Goal: Task Accomplishment & Management: Manage account settings

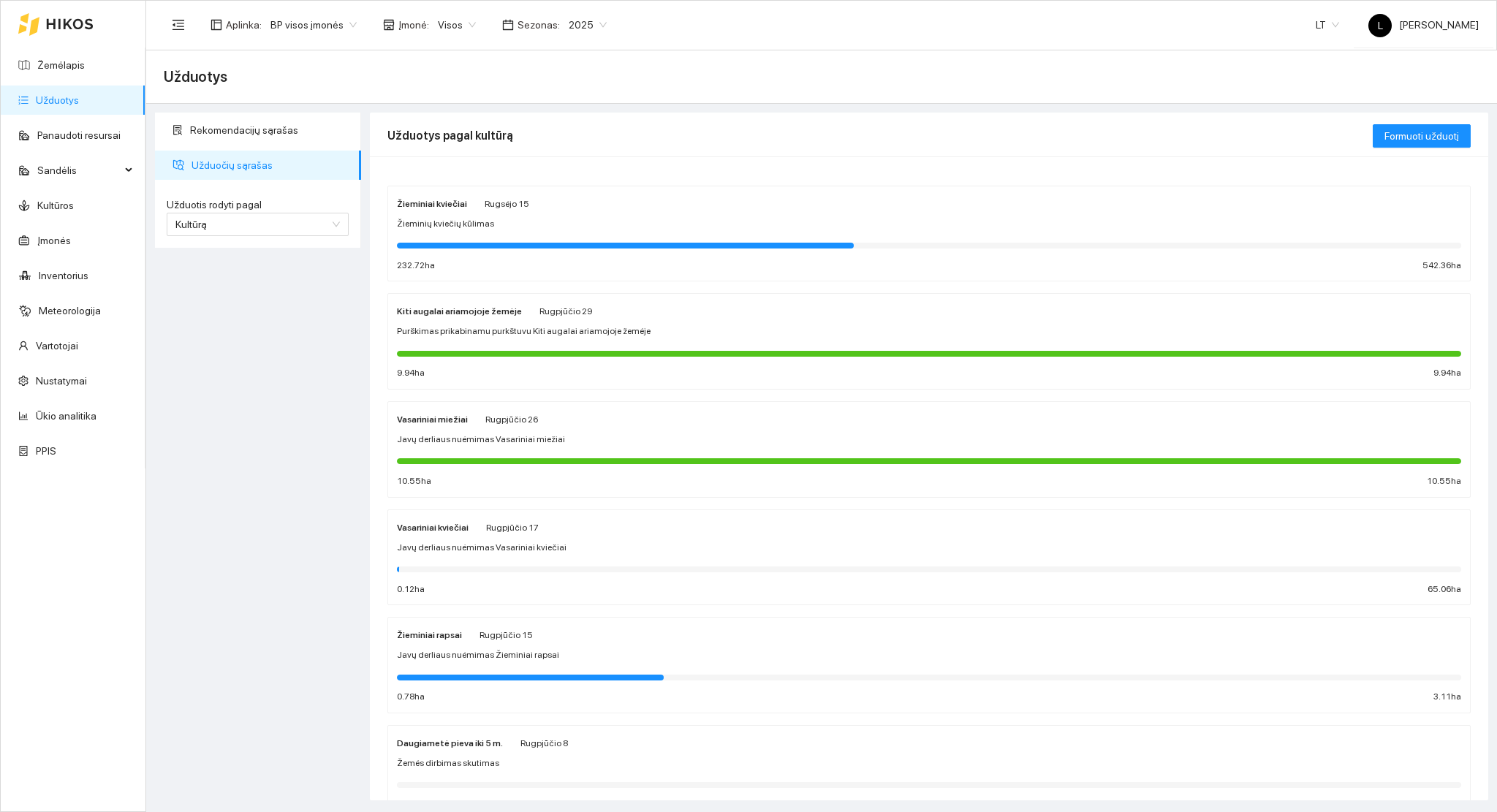
click at [80, 24] on icon at bounding box center [70, 24] width 47 height 11
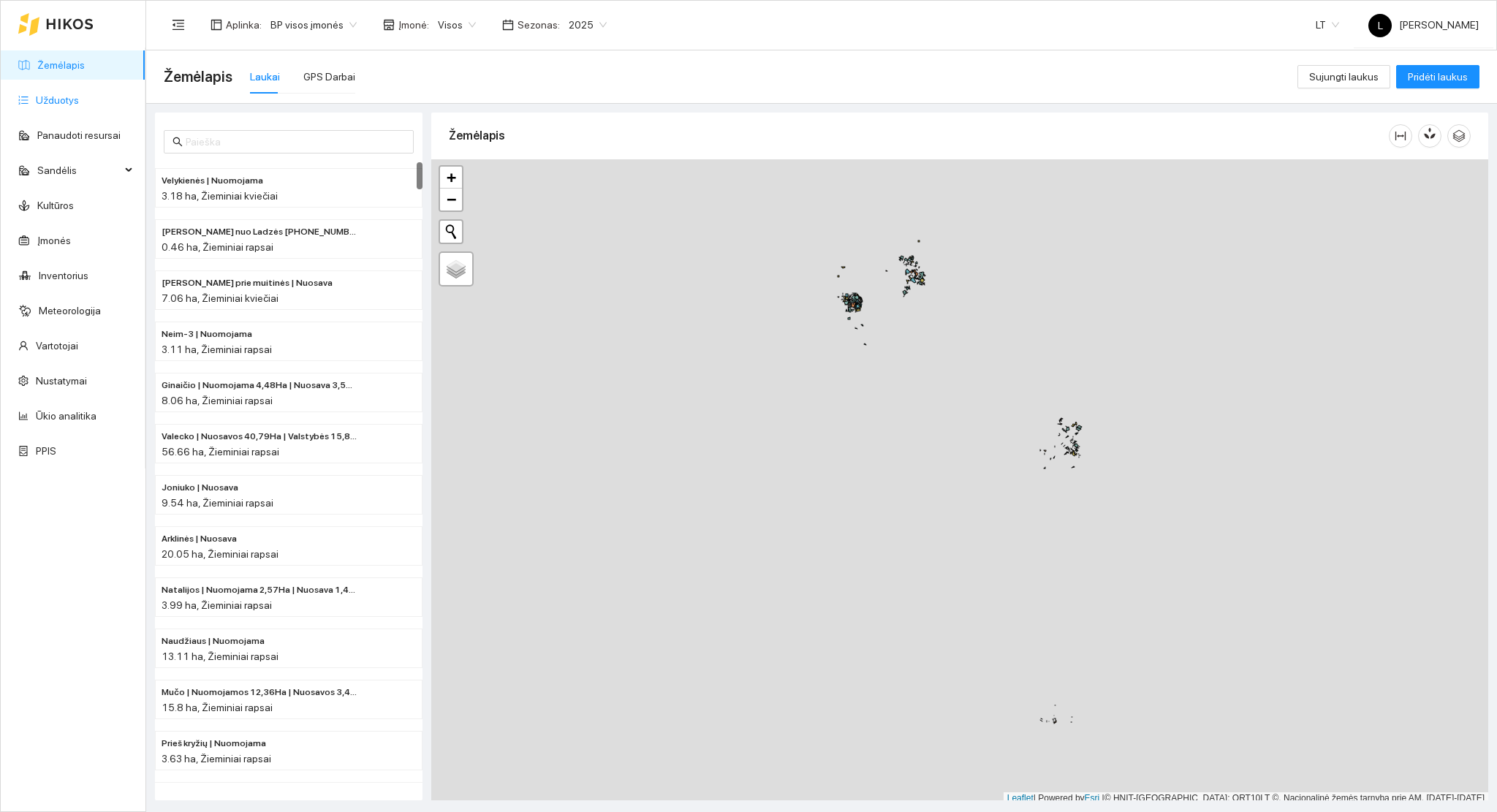
click at [73, 95] on link "Užduotys" at bounding box center [57, 100] width 43 height 11
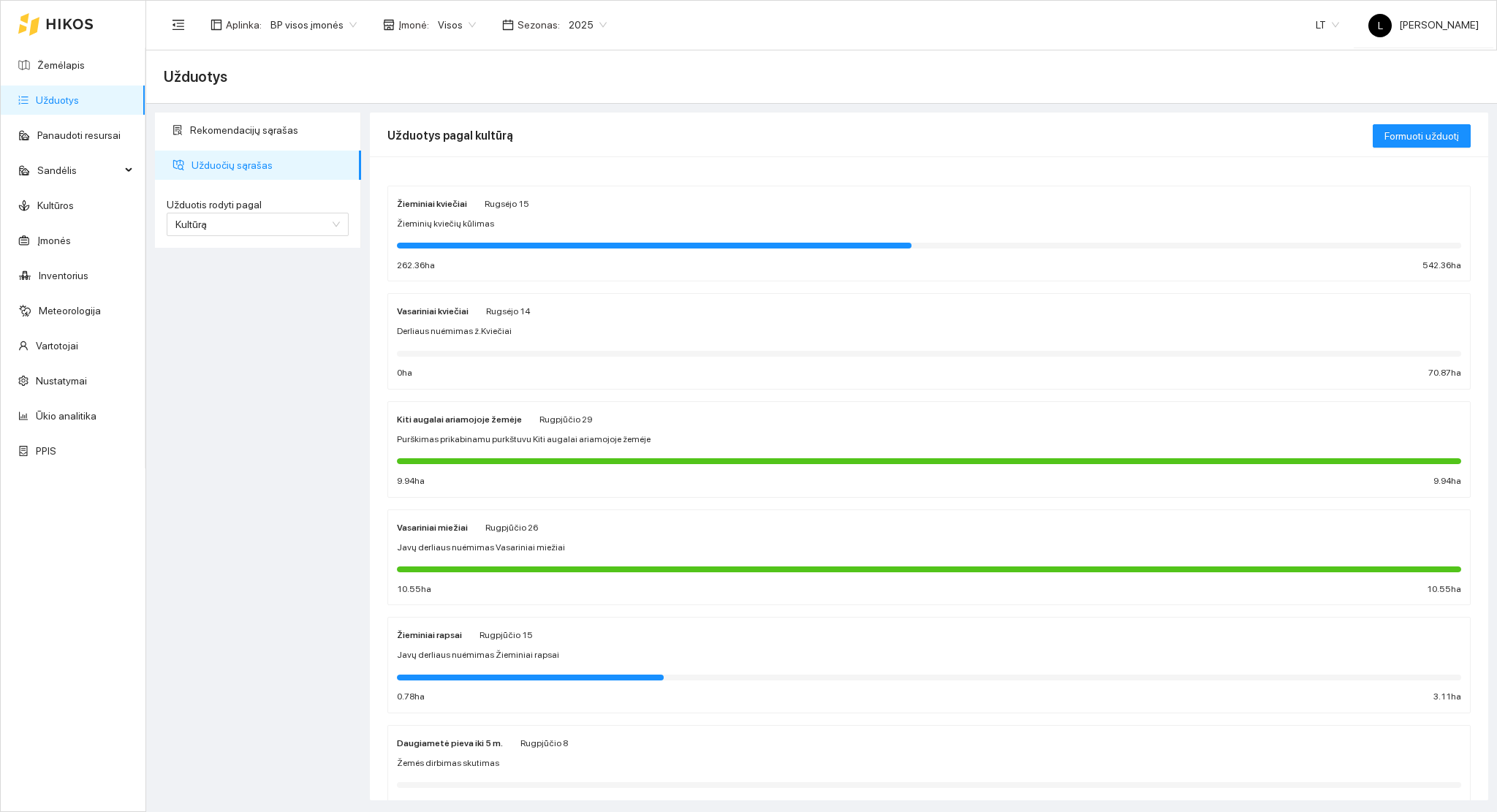
click at [561, 244] on div at bounding box center [654, 246] width 514 height 6
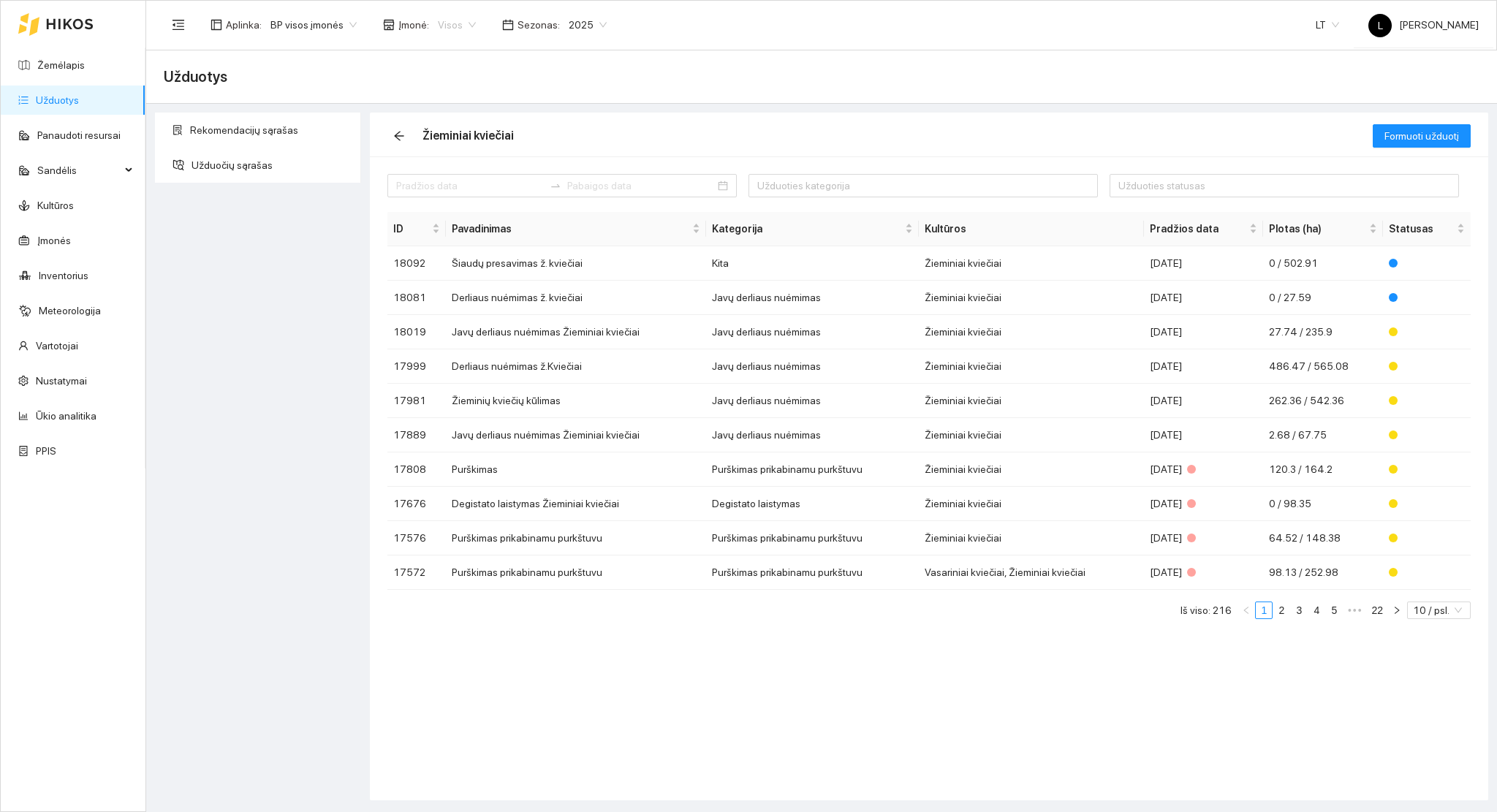
click at [449, 19] on span "Visos" at bounding box center [457, 24] width 38 height 22
click at [500, 83] on div "Arsėta ŽŪB" at bounding box center [508, 77] width 154 height 16
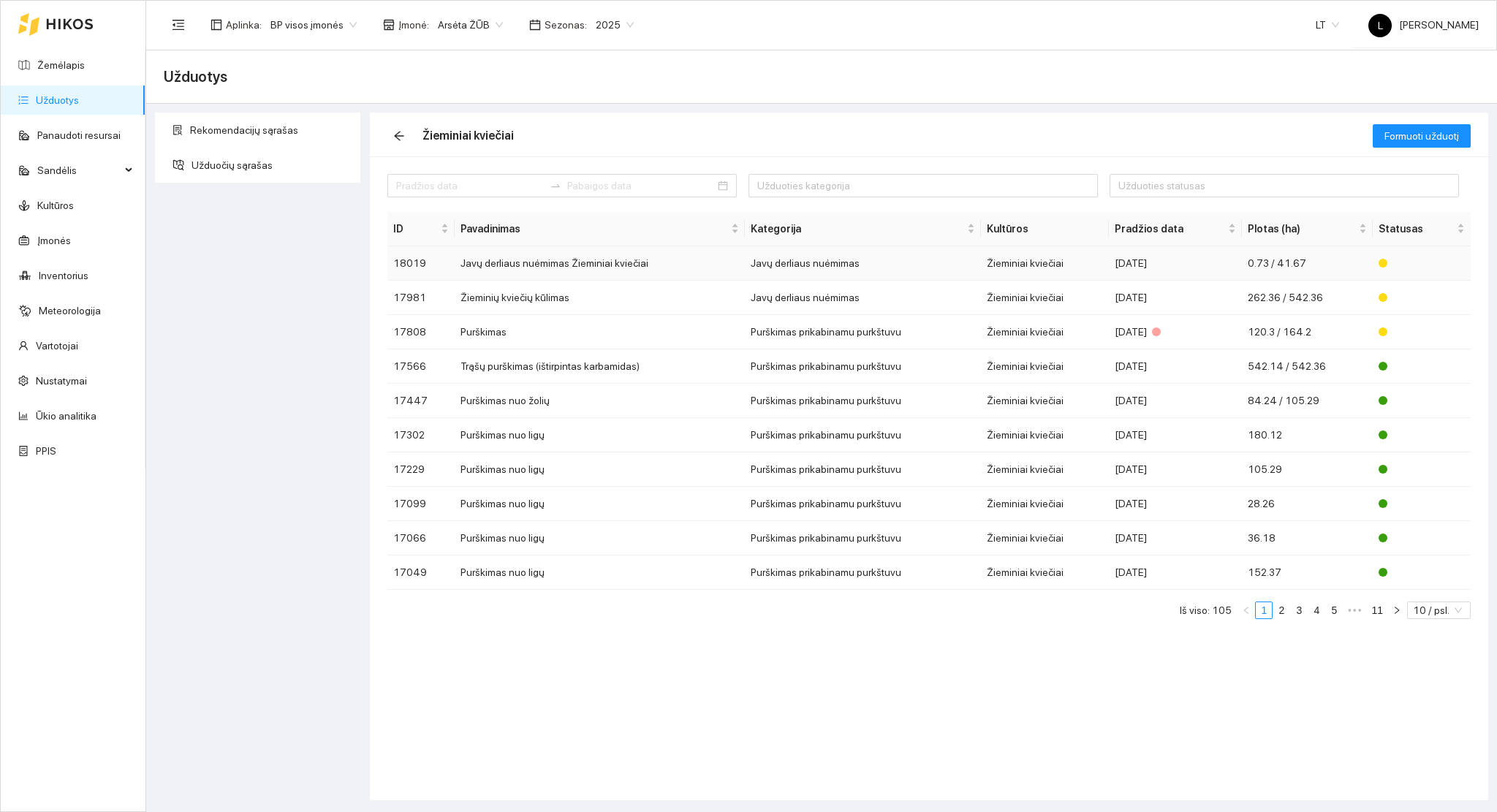
click at [579, 268] on td "Javų derliaus nuėmimas Žieminiai kviečiai" at bounding box center [599, 263] width 290 height 34
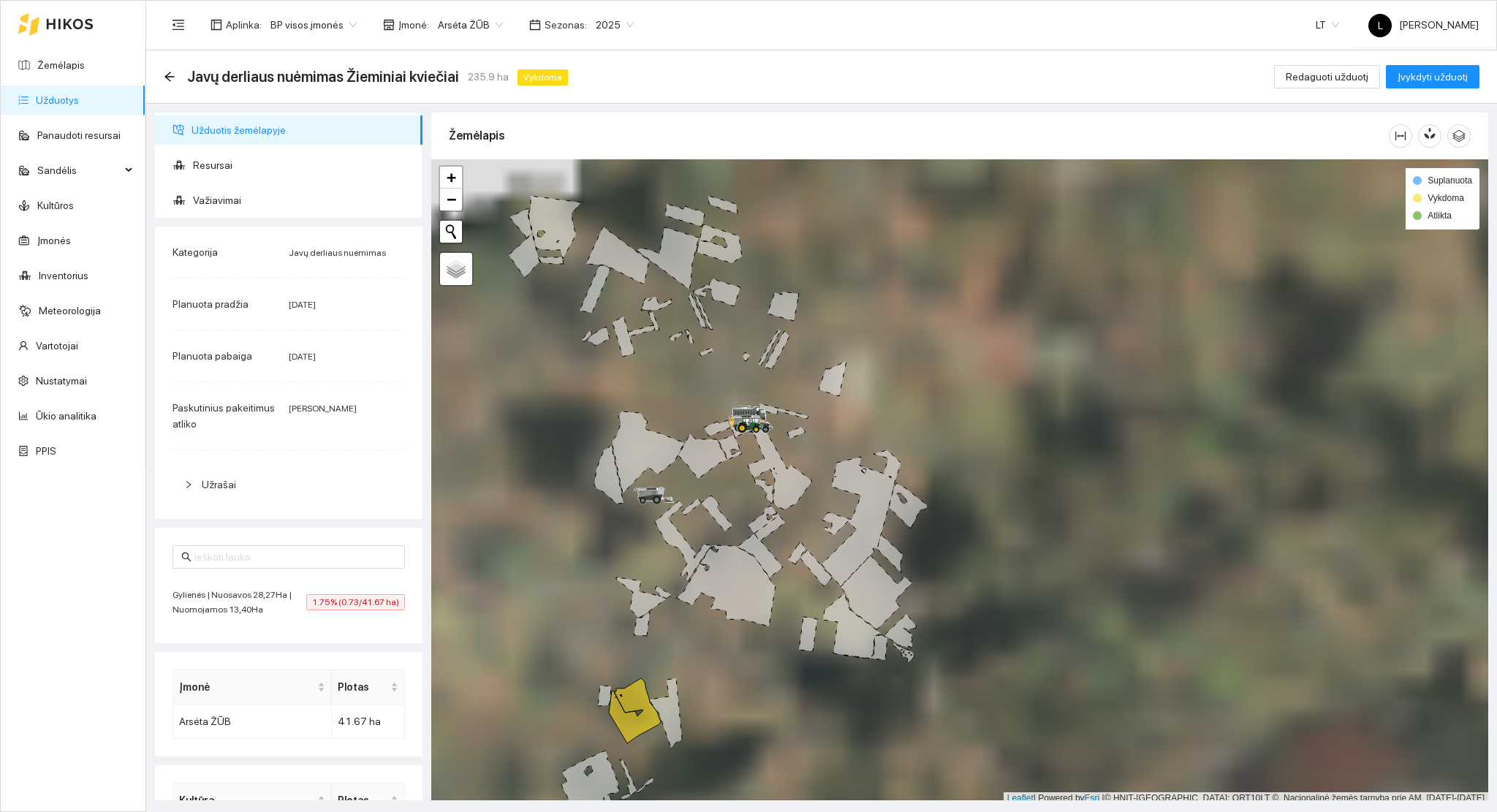
scroll to position [4, 0]
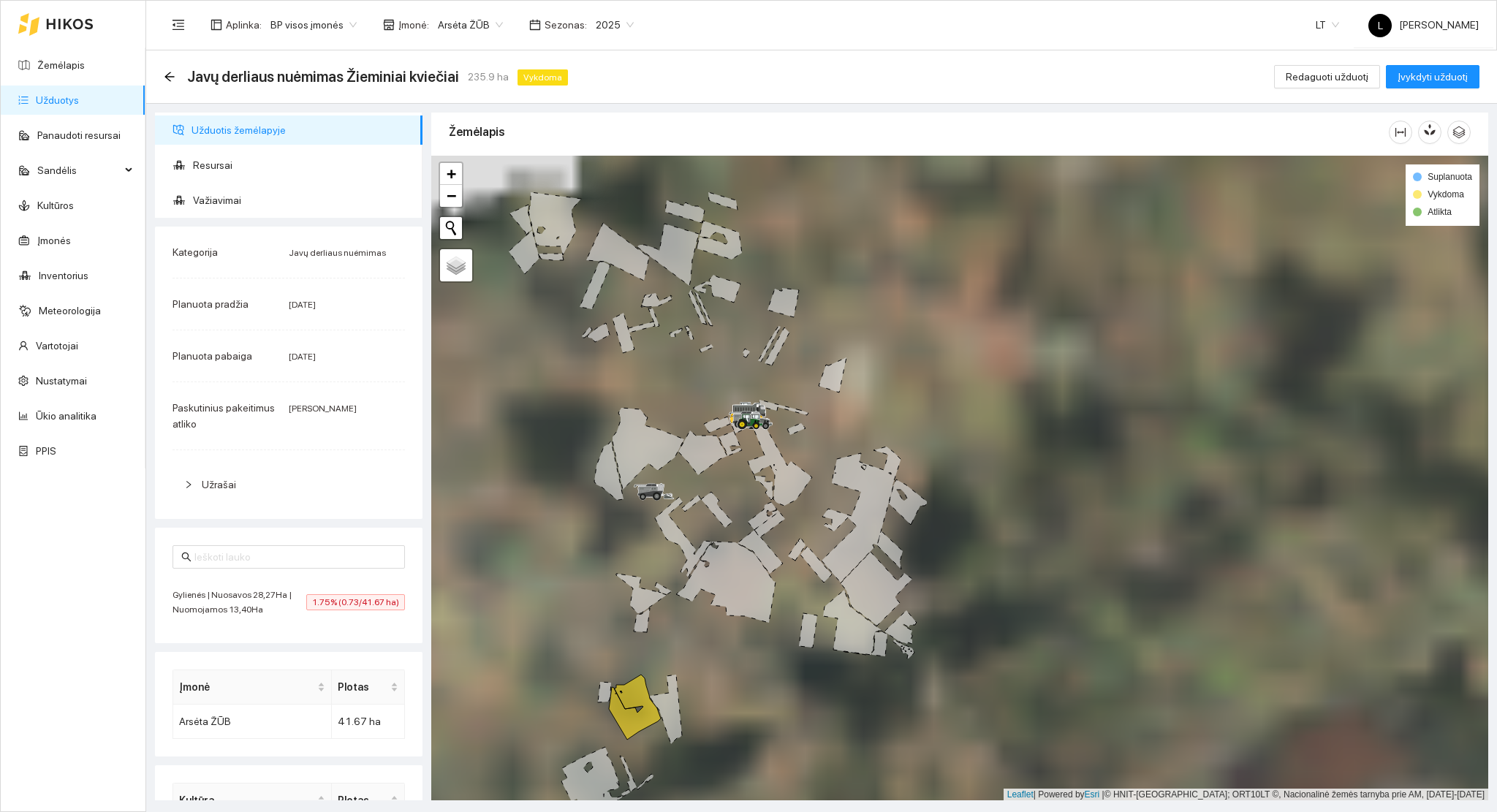
drag, startPoint x: 822, startPoint y: 492, endPoint x: 983, endPoint y: 360, distance: 208.2
click at [983, 360] on div at bounding box center [960, 478] width 1057 height 645
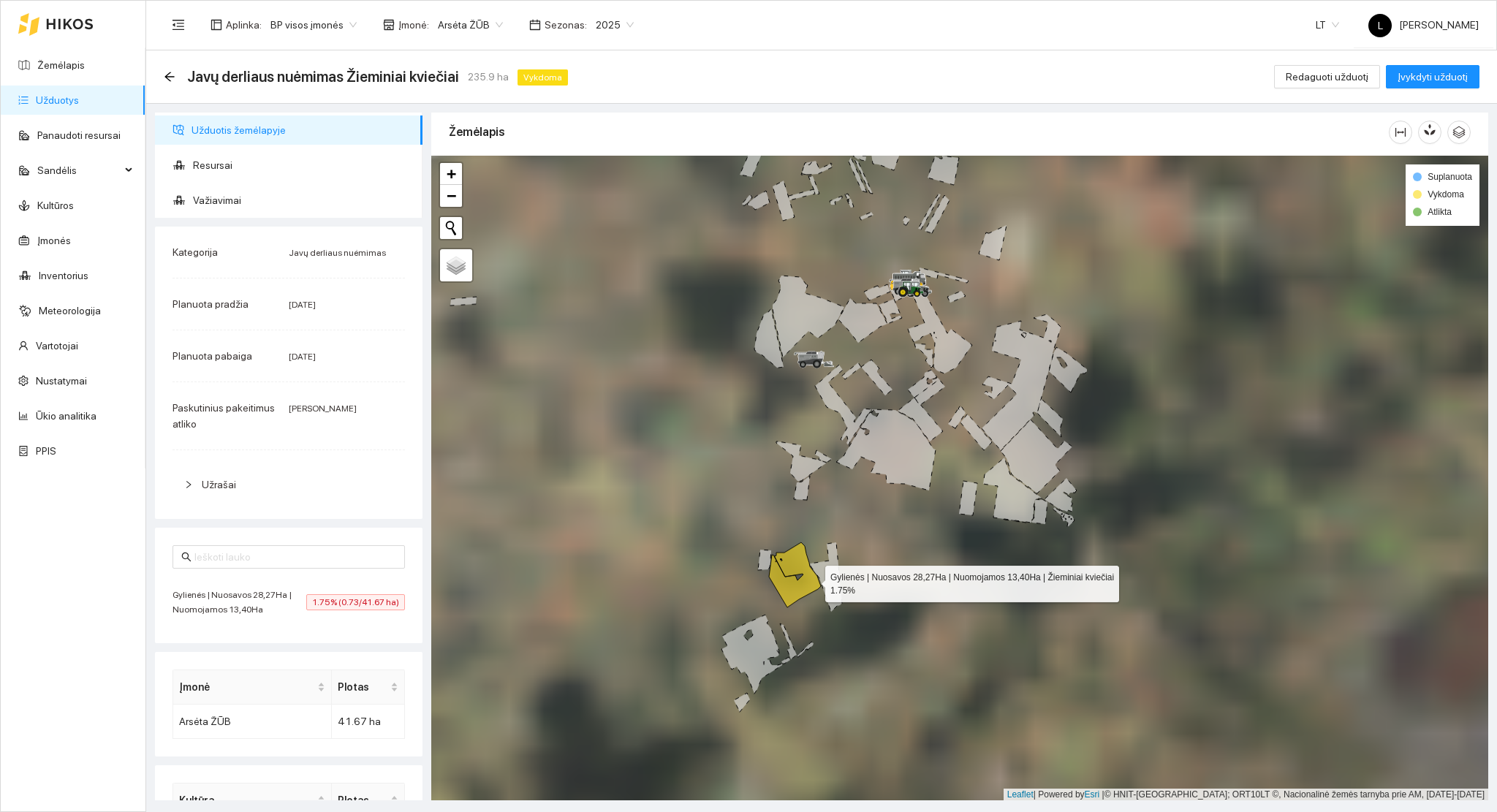
click at [795, 582] on icon at bounding box center [794, 575] width 52 height 65
click at [789, 591] on icon at bounding box center [794, 575] width 52 height 65
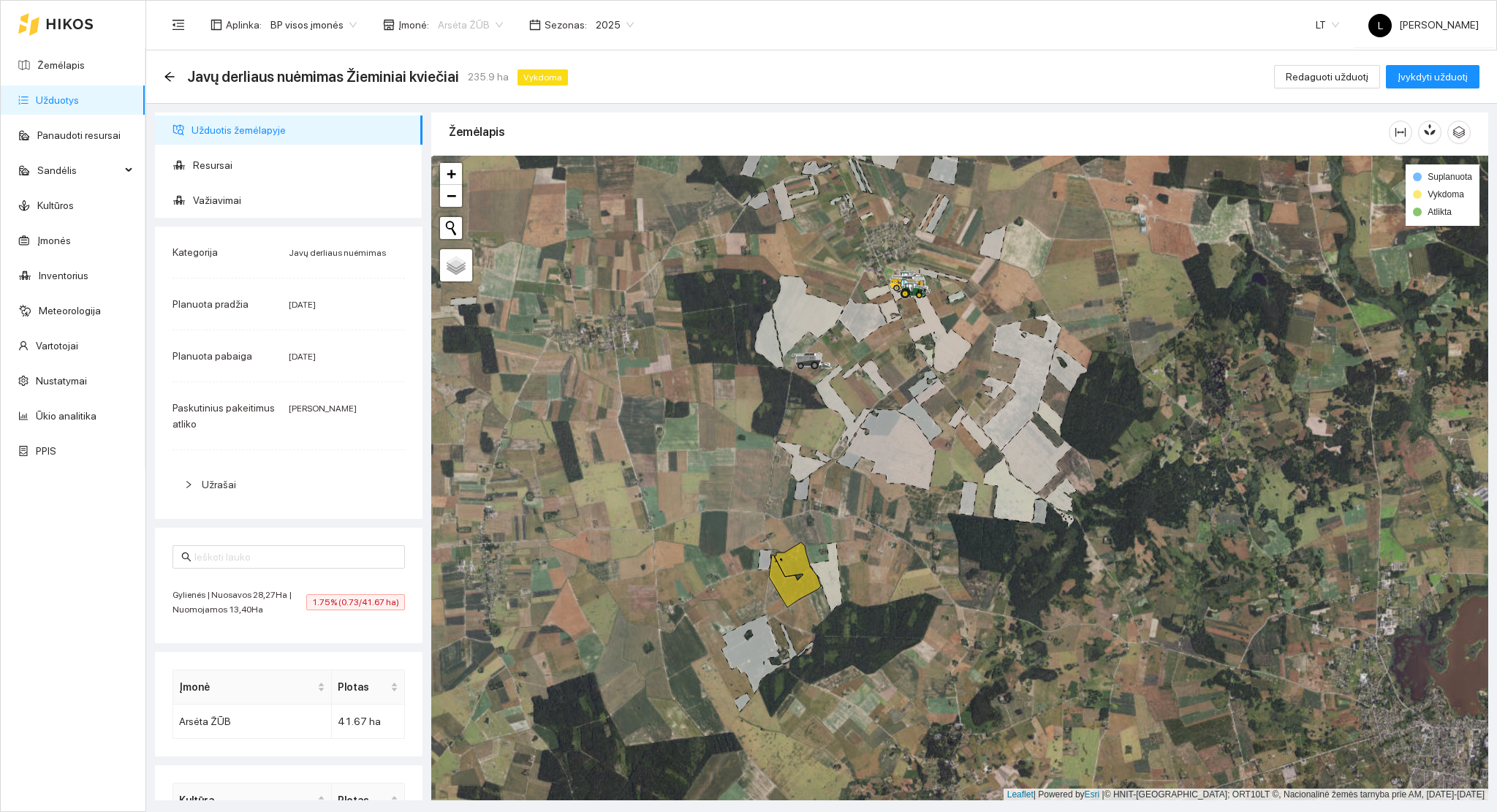
click at [461, 22] on span "Arsėta ŽŪB" at bounding box center [470, 24] width 65 height 22
click at [461, 57] on div "Visos" at bounding box center [508, 54] width 154 height 16
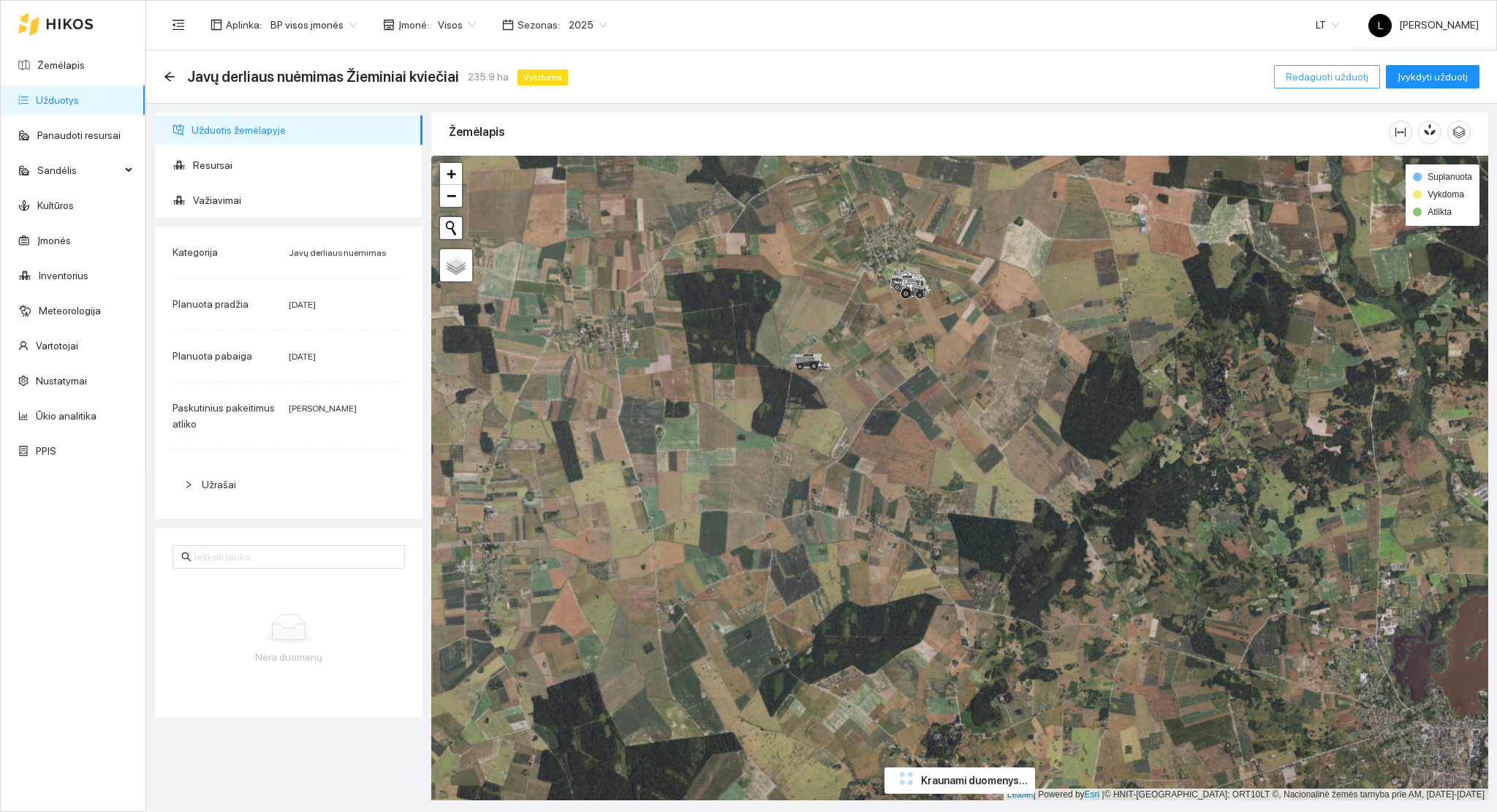
click at [1318, 73] on span "Redaguoti užduotį" at bounding box center [1326, 76] width 83 height 16
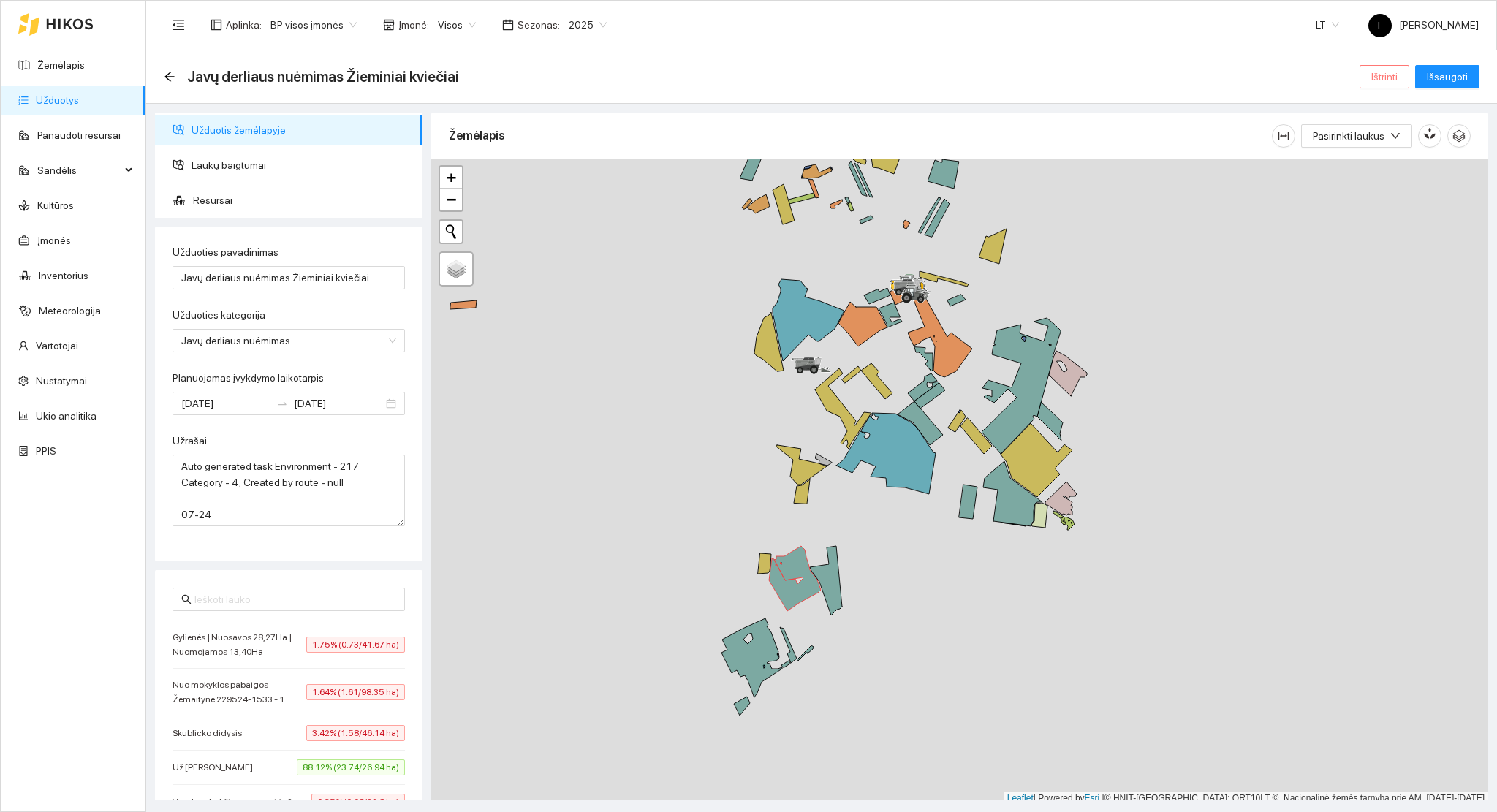
click at [1383, 80] on span "Ištrinti" at bounding box center [1384, 76] width 26 height 16
click at [1395, 151] on button "Taip" at bounding box center [1390, 148] width 31 height 18
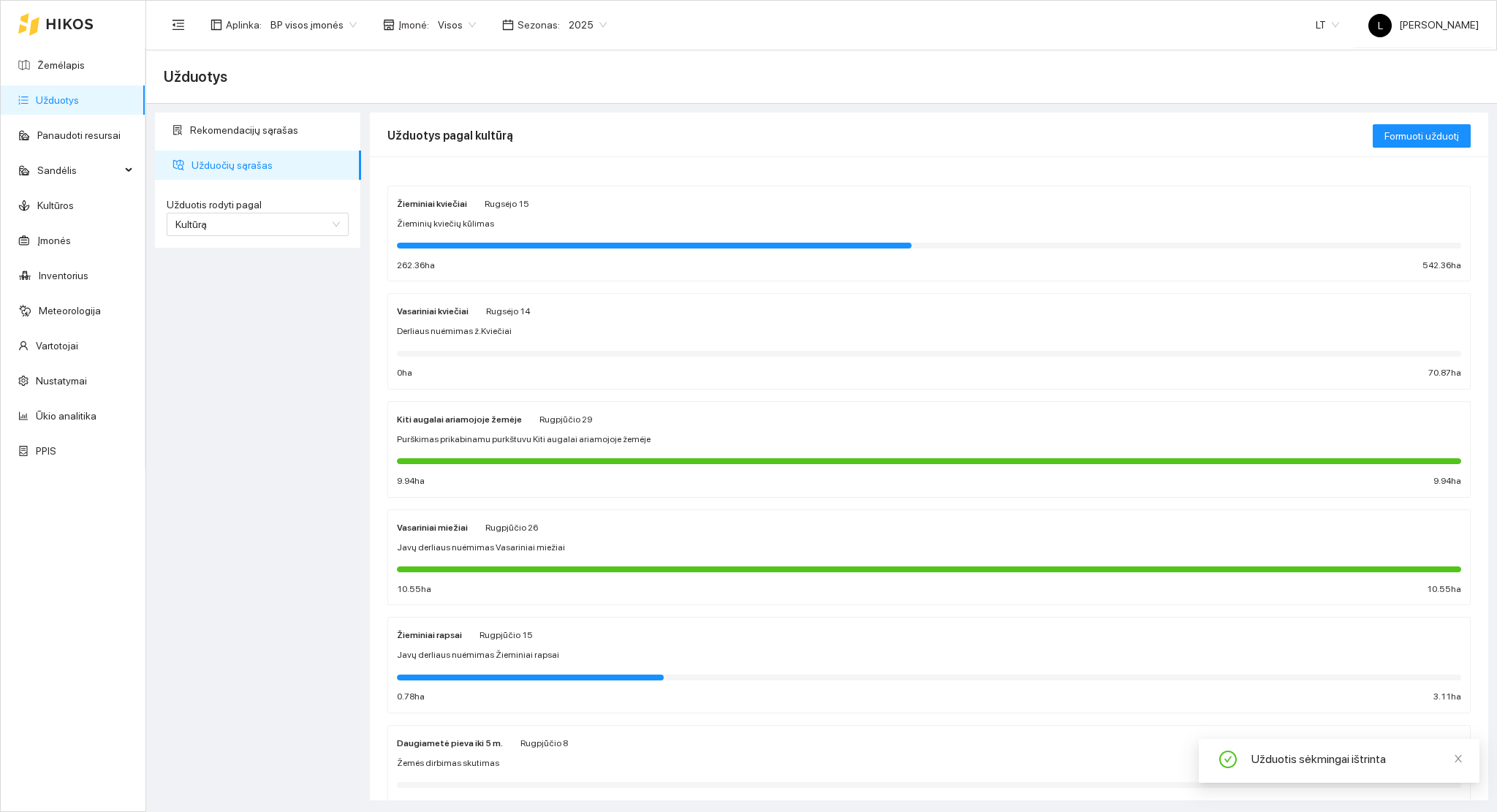
click at [564, 254] on div "Žieminiai kviečiai Rugsėjo 15 Žieminių kviečių kūlimas 262.36 ha 542.36 ha" at bounding box center [928, 234] width 1064 height 77
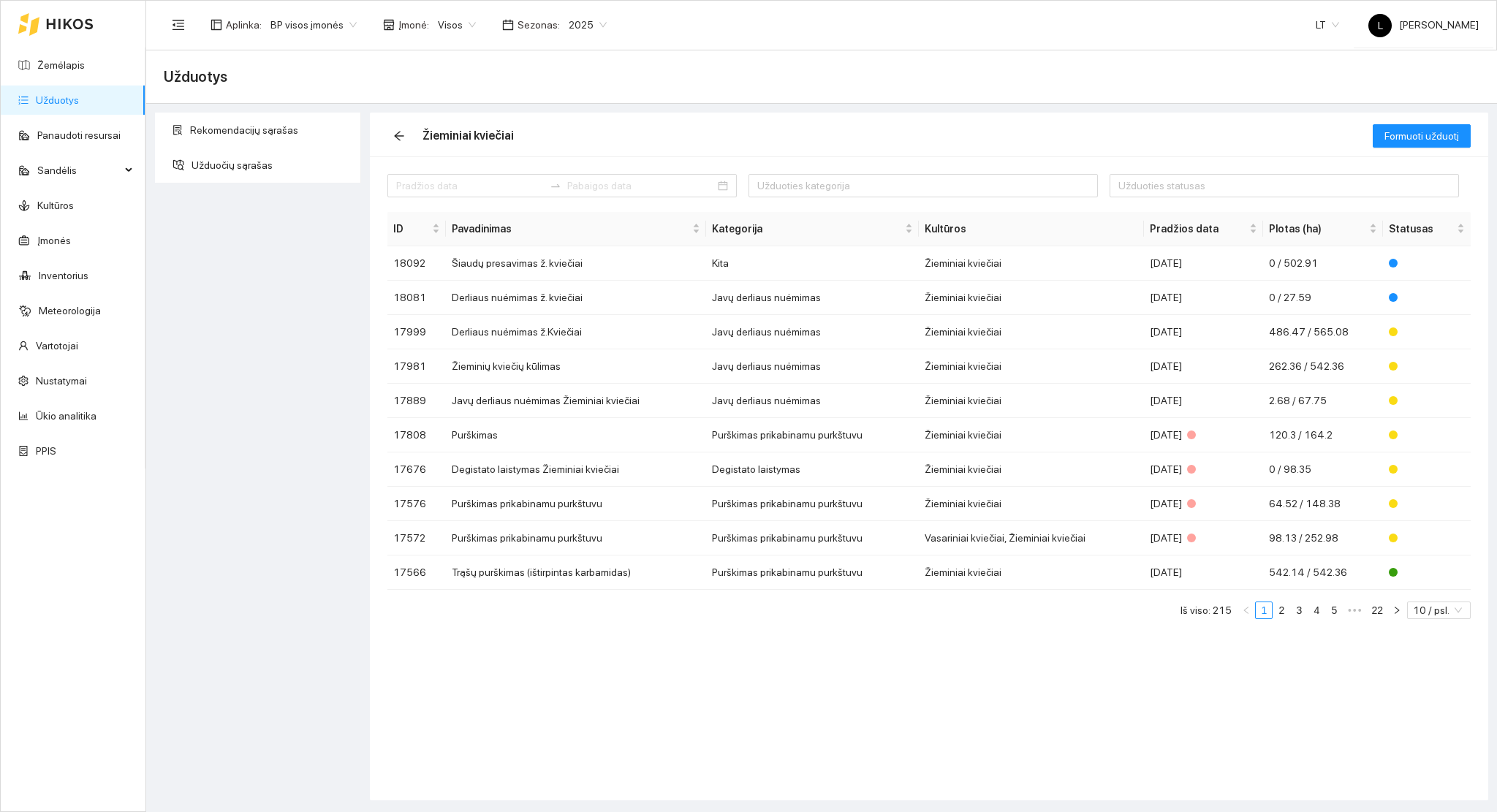
click at [438, 18] on span "Visos" at bounding box center [457, 24] width 38 height 22
click at [469, 76] on div "Arsėta ŽŪB" at bounding box center [508, 77] width 154 height 16
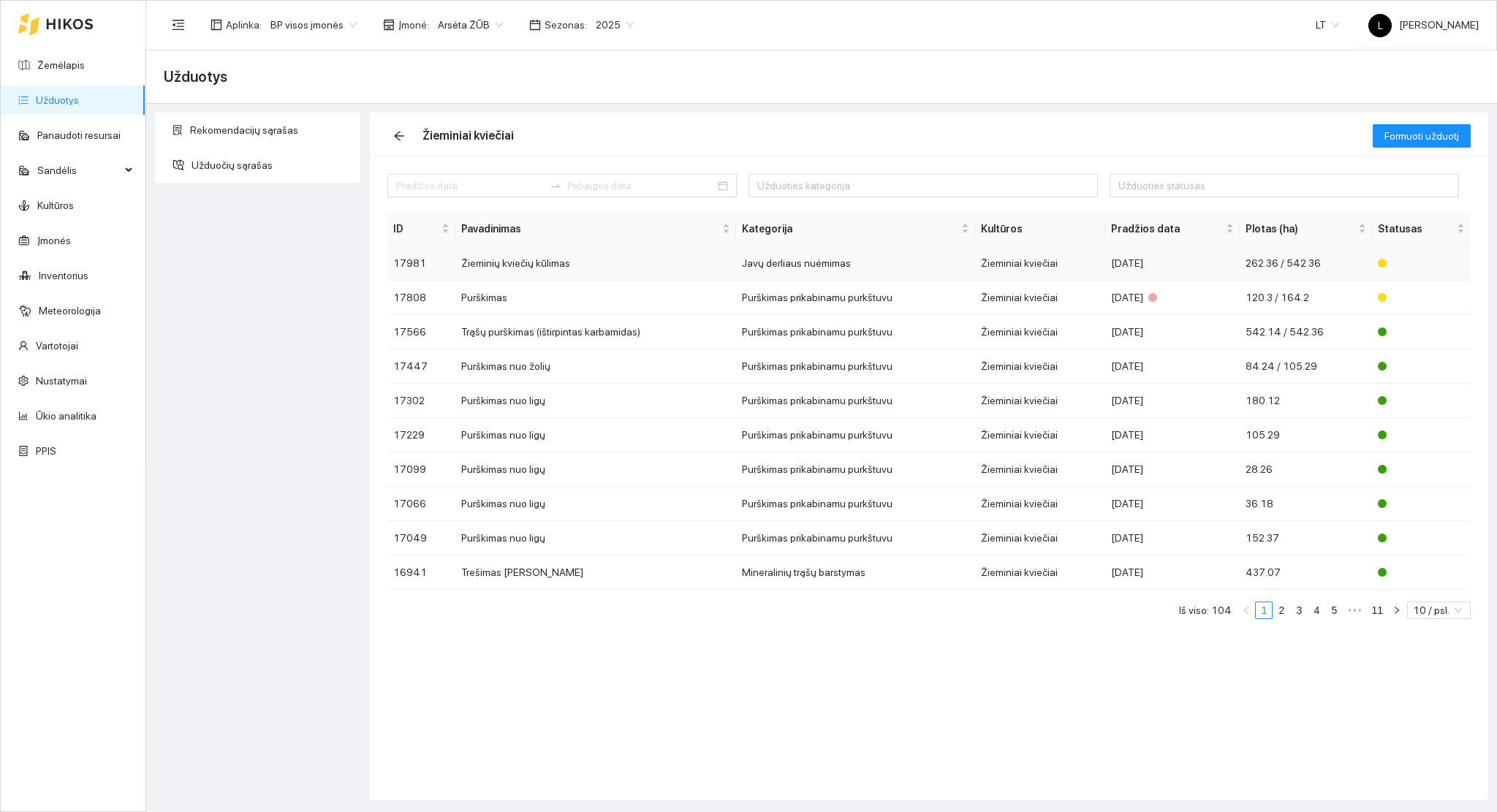
click at [926, 271] on td "Javų derliaus nuėmimas" at bounding box center [855, 263] width 239 height 34
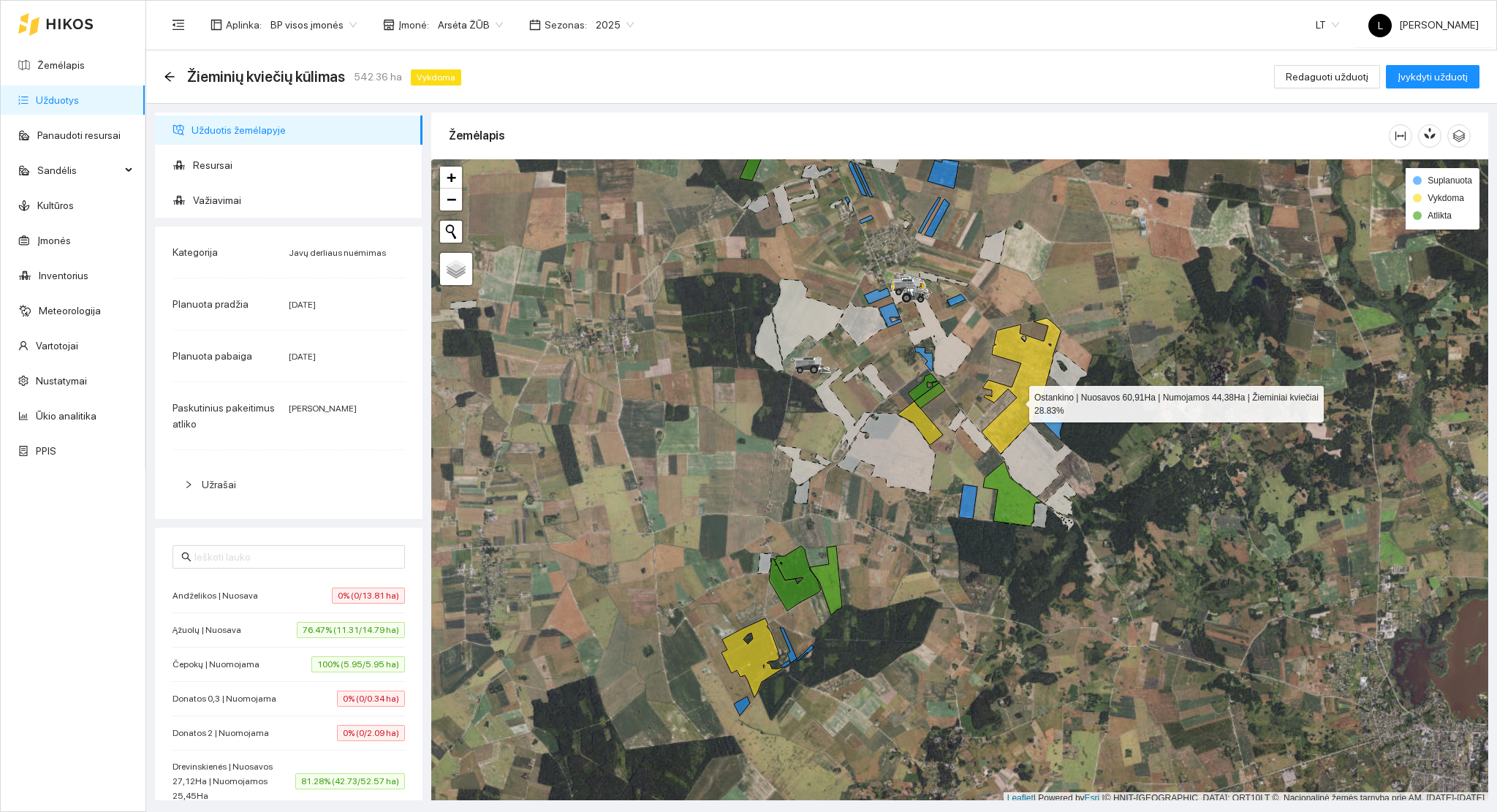
click at [1018, 402] on icon at bounding box center [1021, 385] width 79 height 136
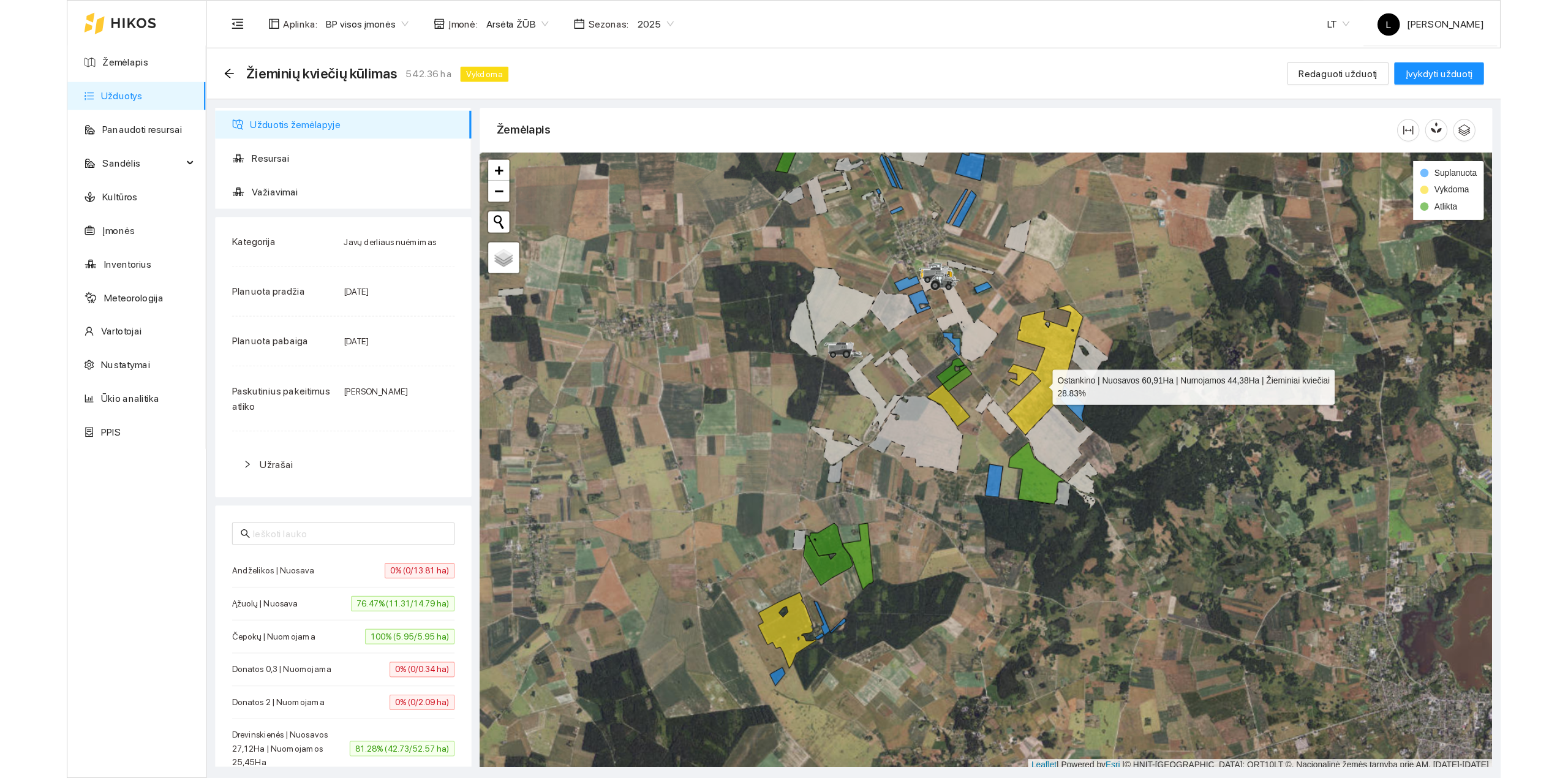
scroll to position [3, 0]
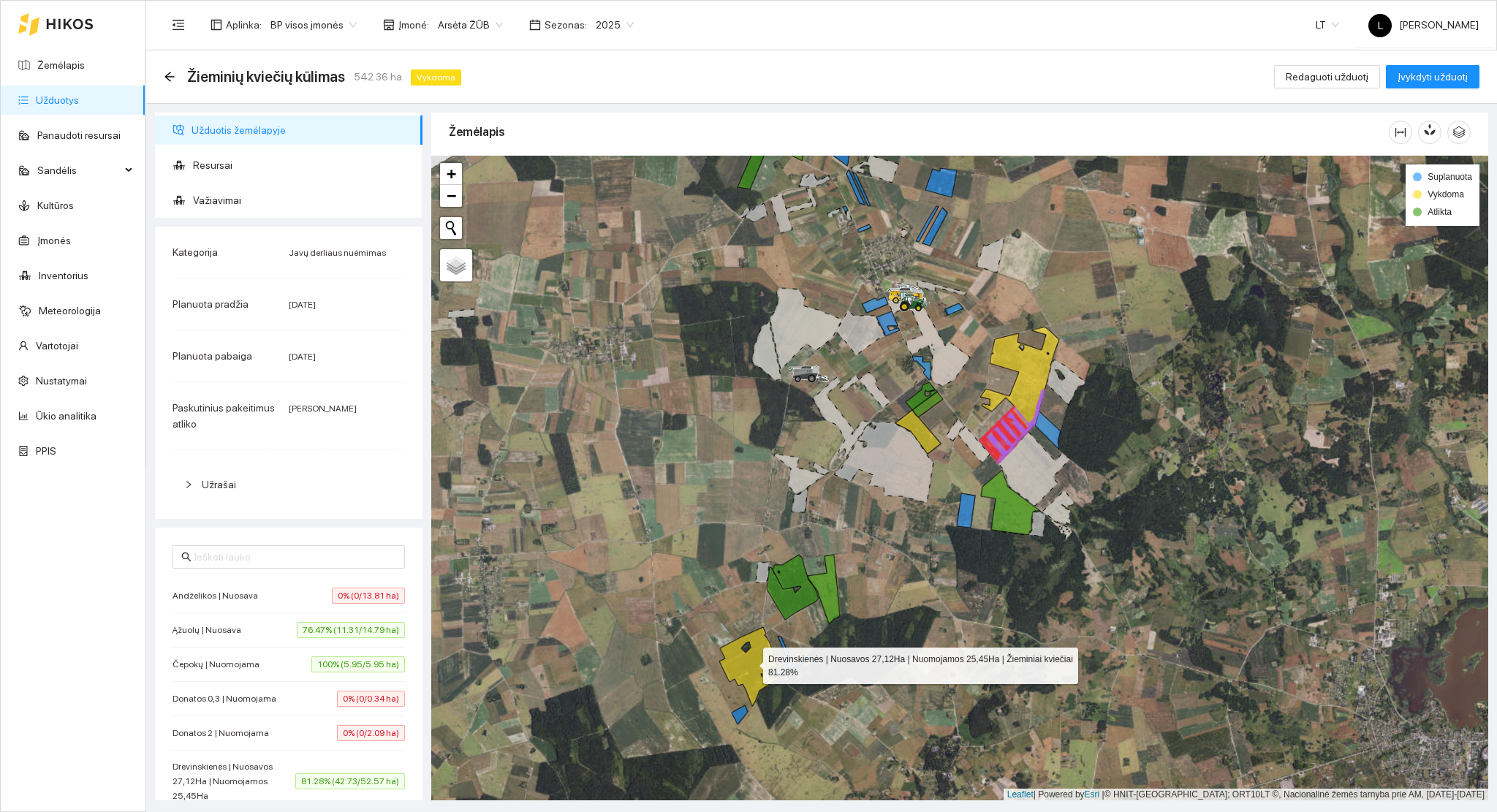
click at [731, 671] on icon at bounding box center [749, 666] width 60 height 79
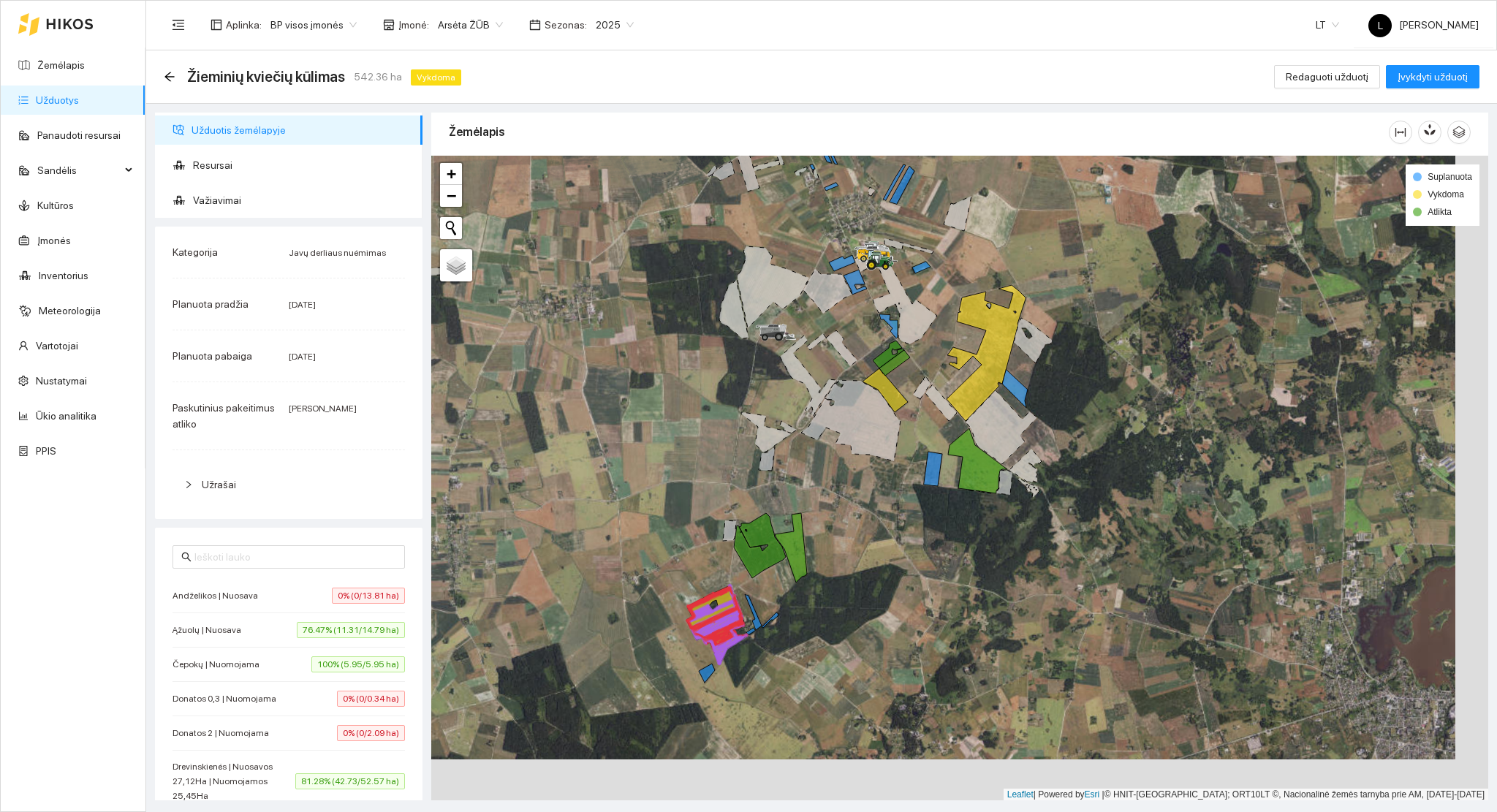
click at [729, 666] on div at bounding box center [960, 478] width 1057 height 645
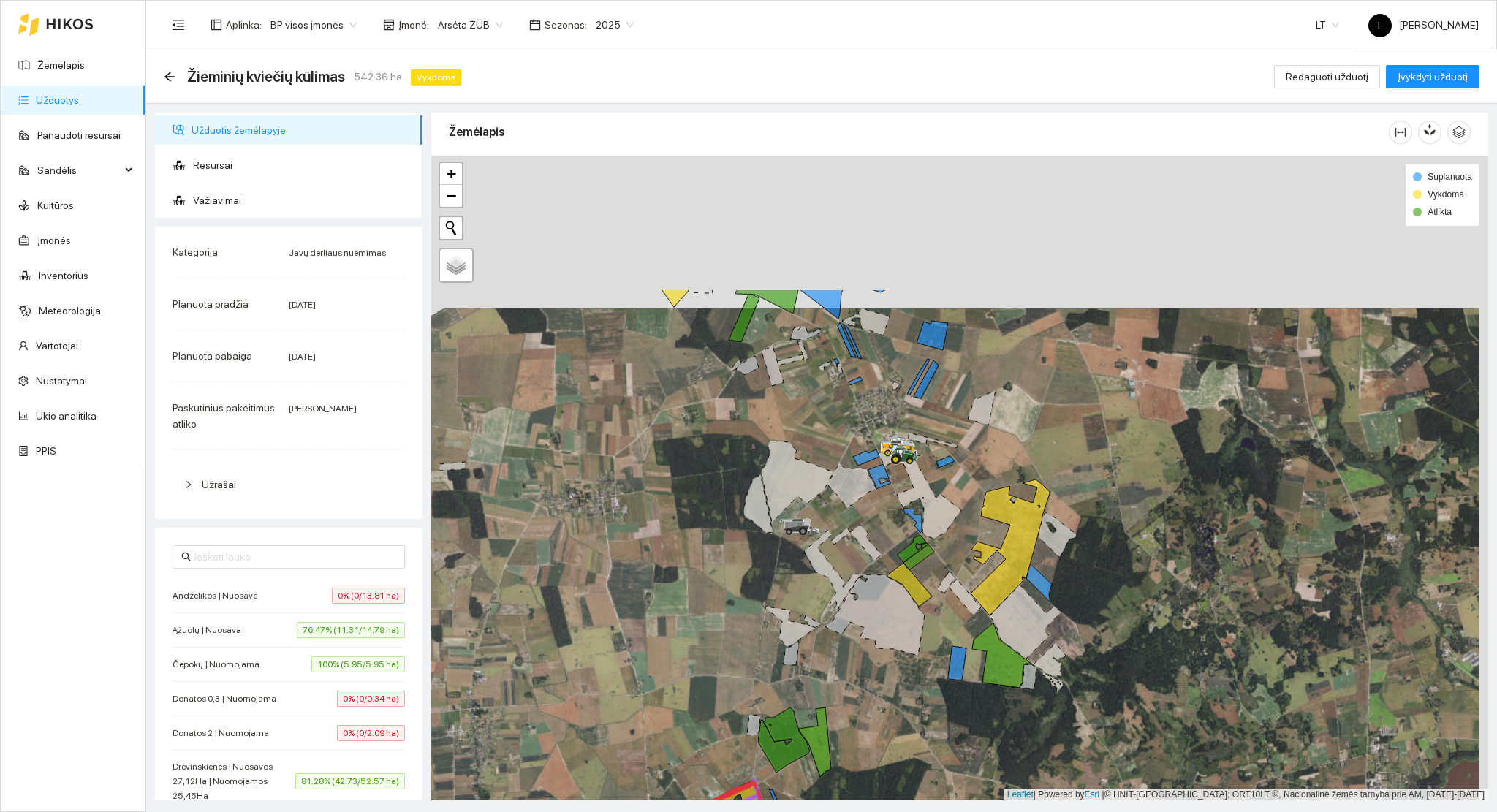
drag, startPoint x: 832, startPoint y: 504, endPoint x: 854, endPoint y: 650, distance: 147.6
click at [854, 650] on div at bounding box center [960, 478] width 1057 height 645
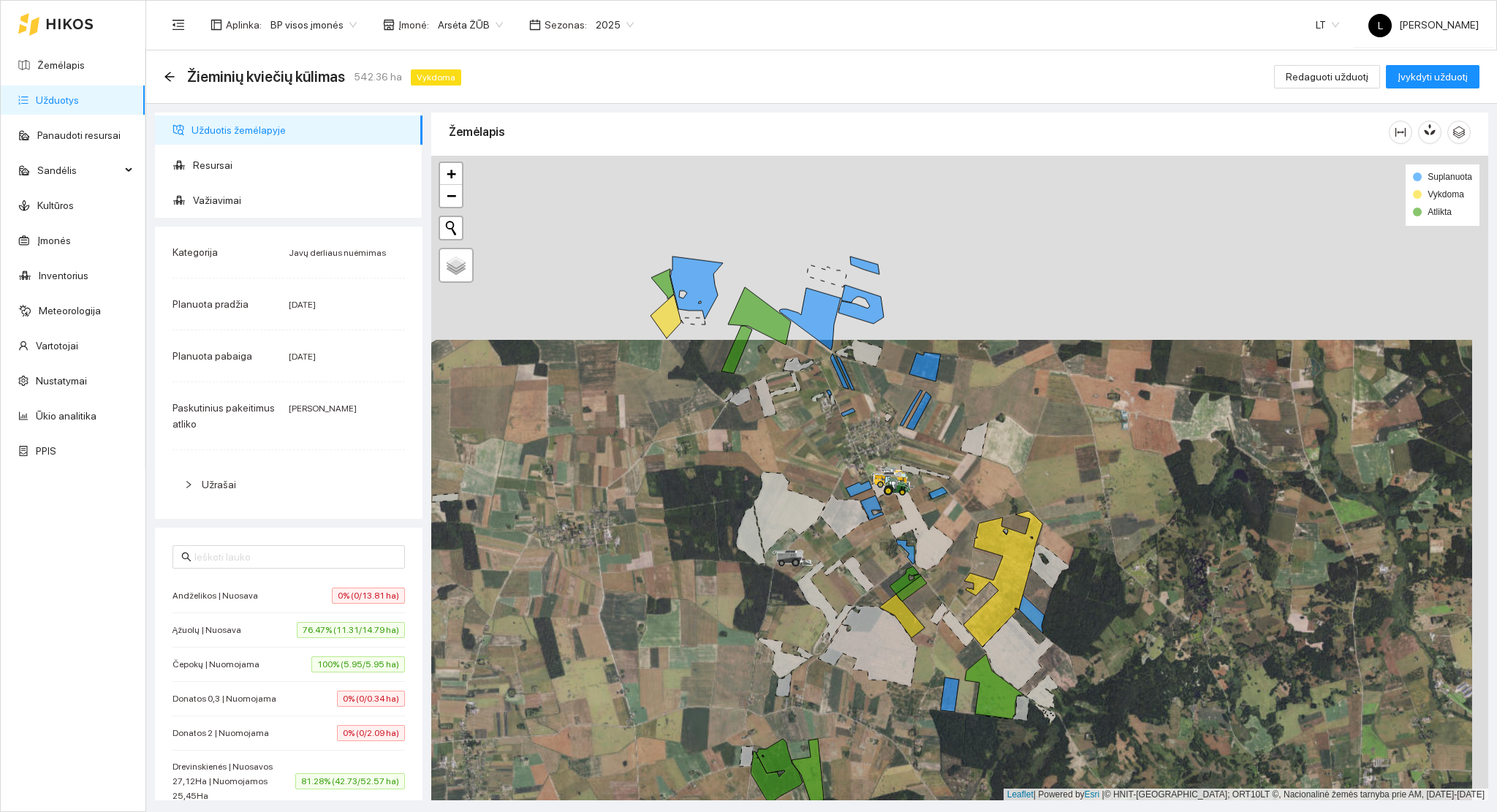
drag, startPoint x: 800, startPoint y: 574, endPoint x: 791, endPoint y: 605, distance: 32.3
click at [791, 605] on div at bounding box center [960, 478] width 1057 height 645
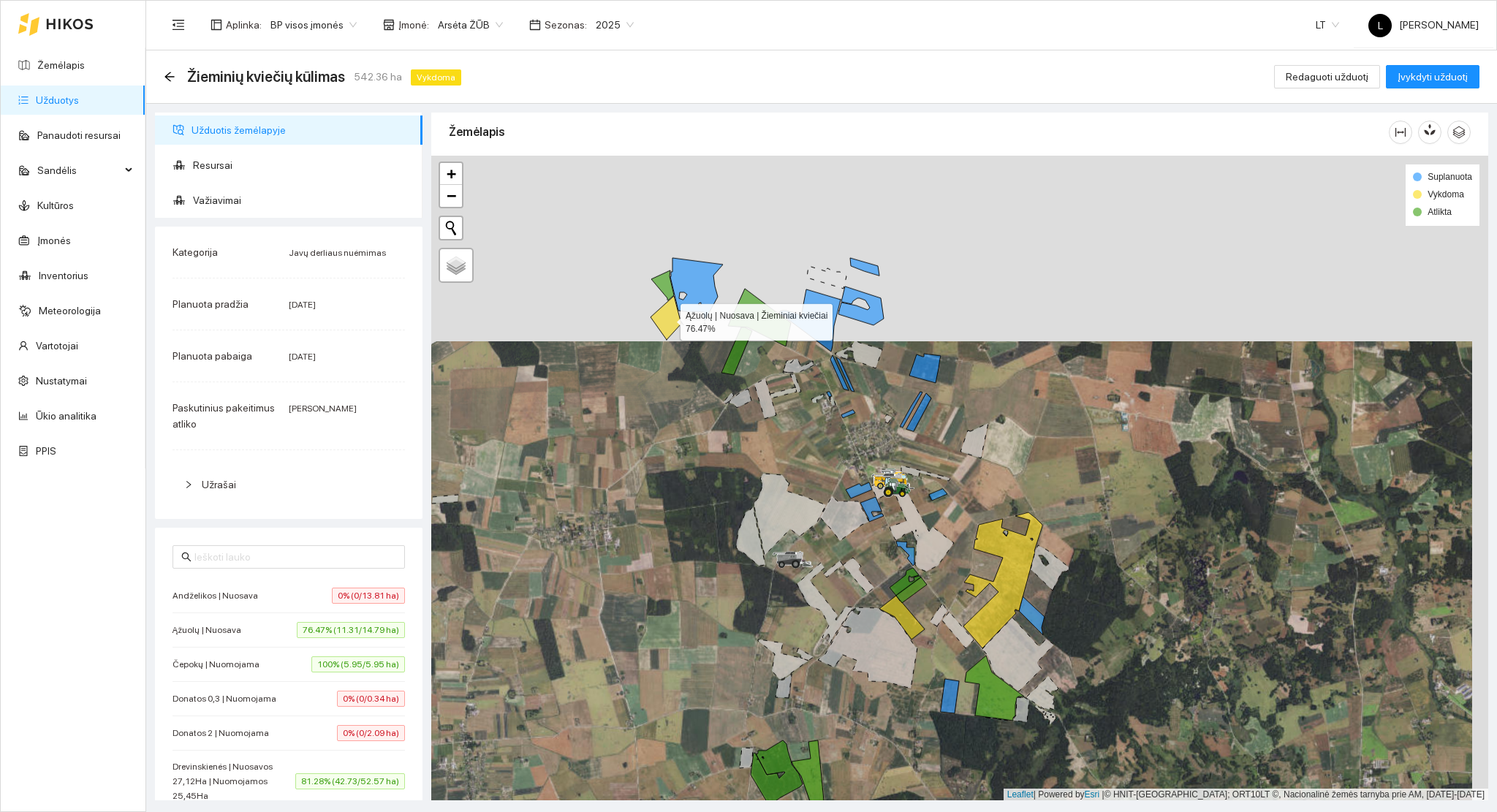
click at [657, 313] on icon at bounding box center [665, 317] width 31 height 44
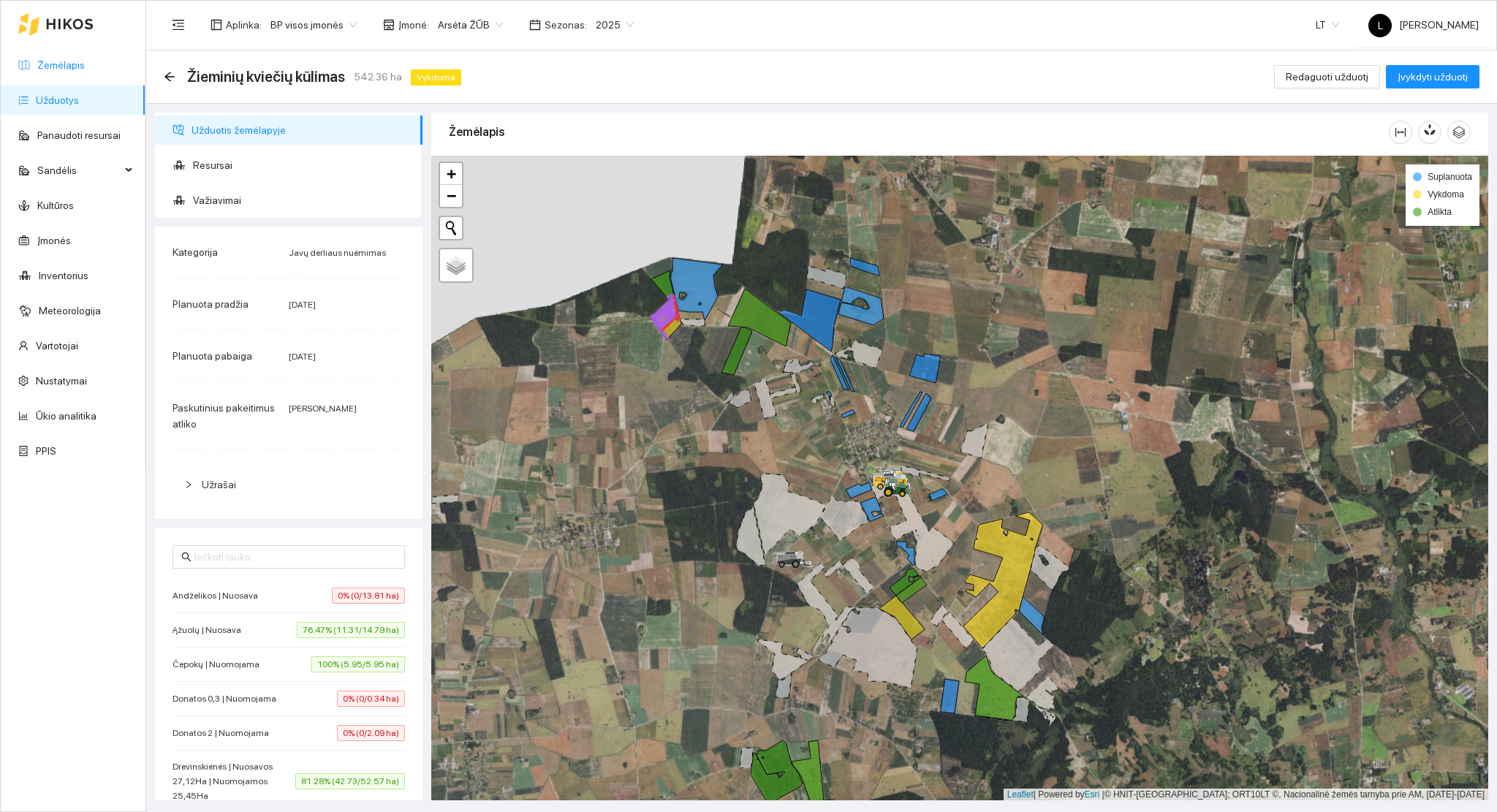
click at [54, 59] on link "Žemėlapis" at bounding box center [61, 65] width 47 height 11
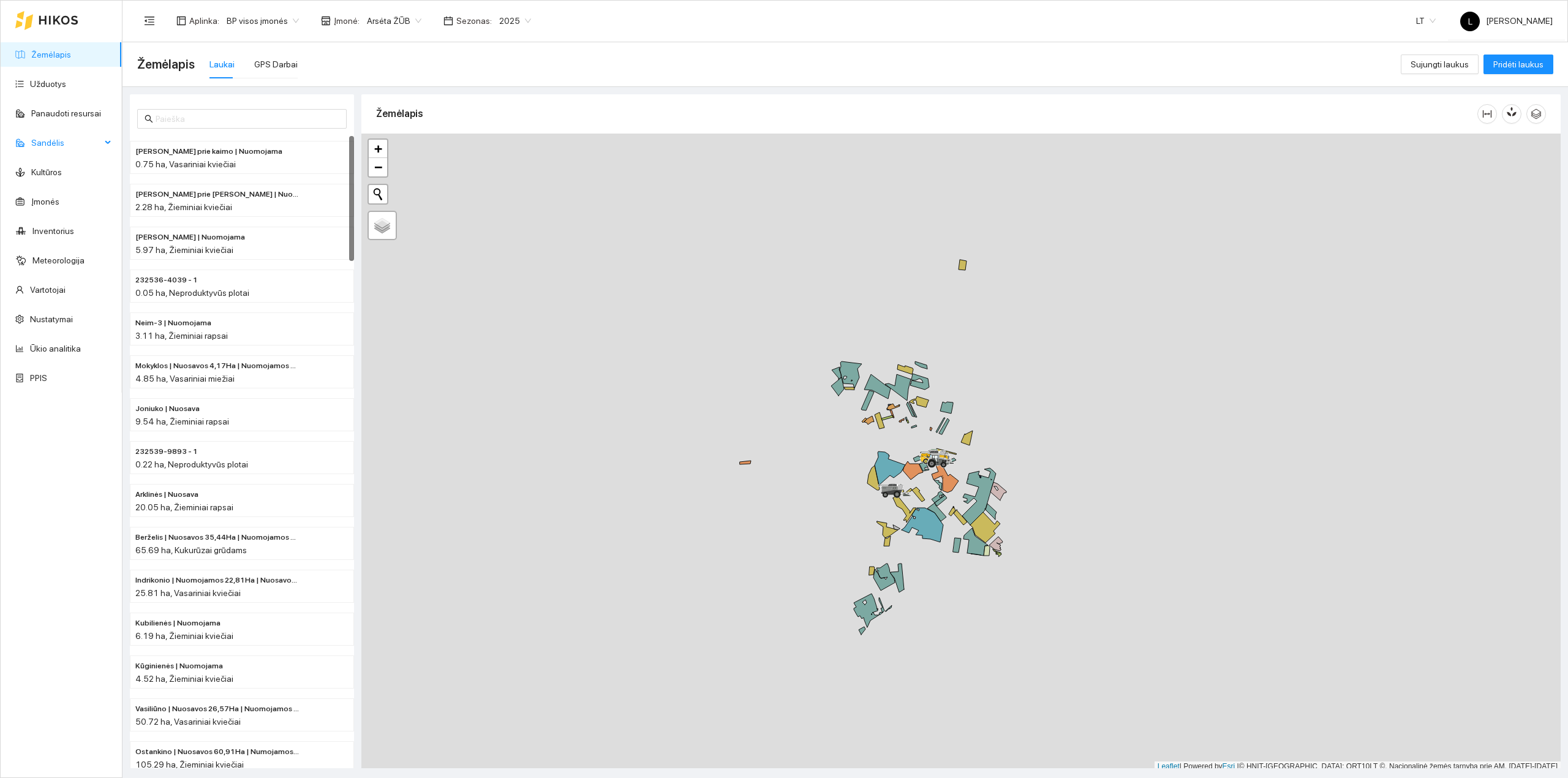
click at [64, 140] on span "Sandėlis" at bounding box center [66, 142] width 69 height 24
click at [56, 258] on link "Pesticidai" at bounding box center [48, 260] width 36 height 9
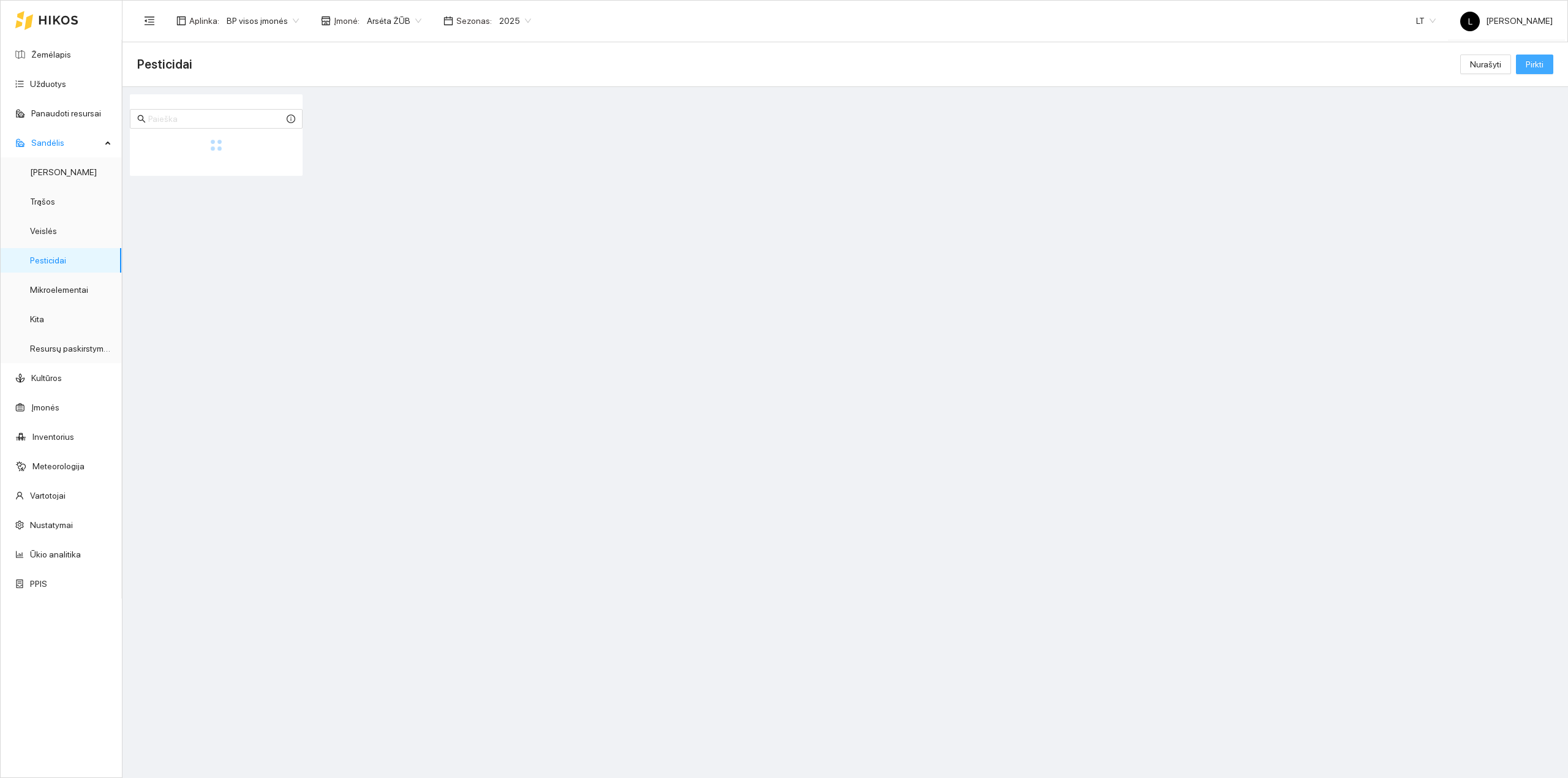
click at [1254, 60] on span "Pirkti" at bounding box center [1534, 64] width 17 height 13
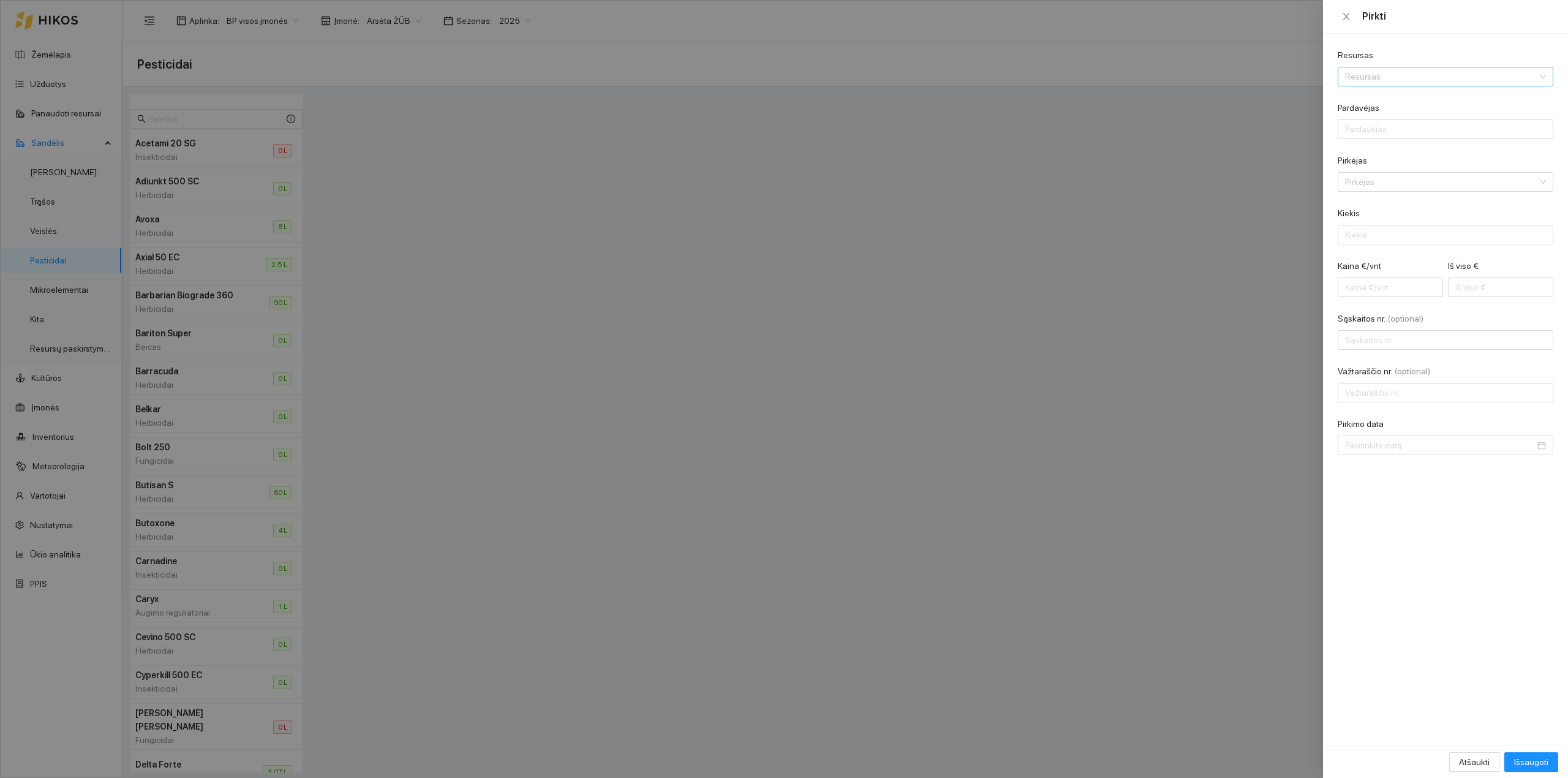
click at [1254, 82] on input "Resursas" at bounding box center [1441, 76] width 193 height 18
type input "bel"
click at [420, 202] on div at bounding box center [784, 389] width 1568 height 778
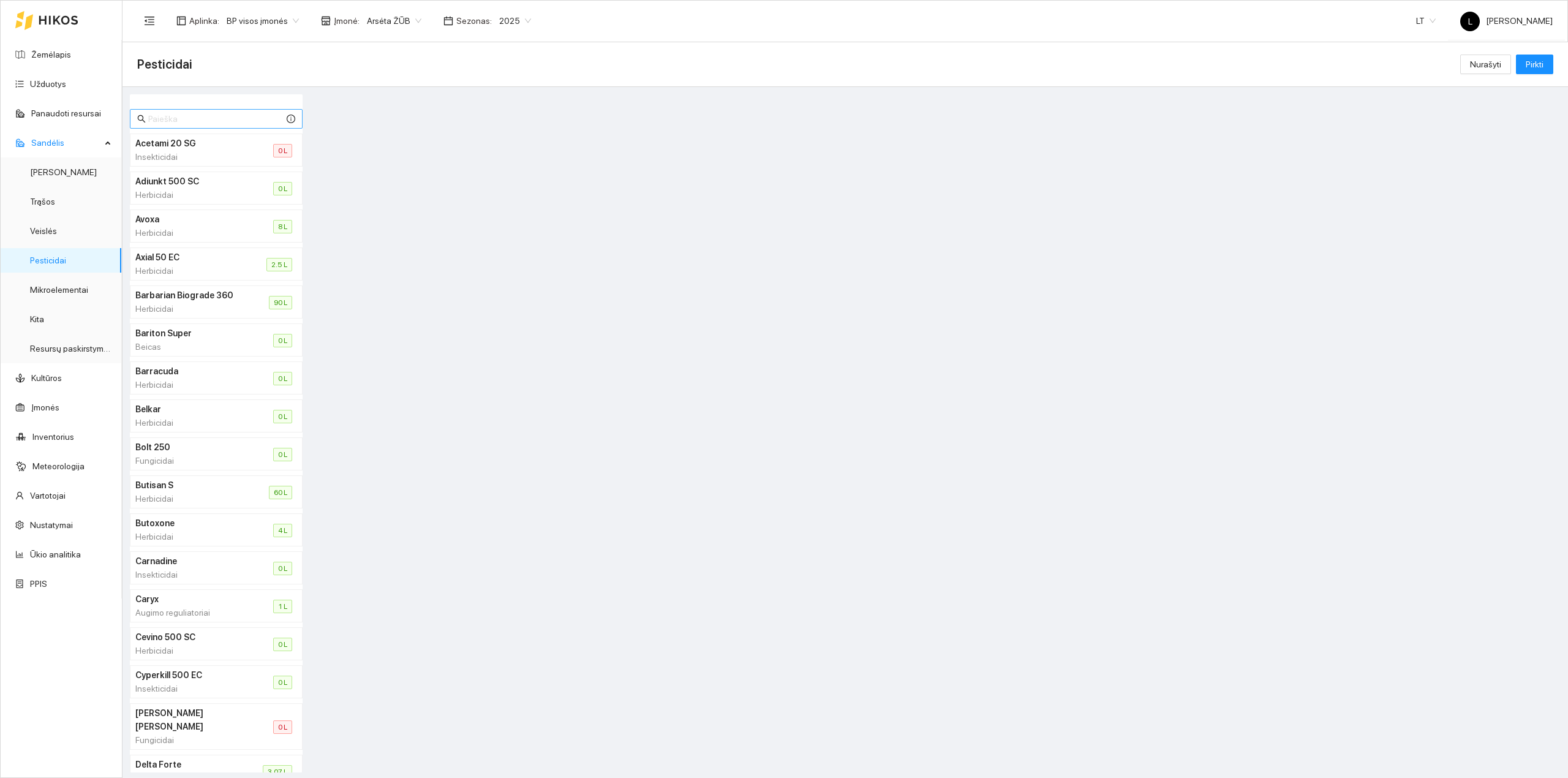
click at [207, 120] on input "text" at bounding box center [216, 118] width 136 height 13
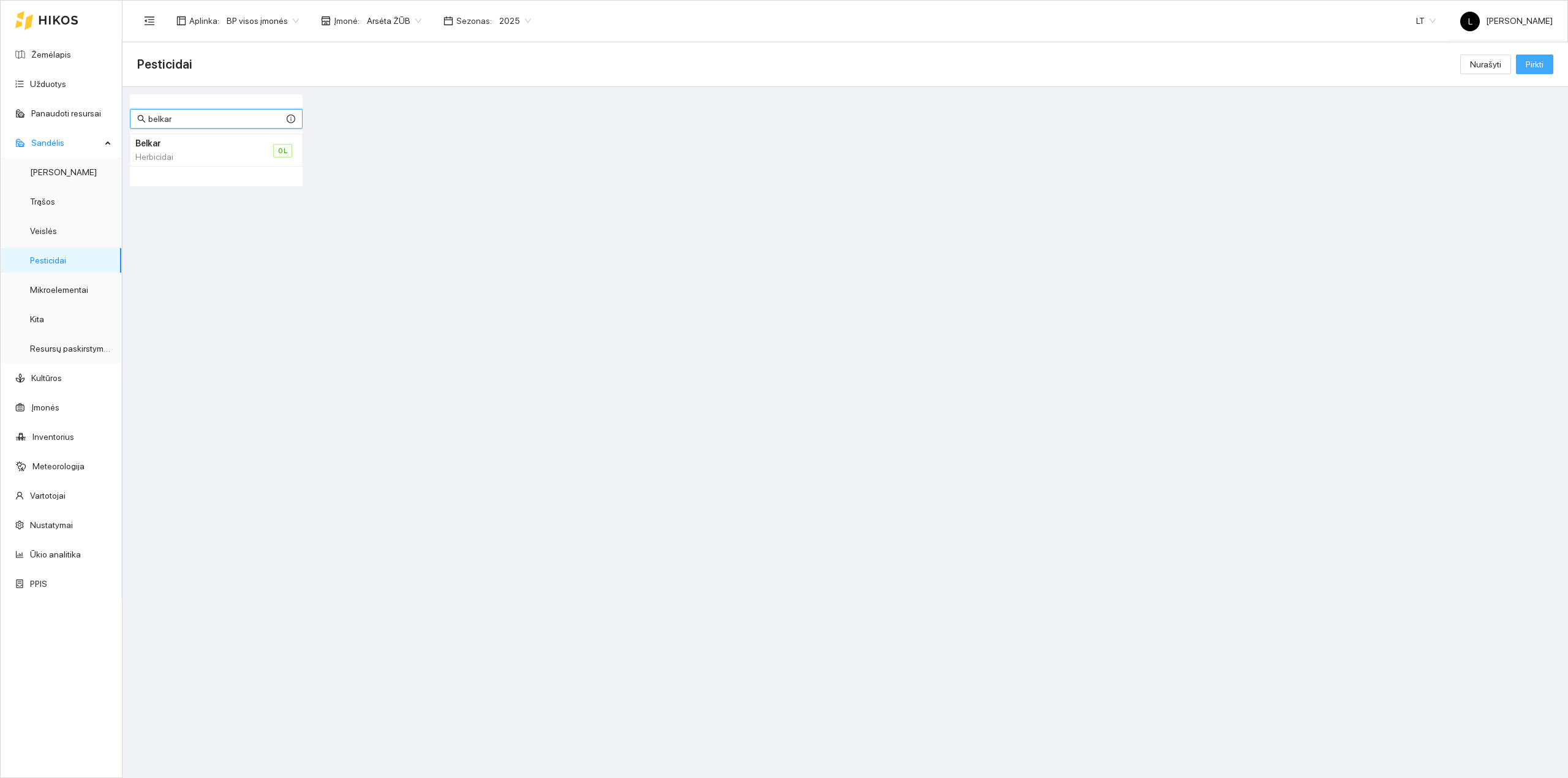
type input "belkar"
click at [1254, 62] on span "Pirkti" at bounding box center [1534, 64] width 17 height 13
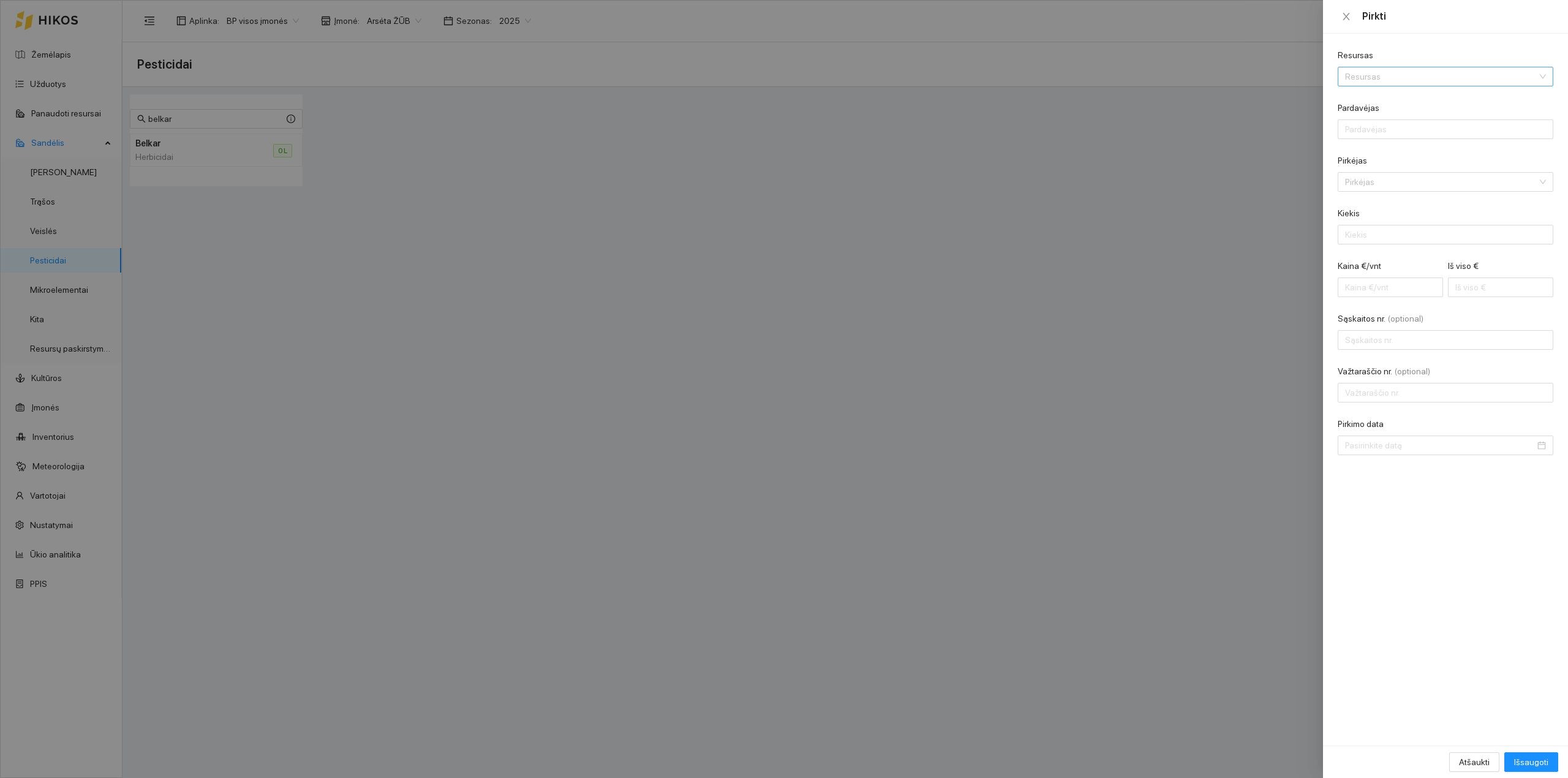
click at [1254, 82] on input "Resursas" at bounding box center [1441, 76] width 193 height 18
type input "belkar"
click at [1254, 94] on div "Herbicidai / Belkar" at bounding box center [1377, 100] width 65 height 13
click at [1254, 135] on input "Pardavėjas" at bounding box center [1445, 129] width 216 height 20
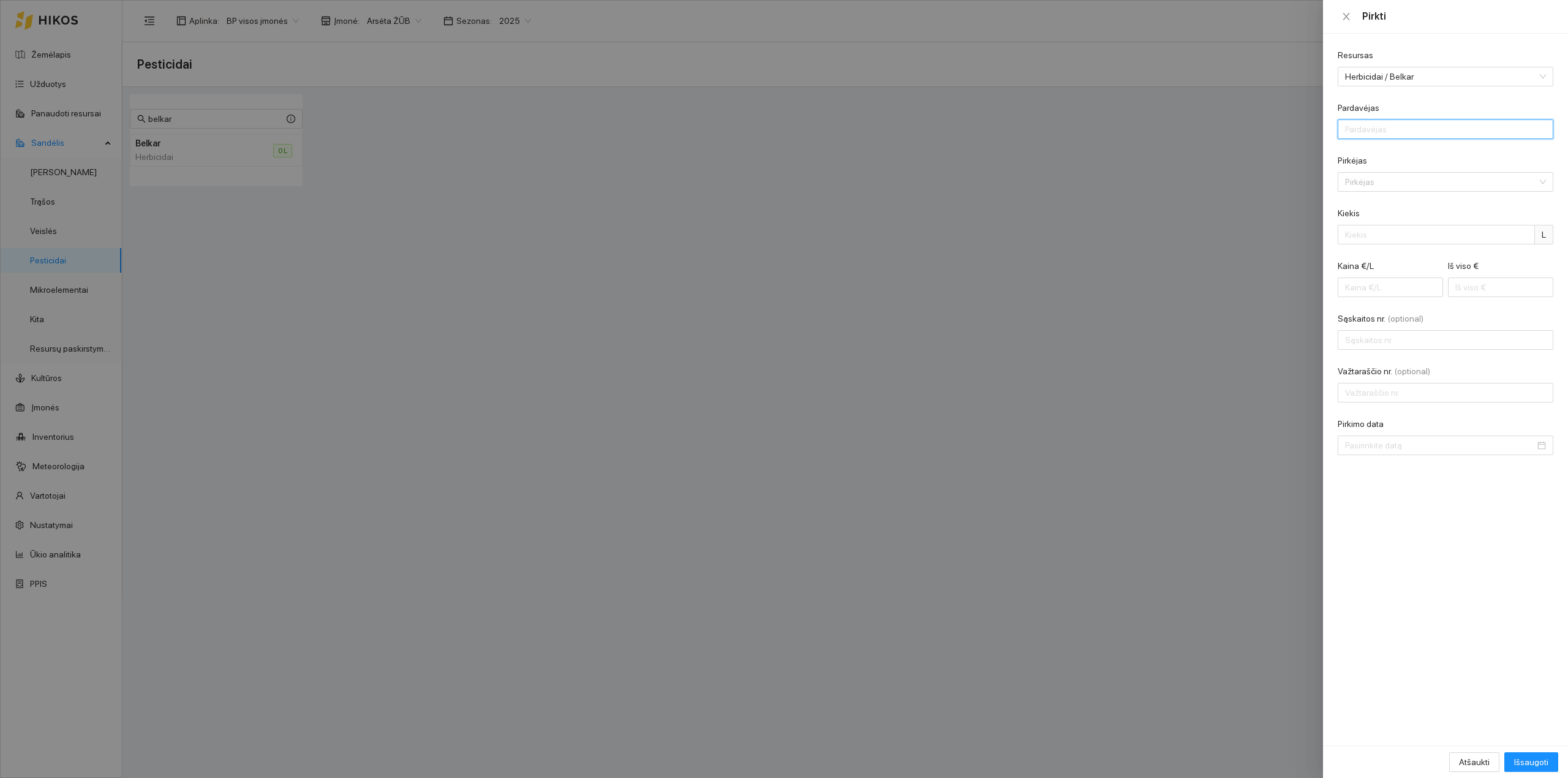
type input "UAB "Scandagra""
click at [1254, 172] on div "Pirkėjas" at bounding box center [1445, 182] width 216 height 20
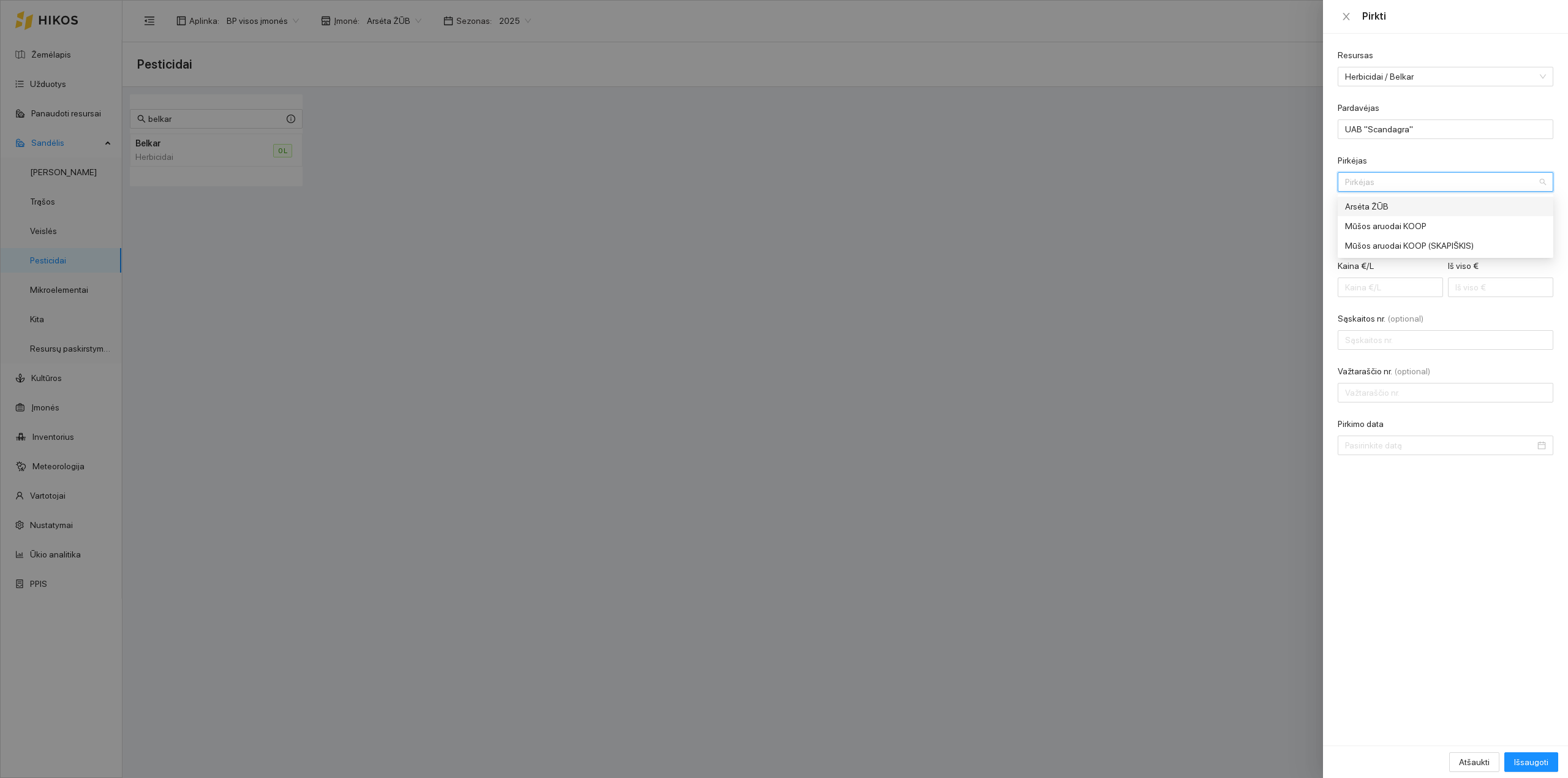
click at [1254, 207] on div "Arsėta ŽŪB" at bounding box center [1436, 206] width 184 height 13
click at [1254, 246] on form "Resursas Herbicidai / Belkar Pardavėjas UAB "Scandagra" Pirkėjas Arsėta ŽŪB Ars…" at bounding box center [1445, 251] width 216 height 407
click at [1254, 239] on input "Kiekis" at bounding box center [1436, 235] width 197 height 20
type input "25"
click at [1254, 288] on input "Iš viso €" at bounding box center [1500, 287] width 105 height 20
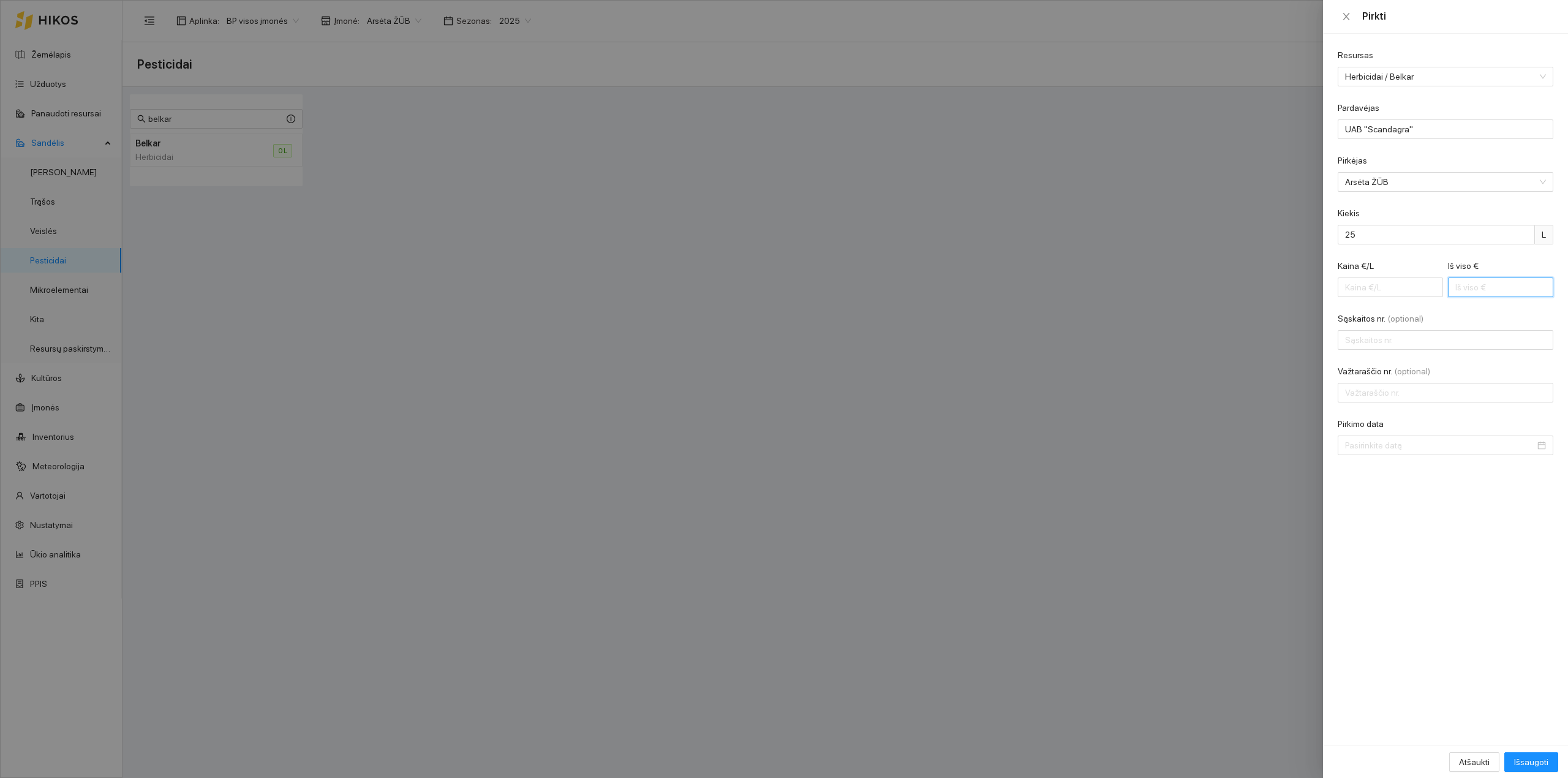
type input "0.08"
type input "2"
type input "0.96"
type input "24"
type input "9.92"
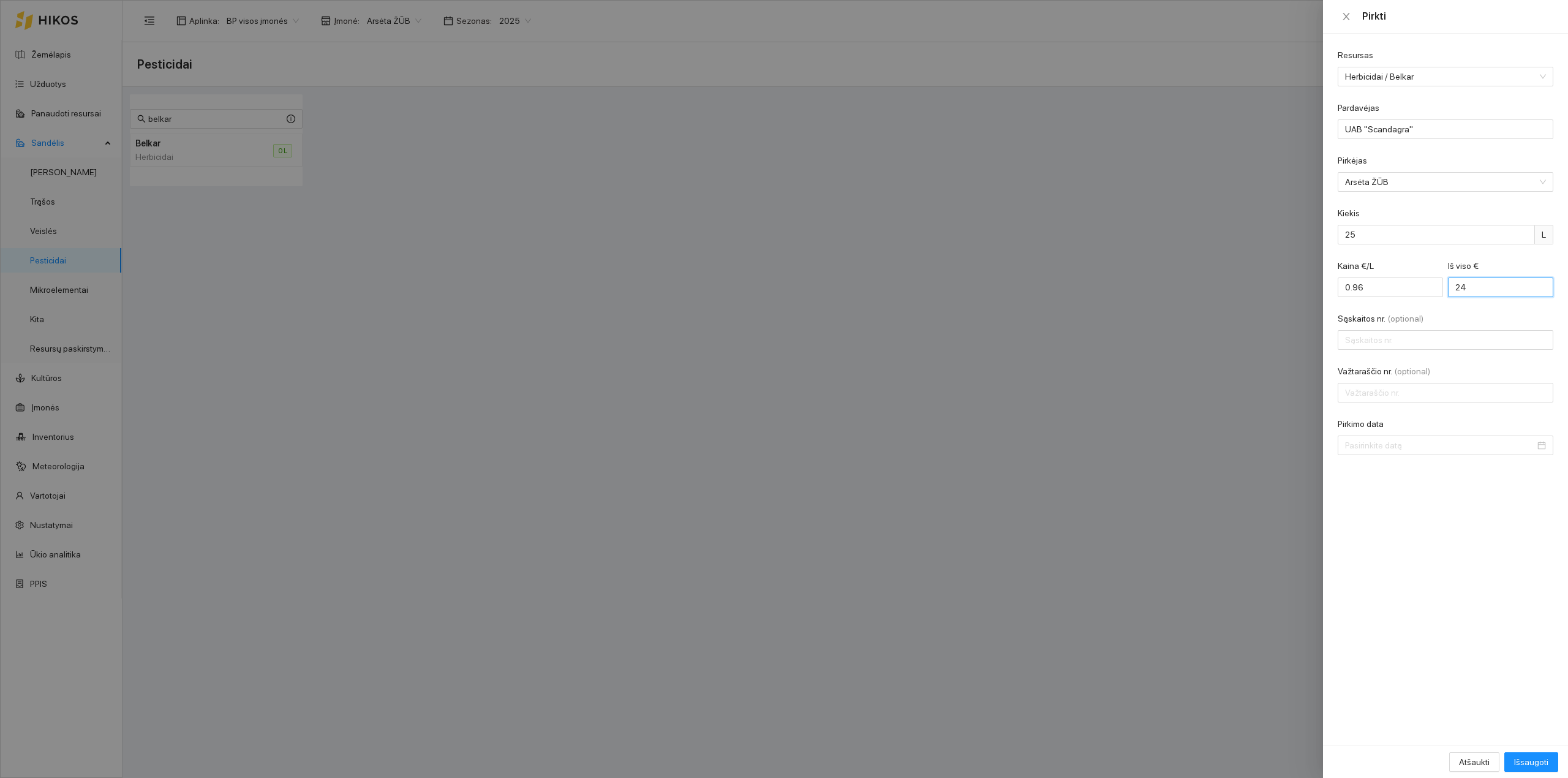
type input "248"
type input "99.28"
type input "2482"
type input "99.30"
type input "2482.5"
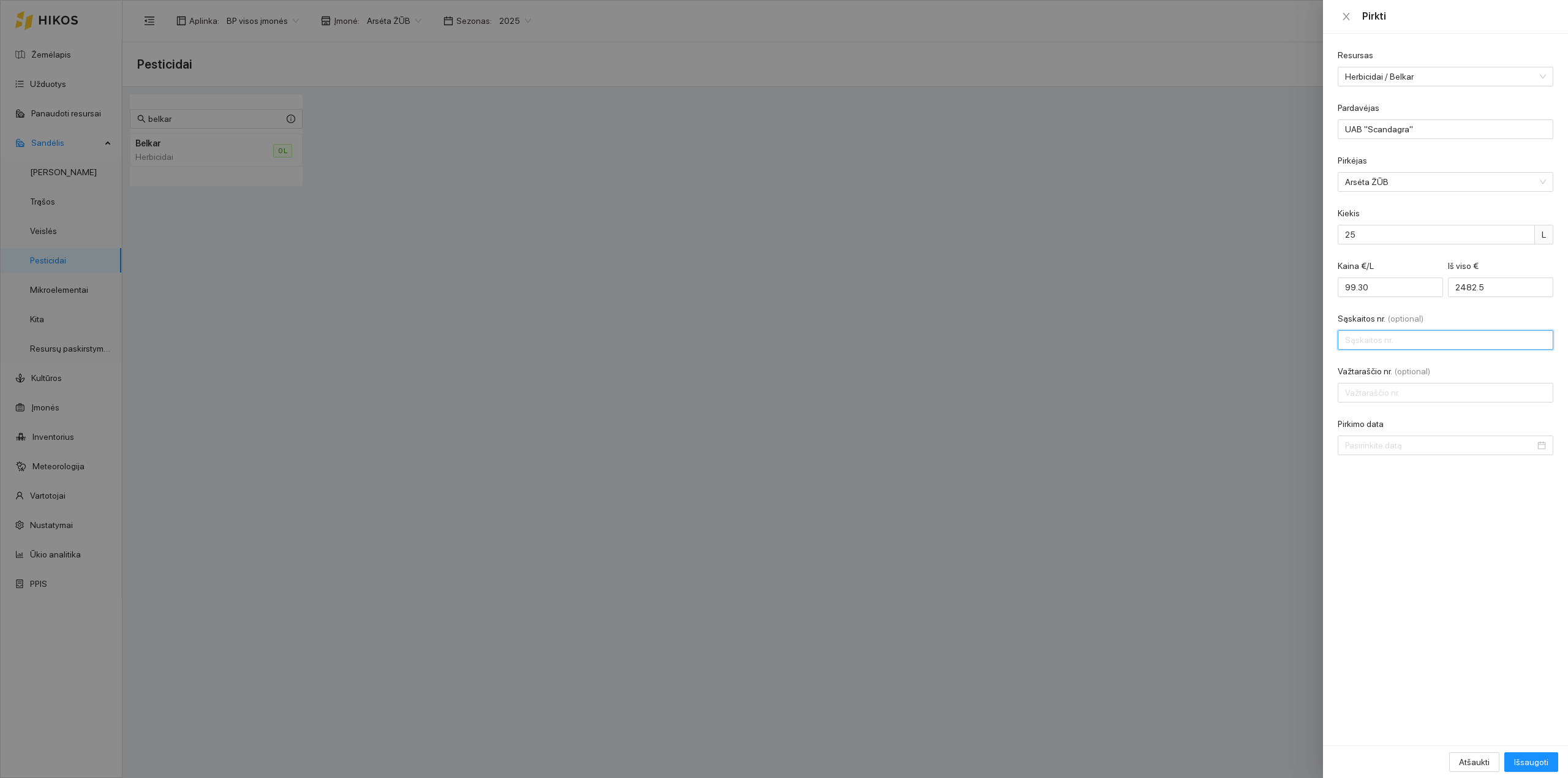
click at [1254, 345] on input "Sąskaitos nr. (optional)" at bounding box center [1445, 340] width 216 height 20
type input "SCAA85001"
click at [1254, 397] on input "Važtaraščio nr. (optional)" at bounding box center [1445, 393] width 216 height 20
type input "PRL0030637575"
click at [1254, 449] on input "Pirkimo data" at bounding box center [1439, 445] width 189 height 13
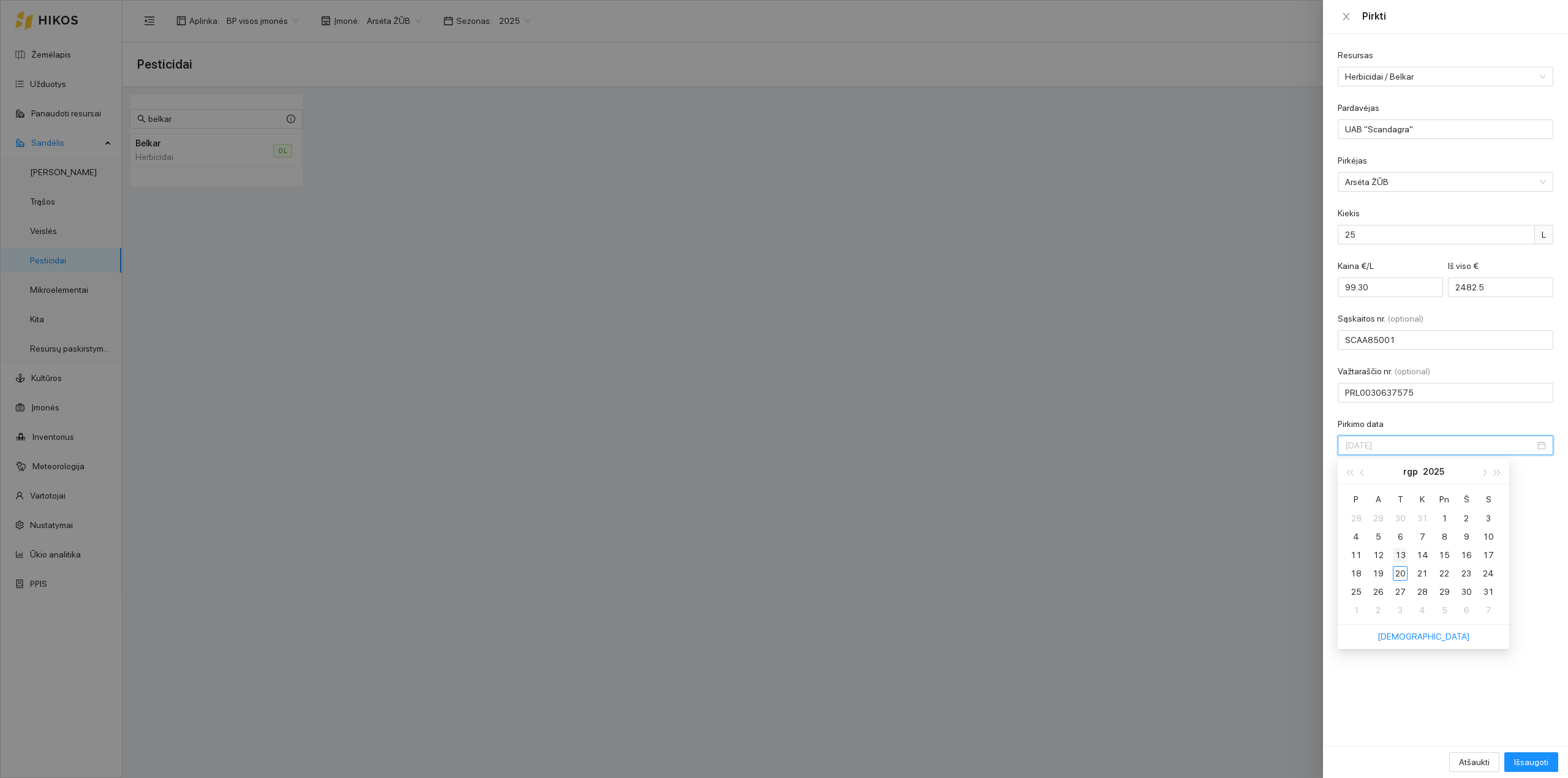
type input "2025-08-13"
click at [1254, 557] on div "13" at bounding box center [1400, 554] width 15 height 15
click at [1254, 680] on span "Išsaugoti" at bounding box center [1530, 761] width 34 height 13
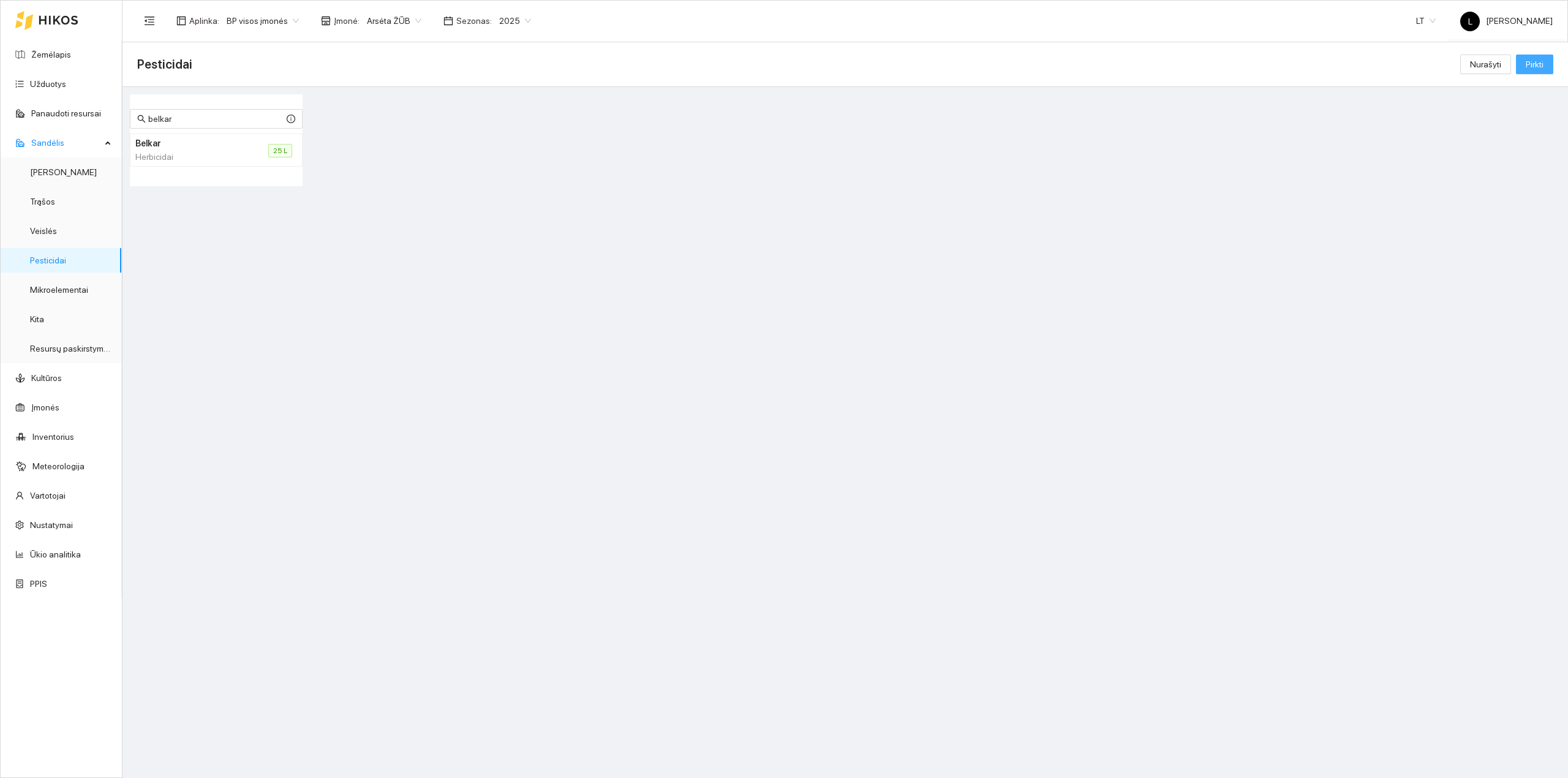
click at [1254, 59] on button "Pirkti" at bounding box center [1534, 64] width 37 height 20
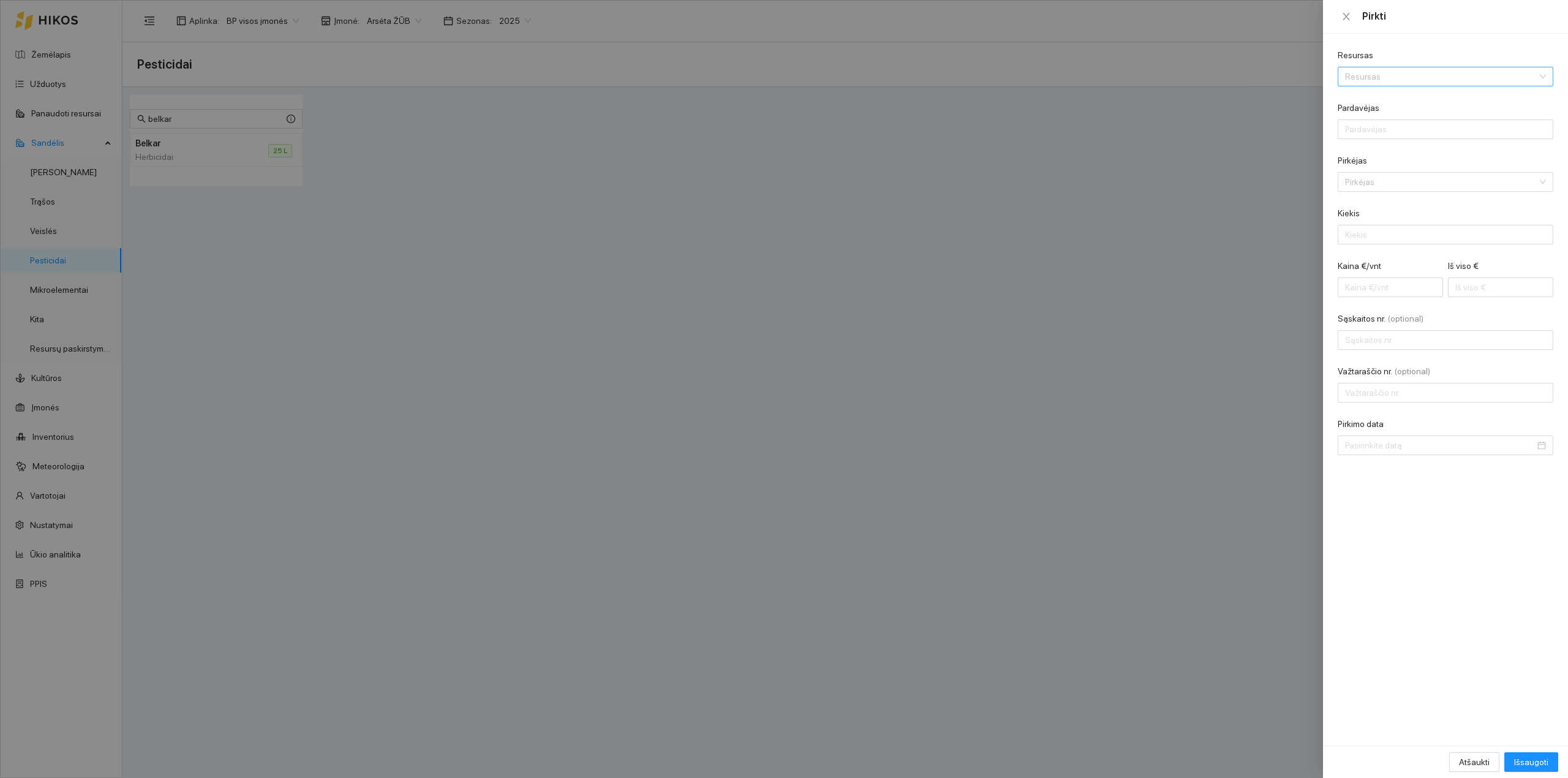
click at [1254, 70] on input "Resursas" at bounding box center [1441, 76] width 193 height 18
type input "METAZA"
click at [1254, 108] on li "Herbicidai / Metaza mix" at bounding box center [1386, 101] width 97 height 20
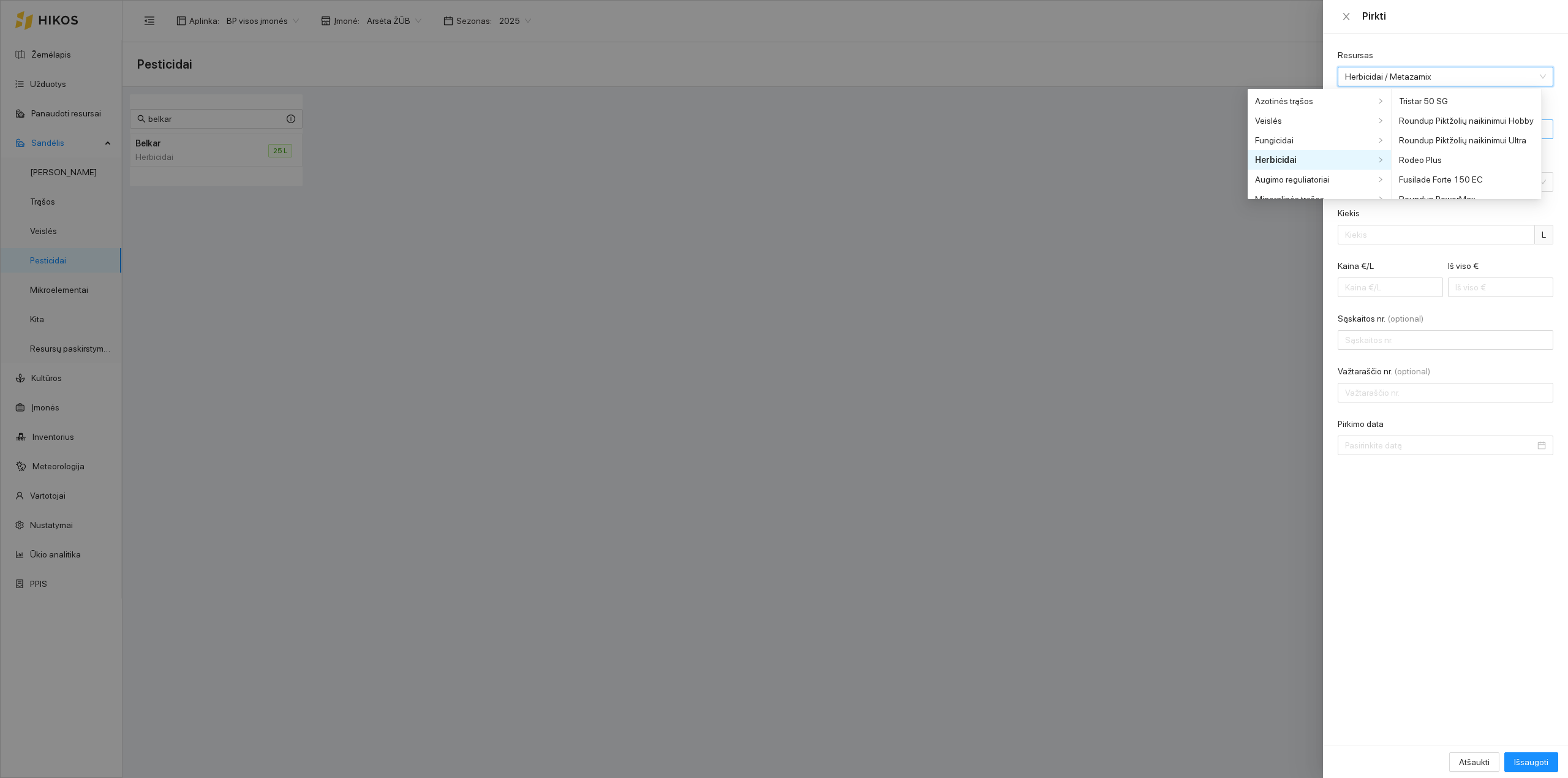
scroll to position [2480, 0]
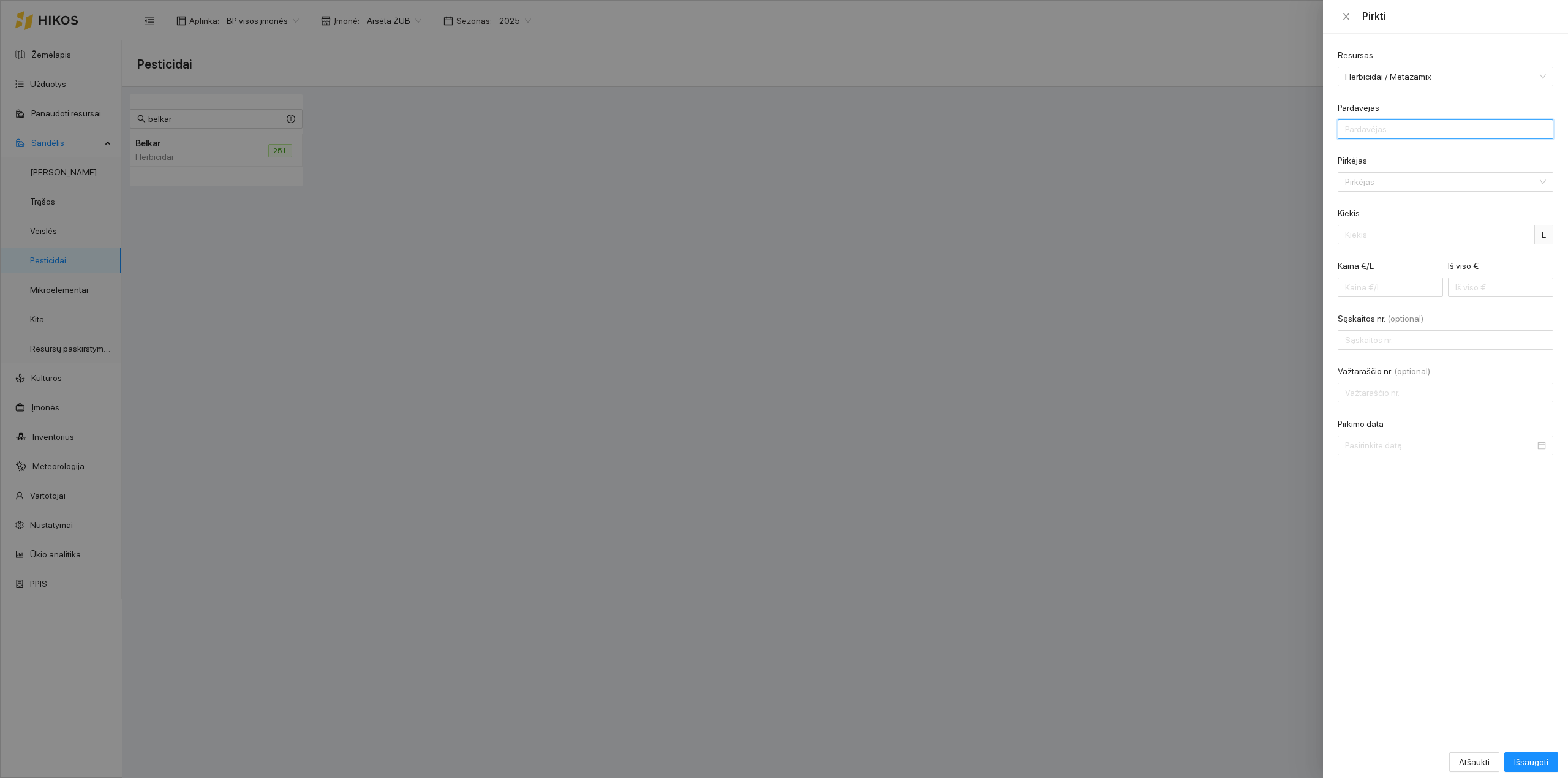
click at [1254, 138] on input "Pardavėjas" at bounding box center [1445, 129] width 216 height 20
type input "UAB "Scandagra""
click at [1254, 182] on input "Pirkėjas" at bounding box center [1441, 182] width 193 height 18
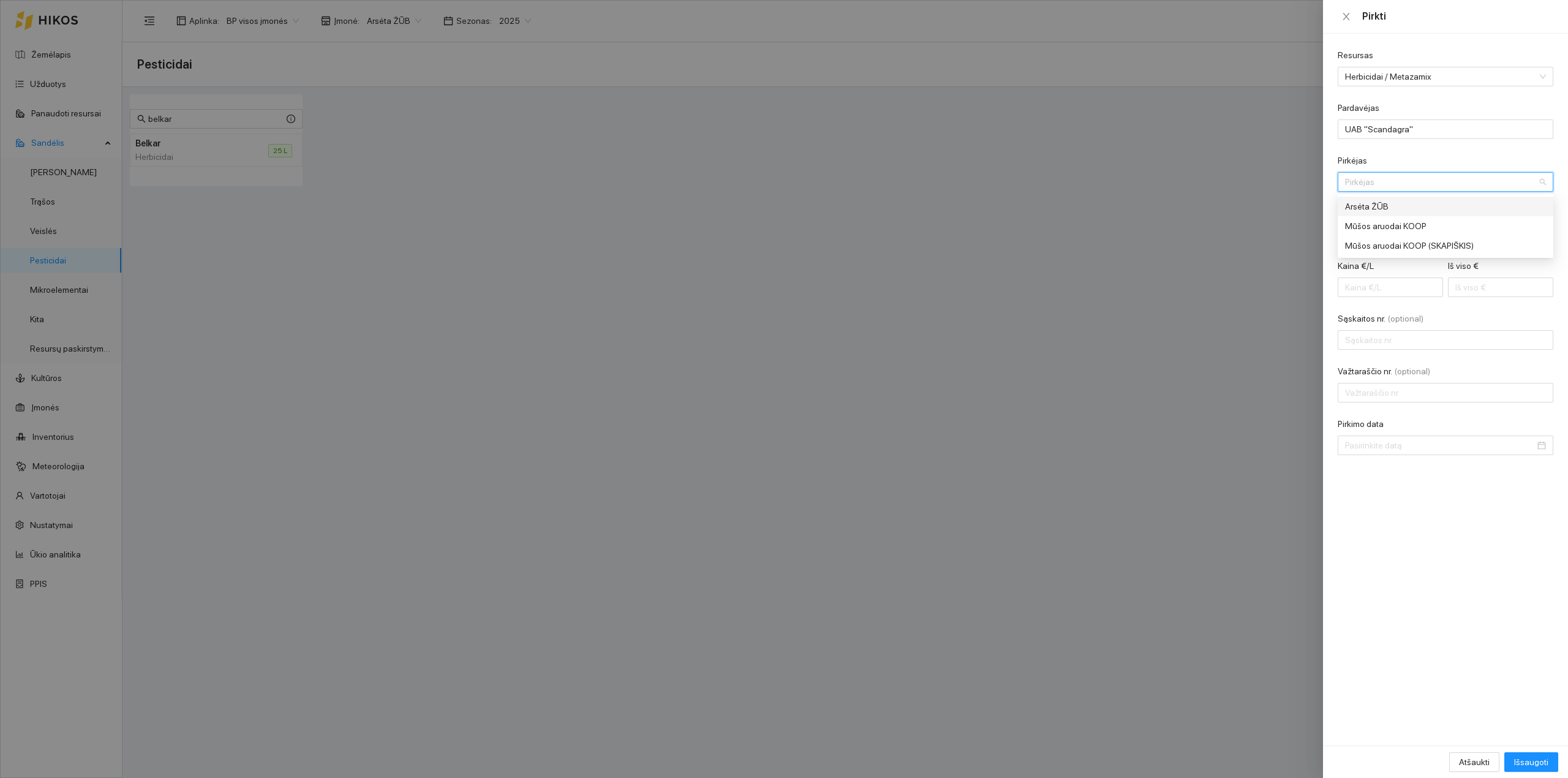
click at [1254, 199] on div "Arsėta ŽŪB" at bounding box center [1445, 206] width 216 height 20
click at [1254, 254] on form "Resursas Herbicidai / Metazamix Pardavėjas UAB "Scandagra" Pirkėjas Arsėta ŽŪB …" at bounding box center [1445, 251] width 216 height 407
click at [1254, 244] on input "Kiekis" at bounding box center [1436, 235] width 197 height 20
type input "5"
type input "50"
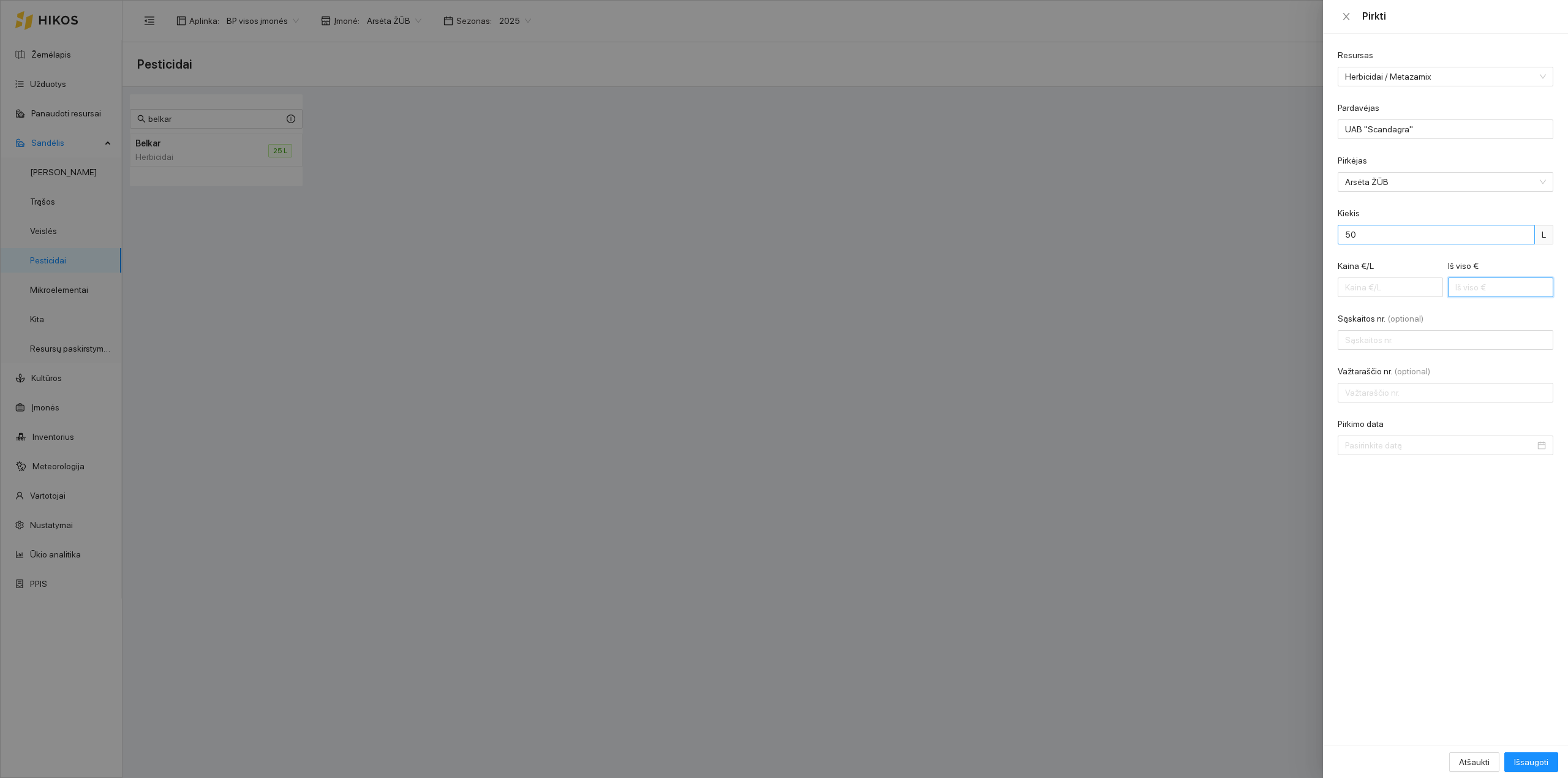
type input "0.06"
type input "3"
type input "0.70"
type input "35"
type input "0.00"
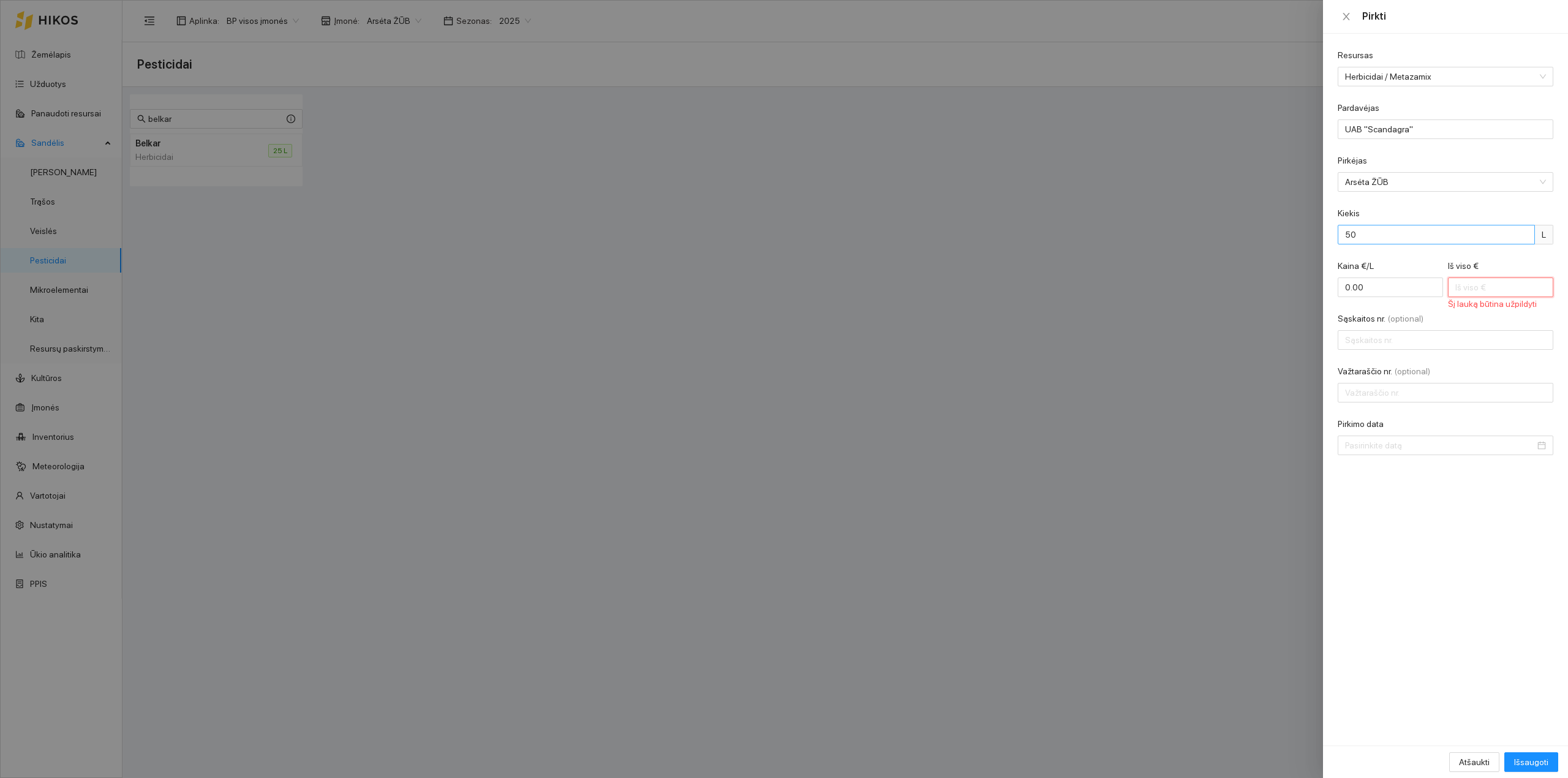
type input "0.70"
type input "35"
type input "0.06"
type input "3"
type input "0.00"
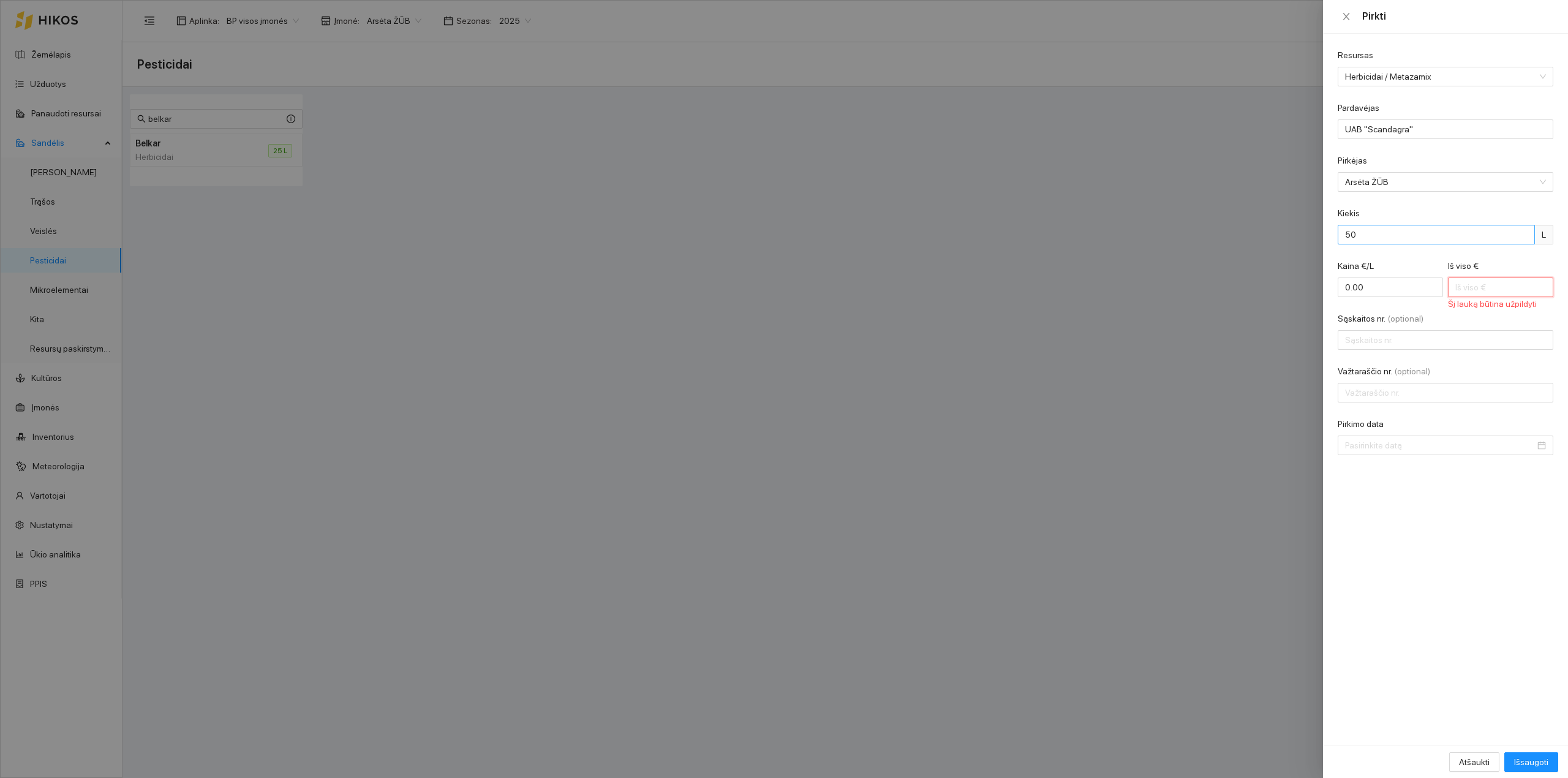
type input "0.04"
type input "2"
type input "0.48"
type input "24"
type input "4.98"
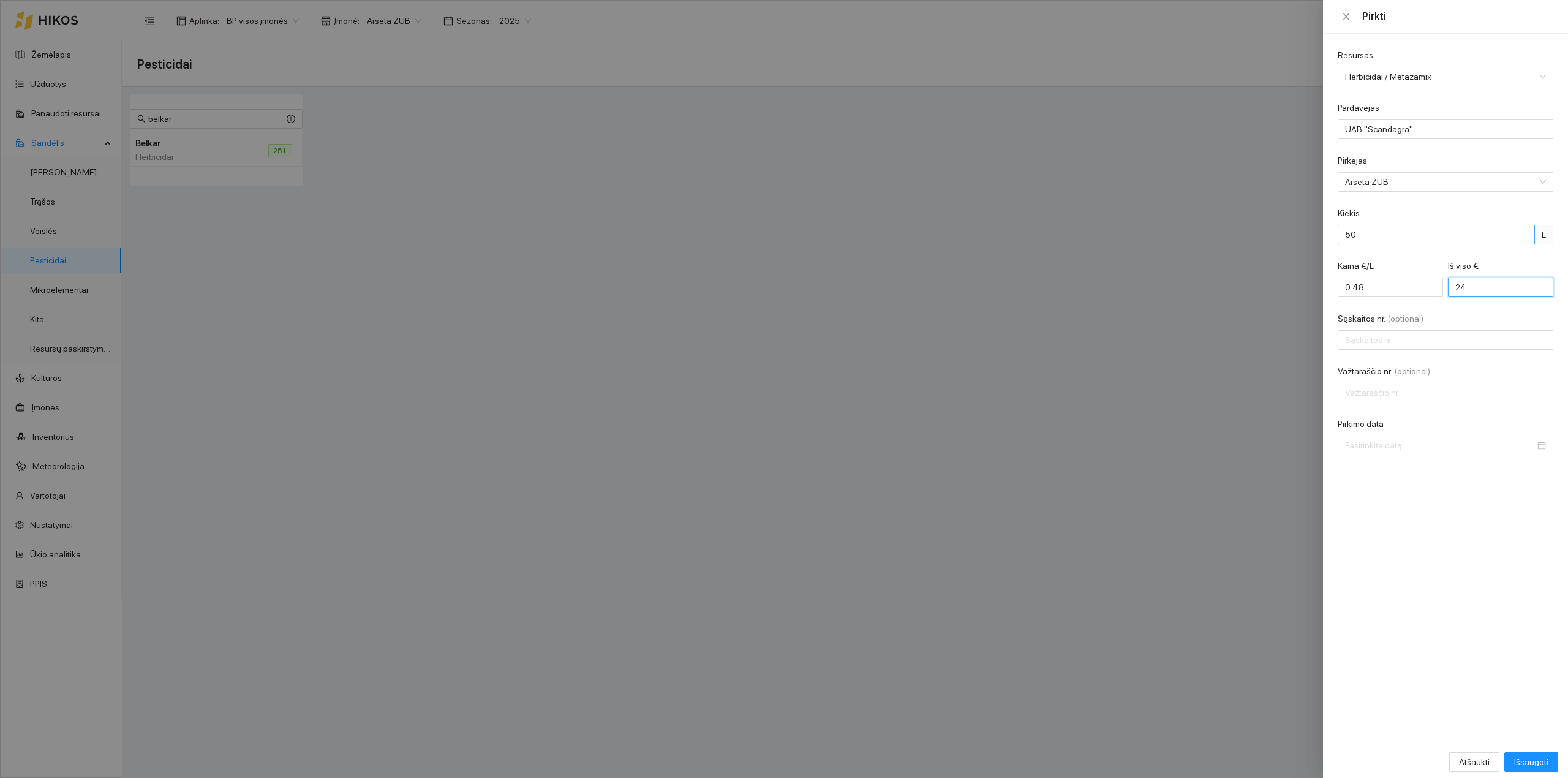
type input "249"
type input "49.90"
type input "2495"
type input "SCAA85001"
click at [1254, 391] on input "PRL_003063" at bounding box center [1445, 393] width 216 height 20
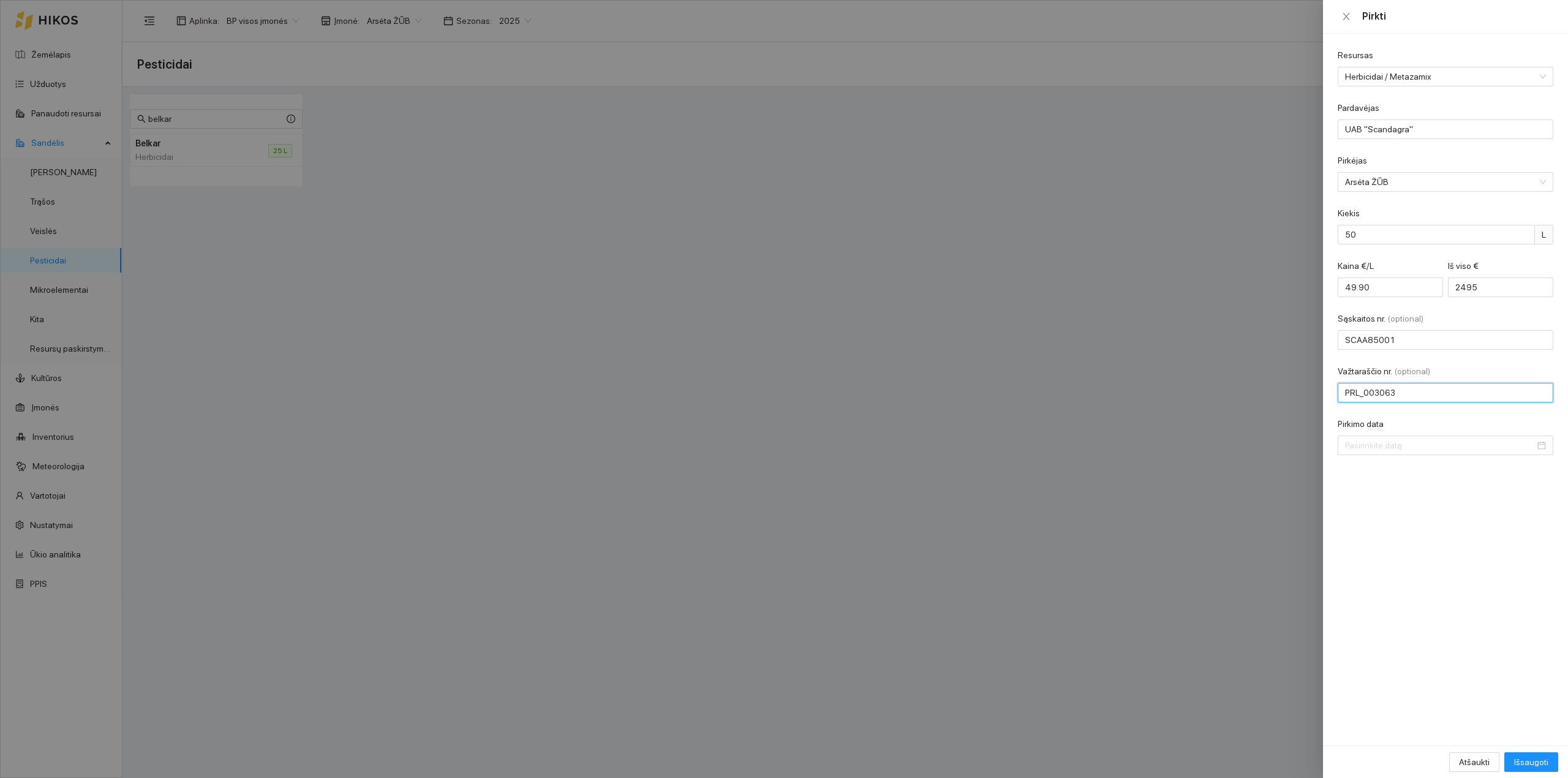
click at [1254, 393] on input "PRL_003063" at bounding box center [1445, 393] width 216 height 20
click at [1254, 397] on input "PRL_003063" at bounding box center [1445, 393] width 216 height 20
click at [1254, 395] on input "PRL003063" at bounding box center [1445, 393] width 216 height 20
type input "PRL0030637575"
click at [1254, 442] on input "Pirkimo data" at bounding box center [1439, 445] width 189 height 13
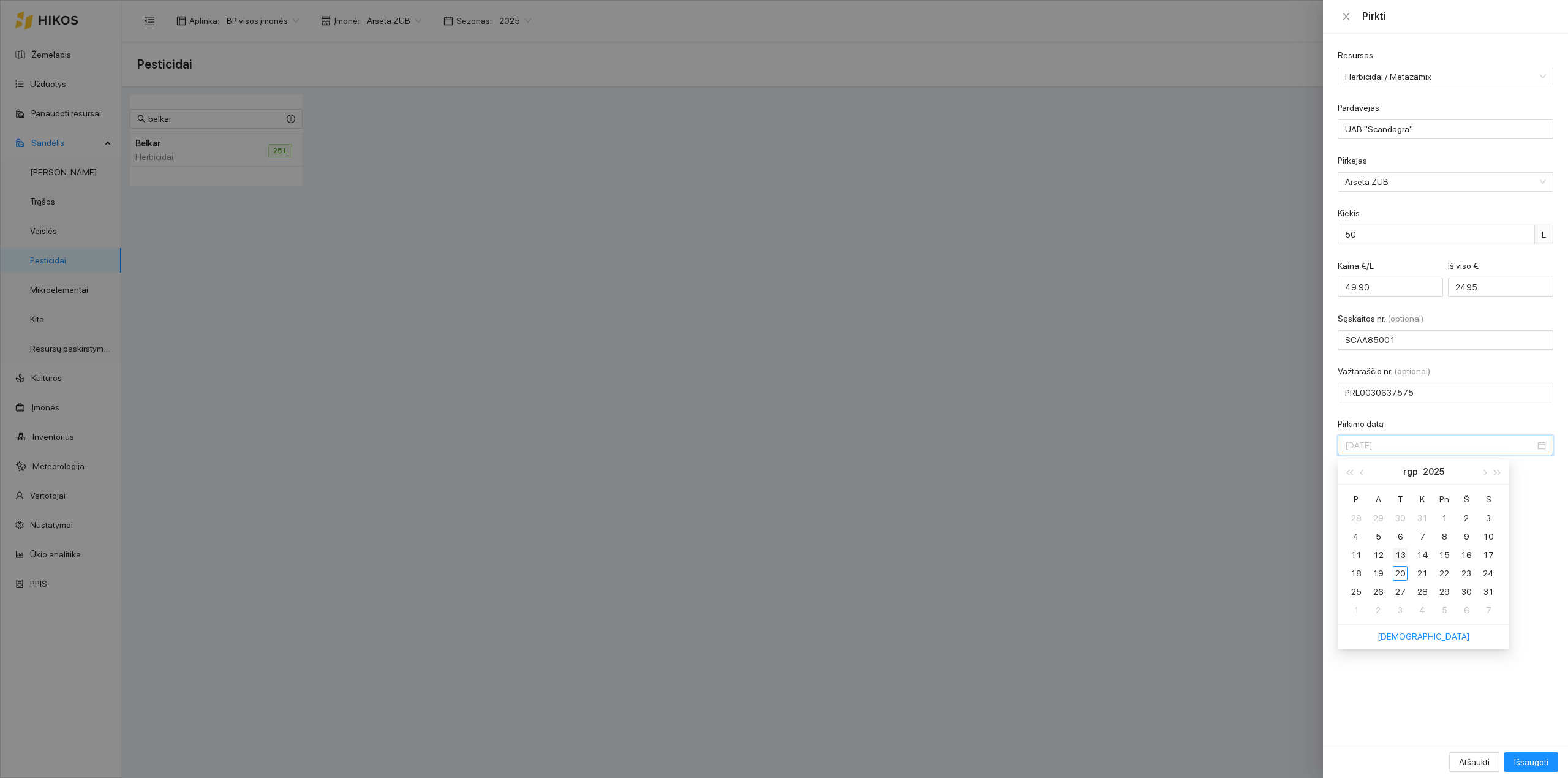
type input "2025-08-13"
click at [1254, 557] on div "13" at bounding box center [1400, 554] width 15 height 15
click at [1254, 680] on span "Išsaugoti" at bounding box center [1530, 761] width 34 height 13
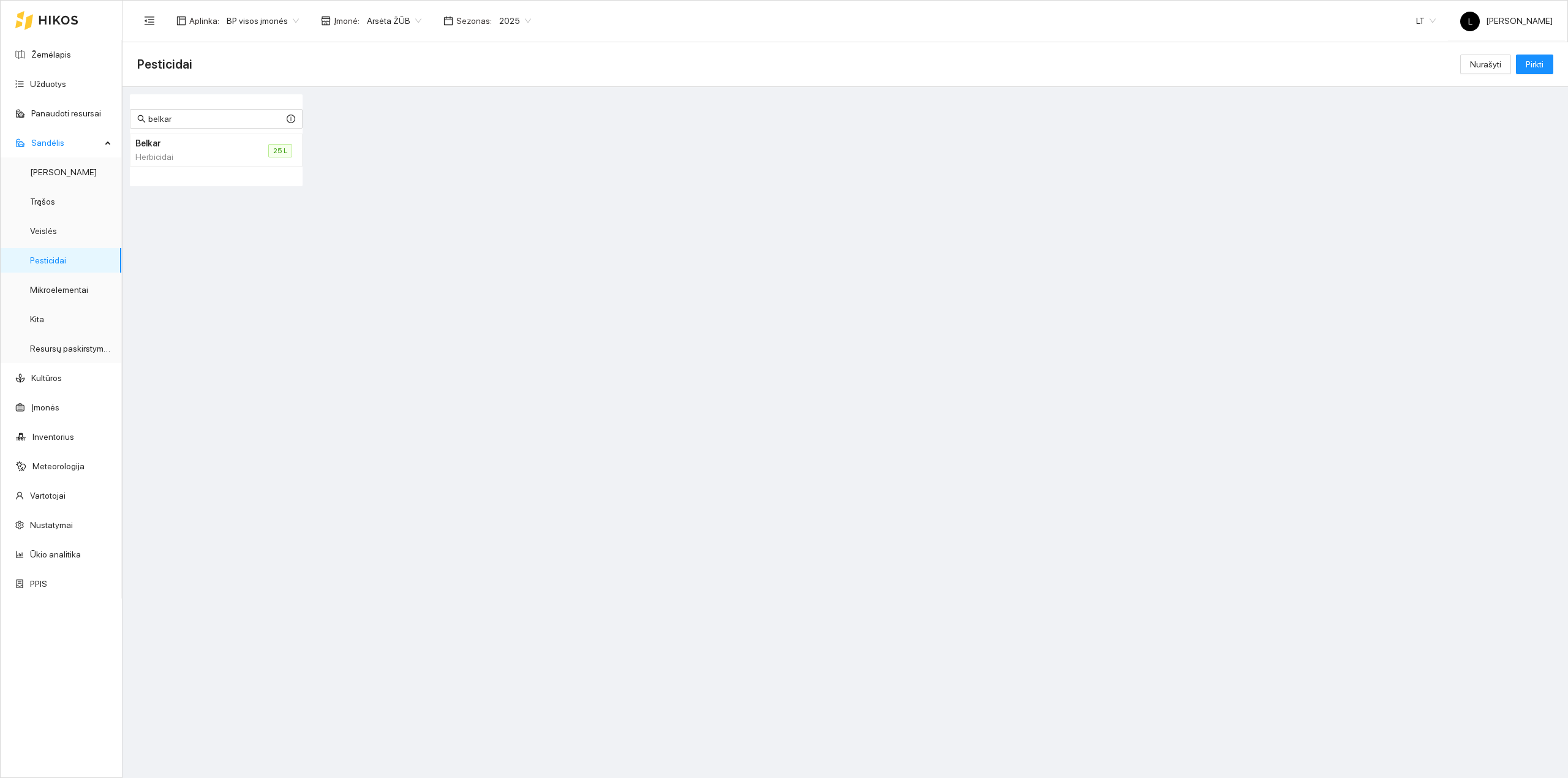
click at [236, 152] on div "Herbicidai" at bounding box center [186, 156] width 103 height 13
click at [240, 151] on li "Belkar Herbicidai 25 L" at bounding box center [216, 150] width 173 height 33
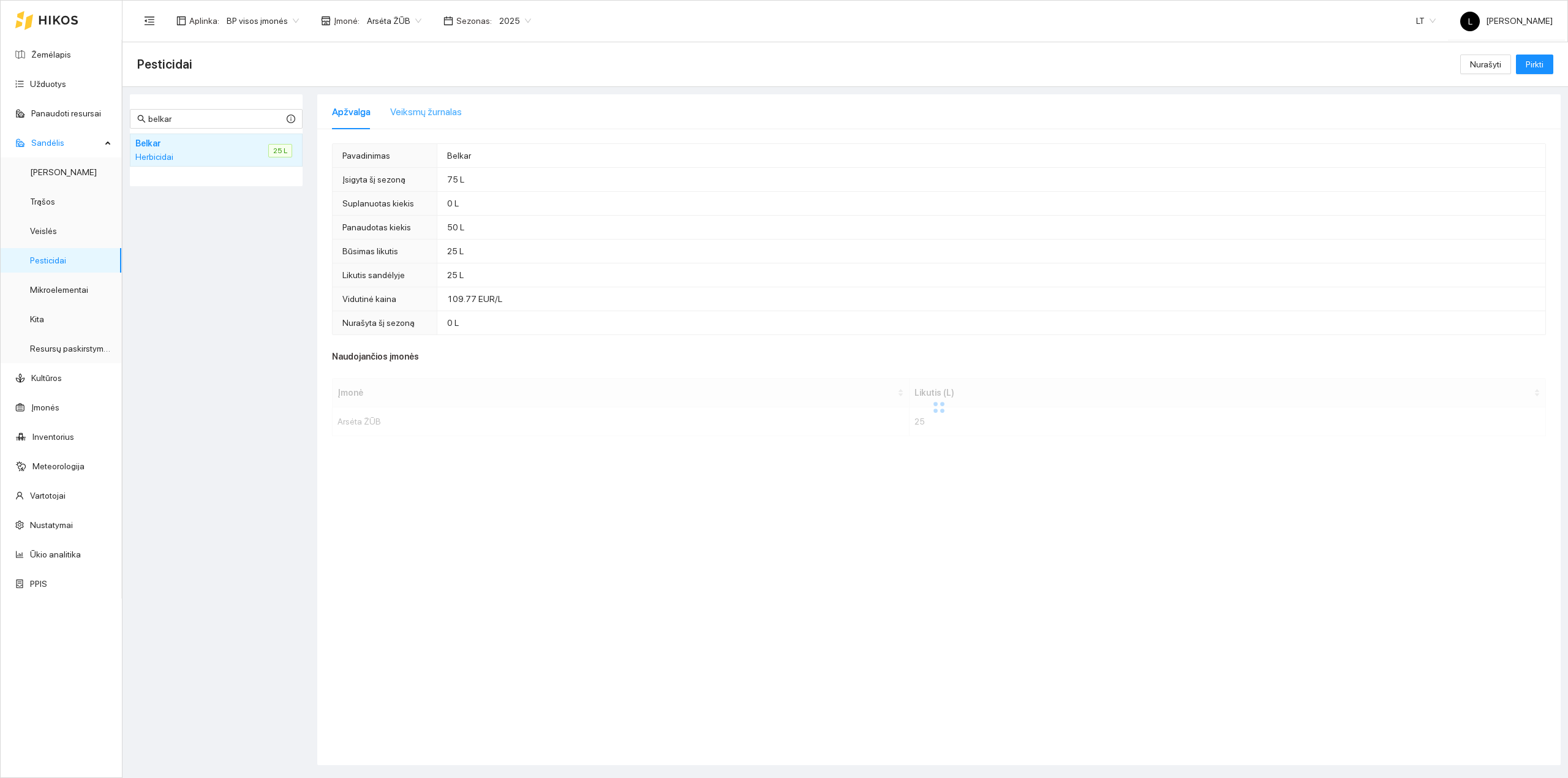
click at [416, 122] on div "Veiksmų žurnalas" at bounding box center [426, 111] width 72 height 35
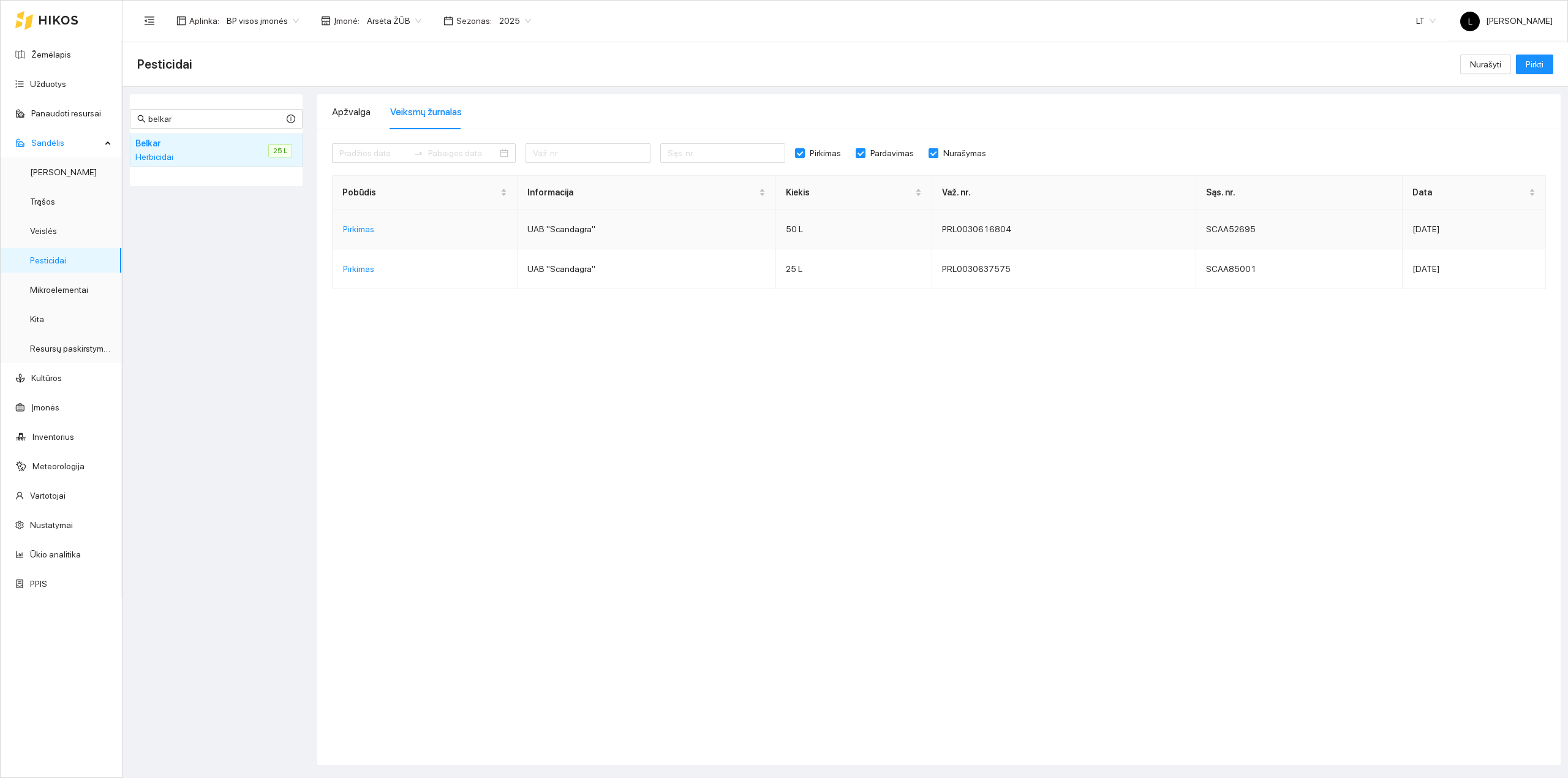
click at [692, 244] on td "UAB "Scandagra"" at bounding box center [646, 229] width 258 height 39
click at [365, 235] on span "Pirkimas" at bounding box center [358, 229] width 32 height 13
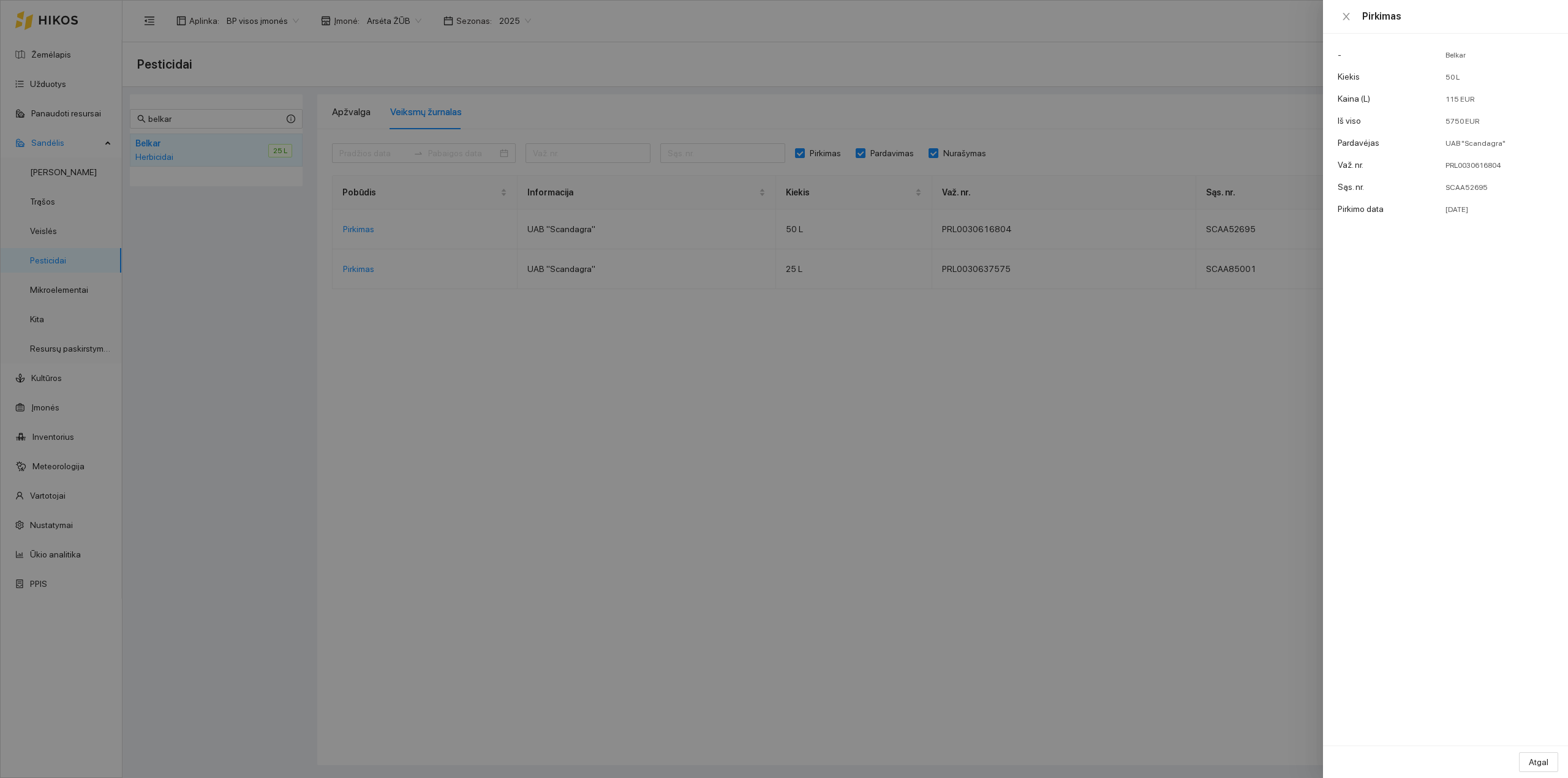
click at [953, 299] on div at bounding box center [784, 389] width 1568 height 778
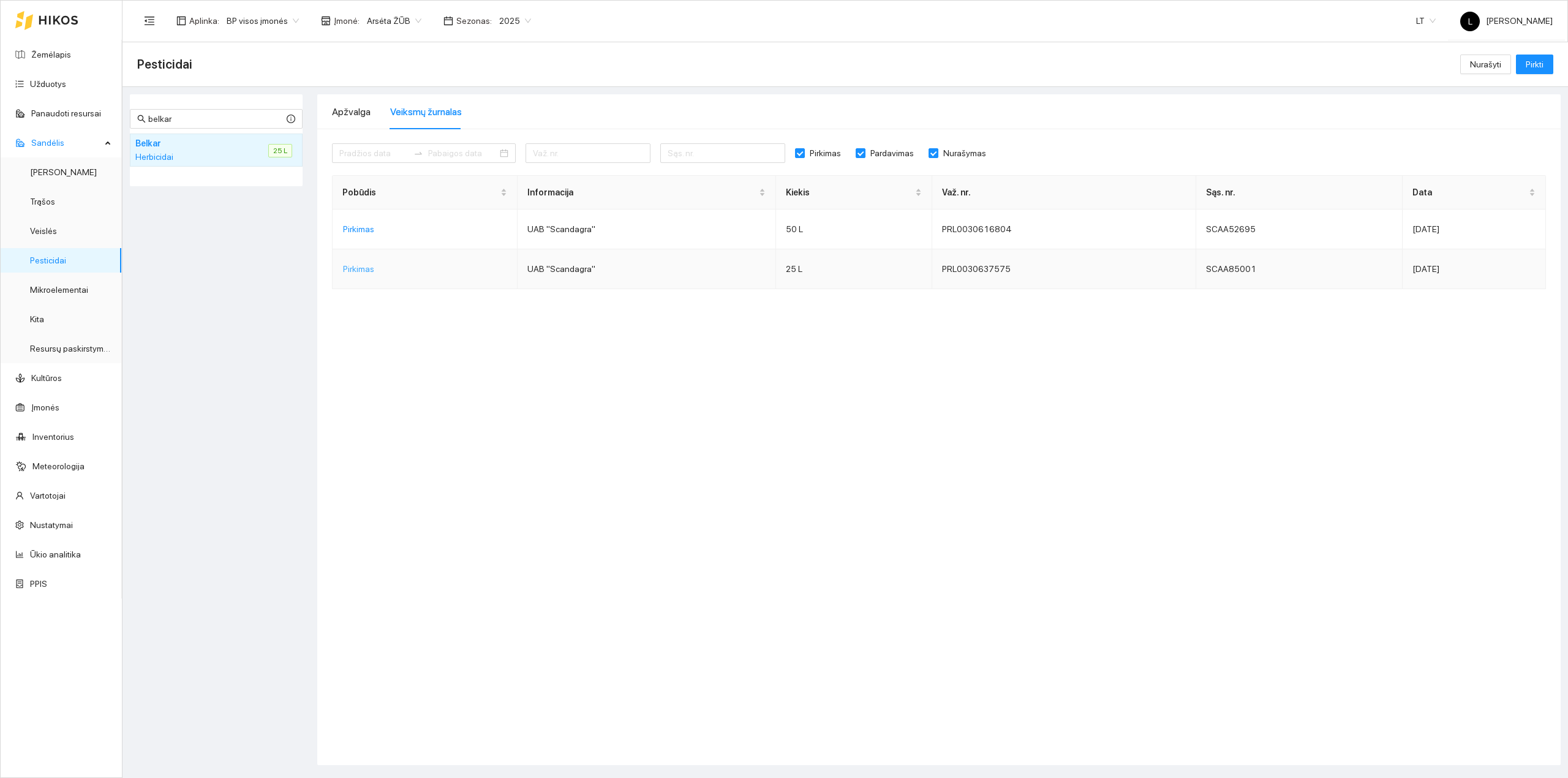
click at [365, 269] on span "Pirkimas" at bounding box center [358, 269] width 32 height 13
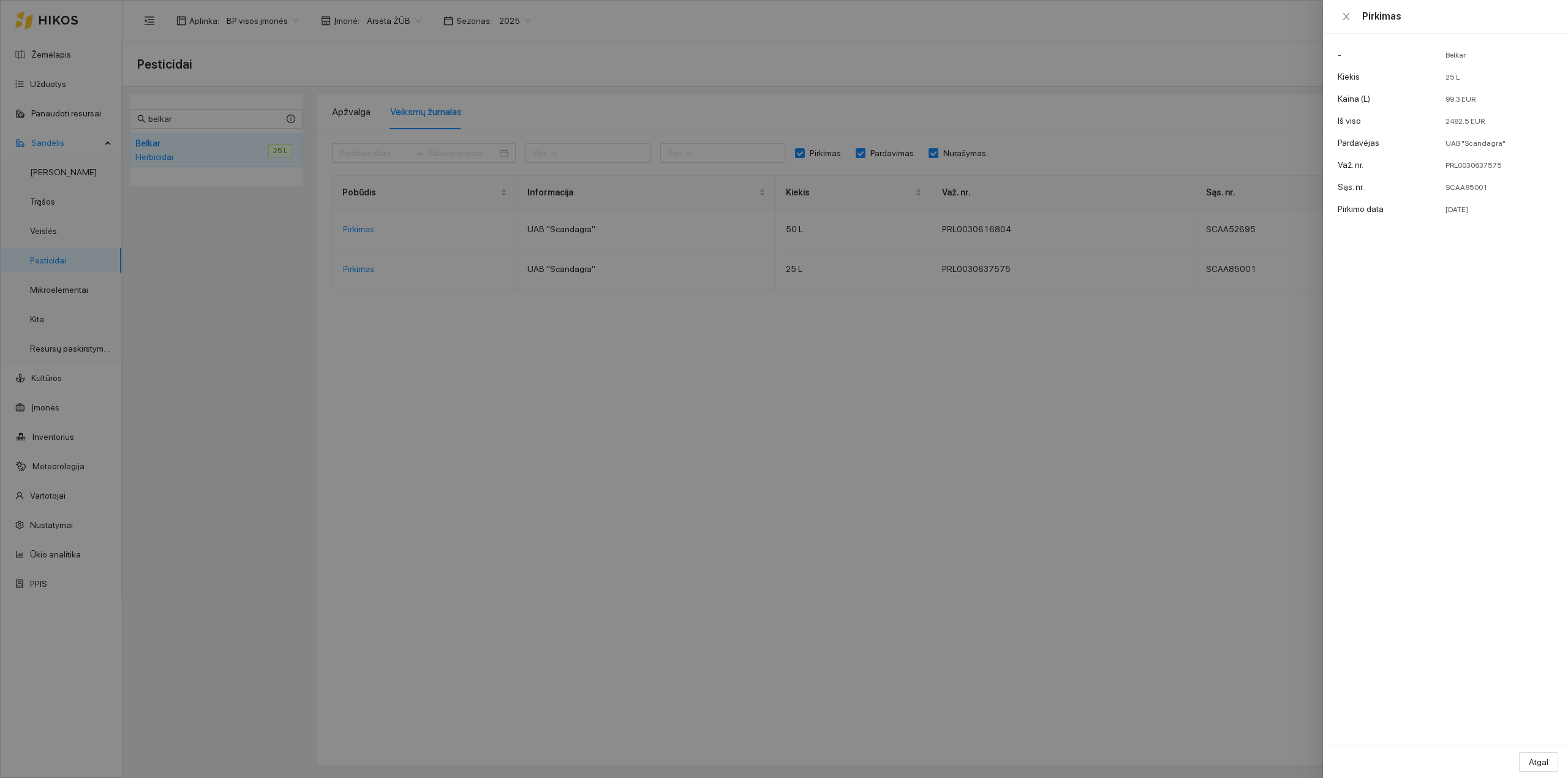
click at [1033, 392] on div at bounding box center [784, 389] width 1568 height 778
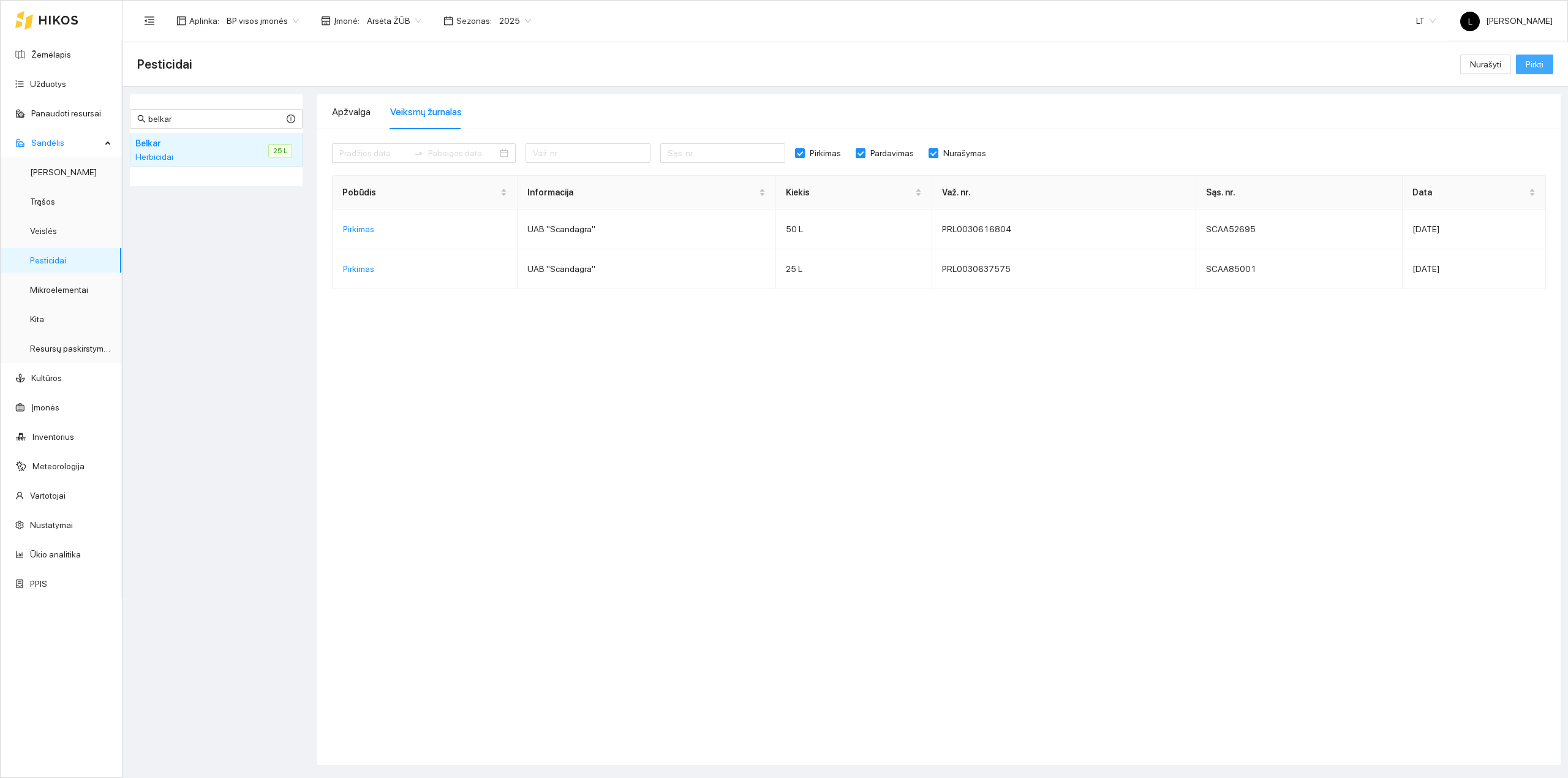
click at [1254, 67] on button "Pirkti" at bounding box center [1534, 64] width 37 height 20
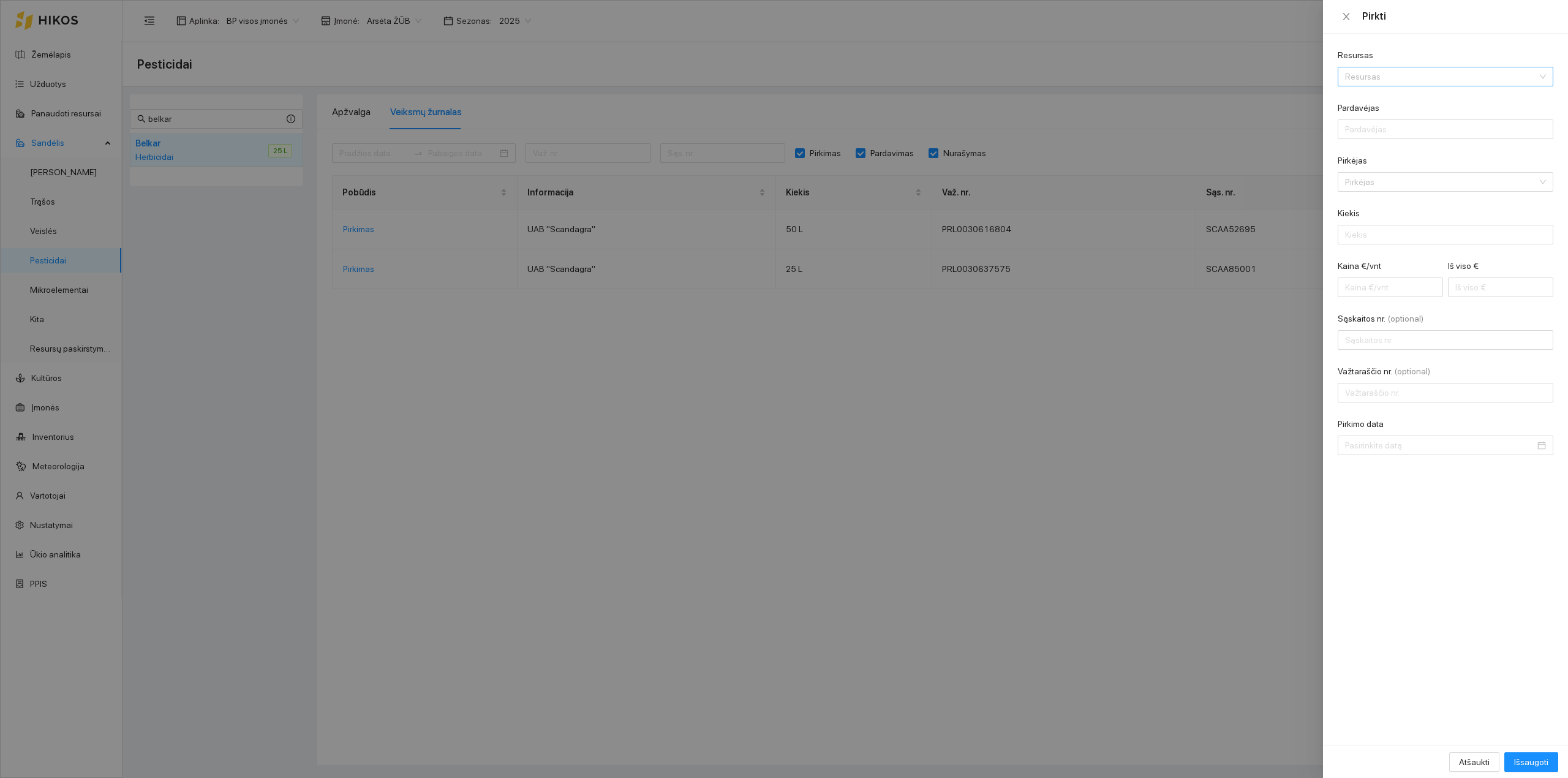
click at [1254, 82] on input "Resursas" at bounding box center [1441, 76] width 193 height 18
type input "S"
type input "CEVI"
click at [1254, 98] on div "Herbicidai / Cevi no 500 SC" at bounding box center [1394, 100] width 99 height 13
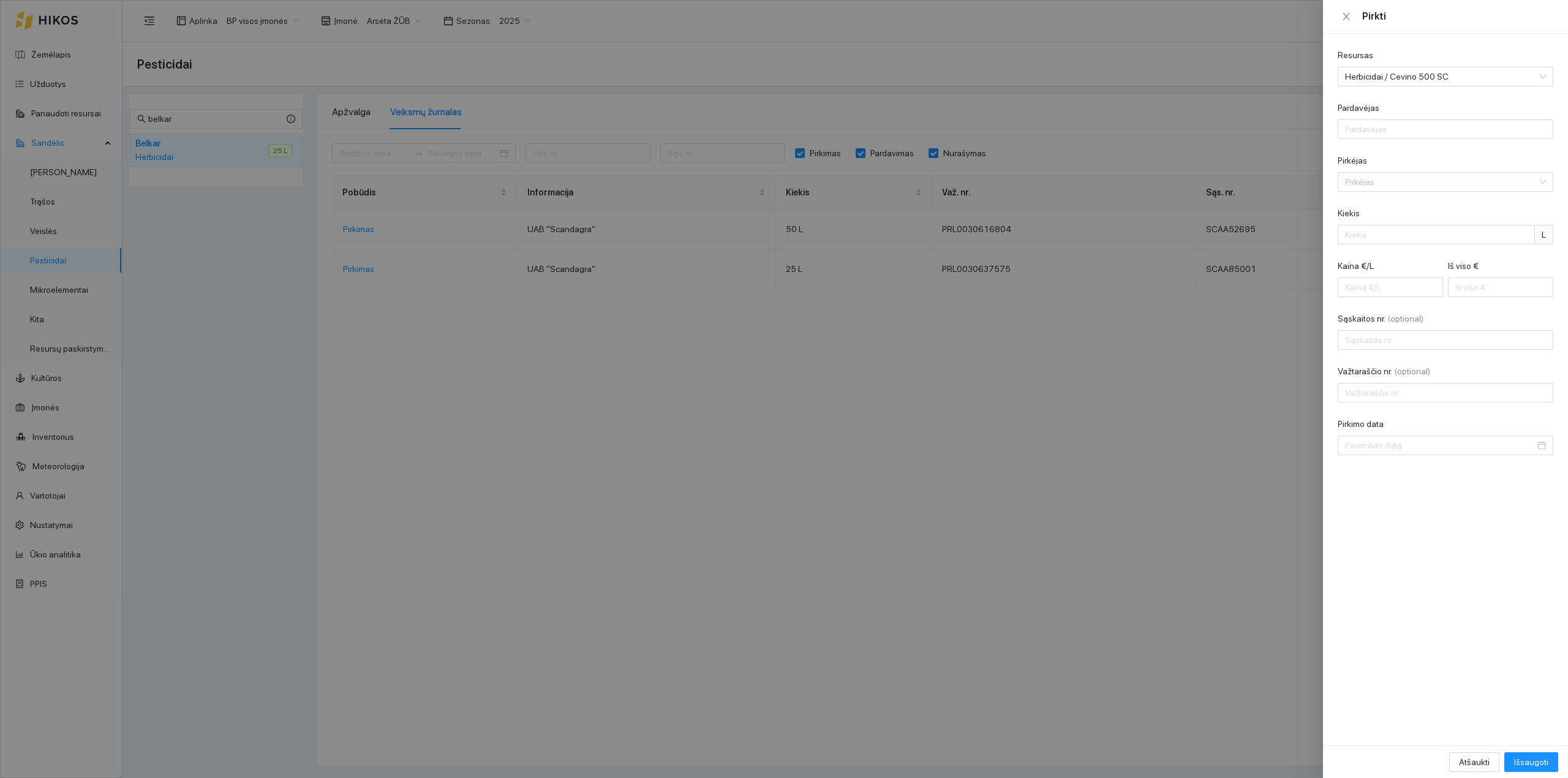
click at [568, 288] on div at bounding box center [784, 389] width 1568 height 778
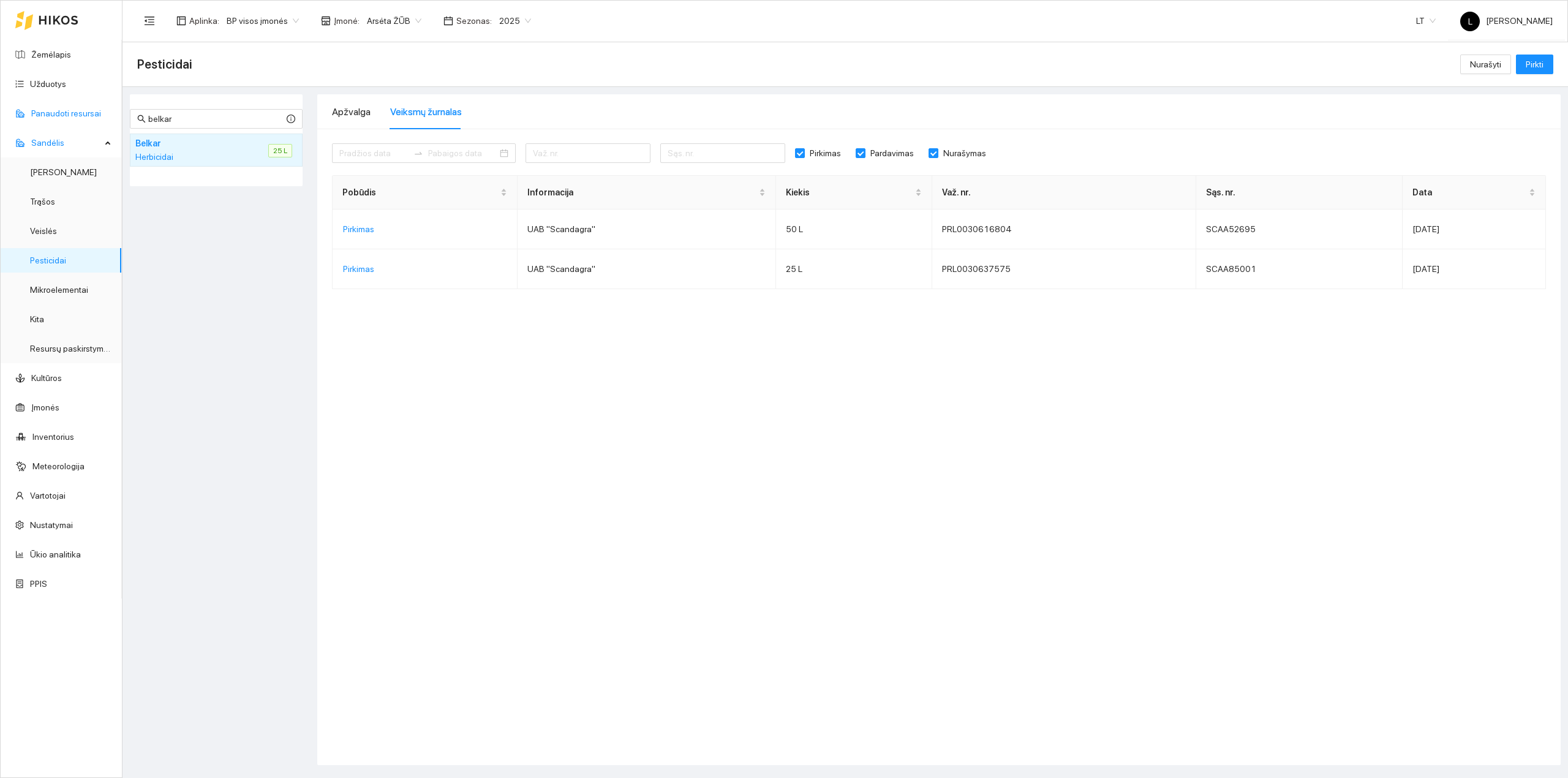
drag, startPoint x: 204, startPoint y: 122, endPoint x: 26, endPoint y: 122, distance: 178.0
click at [28, 122] on section "Žemėlapis Užduotys Panaudoti resursai Sandėlis Derlius Trąšos Veislės Pesticida…" at bounding box center [784, 389] width 1568 height 778
click at [159, 154] on div "Herbicidai" at bounding box center [186, 156] width 103 height 13
click at [1254, 64] on span "Pirkti" at bounding box center [1534, 64] width 17 height 13
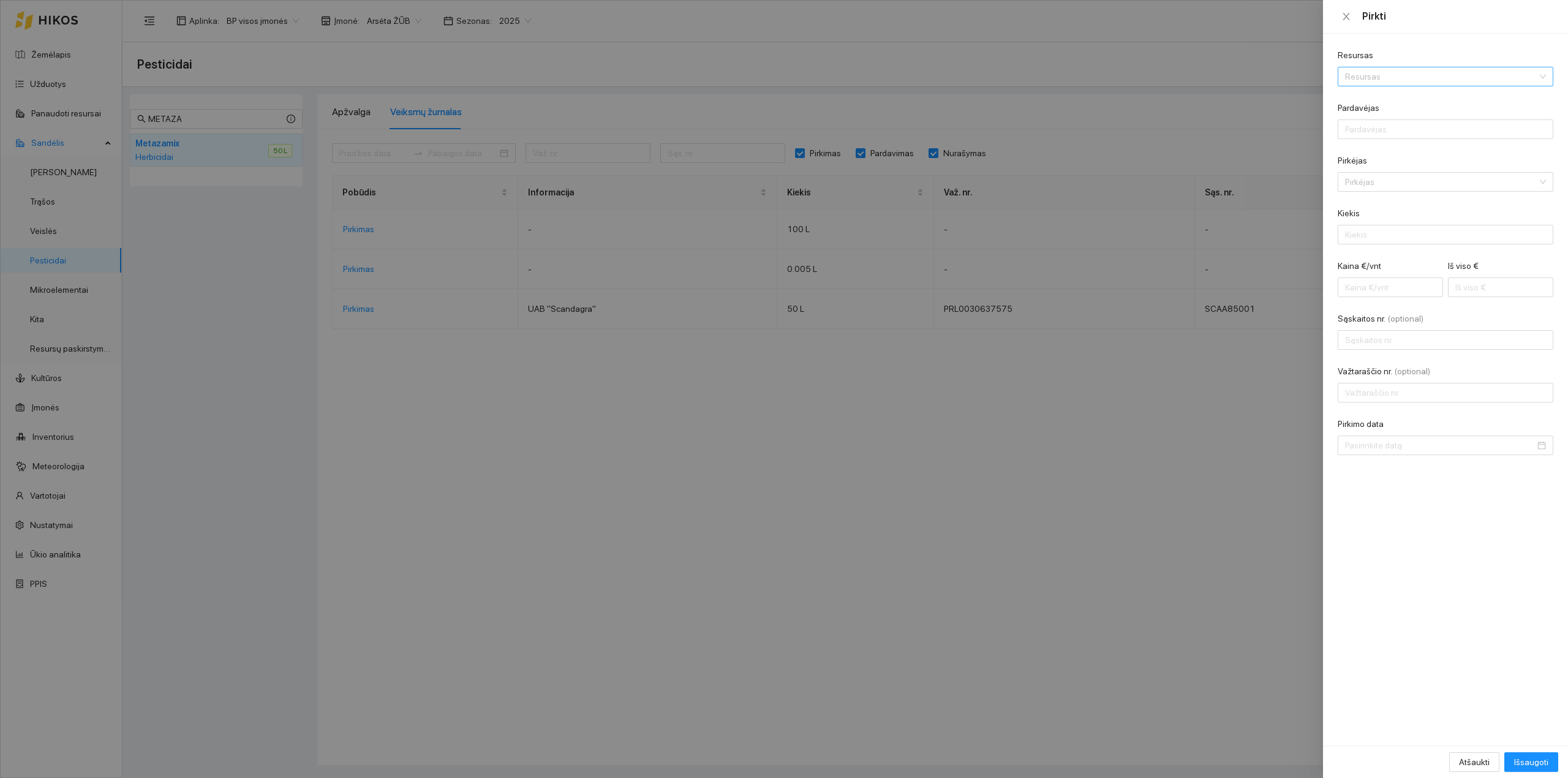
click at [1254, 67] on div "Resursas" at bounding box center [1445, 77] width 216 height 20
click at [1098, 303] on div at bounding box center [784, 389] width 1568 height 778
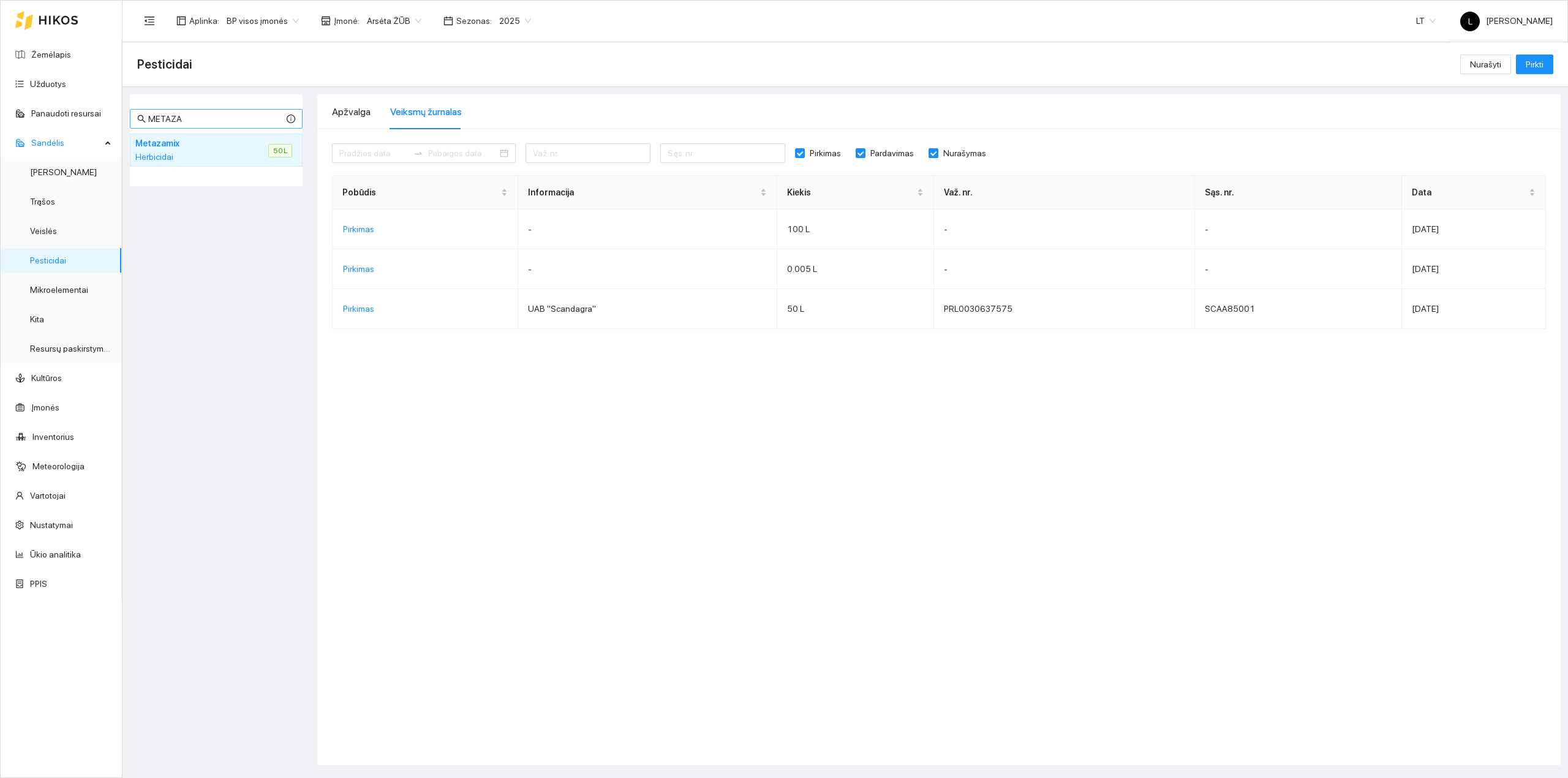
click at [185, 111] on span "METAZA" at bounding box center [216, 118] width 173 height 20
drag, startPoint x: 194, startPoint y: 114, endPoint x: 78, endPoint y: 111, distance: 116.0
click at [78, 111] on section "Žemėlapis Užduotys Panaudoti resursai Sandėlis Derlius Trąšos Veislės Pesticida…" at bounding box center [784, 389] width 1568 height 778
type input "CEVINO"
click at [155, 157] on div "Herbicidai" at bounding box center [189, 156] width 108 height 13
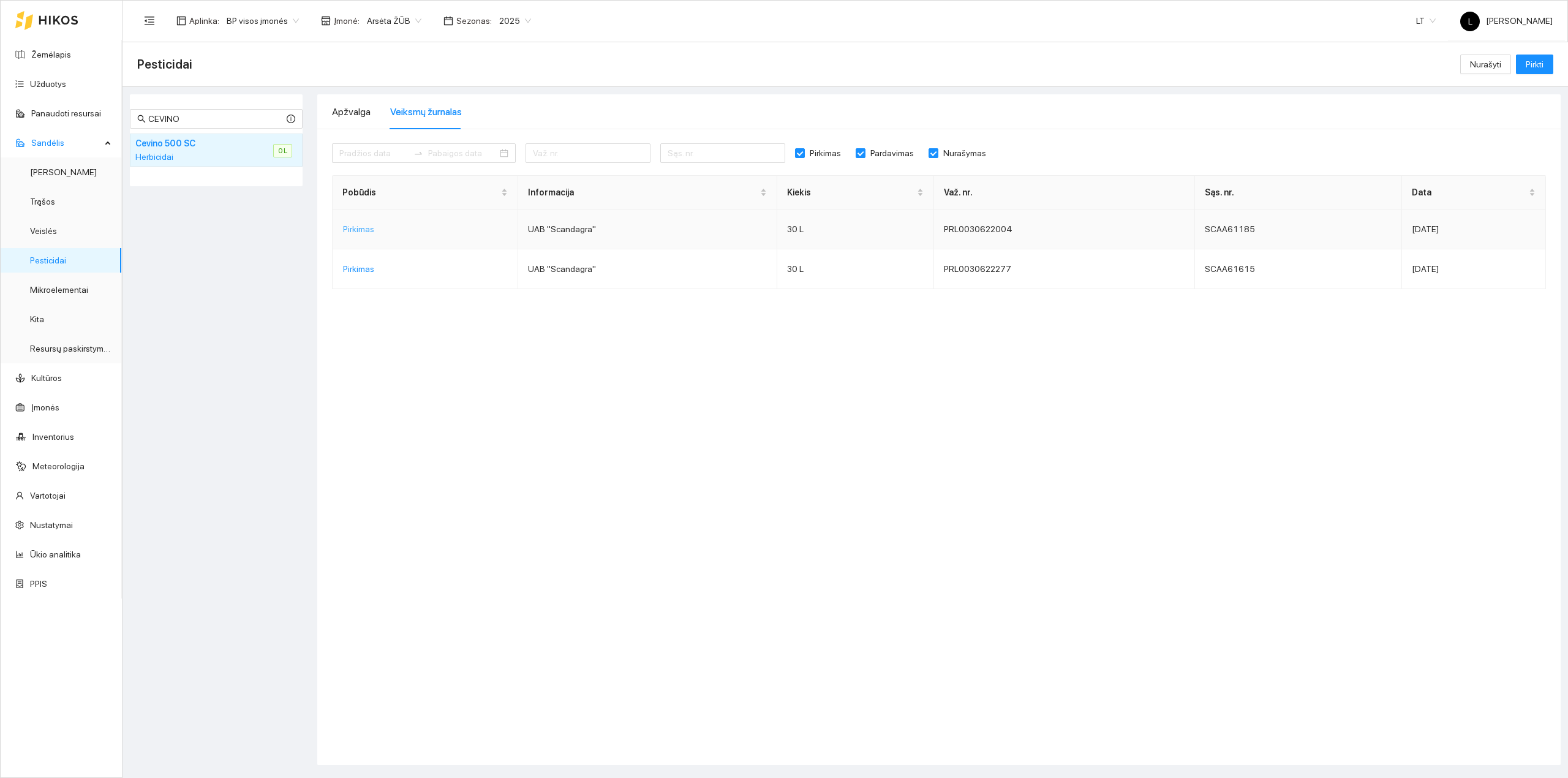
click at [354, 233] on span "Pirkimas" at bounding box center [358, 229] width 32 height 13
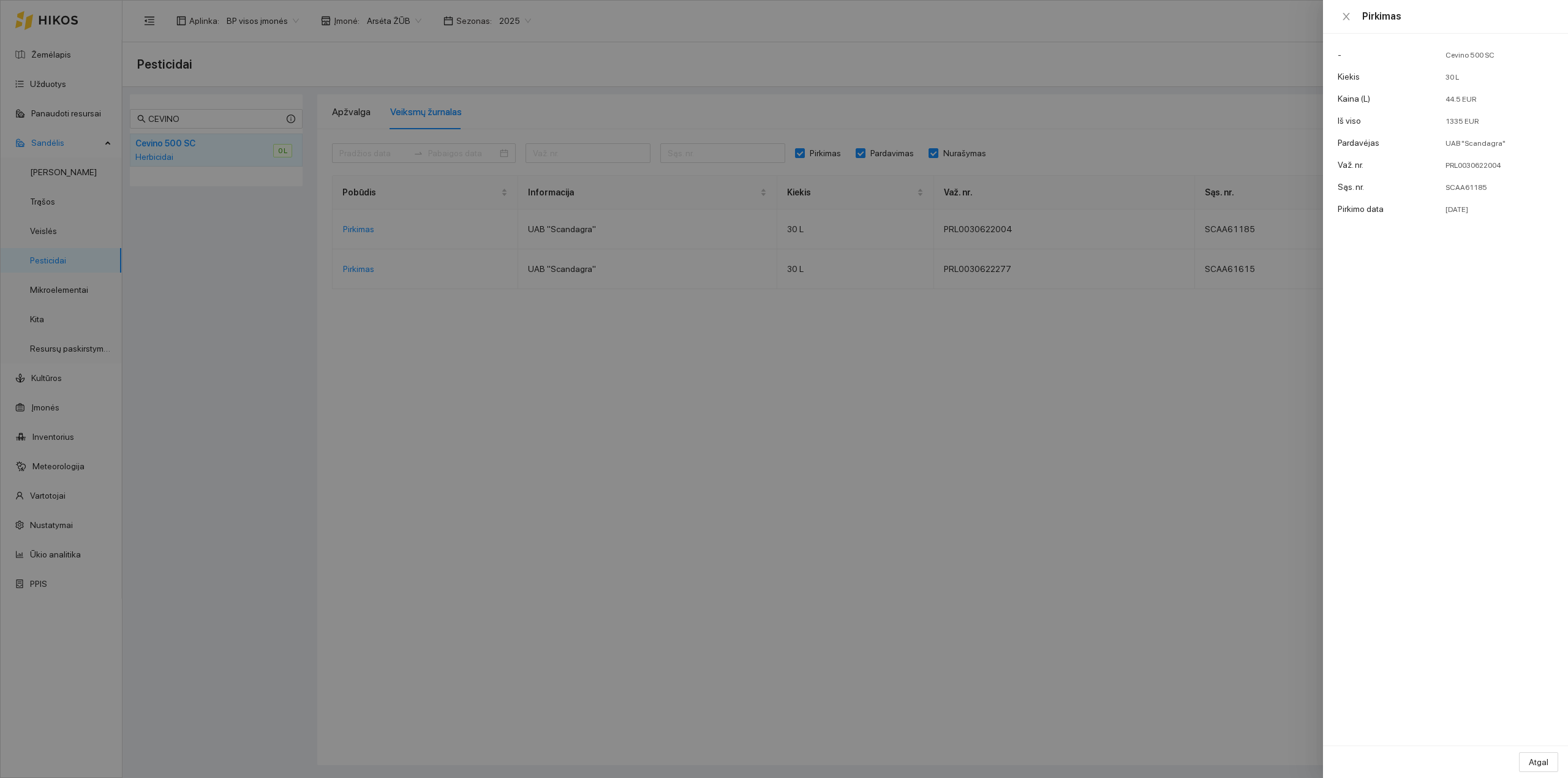
click at [1107, 378] on div at bounding box center [784, 389] width 1568 height 778
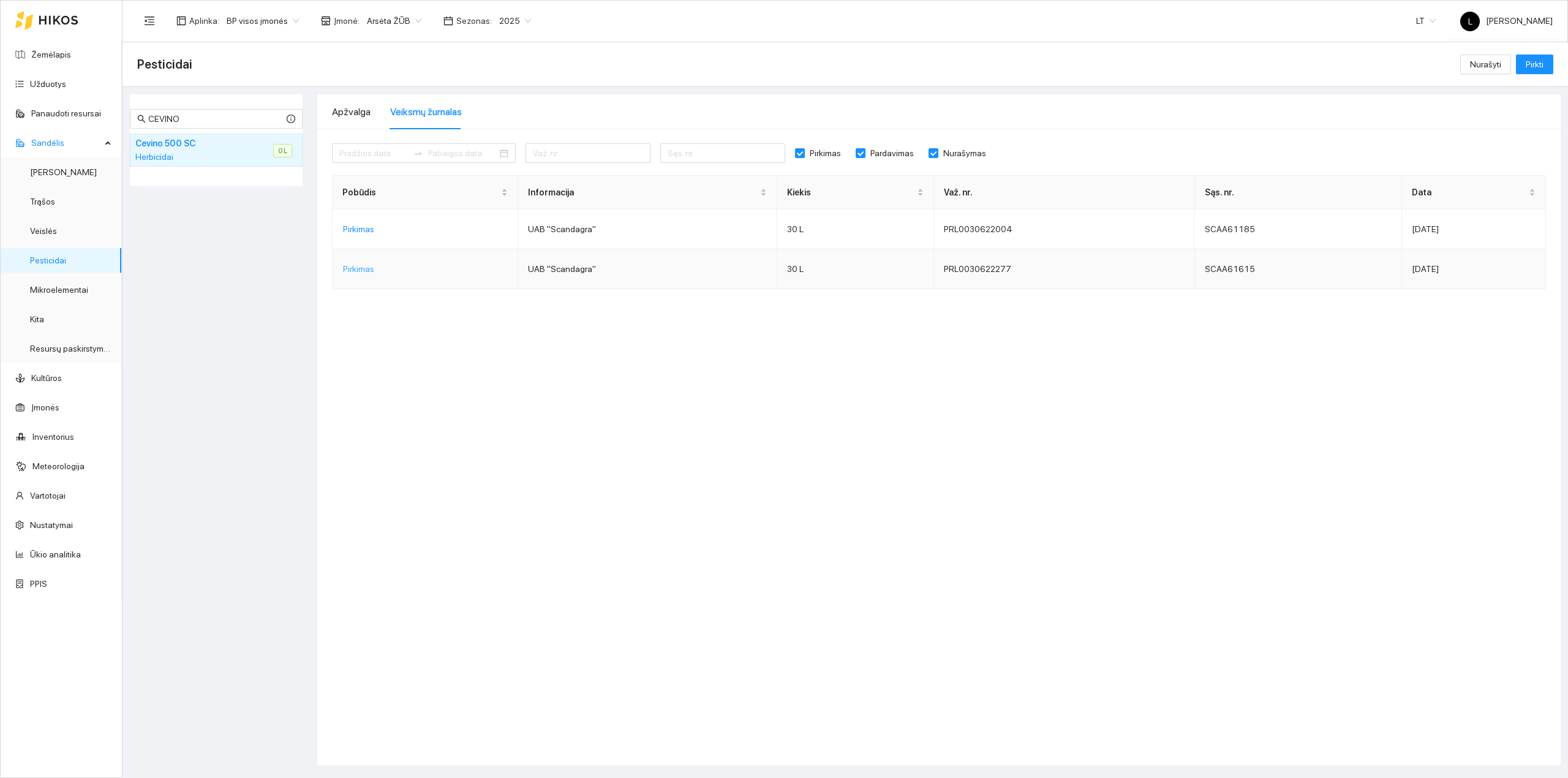
click at [336, 266] on button "Pirkimas" at bounding box center [358, 269] width 51 height 20
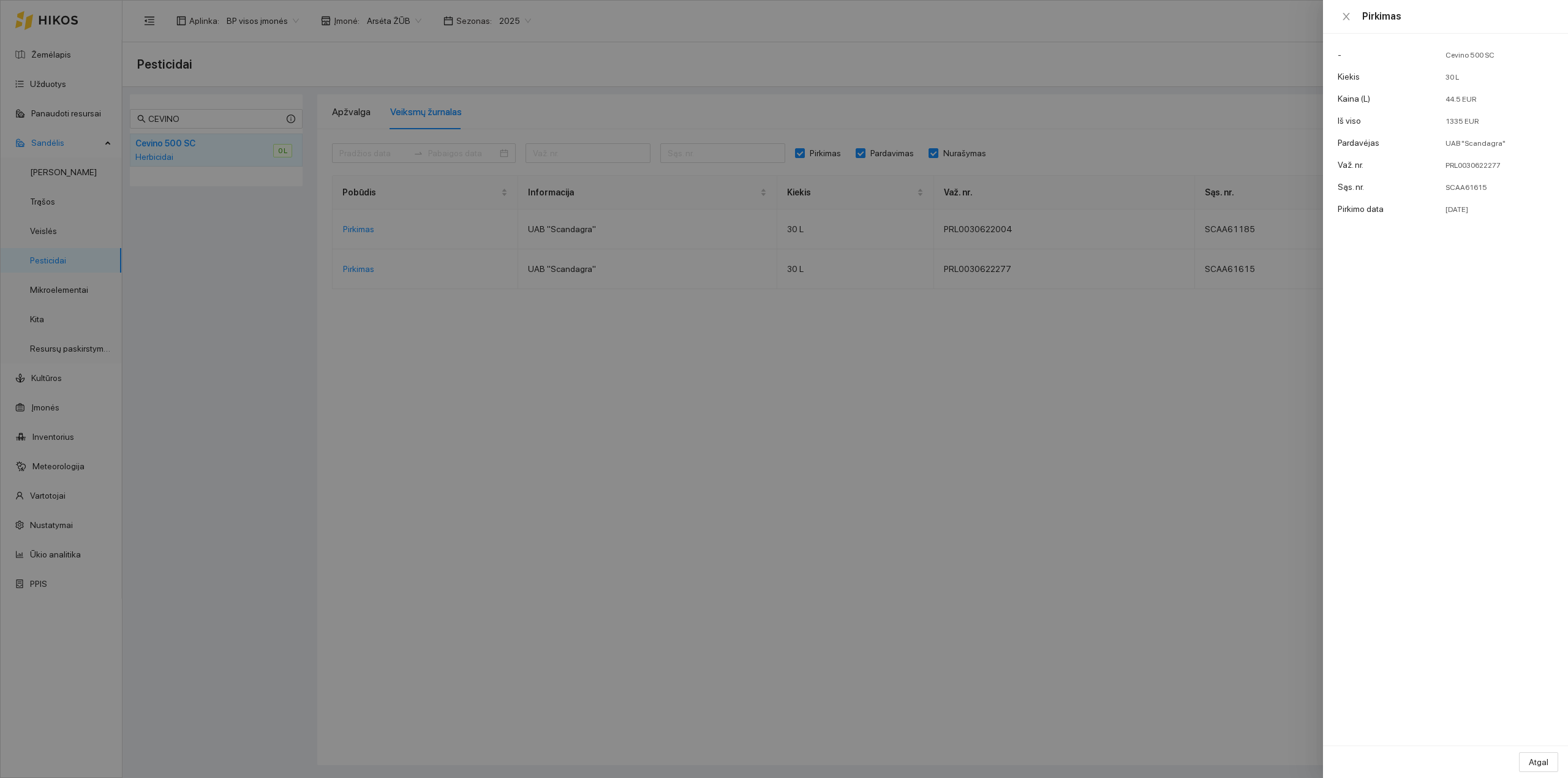
click at [973, 402] on div at bounding box center [784, 389] width 1568 height 778
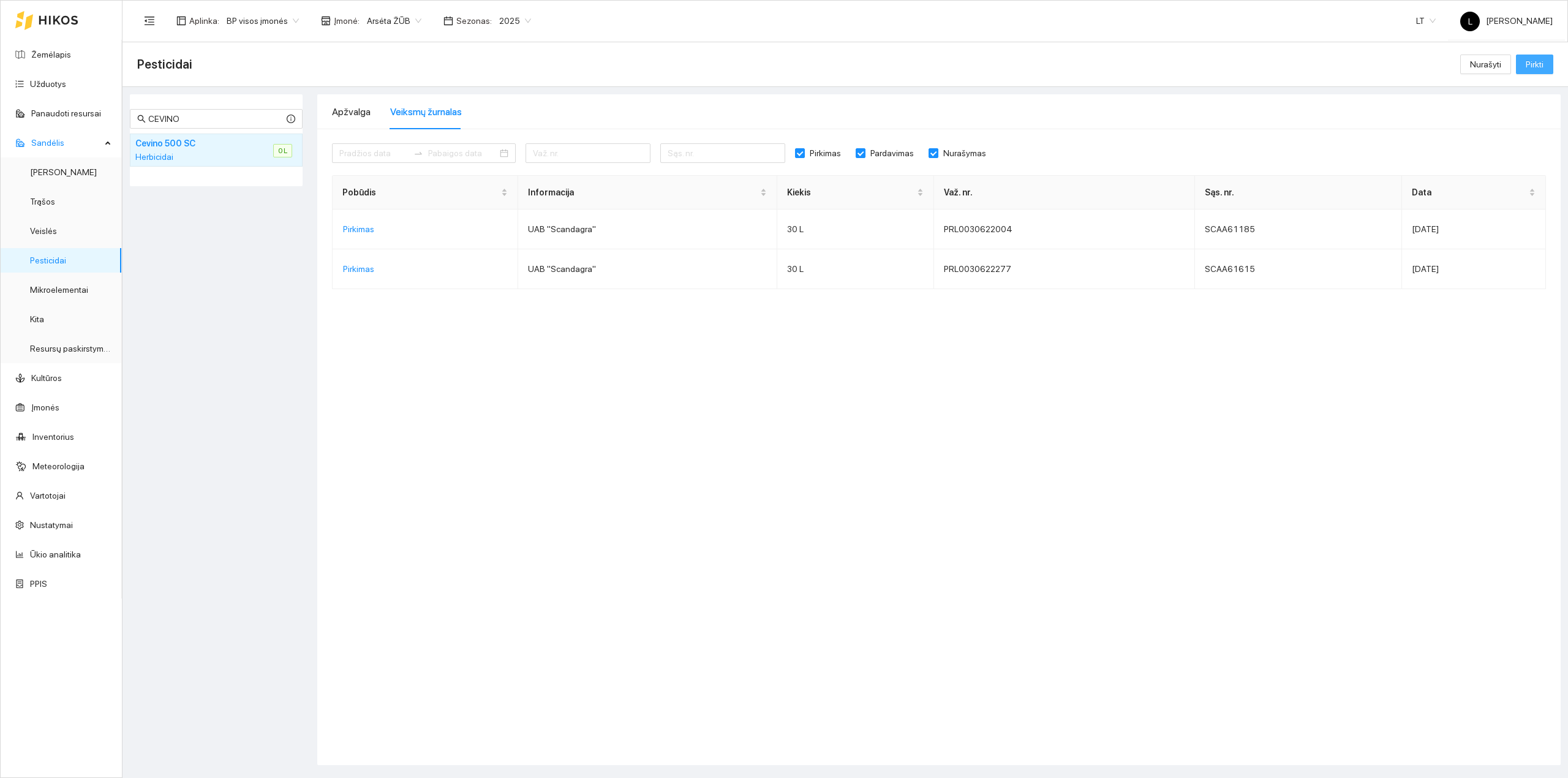
click at [1254, 64] on span "Pirkti" at bounding box center [1534, 64] width 17 height 13
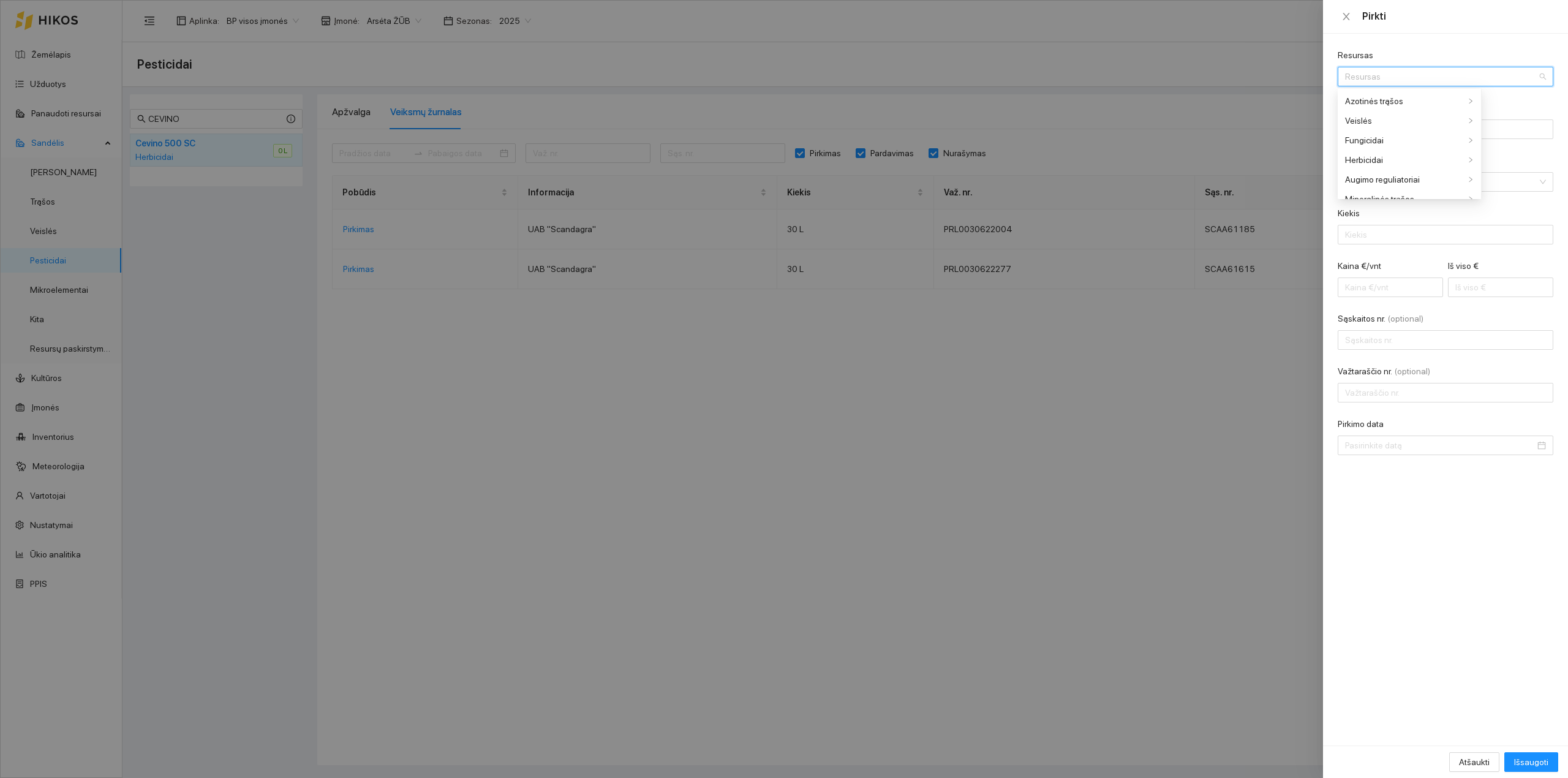
click at [1254, 77] on input "Resursas" at bounding box center [1441, 76] width 193 height 18
type input "CEV"
click at [1254, 101] on div "Herbicidai / Cev ino 500 SC" at bounding box center [1394, 100] width 99 height 13
click at [1254, 125] on input "Pardavėjas" at bounding box center [1445, 129] width 216 height 20
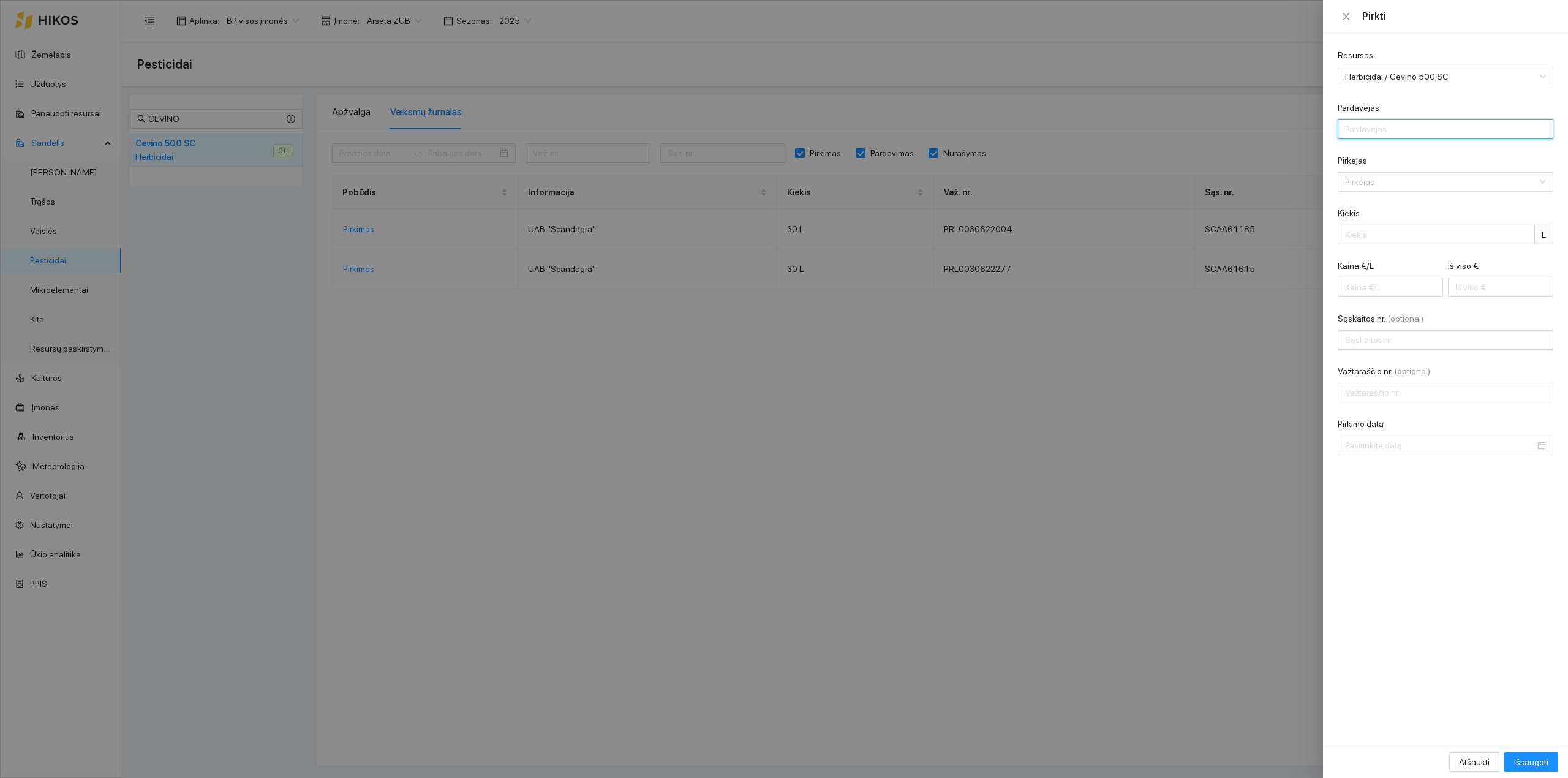
type input "UAB "Scandagra""
click at [1254, 179] on input "Pirkėjas" at bounding box center [1441, 182] width 193 height 18
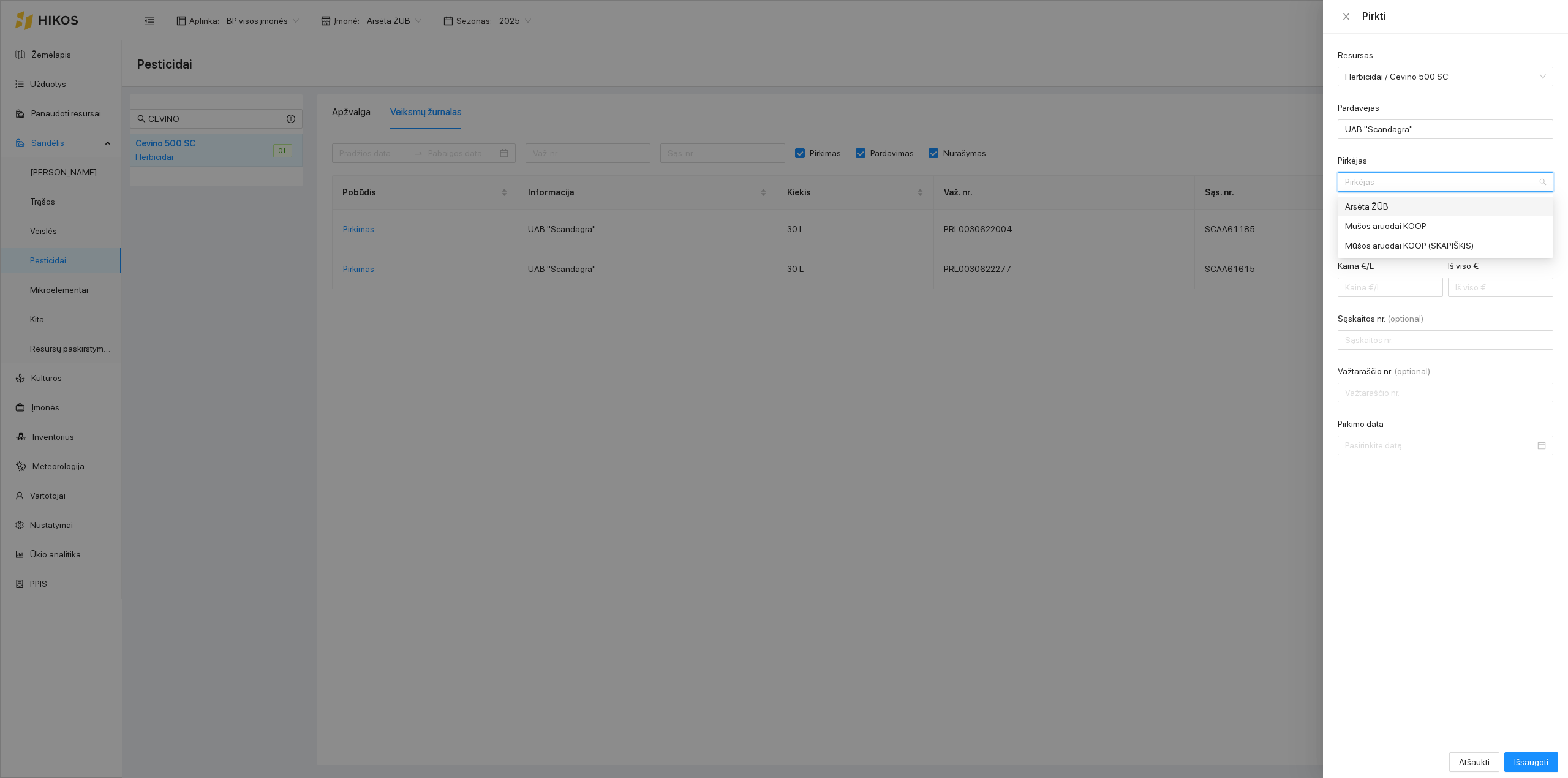
click at [1254, 204] on div "Arsėta ŽŪB" at bounding box center [1436, 206] width 184 height 13
click at [1254, 240] on input "Kiekis" at bounding box center [1436, 235] width 197 height 20
type input "120"
type input "0.04"
type input "5"
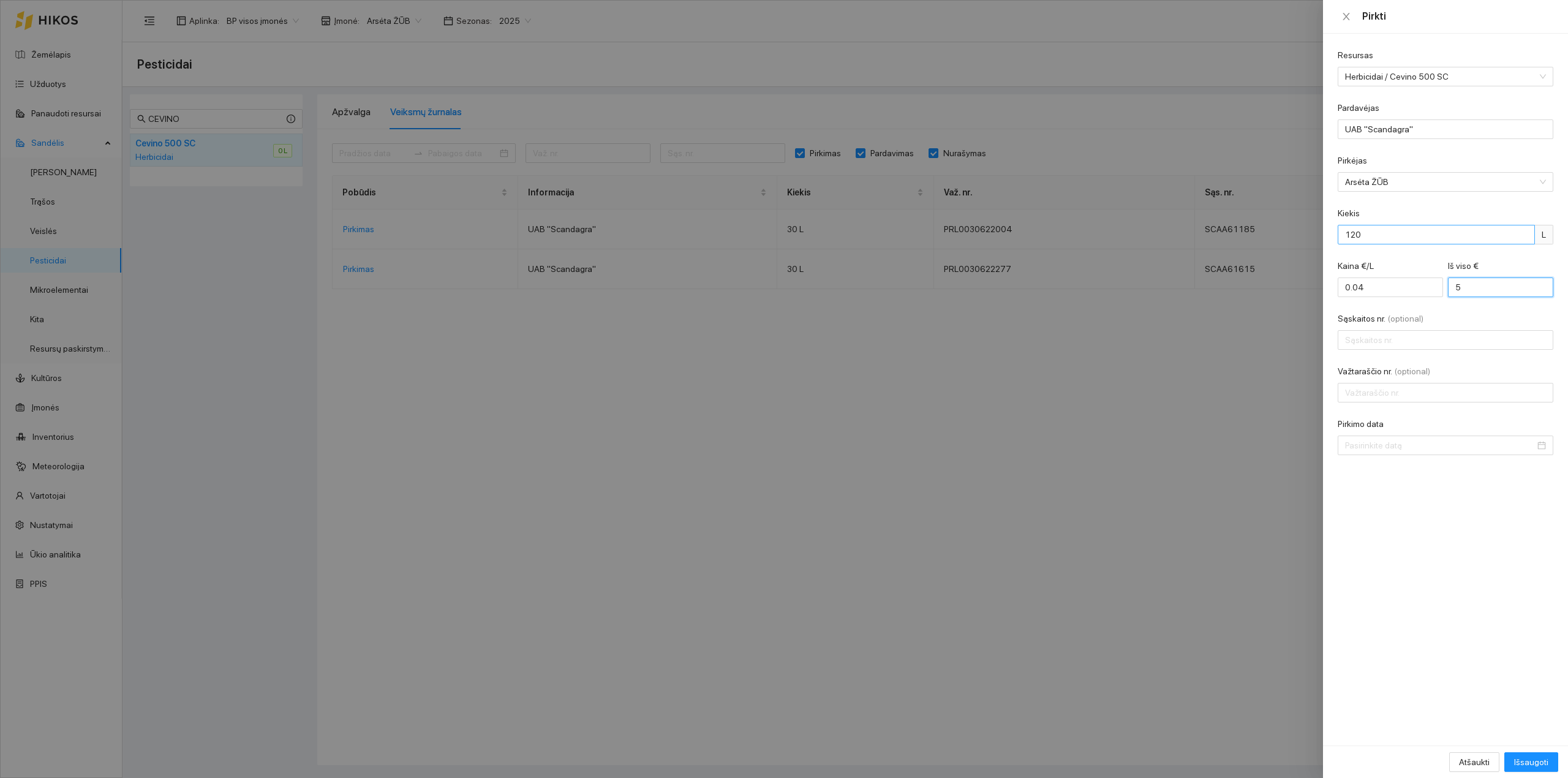
type input "0.45"
type input "54"
type input "4.50"
type input "540"
type input "45.00"
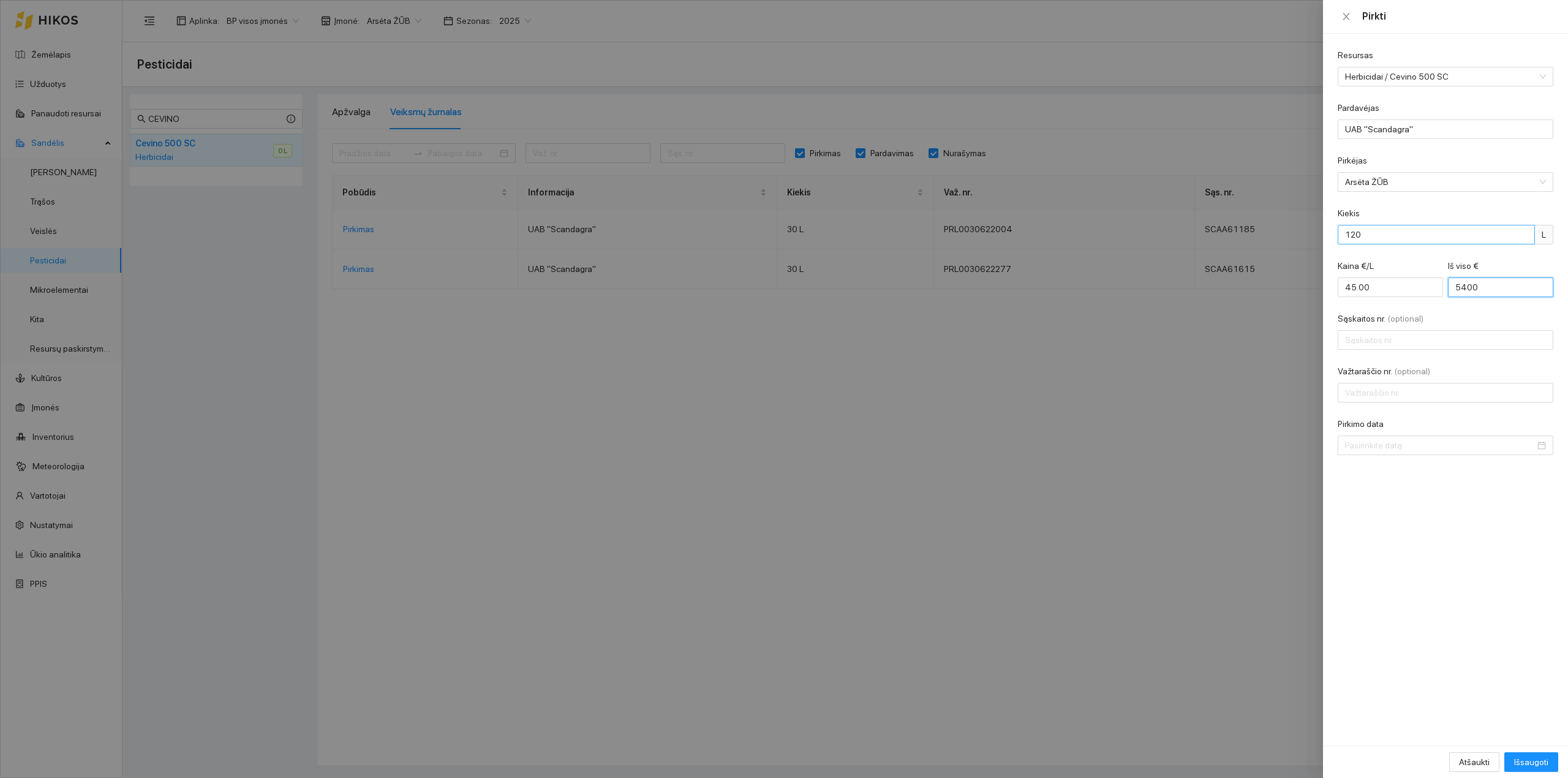
type input "5400"
type input "SCAA85001"
type input "PRL0030637575"
click at [1254, 444] on input "Pirkimo data" at bounding box center [1439, 445] width 189 height 13
type input "2025-08-13"
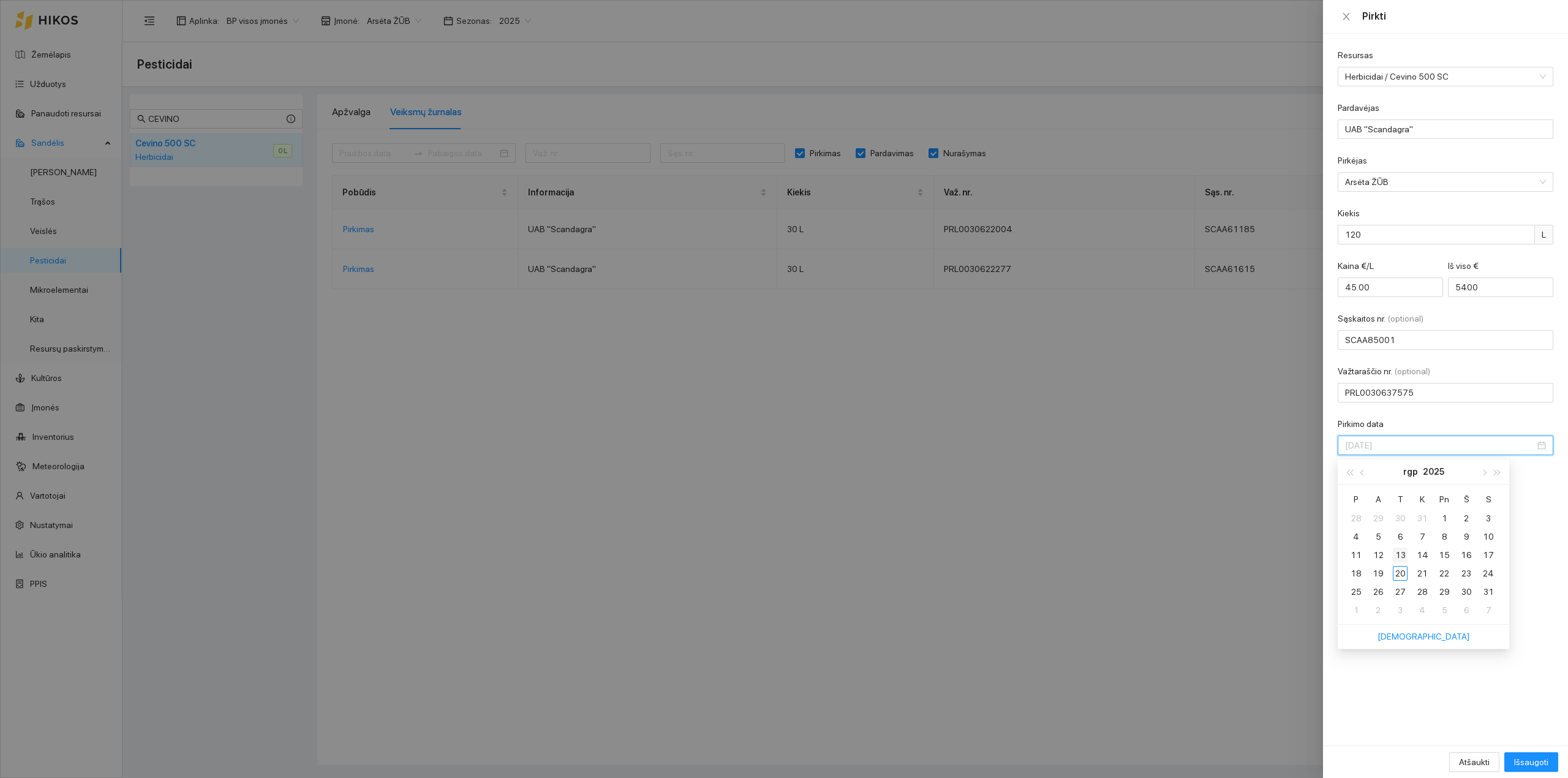
click at [1254, 554] on div "13" at bounding box center [1400, 554] width 15 height 15
click at [1254, 680] on span "Išsaugoti" at bounding box center [1530, 761] width 34 height 13
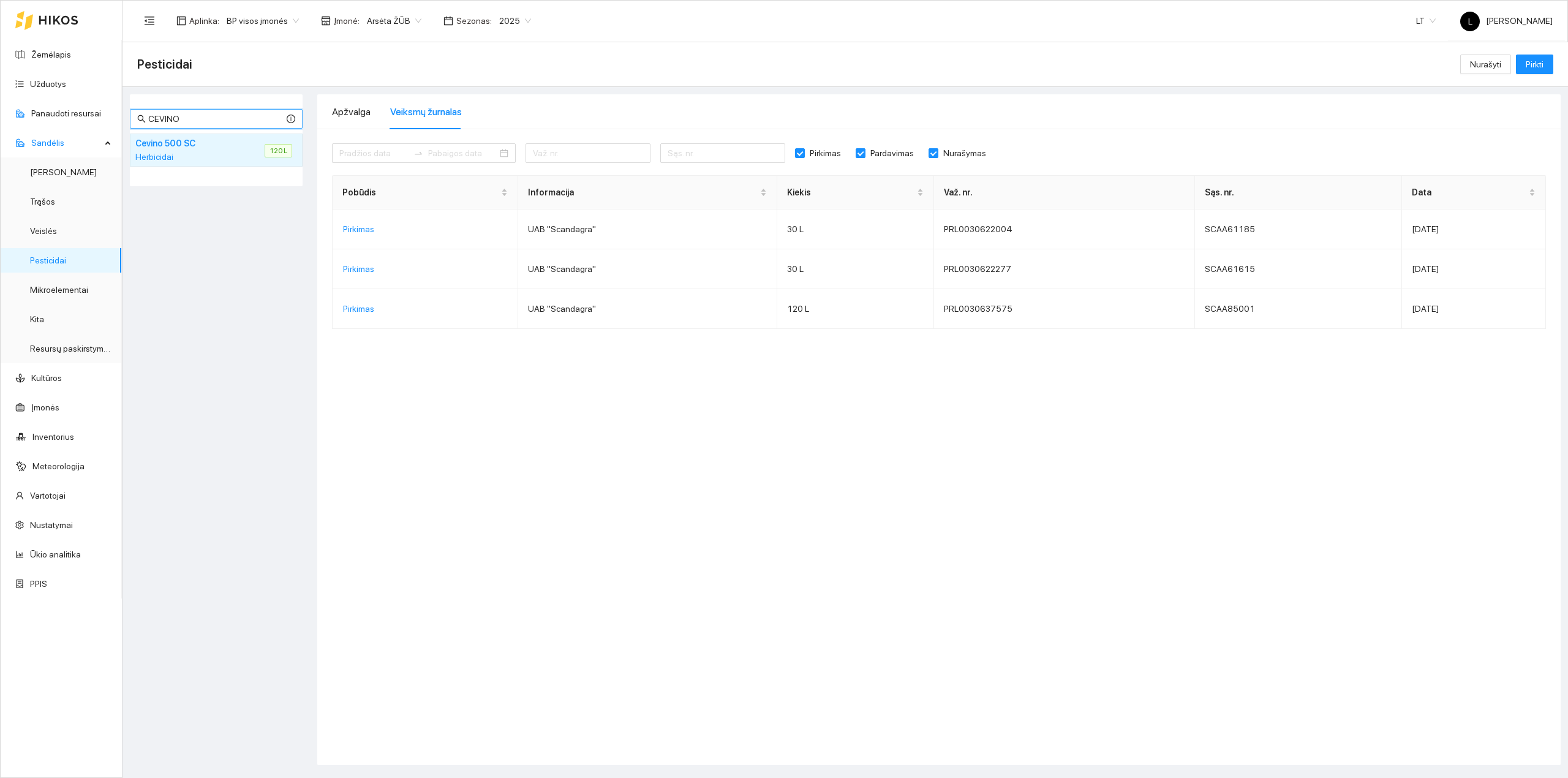
drag, startPoint x: 194, startPoint y: 122, endPoint x: 0, endPoint y: 118, distance: 194.0
click at [8, 118] on section "Žemėlapis Užduotys Panaudoti resursai Sandėlis Derlius Trąšos Veislės Pesticida…" at bounding box center [784, 389] width 1568 height 778
type input "ADIUNKT"
click at [150, 160] on div "Herbicidai" at bounding box center [189, 156] width 108 height 13
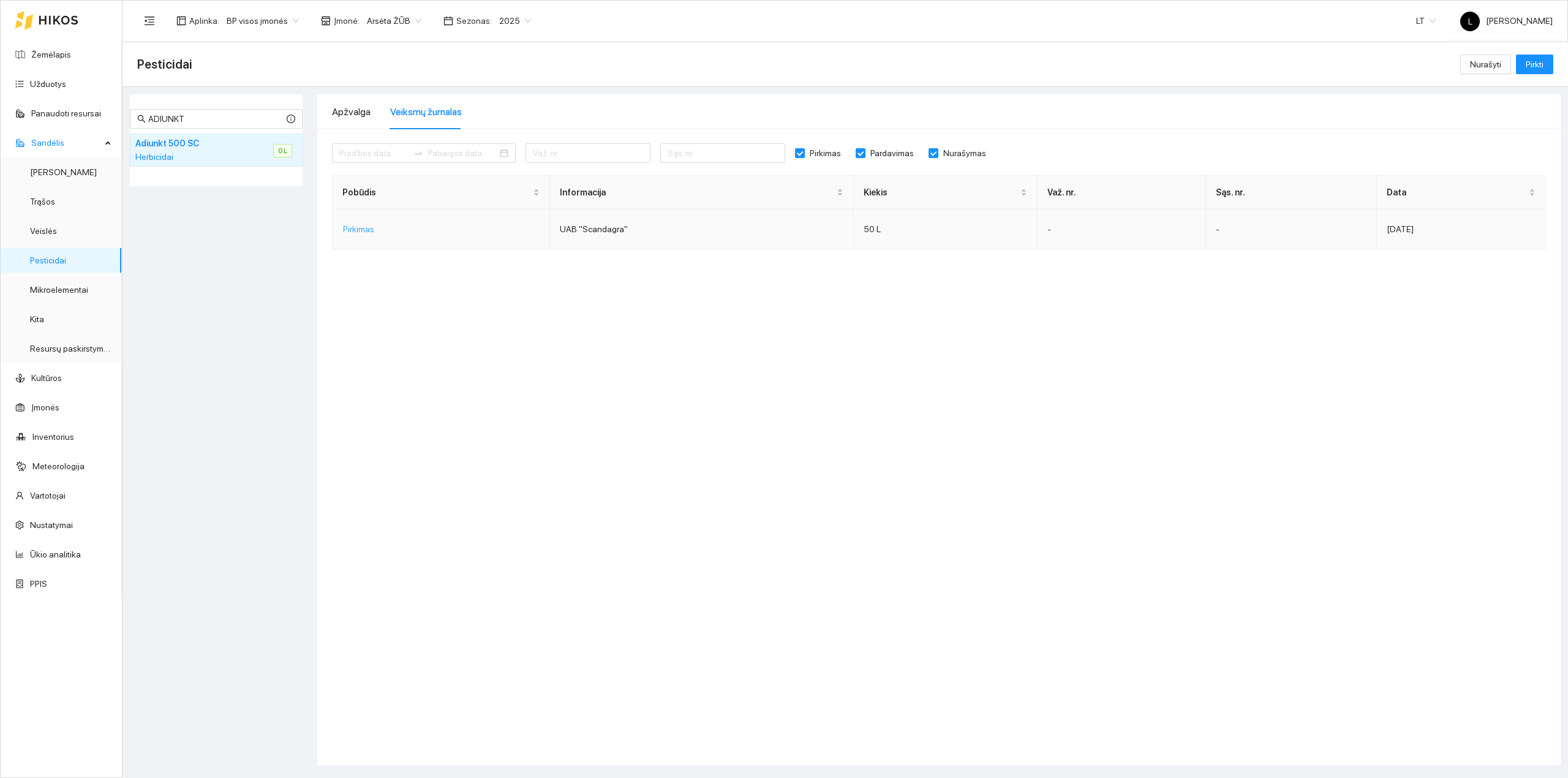
click at [366, 221] on button "Pirkimas" at bounding box center [358, 229] width 51 height 20
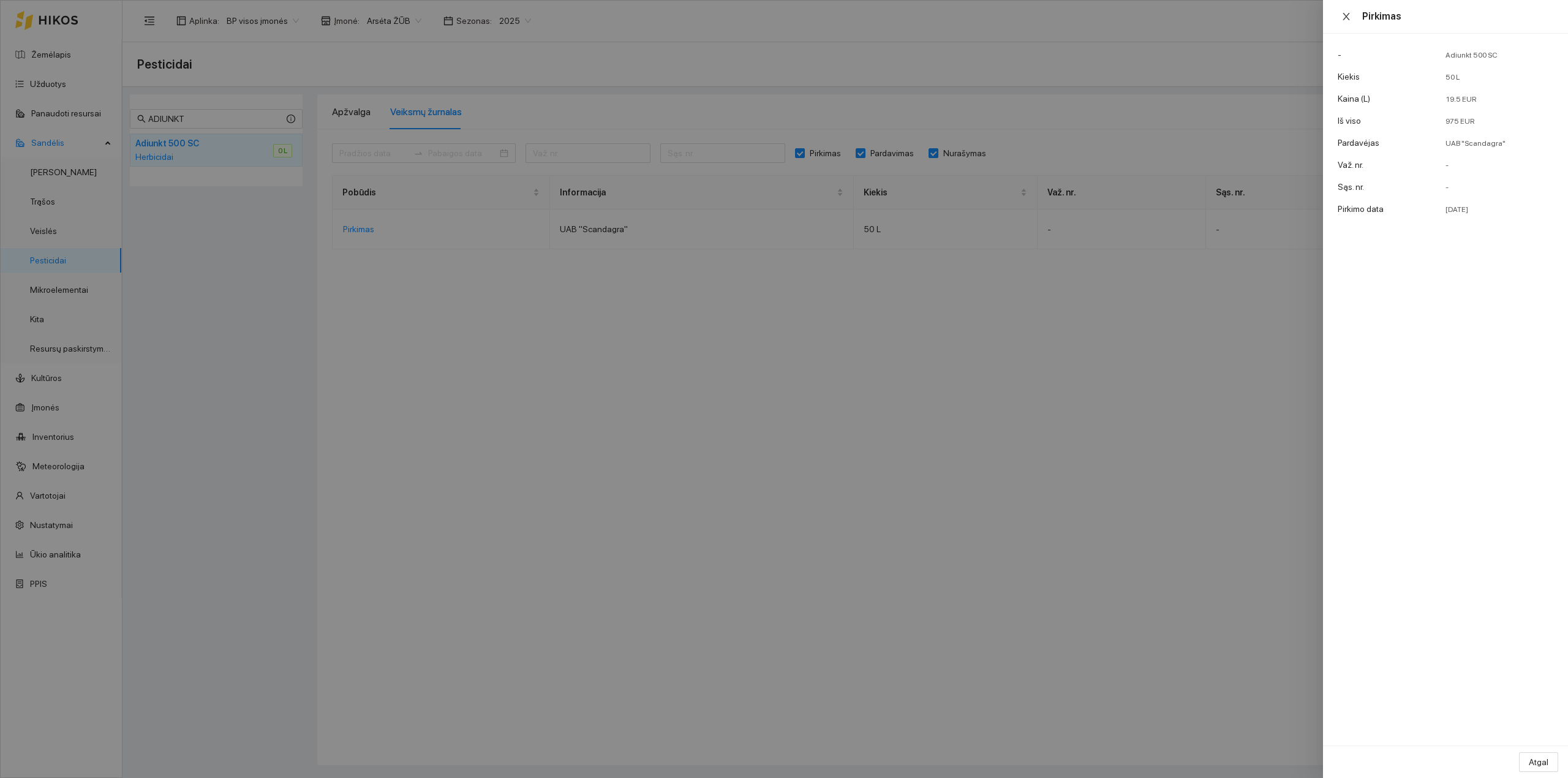
click at [1254, 13] on icon "close" at bounding box center [1345, 16] width 7 height 7
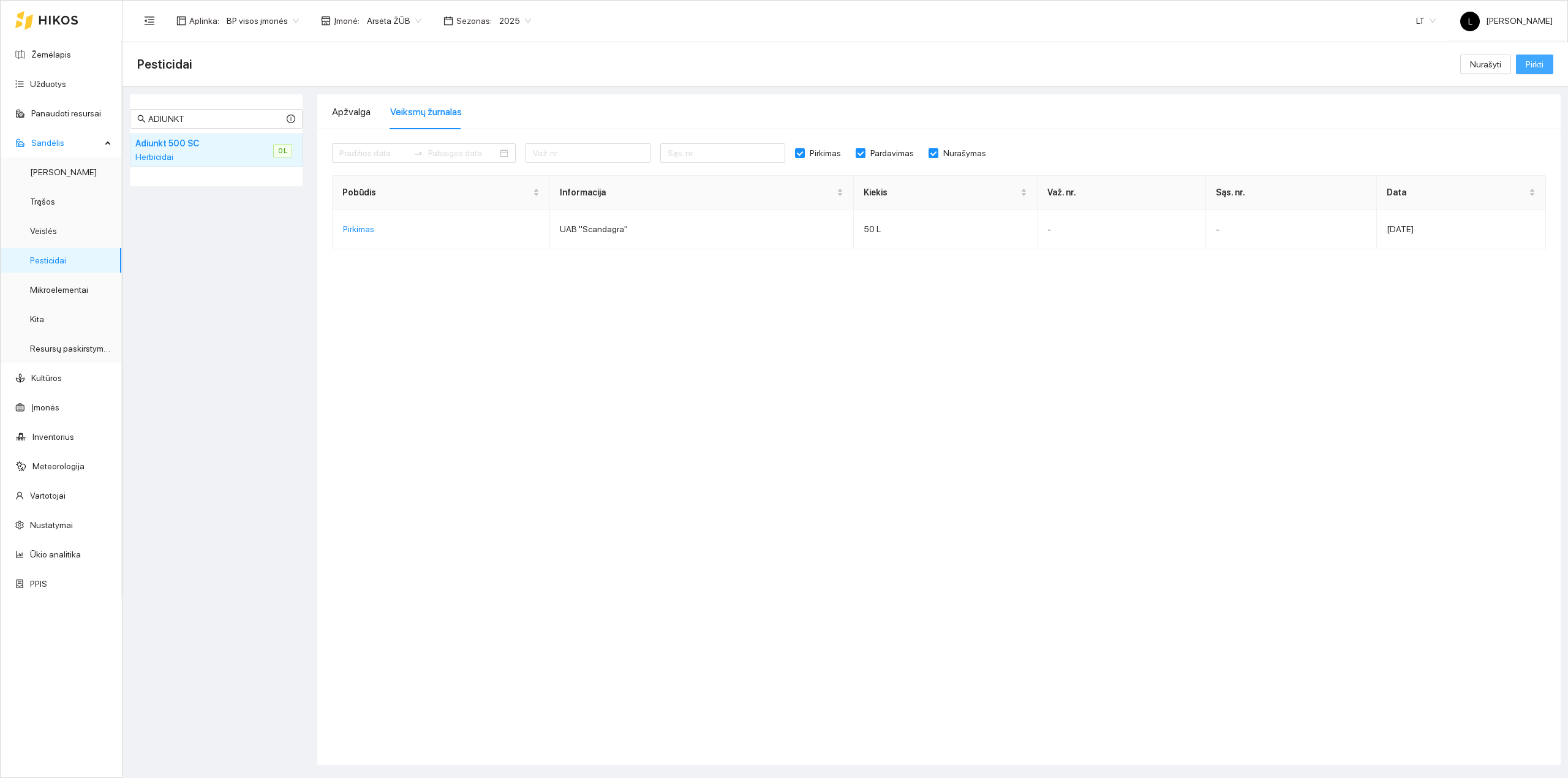
click at [1254, 65] on span "Pirkti" at bounding box center [1534, 64] width 17 height 13
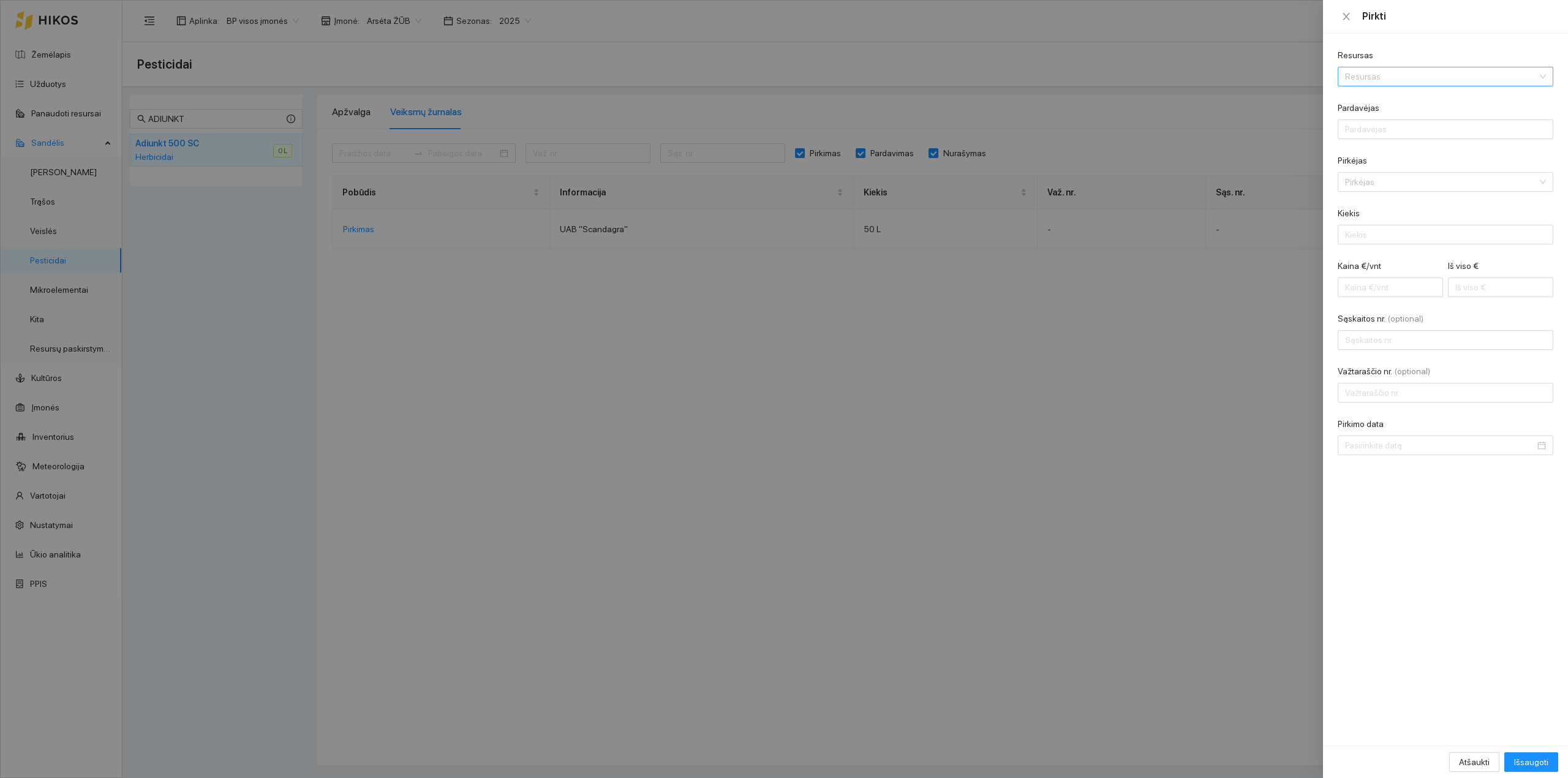
click at [1254, 80] on input "Resursas" at bounding box center [1441, 76] width 193 height 18
type input "s"
type input "adiunk"
click at [1254, 98] on div "Herbicidai / Adiunk t 500 SC" at bounding box center [1395, 100] width 101 height 13
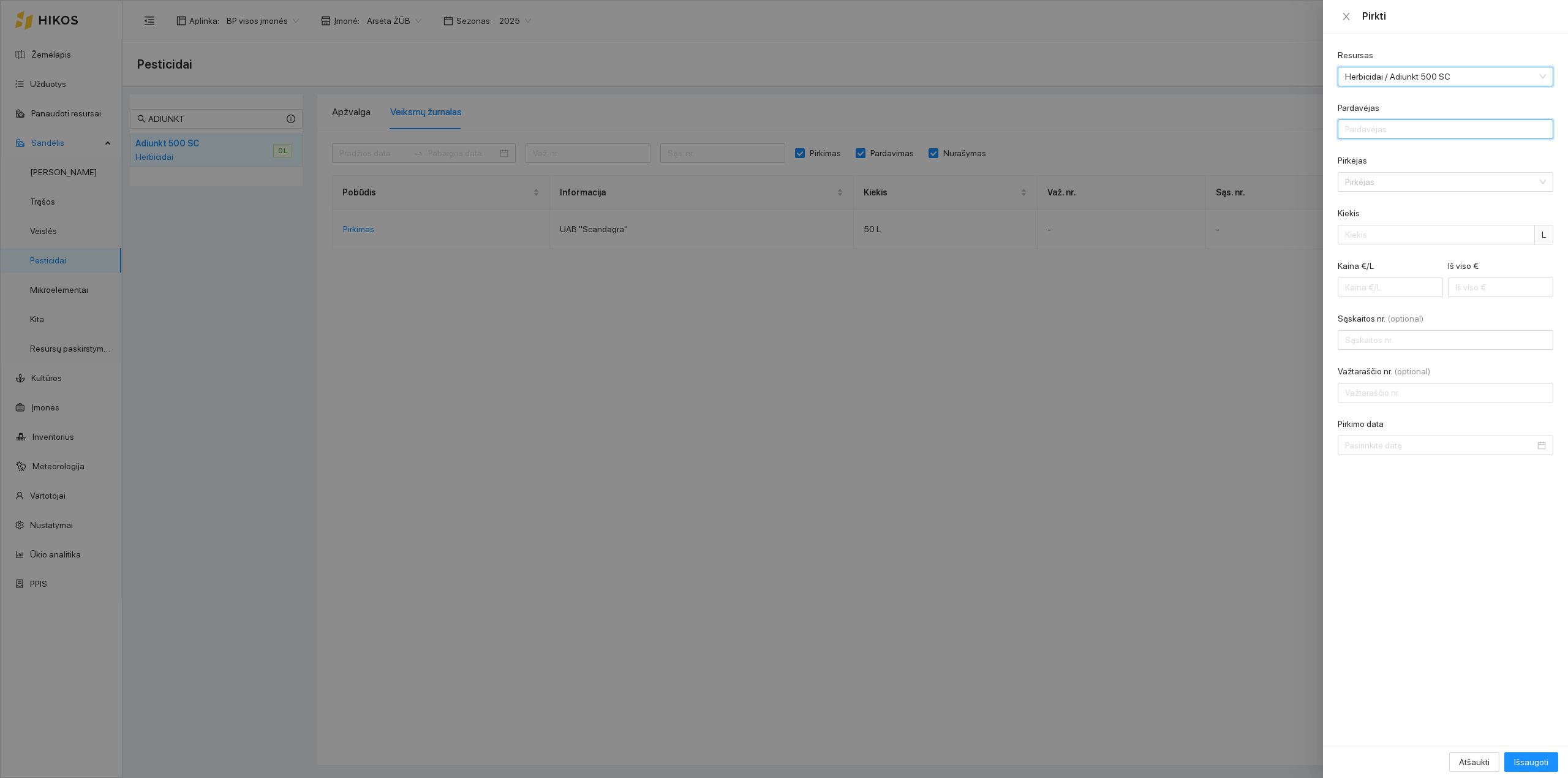
click at [1254, 127] on input "Pardavėjas" at bounding box center [1445, 129] width 216 height 20
type input "UAB "Scandagra""
click at [1254, 173] on input "Pirkėjas" at bounding box center [1441, 182] width 193 height 18
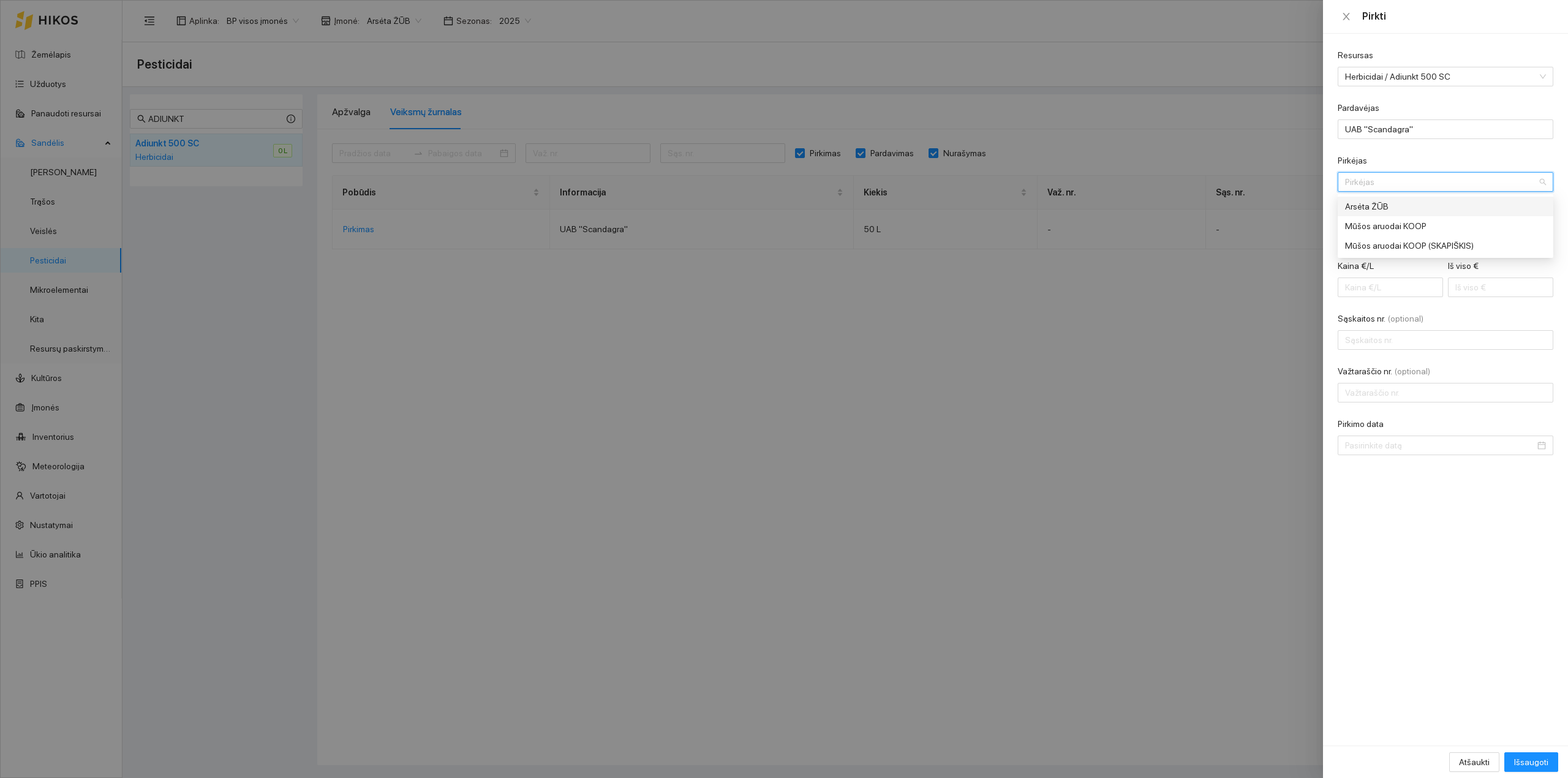
click at [1254, 199] on div "Arsėta ŽŪB" at bounding box center [1445, 206] width 216 height 20
click at [1254, 244] on input "Kiekis" at bounding box center [1436, 235] width 197 height 20
type input "100"
type input "0.01"
type input "1"
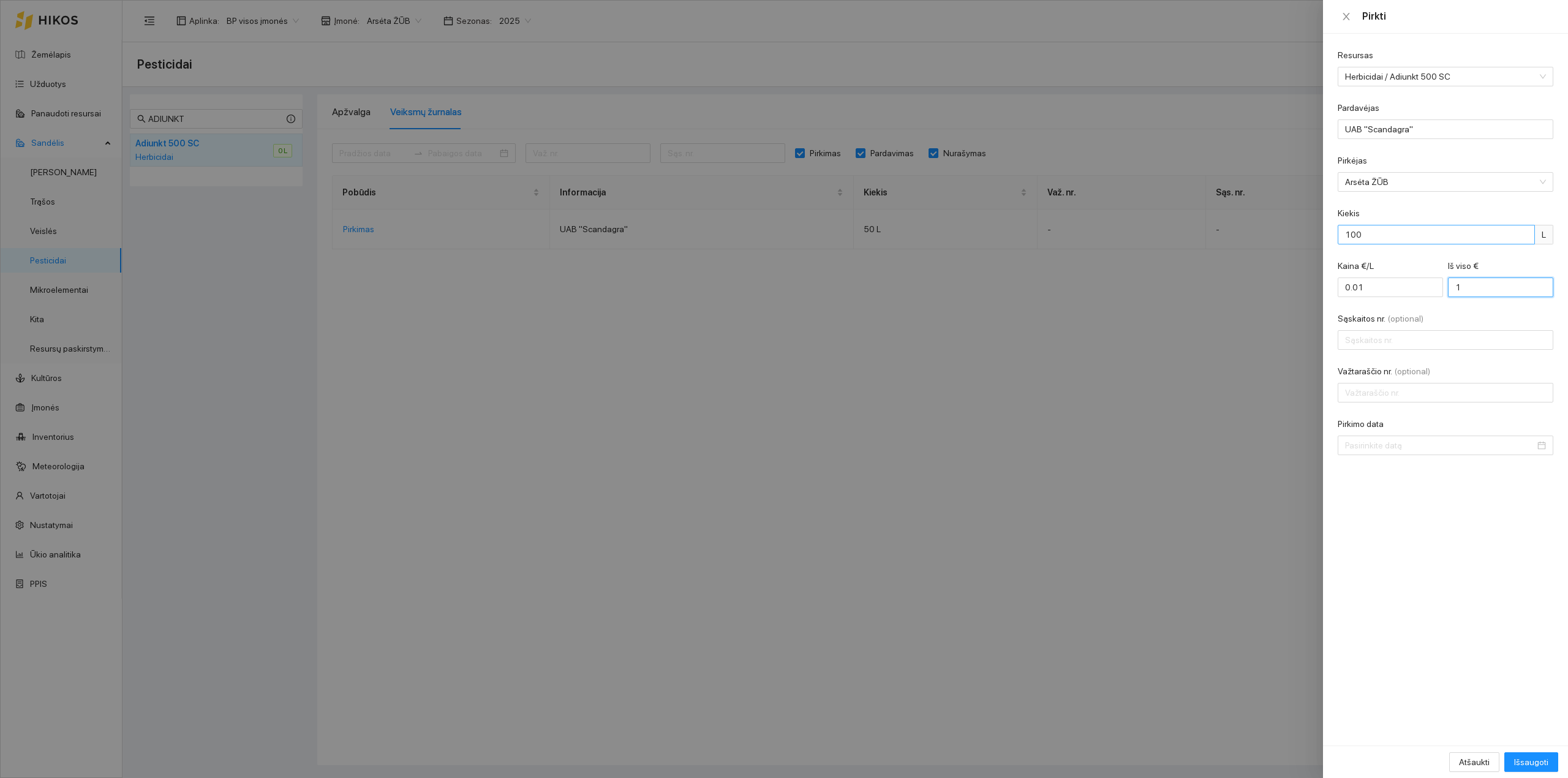
type input "0.19"
type input "19"
type input "1.90"
type input "190"
type input "19.00"
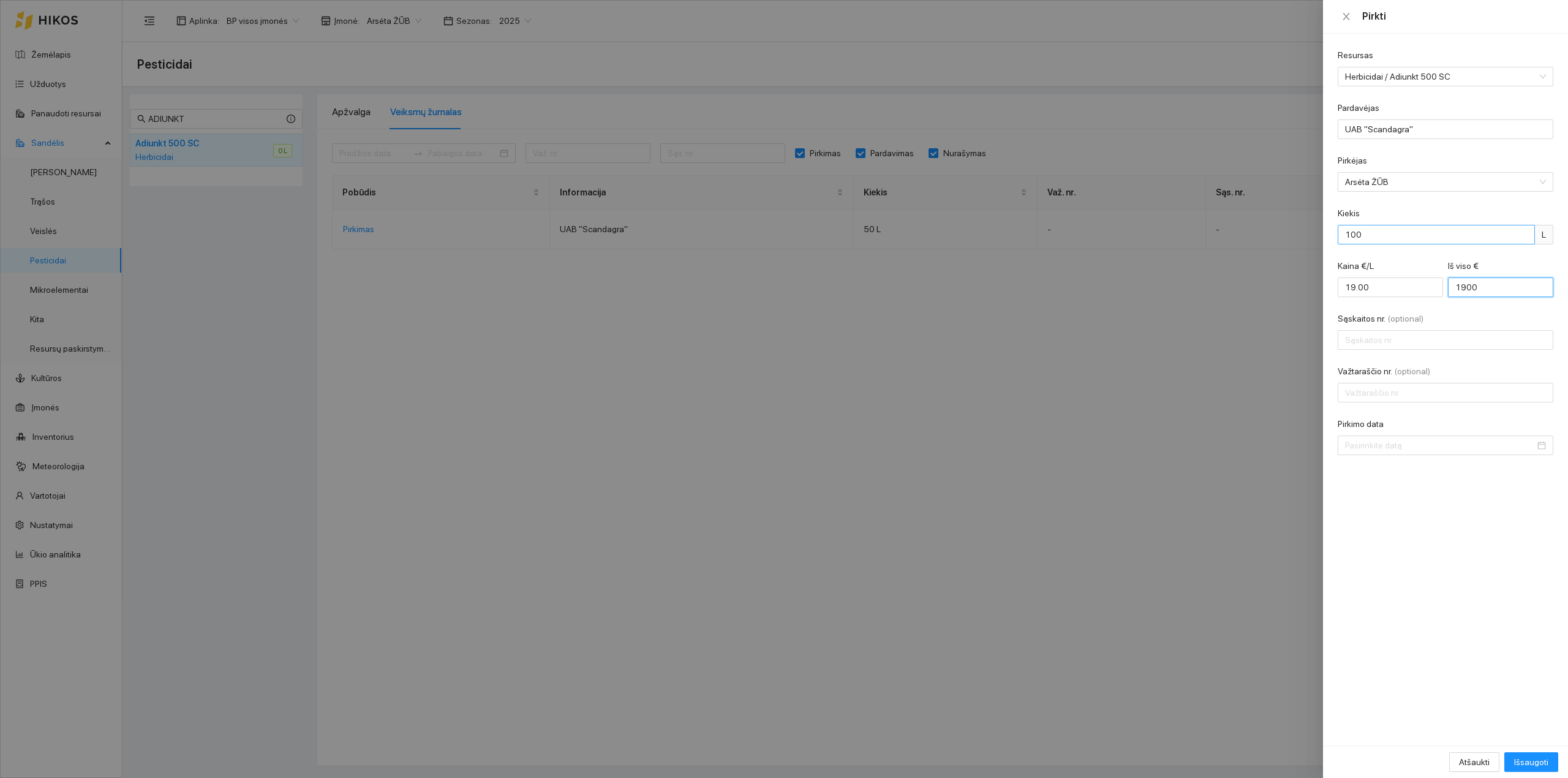
type input "1900"
type input "s"
type input "SCAA85001"
type input "PRL0030637575"
click at [1254, 440] on div at bounding box center [1445, 445] width 216 height 20
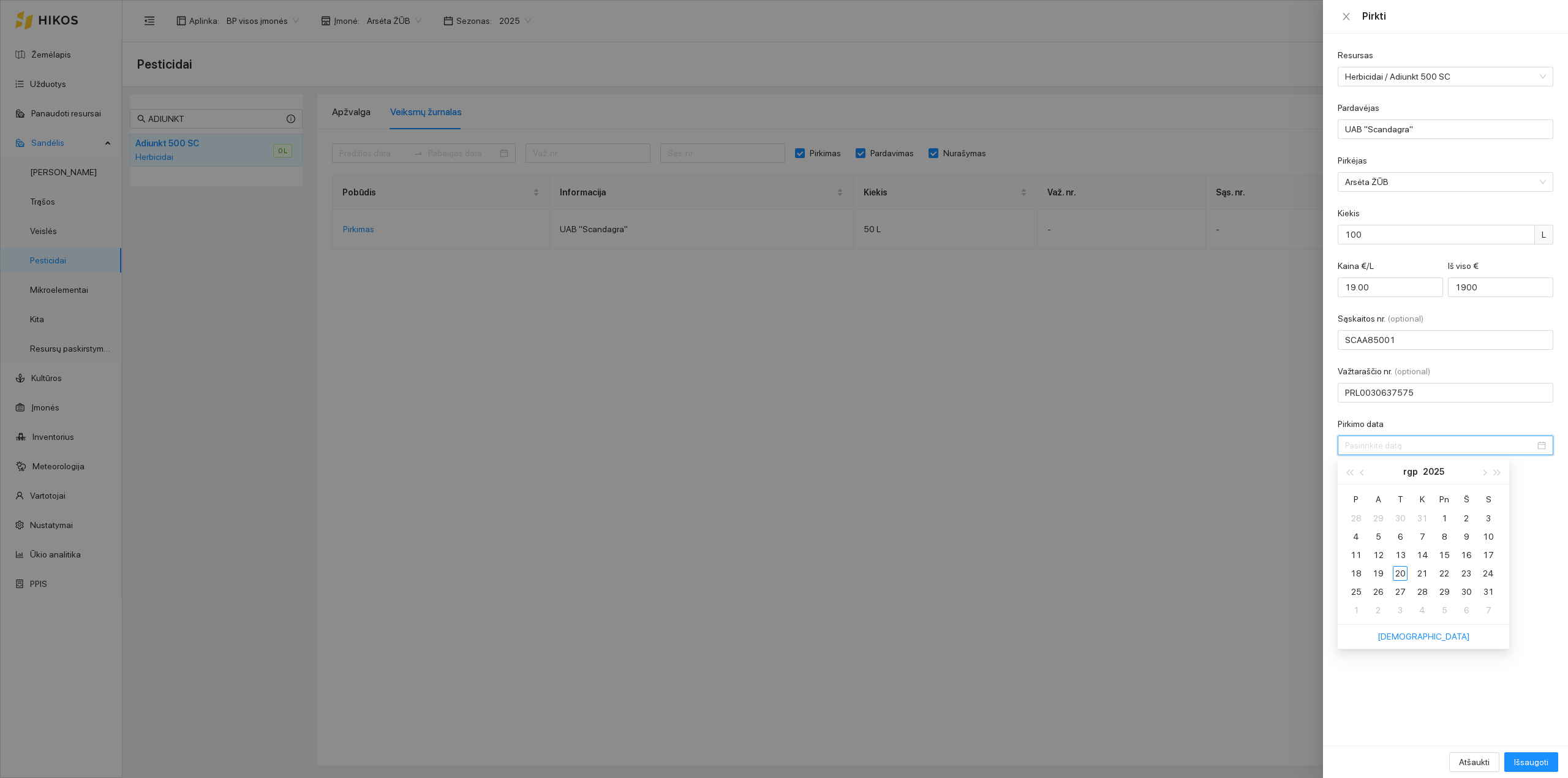
click at [1254, 441] on input "Pirkimo data" at bounding box center [1439, 445] width 189 height 13
click at [1254, 572] on div "20" at bounding box center [1400, 573] width 15 height 15
click at [1254, 449] on input "2025-08-20" at bounding box center [1439, 445] width 189 height 13
type input "2025-08-13"
click at [1254, 550] on div "13" at bounding box center [1400, 554] width 15 height 15
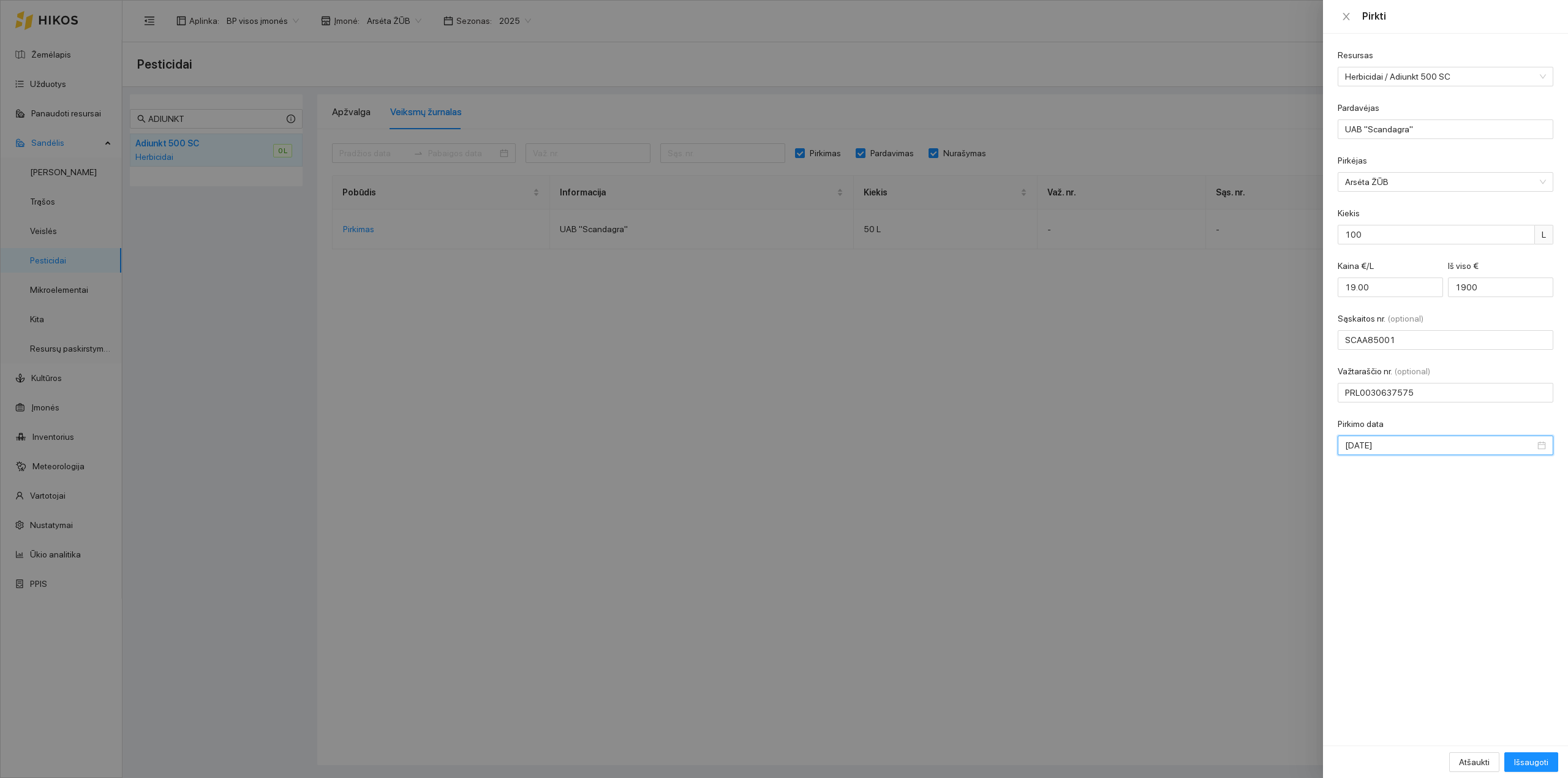
click at [1254, 485] on div "Resursas Herbicidai / Adiunkt 500 SC Pardavėjas UAB "Scandagra" Pirkėjas Arsėta…" at bounding box center [1445, 389] width 245 height 712
click at [1254, 680] on span "Išsaugoti" at bounding box center [1530, 761] width 34 height 13
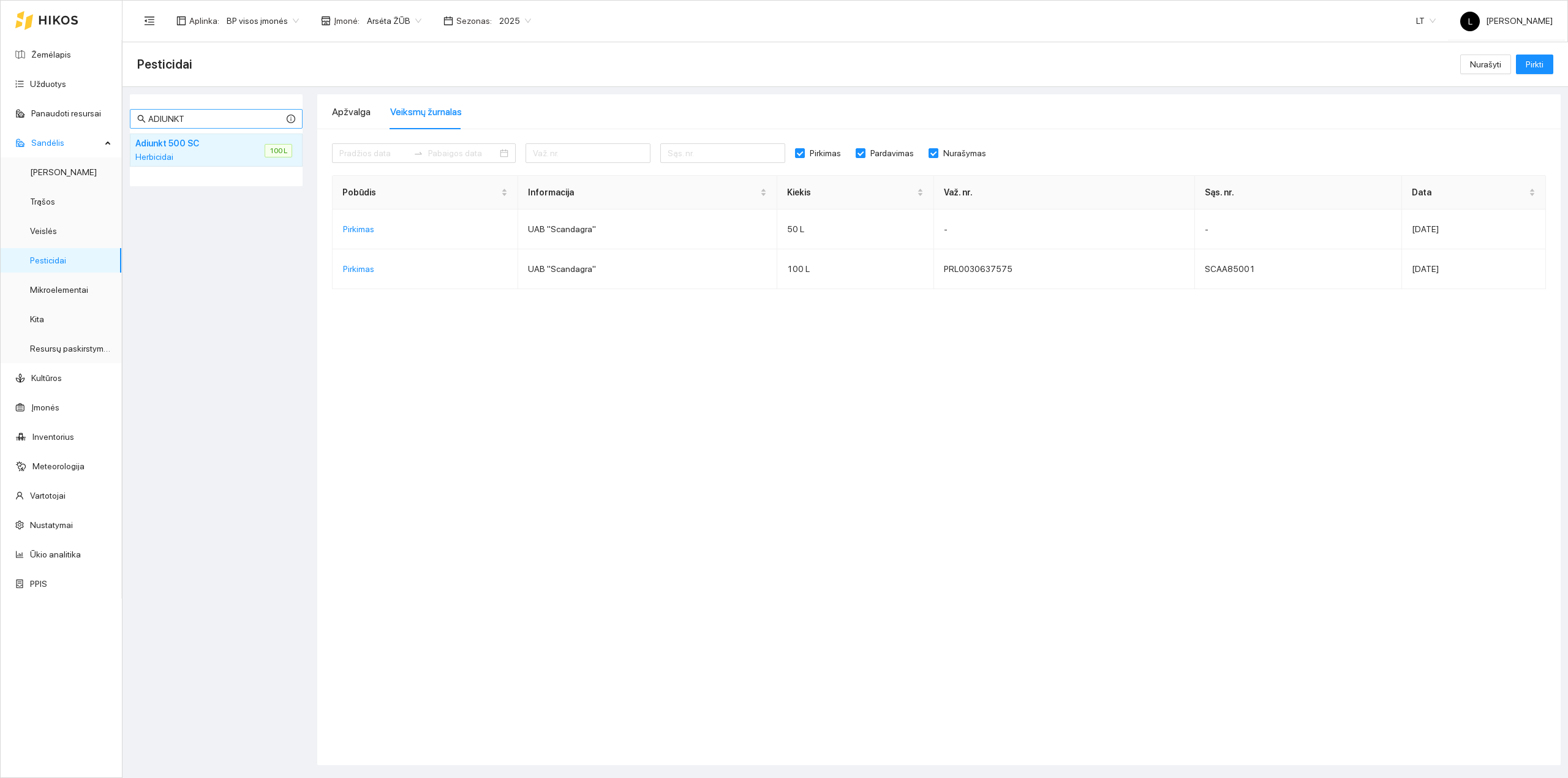
click at [198, 123] on input "ADIUNKT" at bounding box center [216, 118] width 136 height 13
drag, startPoint x: 100, startPoint y: 113, endPoint x: 0, endPoint y: 111, distance: 100.0
click at [0, 111] on section "Žemėlapis Užduotys Panaudoti resursai Sandėlis Derlius Trąšos Veislės Pesticida…" at bounding box center [784, 389] width 1568 height 778
click at [193, 149] on h4 "Miller" at bounding box center [186, 143] width 102 height 13
drag, startPoint x: 178, startPoint y: 122, endPoint x: 0, endPoint y: 103, distance: 179.0
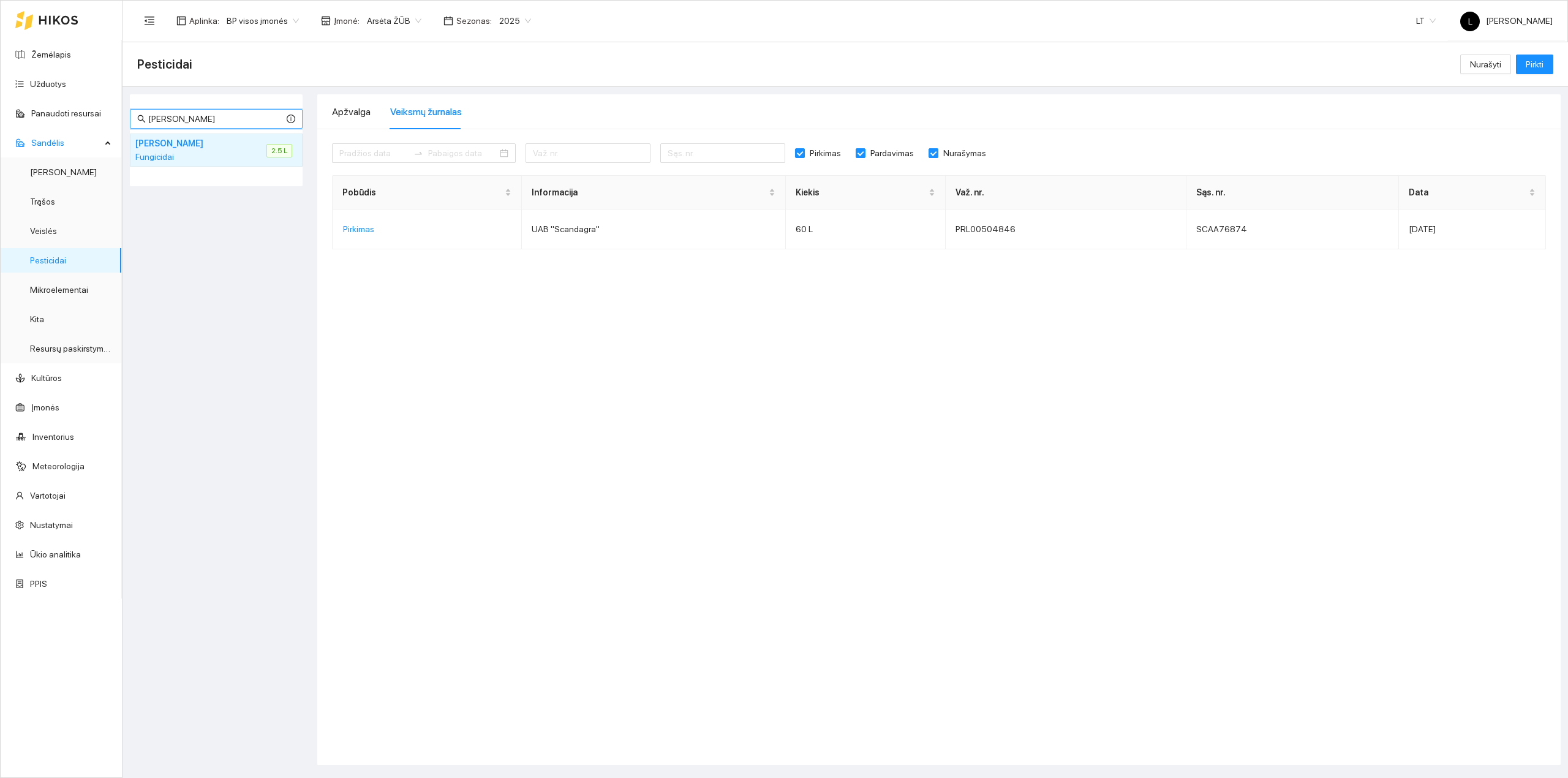
click at [0, 103] on section "Žemėlapis Užduotys Panaudoti resursai Sandėlis Derlius Trąšos Veislės Pesticida…" at bounding box center [784, 389] width 1568 height 778
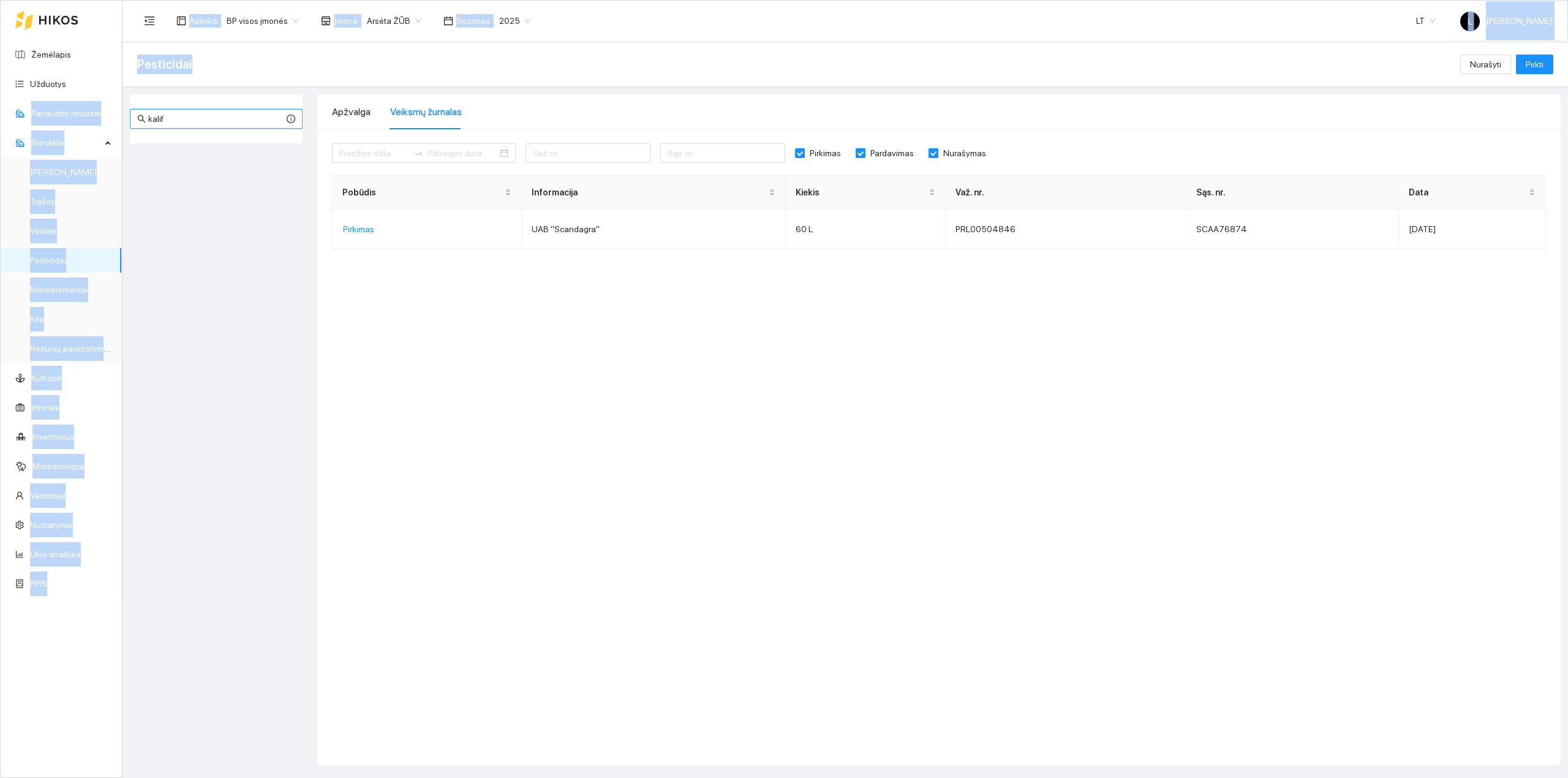
drag, startPoint x: 158, startPoint y: 126, endPoint x: 92, endPoint y: 124, distance: 66.0
click at [92, 124] on section "Žemėlapis Užduotys Panaudoti resursai Sandėlis Derlius Trąšos Veislės Pesticida…" at bounding box center [784, 389] width 1568 height 778
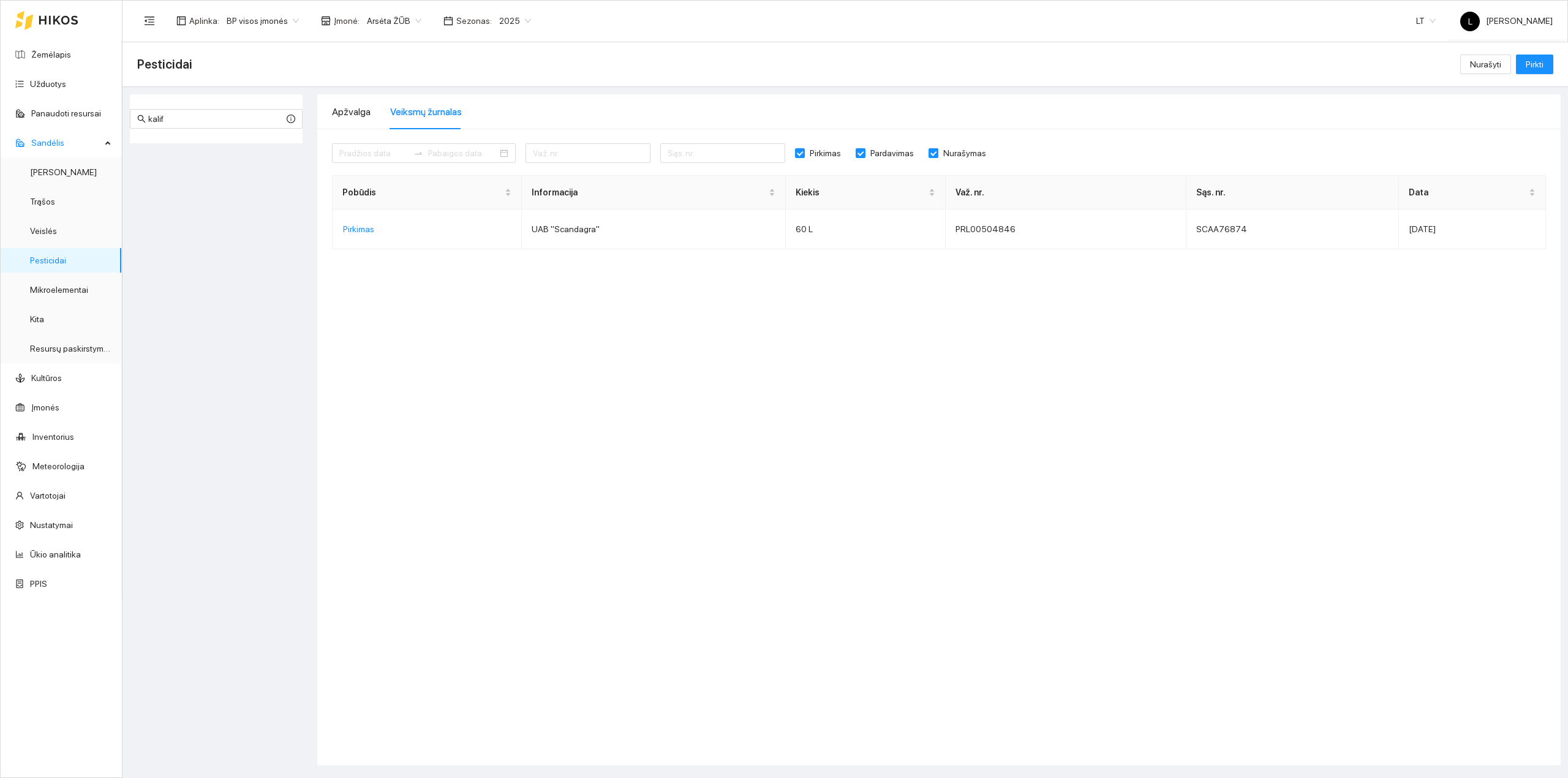
click at [200, 184] on div "kalif Acetami 20 SG Insekticidai 0 L Adiunkt 500 SC Herbicidai 100 L Avoxa Herb…" at bounding box center [216, 429] width 180 height 671
drag, startPoint x: 199, startPoint y: 114, endPoint x: 81, endPoint y: 114, distance: 118.0
click at [81, 114] on section "Žemėlapis Užduotys Panaudoti resursai Sandėlis Derlius Trąšos Veislės Pesticida…" at bounding box center [784, 389] width 1568 height 778
click at [51, 255] on link "Pesticidai" at bounding box center [48, 260] width 36 height 9
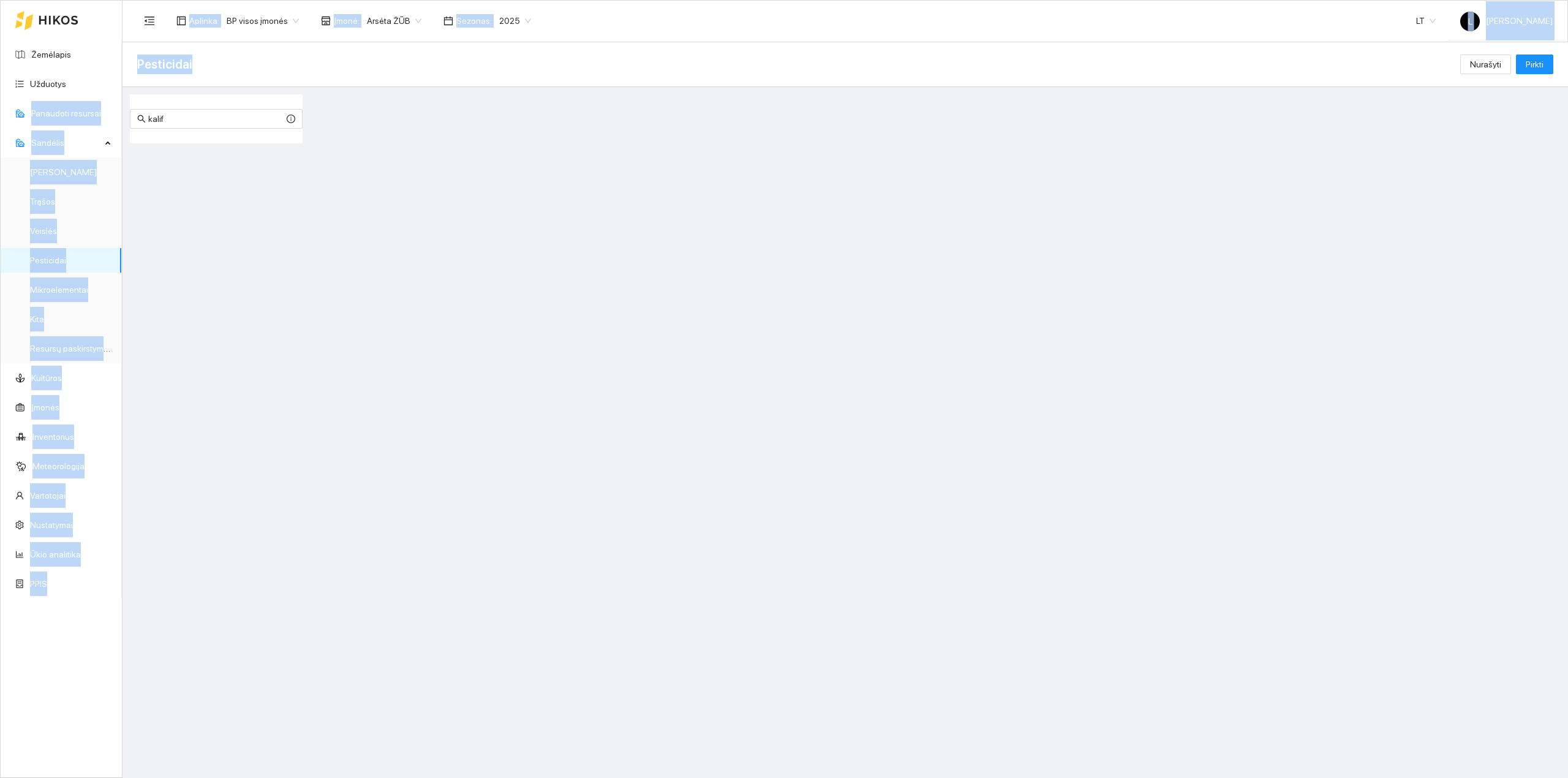
drag, startPoint x: 178, startPoint y: 111, endPoint x: 0, endPoint y: 108, distance: 178.0
click at [0, 108] on section "Žemėlapis Užduotys Panaudoti resursai Sandėlis Derlius Trąšos Veislės Pesticida…" at bounding box center [784, 389] width 1568 height 778
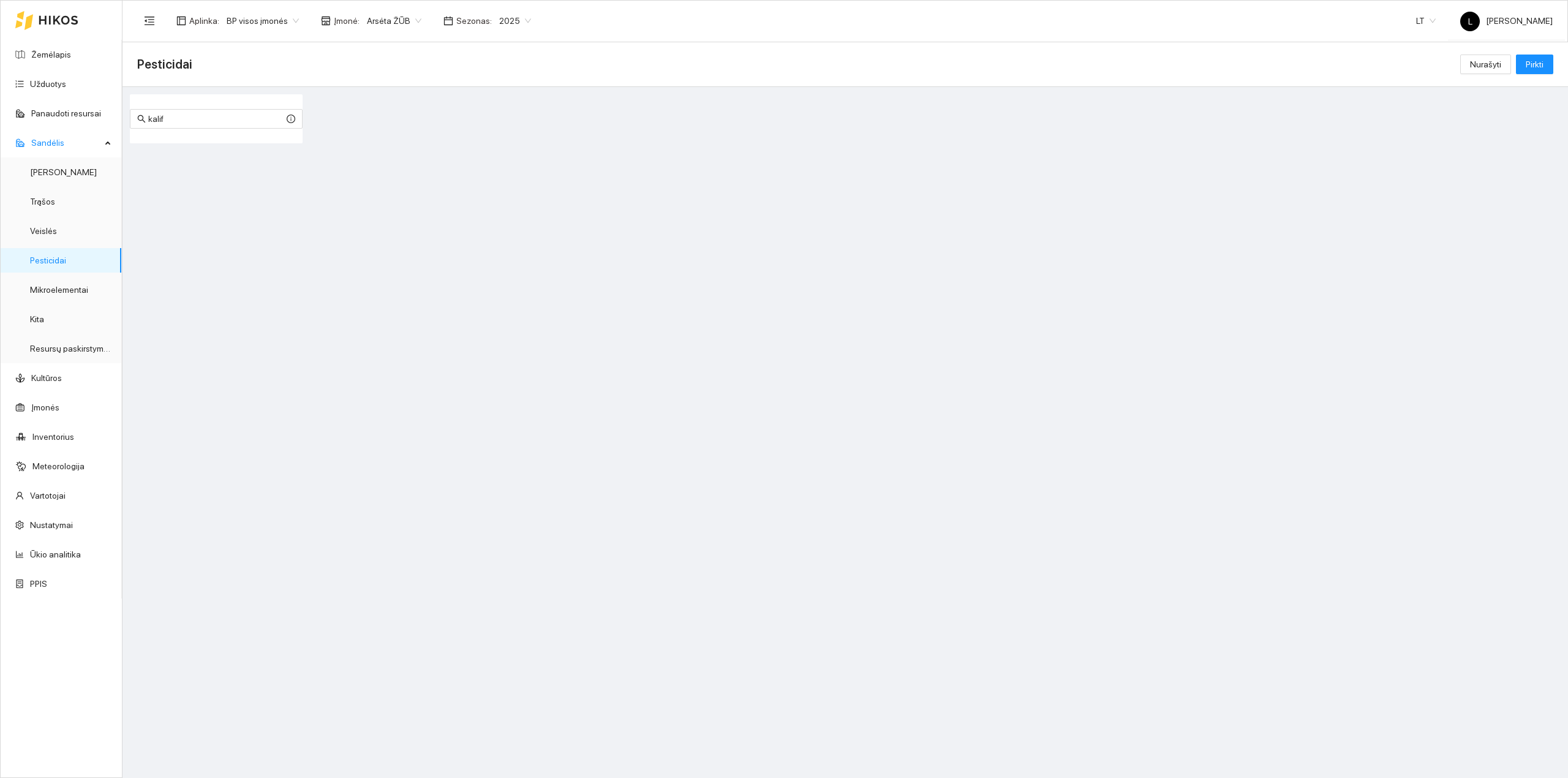
click at [214, 162] on main "Pesticidai Nurašyti Pirkti kalif Acetami 20 SG Insekticidai 0 L Adiunkt 500 SC …" at bounding box center [845, 411] width 1446 height 736
drag, startPoint x: 192, startPoint y: 122, endPoint x: 76, endPoint y: 108, distance: 116.8
click at [76, 108] on section "Žemėlapis Užduotys Panaudoti resursai Sandėlis Derlius Trąšos Veislės Pesticida…" at bounding box center [784, 389] width 1568 height 778
click at [192, 114] on input "kalif" at bounding box center [216, 118] width 136 height 13
click at [1254, 59] on span "Pirkti" at bounding box center [1534, 64] width 17 height 13
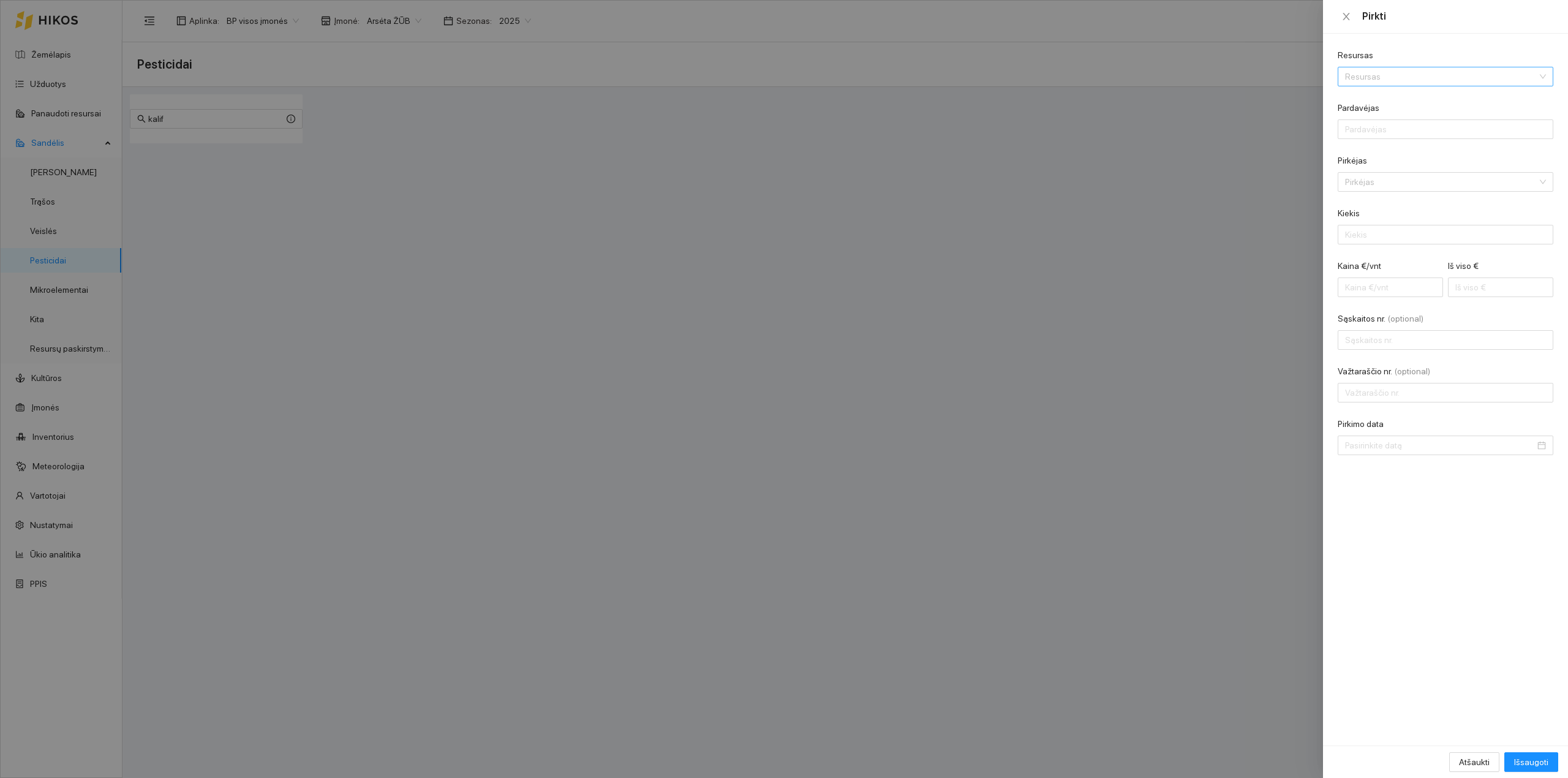
click at [1254, 82] on input "Resursas" at bounding box center [1441, 76] width 193 height 18
click at [1254, 77] on input "Resursas" at bounding box center [1441, 76] width 193 height 18
click at [1177, 224] on div at bounding box center [784, 389] width 1568 height 778
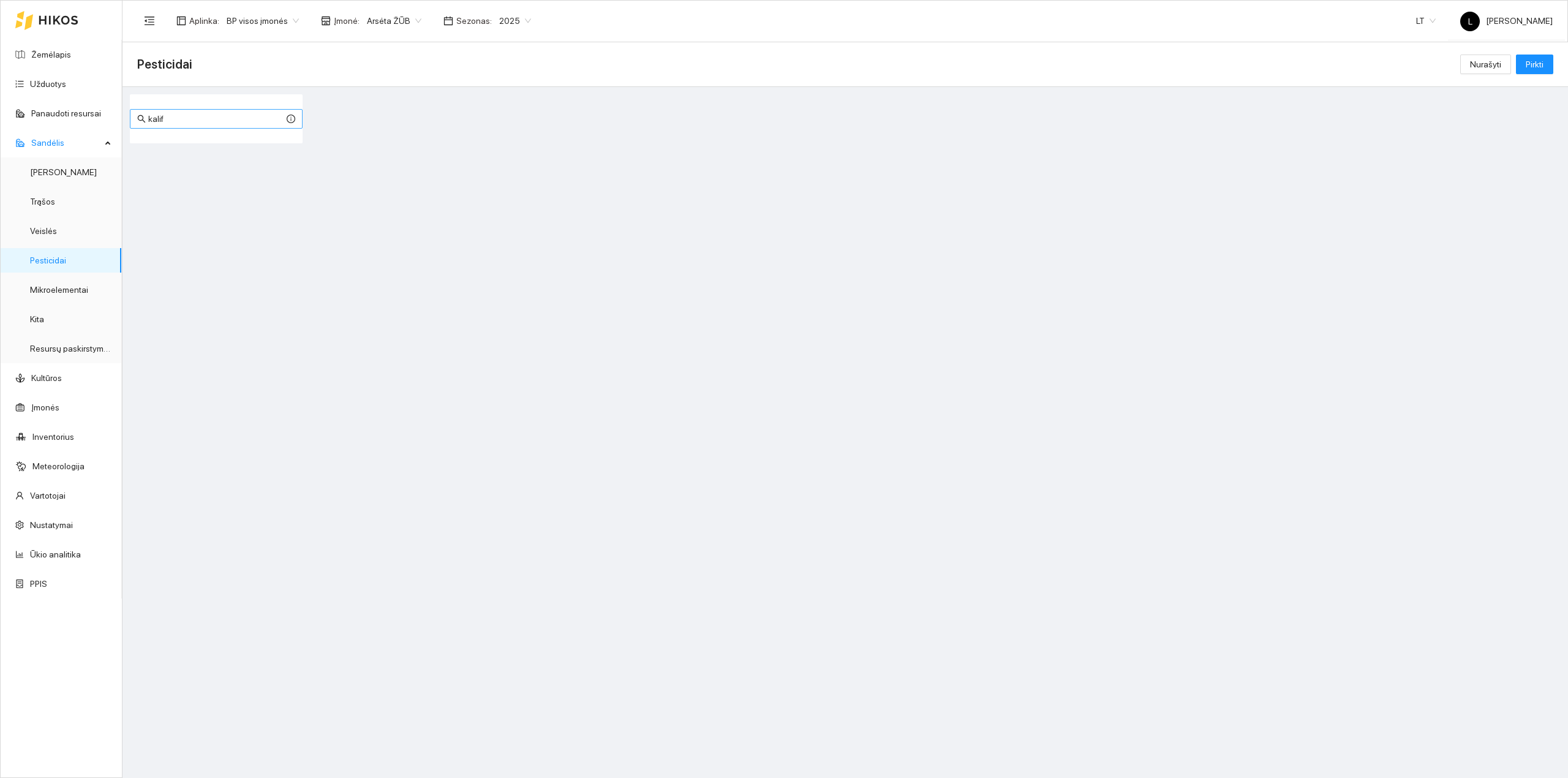
drag, startPoint x: 186, startPoint y: 130, endPoint x: 165, endPoint y: 118, distance: 24.2
click at [159, 125] on div "kalif Acetami 20 SG Insekticidai 0 L Adiunkt 500 SC Herbicidai 100 L Avoxa Herb…" at bounding box center [216, 118] width 173 height 49
drag, startPoint x: 165, startPoint y: 116, endPoint x: 62, endPoint y: 113, distance: 103.0
click at [81, 114] on section "Žemėlapis Užduotys Panaudoti resursai Sandėlis Derlius Trąšos Veislės Pesticida…" at bounding box center [784, 389] width 1568 height 778
type input "belkar"
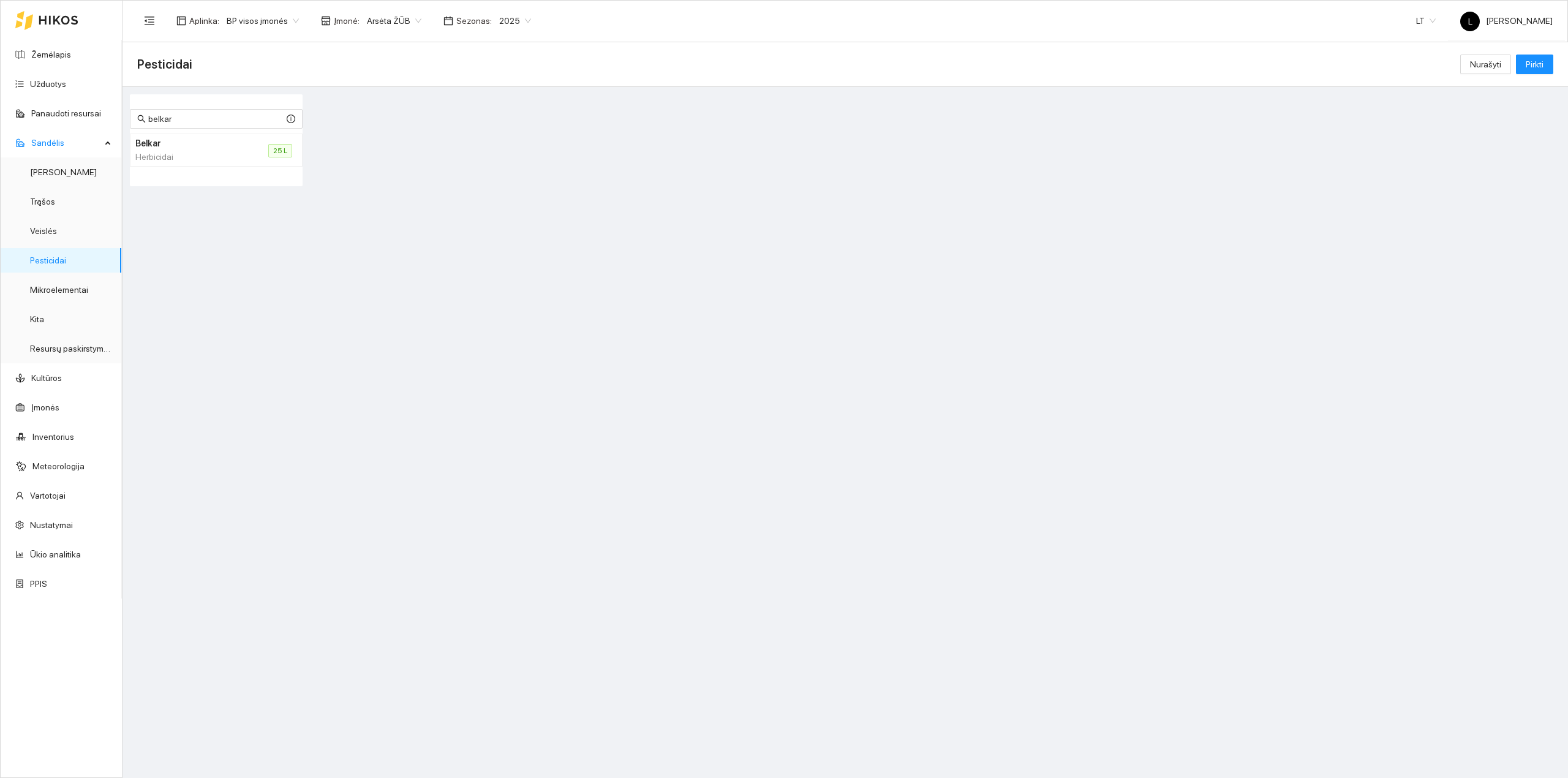
click at [154, 152] on div "Herbicidai" at bounding box center [186, 156] width 103 height 13
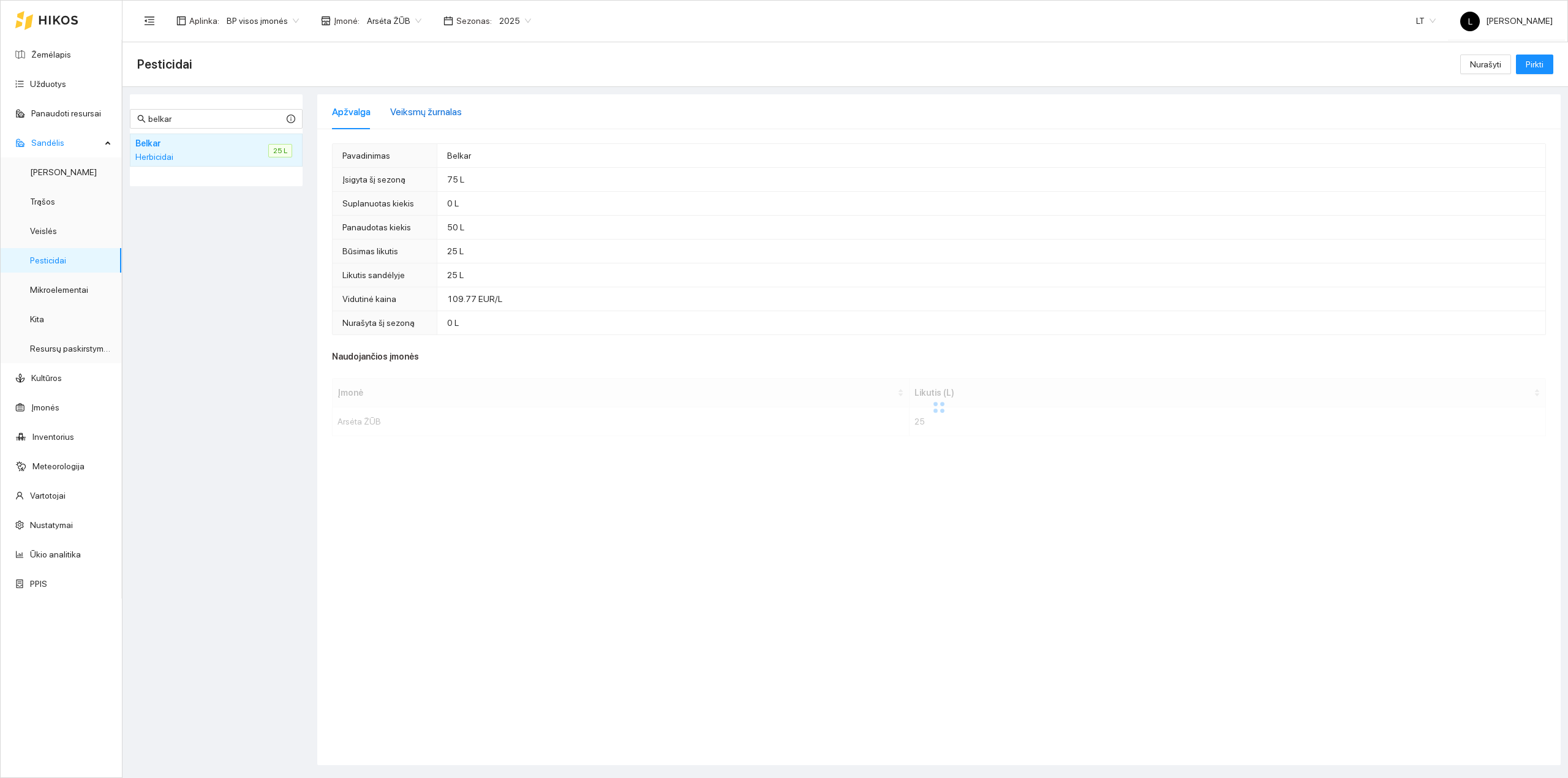
click at [419, 113] on div "Veiksmų žurnalas" at bounding box center [426, 111] width 72 height 15
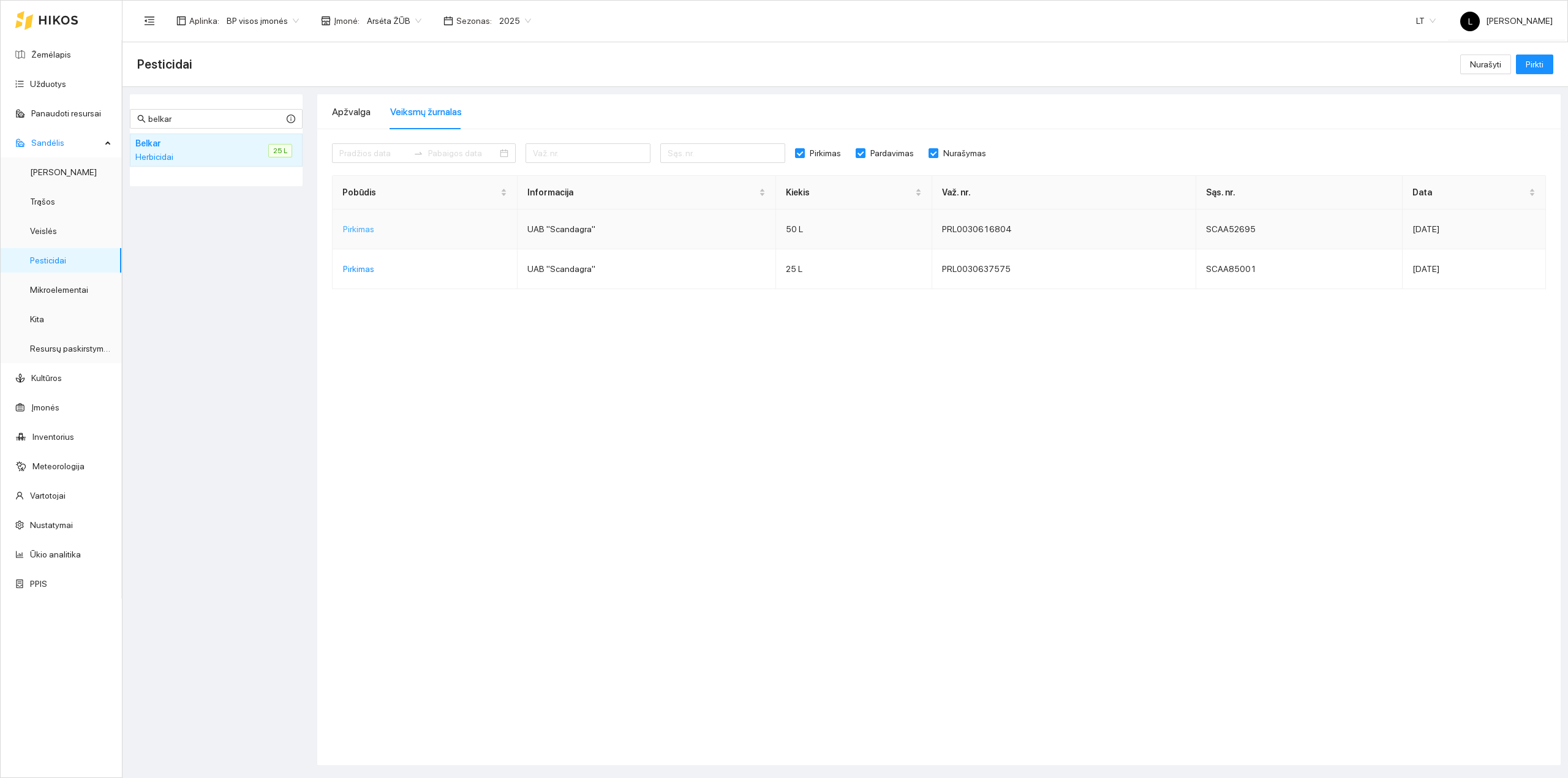
click at [356, 234] on span "Pirkimas" at bounding box center [358, 229] width 32 height 13
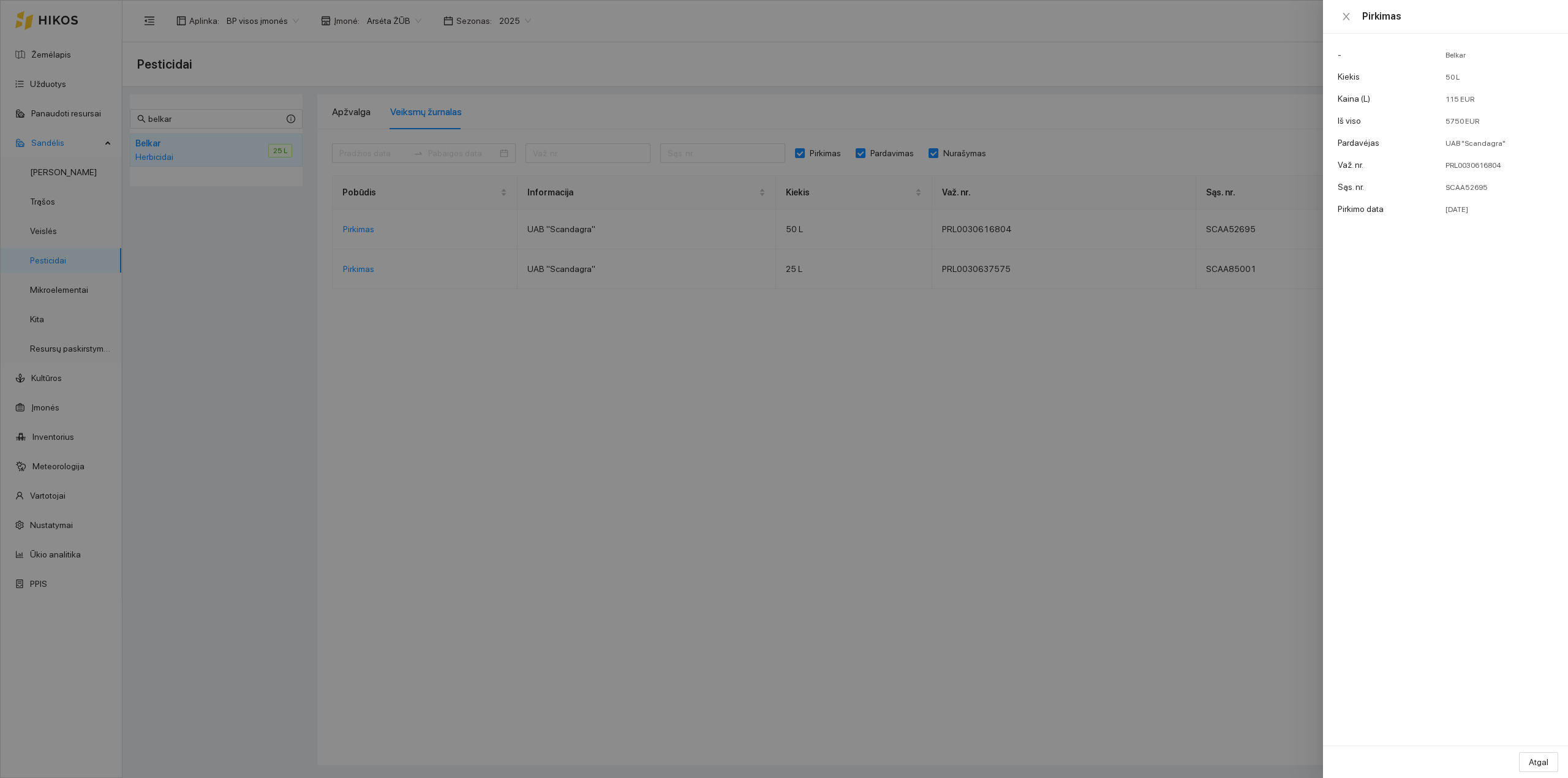
click at [1142, 391] on div at bounding box center [784, 389] width 1568 height 778
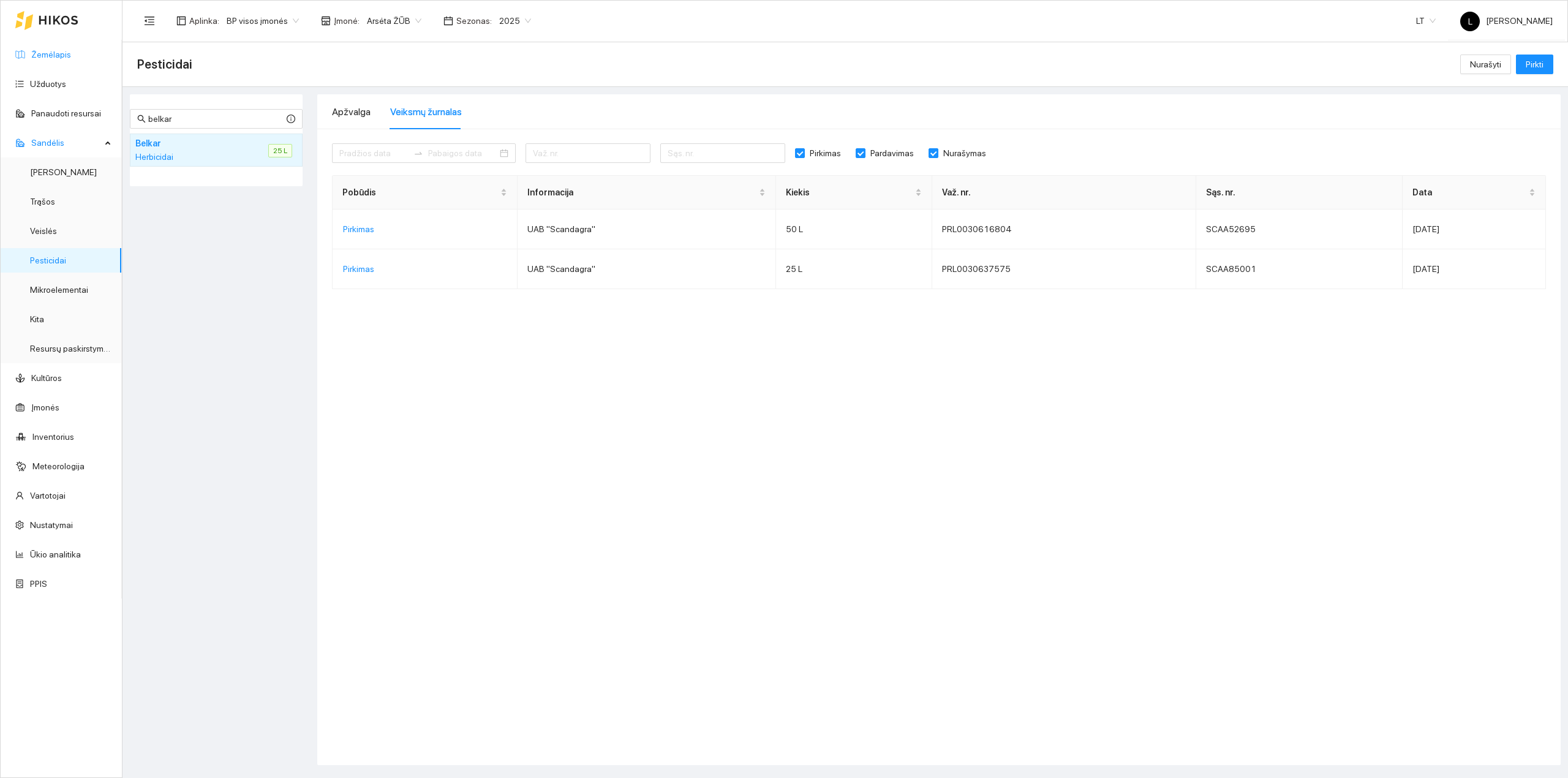
click at [39, 53] on link "Žemėlapis" at bounding box center [51, 54] width 39 height 9
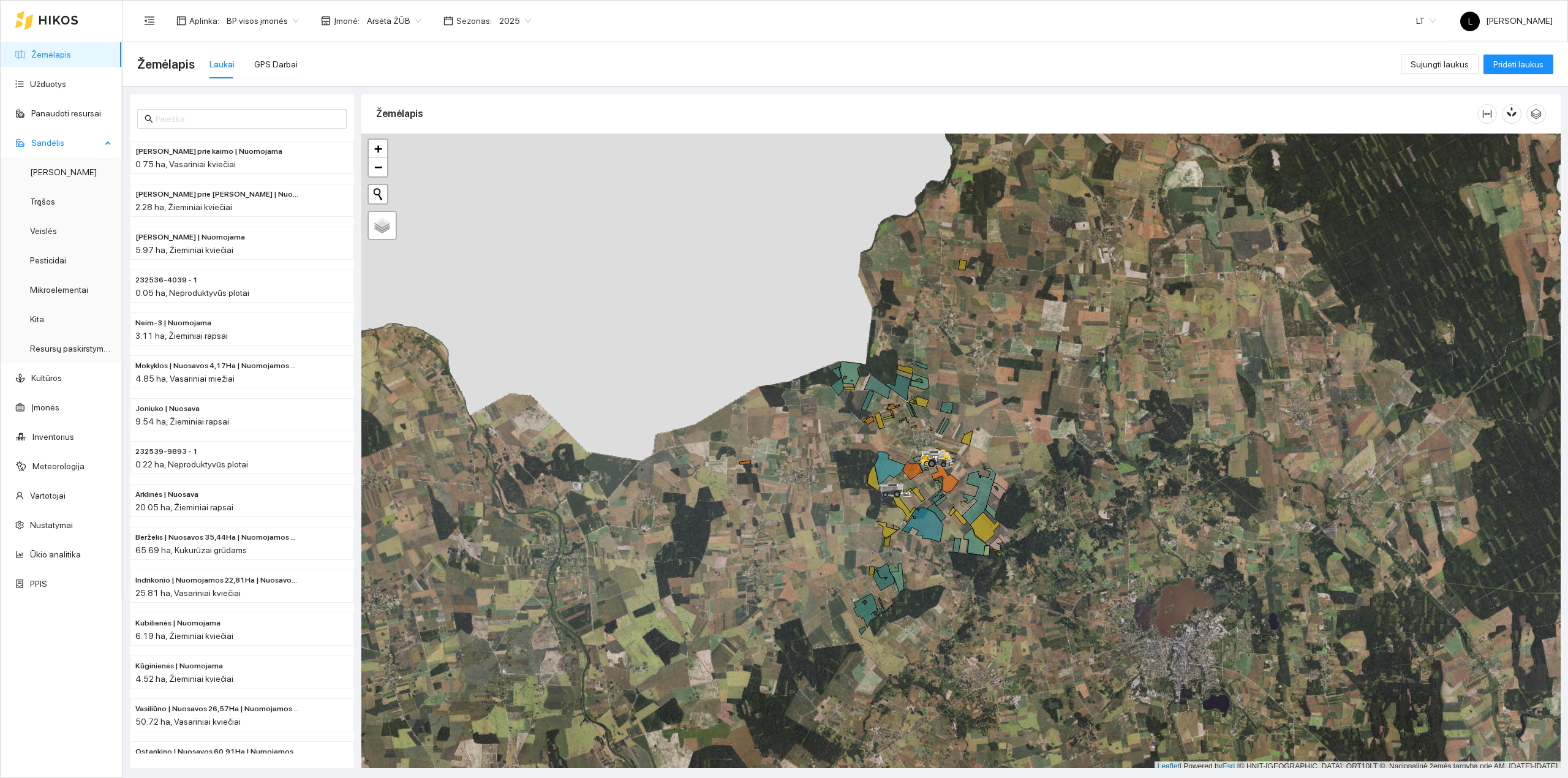
click at [60, 133] on span "Sandėlis" at bounding box center [66, 142] width 69 height 24
click at [39, 258] on link "Pesticidai" at bounding box center [48, 260] width 36 height 9
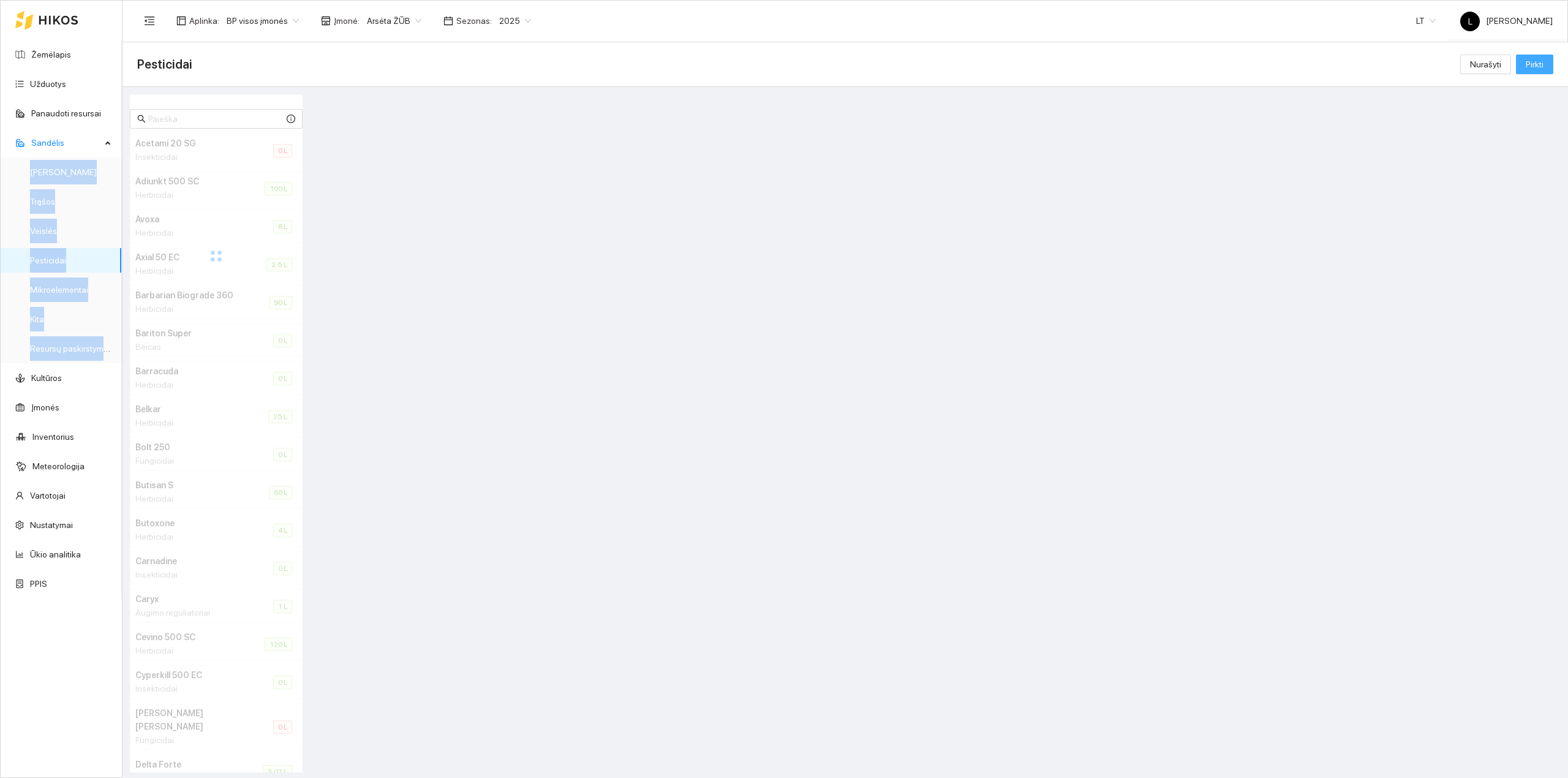
click at [1254, 67] on span "Pirkti" at bounding box center [1534, 64] width 17 height 13
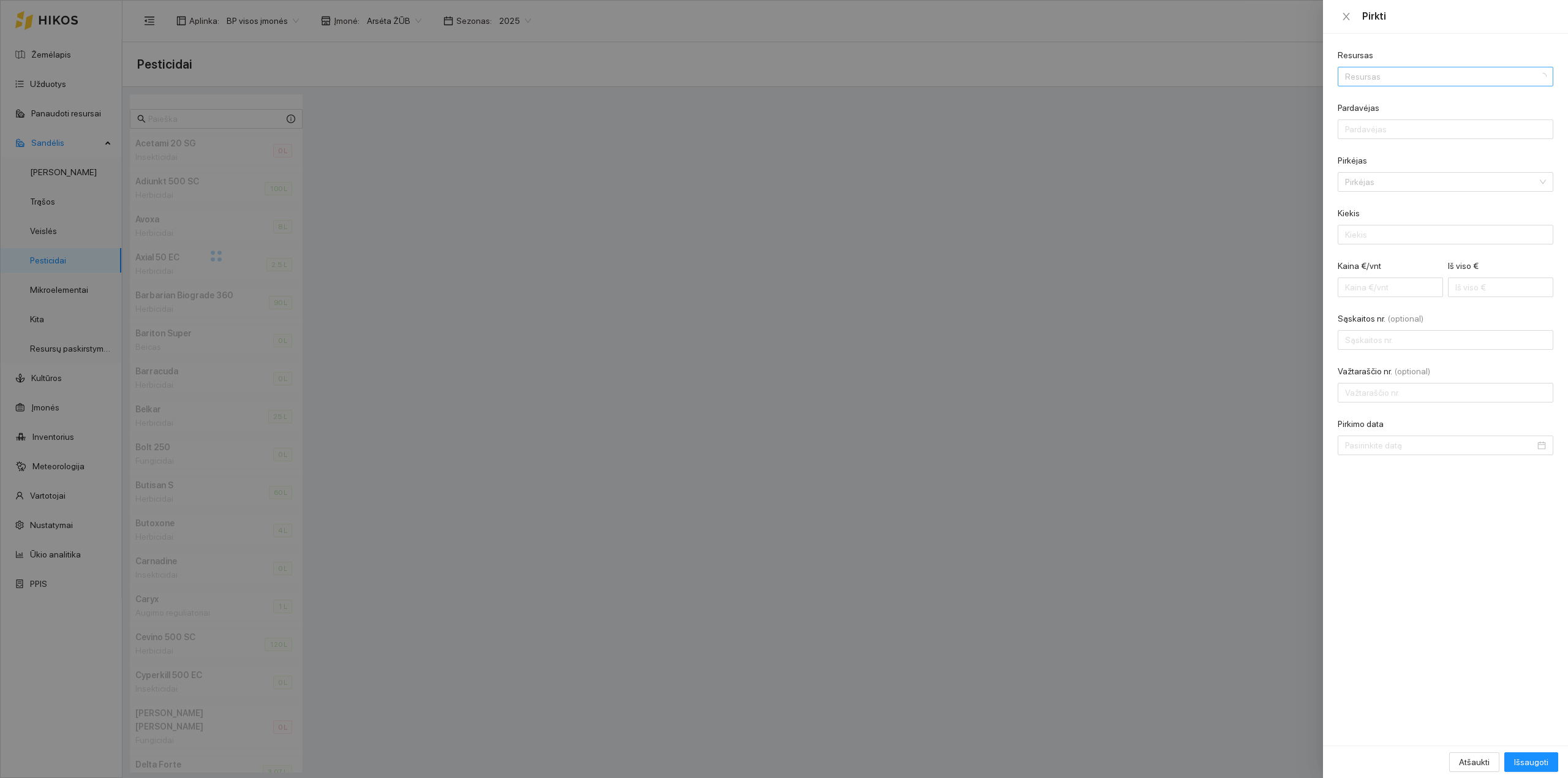
click at [1254, 77] on input "Resursas" at bounding box center [1441, 76] width 193 height 18
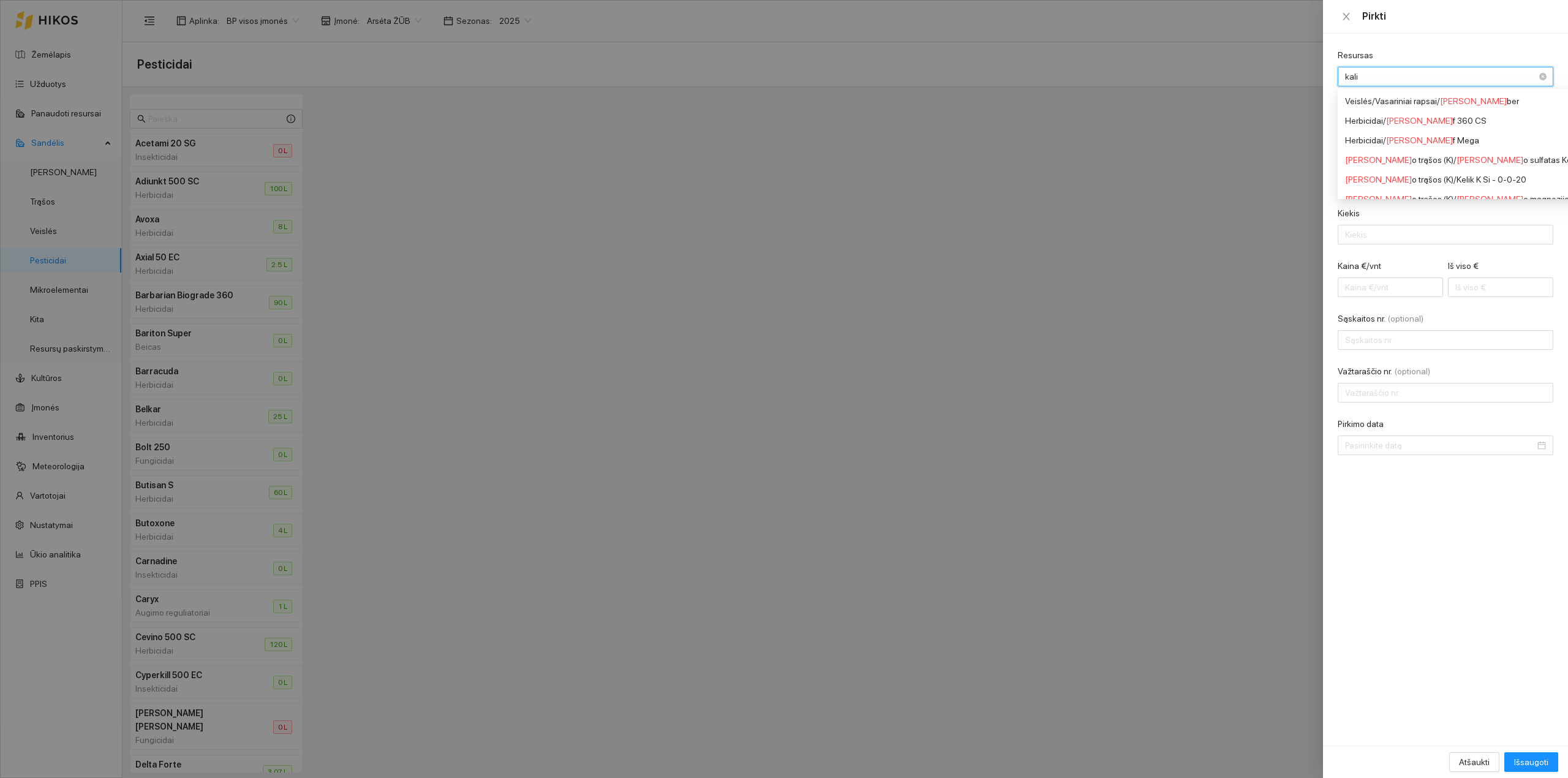
type input "kalif"
click at [1254, 104] on span "Kalif" at bounding box center [1394, 101] width 16 height 9
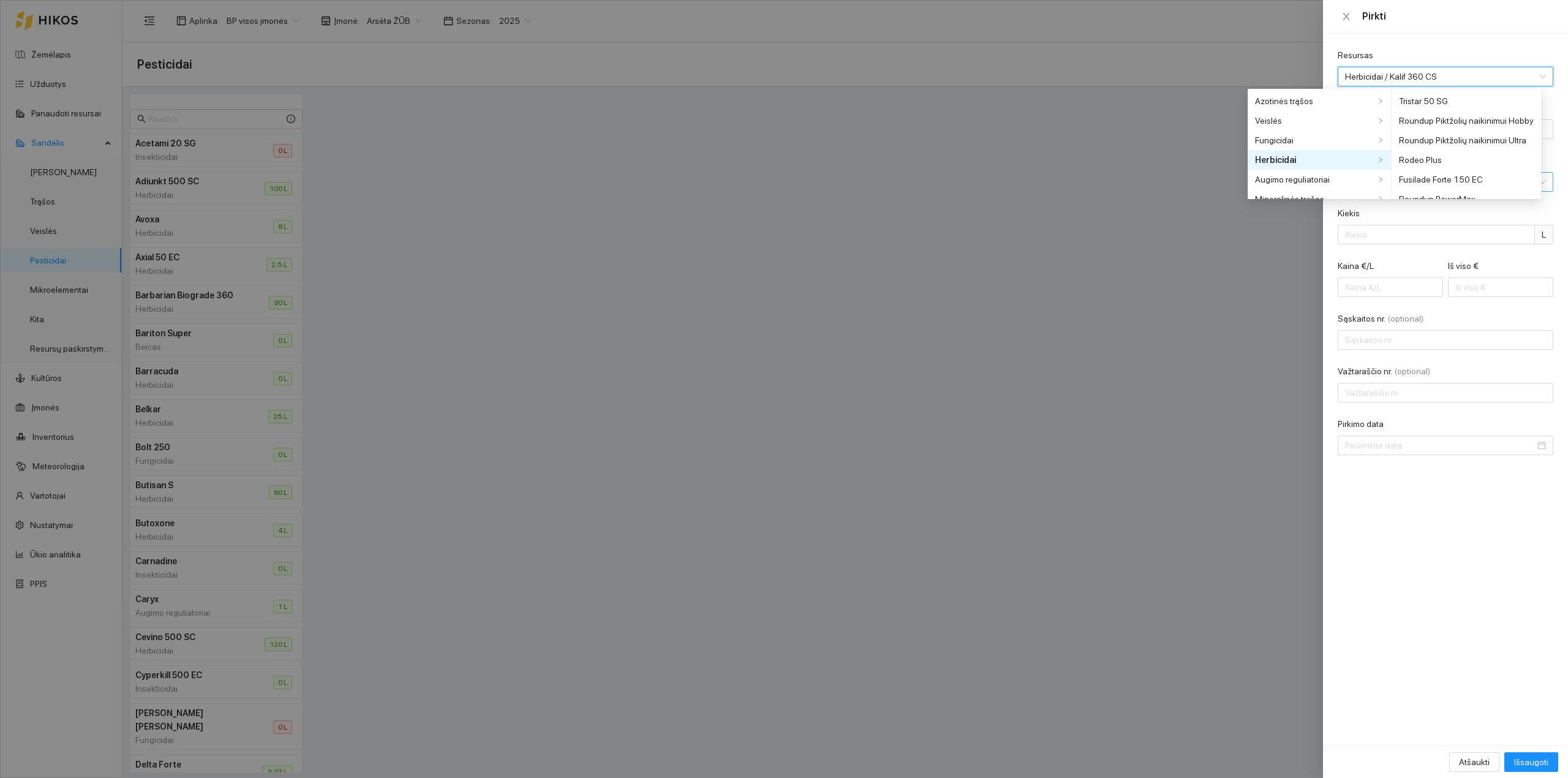
scroll to position [1598, 0]
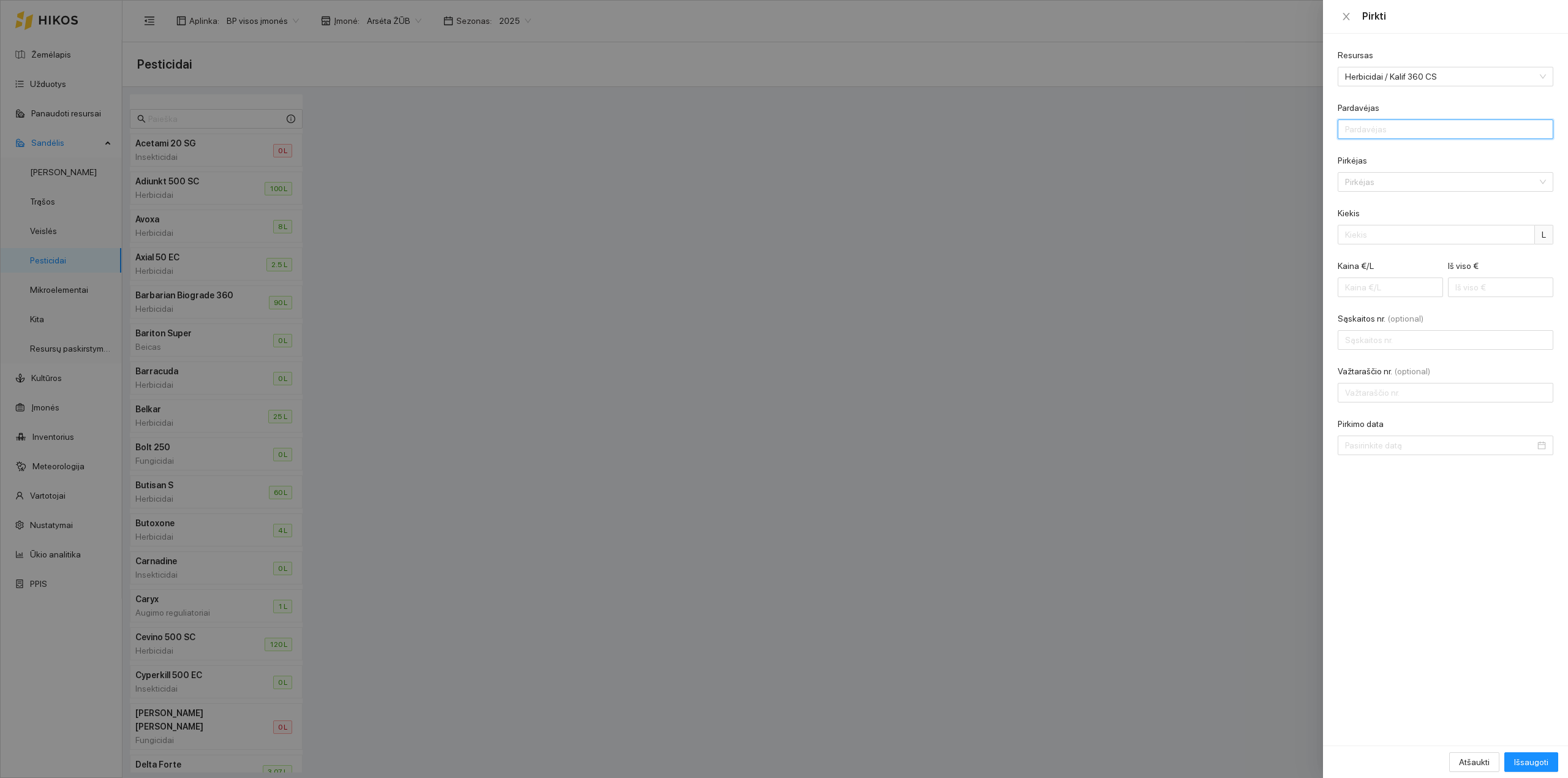
click at [1254, 133] on input "Pardavėjas" at bounding box center [1445, 129] width 216 height 20
type input "AB "Linas Agro""
click at [1254, 186] on input "Pirkėjas" at bounding box center [1441, 182] width 193 height 18
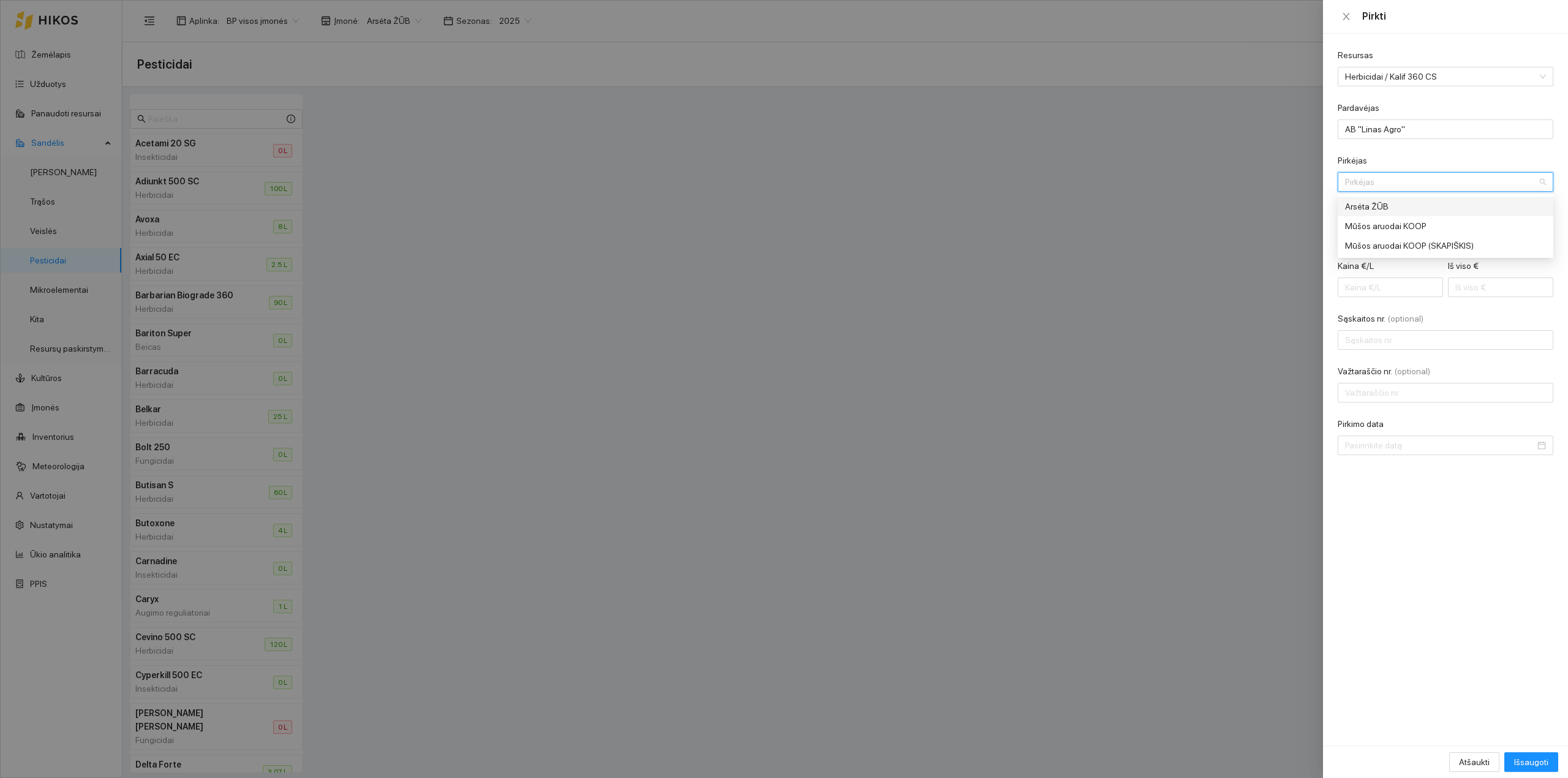
click at [1254, 198] on div "Arsėta ŽŪB" at bounding box center [1445, 206] width 216 height 20
click at [1254, 242] on input "Kiekis" at bounding box center [1436, 235] width 197 height 20
type input "22"
type input "0.09"
type input "2"
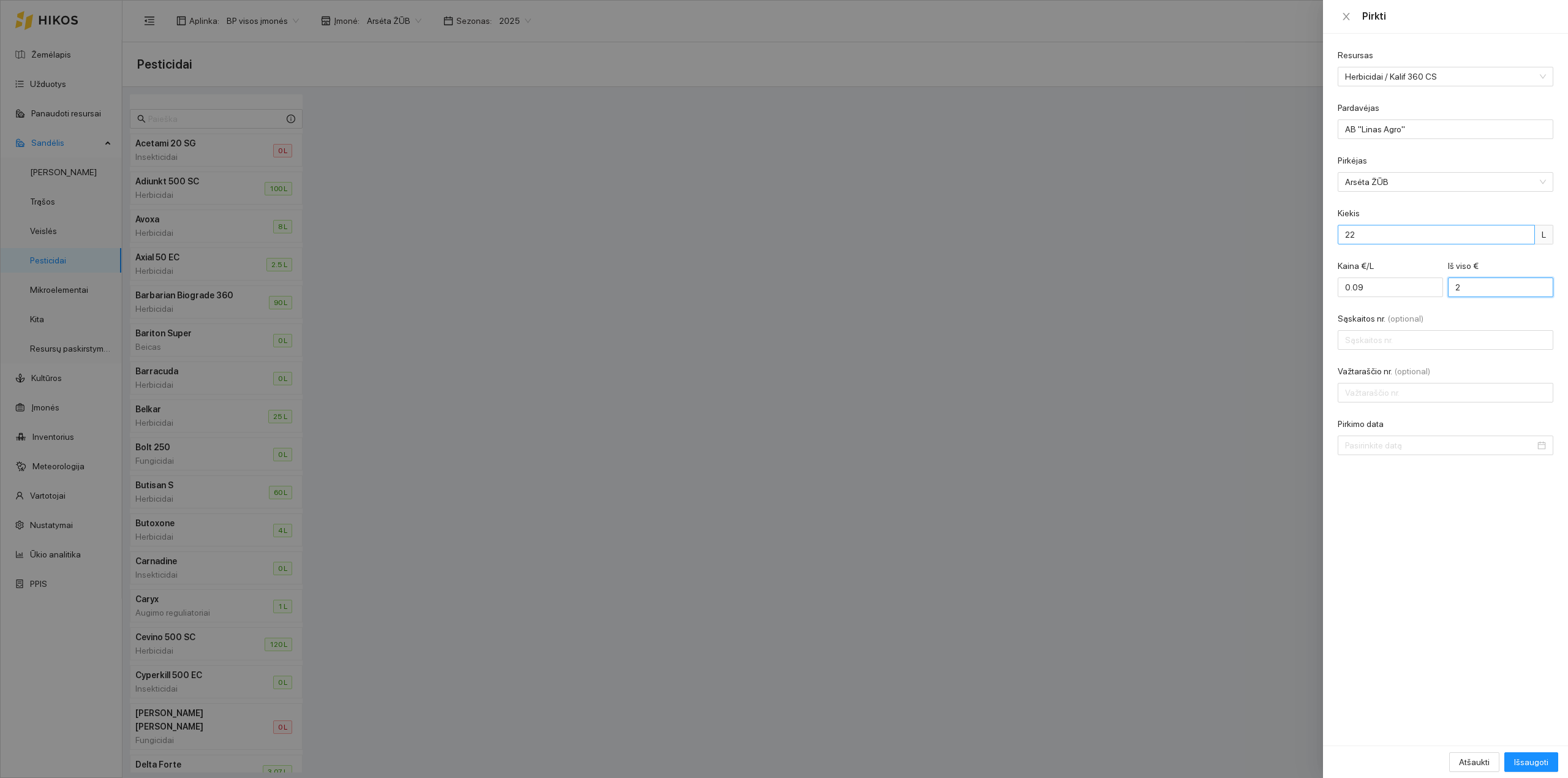
type input "0.95"
type input "21"
type input "9.64"
type input "212"
type input "9.66"
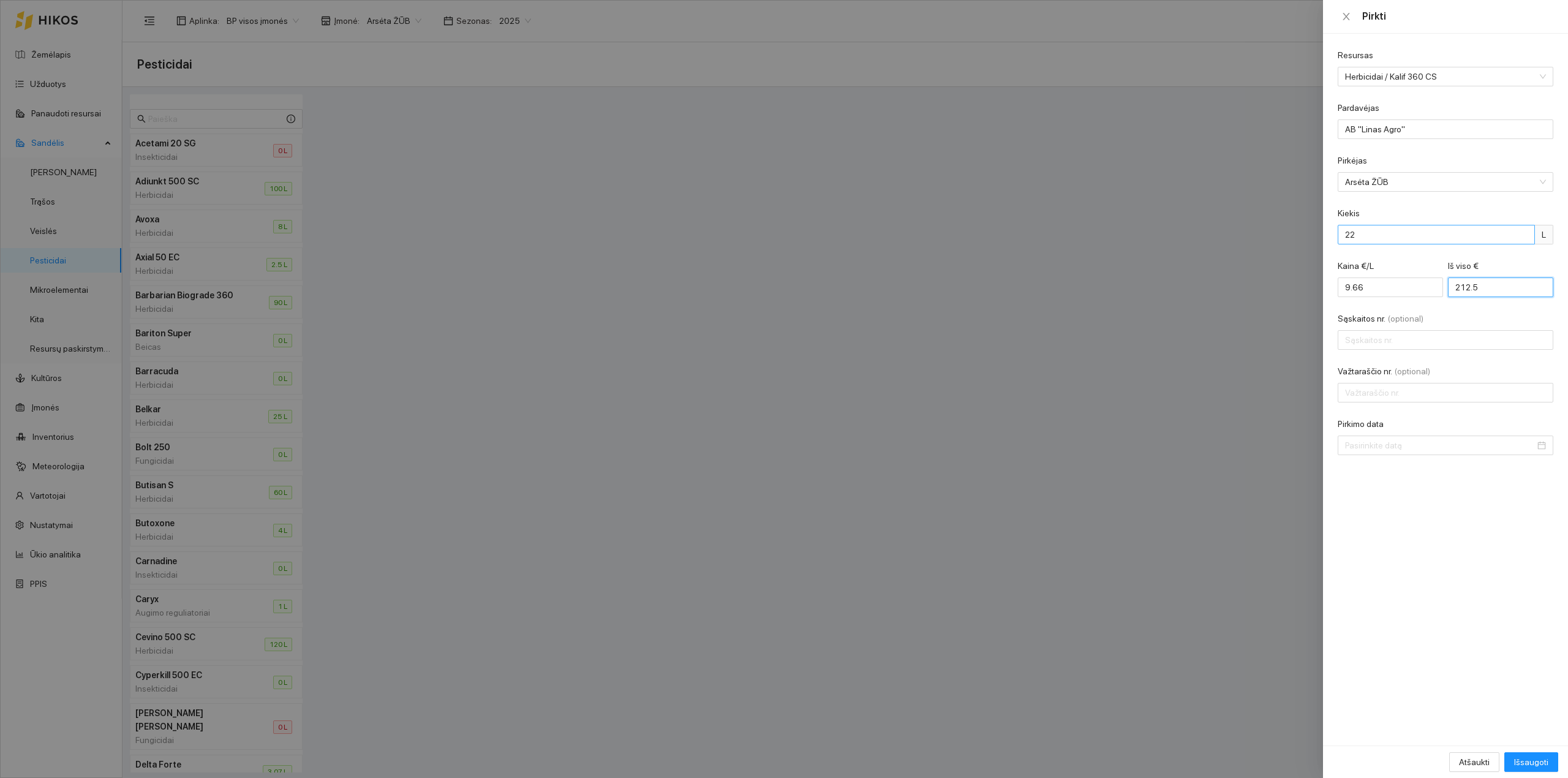
type input "212.52"
drag, startPoint x: 1495, startPoint y: 285, endPoint x: 1364, endPoint y: 288, distance: 131.0
click at [1254, 288] on div "Kaina €/L 9.66 Iš viso € 212.52" at bounding box center [1445, 285] width 216 height 53
type input "0.05"
type input "1"
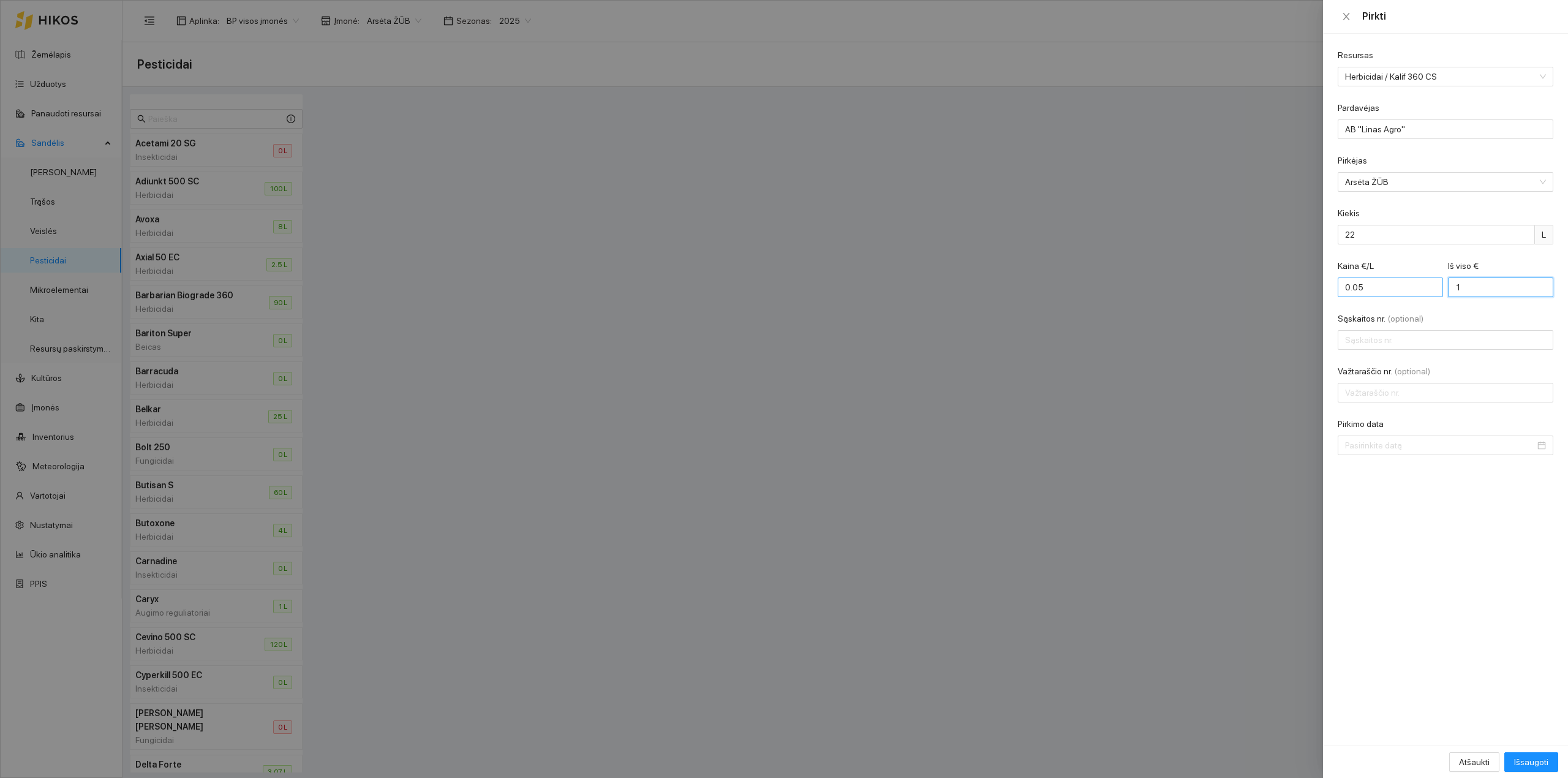
type input "0.45"
type input "10"
type input "4.59"
type input "101"
type input "46.00"
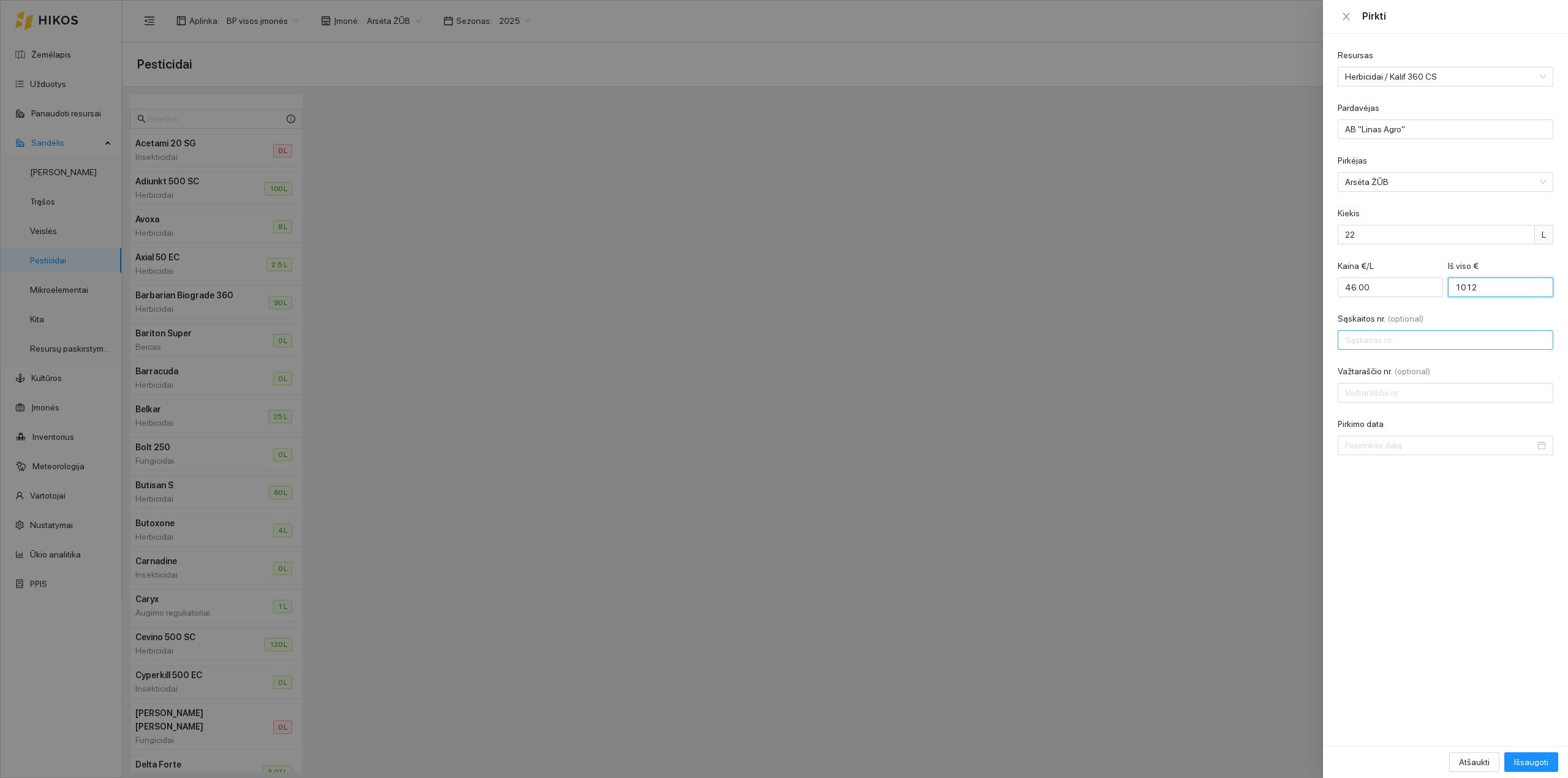
type input "1012"
click at [1254, 344] on input "Sąskaitos nr. (optional)" at bounding box center [1445, 340] width 216 height 20
type input "l"
type input "LAC0101572"
click at [1254, 380] on div "Važtaraščio nr. (optional)" at bounding box center [1445, 374] width 216 height 18
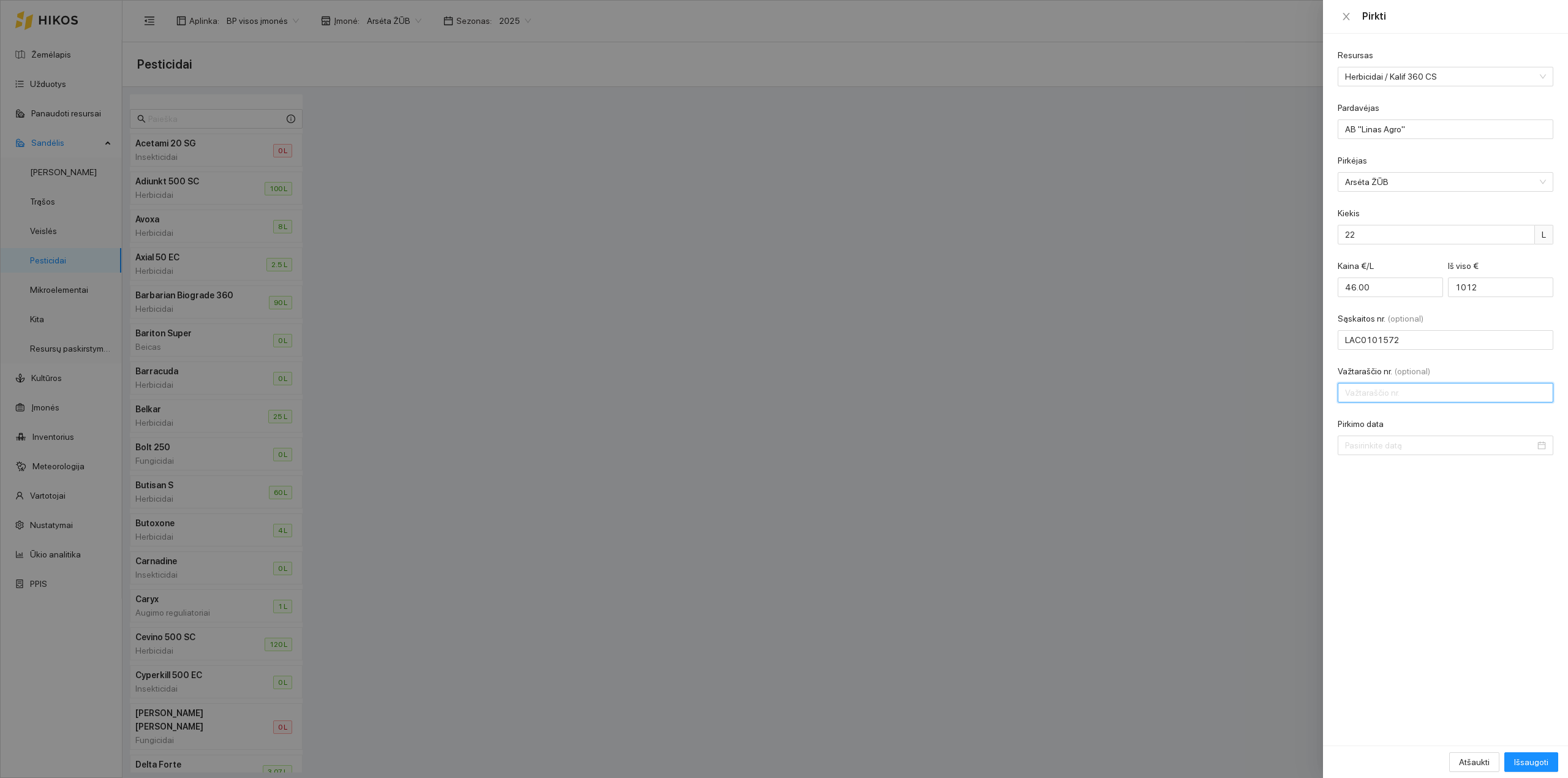
click at [1254, 389] on input "Važtaraščio nr. (optional)" at bounding box center [1445, 393] width 216 height 20
click at [1254, 397] on input "Važtaraščio nr. (optional)" at bounding box center [1445, 393] width 216 height 20
type input "424958"
click at [1254, 451] on input "Pirkimo data" at bounding box center [1439, 445] width 189 height 13
type input "2025-08-22"
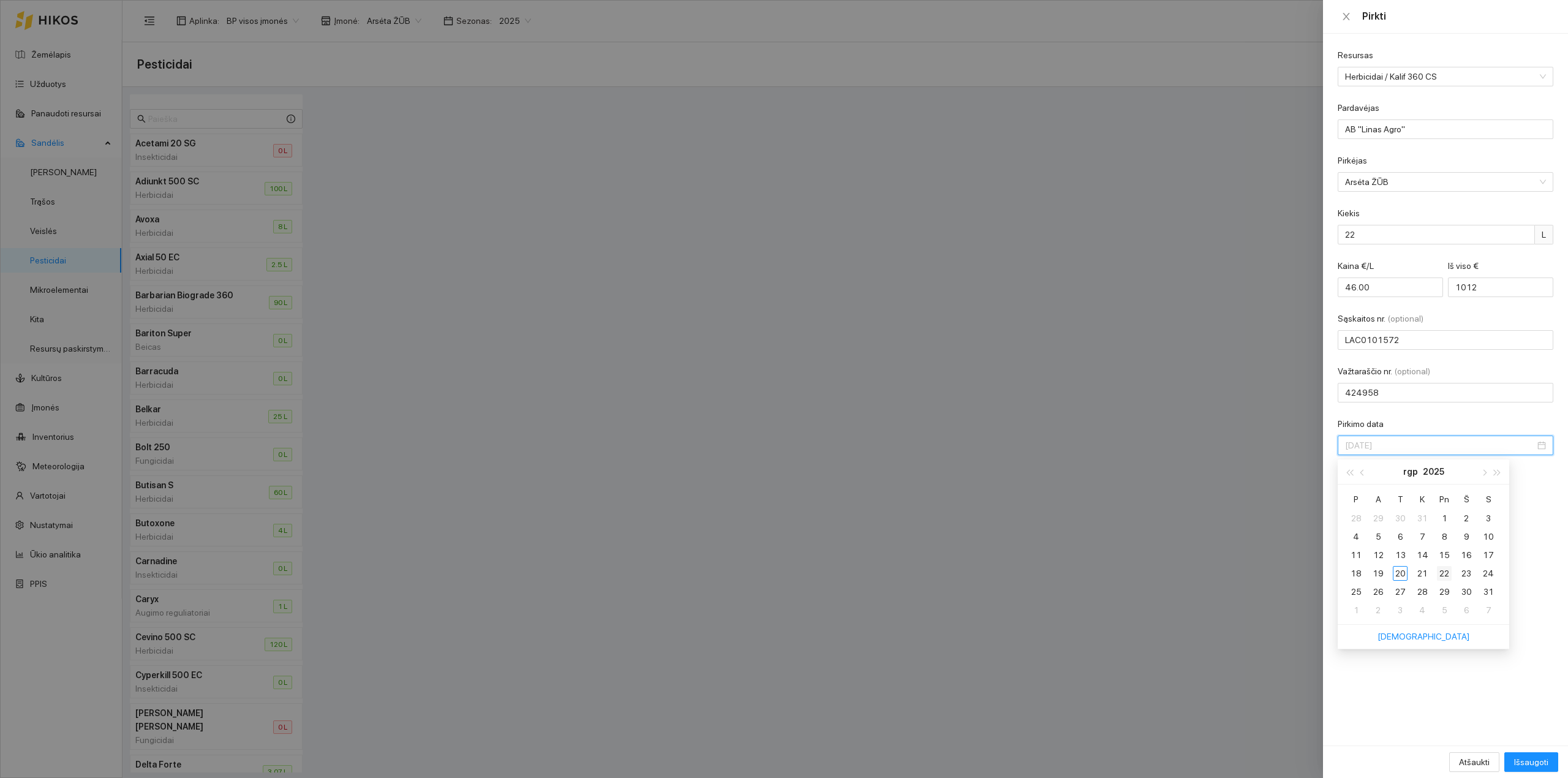
click at [1254, 572] on div "22" at bounding box center [1444, 573] width 15 height 15
click at [1254, 680] on span "Išsaugoti" at bounding box center [1530, 761] width 34 height 13
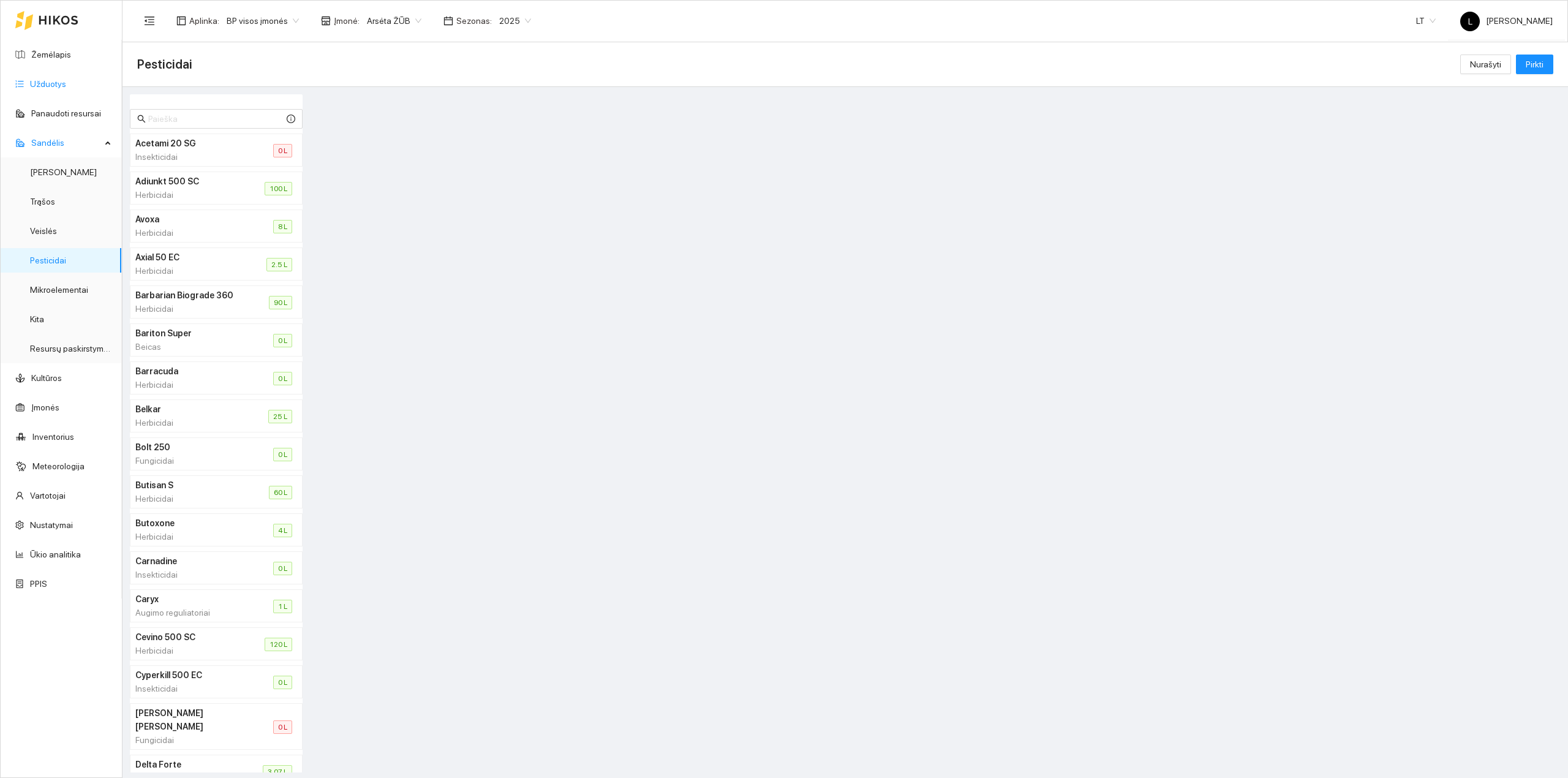
click at [59, 83] on link "Užduotys" at bounding box center [48, 84] width 36 height 9
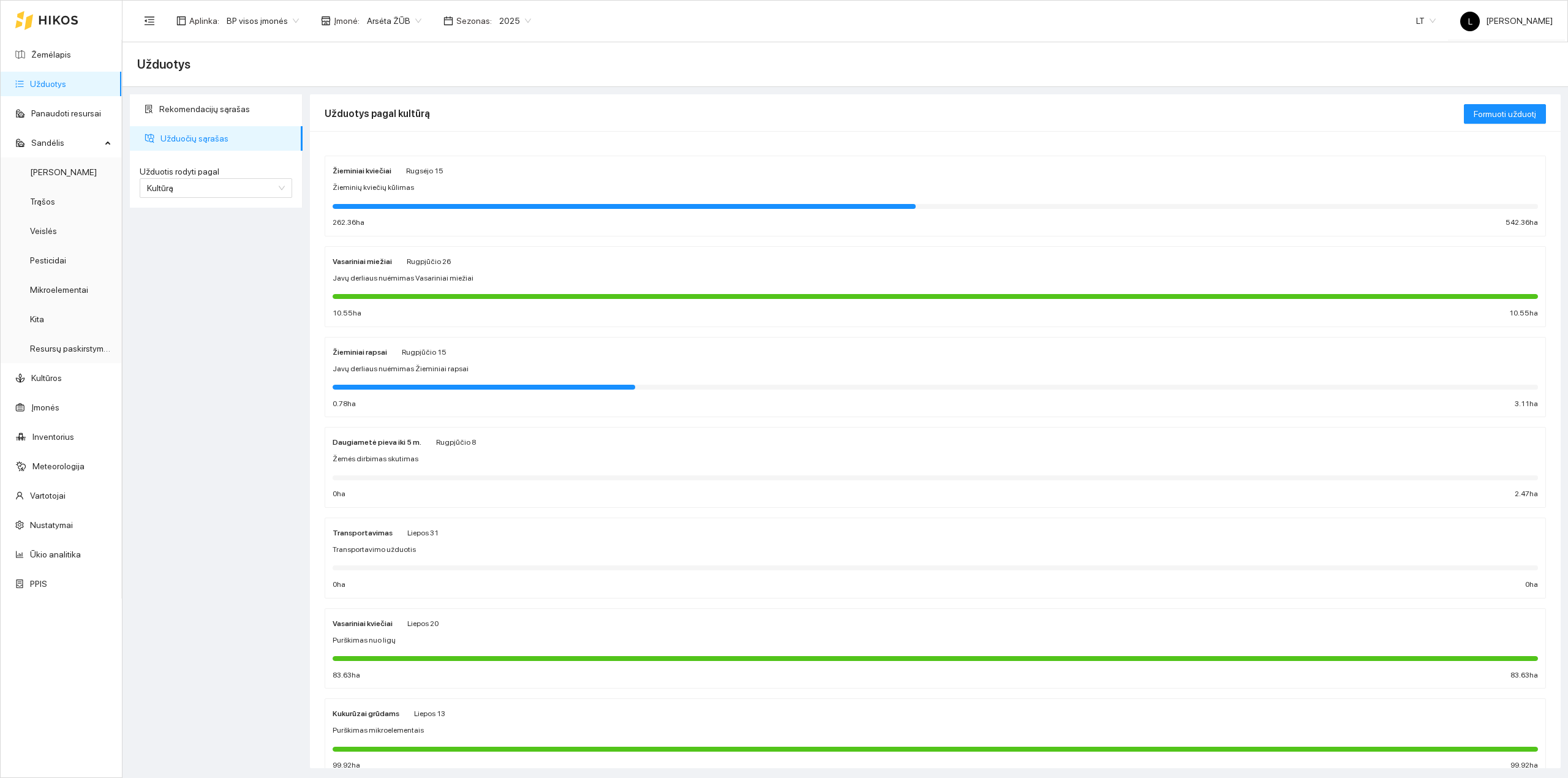
click at [485, 390] on div at bounding box center [935, 386] width 1205 height 13
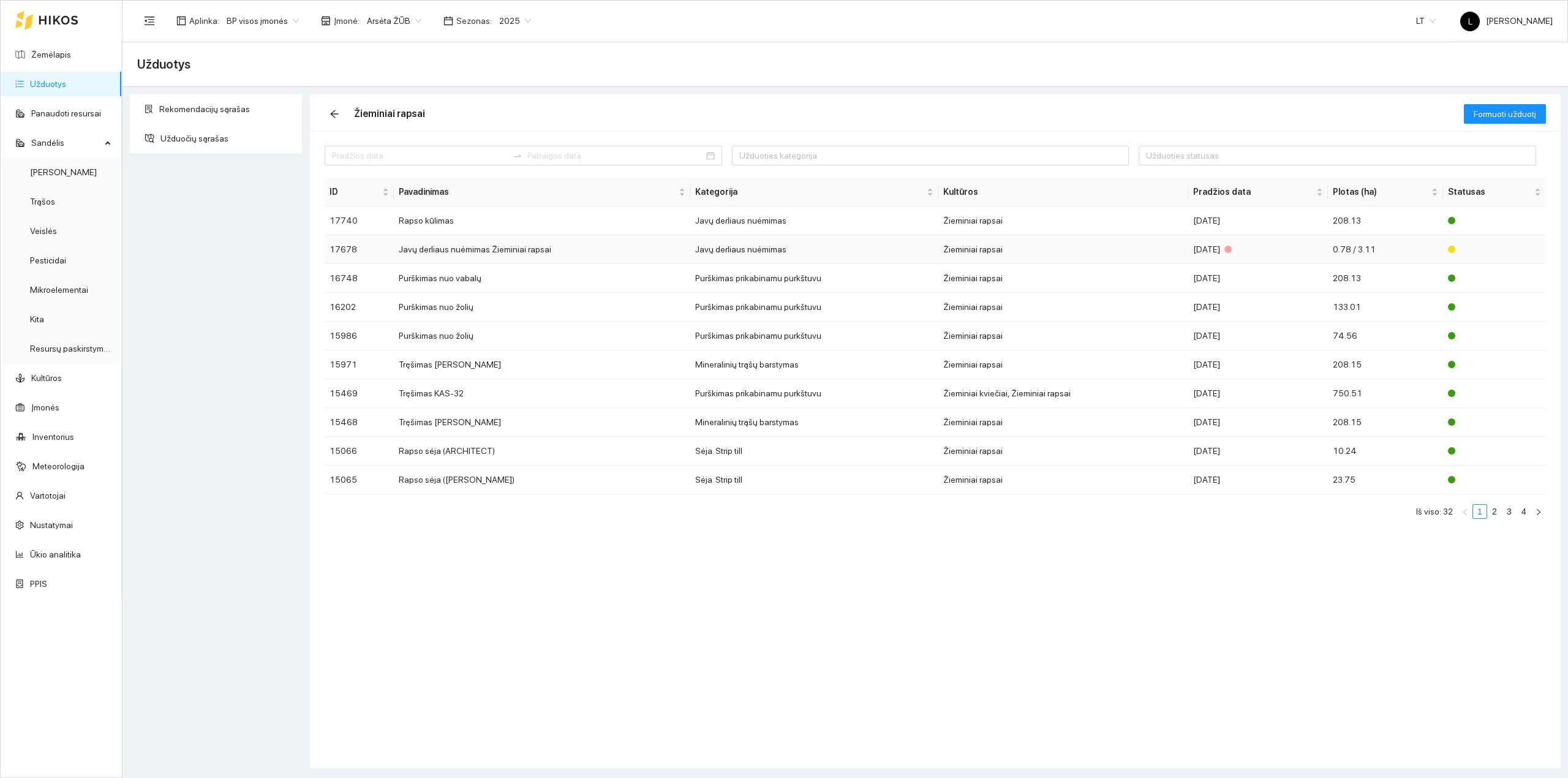
click at [1033, 244] on td "Žieminiai rapsai" at bounding box center [1063, 250] width 250 height 28
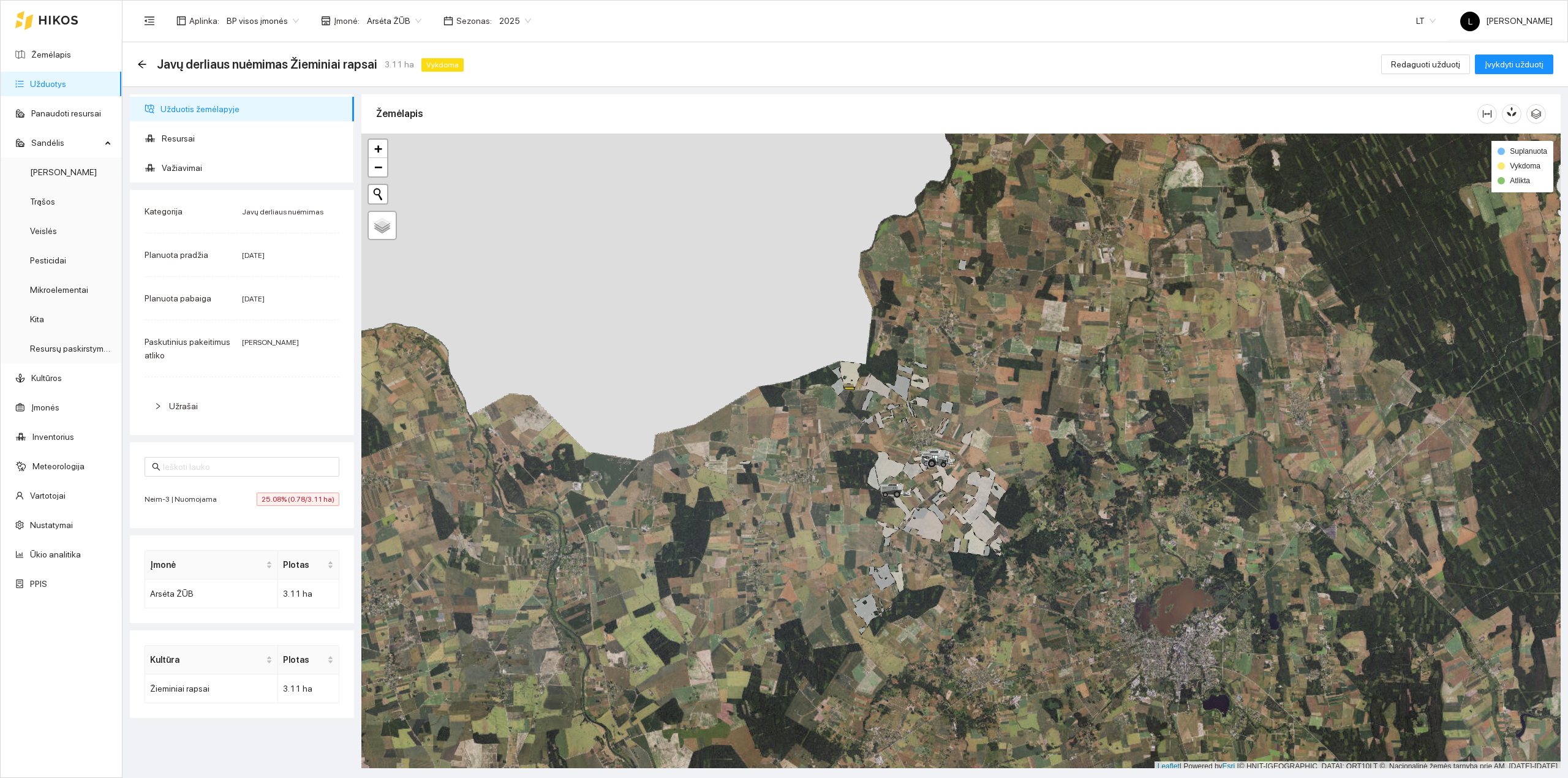
click at [359, 23] on div "Arsėta ŽŪB" at bounding box center [394, 21] width 69 height 20
click at [392, 50] on div "Visos" at bounding box center [426, 45] width 129 height 13
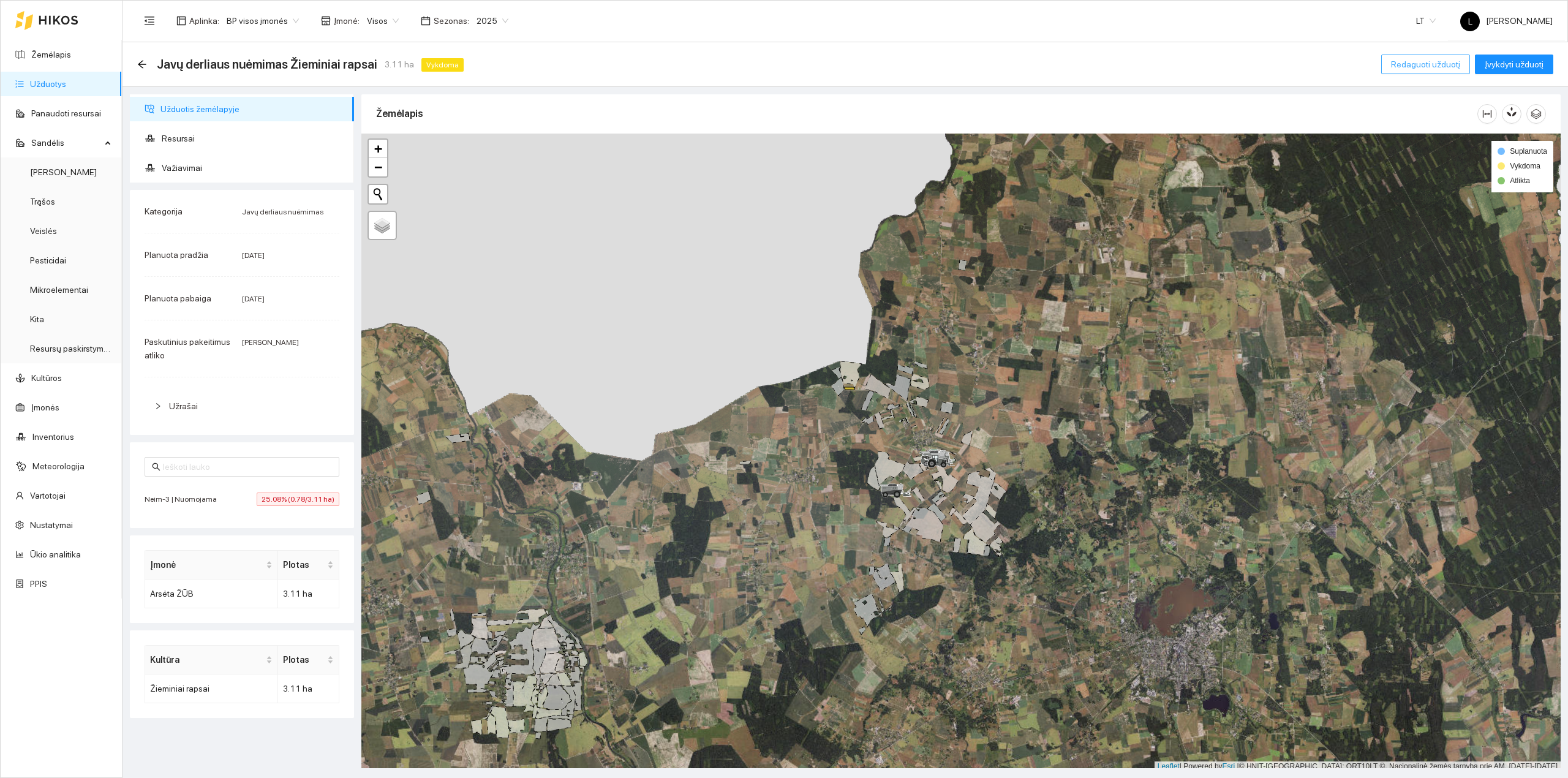
click at [1254, 65] on span "Redaguoti užduotį" at bounding box center [1425, 64] width 69 height 13
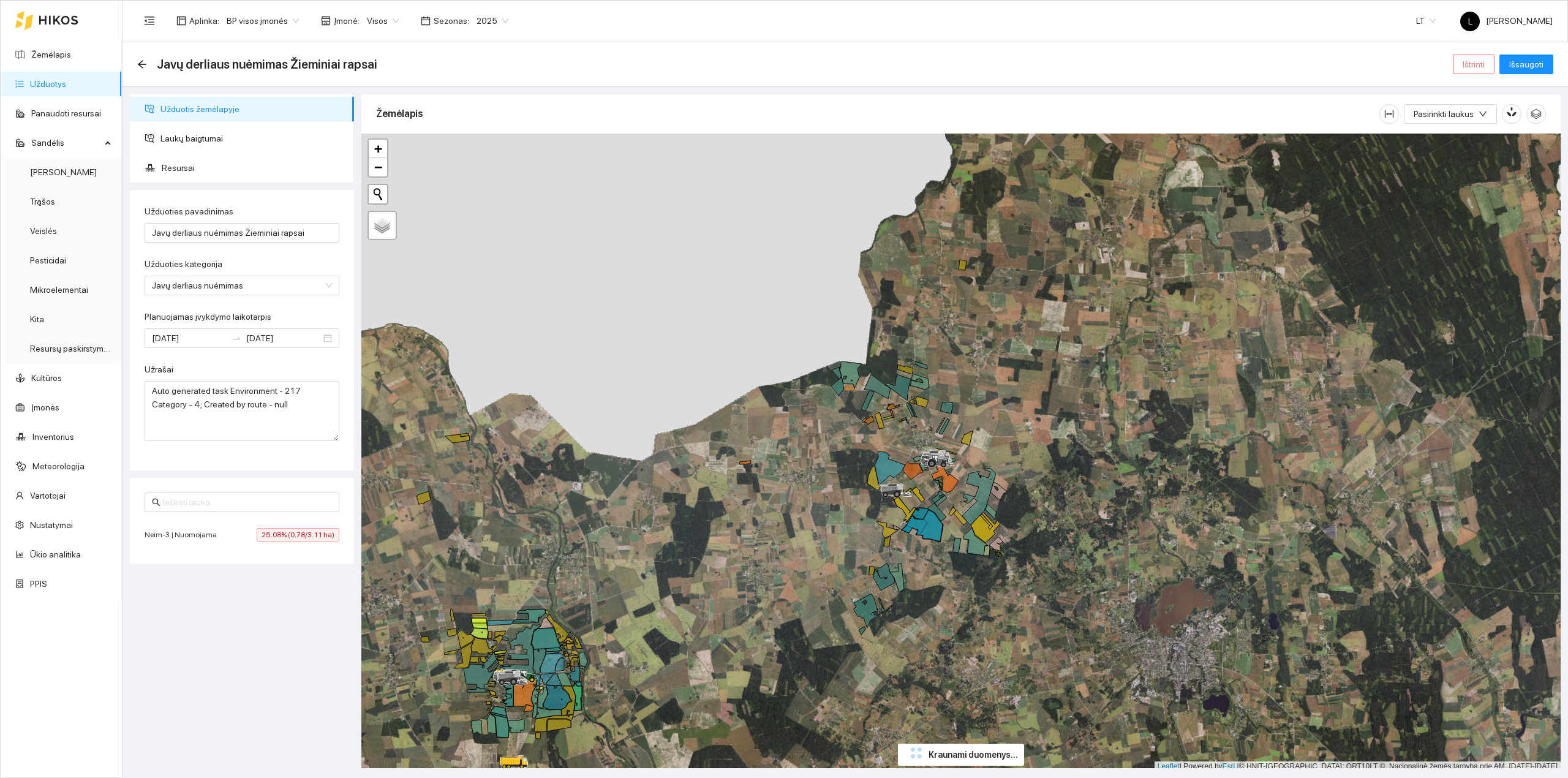
click at [1254, 58] on span "Ištrinti" at bounding box center [1473, 64] width 22 height 13
click at [1254, 124] on span "Taip" at bounding box center [1478, 123] width 16 height 13
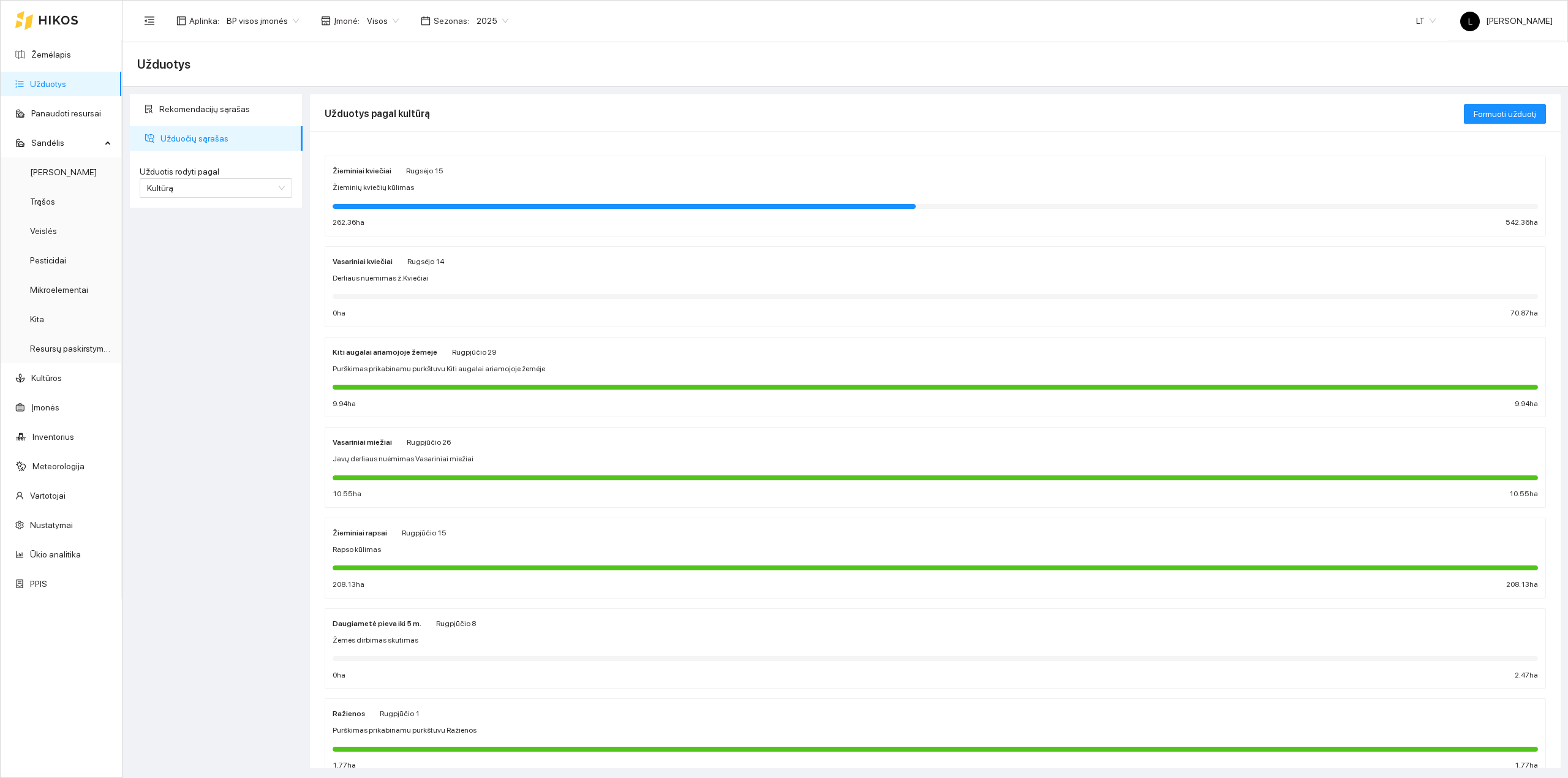
click at [445, 547] on div "Rapso kūlimas" at bounding box center [935, 550] width 1205 height 12
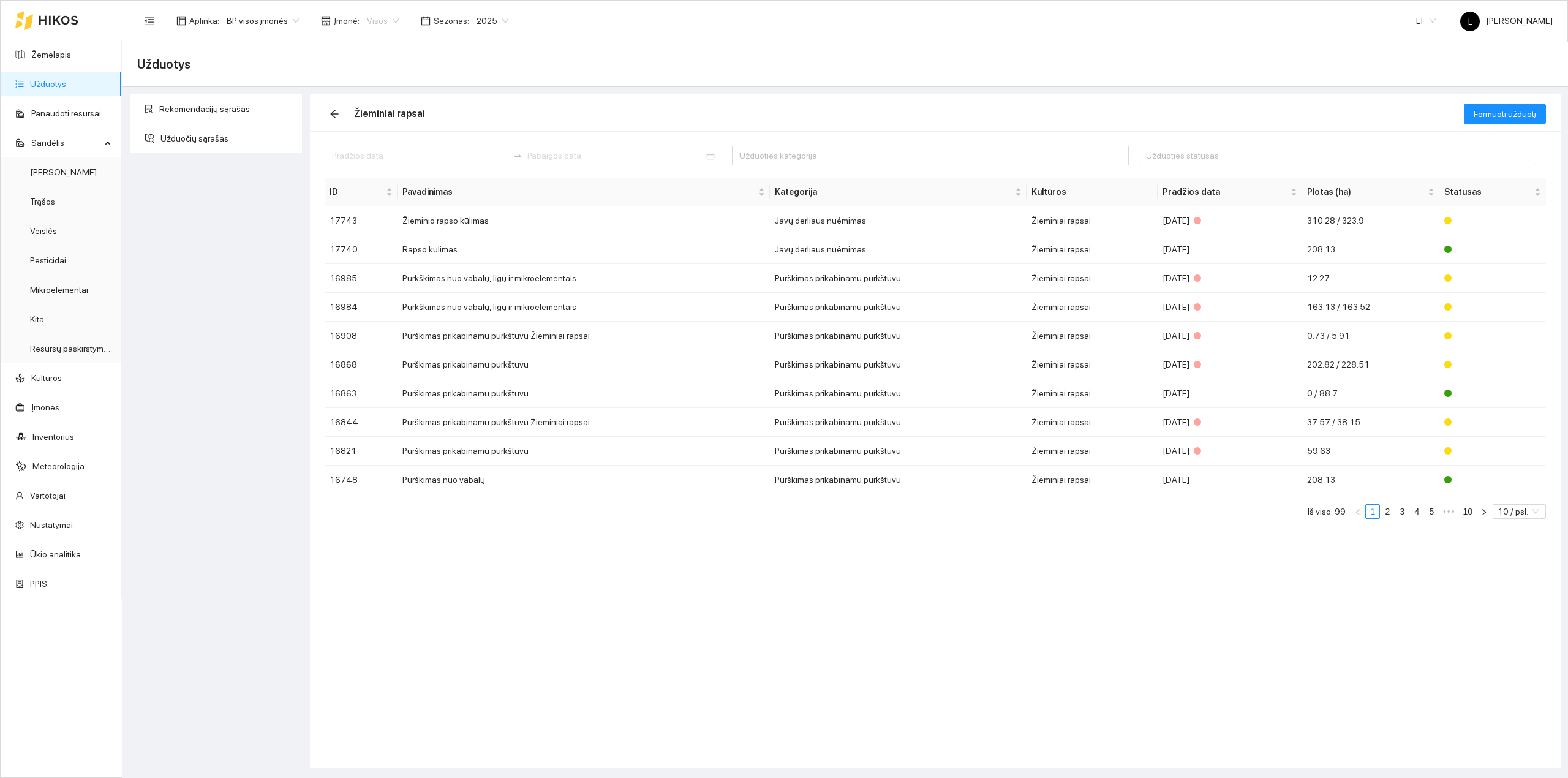
click at [385, 16] on span "Visos" at bounding box center [383, 21] width 32 height 18
click at [389, 65] on div "Arsėta ŽŪB" at bounding box center [426, 65] width 129 height 13
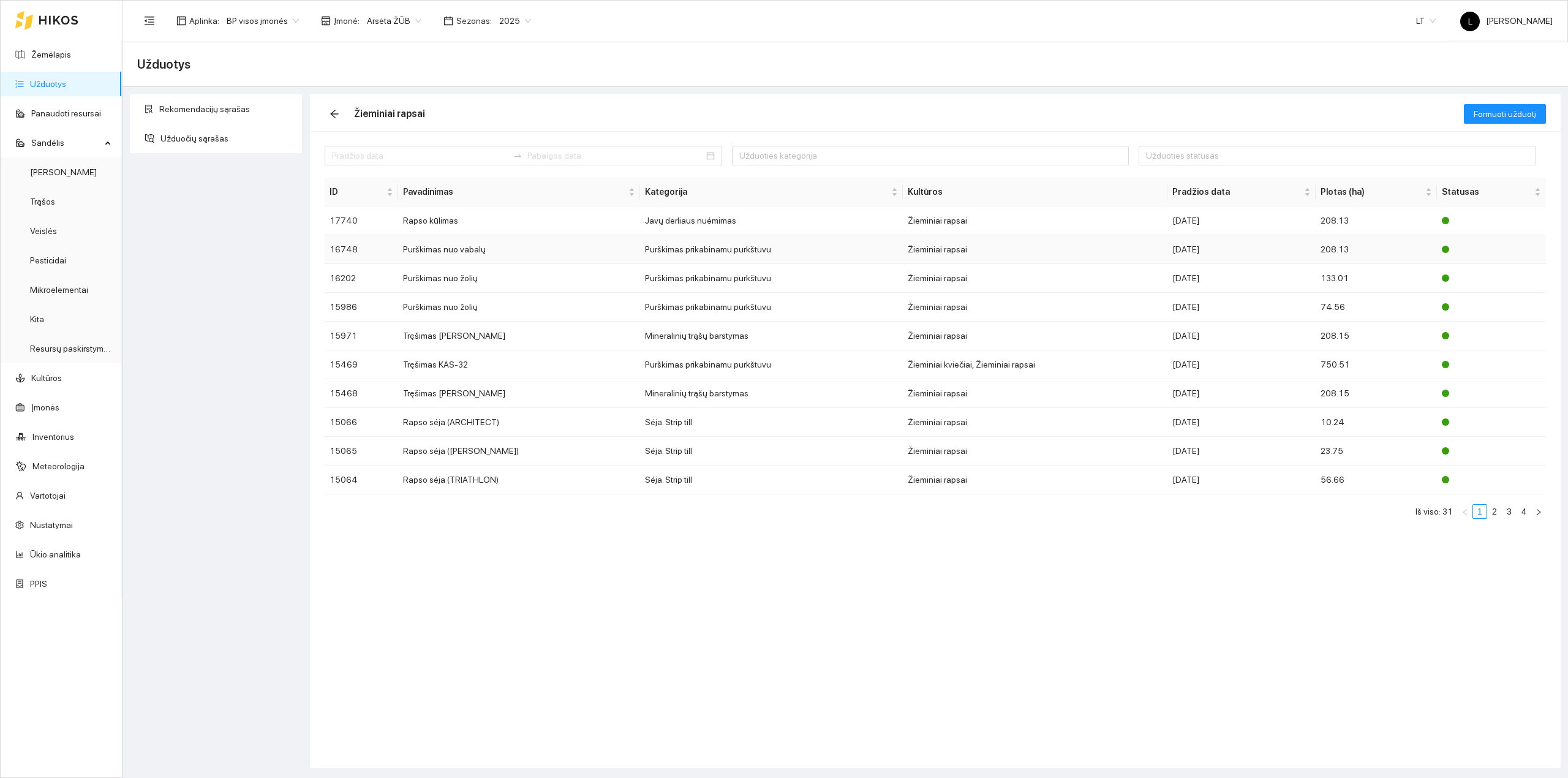
click at [547, 256] on td "Purškimas nuo vabalų" at bounding box center [519, 250] width 242 height 28
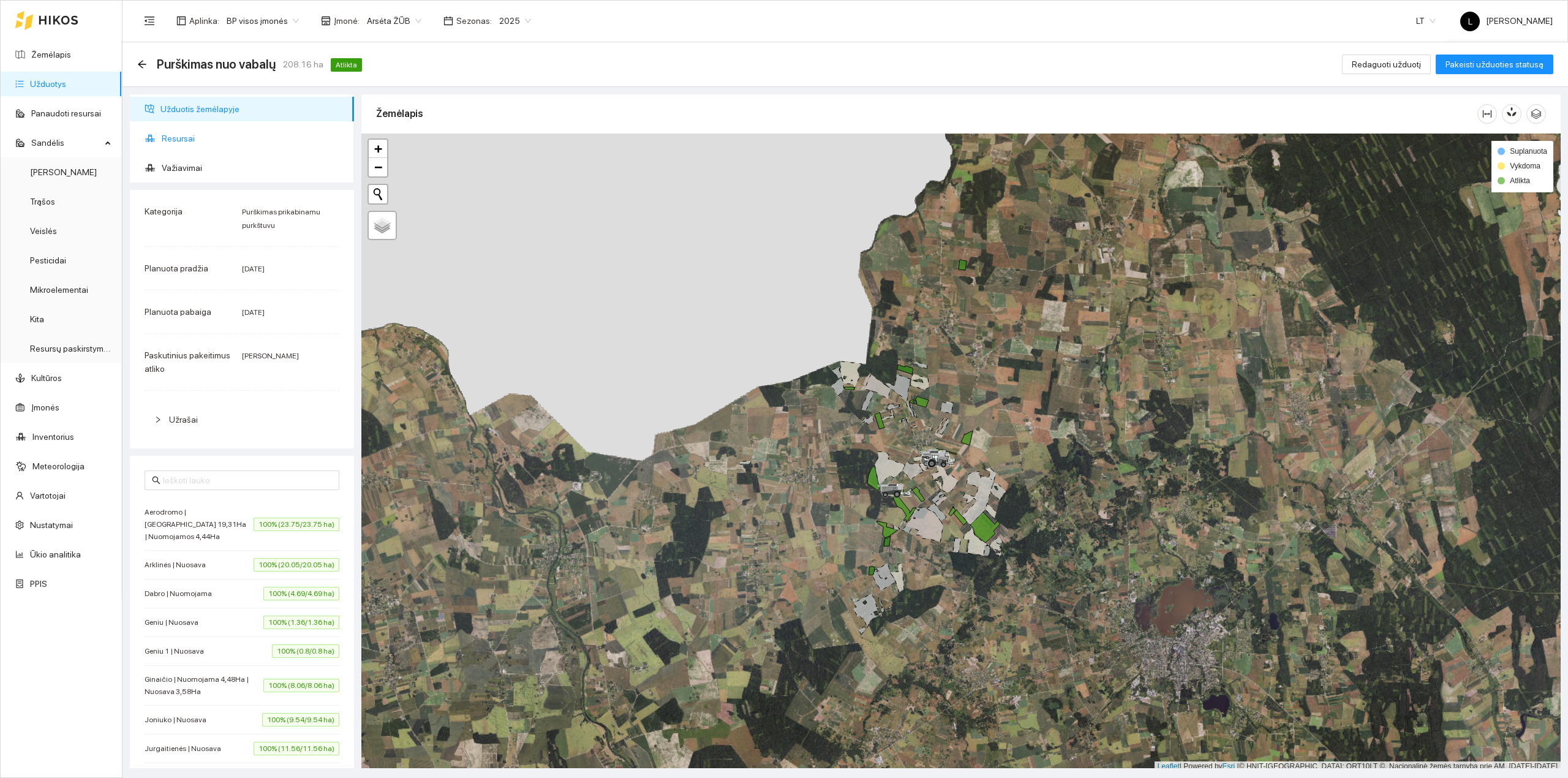
click at [194, 136] on span "Resursai" at bounding box center [253, 138] width 182 height 24
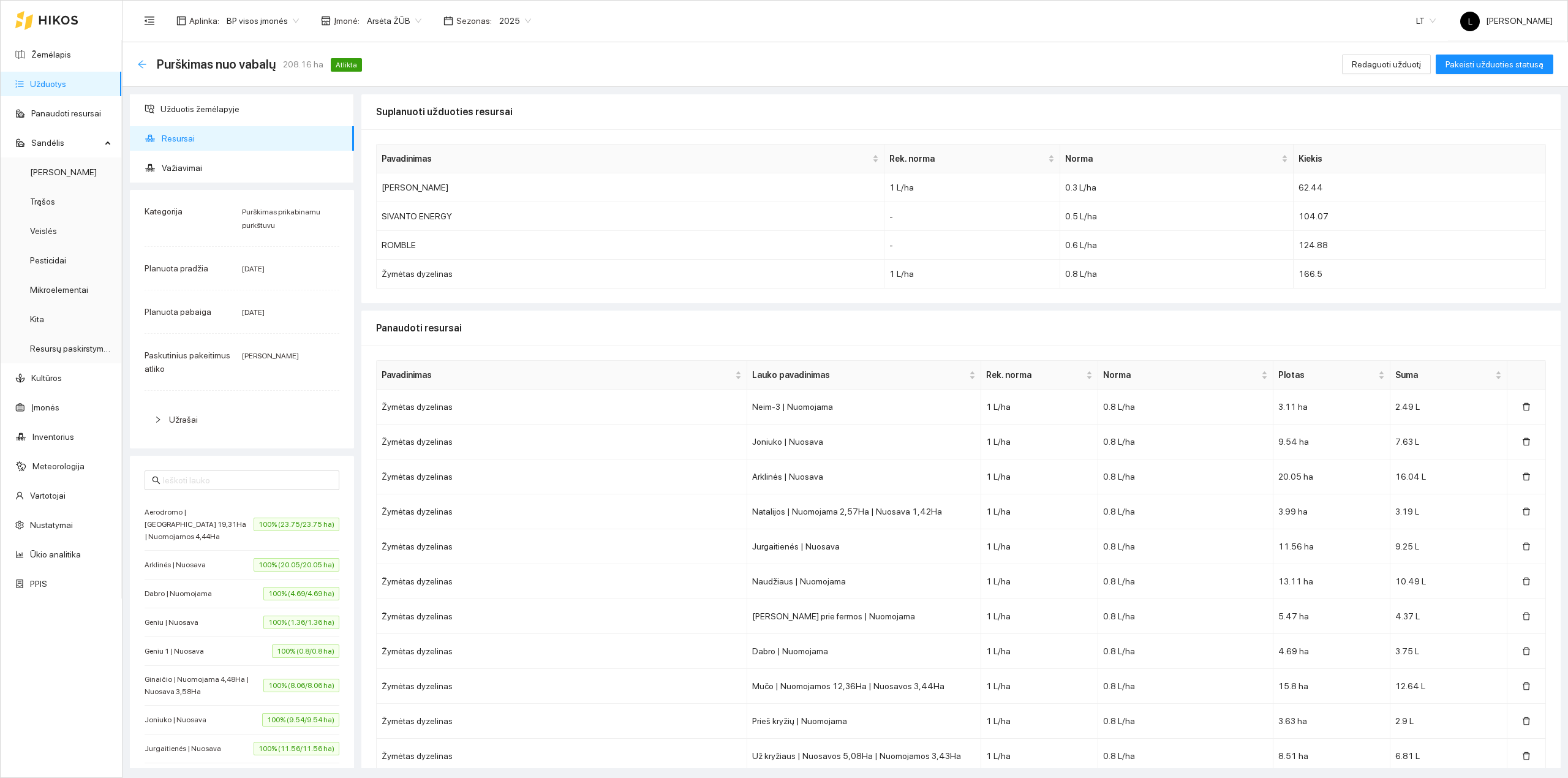
click at [143, 66] on icon "arrow-left" at bounding box center [142, 64] width 9 height 9
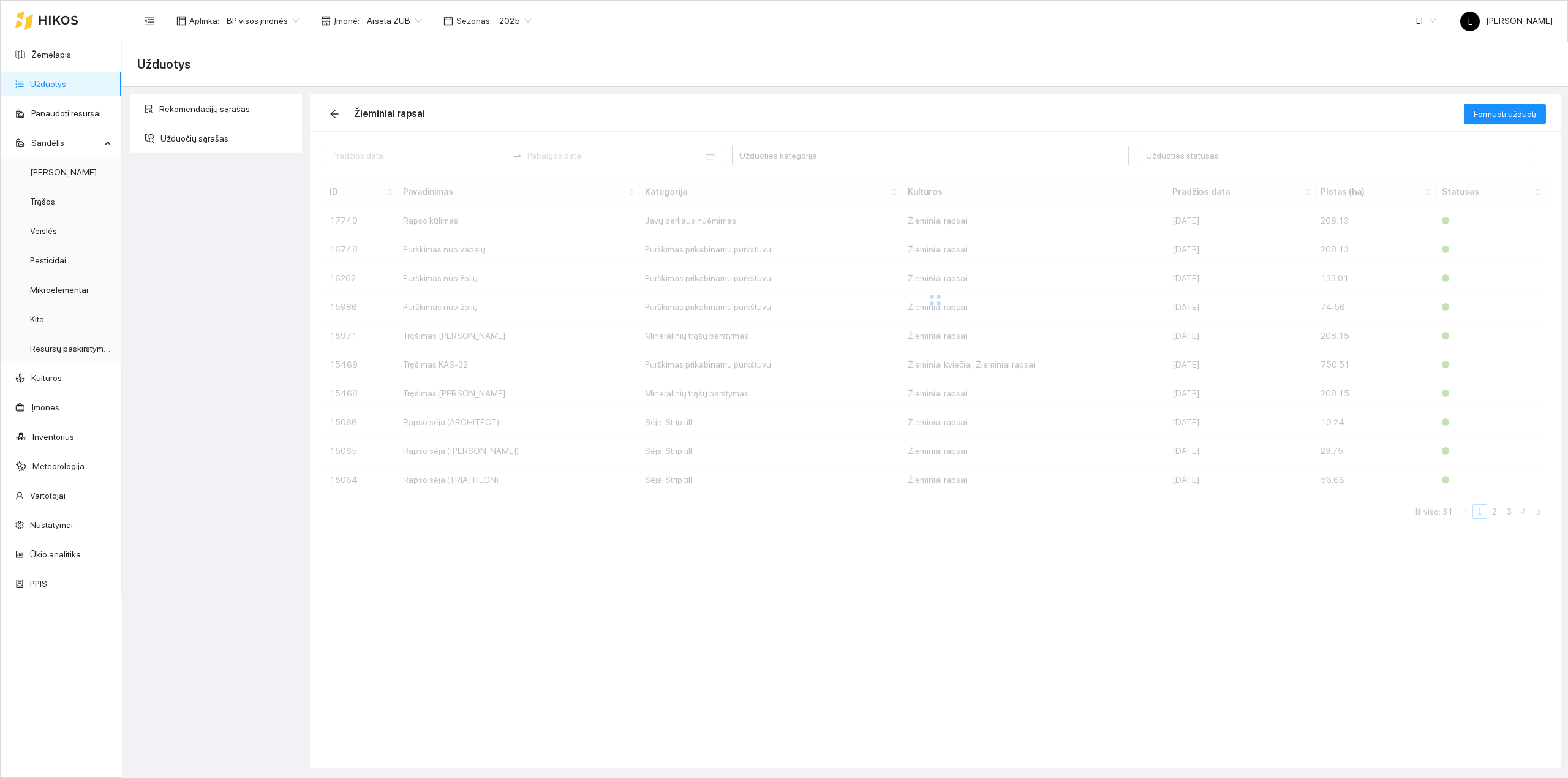
click at [66, 82] on link "Užduotys" at bounding box center [48, 84] width 36 height 9
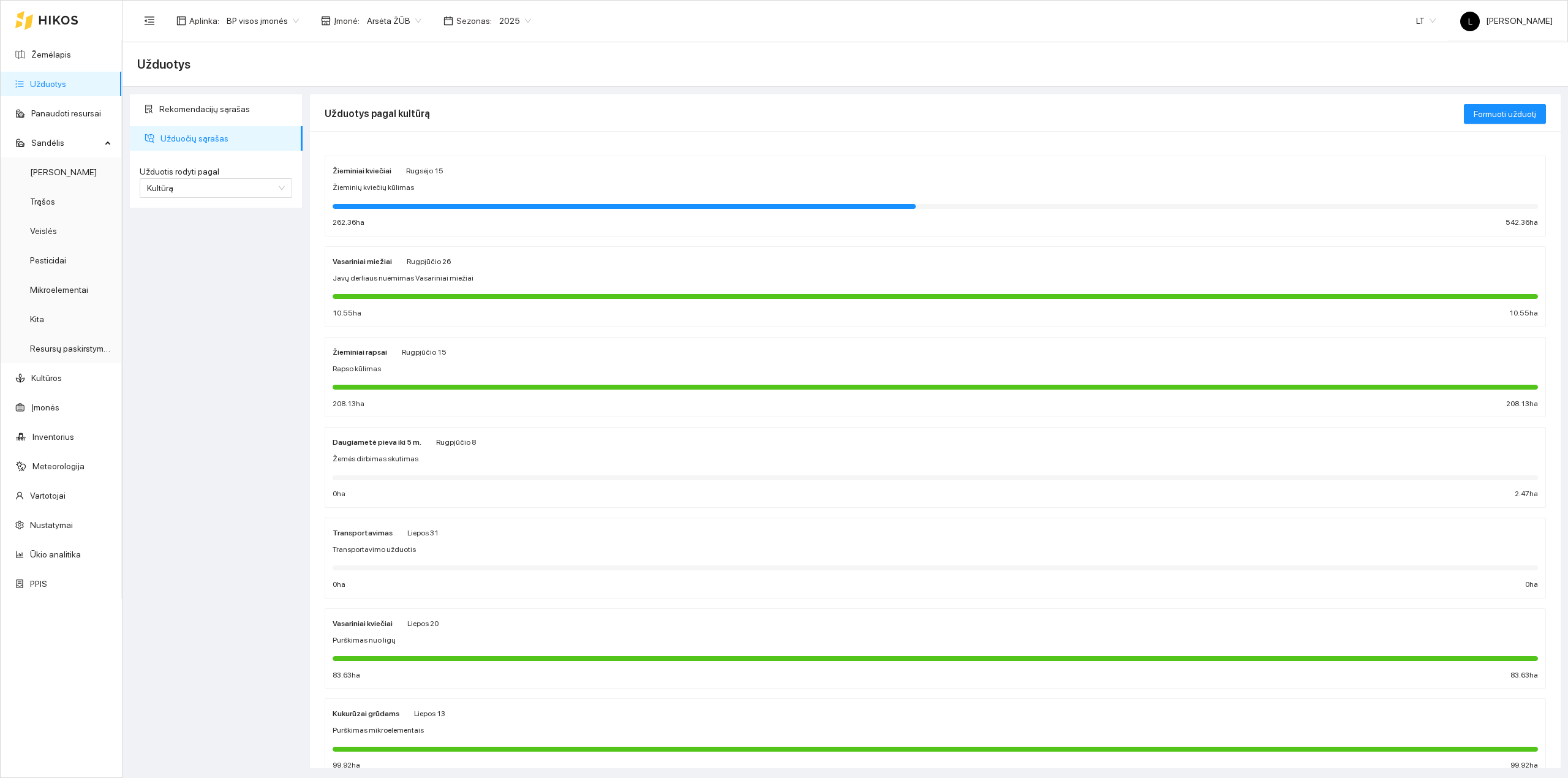
click at [456, 222] on div "262.36 ha 542.36 ha" at bounding box center [935, 223] width 1205 height 12
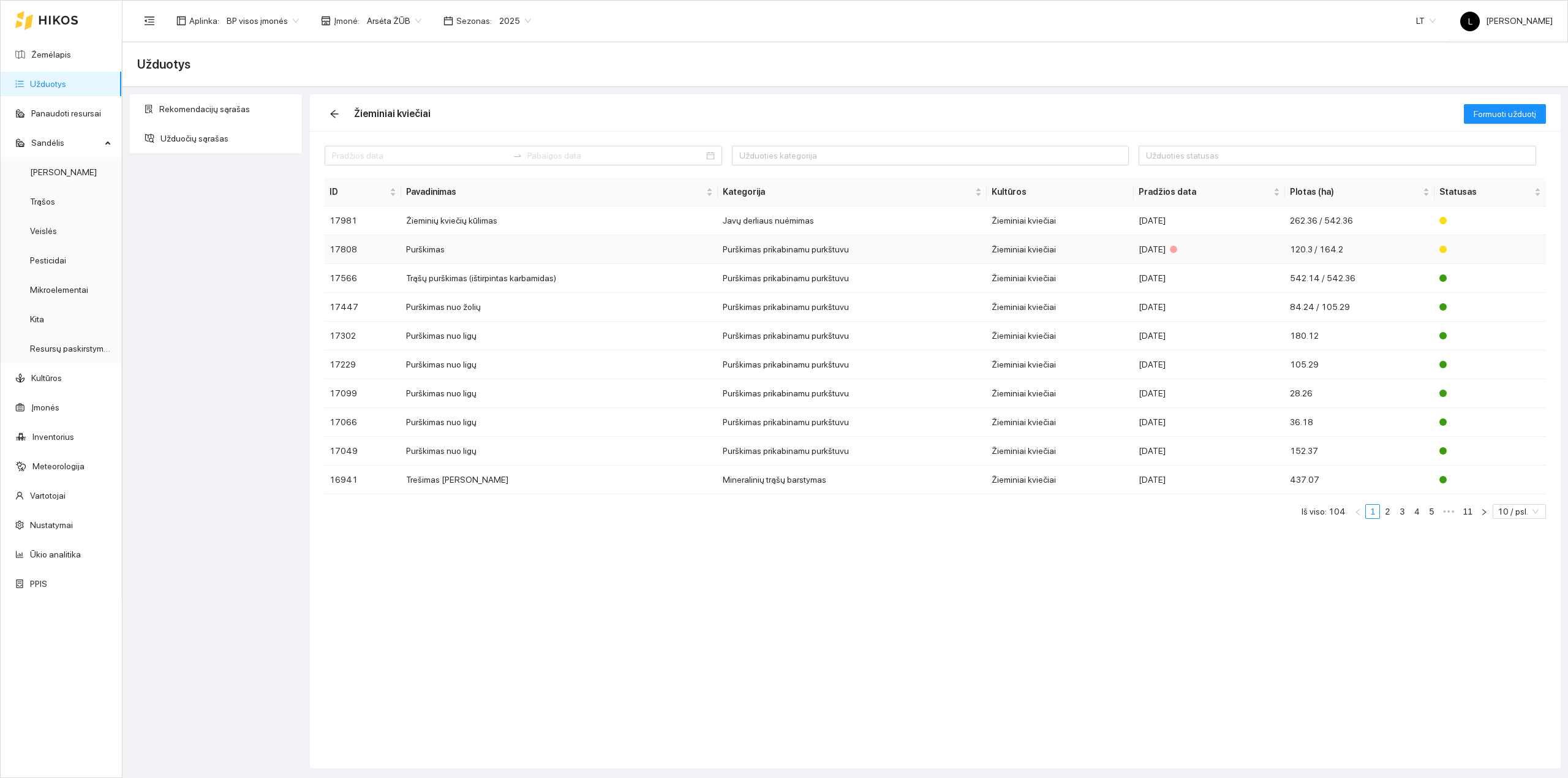
click at [493, 247] on td "Purškimas" at bounding box center [559, 250] width 317 height 28
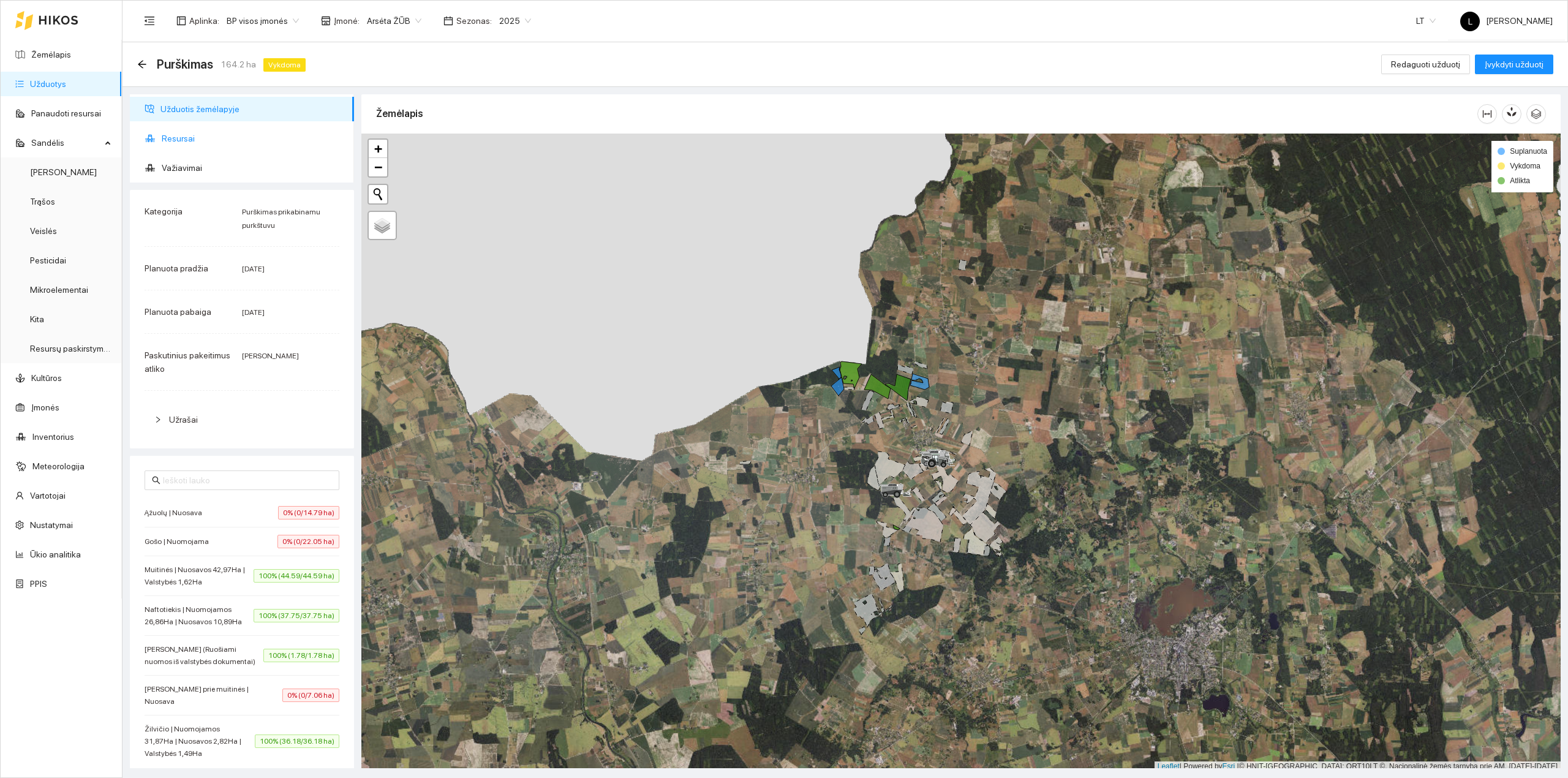
click at [189, 143] on span "Resursai" at bounding box center [253, 138] width 182 height 24
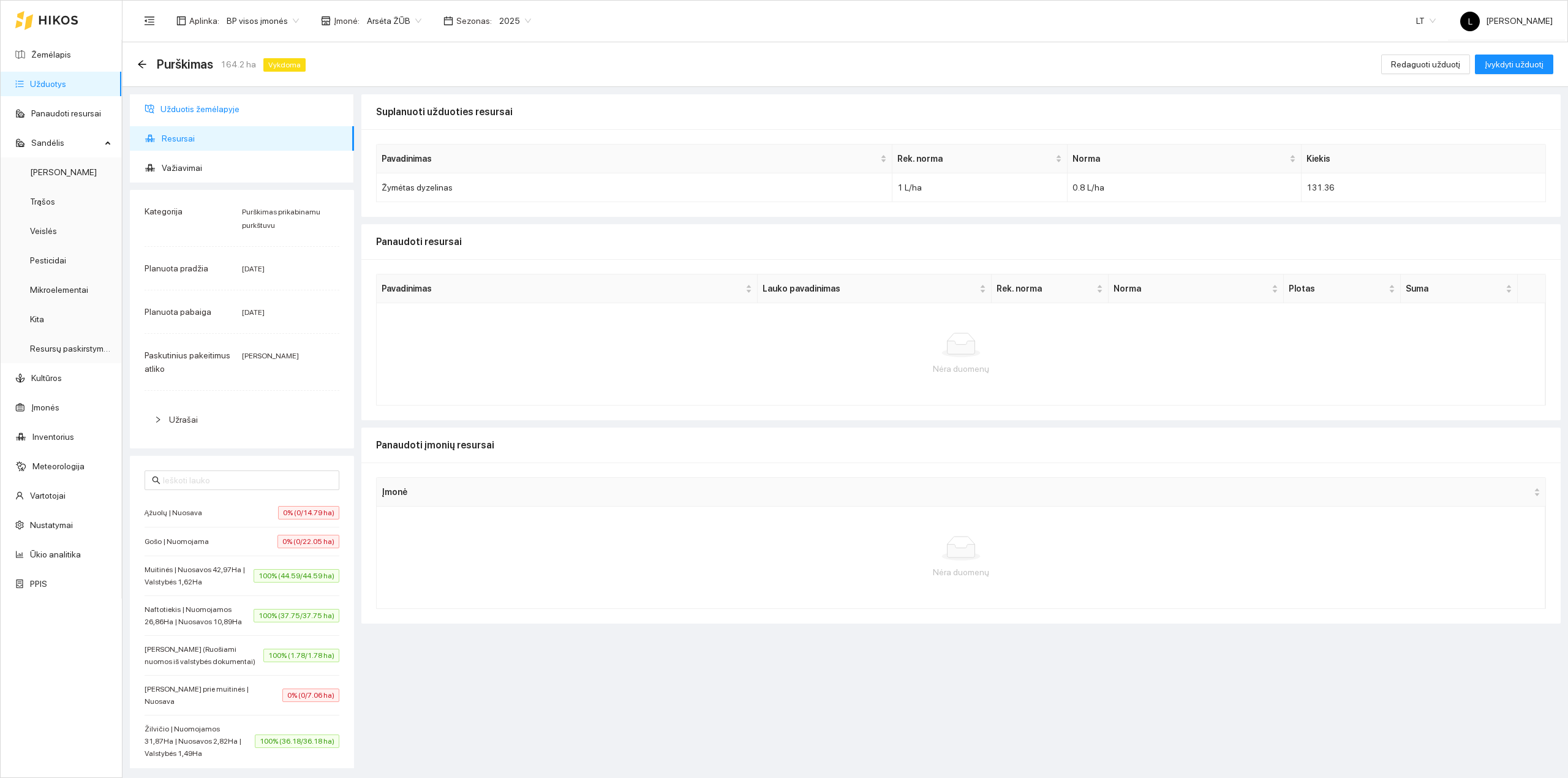
click at [207, 103] on span "Užduotis žemėlapyje" at bounding box center [252, 109] width 184 height 24
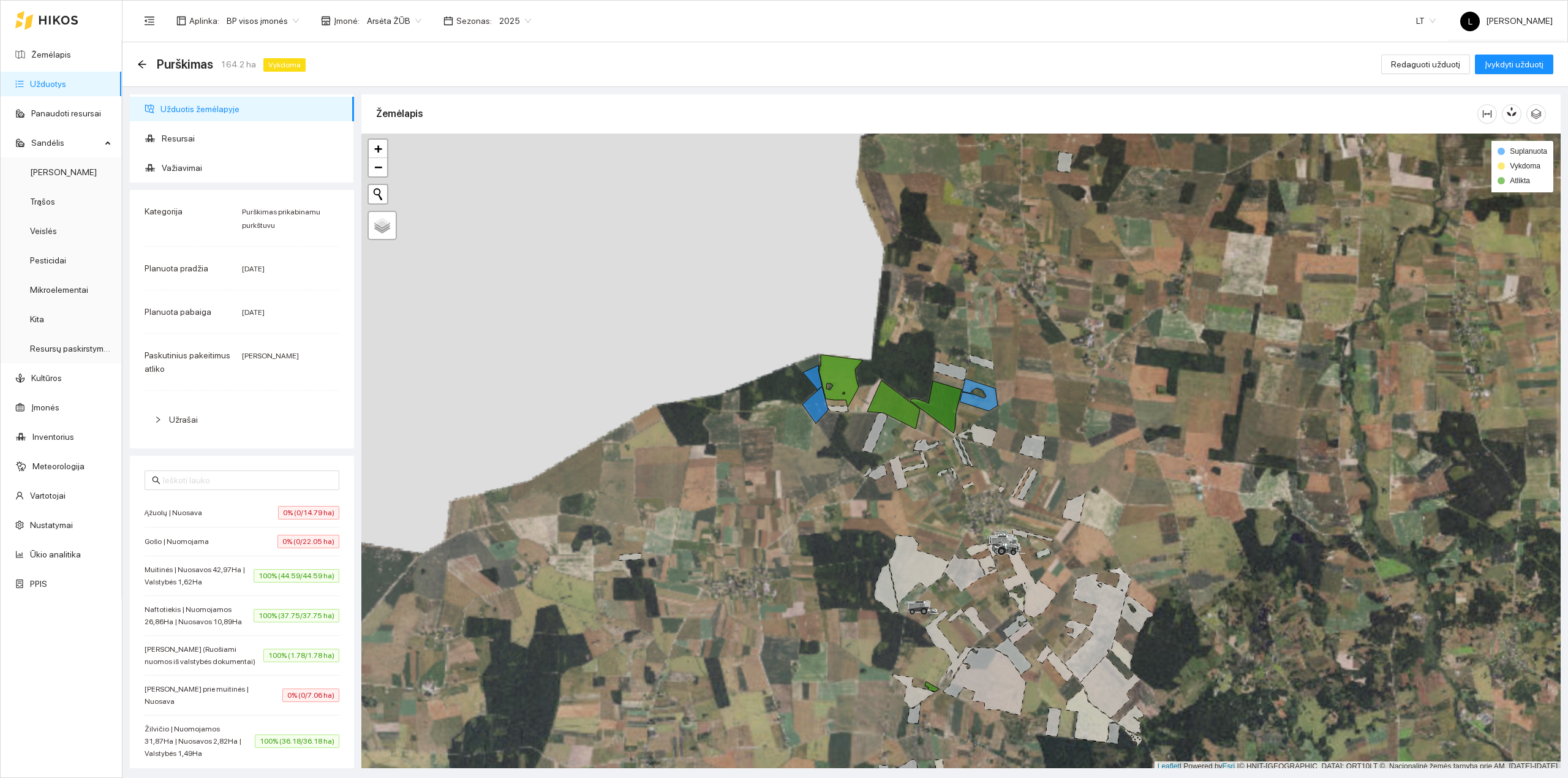
scroll to position [3, 0]
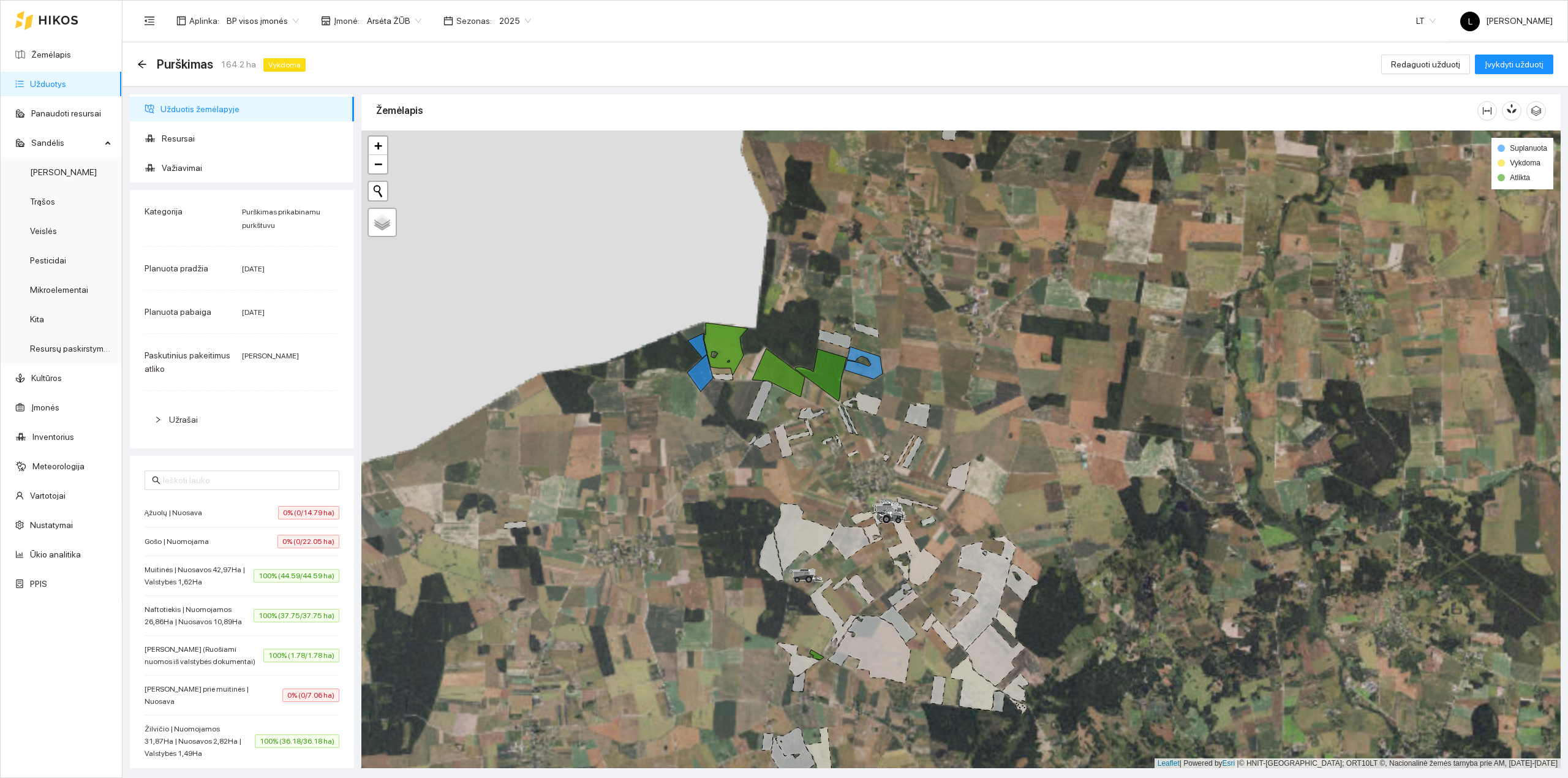
drag, startPoint x: 801, startPoint y: 427, endPoint x: 793, endPoint y: 425, distance: 8.2
click at [793, 425] on div at bounding box center [961, 449] width 1199 height 638
click at [151, 140] on icon at bounding box center [151, 141] width 9 height 3
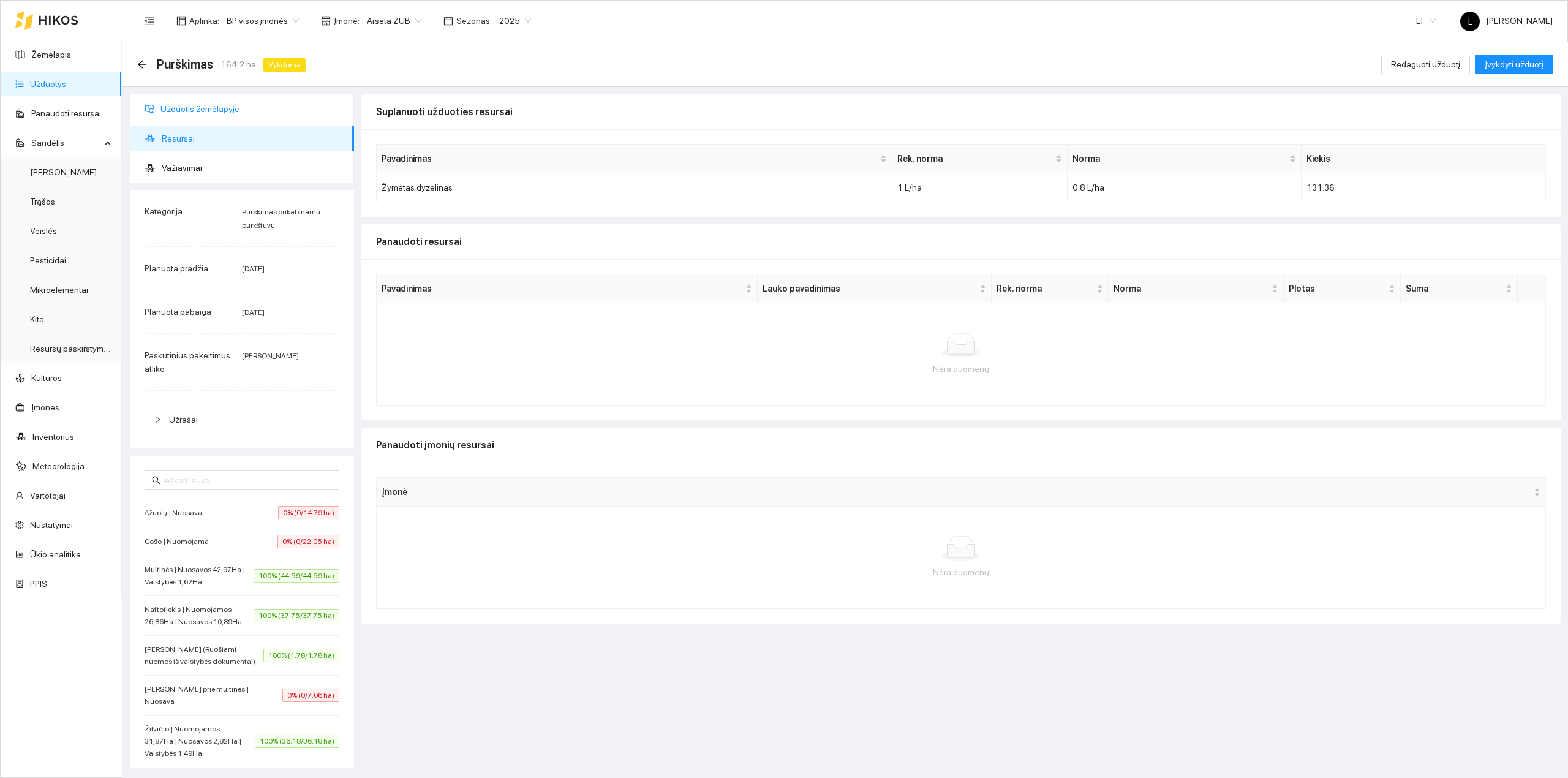
click at [193, 111] on span "Užduotis žemėlapyje" at bounding box center [252, 109] width 184 height 24
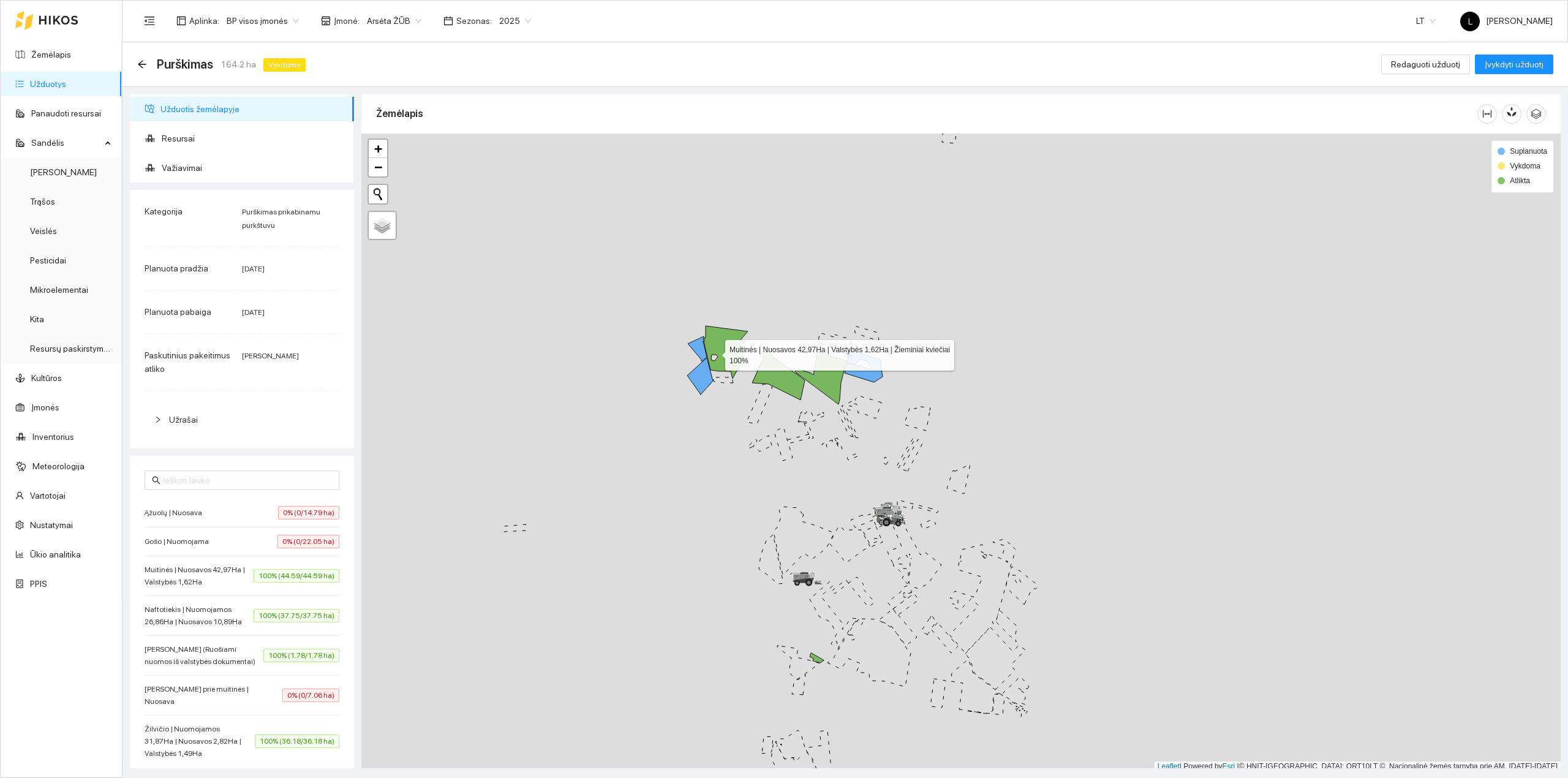
click at [714, 354] on div at bounding box center [961, 453] width 1199 height 638
click at [741, 356] on icon at bounding box center [726, 349] width 44 height 53
click at [775, 374] on icon at bounding box center [778, 372] width 53 height 48
click at [833, 366] on icon at bounding box center [820, 375] width 51 height 52
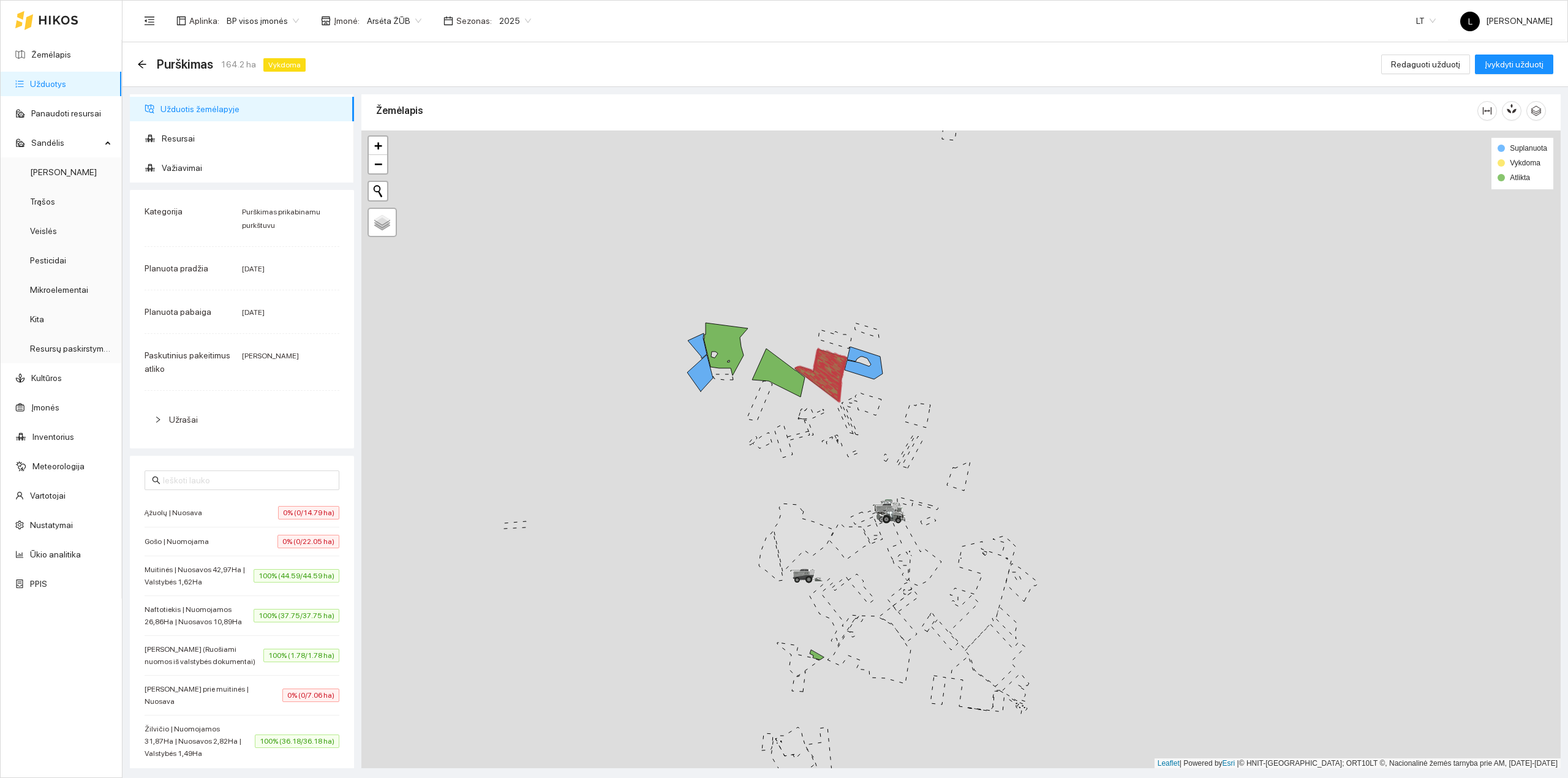
click at [831, 371] on icon at bounding box center [829, 374] width 30 height 51
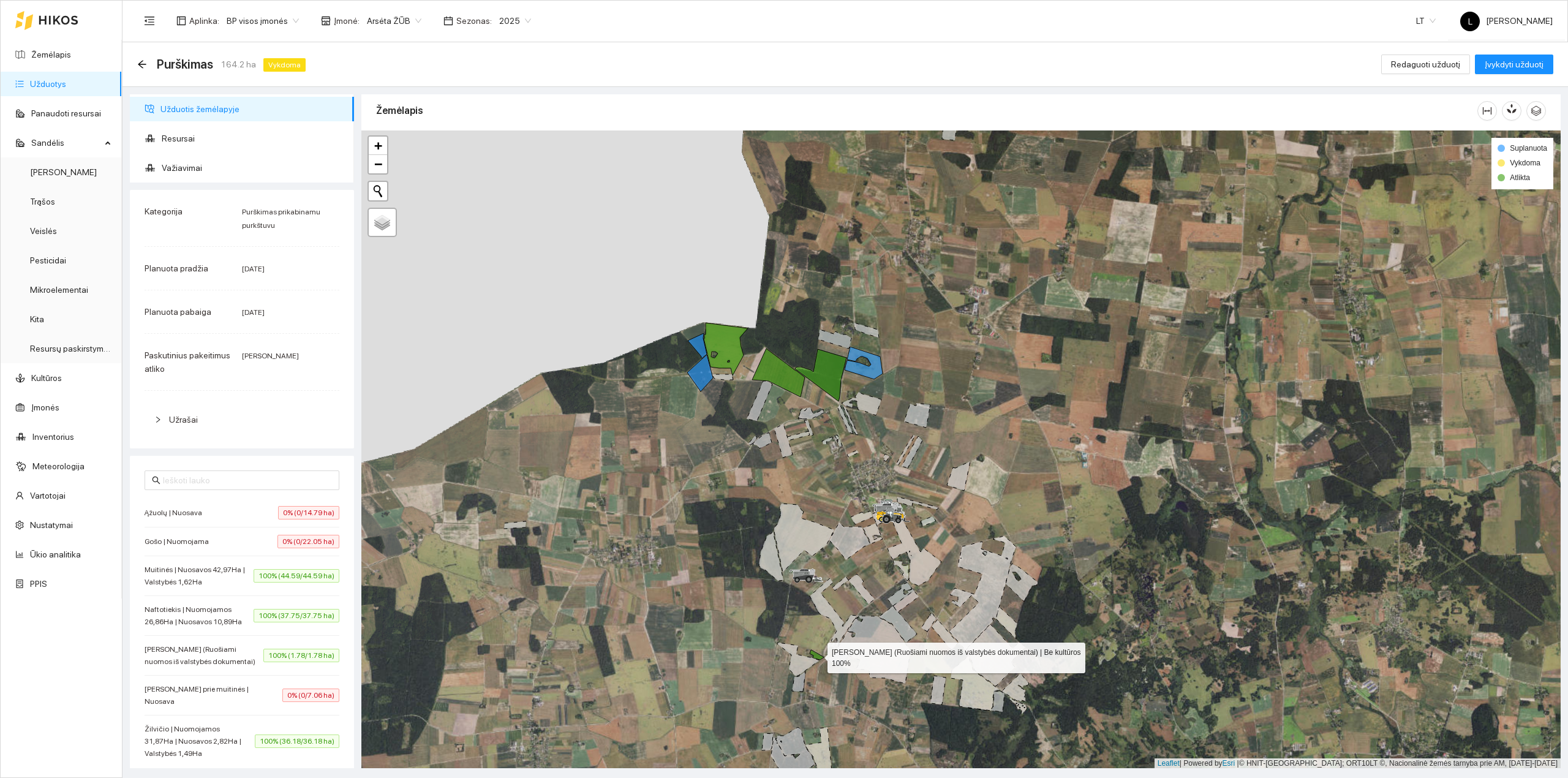
click at [819, 656] on icon at bounding box center [816, 655] width 14 height 9
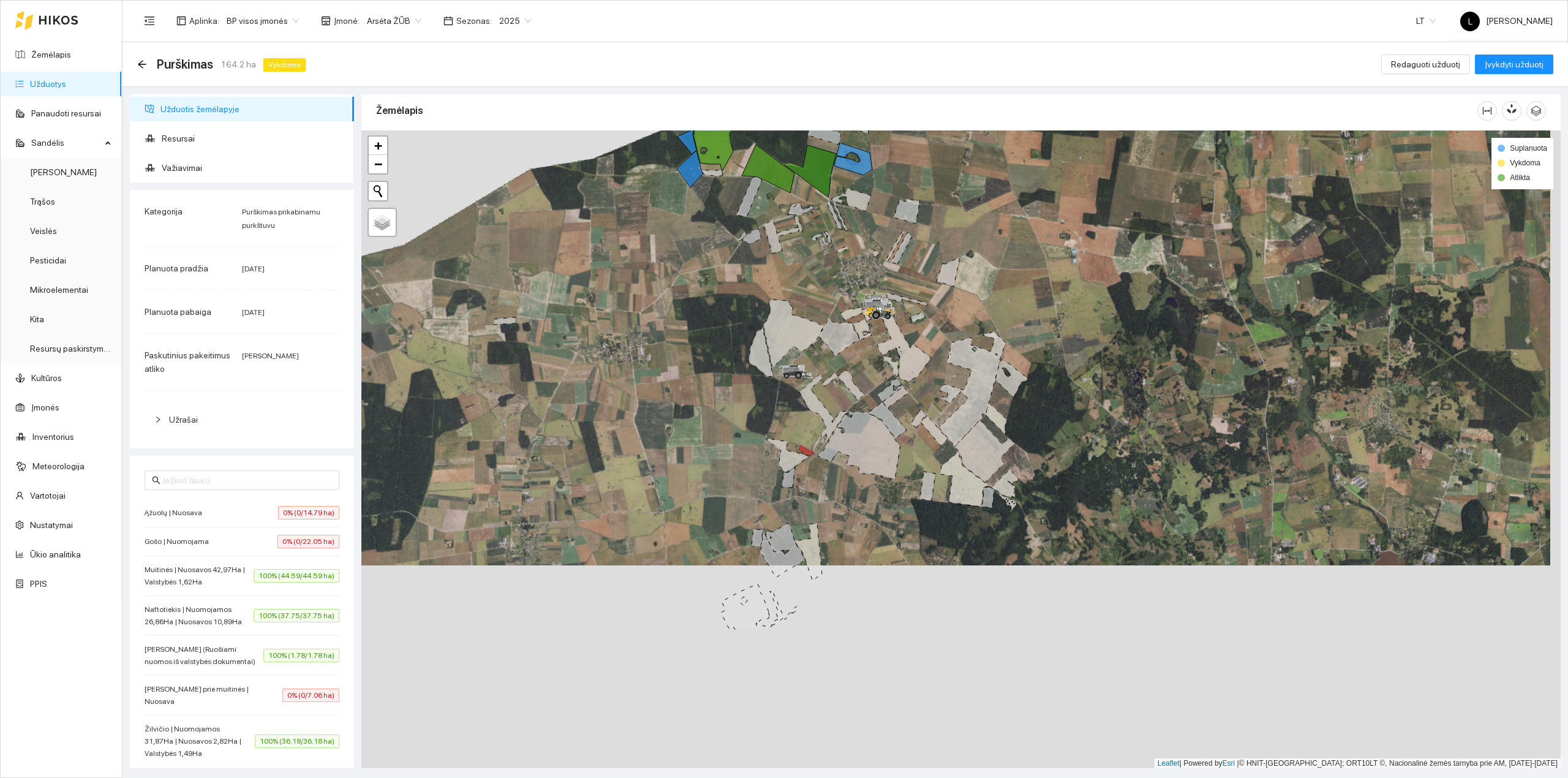
drag, startPoint x: 828, startPoint y: 682, endPoint x: 812, endPoint y: 464, distance: 218.6
click at [816, 473] on div at bounding box center [961, 449] width 1199 height 638
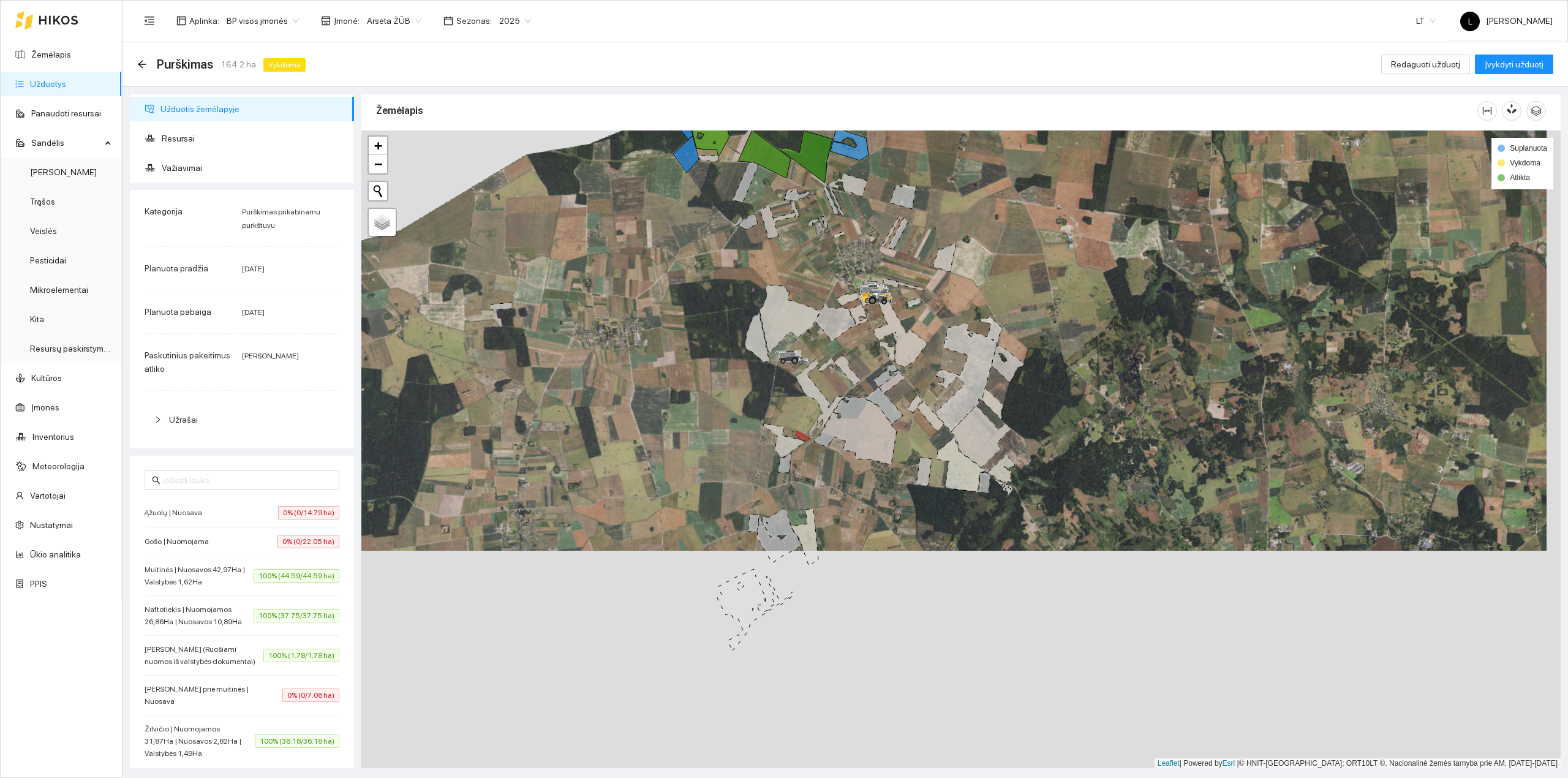
click at [834, 438] on div at bounding box center [961, 449] width 1199 height 638
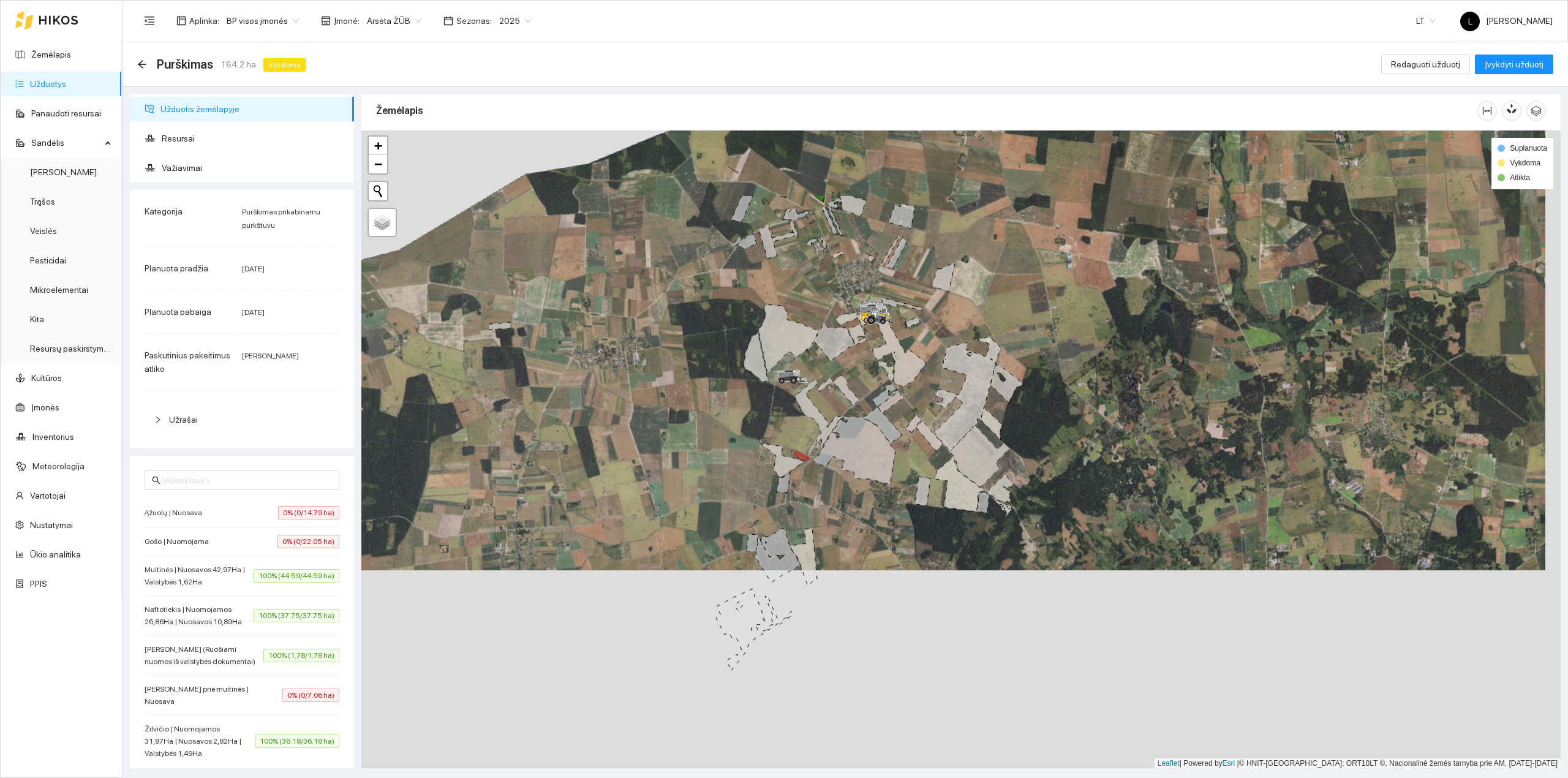
drag, startPoint x: 835, startPoint y: 484, endPoint x: 831, endPoint y: 534, distance: 50.2
click at [831, 534] on div at bounding box center [961, 449] width 1199 height 638
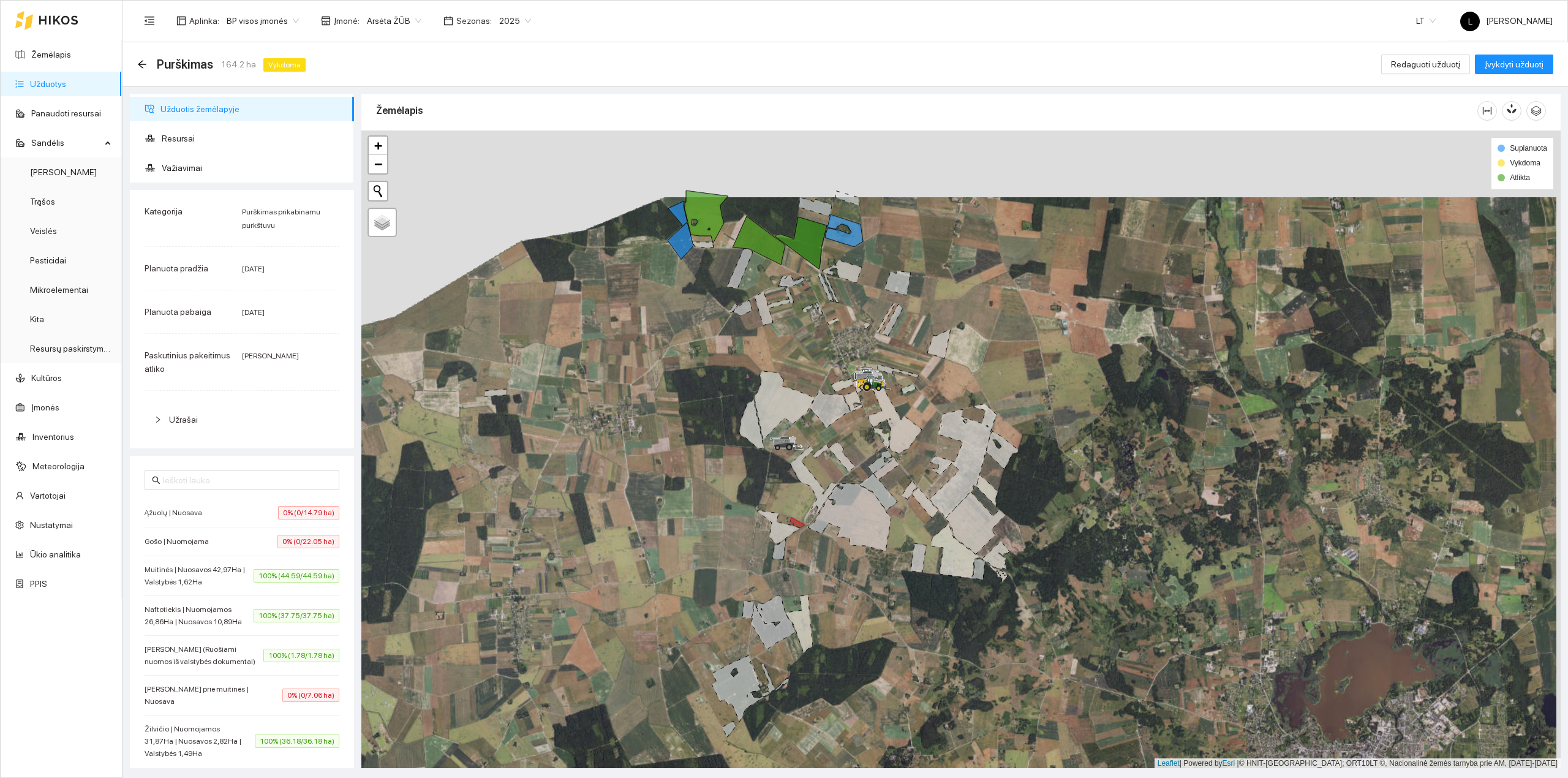
drag, startPoint x: 807, startPoint y: 422, endPoint x: 787, endPoint y: 538, distance: 117.7
click at [790, 513] on icon at bounding box center [814, 479] width 47 height 67
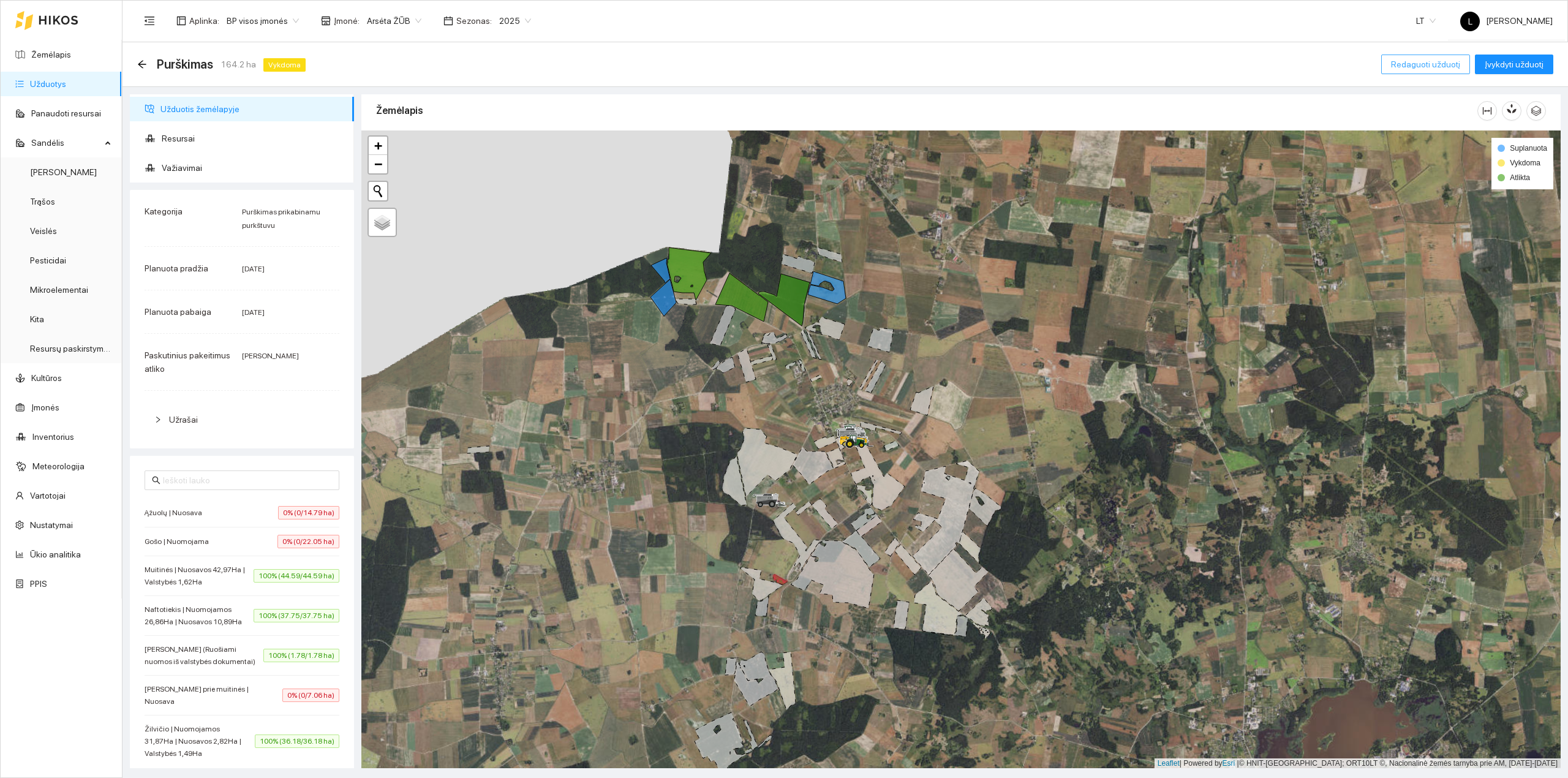
click at [1254, 58] on span "Redaguoti užduotį" at bounding box center [1425, 64] width 69 height 13
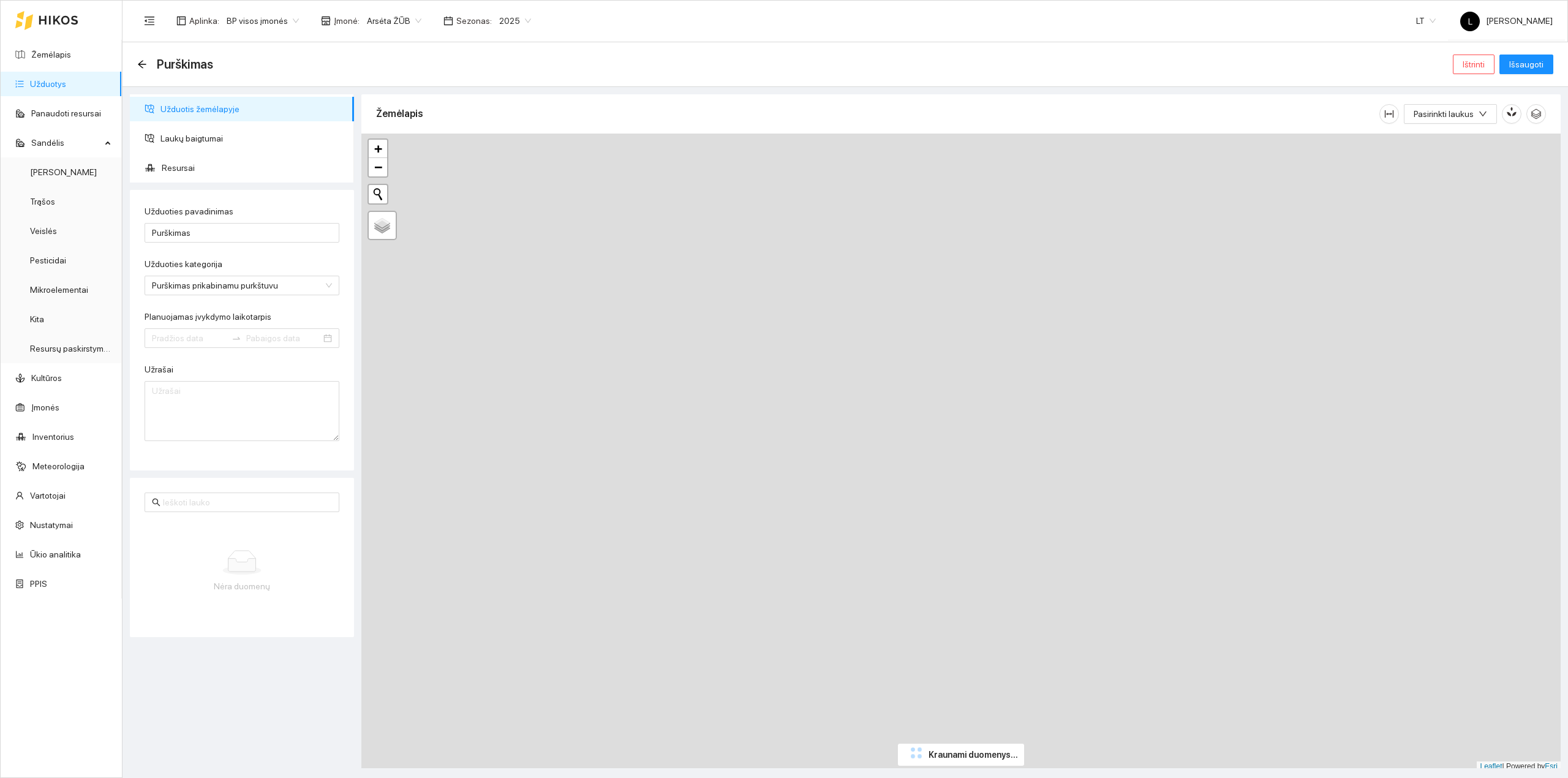
type input "2025-08-02"
type input "2025-08-16"
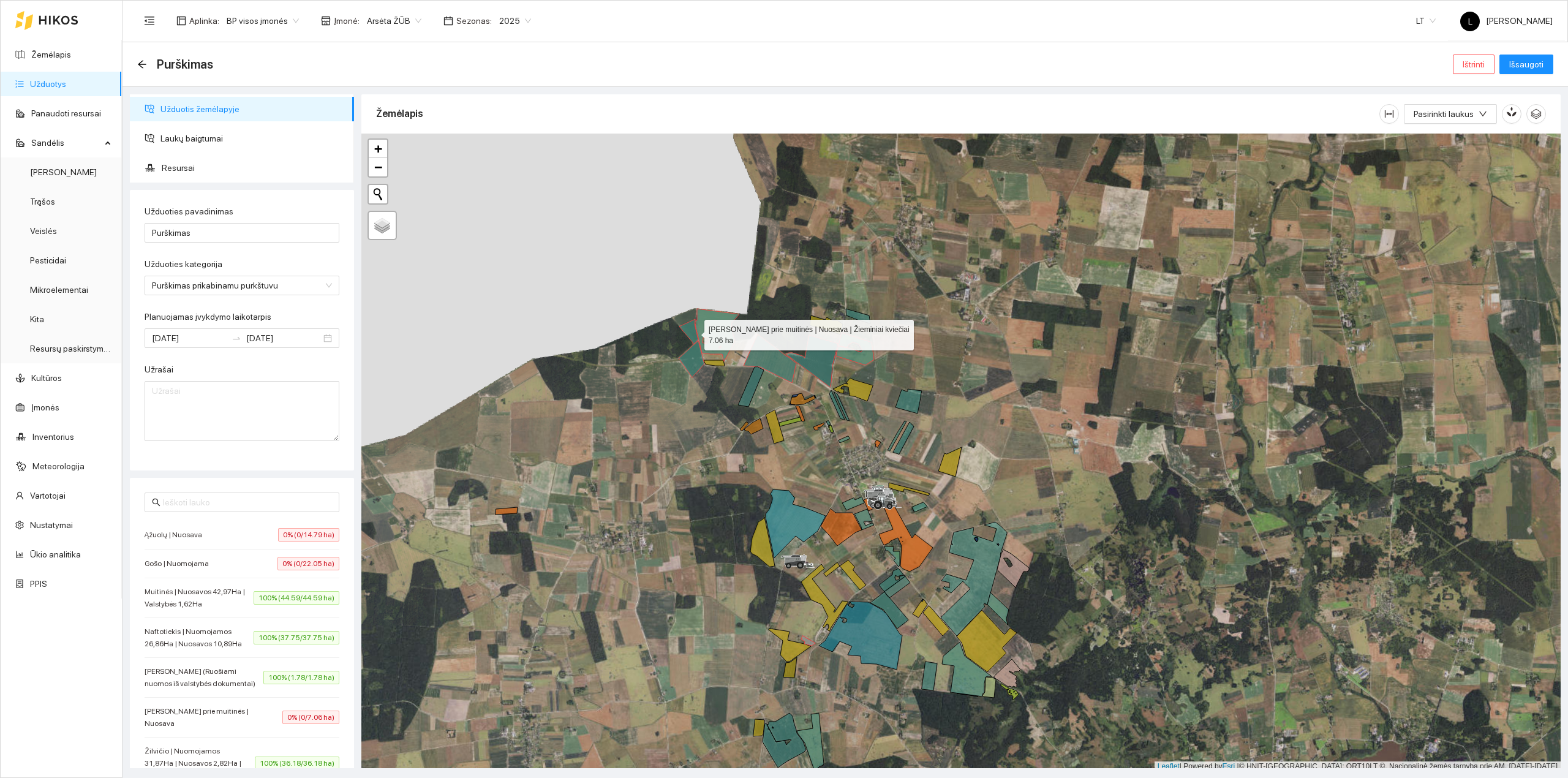
click at [693, 333] on icon at bounding box center [688, 332] width 19 height 25
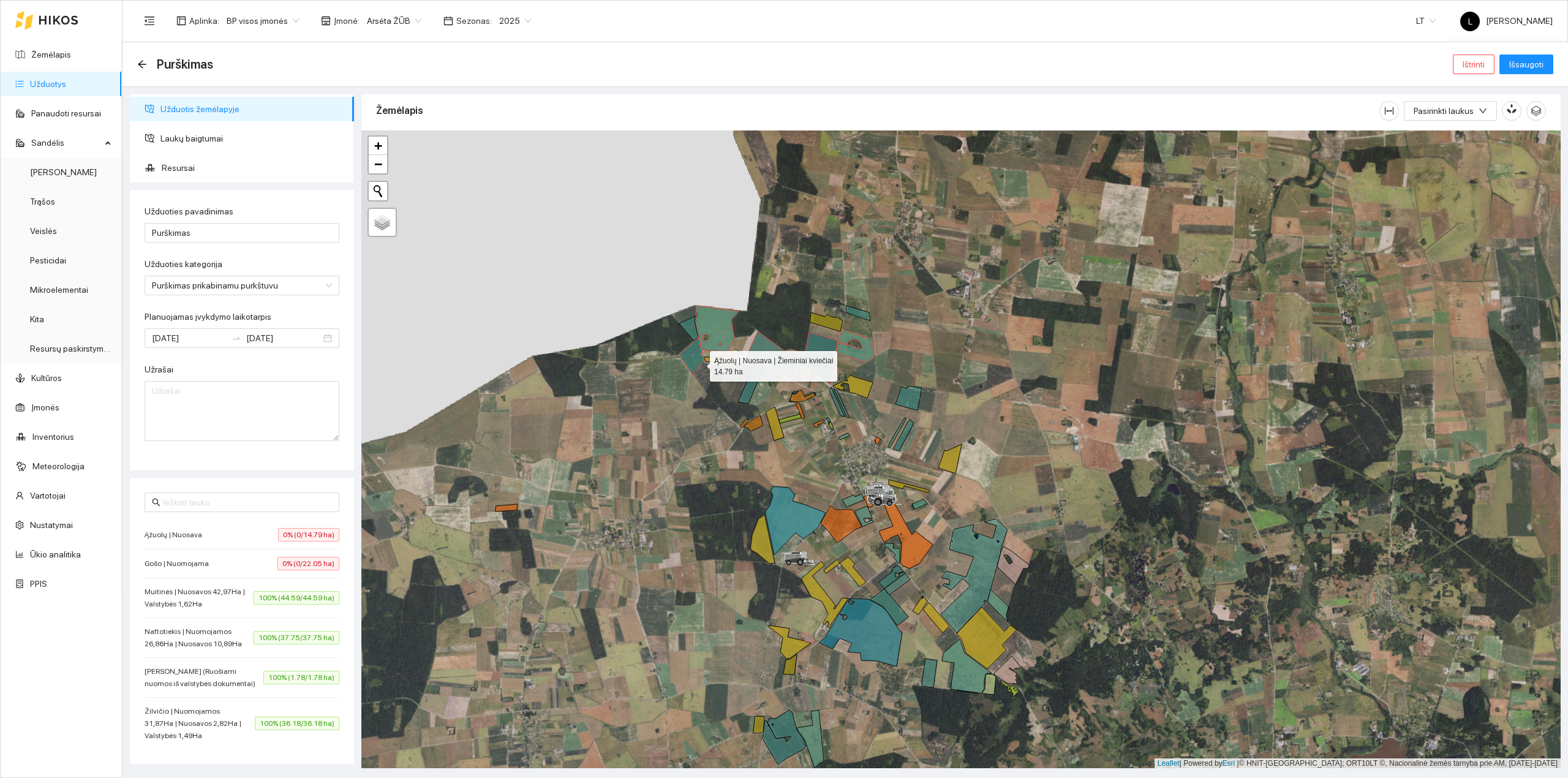
click at [699, 364] on icon at bounding box center [691, 355] width 26 height 37
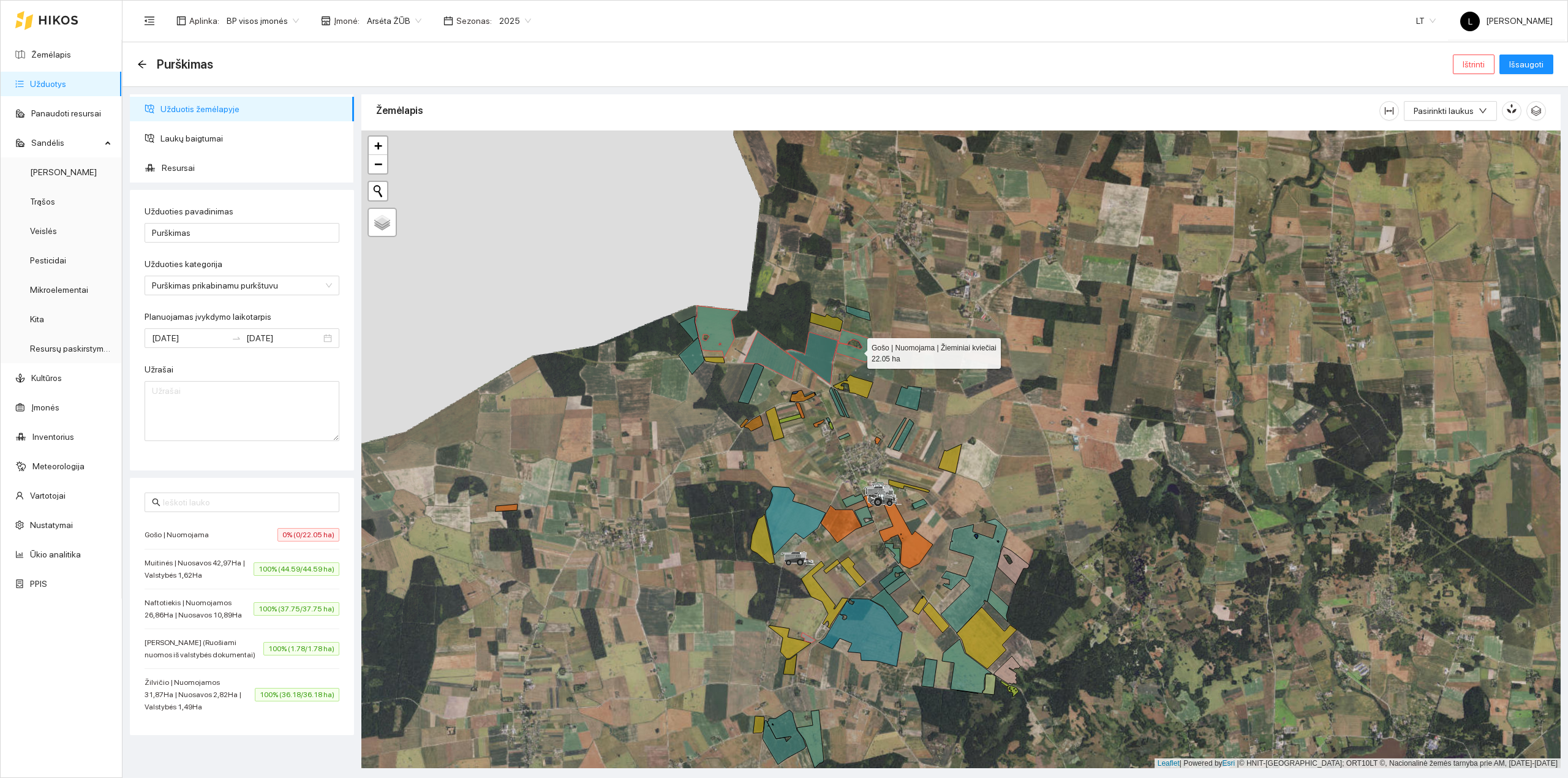
click at [856, 351] on icon at bounding box center [855, 345] width 38 height 32
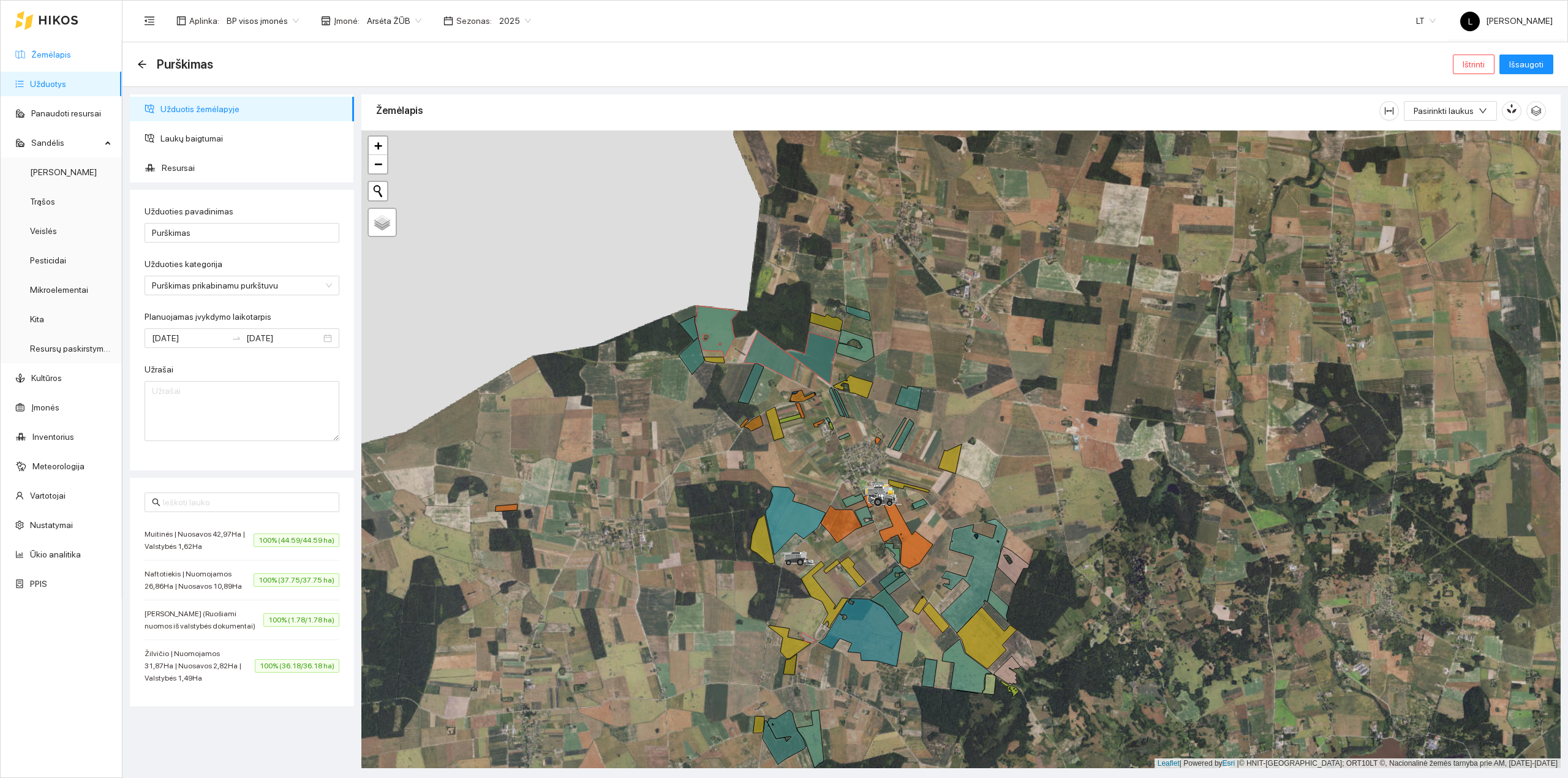
click at [51, 55] on link "Žemėlapis" at bounding box center [51, 54] width 39 height 9
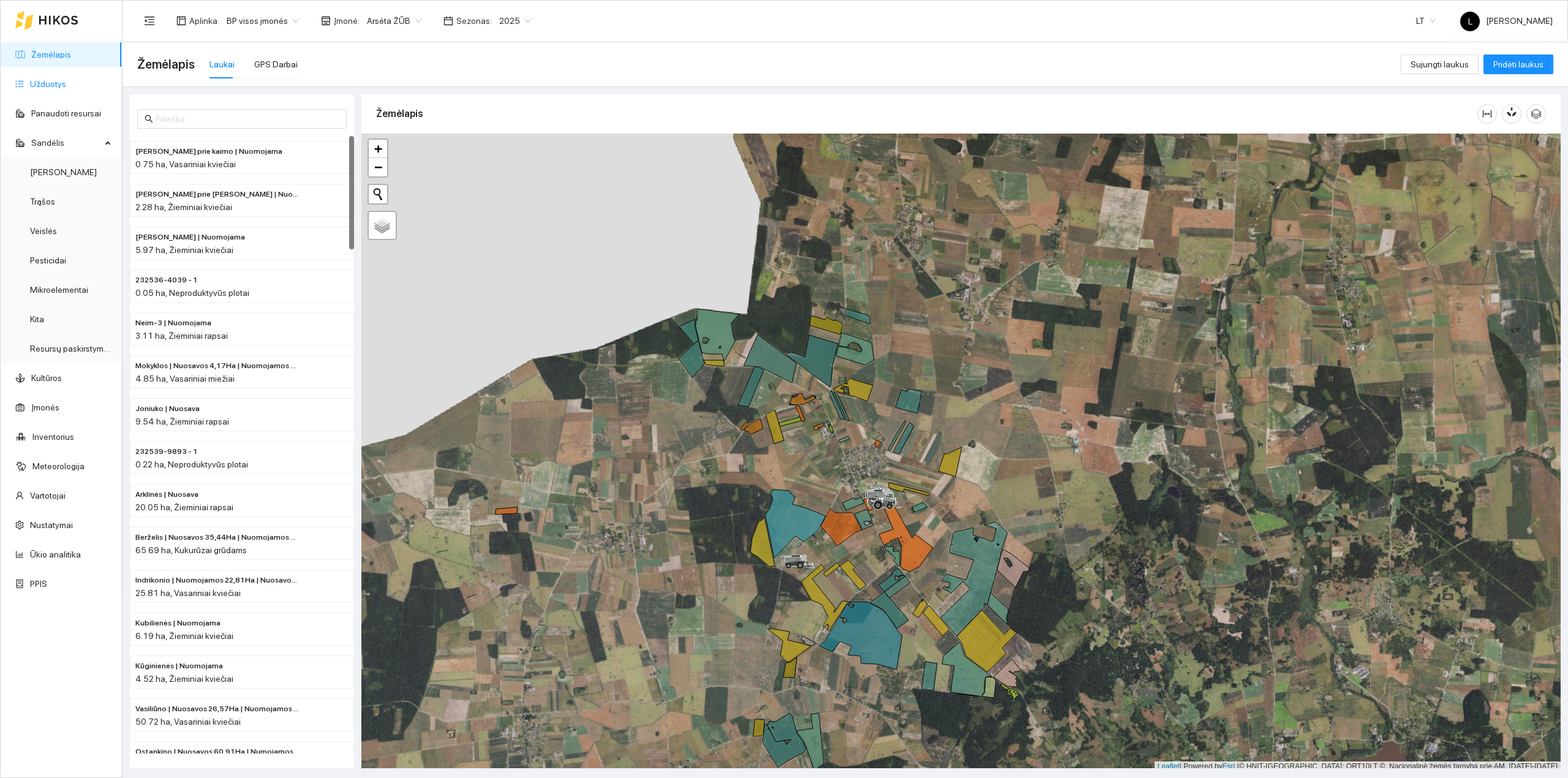
click at [45, 82] on link "Užduotys" at bounding box center [48, 84] width 36 height 9
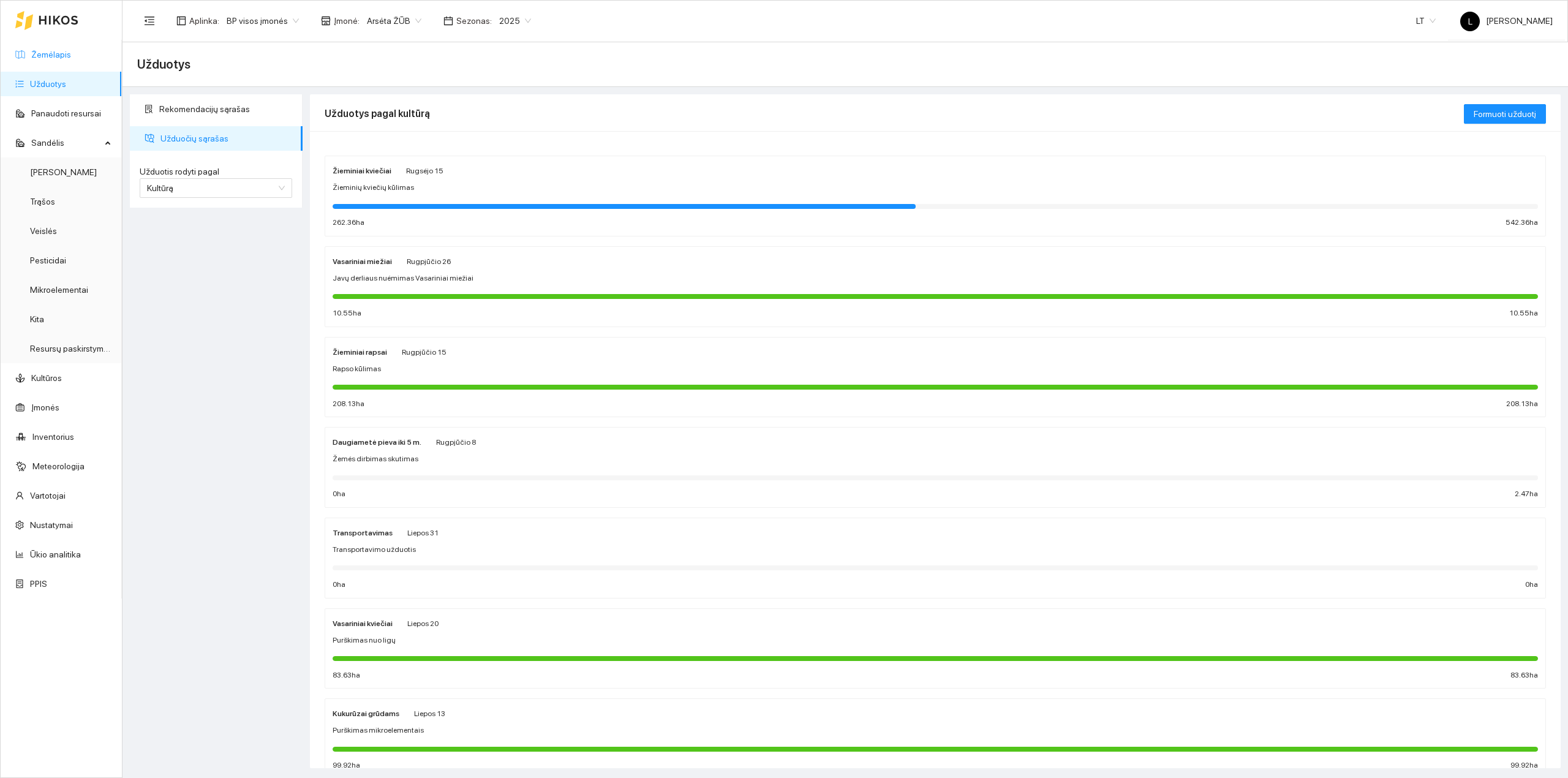
click at [49, 54] on link "Žemėlapis" at bounding box center [51, 54] width 39 height 9
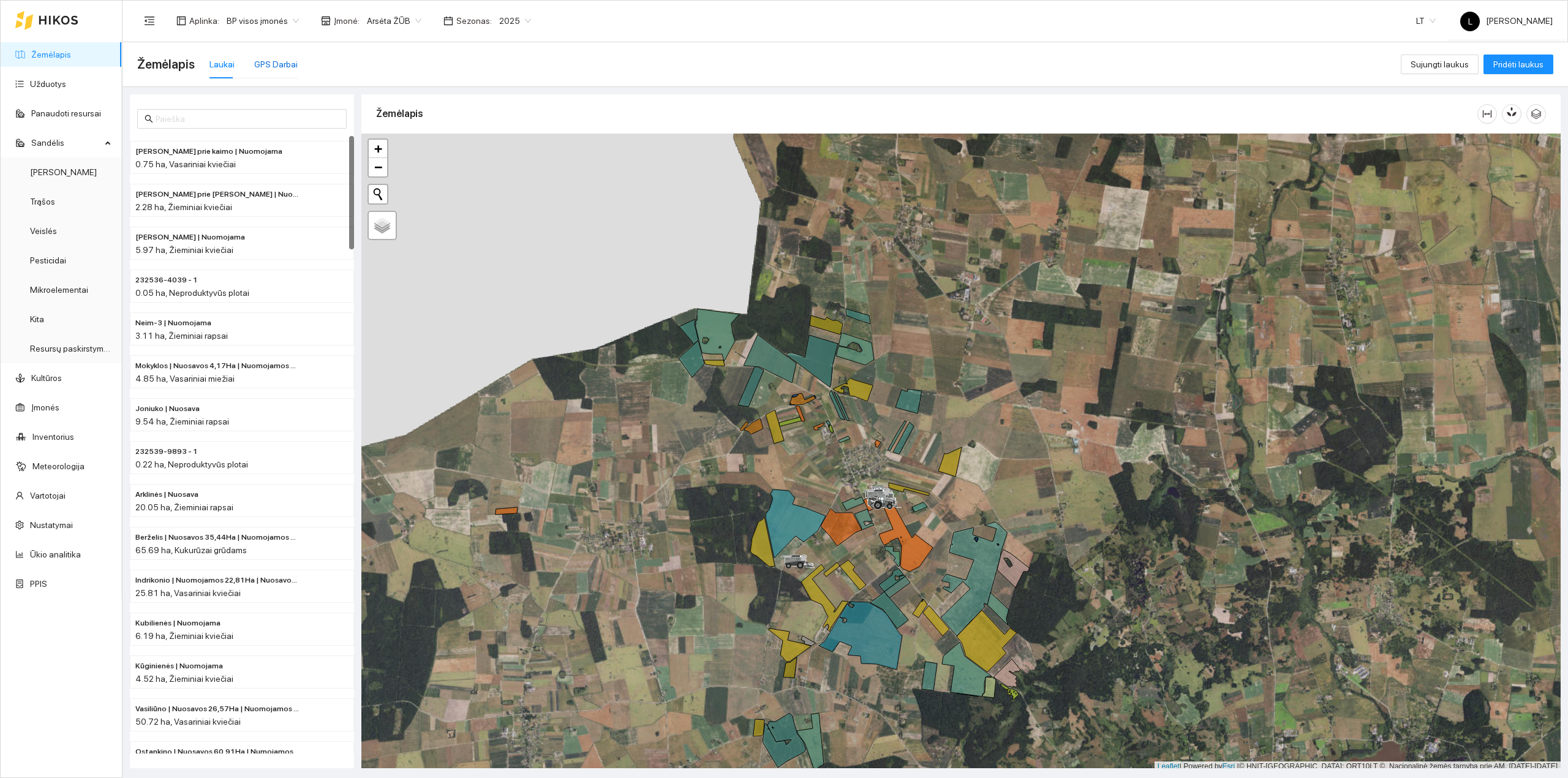
click at [276, 69] on div "GPS Darbai" at bounding box center [276, 64] width 43 height 13
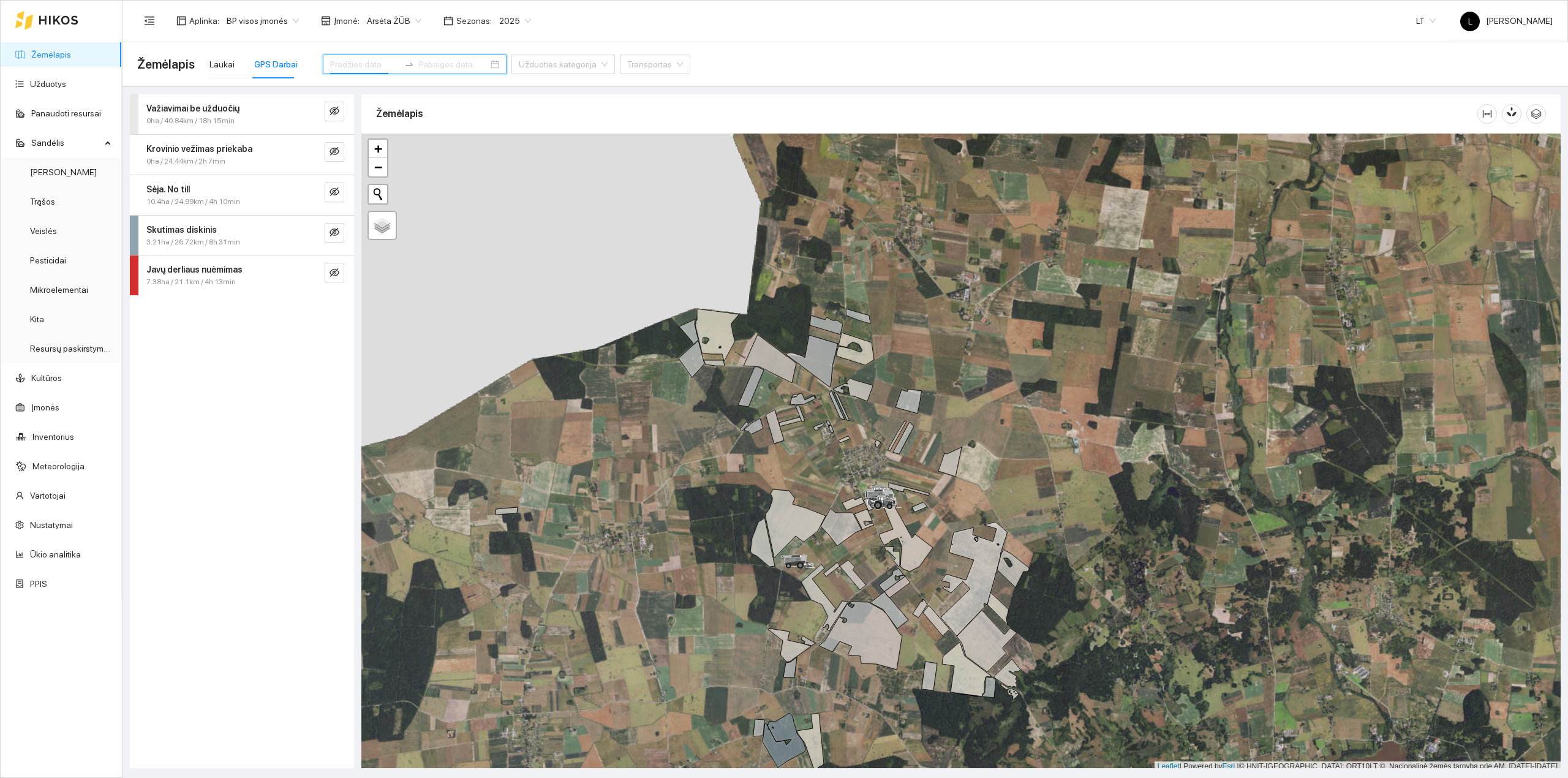
click at [347, 65] on input at bounding box center [365, 64] width 69 height 13
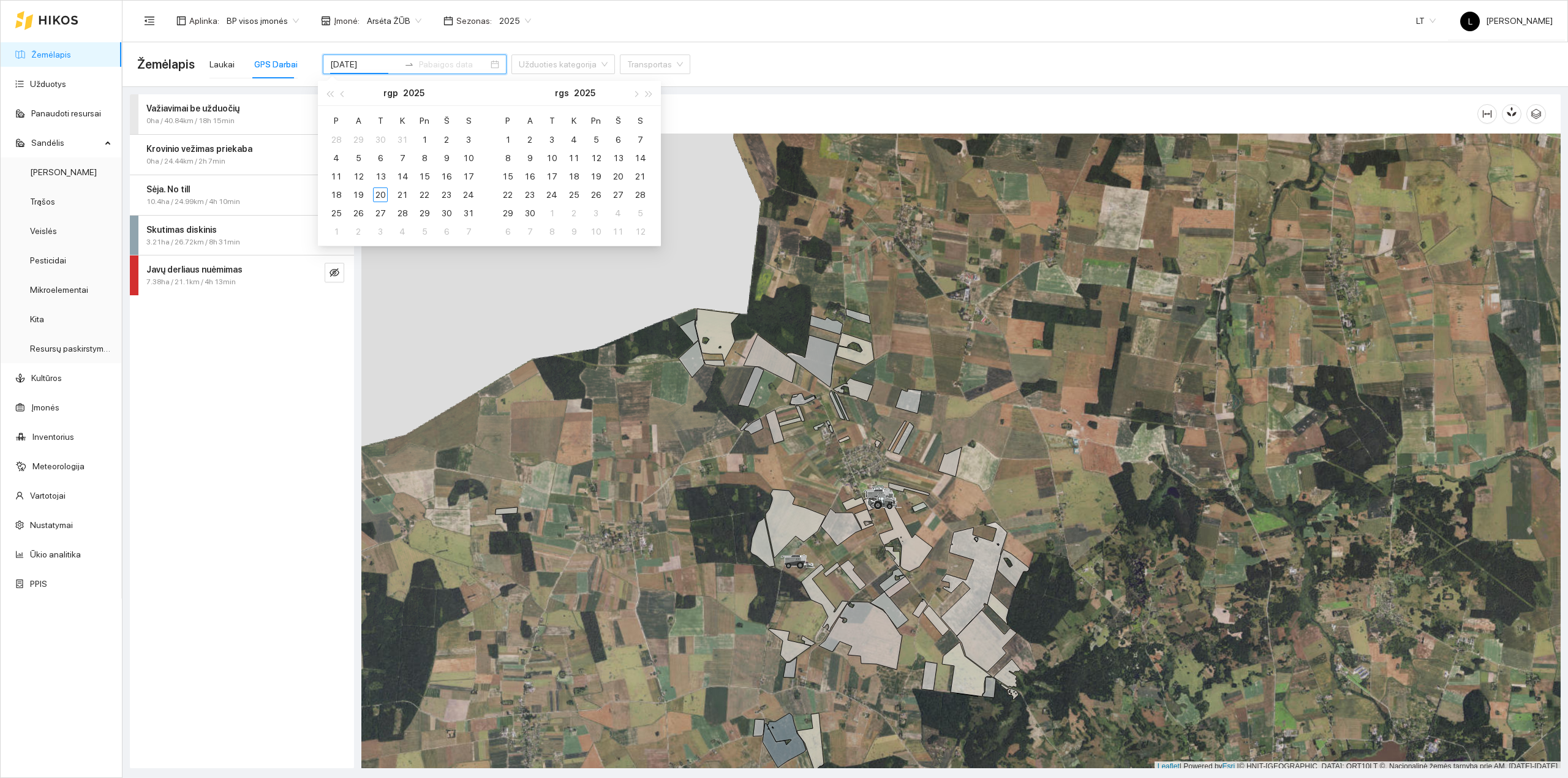
type input "2025-10-08"
type input "2025-08-04"
click at [338, 157] on div "4" at bounding box center [336, 158] width 15 height 15
type input "2025-08-10"
click at [463, 160] on div "10" at bounding box center [468, 158] width 15 height 15
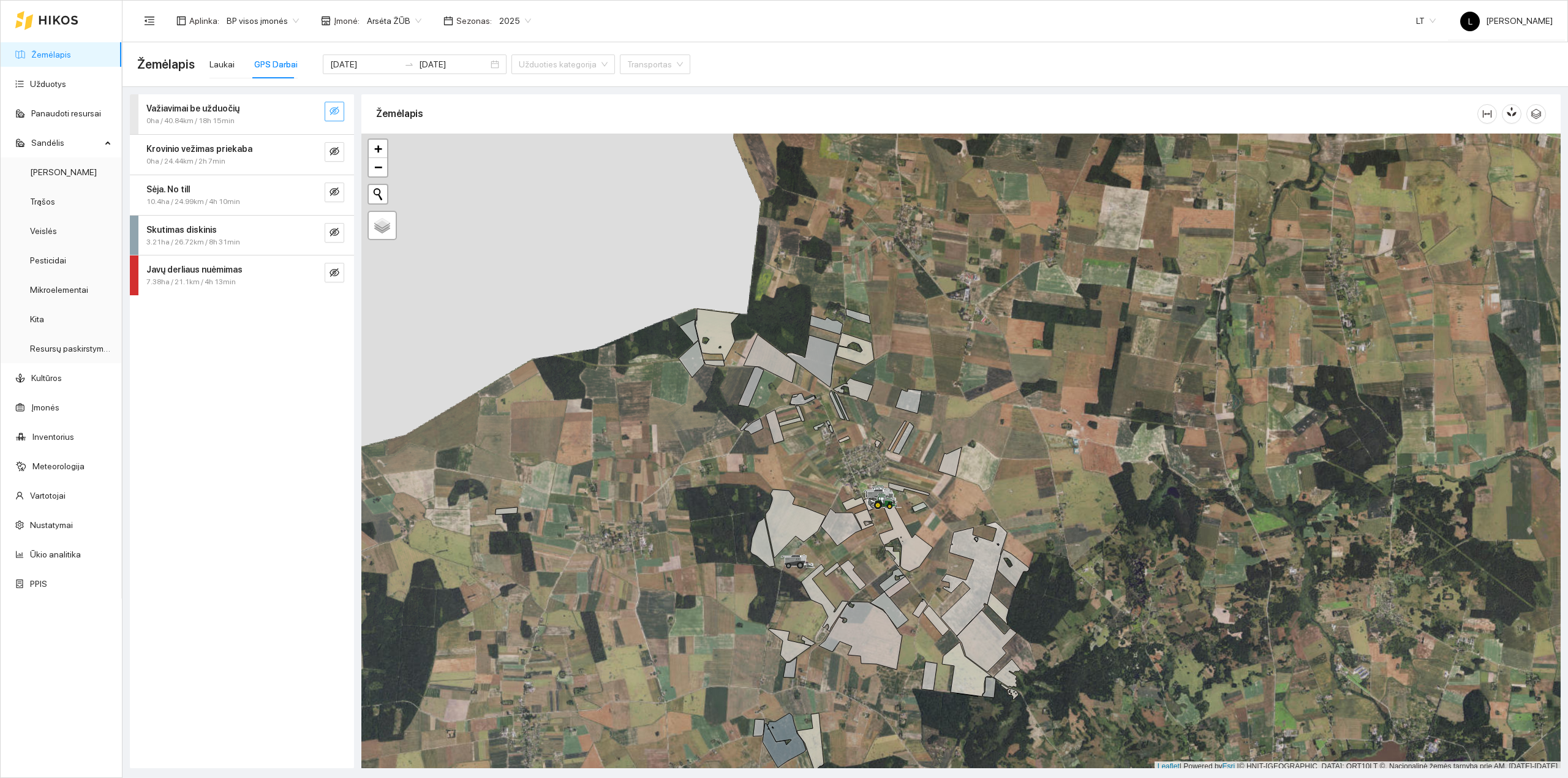
click at [333, 108] on icon "eye-invisible" at bounding box center [334, 111] width 9 height 9
click at [333, 111] on icon "eye" at bounding box center [334, 111] width 9 height 7
click at [334, 142] on button "button" at bounding box center [334, 152] width 20 height 20
click at [333, 145] on button "button" at bounding box center [334, 152] width 20 height 20
click at [332, 182] on div "Sėja. No till 10.4ha / 24.99km / 4h 10min" at bounding box center [242, 195] width 224 height 39
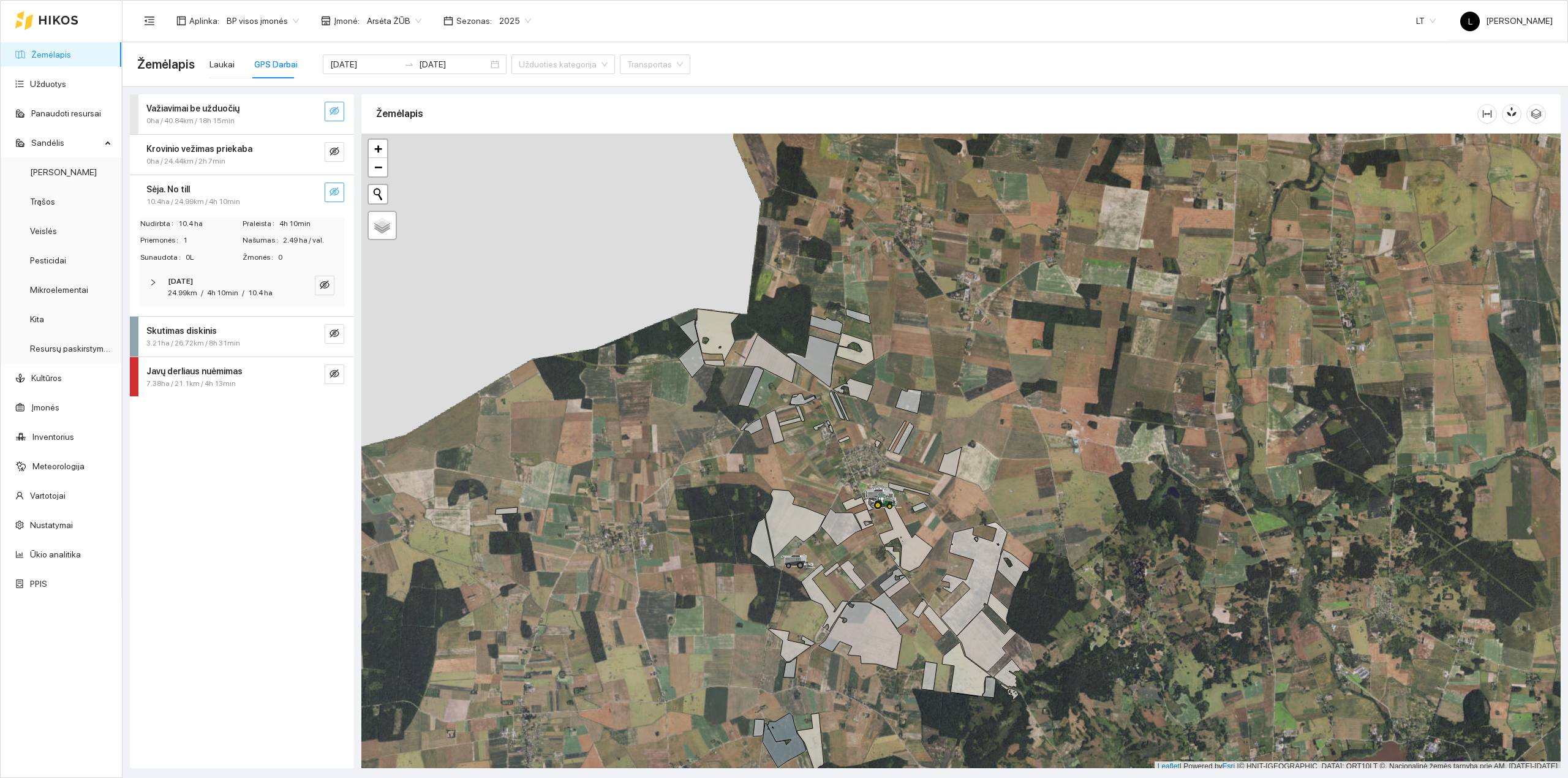
click at [334, 199] on button "button" at bounding box center [334, 192] width 20 height 20
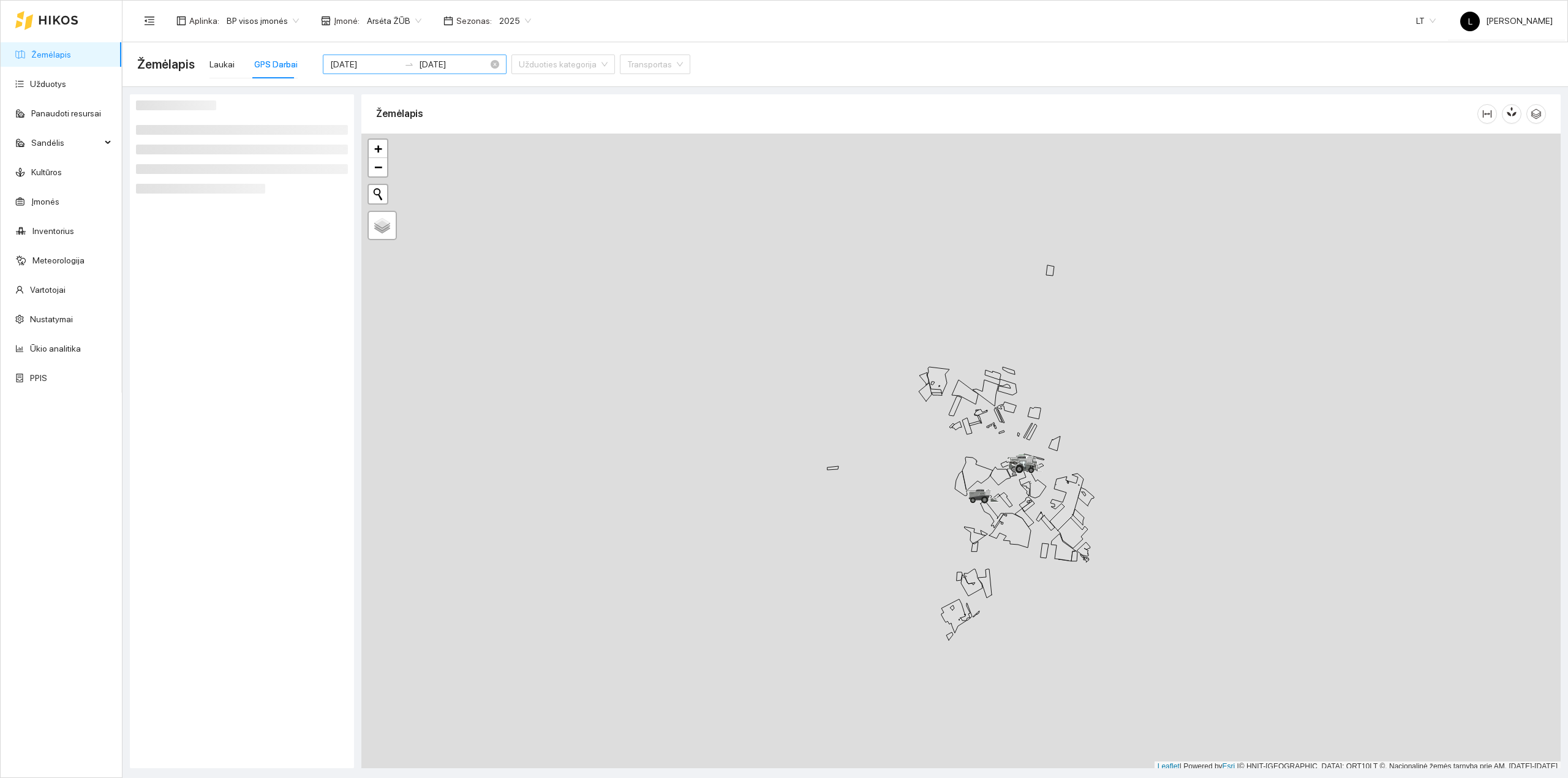
click at [378, 64] on input "[DATE]" at bounding box center [365, 64] width 69 height 13
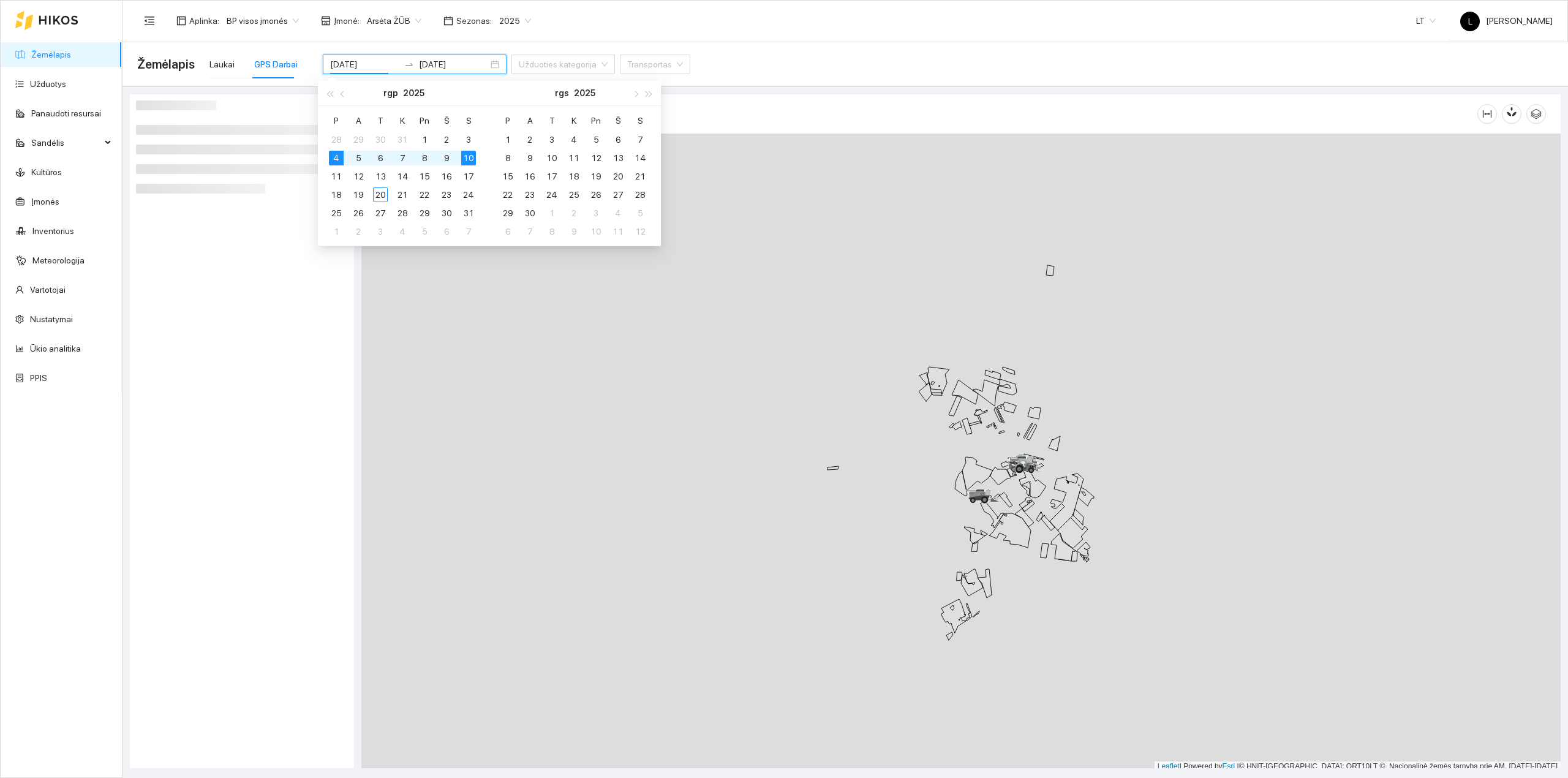
click at [485, 355] on div at bounding box center [961, 453] width 1199 height 638
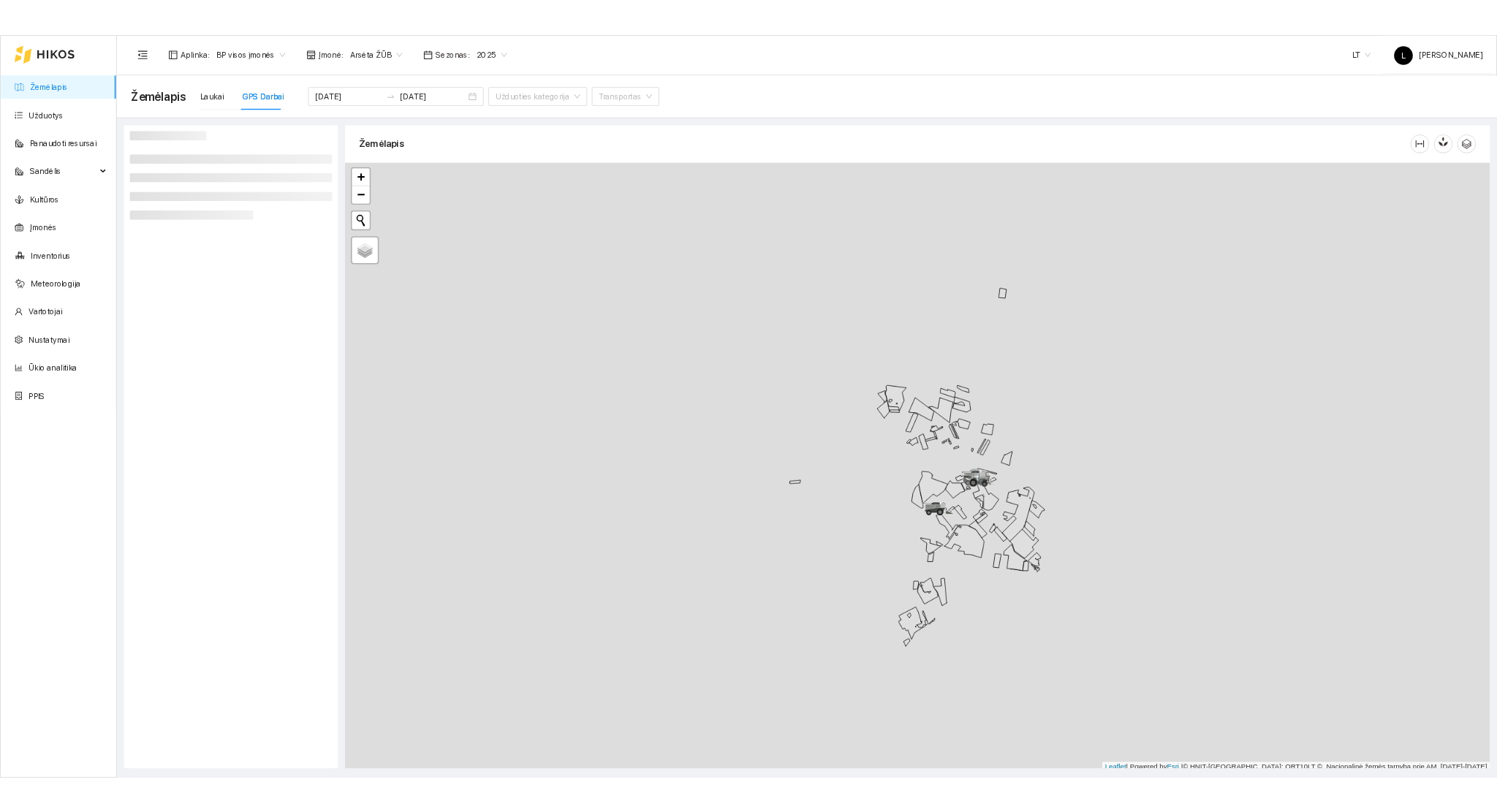
scroll to position [4, 0]
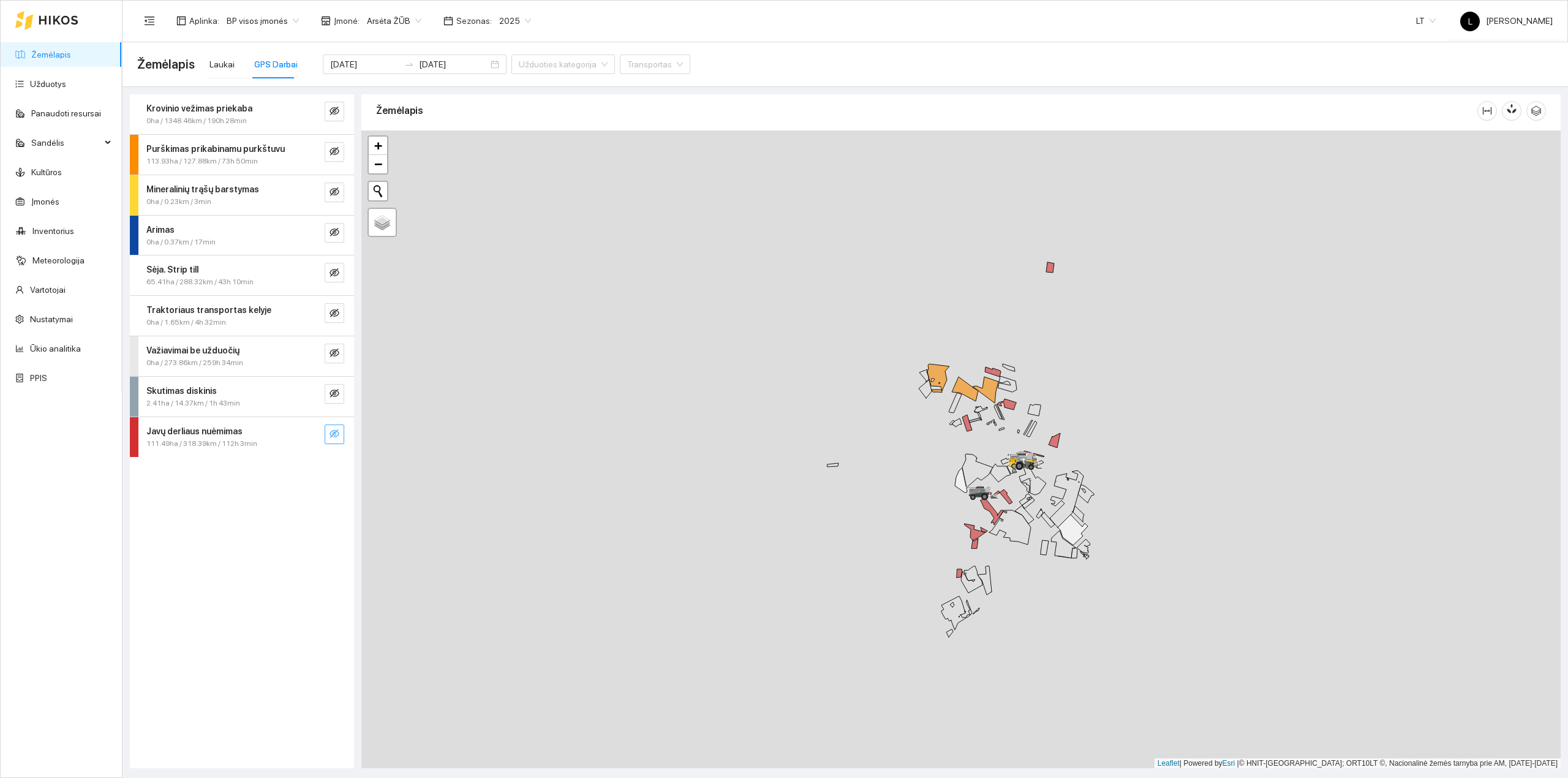
click at [334, 436] on icon "eye-invisible" at bounding box center [334, 434] width 9 height 9
click at [332, 436] on icon "eye" at bounding box center [334, 433] width 9 height 7
click at [331, 436] on icon "eye-invisible" at bounding box center [334, 434] width 9 height 9
click at [331, 436] on icon "eye" at bounding box center [334, 433] width 9 height 7
click at [339, 153] on icon "eye-invisible" at bounding box center [334, 151] width 9 height 9
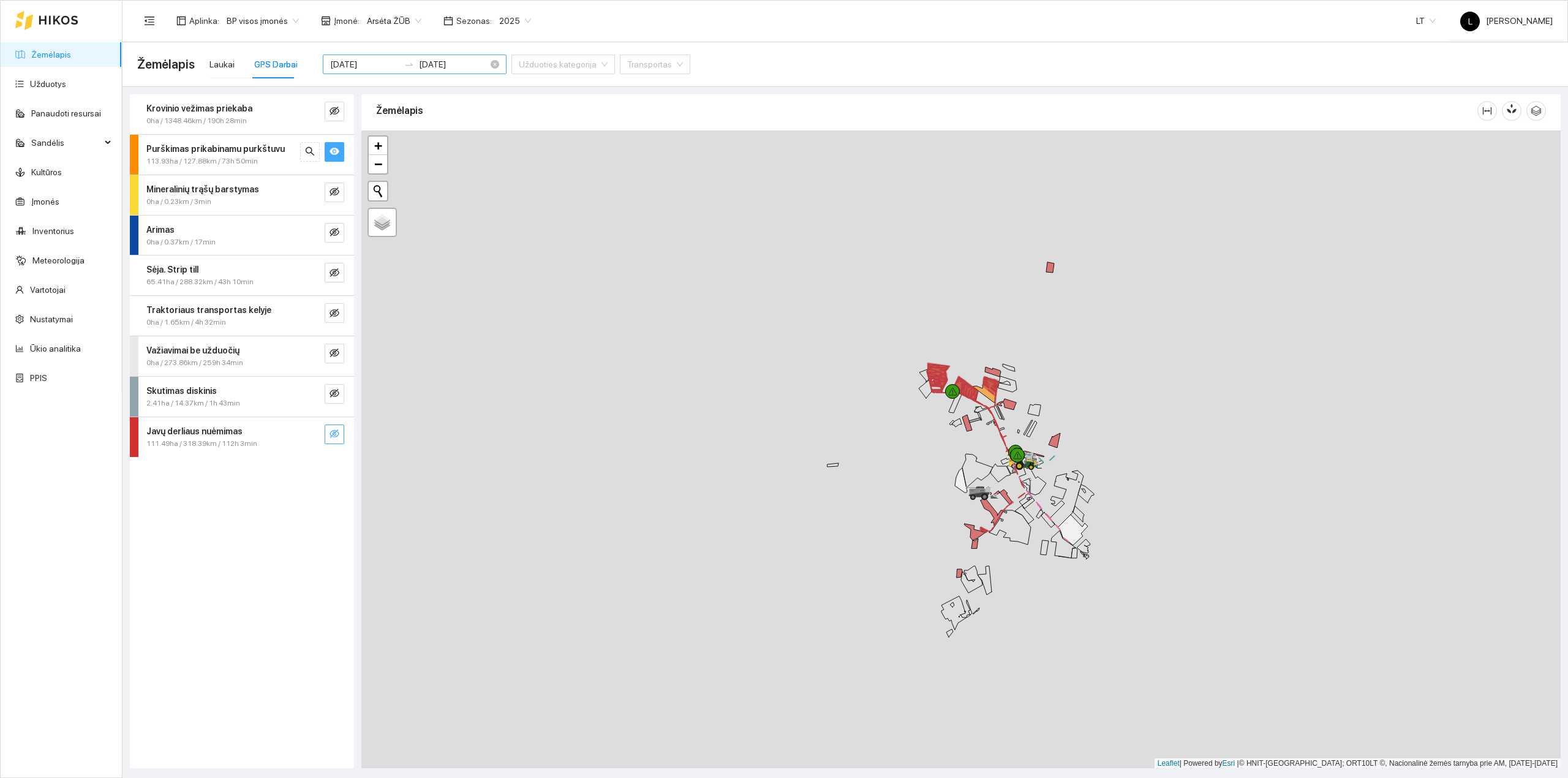
click at [365, 56] on div "2025-08-04 2025-08-10" at bounding box center [415, 64] width 184 height 20
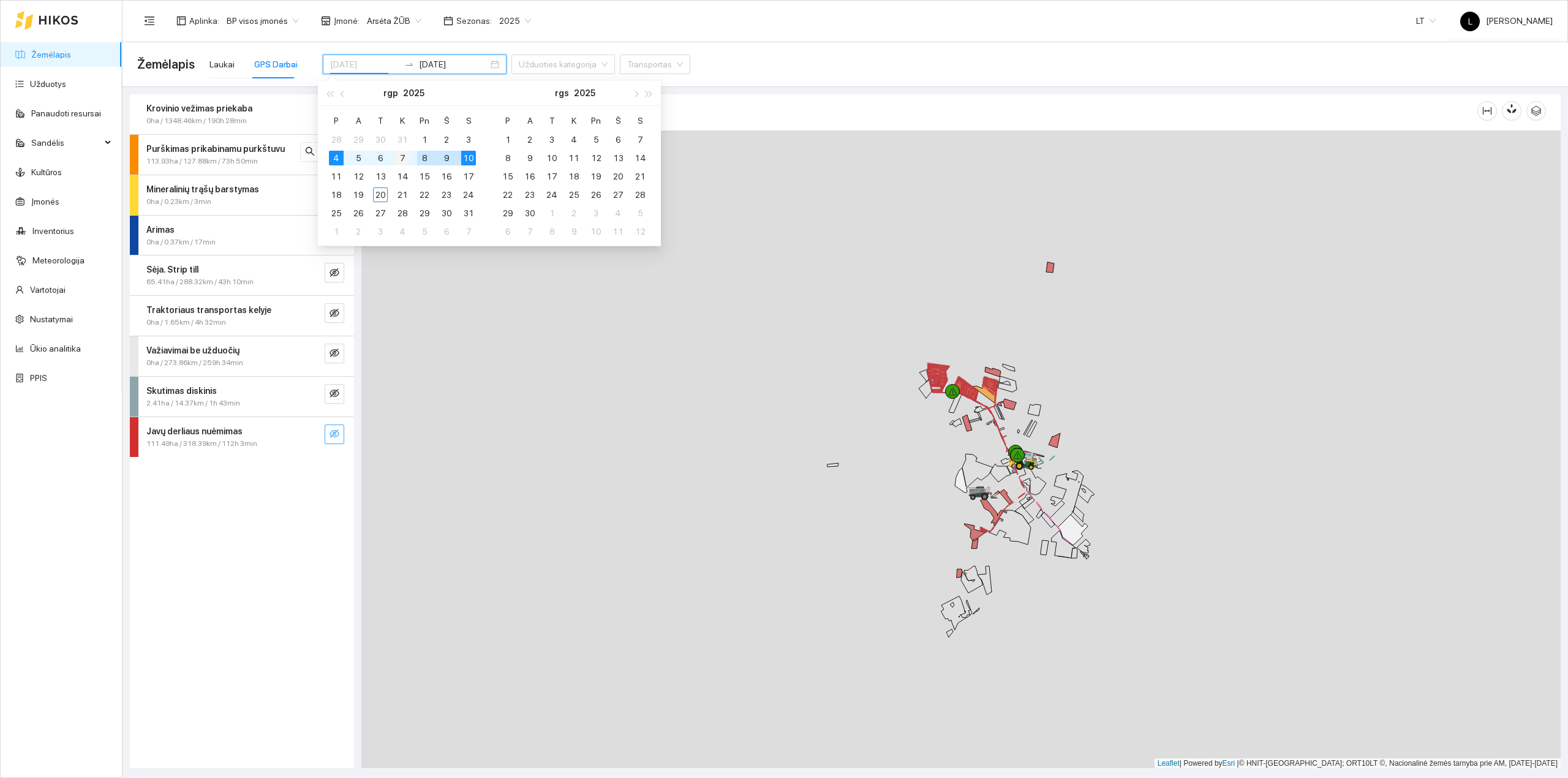
type input "[DATE]"
click at [409, 157] on div "7" at bounding box center [402, 158] width 15 height 15
type input "[DATE]"
click at [405, 176] on div "14" at bounding box center [402, 176] width 15 height 15
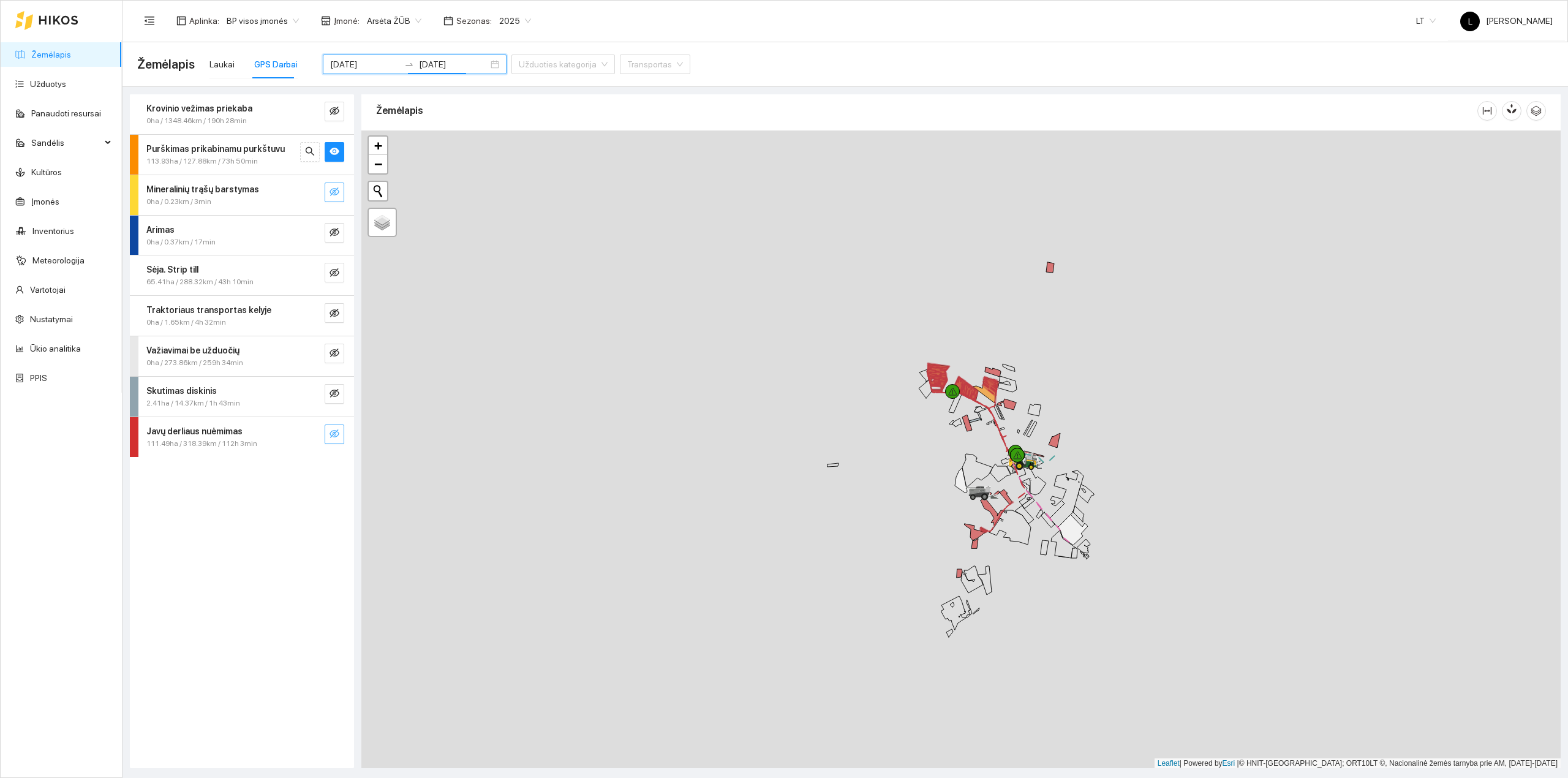
click at [334, 193] on icon "eye-invisible" at bounding box center [334, 192] width 9 height 9
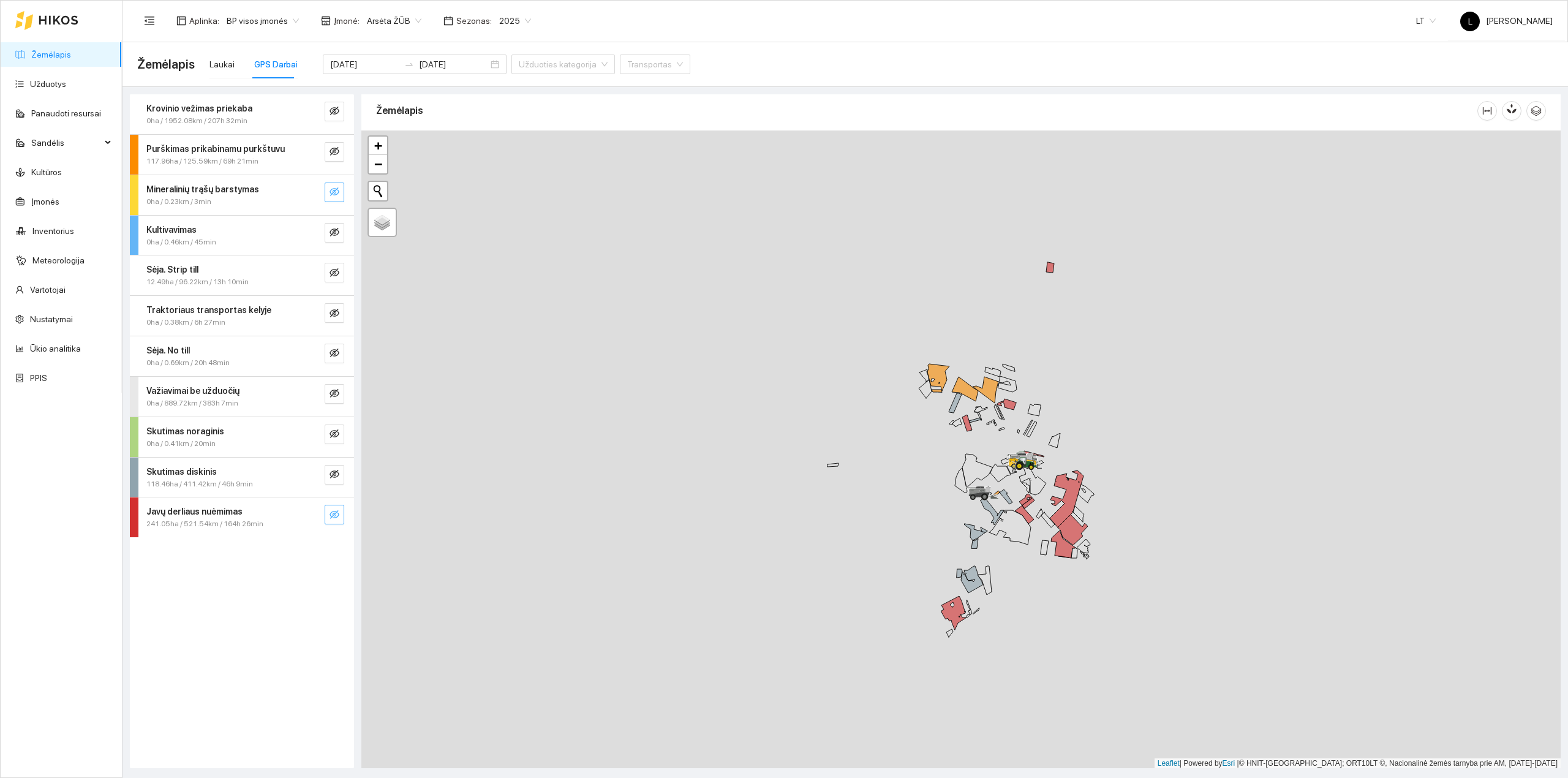
click at [334, 184] on button "button" at bounding box center [334, 192] width 20 height 20
click at [339, 160] on button "button" at bounding box center [334, 152] width 20 height 20
click at [339, 196] on icon "eye" at bounding box center [334, 192] width 9 height 9
click at [338, 69] on input "[DATE]" at bounding box center [365, 64] width 69 height 13
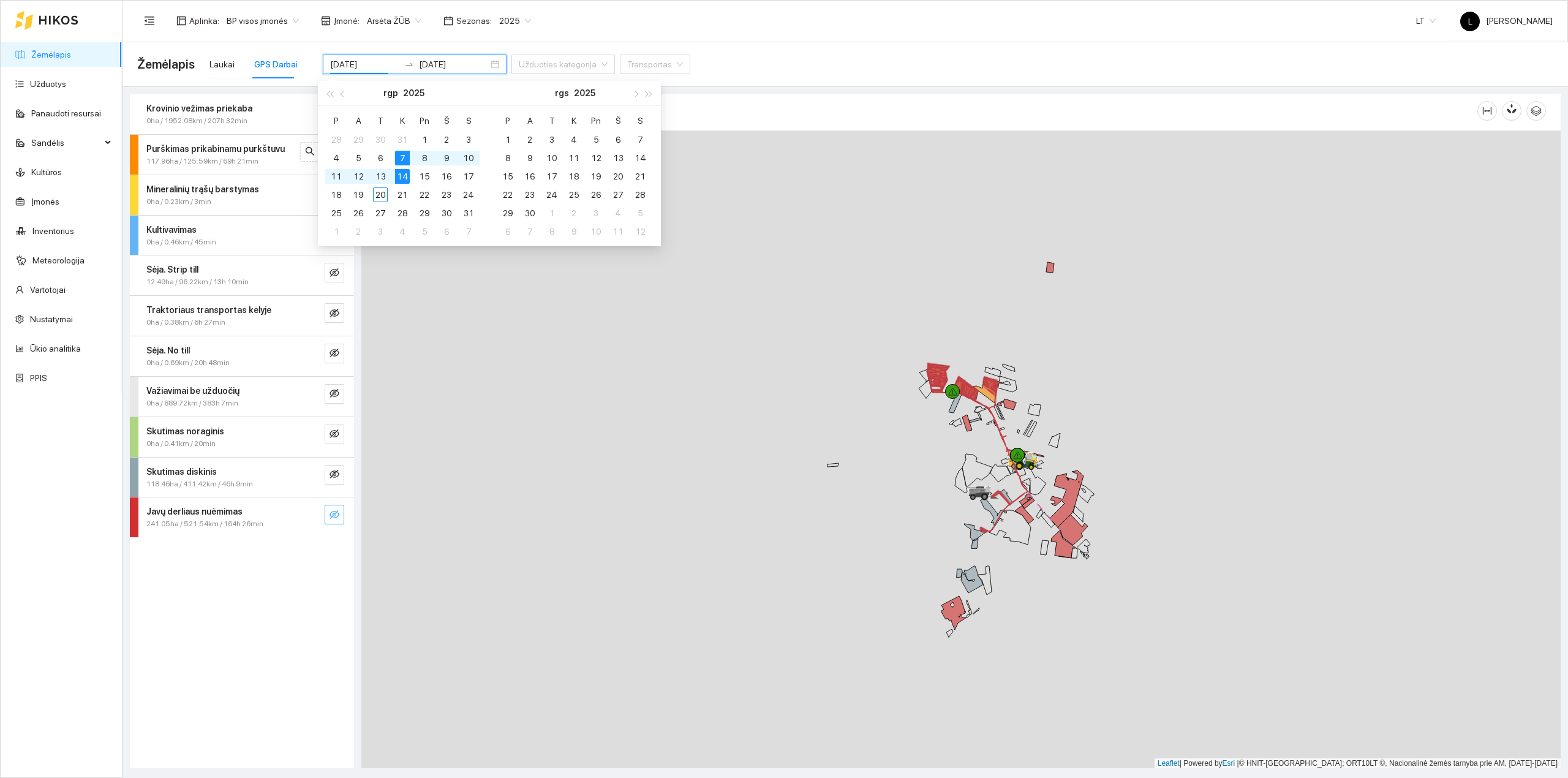
click at [524, 315] on div at bounding box center [961, 449] width 1199 height 638
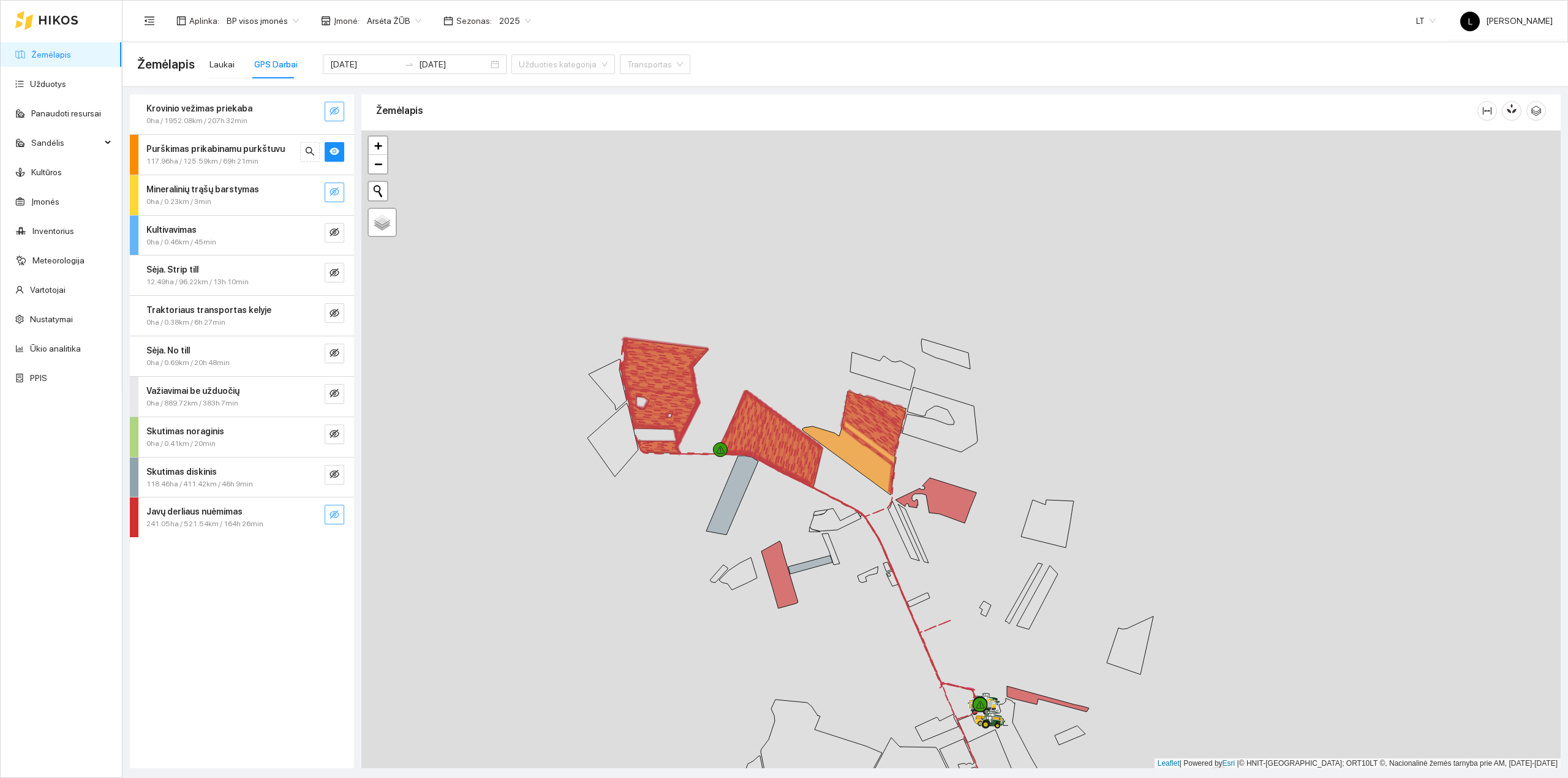
click at [334, 108] on icon "eye-invisible" at bounding box center [334, 111] width 9 height 9
click at [334, 108] on icon "eye" at bounding box center [334, 111] width 9 height 7
click at [340, 193] on button "button" at bounding box center [334, 192] width 20 height 20
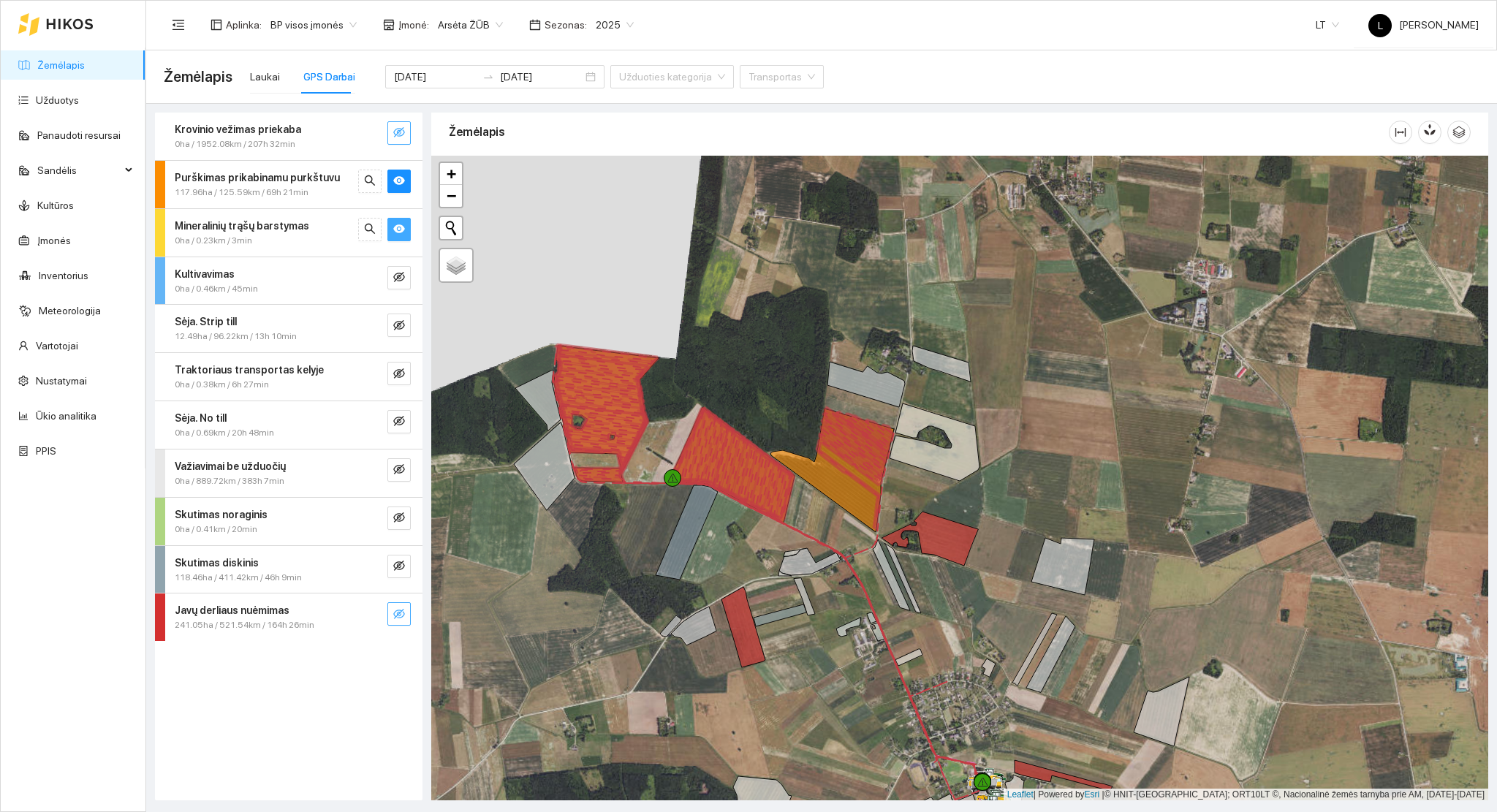
scroll to position [4, 0]
click at [427, 72] on input "[DATE]" at bounding box center [435, 76] width 83 height 16
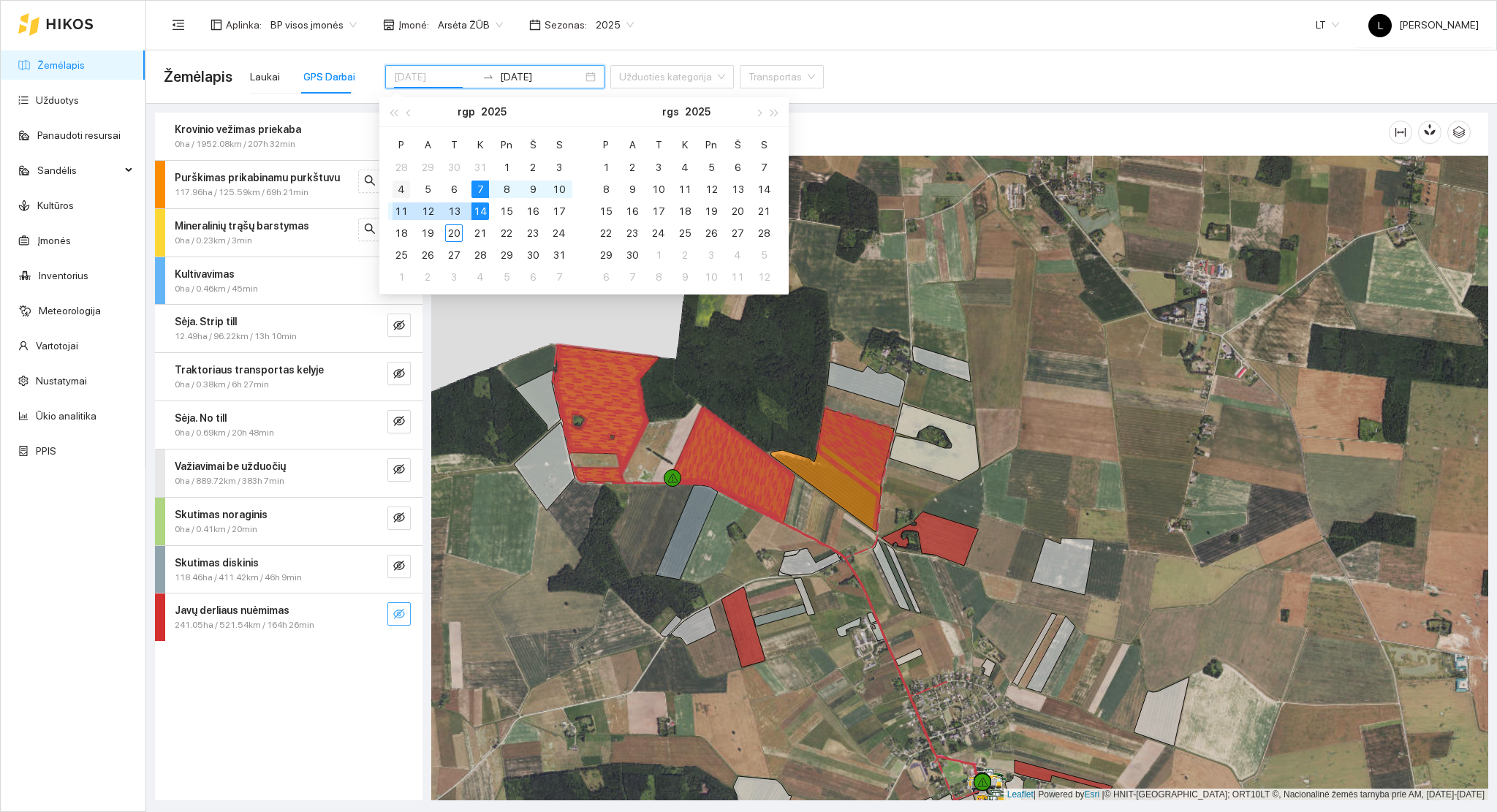
type input "[DATE]"
click at [394, 197] on div "4" at bounding box center [401, 189] width 18 height 18
type input "2025-08-10"
click at [556, 188] on div "10" at bounding box center [559, 189] width 18 height 18
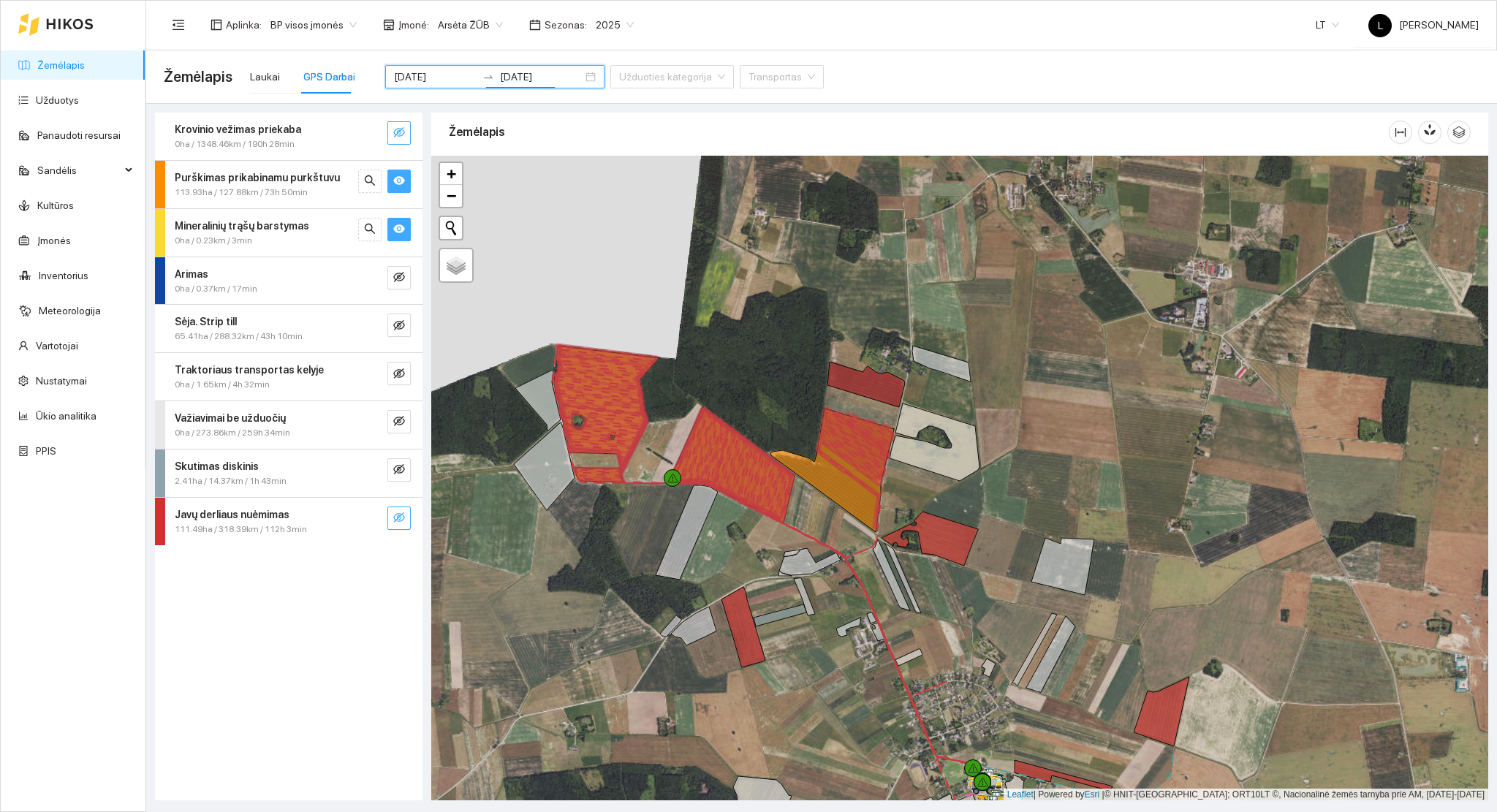
click at [394, 180] on icon "eye" at bounding box center [399, 180] width 11 height 8
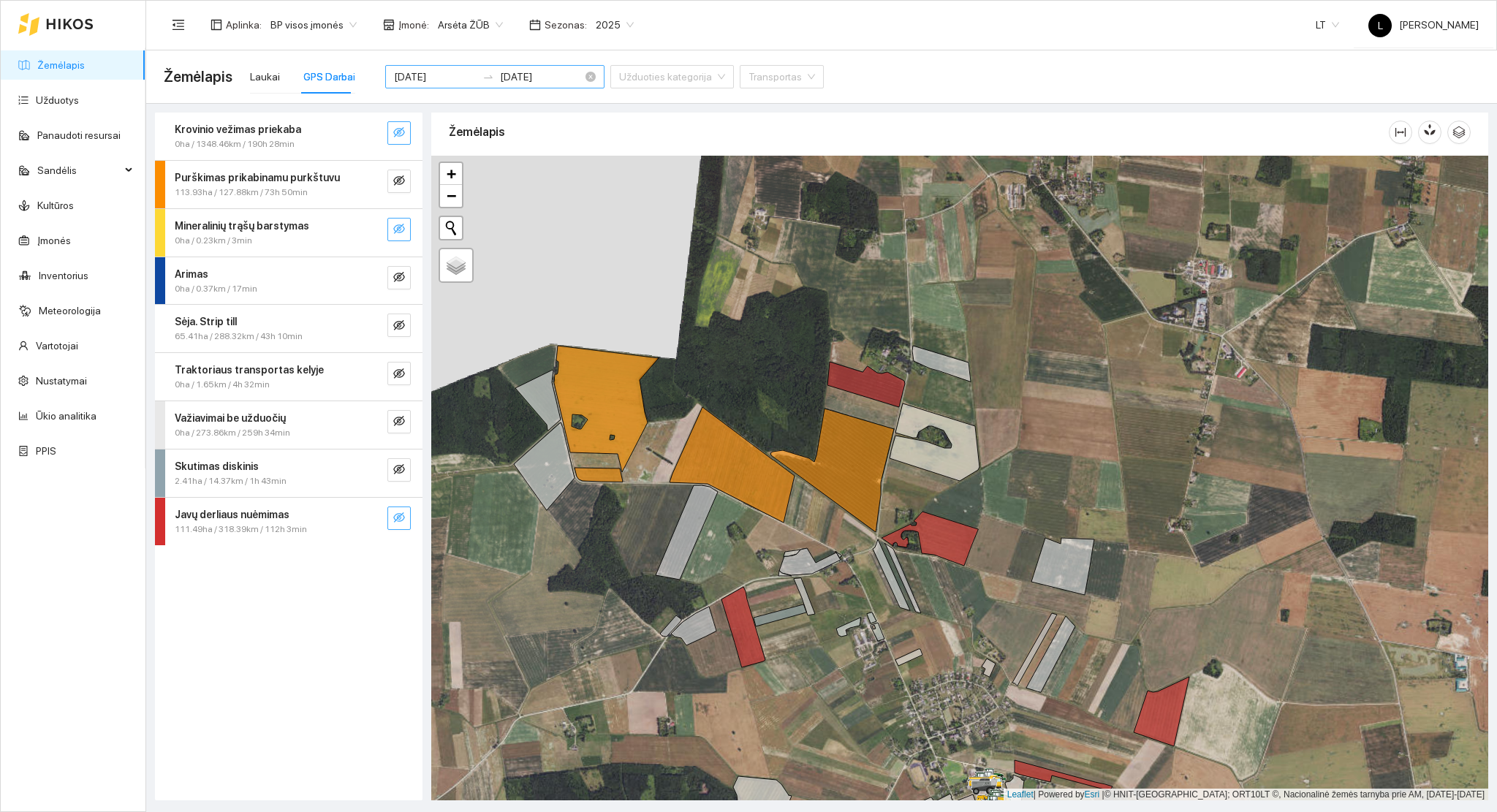
click at [437, 84] on input "[DATE]" at bounding box center [435, 76] width 83 height 16
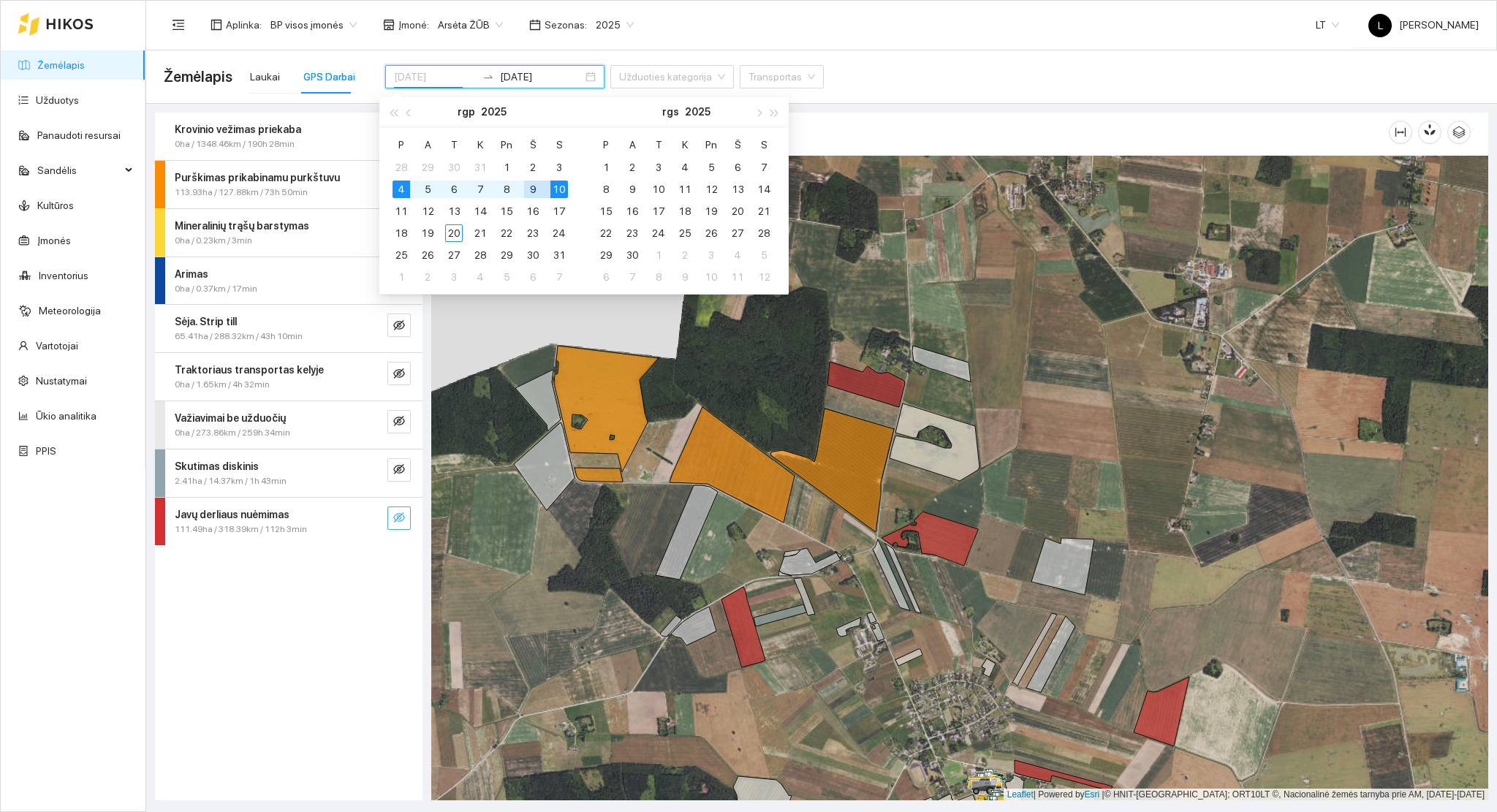
type input "[DATE]"
click at [393, 190] on div "4" at bounding box center [401, 189] width 18 height 18
type input "2025-08-10"
click at [547, 187] on td "10" at bounding box center [559, 188] width 26 height 22
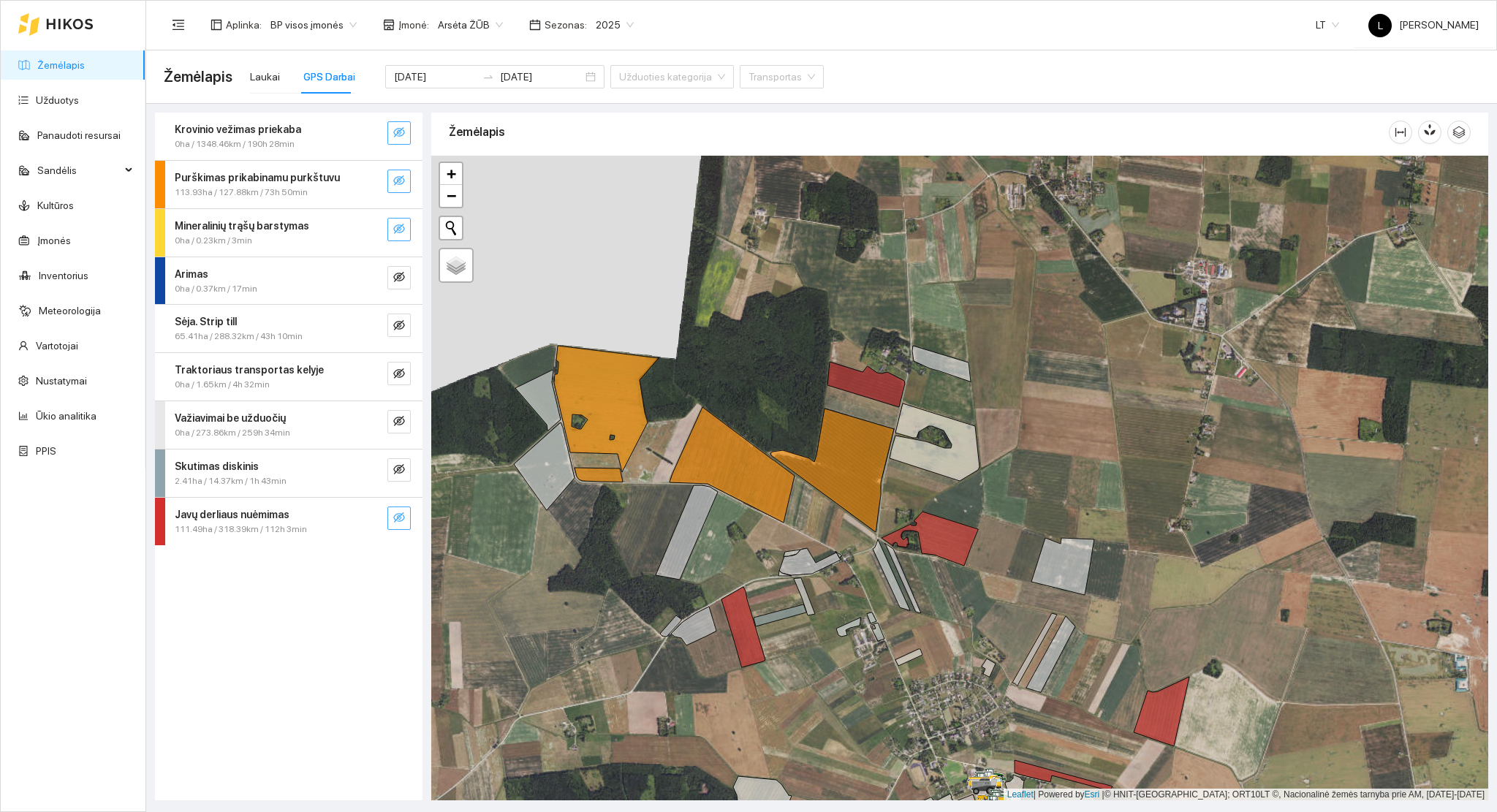
click at [399, 176] on icon "eye-invisible" at bounding box center [399, 180] width 11 height 10
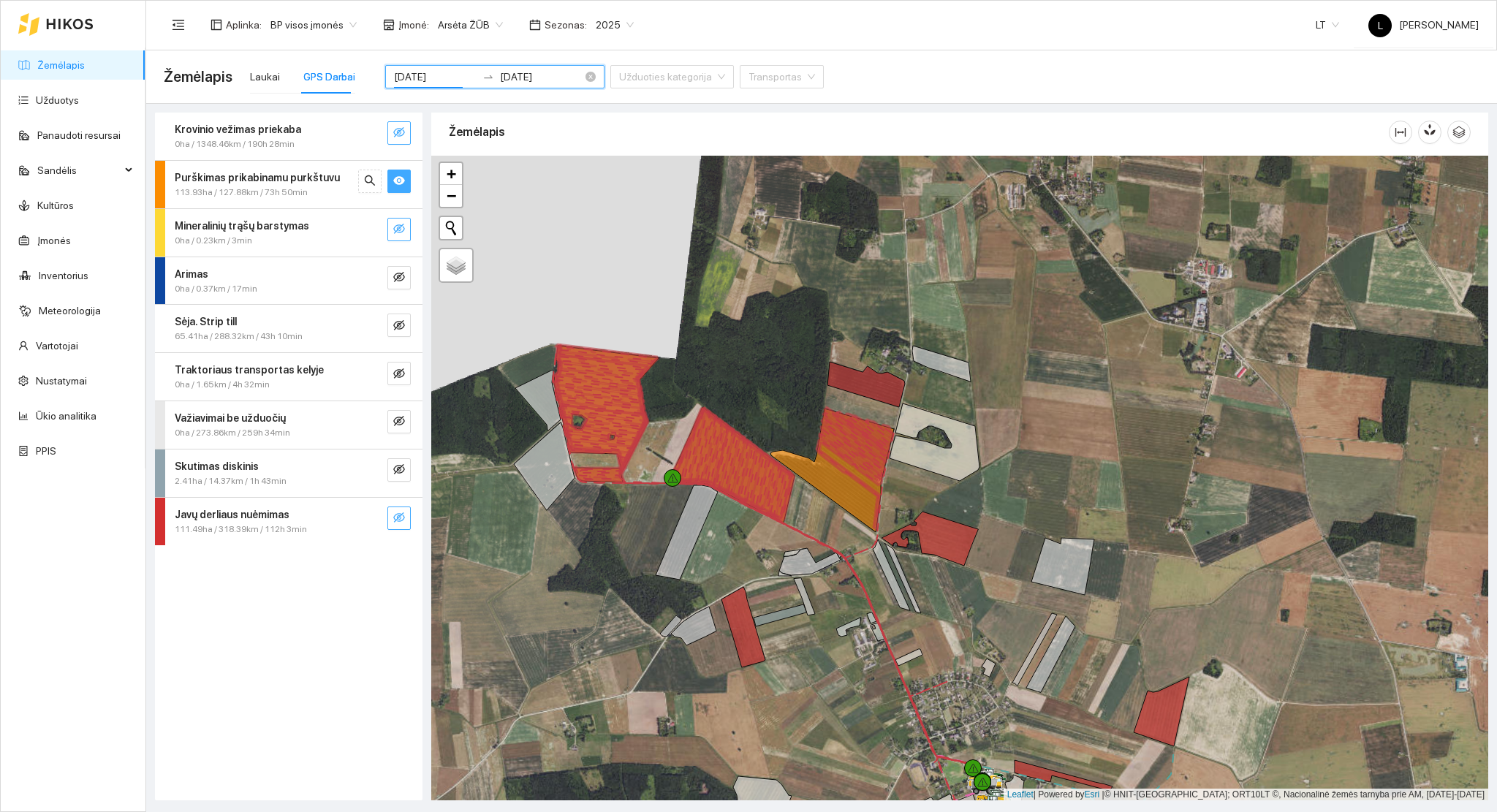
click at [425, 76] on input "[DATE]" at bounding box center [435, 76] width 83 height 16
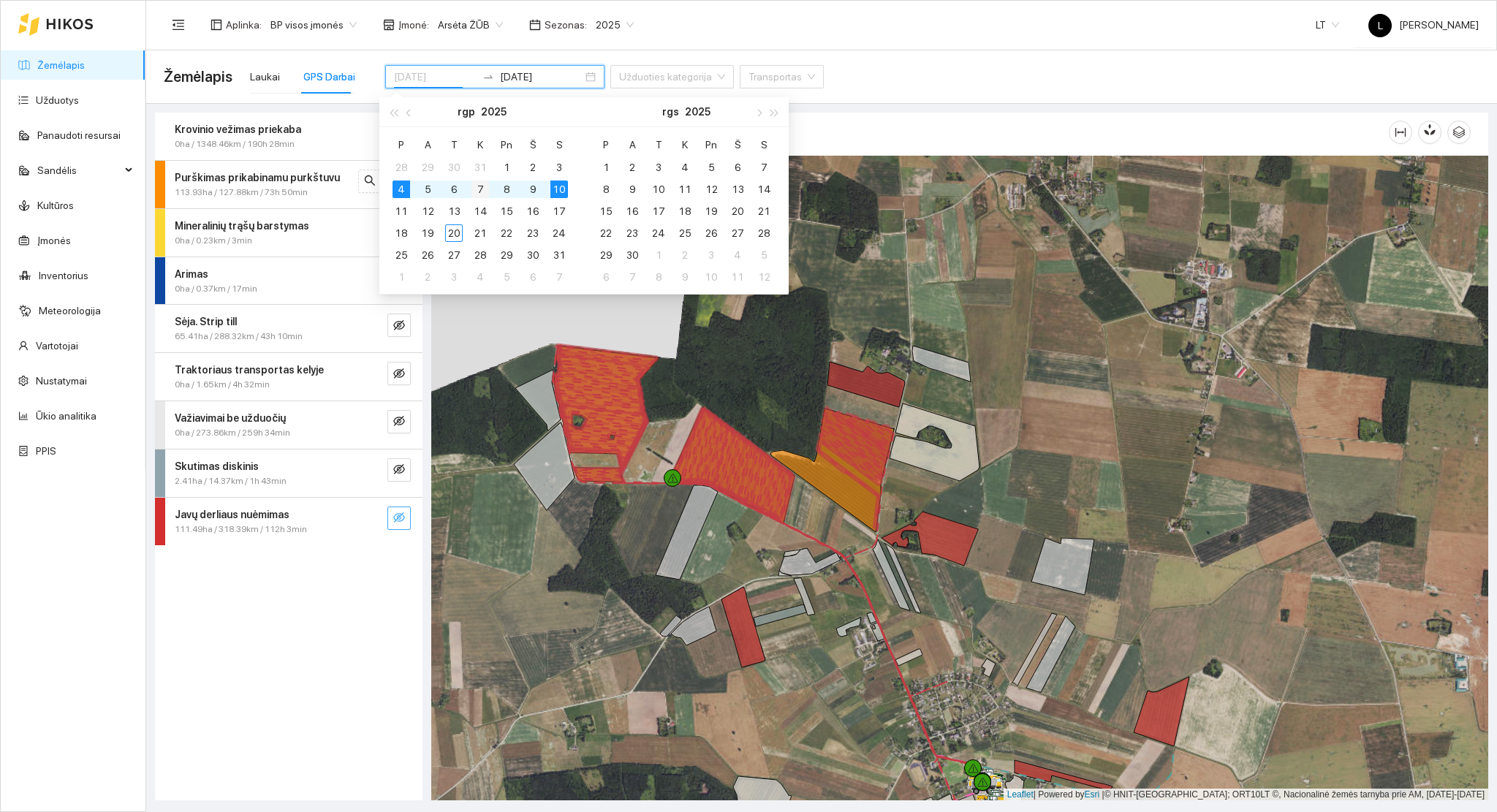
type input "[DATE]"
click at [477, 190] on div "7" at bounding box center [480, 189] width 18 height 18
type input "[DATE]"
click at [478, 210] on div "14" at bounding box center [480, 211] width 18 height 18
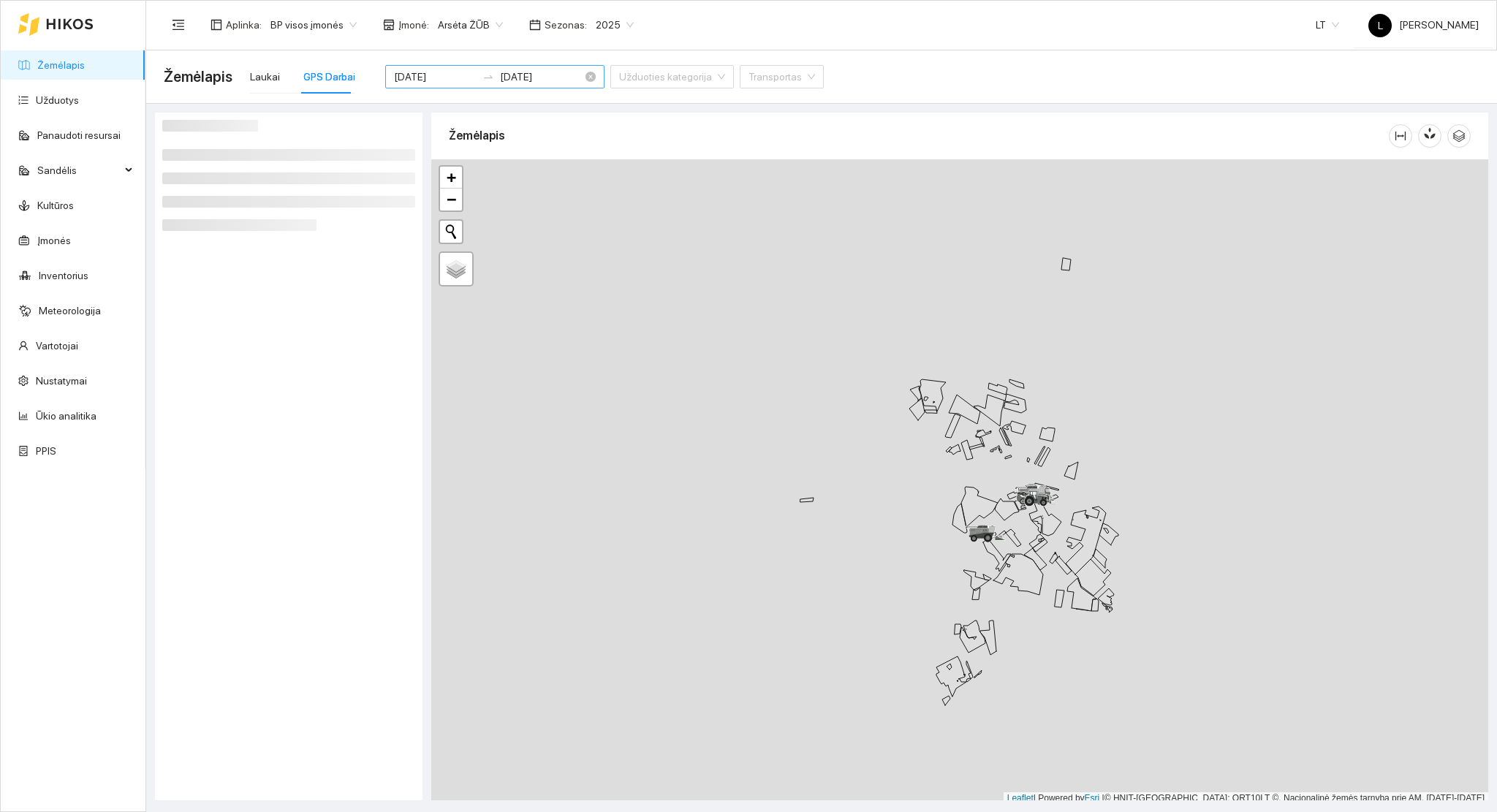
click at [425, 83] on input "[DATE]" at bounding box center [435, 76] width 83 height 16
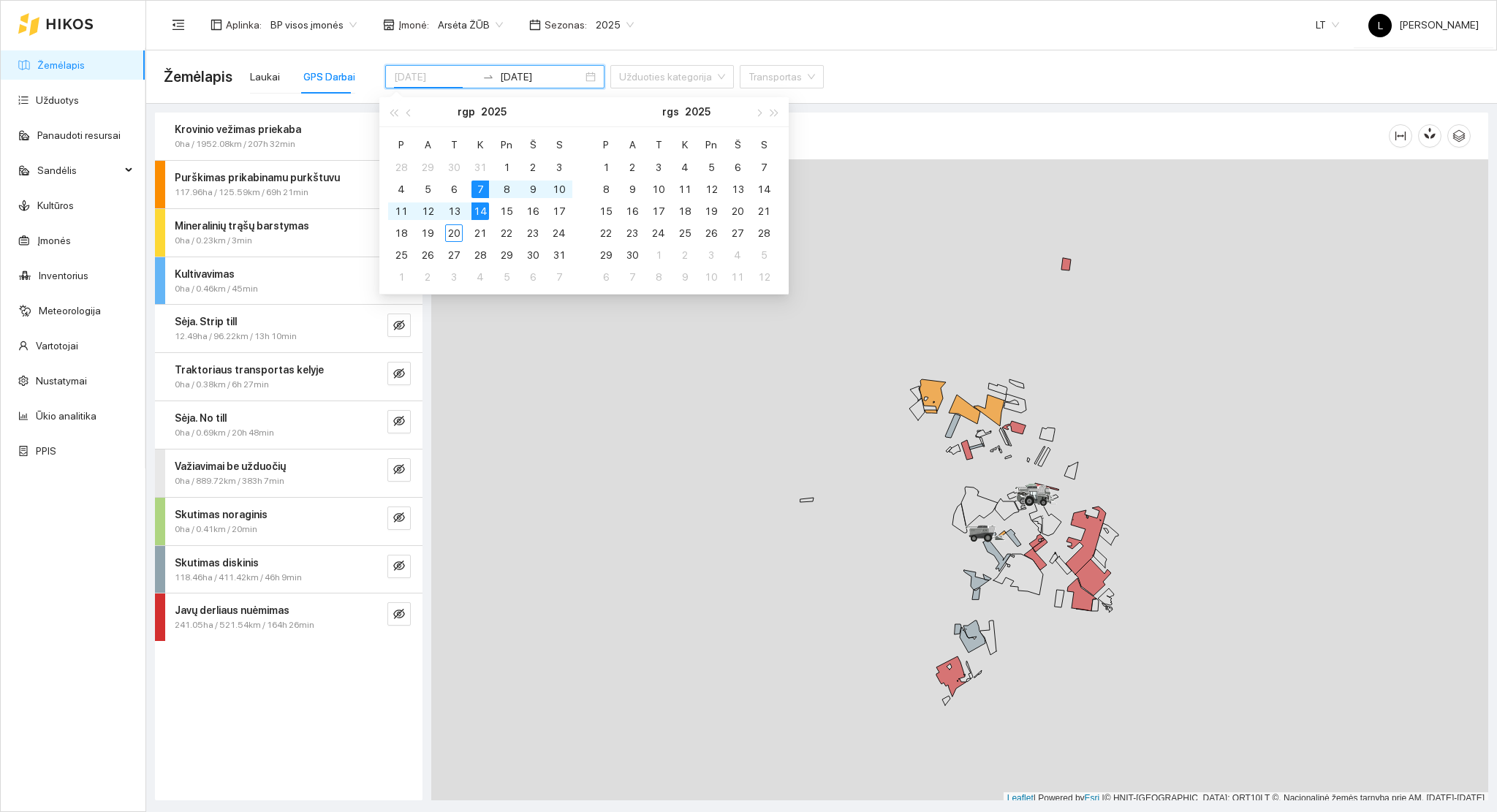
type input "[DATE]"
click at [480, 187] on div "7" at bounding box center [480, 189] width 18 height 18
click at [480, 187] on div "7" at bounding box center [480, 189] width 18 height 18
type input "[DATE]"
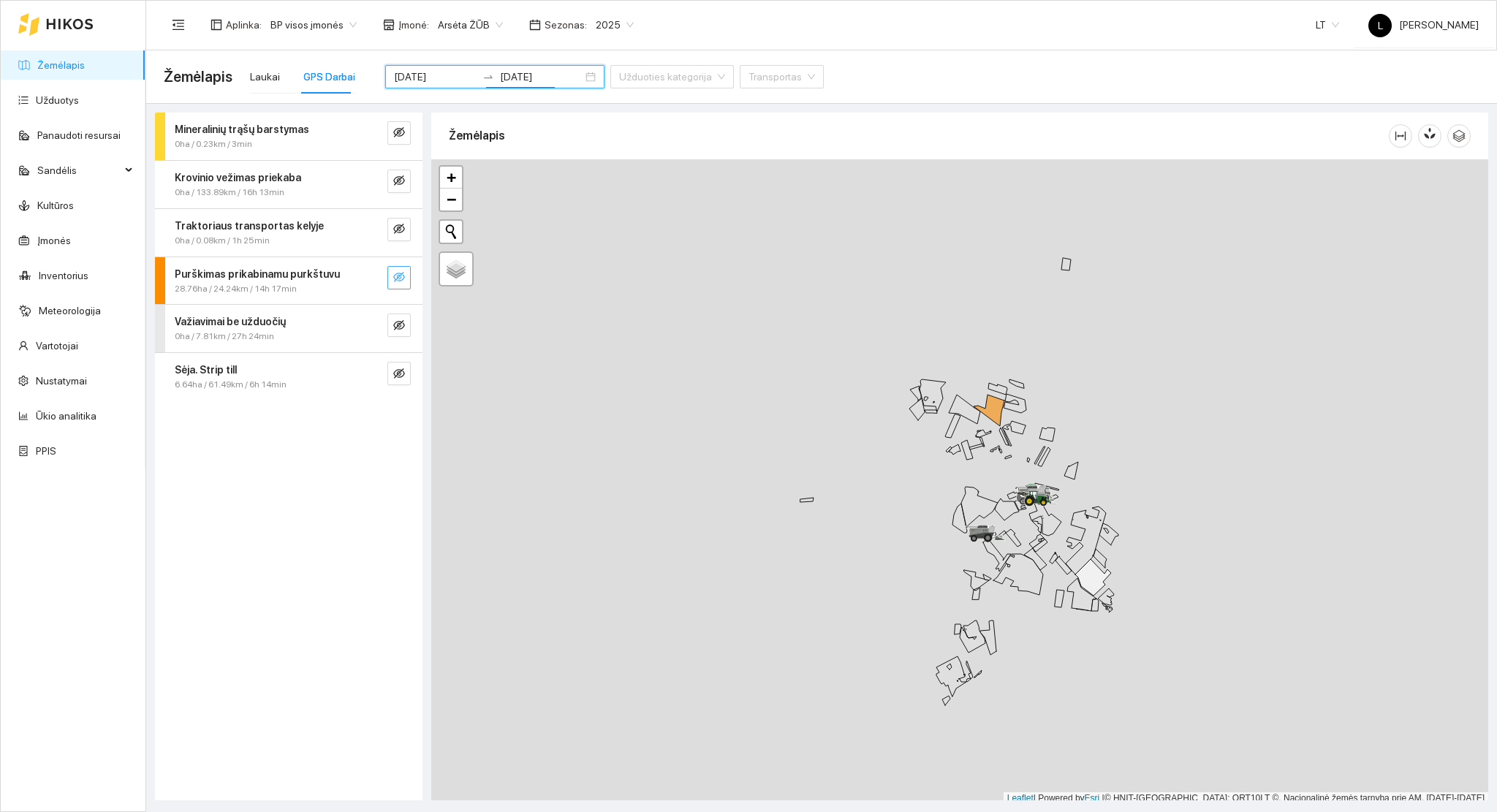
click at [402, 274] on icon "eye-invisible" at bounding box center [399, 277] width 11 height 11
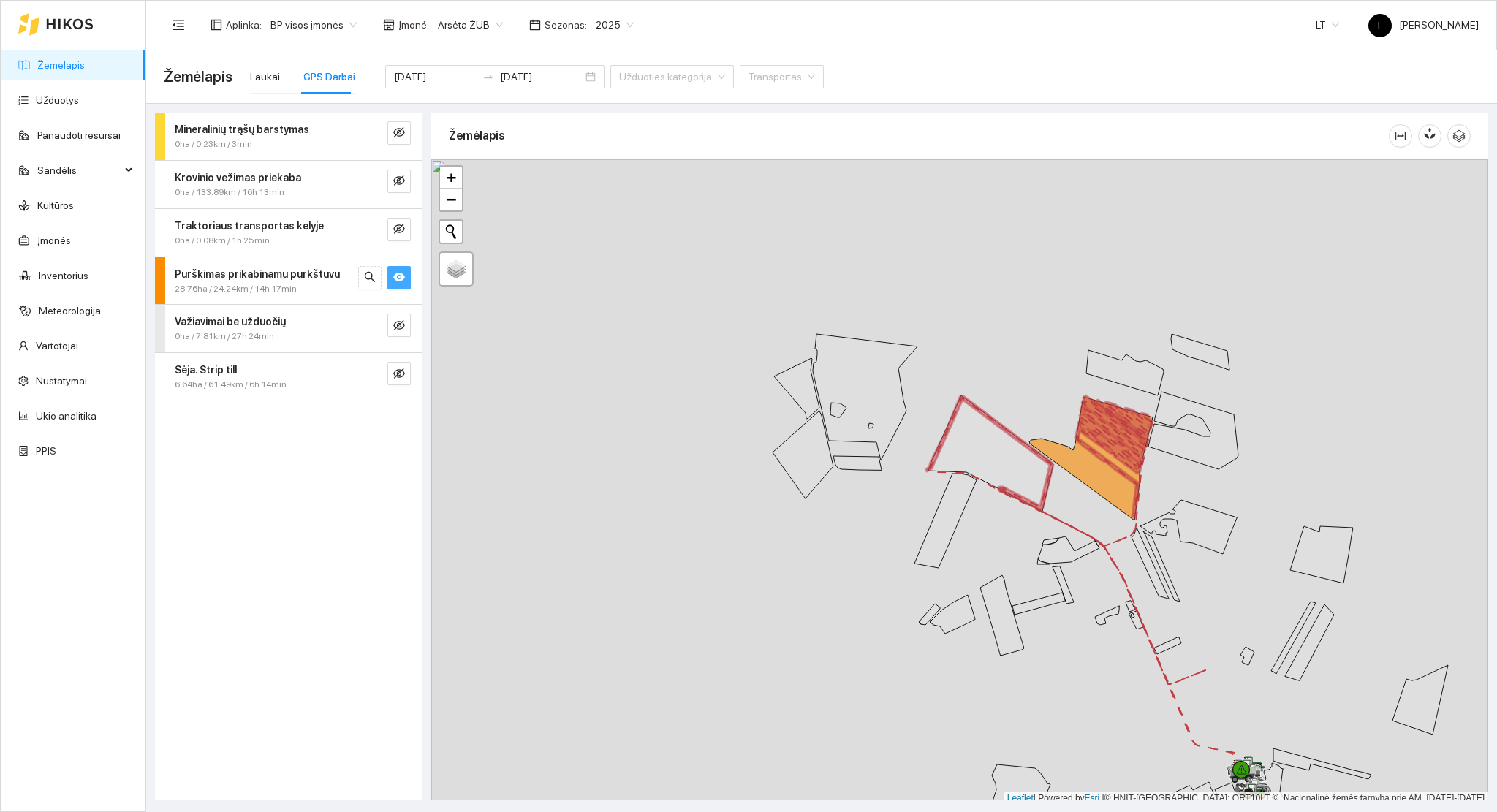
scroll to position [4, 0]
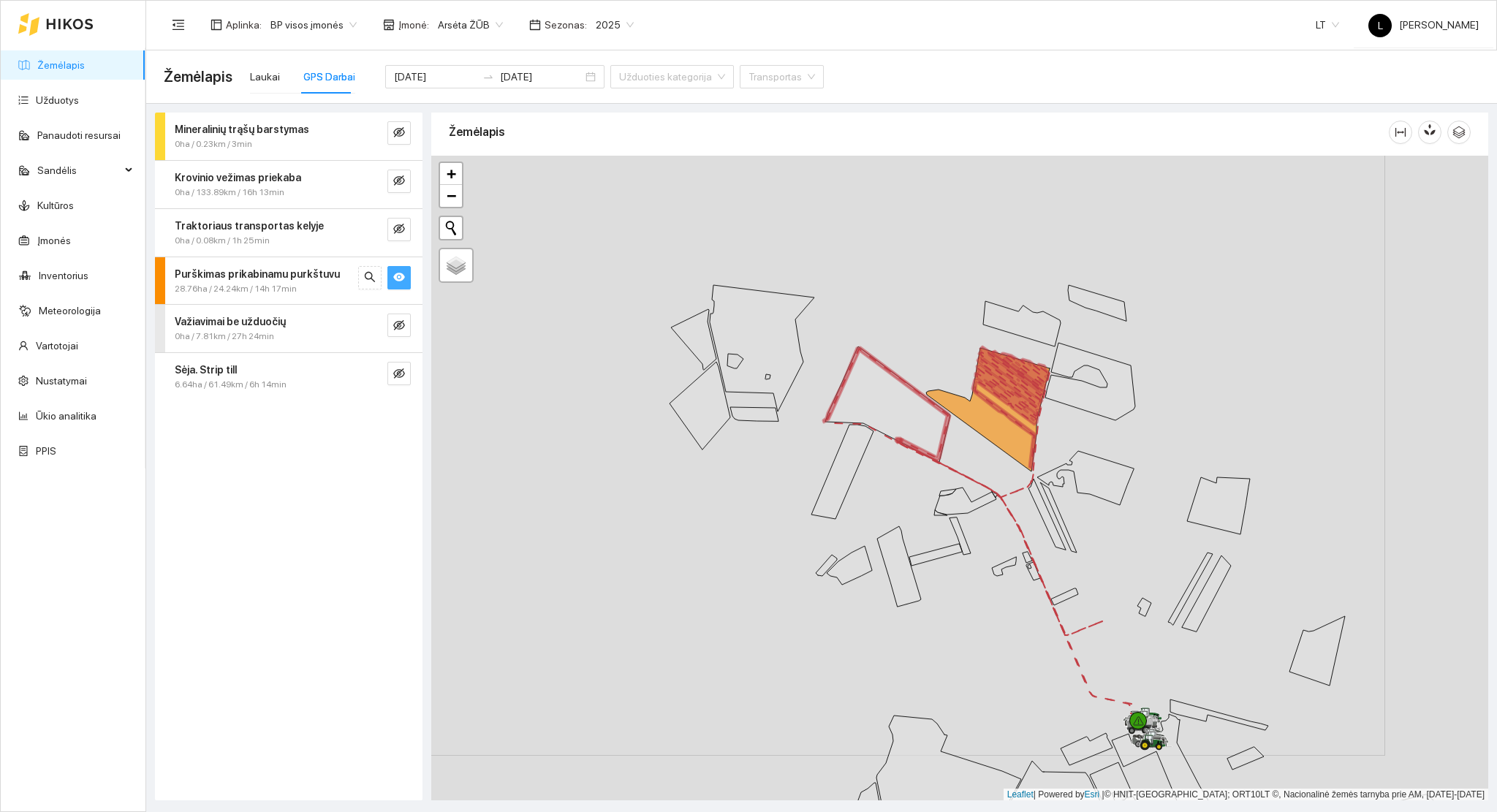
drag, startPoint x: 1099, startPoint y: 512, endPoint x: 882, endPoint y: 478, distance: 219.6
click at [984, 474] on div at bounding box center [960, 478] width 1057 height 645
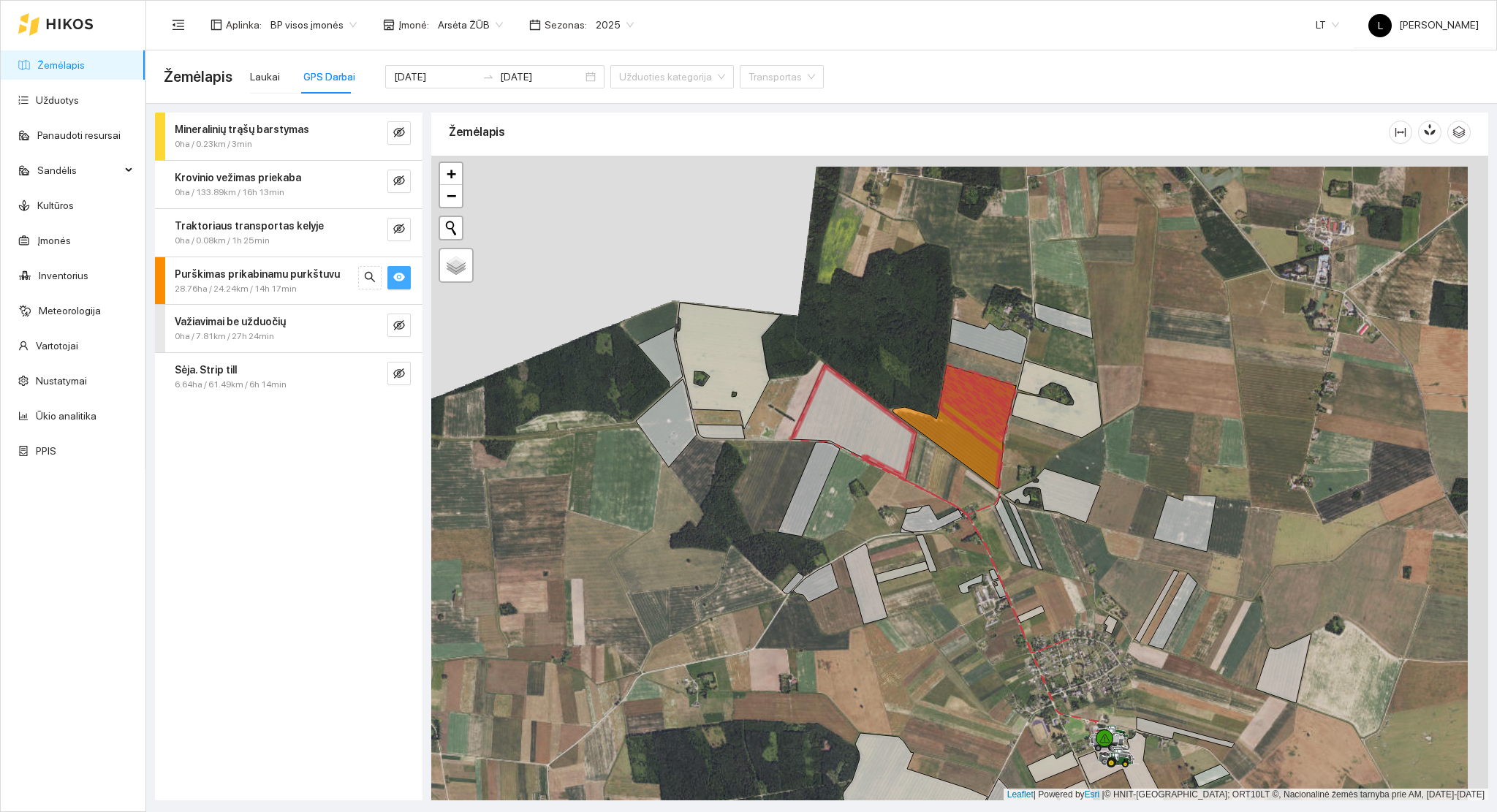
drag, startPoint x: 1073, startPoint y: 436, endPoint x: 991, endPoint y: 495, distance: 101.0
click at [991, 495] on div at bounding box center [960, 478] width 1057 height 645
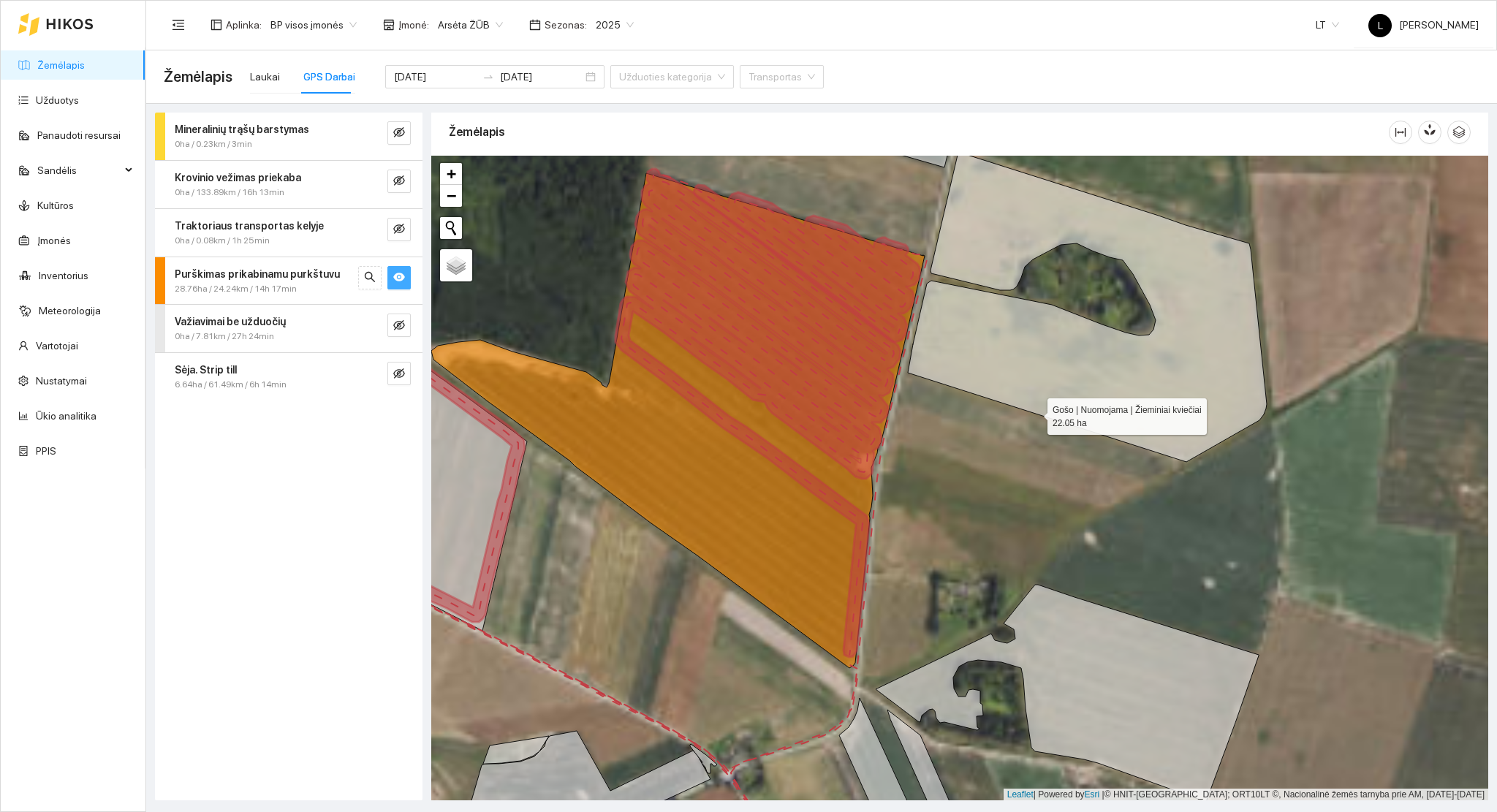
drag, startPoint x: 999, startPoint y: 413, endPoint x: 1033, endPoint y: 413, distance: 34.0
click at [1033, 413] on icon at bounding box center [1086, 306] width 359 height 310
drag, startPoint x: 947, startPoint y: 555, endPoint x: 964, endPoint y: 437, distance: 119.2
click at [964, 437] on div at bounding box center [960, 478] width 1057 height 645
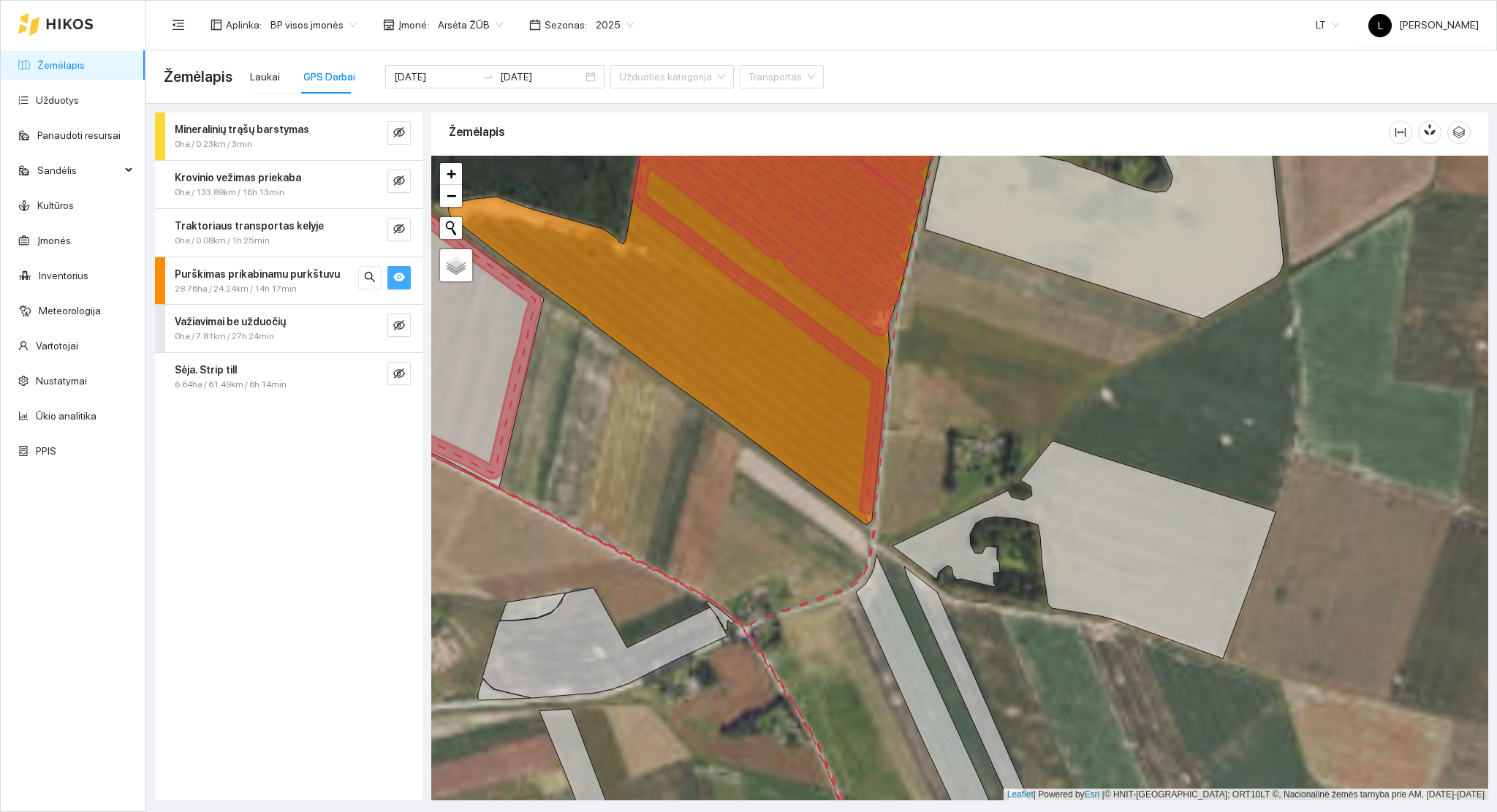
drag, startPoint x: 991, startPoint y: 550, endPoint x: 998, endPoint y: 475, distance: 75.3
click at [999, 475] on icon at bounding box center [1083, 549] width 382 height 217
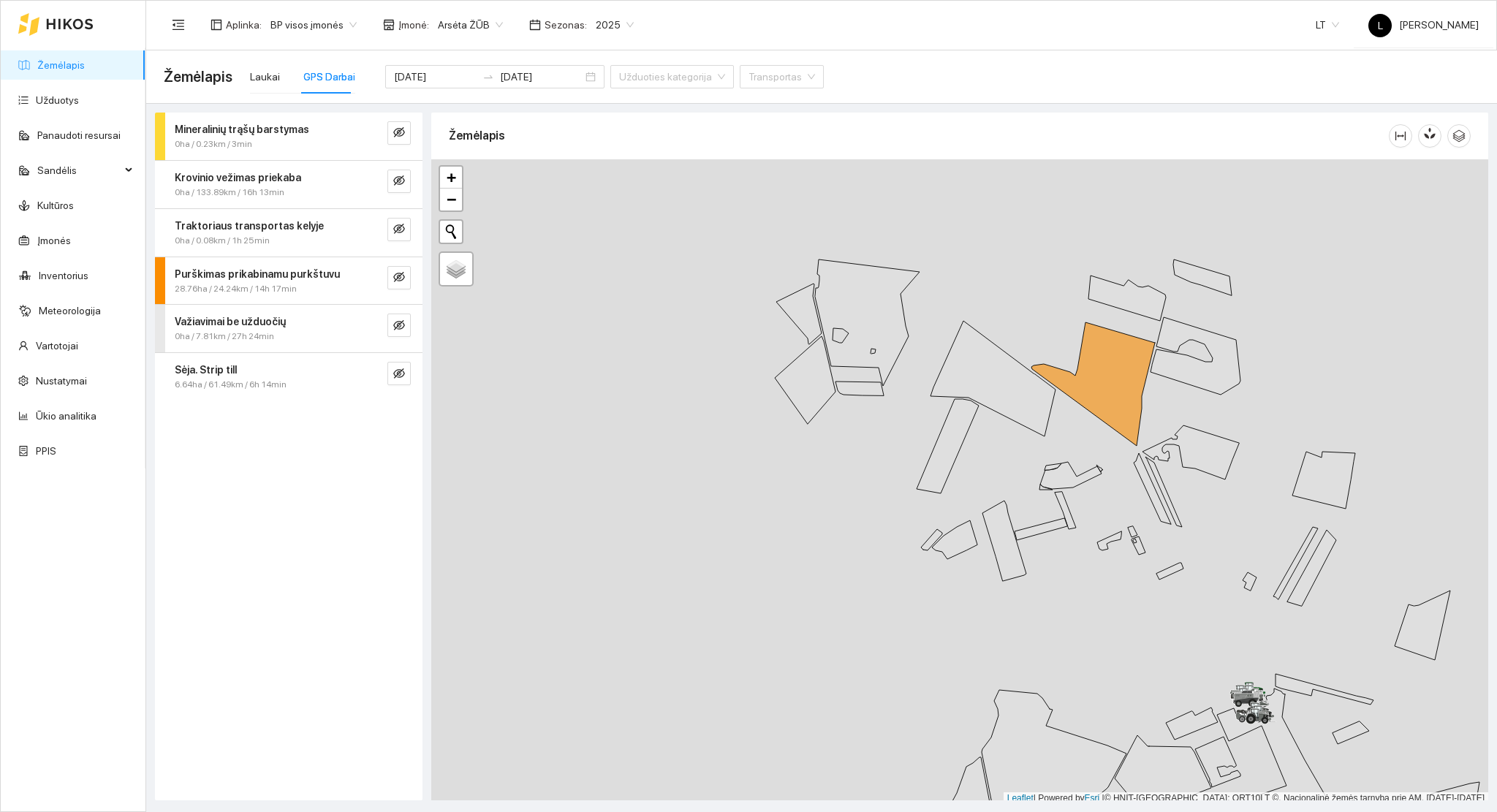
scroll to position [4, 0]
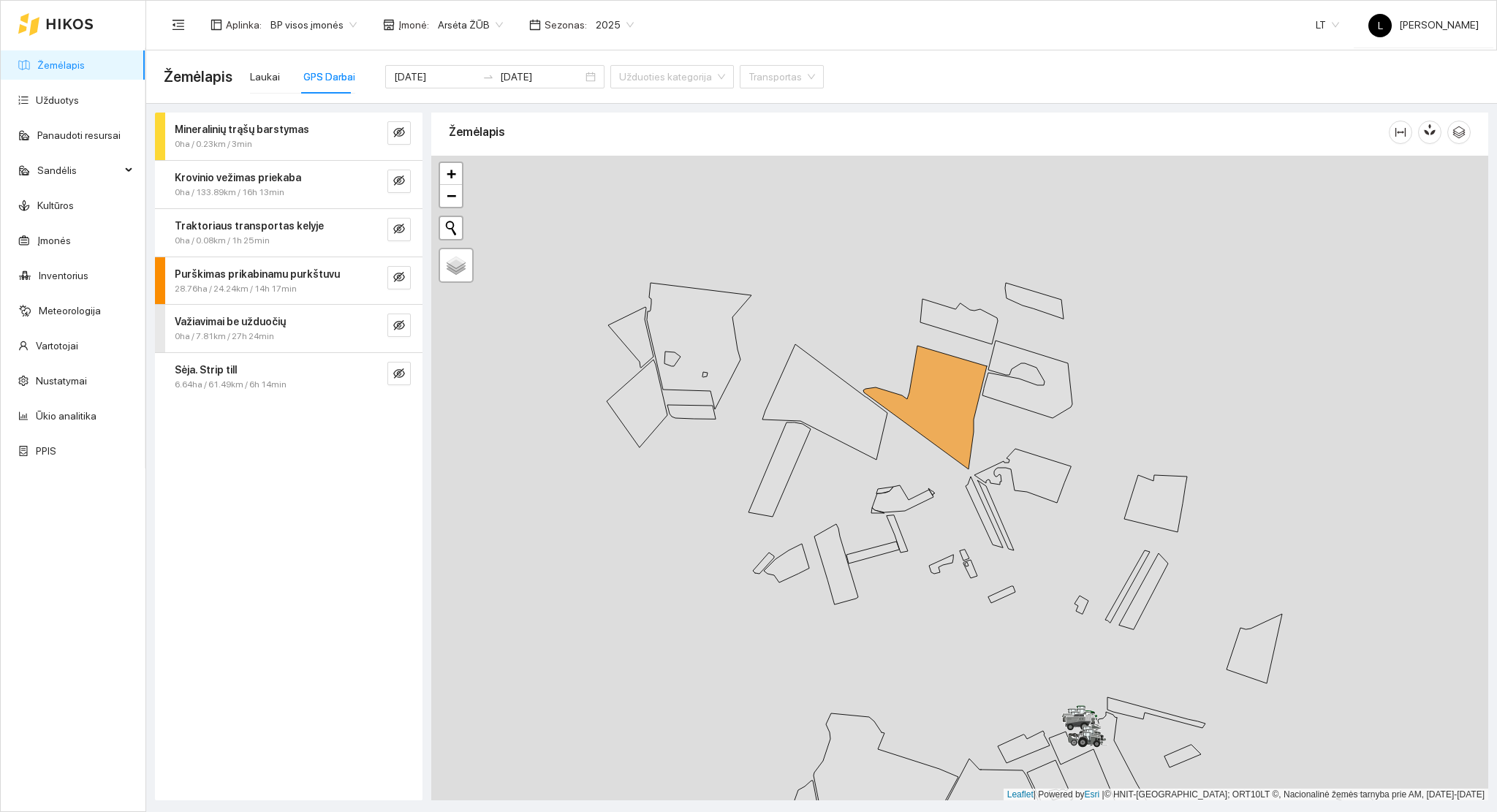
drag, startPoint x: 1024, startPoint y: 454, endPoint x: 950, endPoint y: 459, distance: 74.2
click at [952, 459] on icon at bounding box center [924, 407] width 123 height 123
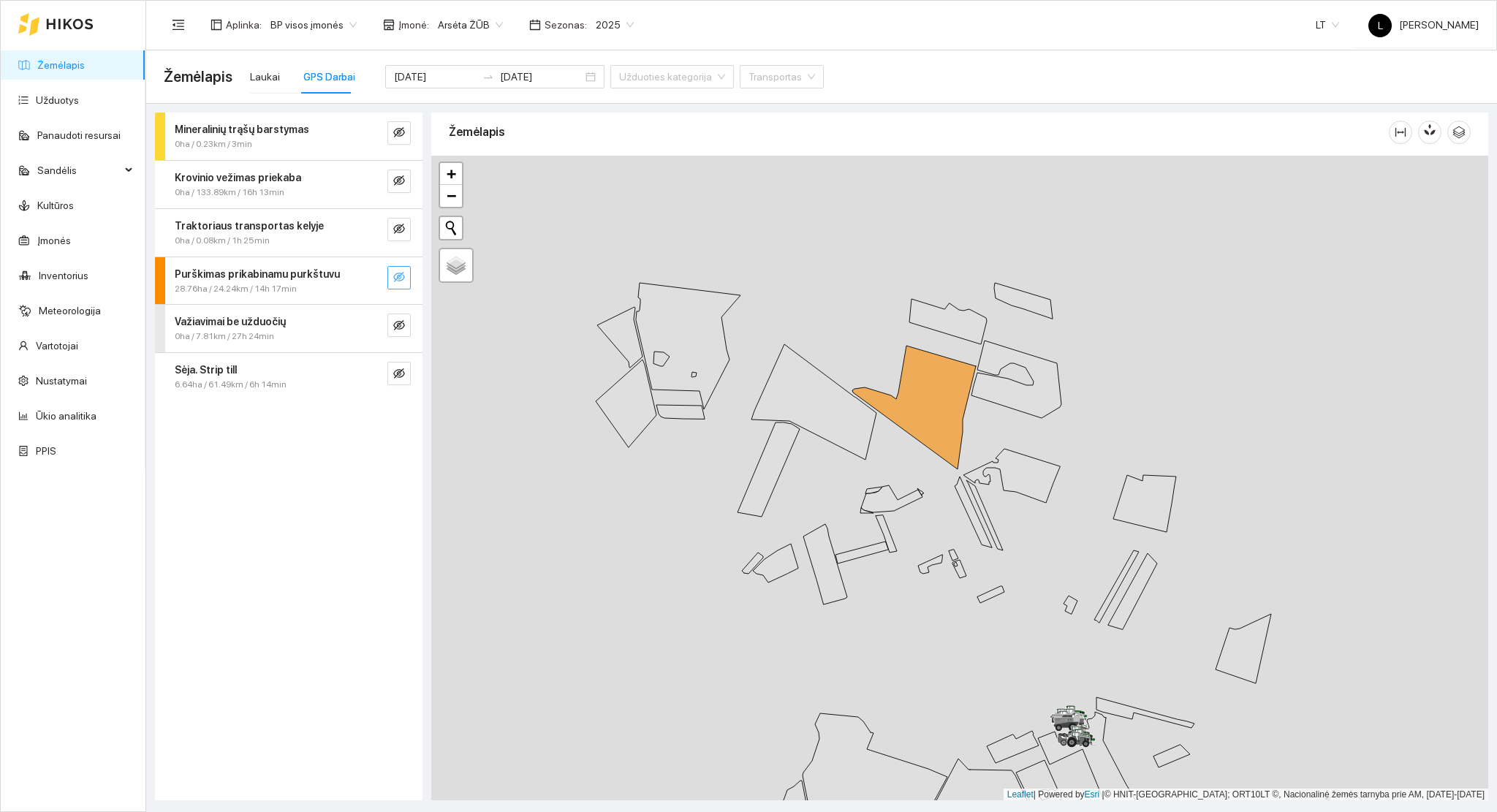
click at [393, 279] on icon "eye-invisible" at bounding box center [399, 277] width 11 height 11
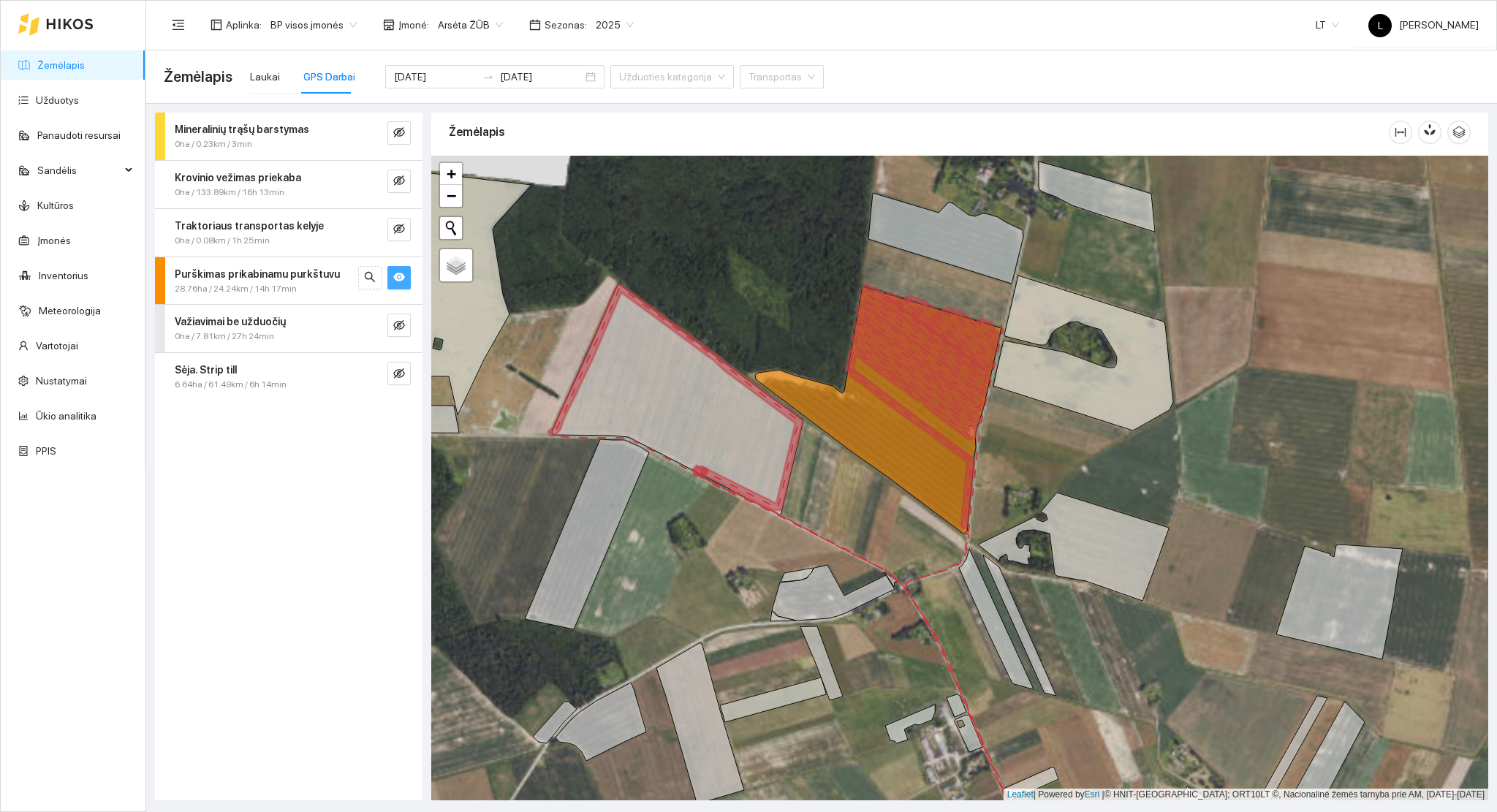
drag, startPoint x: 1106, startPoint y: 455, endPoint x: 1082, endPoint y: 468, distance: 27.3
click at [1086, 467] on div at bounding box center [960, 478] width 1057 height 645
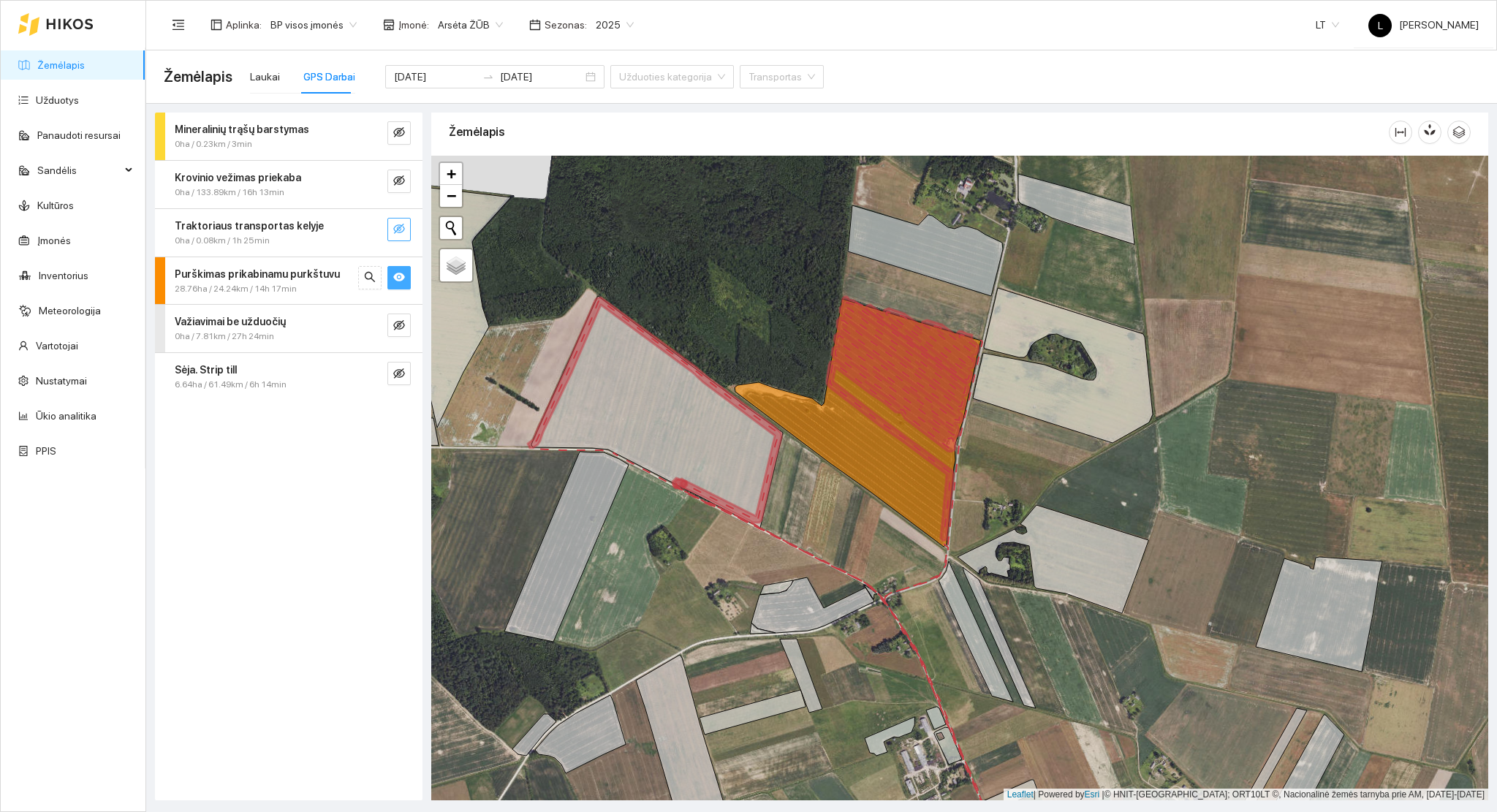
click at [402, 223] on icon "eye-invisible" at bounding box center [399, 228] width 11 height 10
click at [401, 226] on icon "eye" at bounding box center [399, 228] width 11 height 8
click at [405, 180] on button "button" at bounding box center [399, 181] width 24 height 24
click at [399, 180] on icon "eye" at bounding box center [399, 180] width 11 height 8
click at [392, 140] on button "button" at bounding box center [399, 133] width 24 height 24
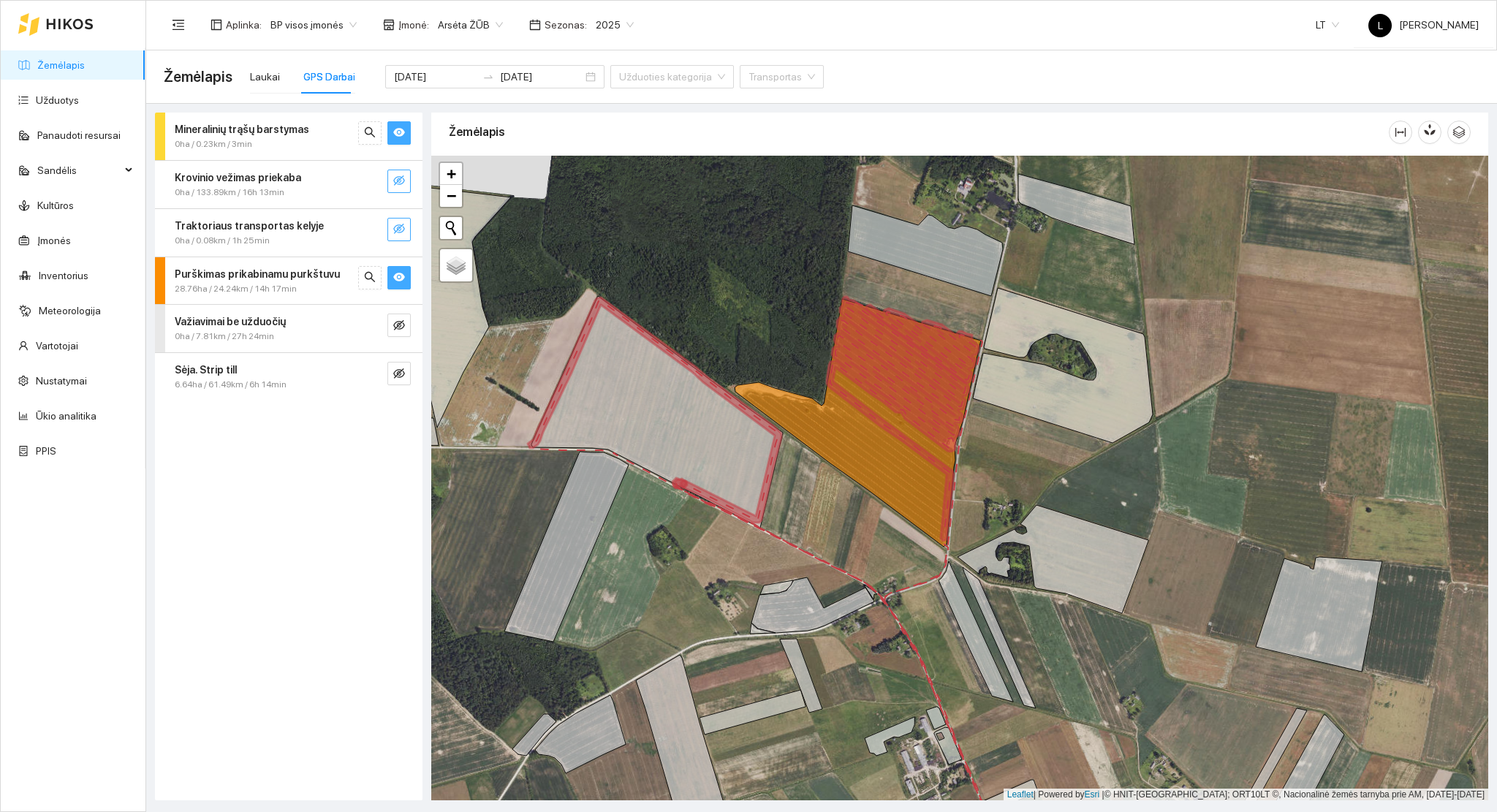
click at [396, 139] on span "eye" at bounding box center [399, 133] width 11 height 14
click at [408, 379] on button "button" at bounding box center [399, 373] width 24 height 24
click at [406, 369] on button "button" at bounding box center [399, 373] width 24 height 24
click at [402, 327] on icon "eye-invisible" at bounding box center [399, 325] width 11 height 10
click at [439, 73] on input "[DATE]" at bounding box center [435, 76] width 83 height 16
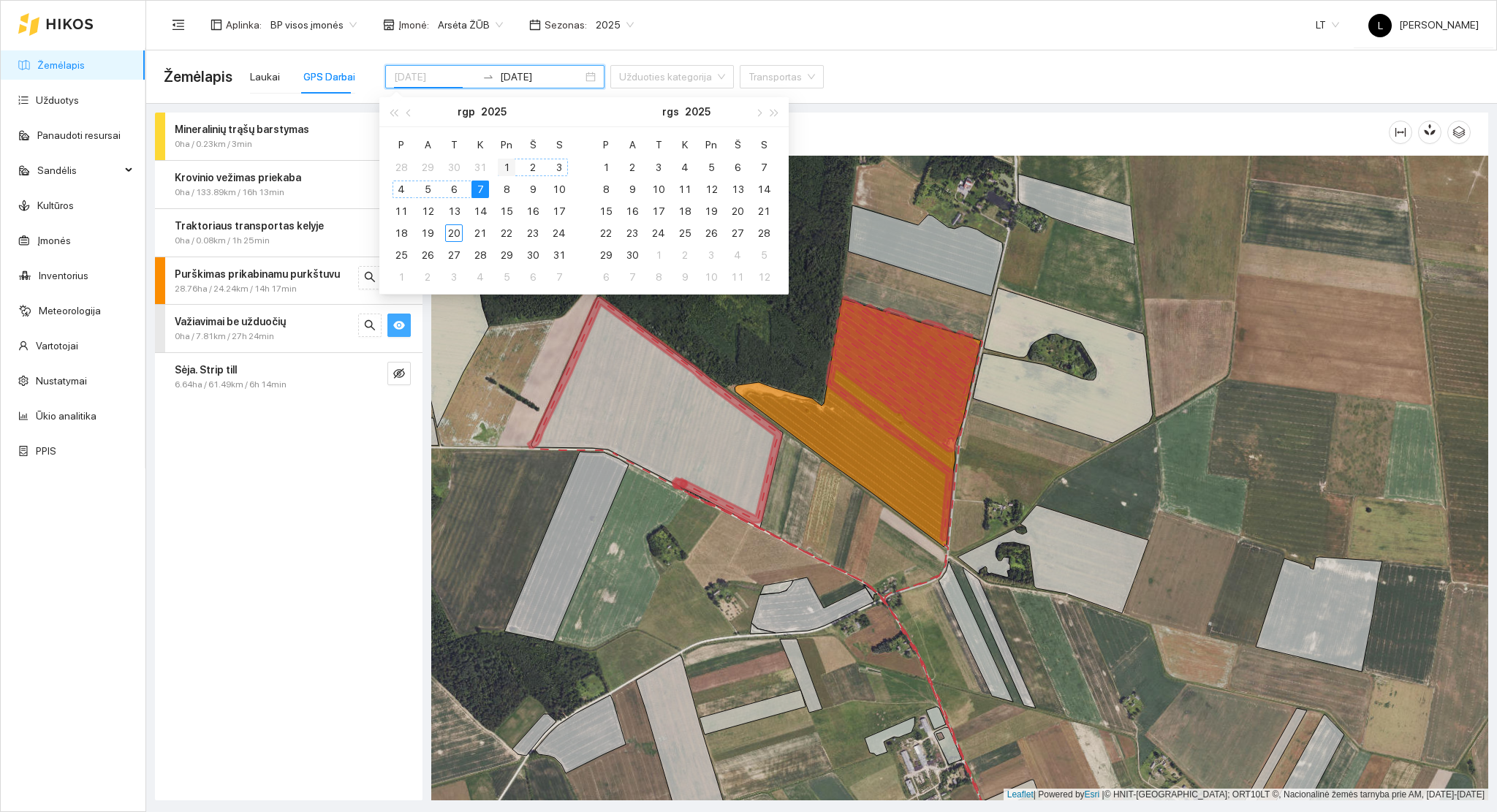
type input "2025-08-01"
click at [507, 166] on div "1" at bounding box center [506, 167] width 18 height 18
type input "[DATE]"
click at [505, 190] on div "8" at bounding box center [506, 189] width 18 height 18
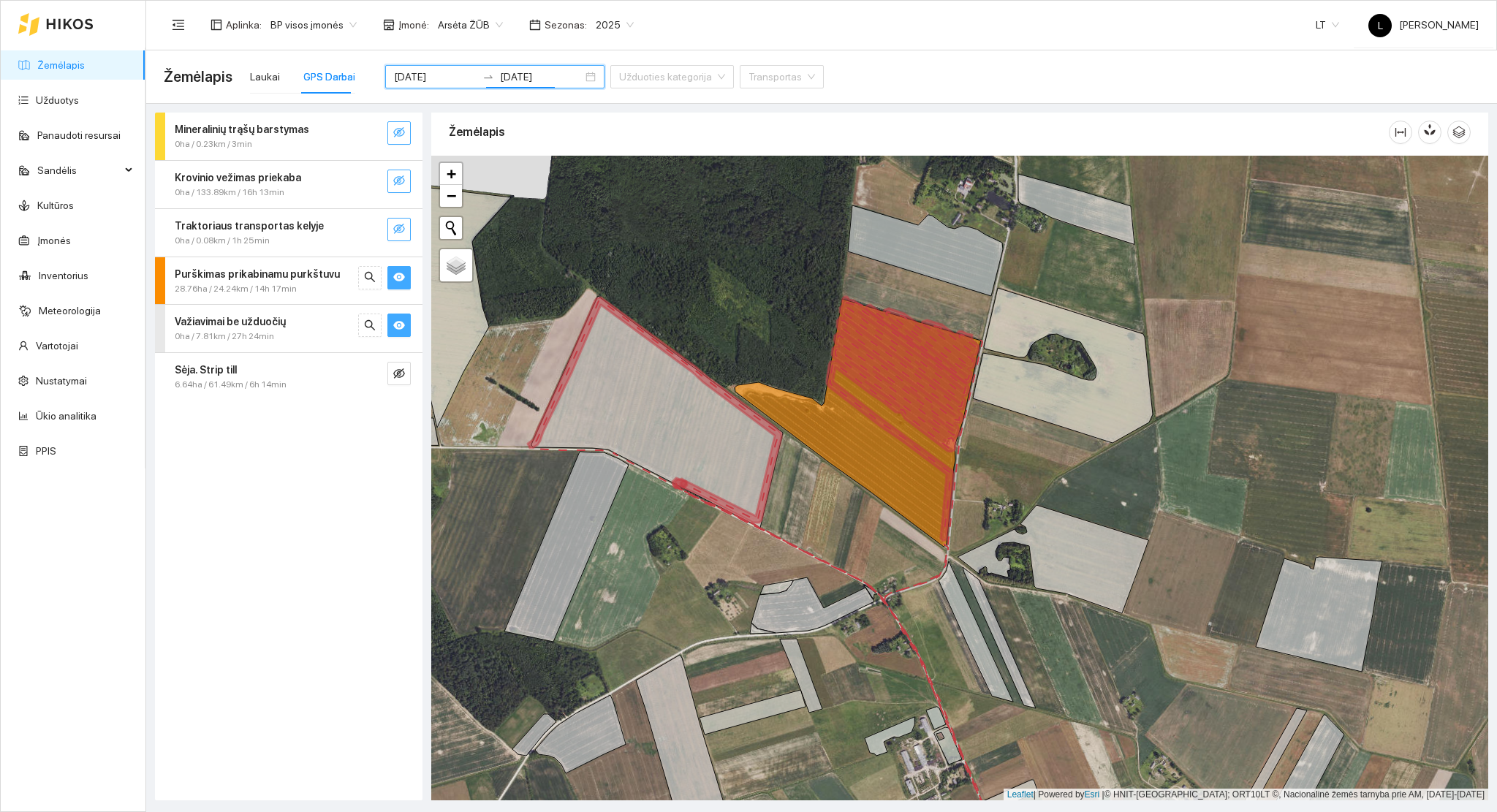
click at [394, 331] on span "eye" at bounding box center [399, 326] width 11 height 14
click at [395, 291] on div "Purškimas prikabinamu purkštuvu 28.76ha / 24.24km / 14h 17min" at bounding box center [288, 281] width 268 height 47
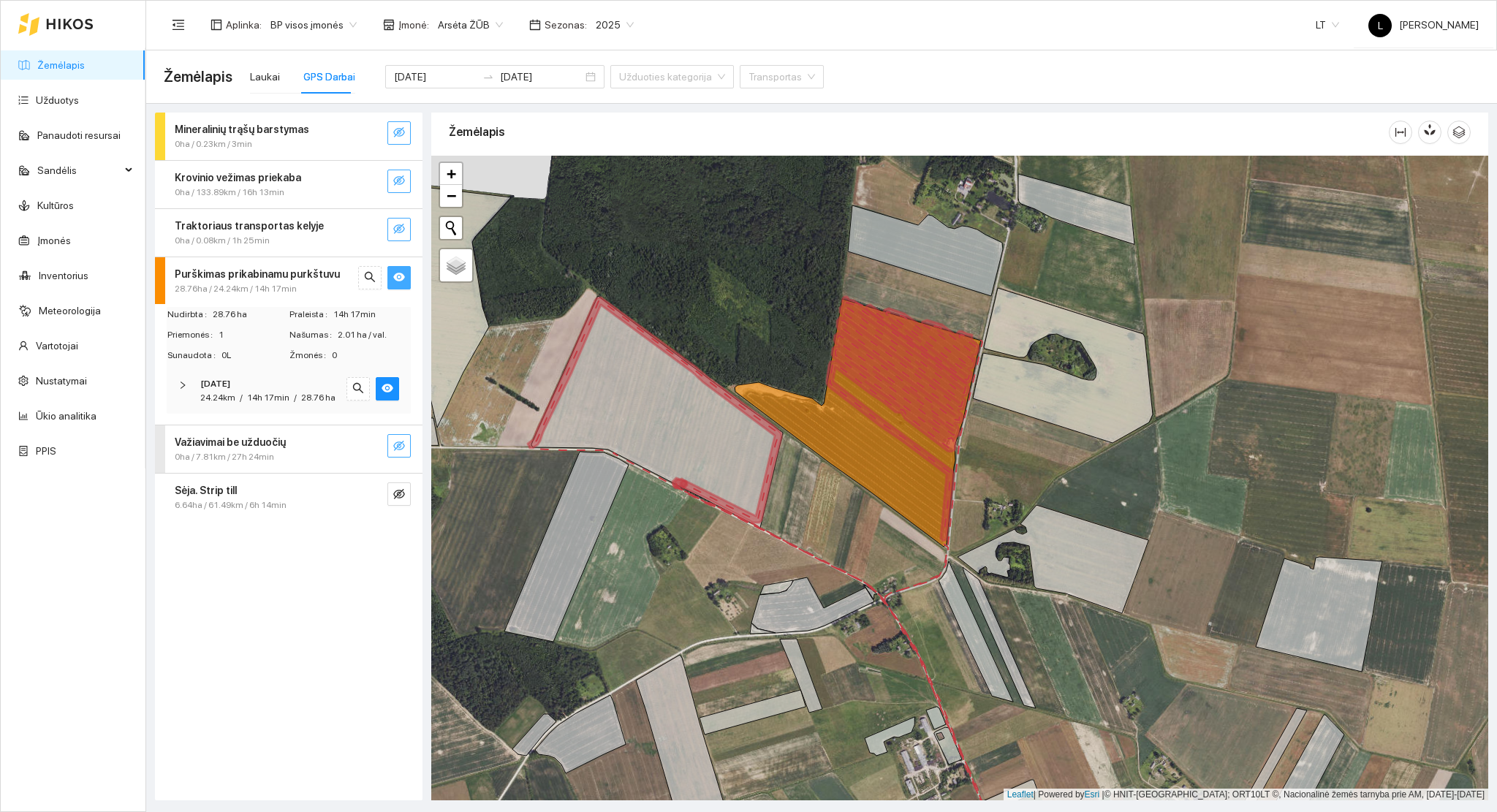
click at [404, 281] on icon "eye" at bounding box center [399, 277] width 11 height 11
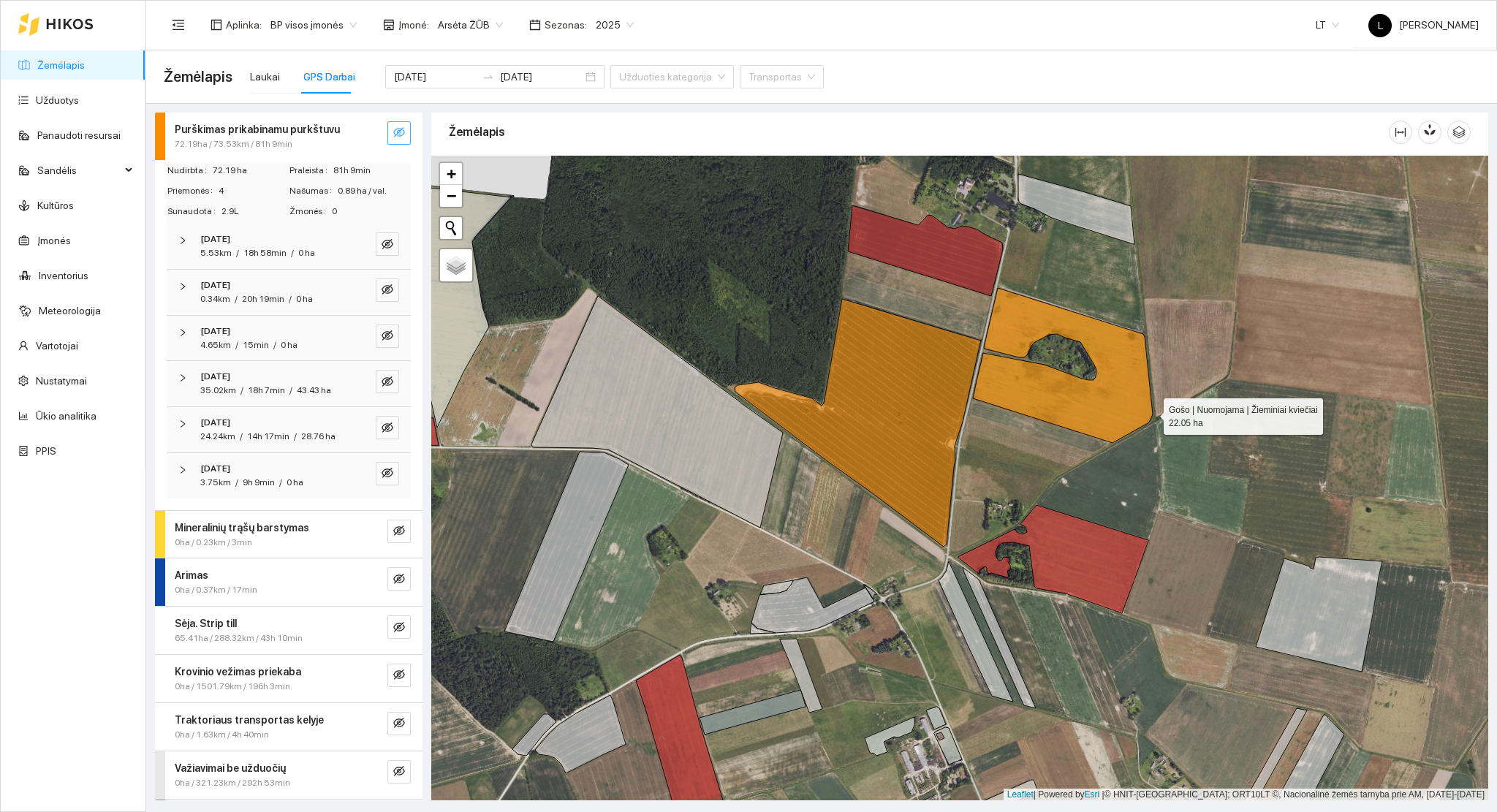
click at [1148, 413] on icon at bounding box center [1062, 365] width 180 height 154
click at [1145, 413] on icon at bounding box center [1062, 365] width 180 height 154
click at [393, 132] on icon "eye-invisible" at bounding box center [399, 132] width 11 height 10
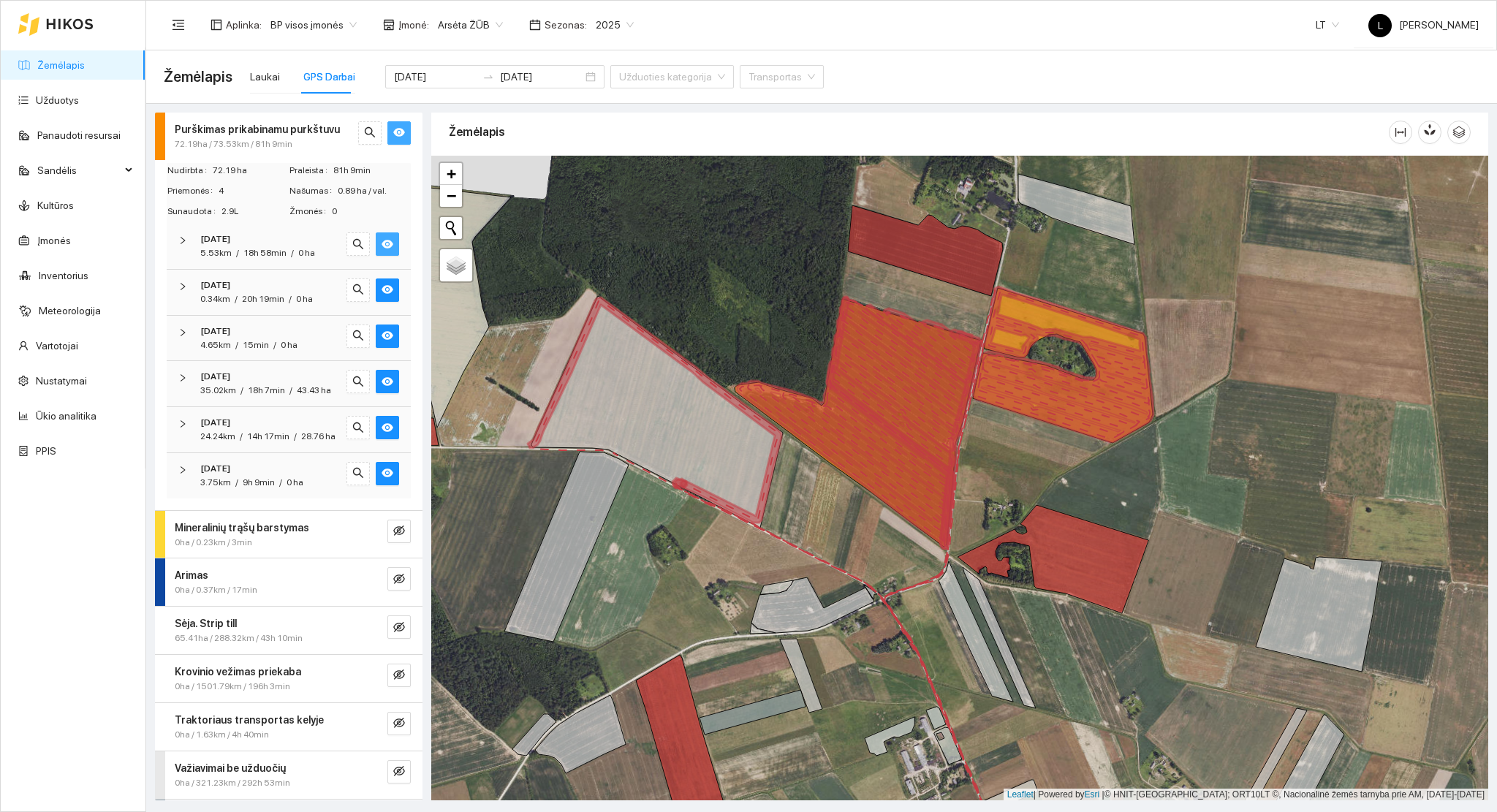
click at [382, 246] on icon "eye" at bounding box center [387, 244] width 11 height 11
click at [382, 246] on icon "eye-invisible" at bounding box center [387, 244] width 11 height 11
click at [382, 285] on icon "eye" at bounding box center [387, 289] width 11 height 8
click at [382, 295] on span "eye-invisible" at bounding box center [387, 290] width 11 height 14
click at [382, 334] on icon "eye" at bounding box center [387, 334] width 11 height 8
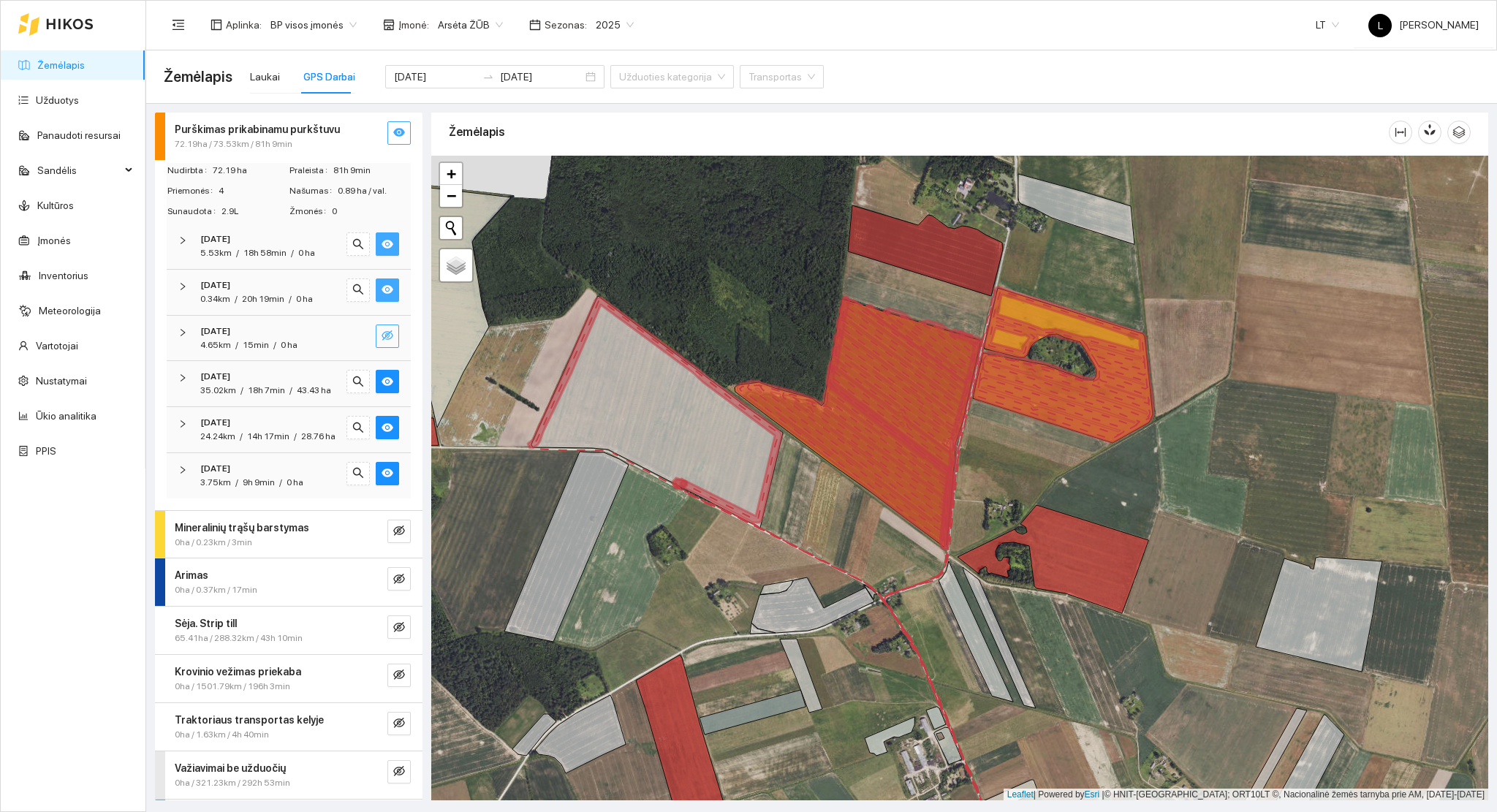
click at [382, 337] on icon "eye-invisible" at bounding box center [387, 335] width 11 height 10
click at [382, 388] on span "eye" at bounding box center [387, 382] width 11 height 14
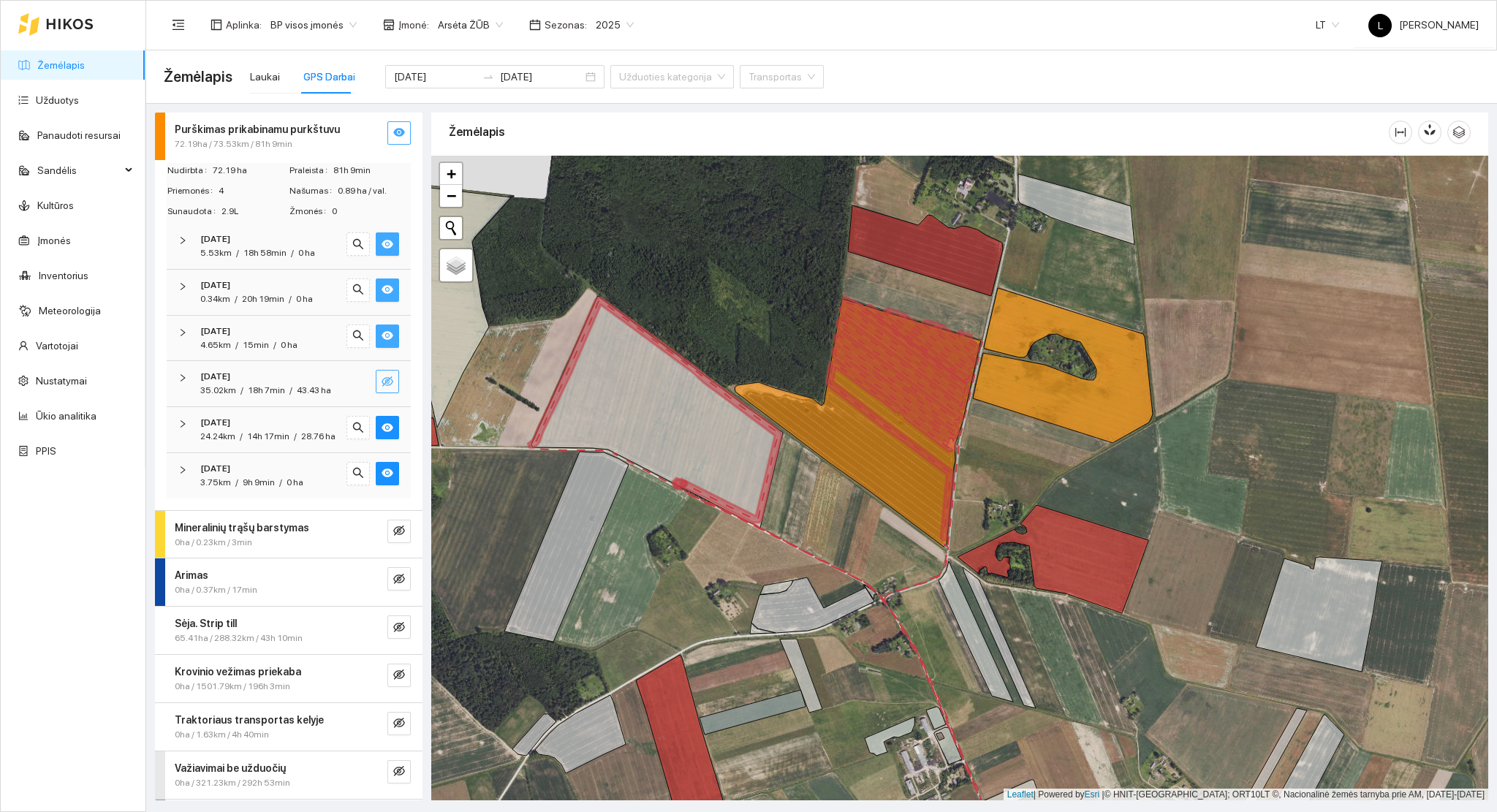
click at [382, 385] on icon "eye-invisible" at bounding box center [387, 382] width 11 height 11
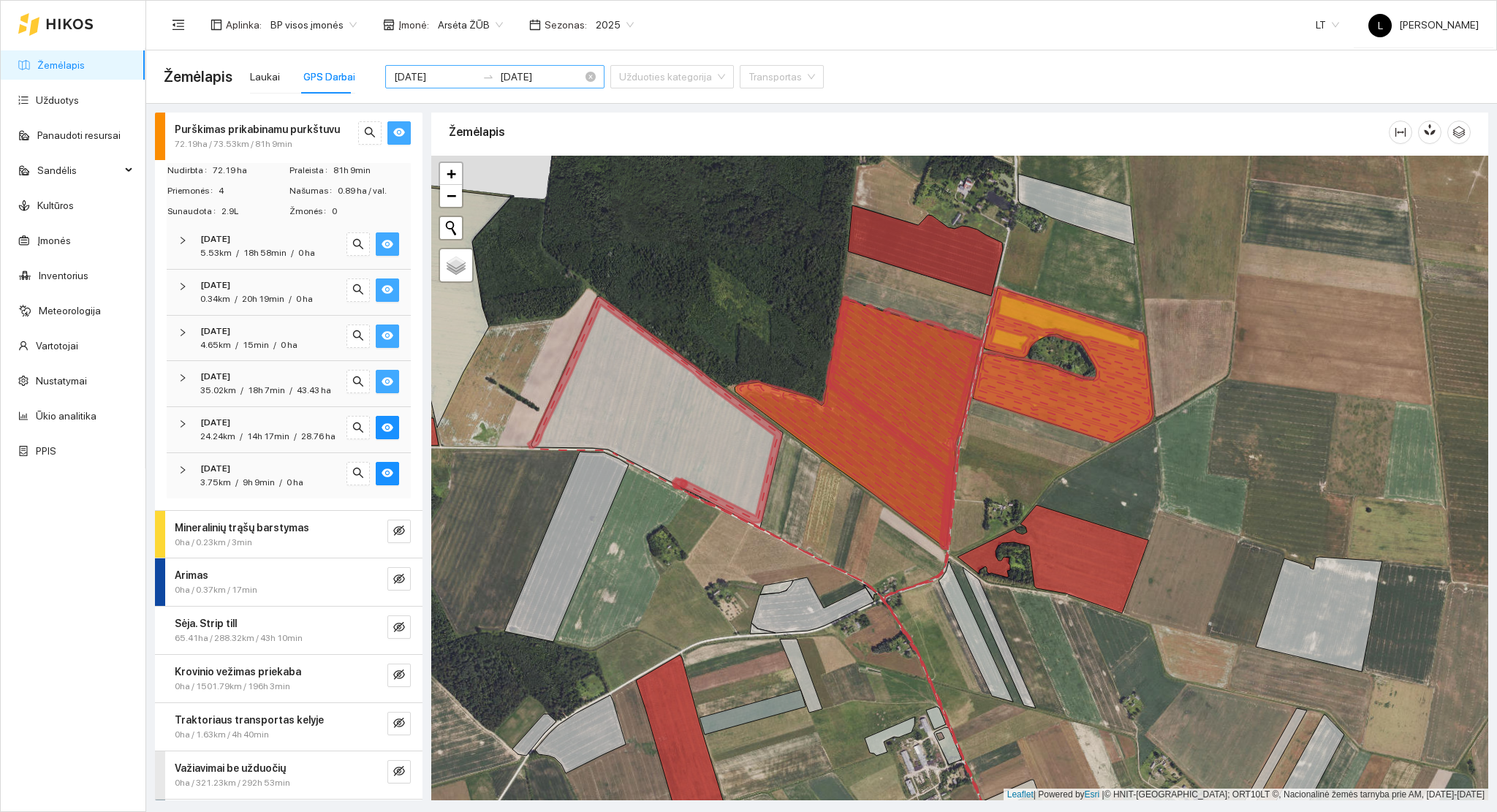
click at [438, 73] on input "2025-08-01" at bounding box center [435, 76] width 83 height 16
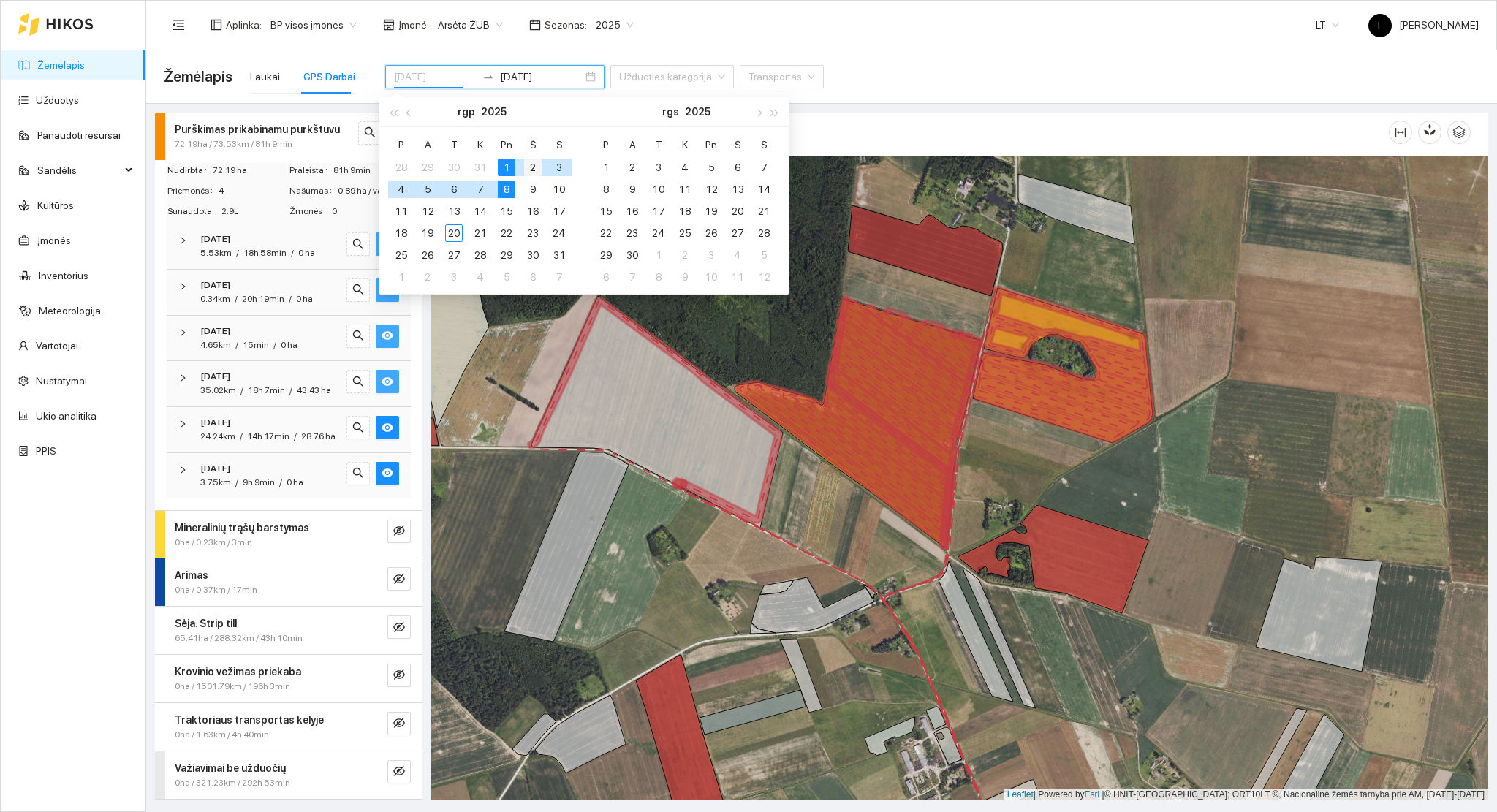
type input "[DATE]"
click at [536, 167] on div "2" at bounding box center [532, 167] width 18 height 18
type input "[DATE]"
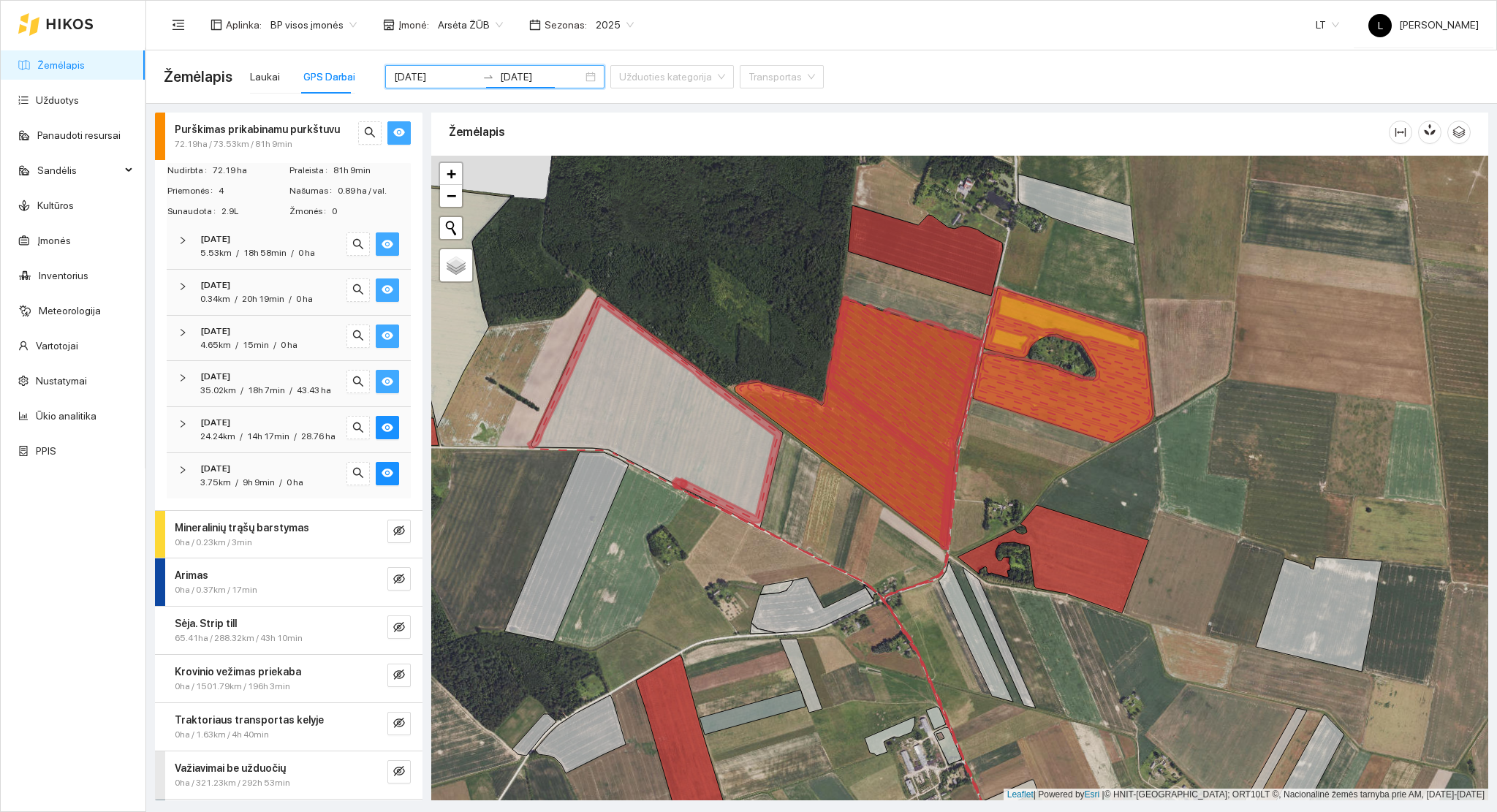
click at [382, 382] on icon "eye" at bounding box center [387, 382] width 11 height 11
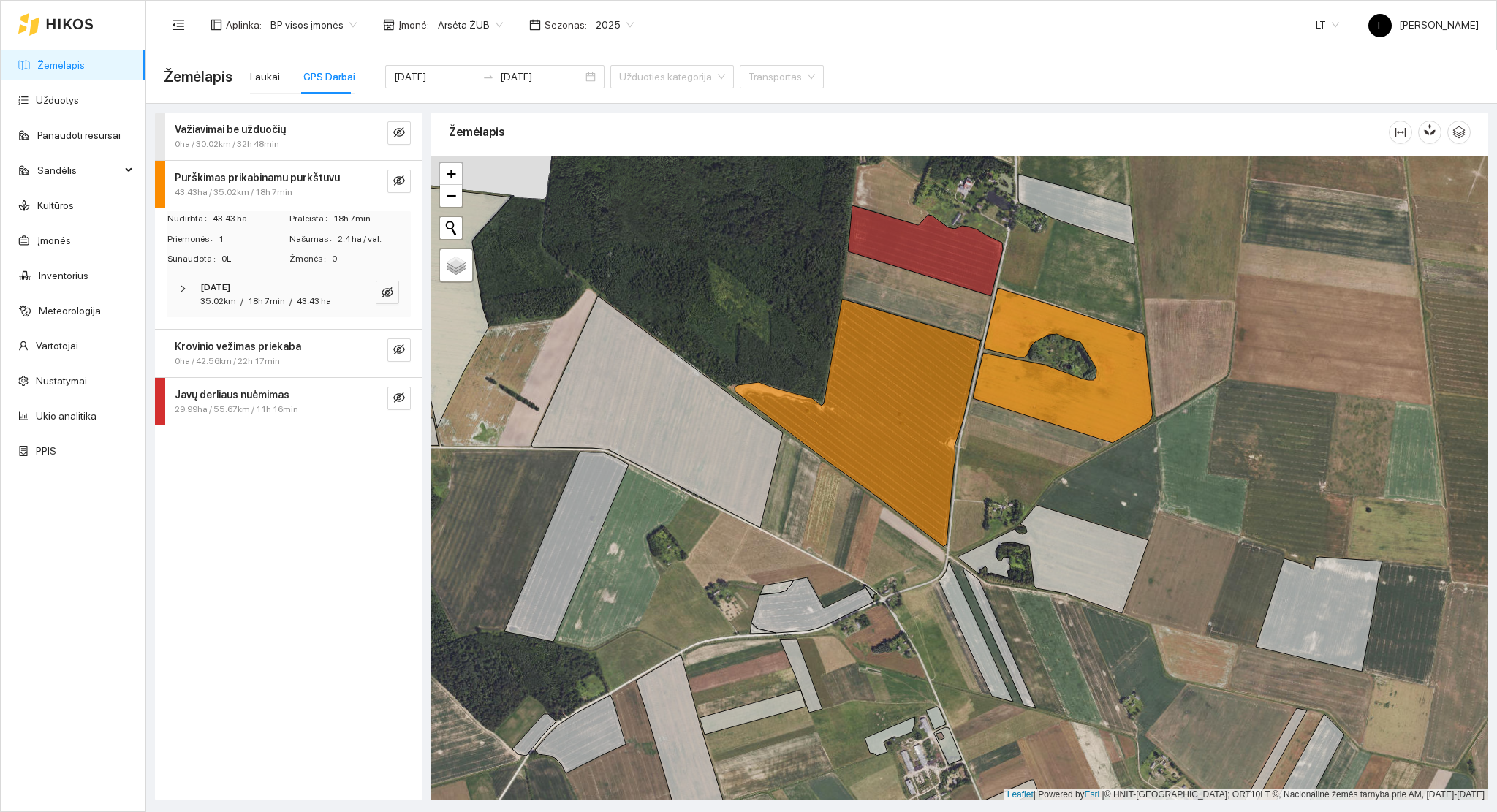
click at [374, 378] on div "Javų derliaus nuėmimas 29.99ha / 55.67km / 11h 16min" at bounding box center [288, 401] width 268 height 47
click at [399, 179] on icon "eye-invisible" at bounding box center [399, 180] width 11 height 11
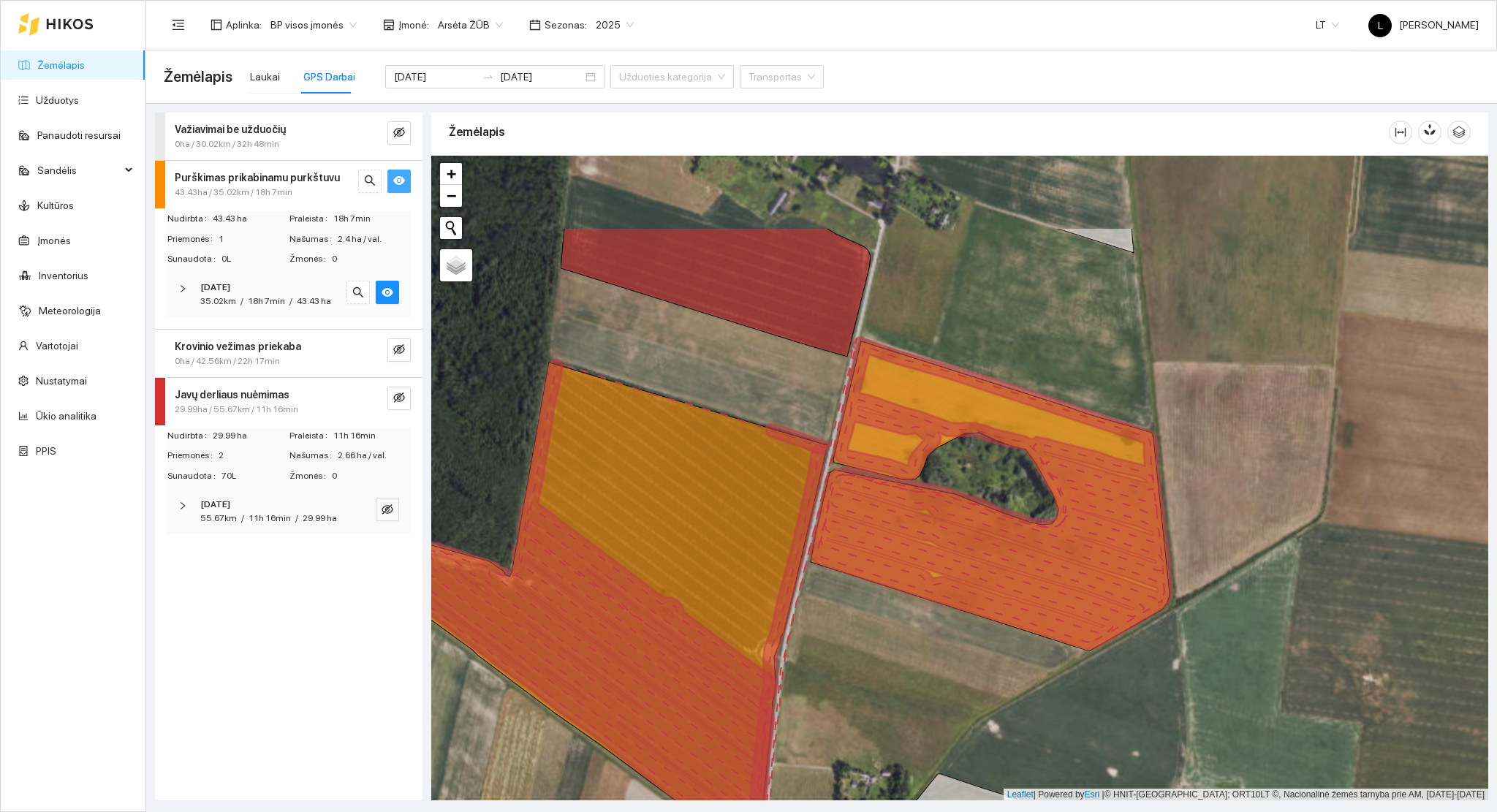
drag, startPoint x: 1079, startPoint y: 373, endPoint x: 988, endPoint y: 542, distance: 191.9
click at [980, 507] on icon at bounding box center [990, 493] width 361 height 311
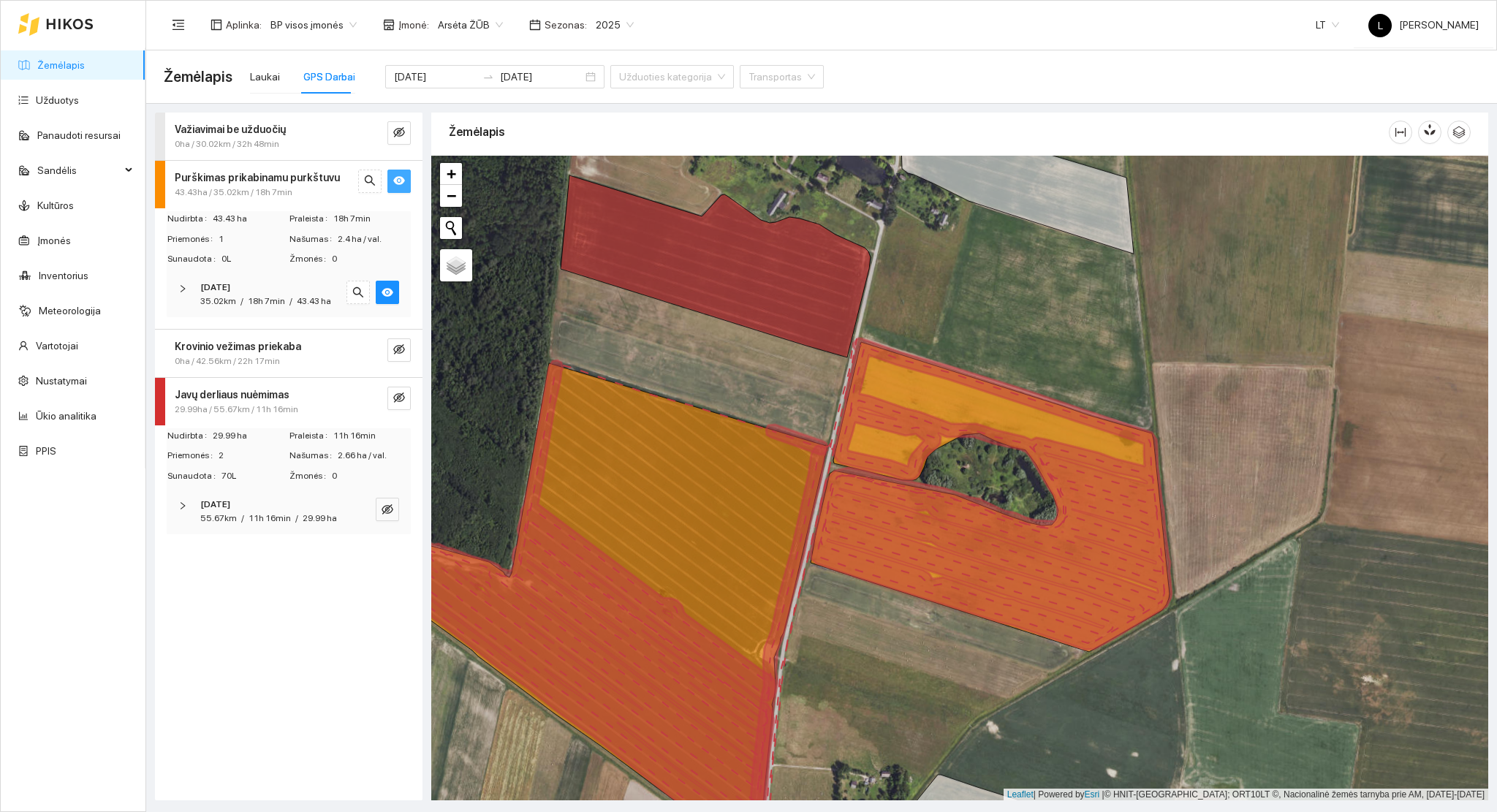
click at [228, 298] on span "35.02km" at bounding box center [219, 300] width 36 height 10
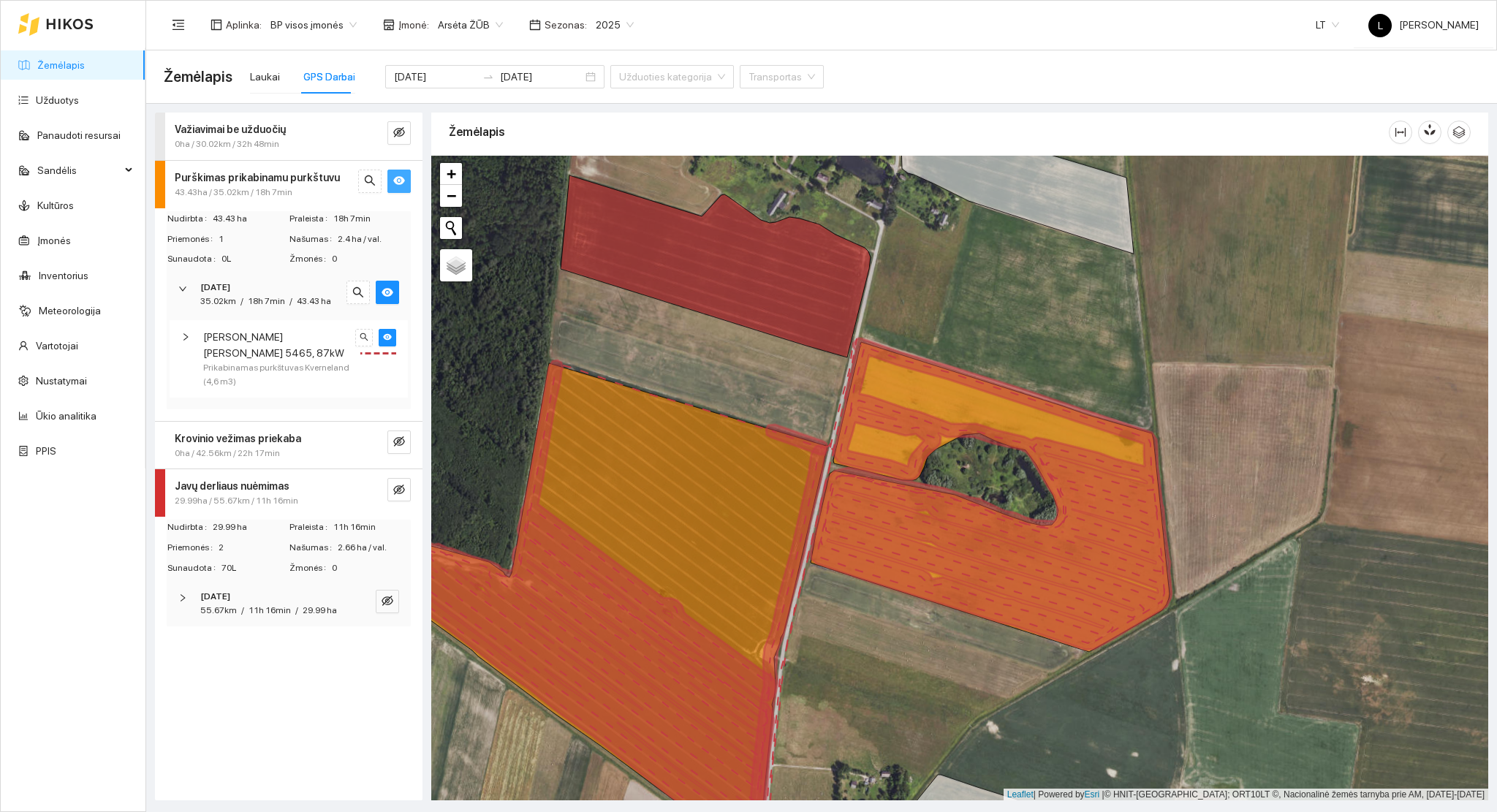
click at [318, 361] on span "Prikabinamas purkštuvas Kverneland (4,6 m3)" at bounding box center [277, 374] width 147 height 27
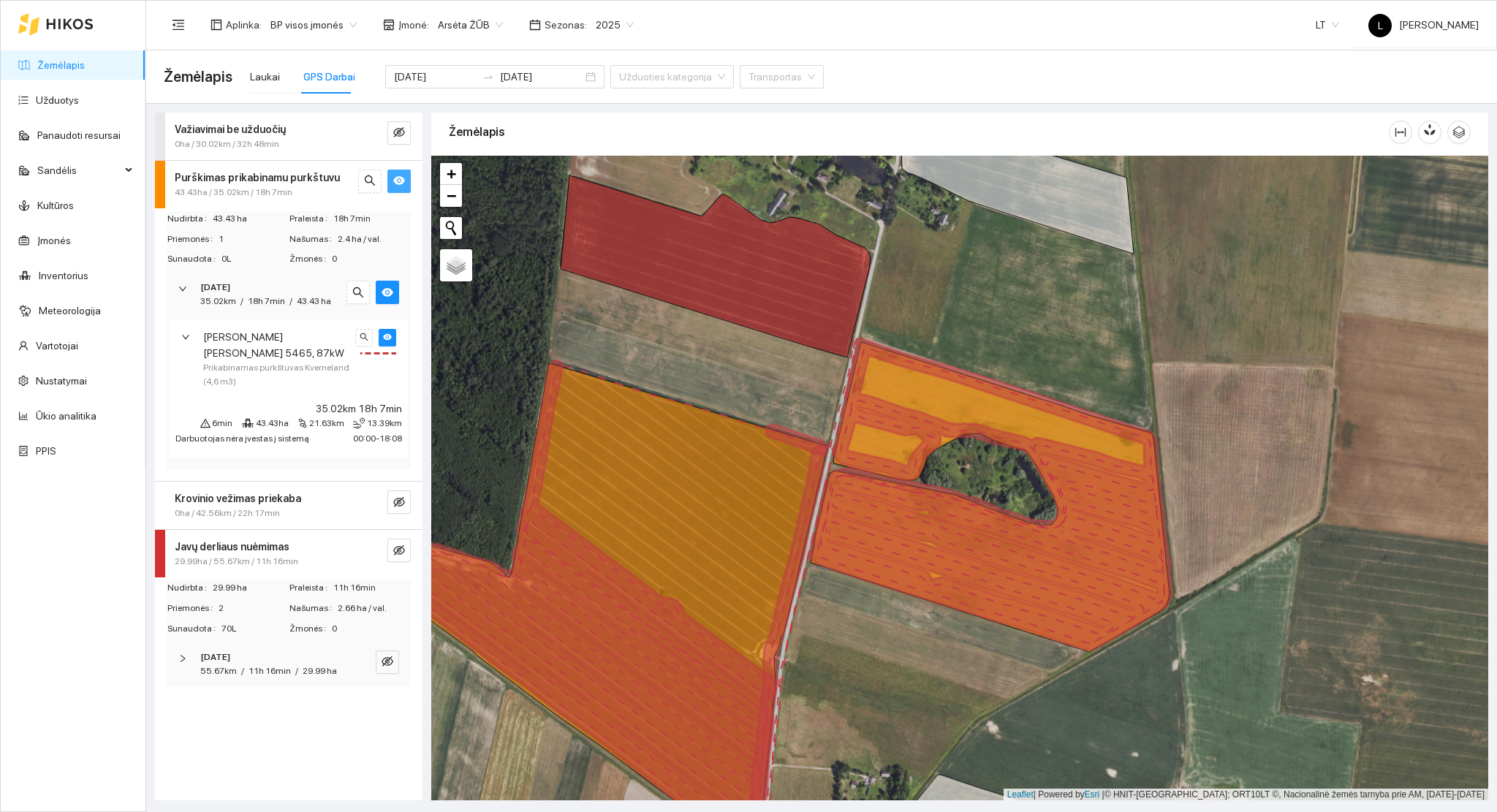
click at [294, 343] on span "[PERSON_NAME] 5465, 87kW" at bounding box center [277, 345] width 147 height 32
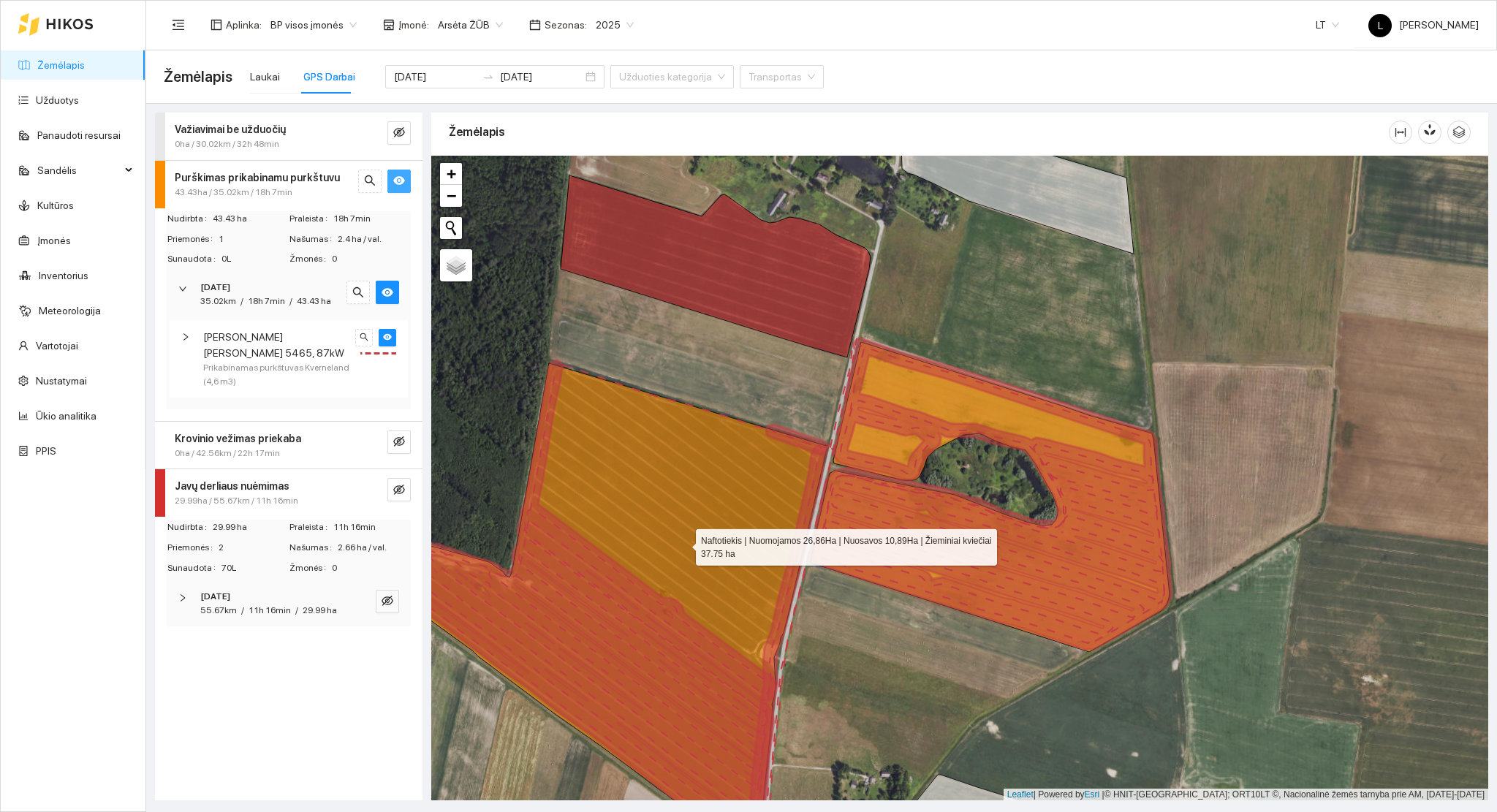
drag, startPoint x: 704, startPoint y: 498, endPoint x: 729, endPoint y: 447, distance: 56.8
click at [730, 450] on icon at bounding box center [580, 609] width 494 height 495
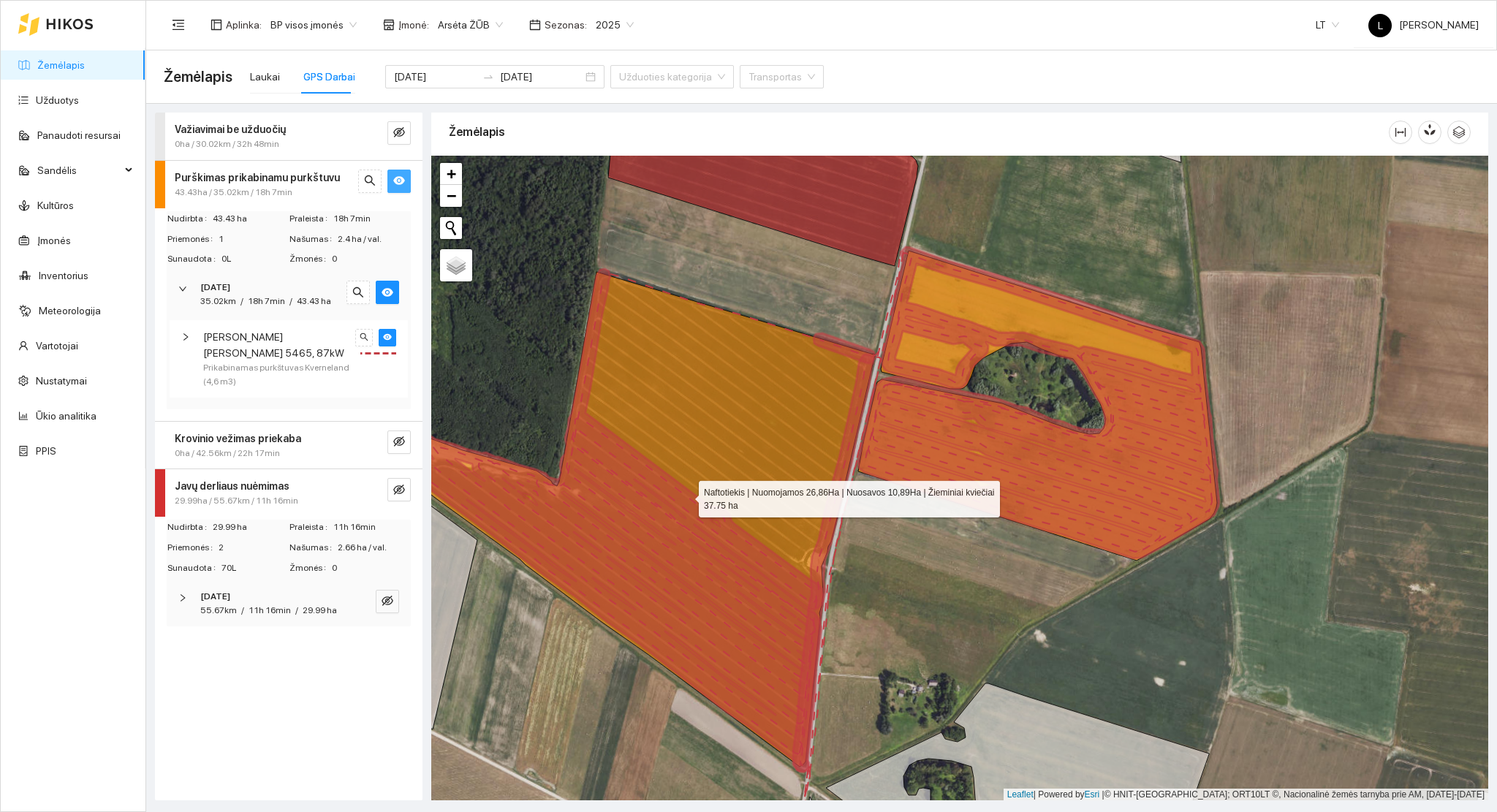
click at [1048, 528] on icon at bounding box center [1038, 402] width 361 height 311
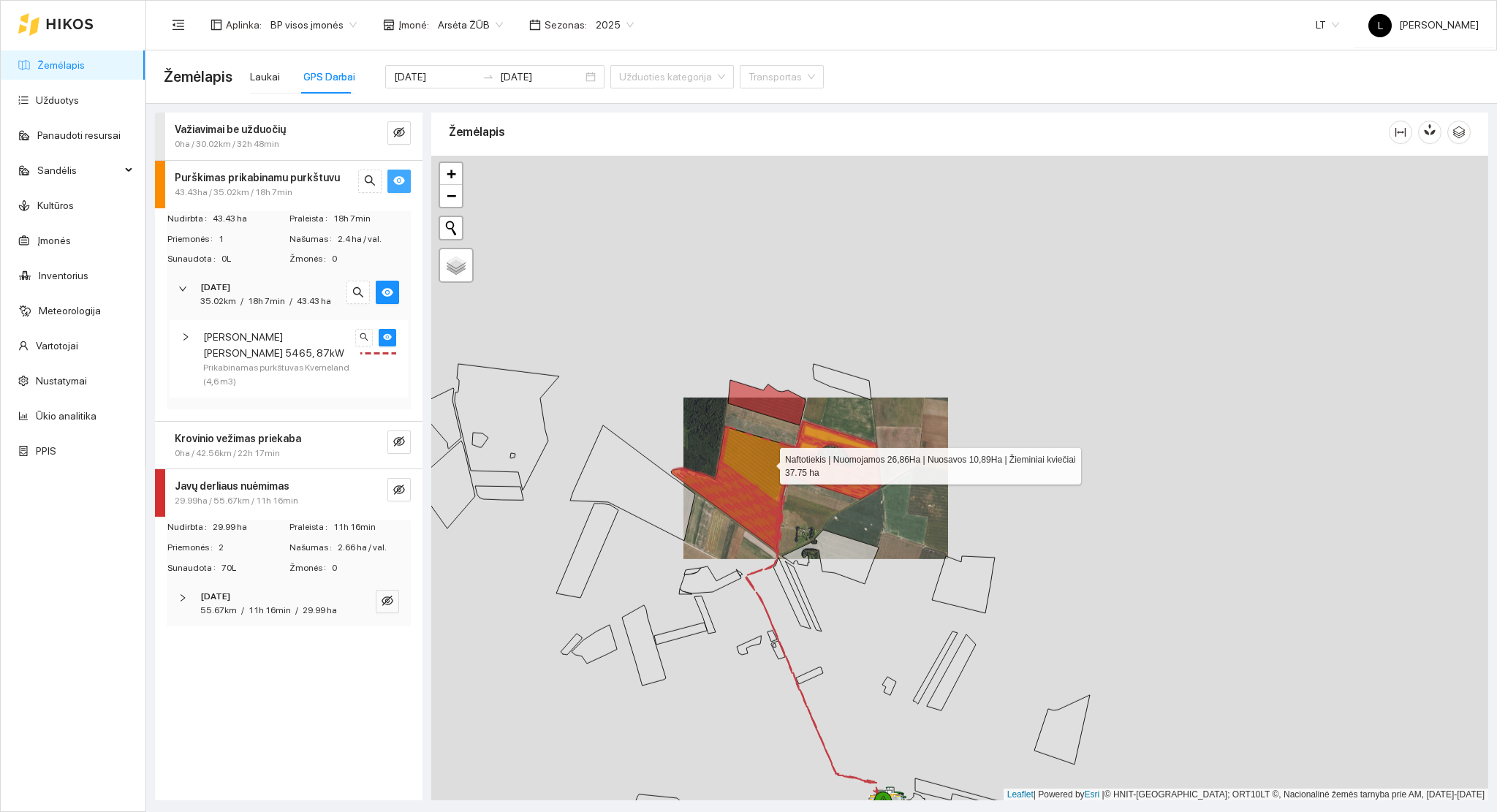
drag, startPoint x: 752, startPoint y: 429, endPoint x: 767, endPoint y: 463, distance: 37.2
click at [767, 463] on icon at bounding box center [732, 488] width 123 height 123
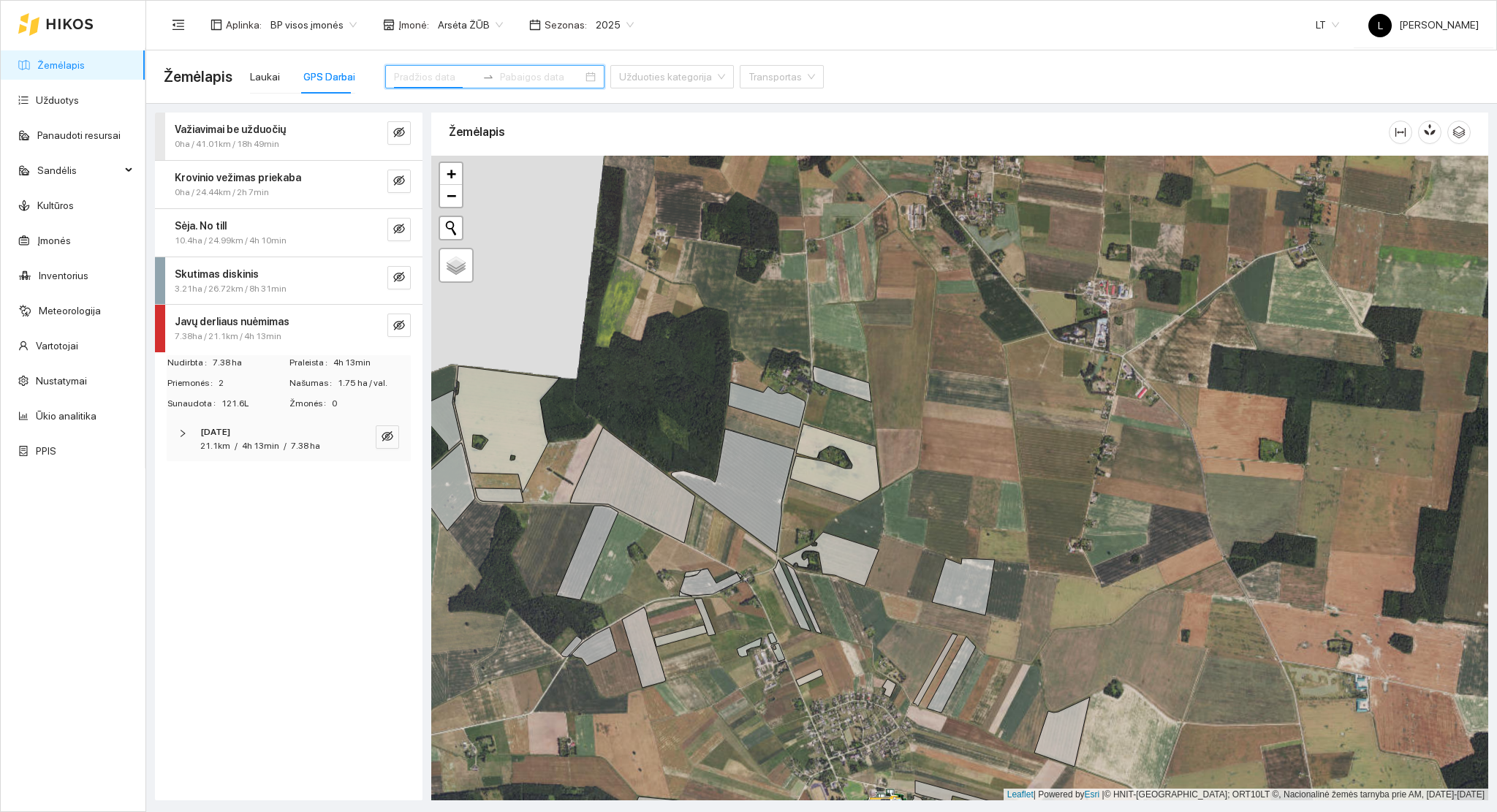
click at [439, 70] on input at bounding box center [435, 76] width 83 height 16
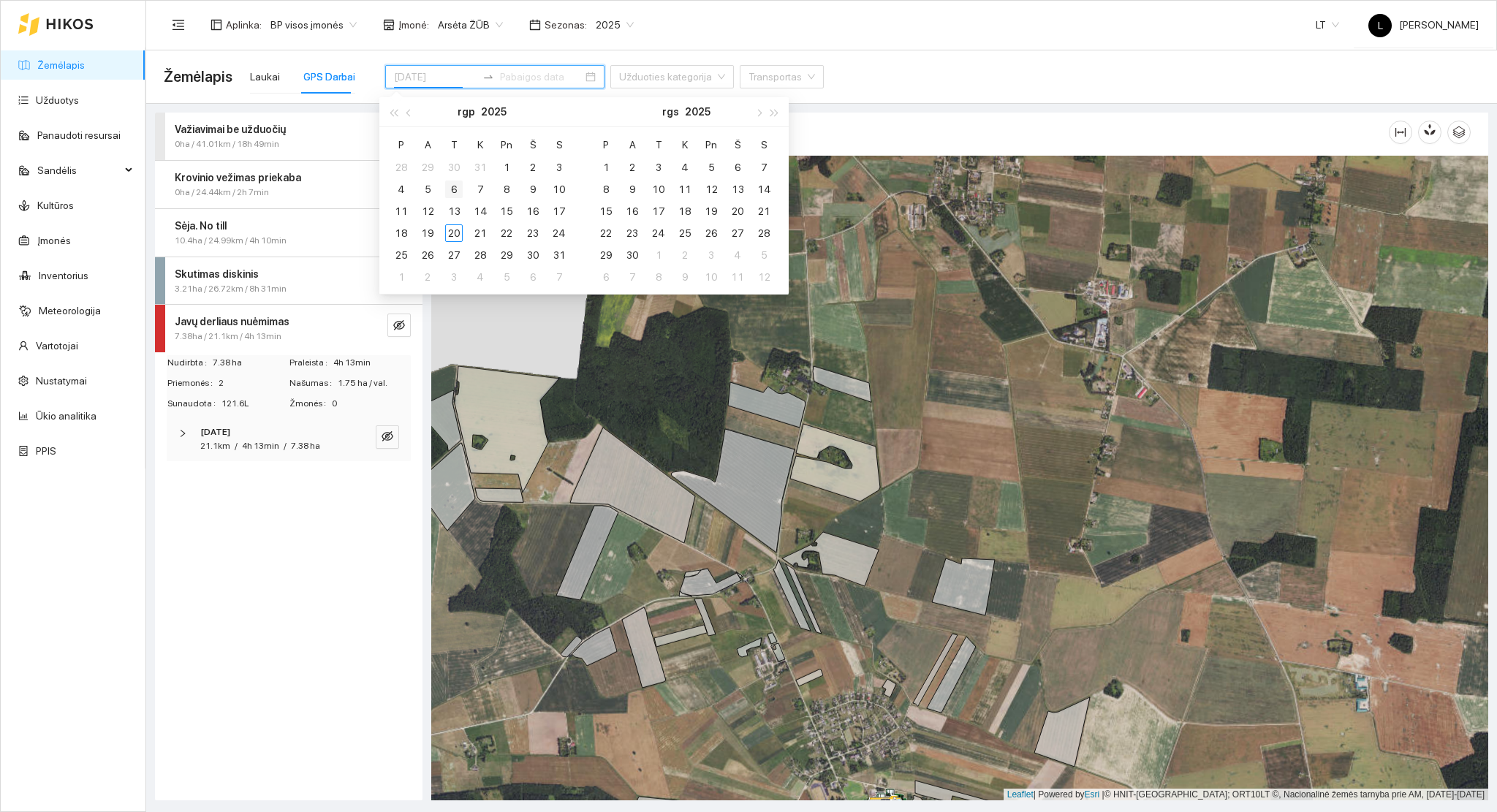
type input "[DATE]"
click at [446, 187] on div "6" at bounding box center [453, 189] width 18 height 18
type input "[DATE]"
click at [504, 191] on div "8" at bounding box center [506, 189] width 18 height 18
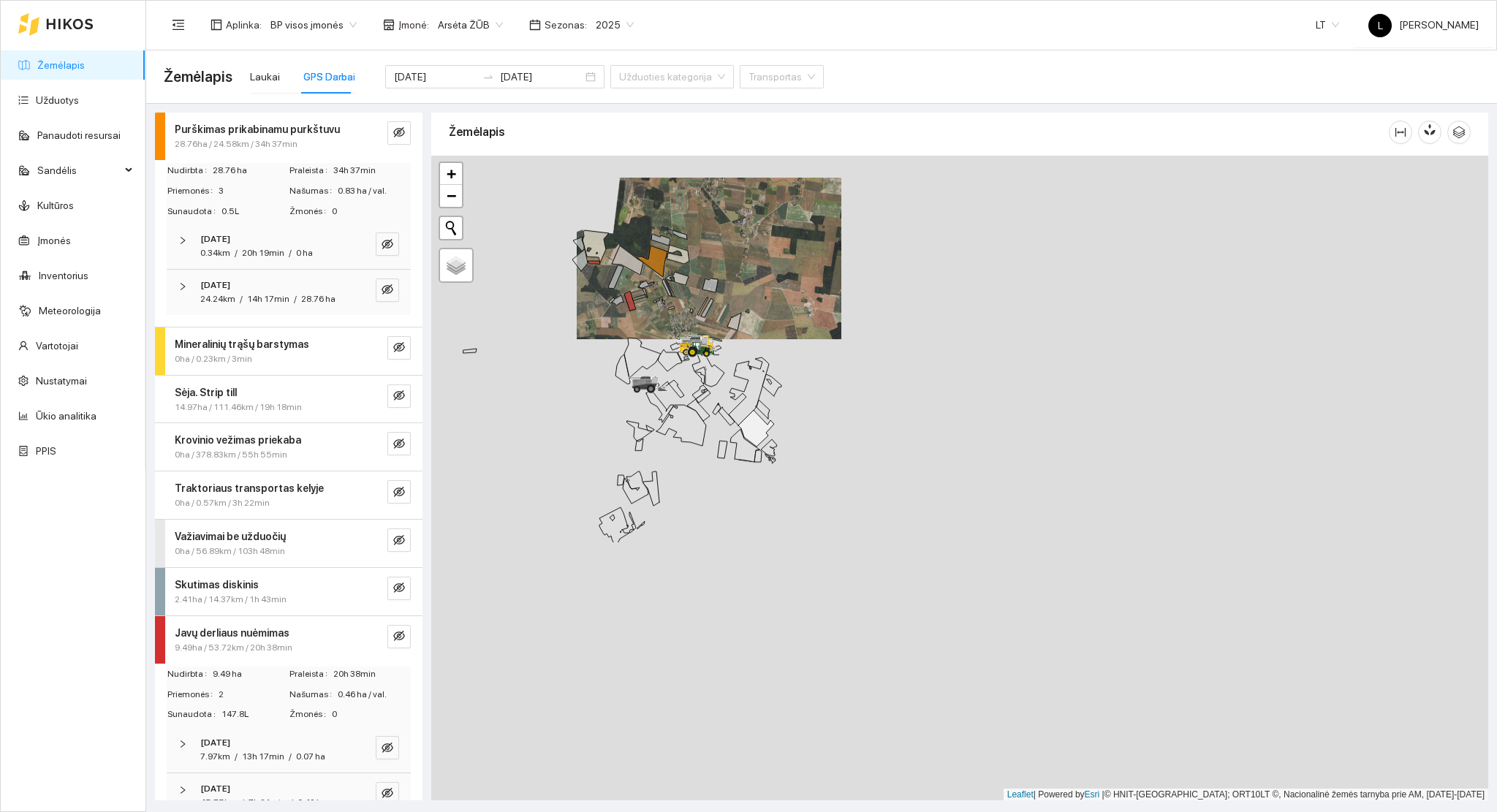
drag, startPoint x: 718, startPoint y: 435, endPoint x: 689, endPoint y: 336, distance: 103.2
click at [690, 337] on icon at bounding box center [703, 362] width 41 height 49
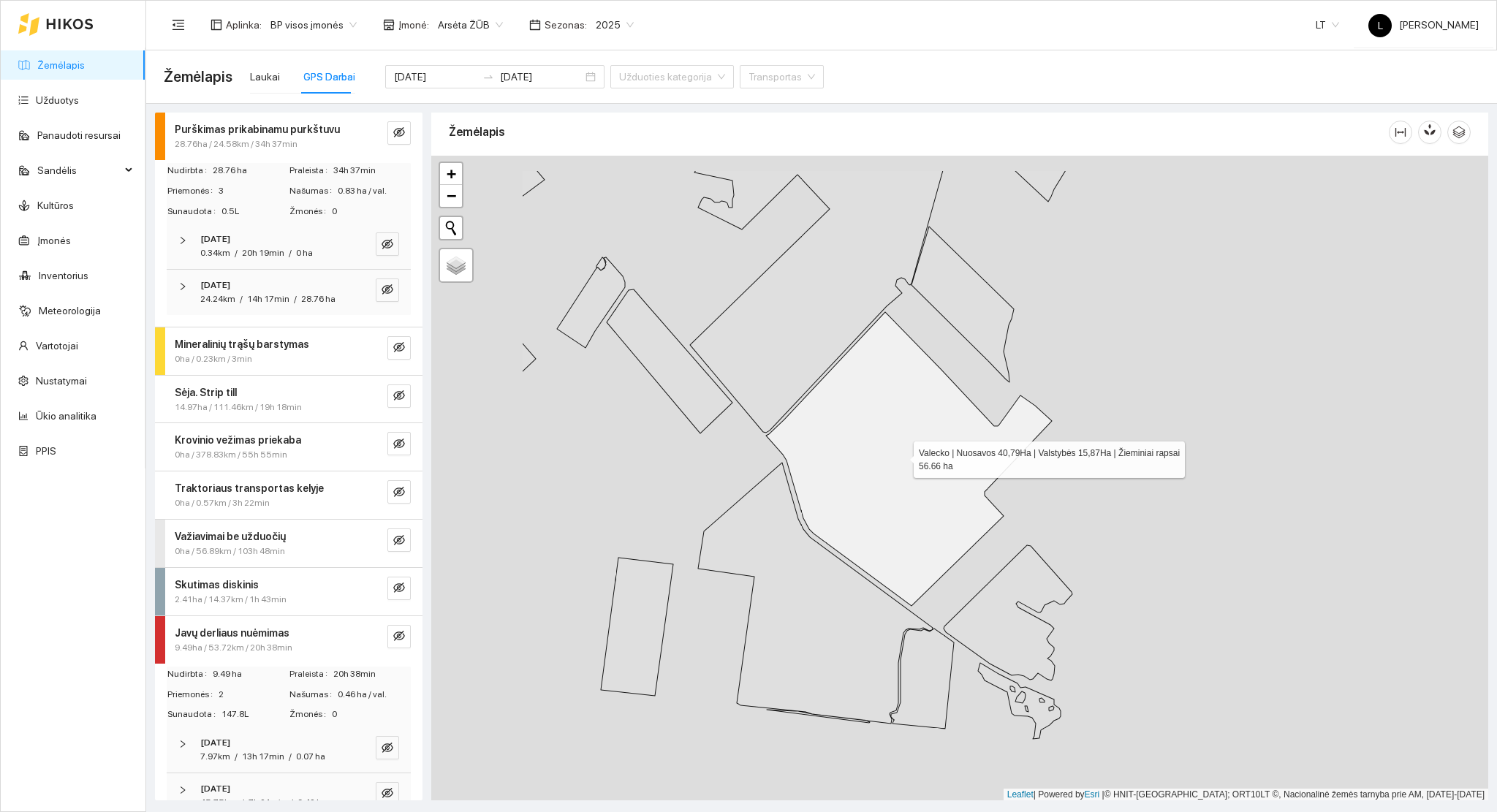
drag, startPoint x: 698, startPoint y: 376, endPoint x: 717, endPoint y: 447, distance: 73.5
click at [899, 457] on icon at bounding box center [908, 459] width 285 height 294
click at [298, 132] on strong "Purškimas prikabinamu purkštuvu" at bounding box center [256, 129] width 165 height 11
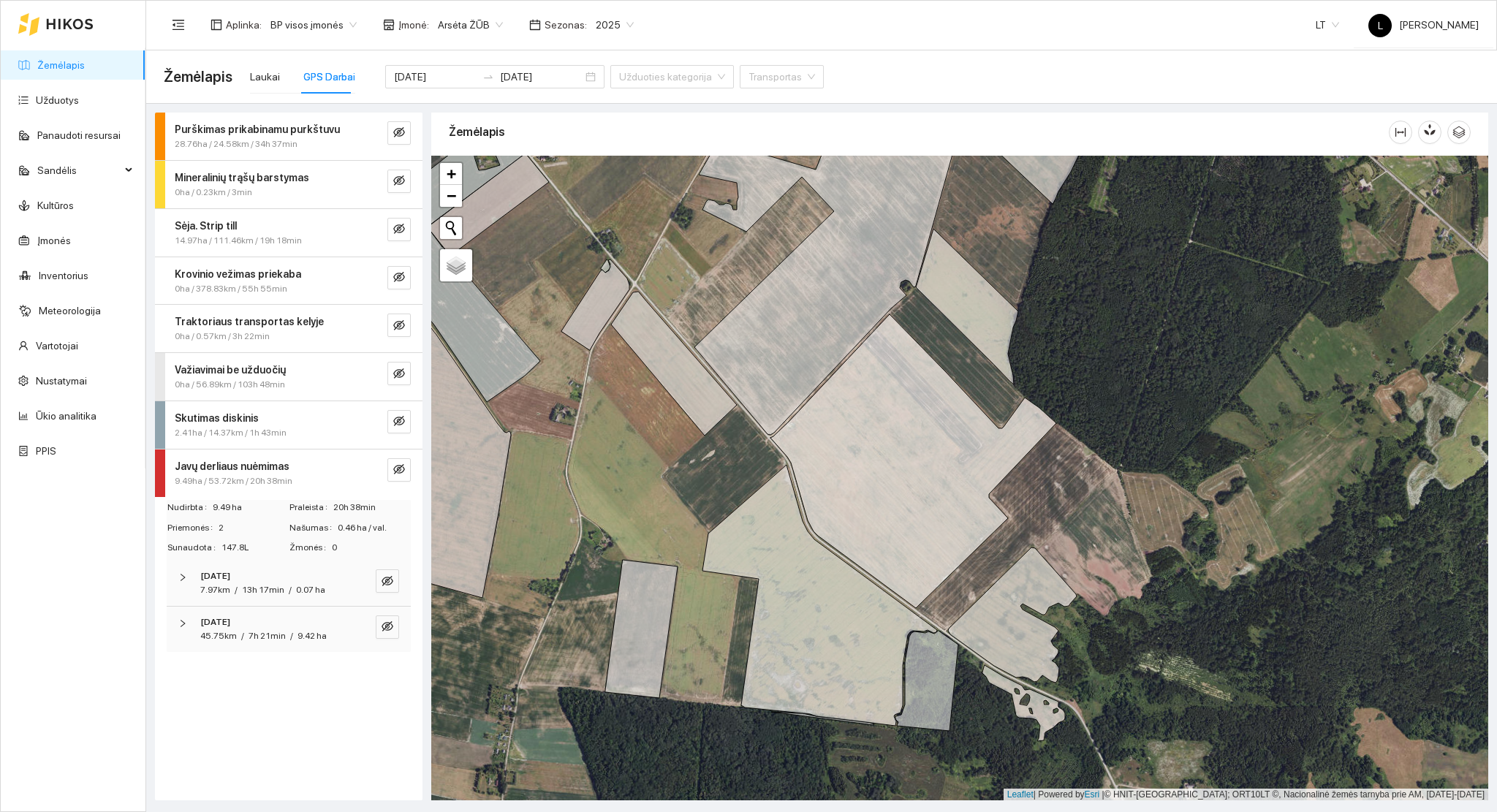
click at [223, 471] on span "Javų derliaus nuėmimas" at bounding box center [232, 465] width 115 height 16
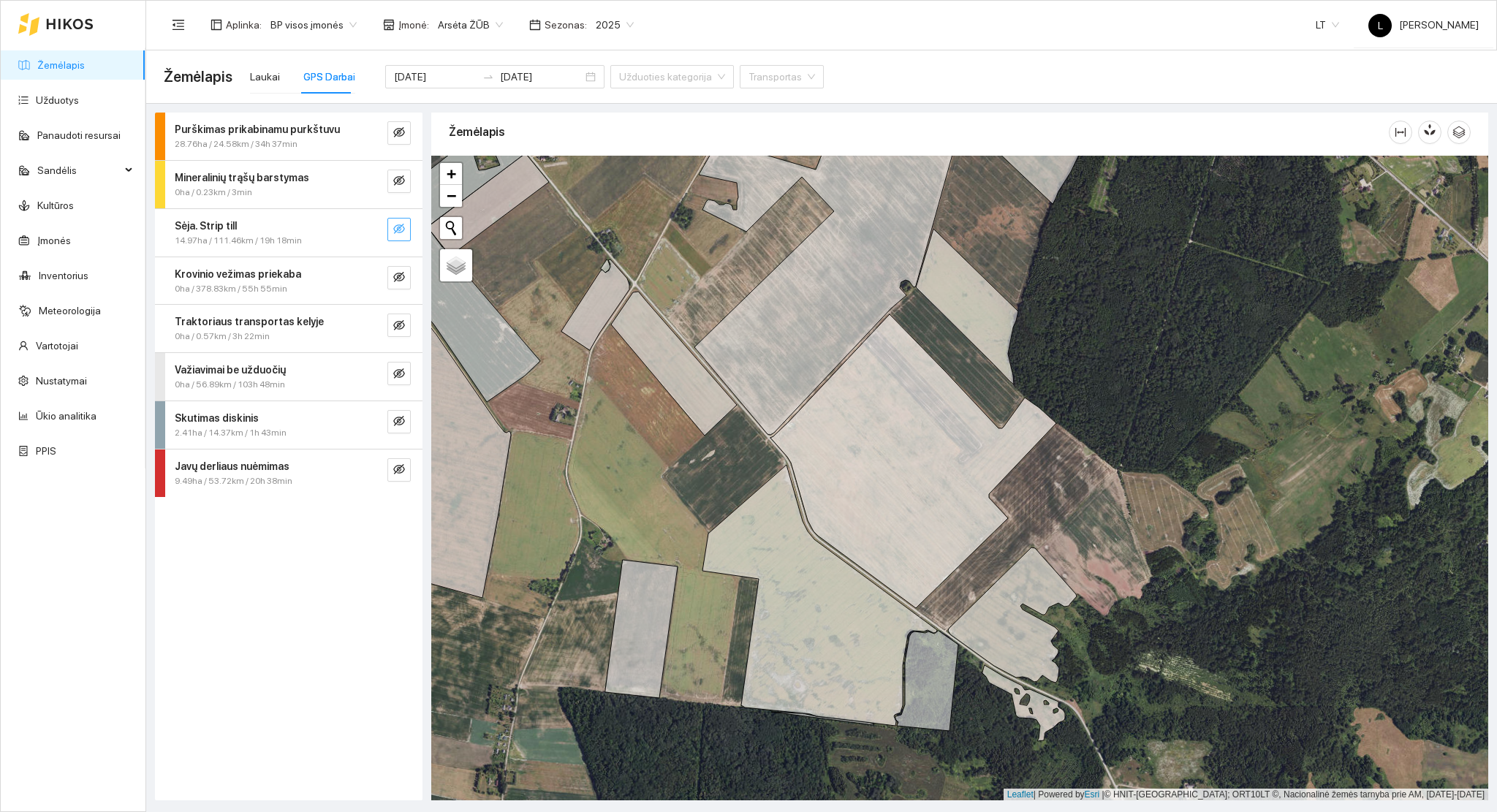
click at [399, 230] on icon "eye-invisible" at bounding box center [399, 229] width 3 height 3
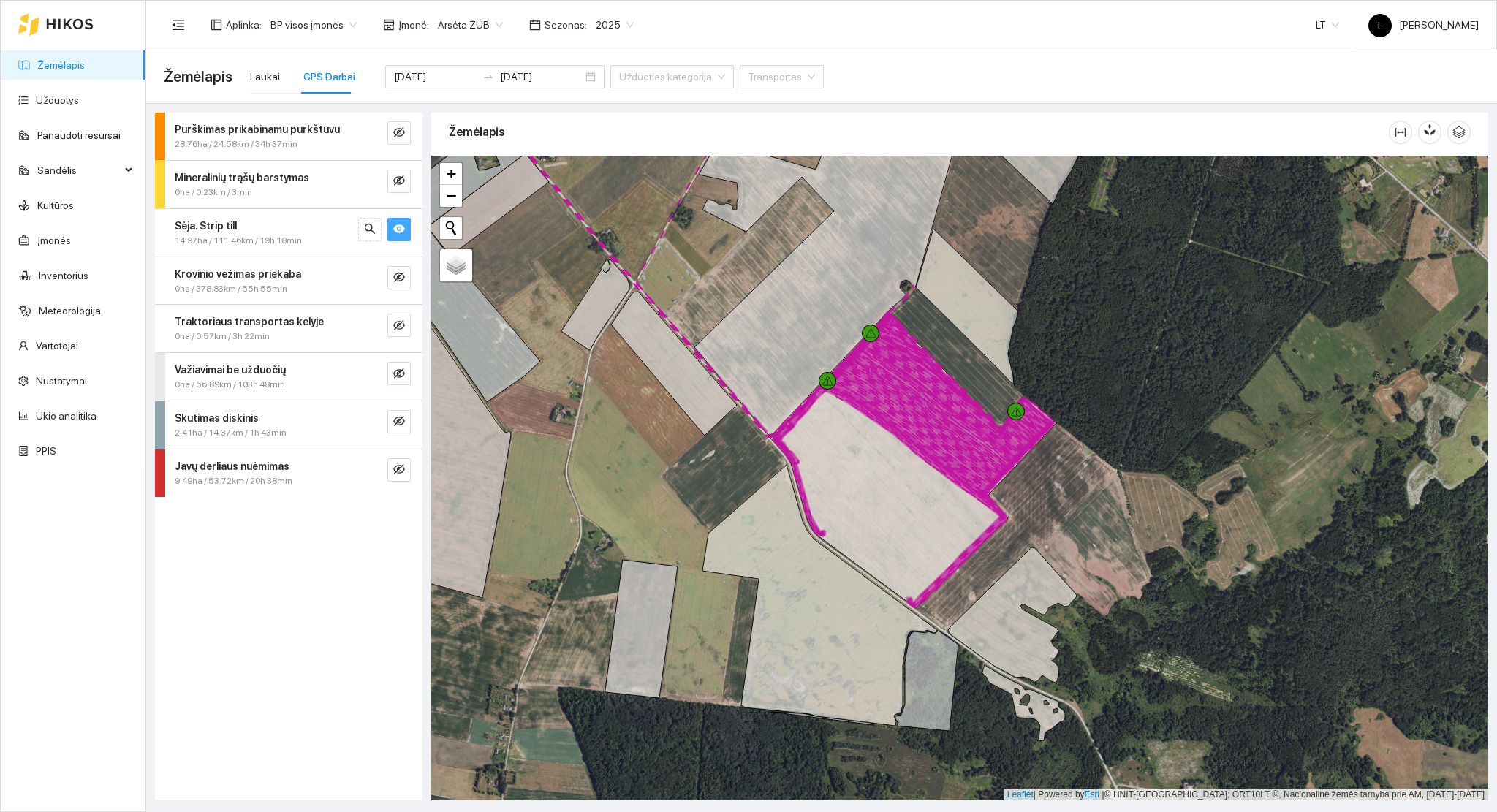
click at [306, 234] on div "14.97ha / 111.46km / 19h 18min" at bounding box center [264, 240] width 179 height 14
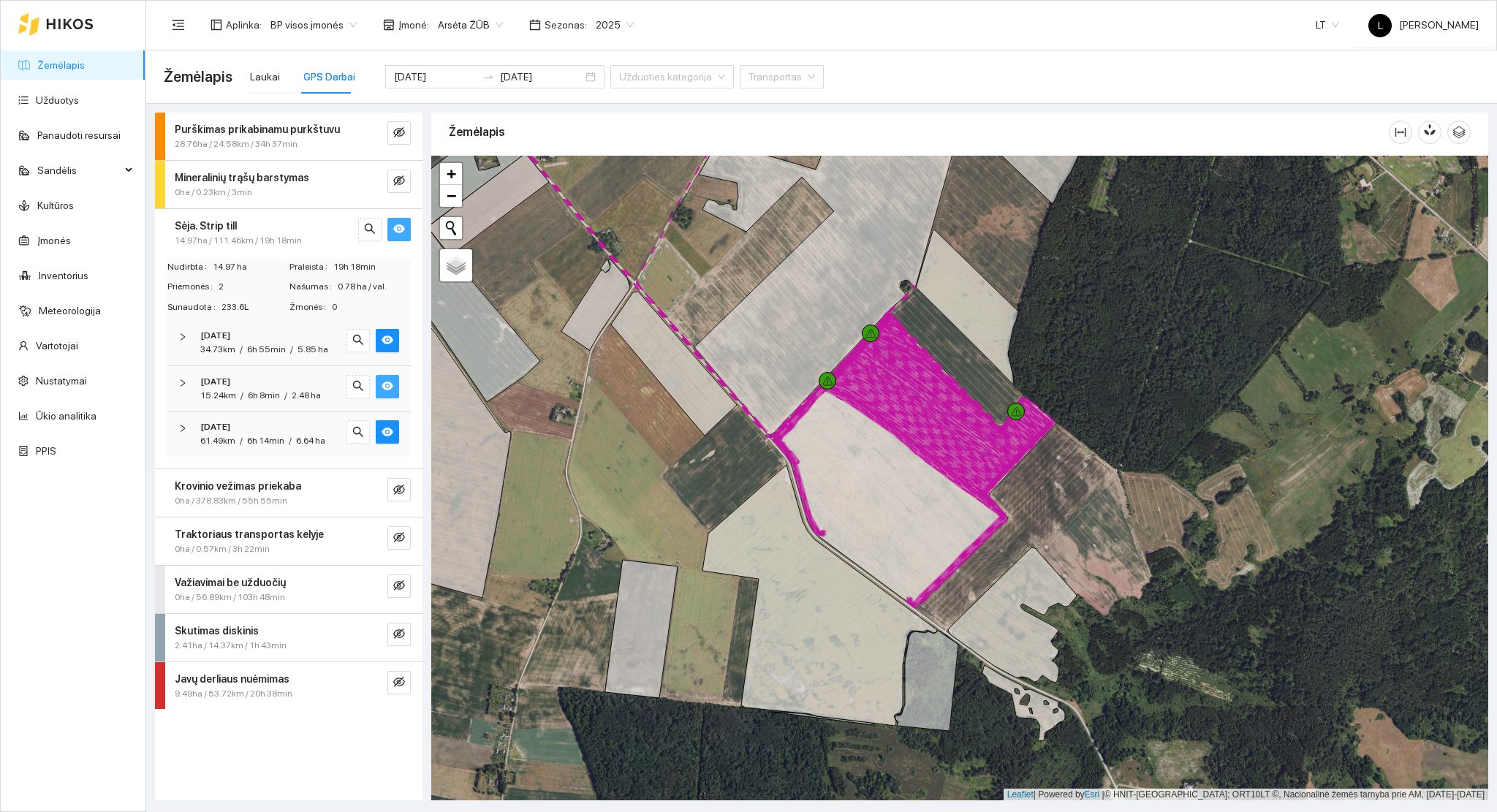
click at [382, 382] on icon "eye" at bounding box center [387, 385] width 11 height 8
click at [382, 382] on icon "eye-invisible" at bounding box center [387, 385] width 11 height 10
click at [382, 431] on icon "eye" at bounding box center [387, 431] width 11 height 8
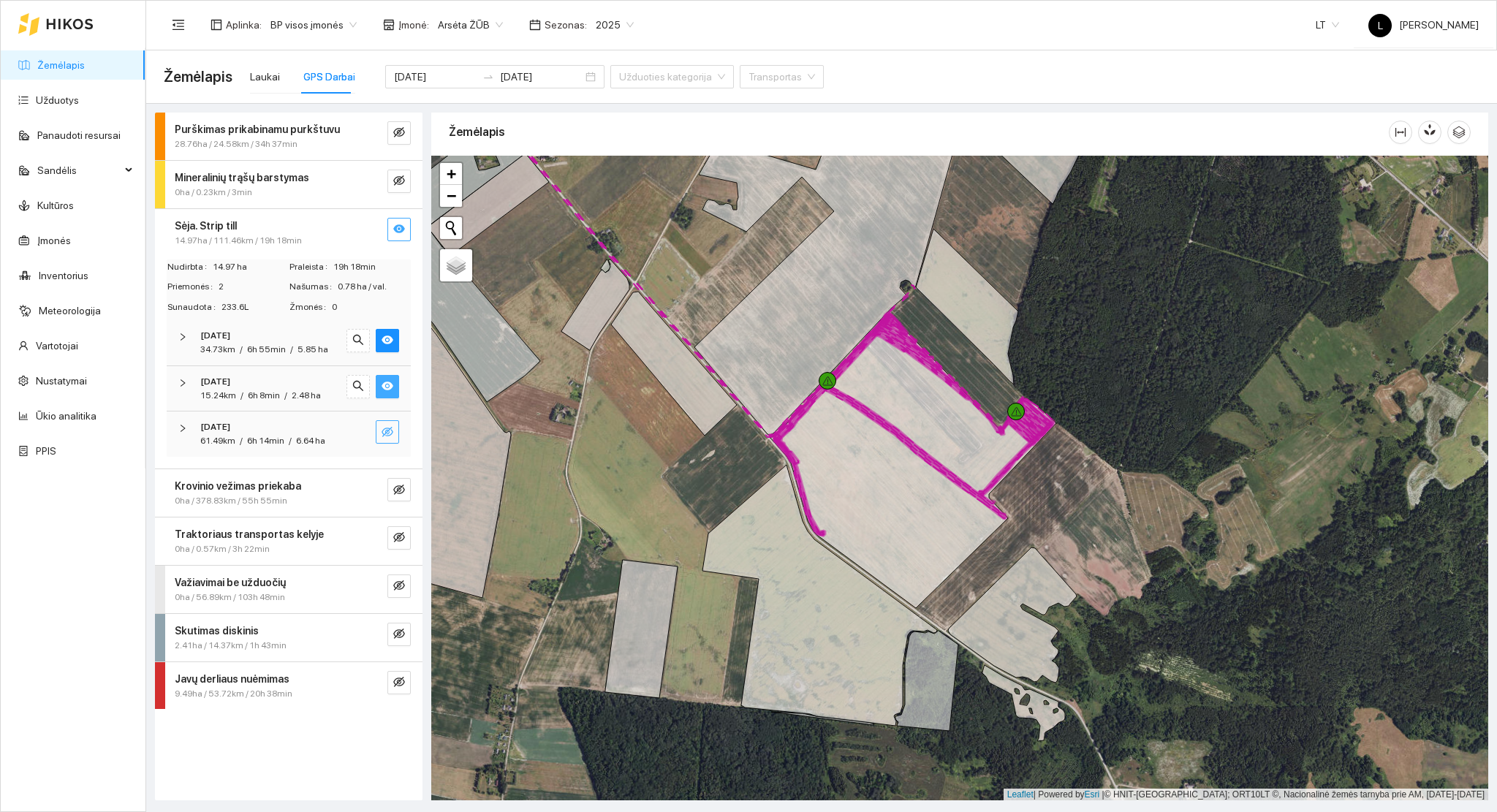
click at [382, 434] on icon "eye-invisible" at bounding box center [387, 431] width 11 height 11
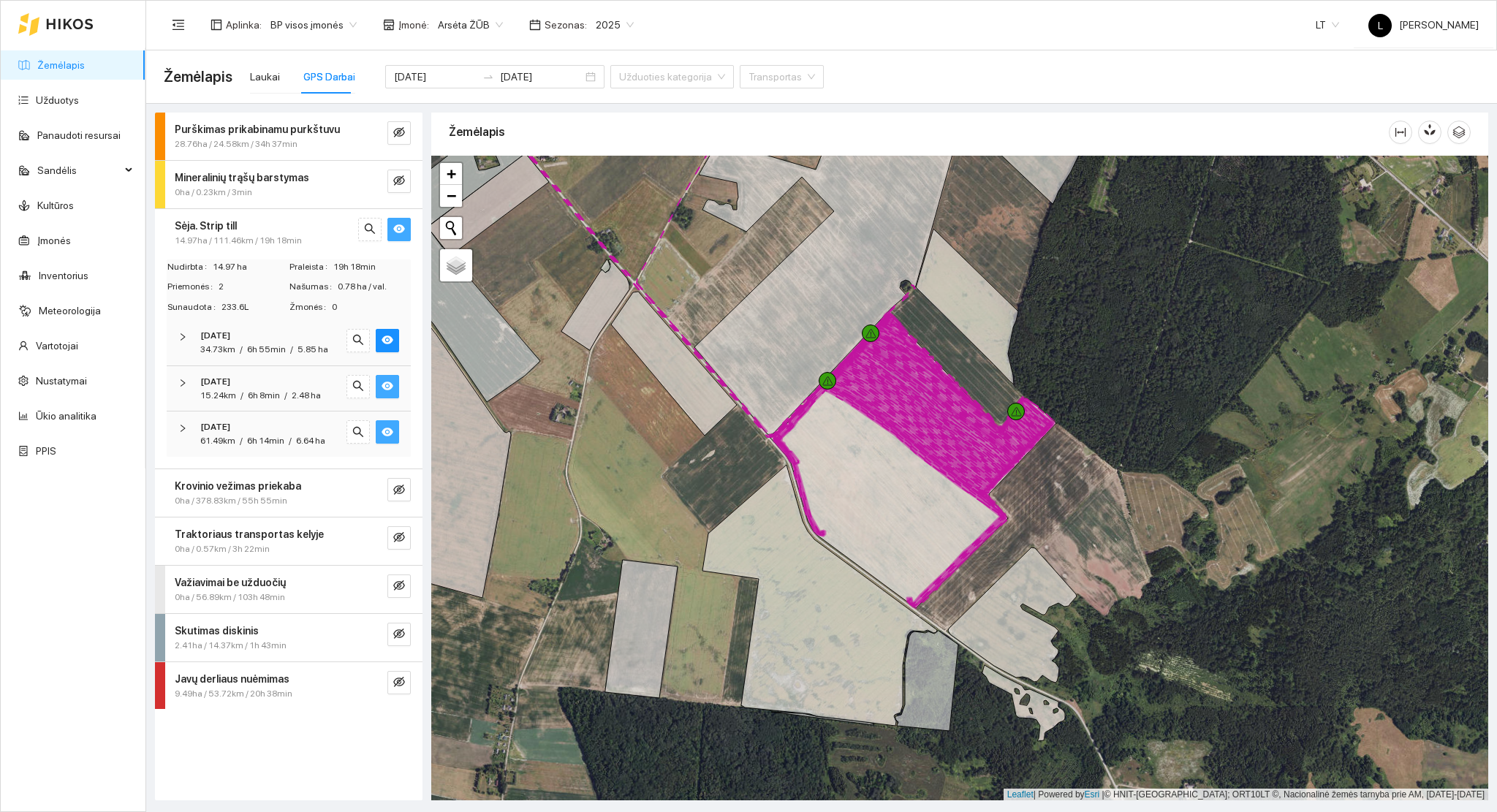
click at [382, 433] on icon "eye" at bounding box center [387, 431] width 11 height 11
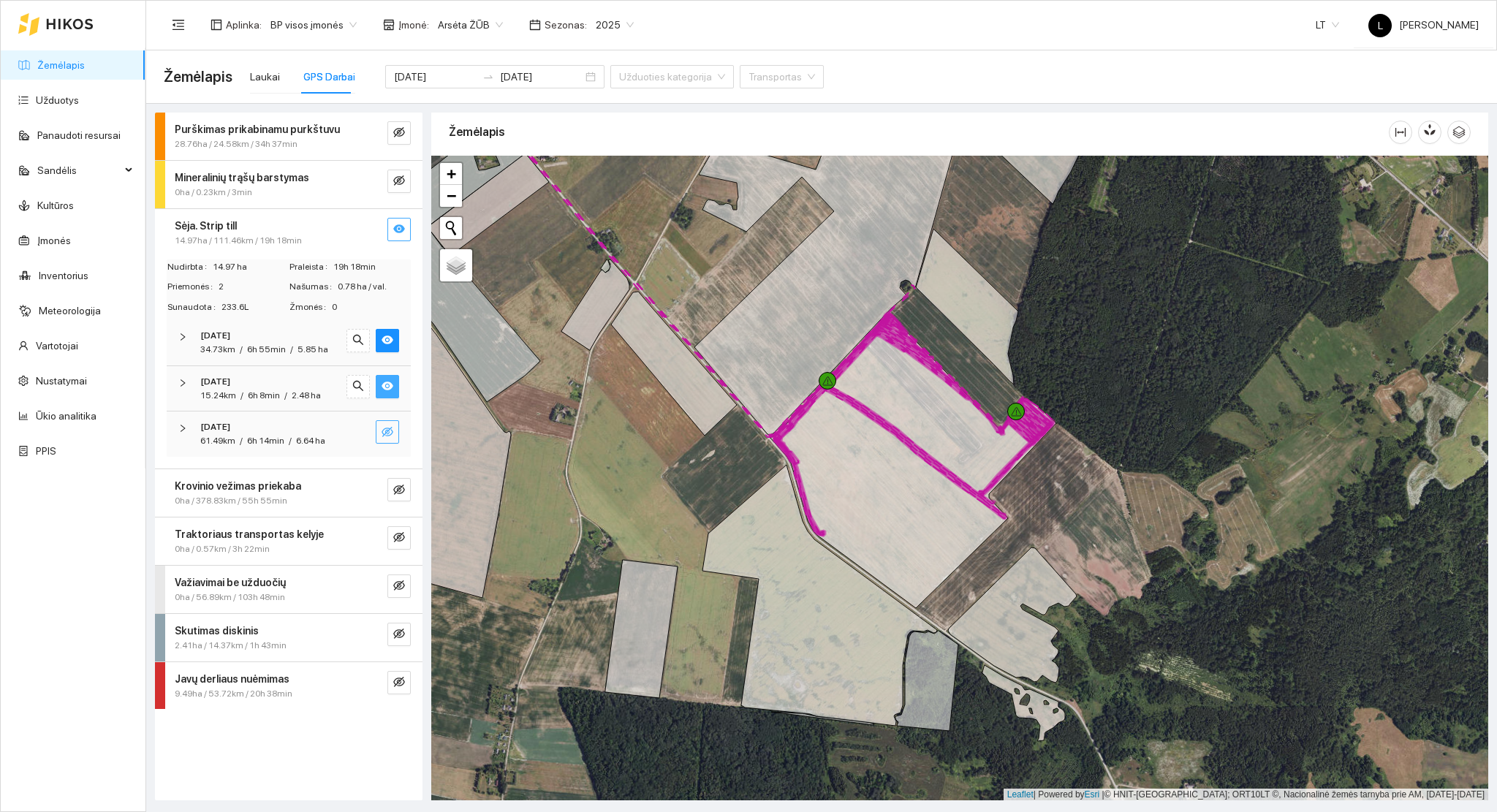
click at [386, 435] on icon "eye-invisible" at bounding box center [387, 431] width 11 height 11
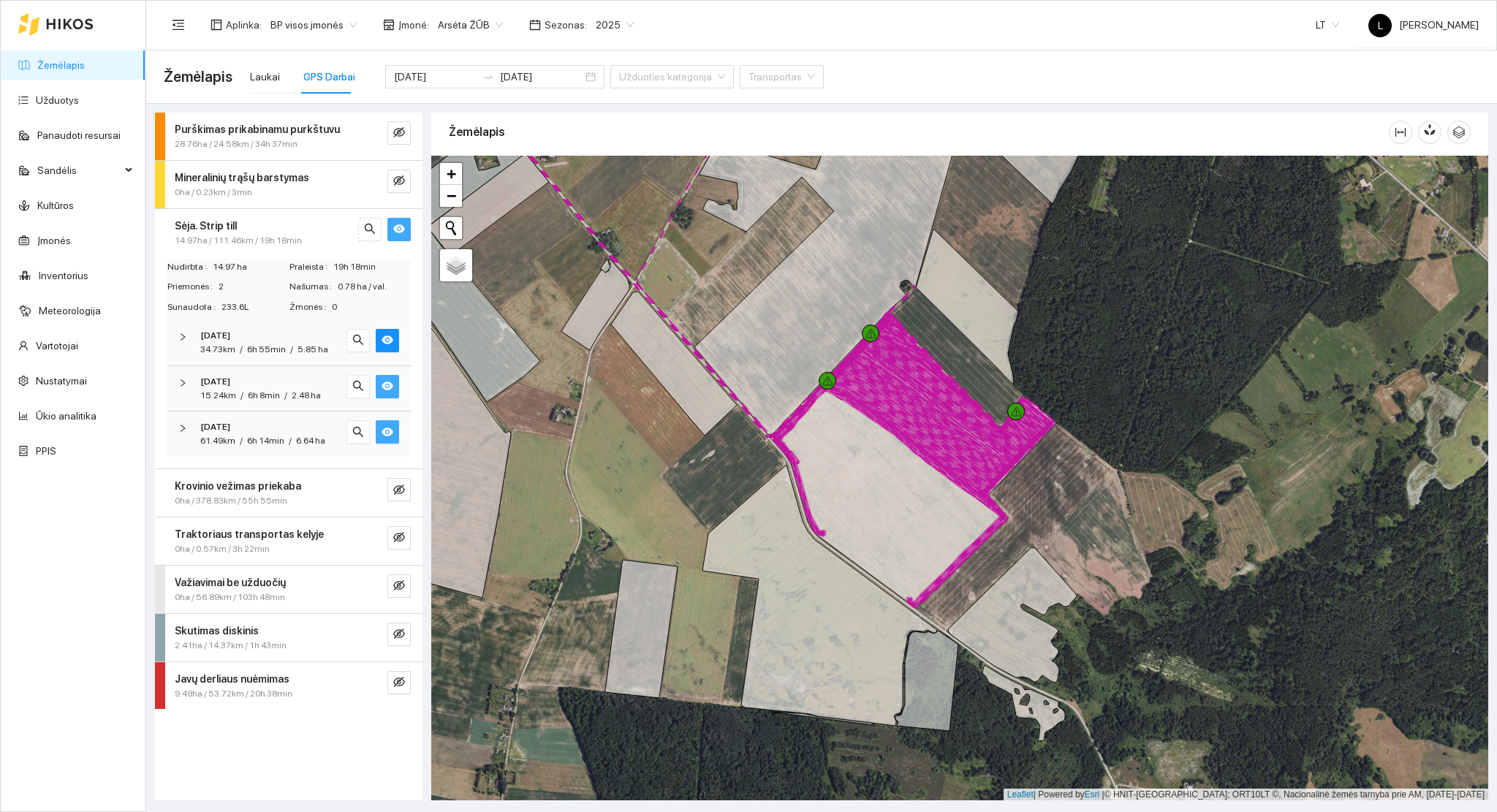
click at [392, 430] on icon "eye" at bounding box center [387, 431] width 11 height 8
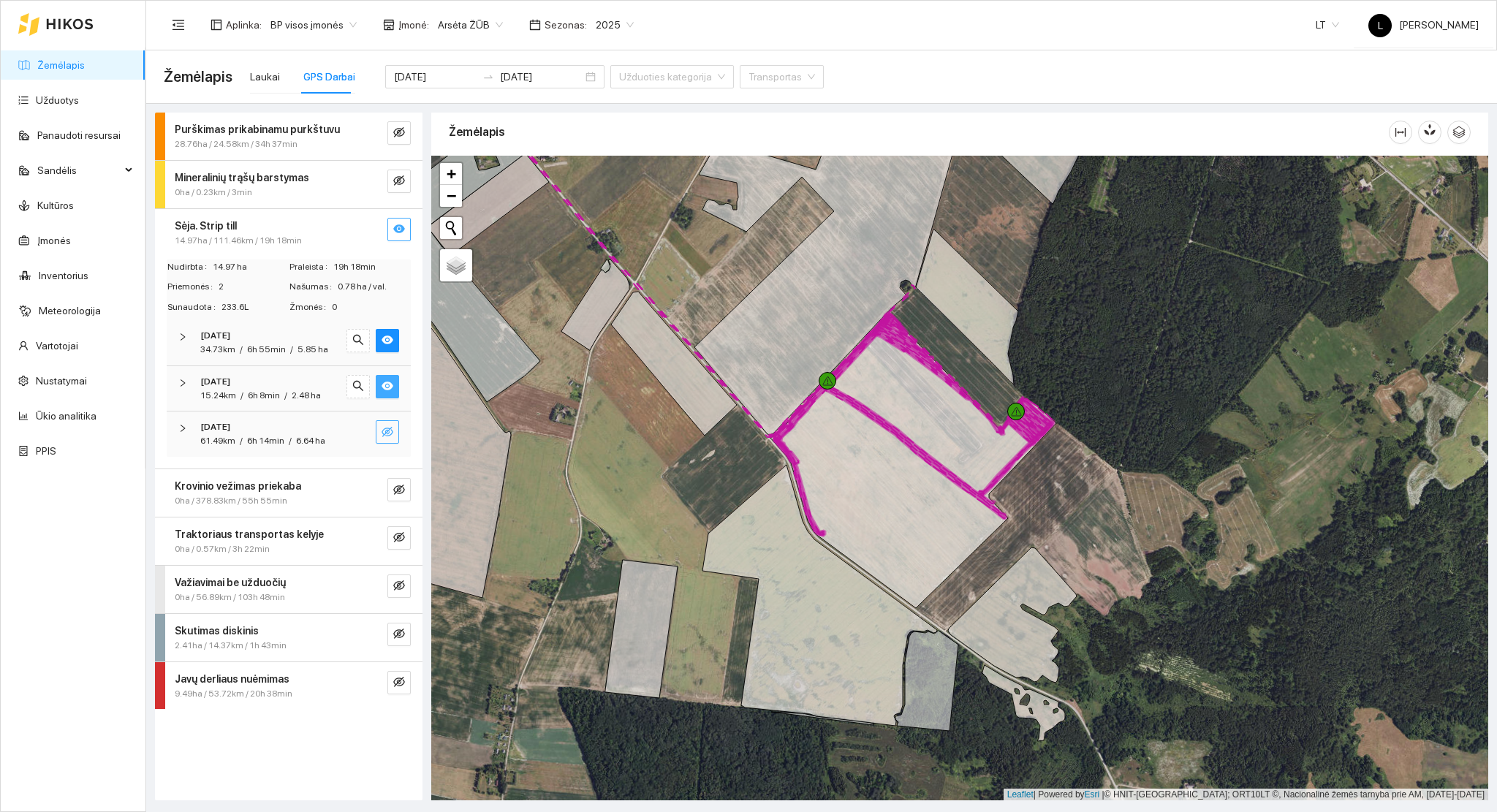
click at [391, 430] on icon "eye-invisible" at bounding box center [387, 431] width 11 height 10
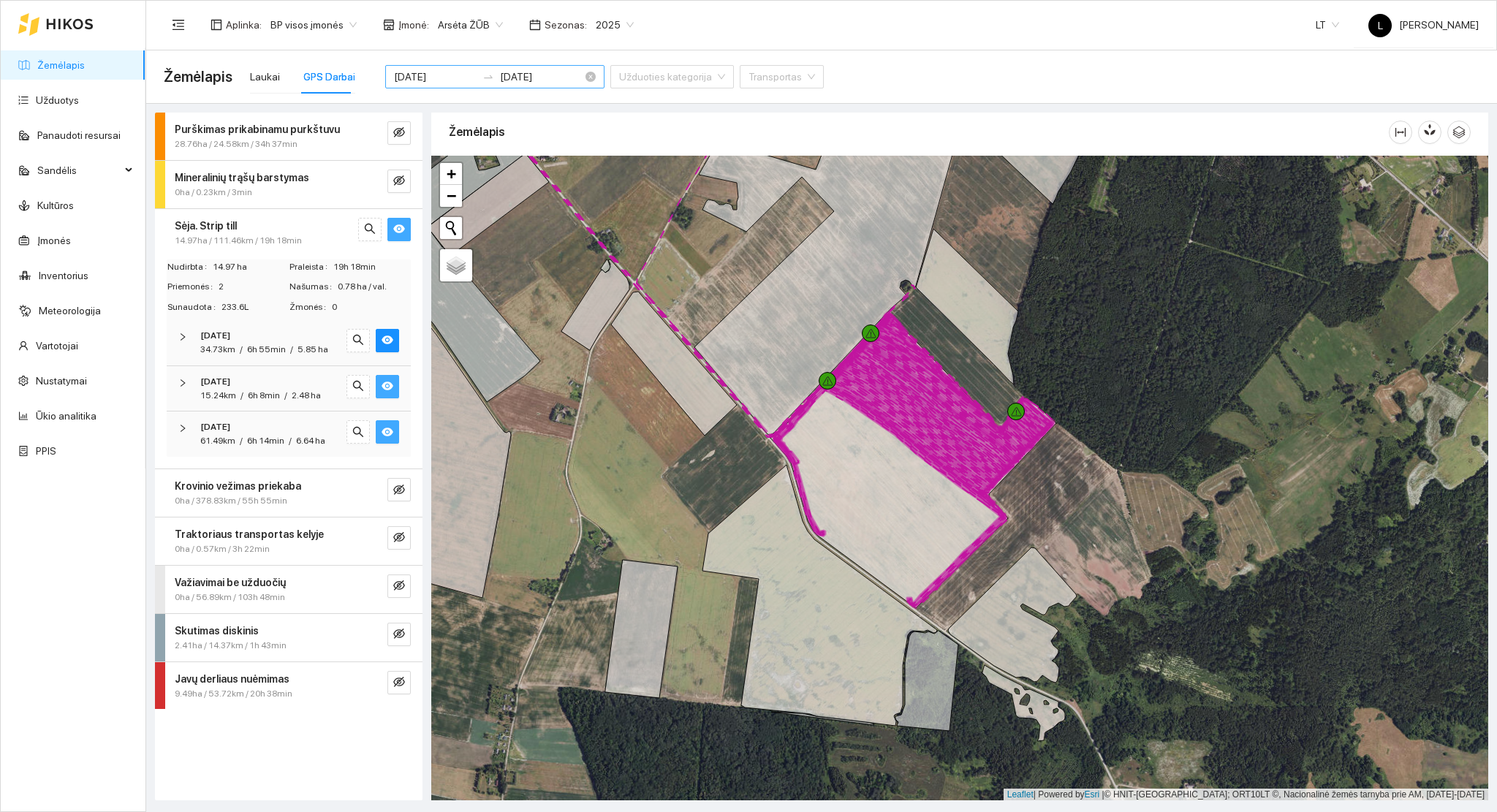
click at [430, 83] on input "2025-08-06" at bounding box center [435, 76] width 83 height 16
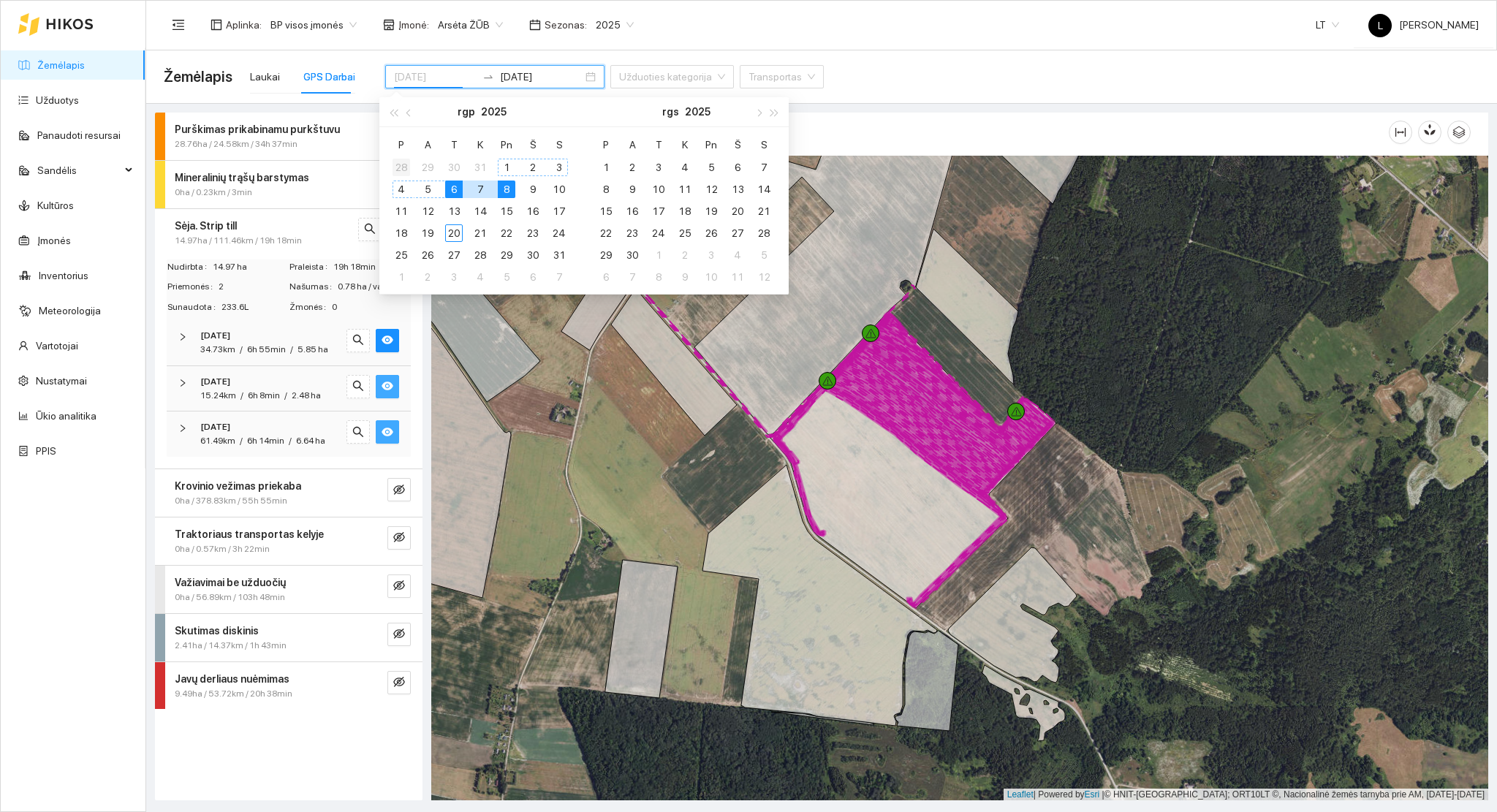
type input "2025-07-28"
click at [393, 171] on div "28" at bounding box center [401, 167] width 18 height 18
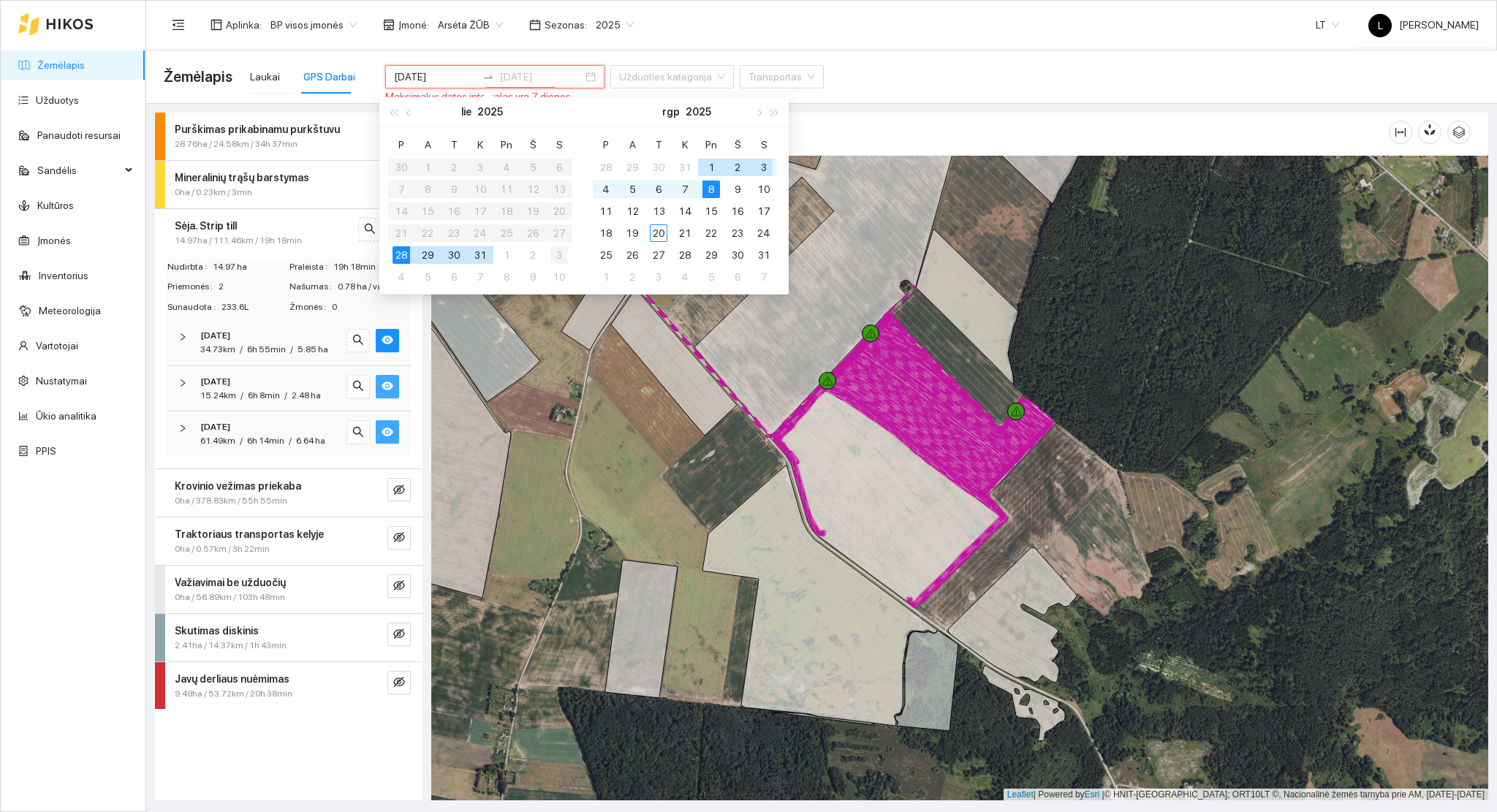
type input "2025-08-03"
click at [556, 256] on div "3" at bounding box center [559, 254] width 18 height 18
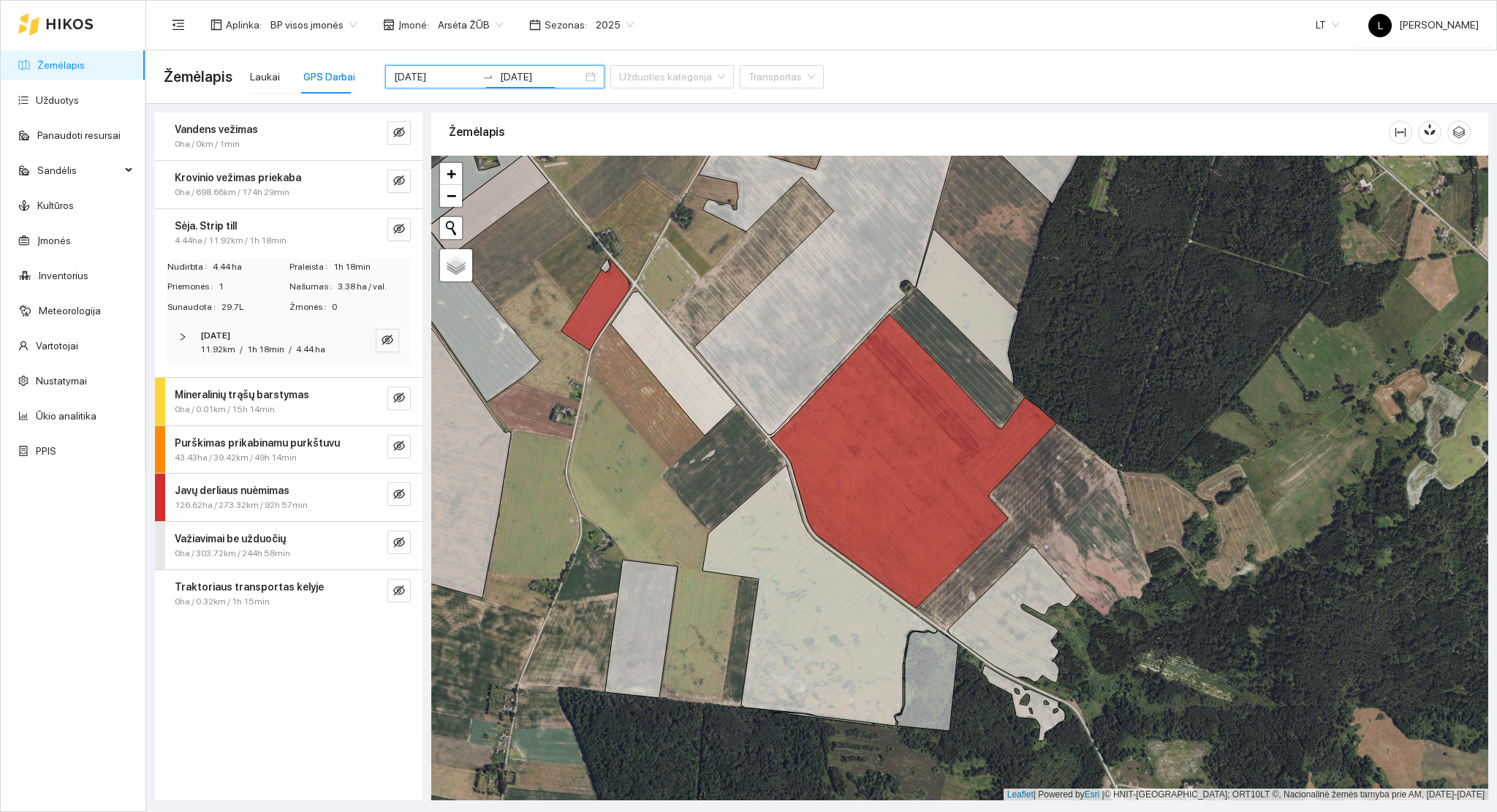
click at [272, 228] on div "Sėja. Strip till" at bounding box center [264, 225] width 179 height 16
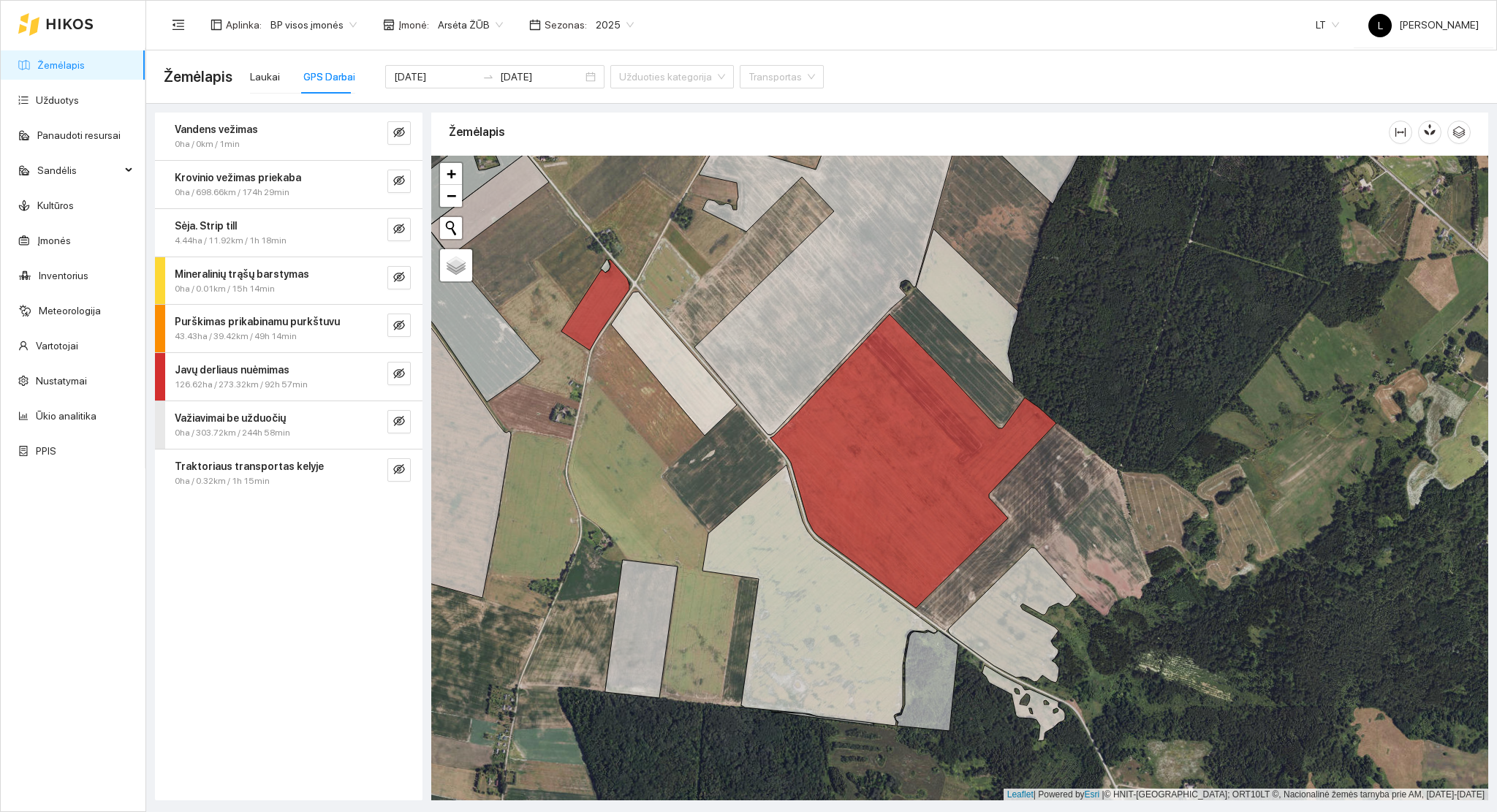
click at [272, 228] on div "Sėja. Strip till" at bounding box center [264, 225] width 179 height 16
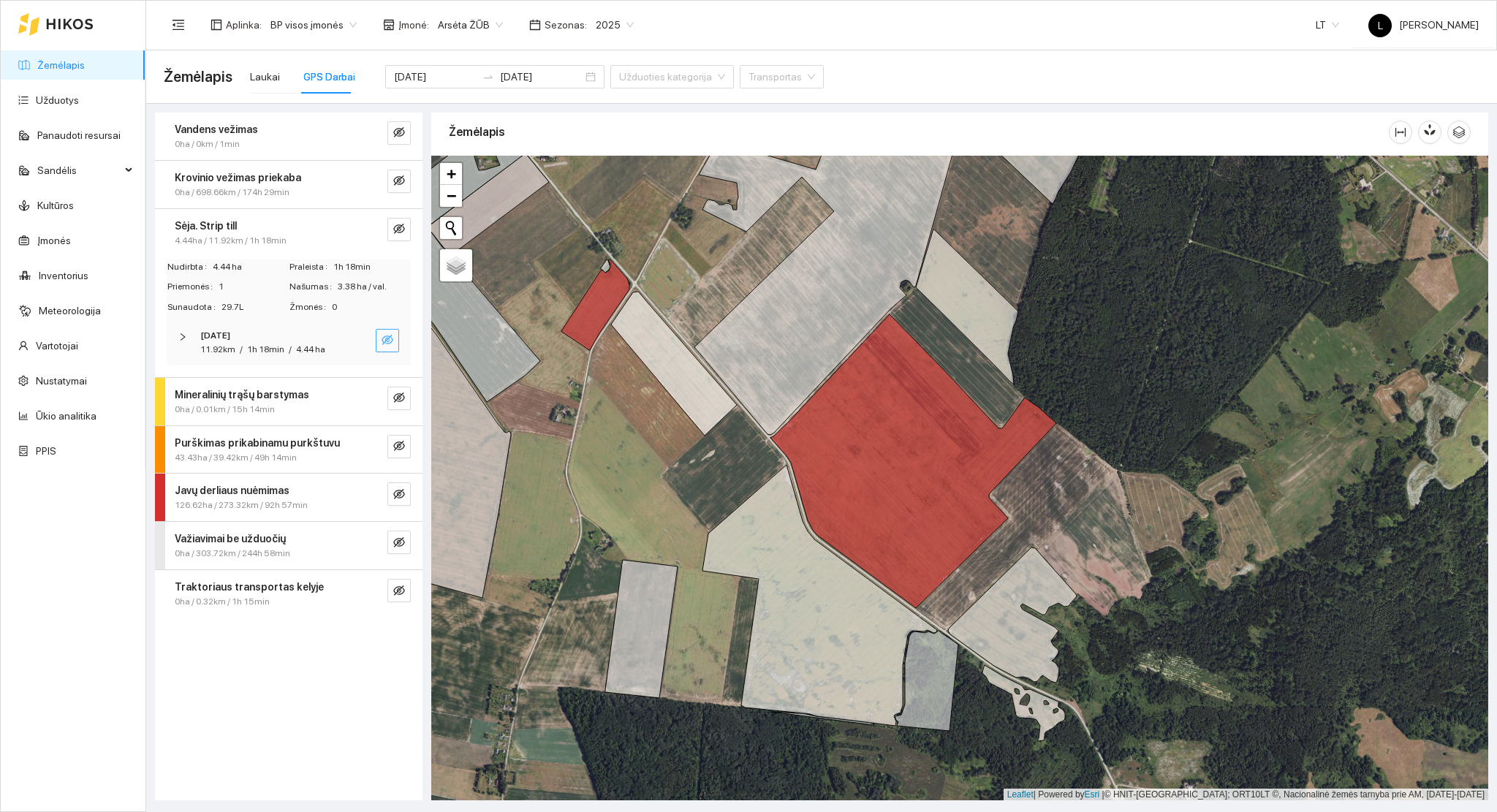
click at [390, 344] on icon "eye-invisible" at bounding box center [387, 339] width 11 height 11
click at [391, 340] on icon "eye" at bounding box center [387, 340] width 11 height 8
click at [429, 80] on input "2025-07-28" at bounding box center [435, 76] width 83 height 16
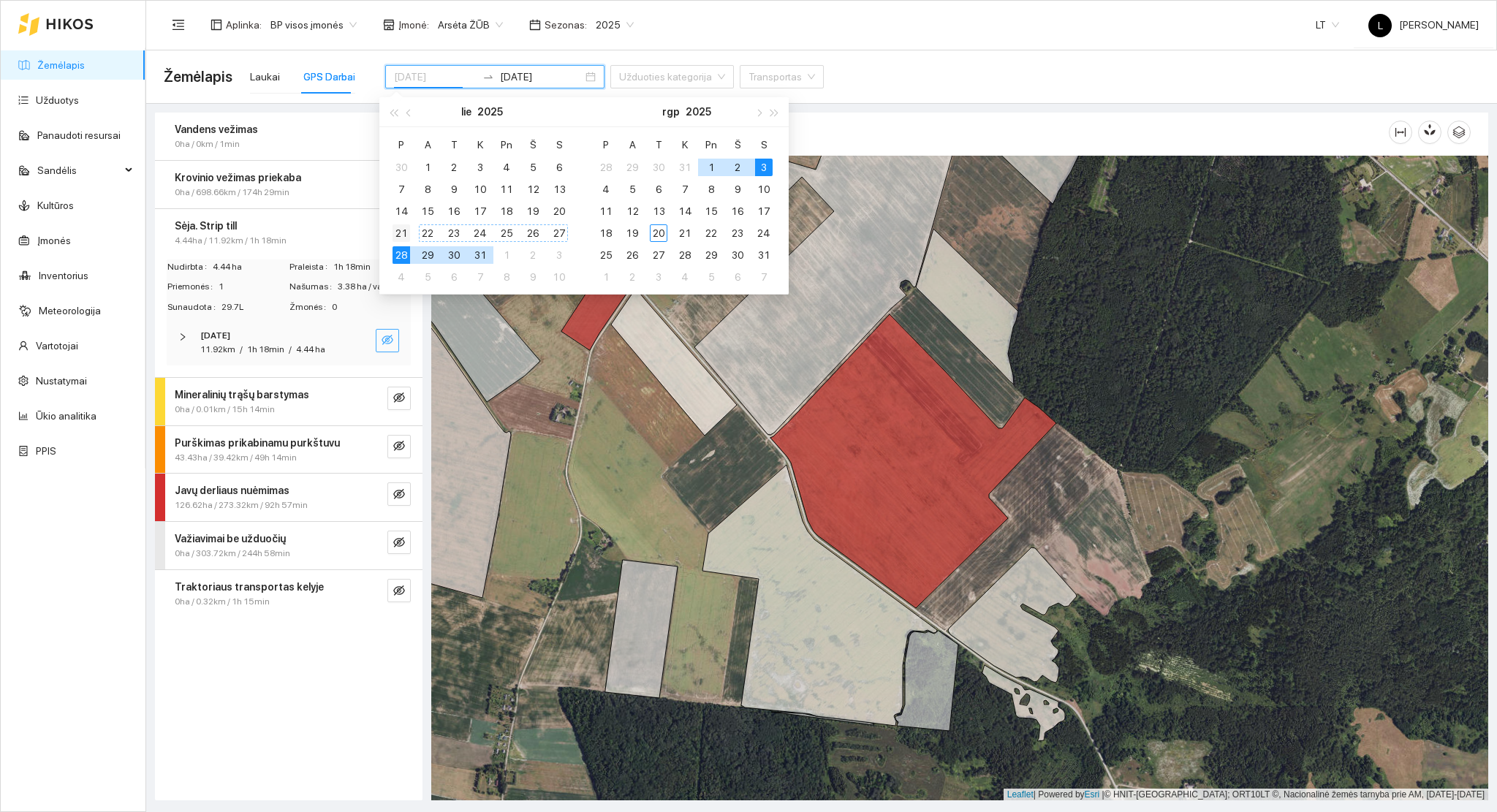
type input "[DATE]"
click at [401, 233] on div "21" at bounding box center [401, 233] width 18 height 18
type input "[DATE]"
click at [558, 231] on div "27" at bounding box center [559, 233] width 18 height 18
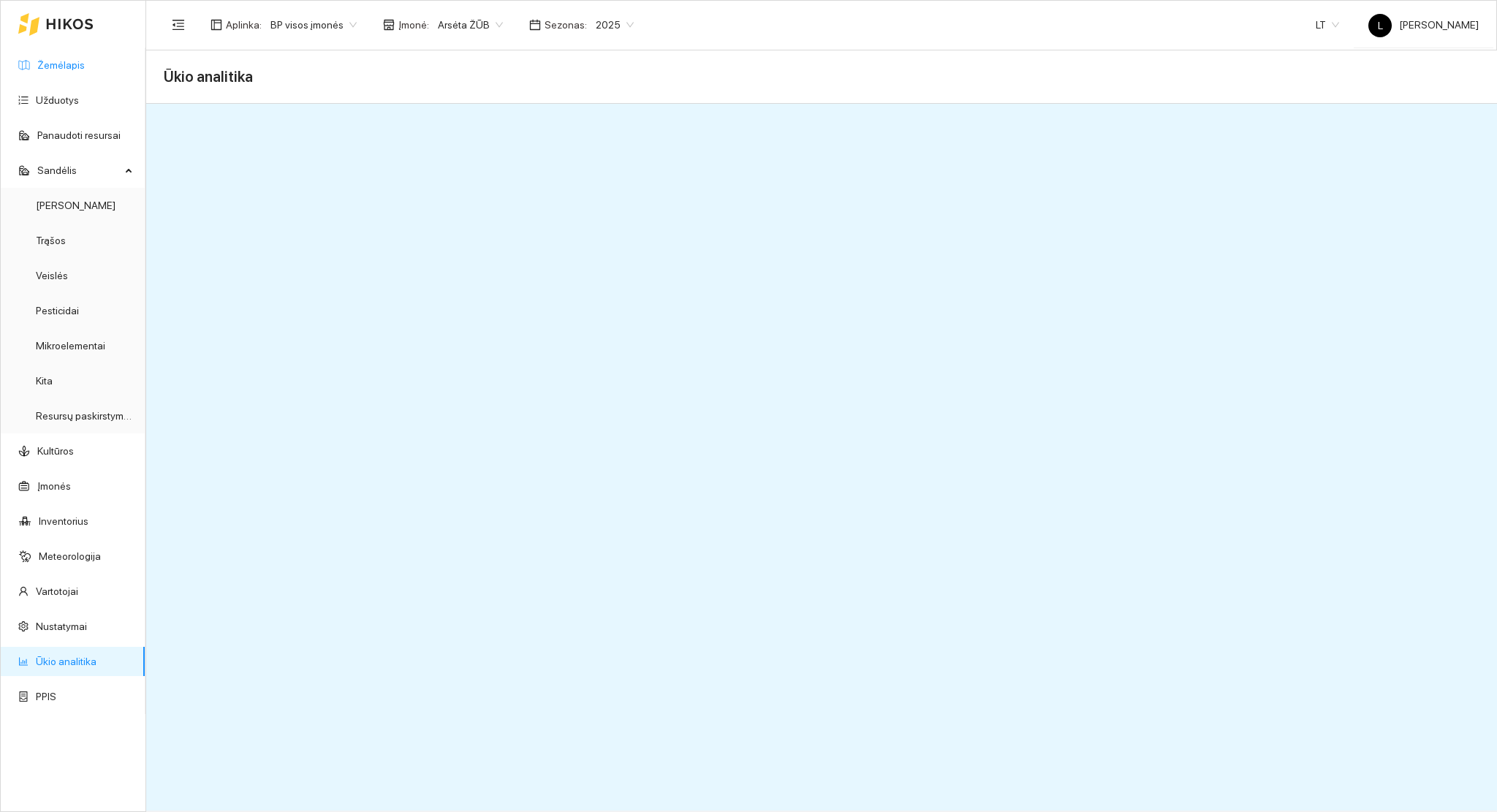
click at [60, 64] on link "Žemėlapis" at bounding box center [61, 65] width 47 height 11
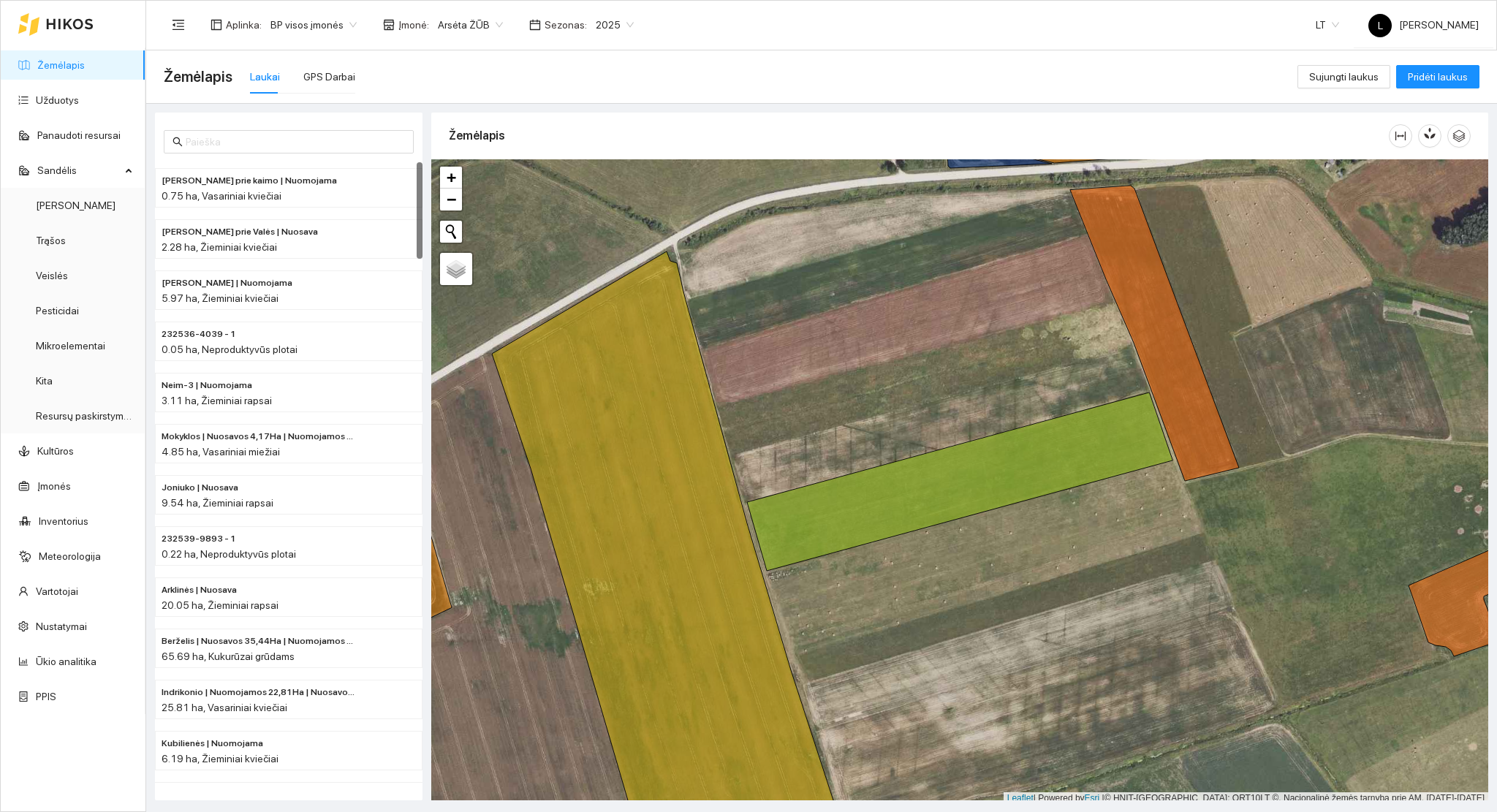
click at [599, 17] on span "2025" at bounding box center [614, 24] width 38 height 22
click at [594, 197] on div "2026" at bounding box center [603, 194] width 38 height 16
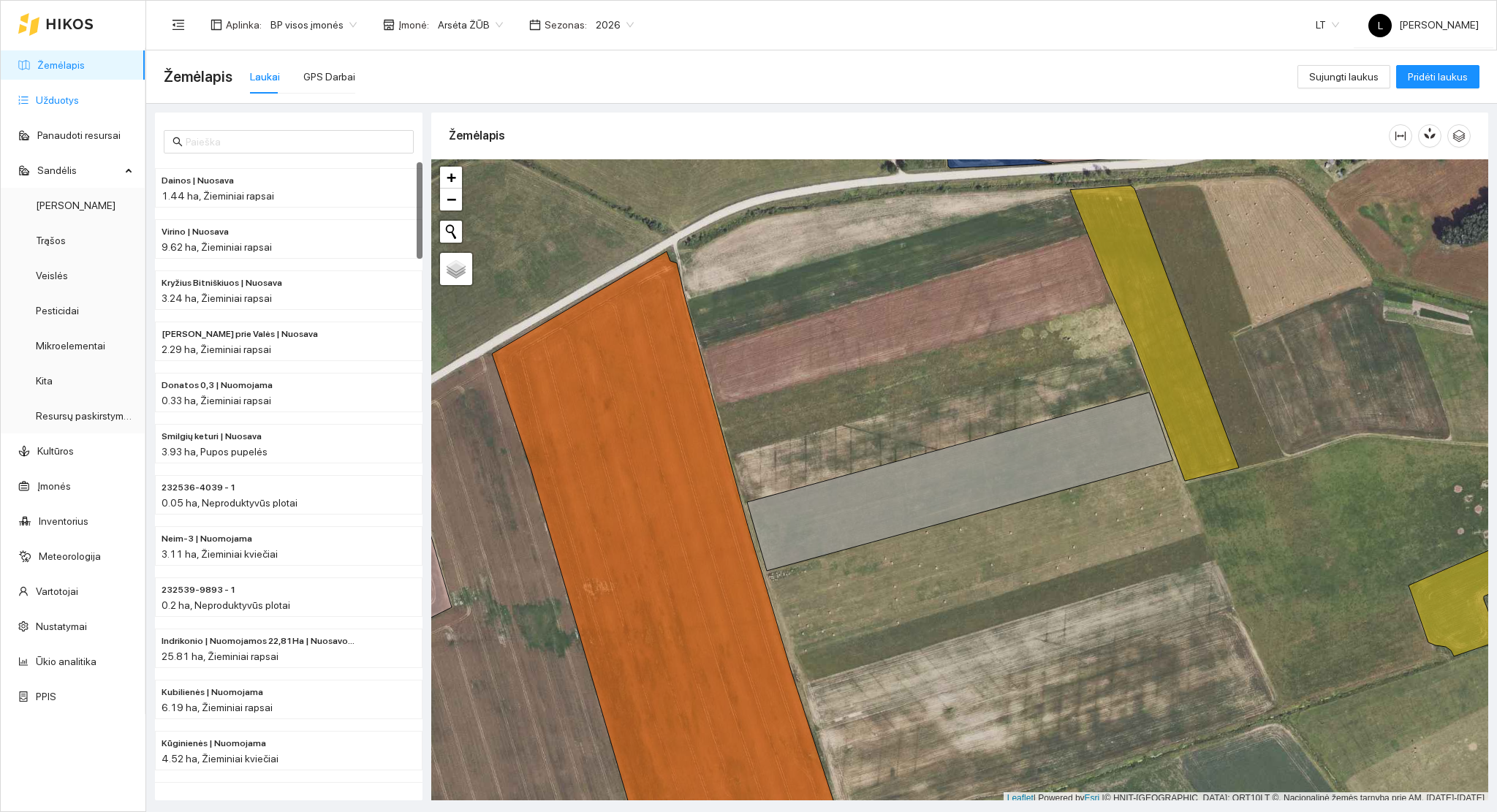
click at [74, 100] on link "Užduotys" at bounding box center [57, 100] width 43 height 11
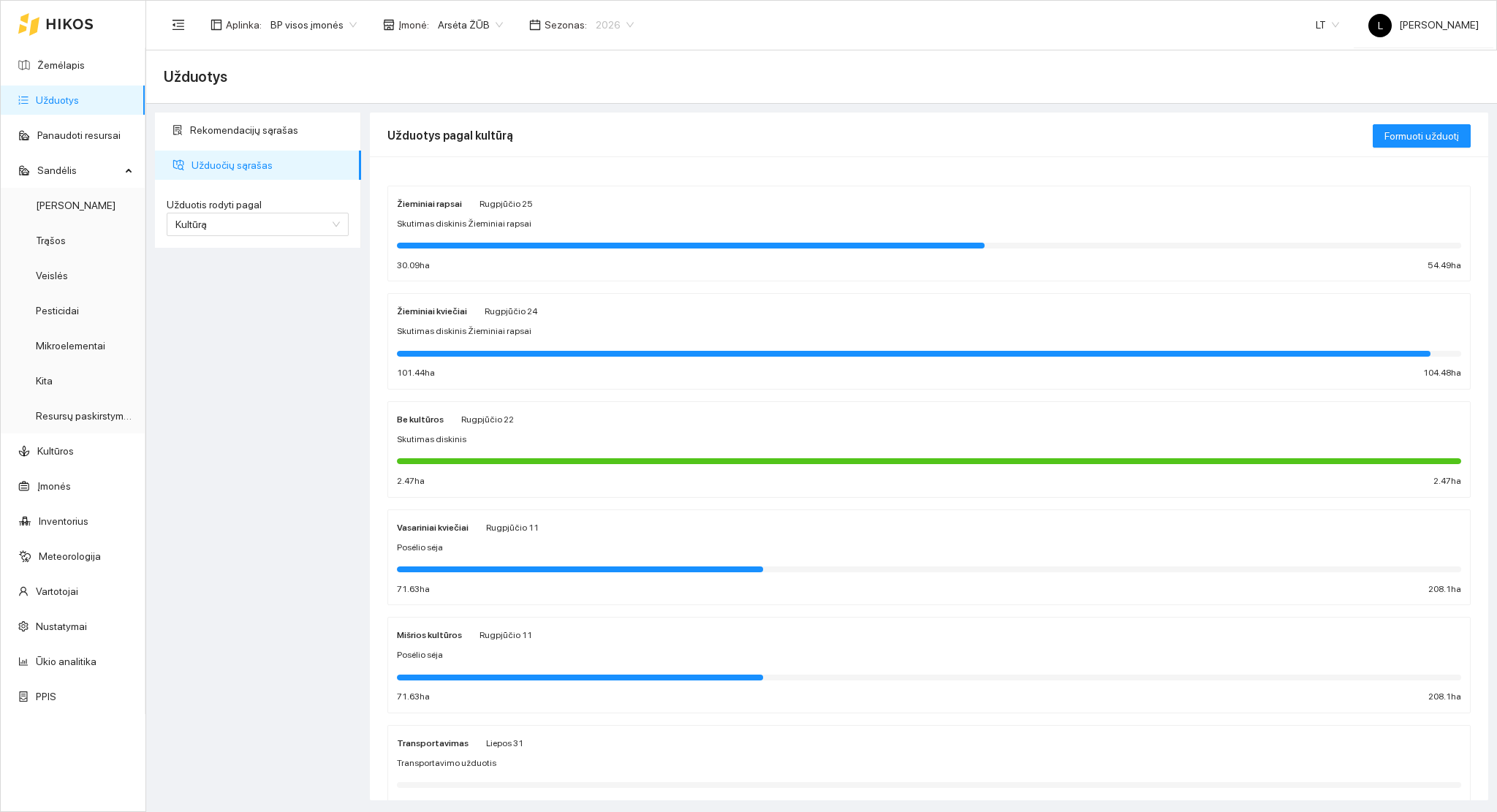
click at [595, 25] on span "2026" at bounding box center [614, 24] width 38 height 22
click at [600, 177] on div "2025" at bounding box center [603, 171] width 38 height 16
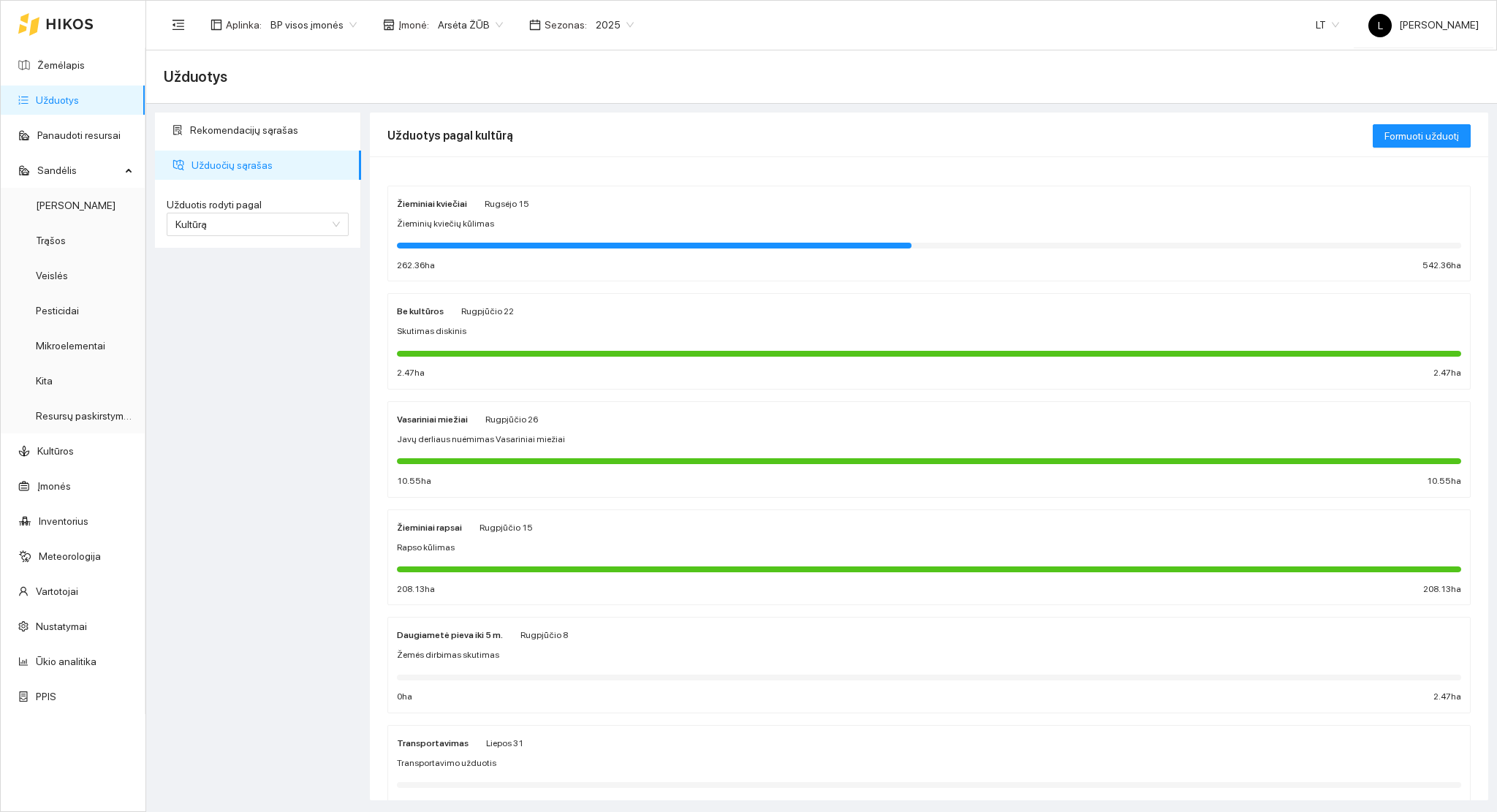
click at [447, 232] on div "Žieminiai kviečiai Rugsėjo 15 Žieminių kviečių kūlimas 262.36 ha 542.36 ha" at bounding box center [928, 234] width 1064 height 77
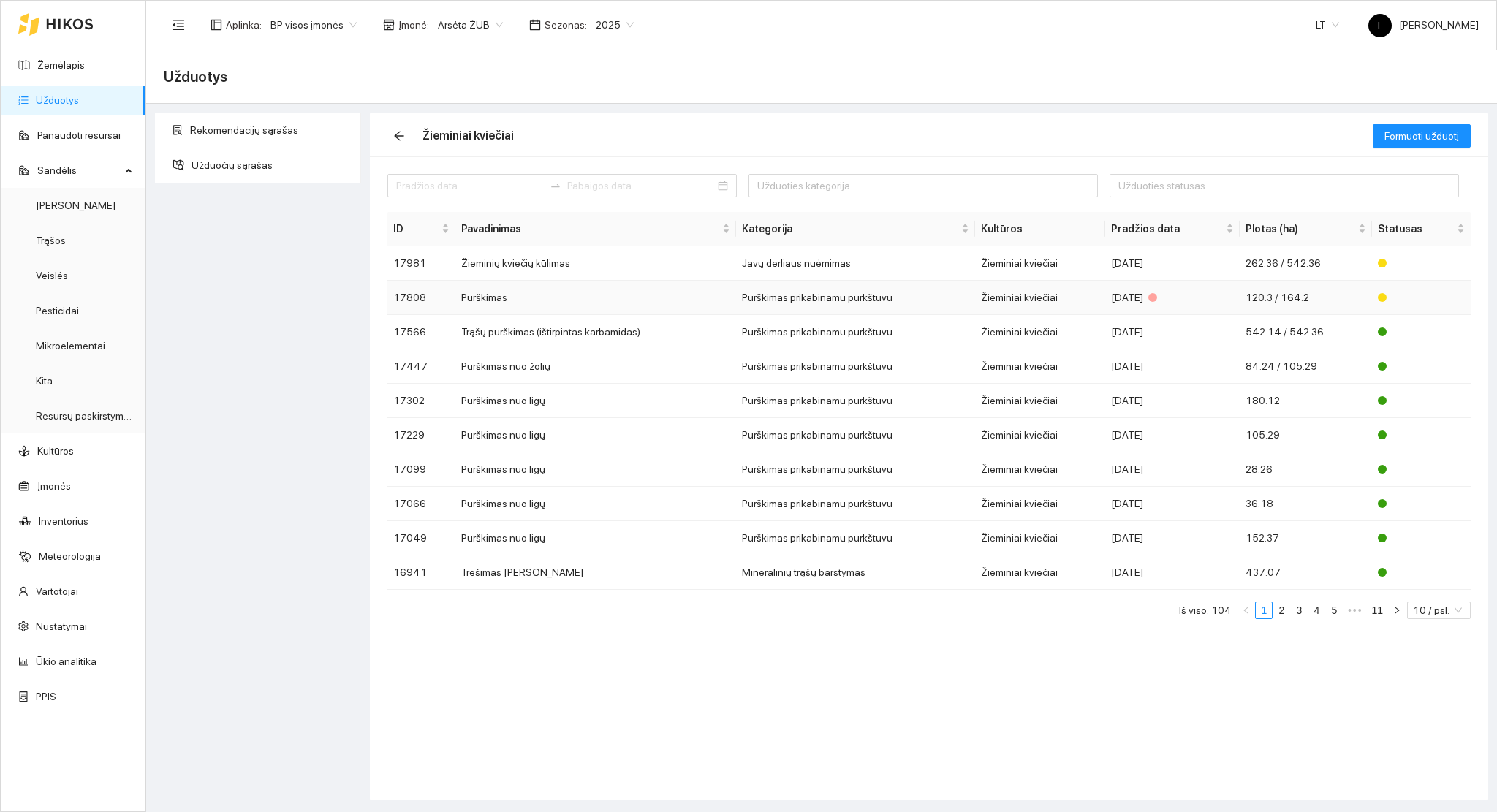
click at [808, 301] on td "Purškimas prikabinamu purkštuvu" at bounding box center [855, 298] width 239 height 34
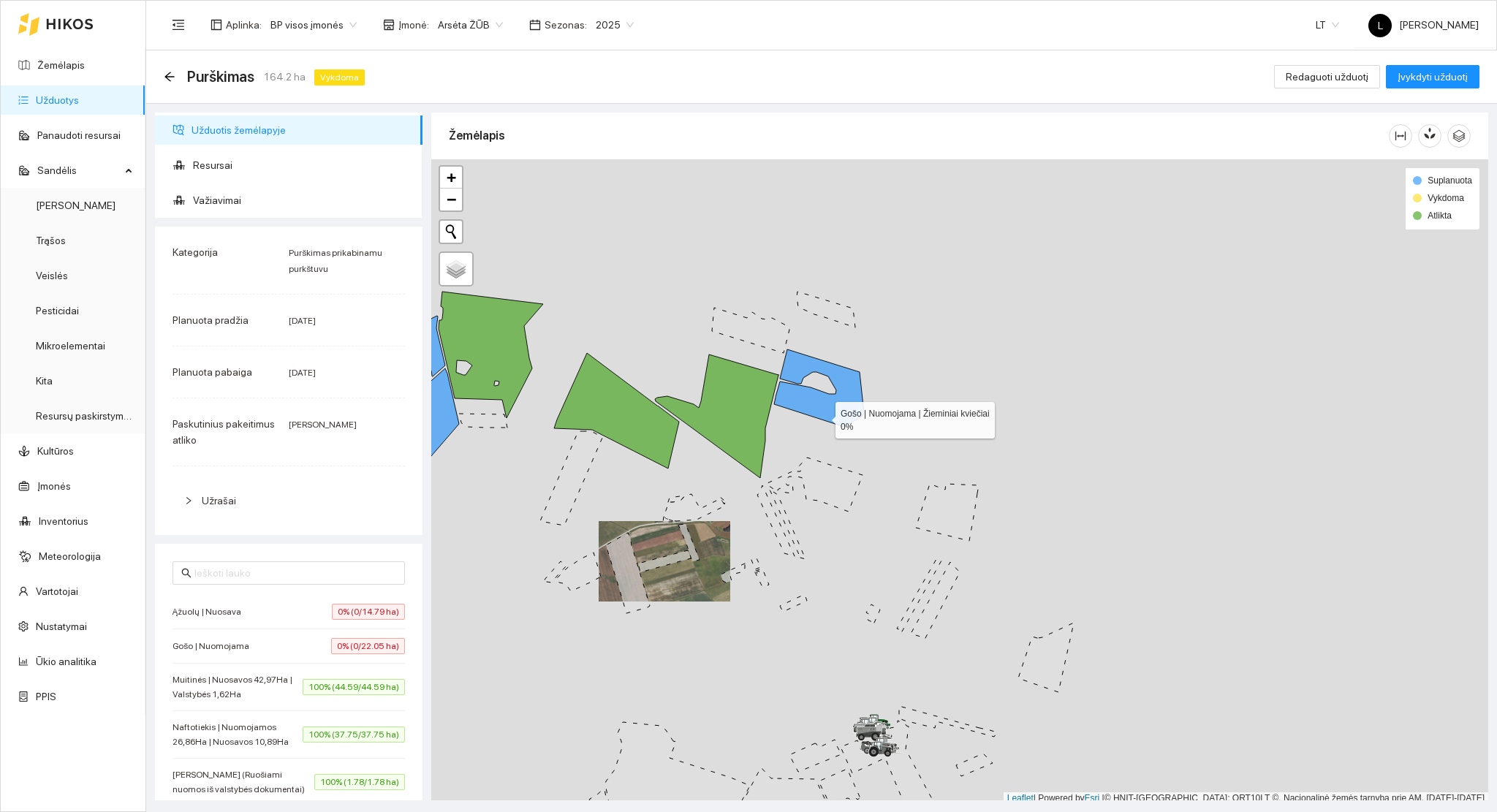
click at [822, 402] on icon at bounding box center [818, 388] width 89 height 77
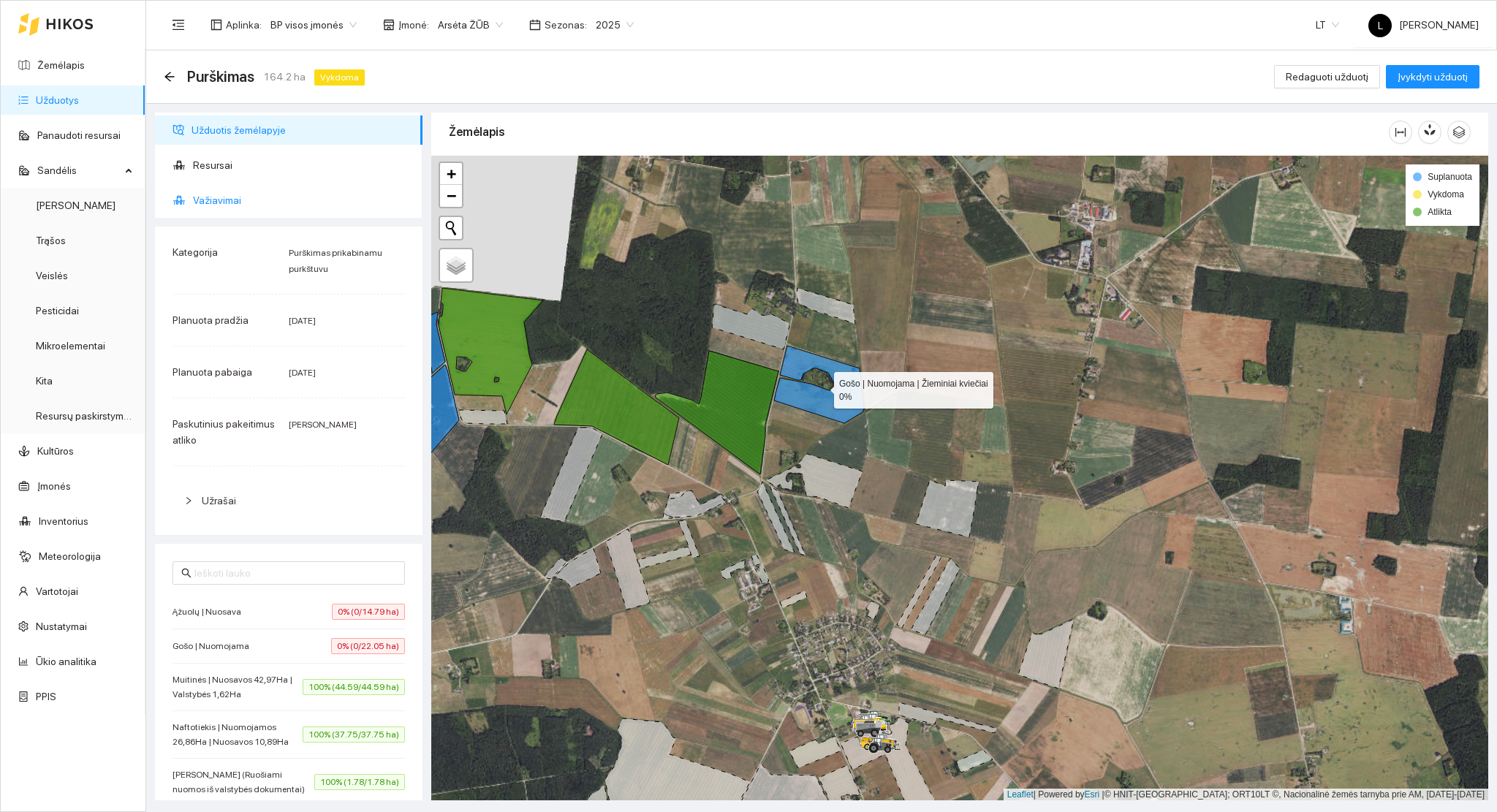
click at [247, 200] on span "Važiavimai" at bounding box center [301, 200] width 218 height 29
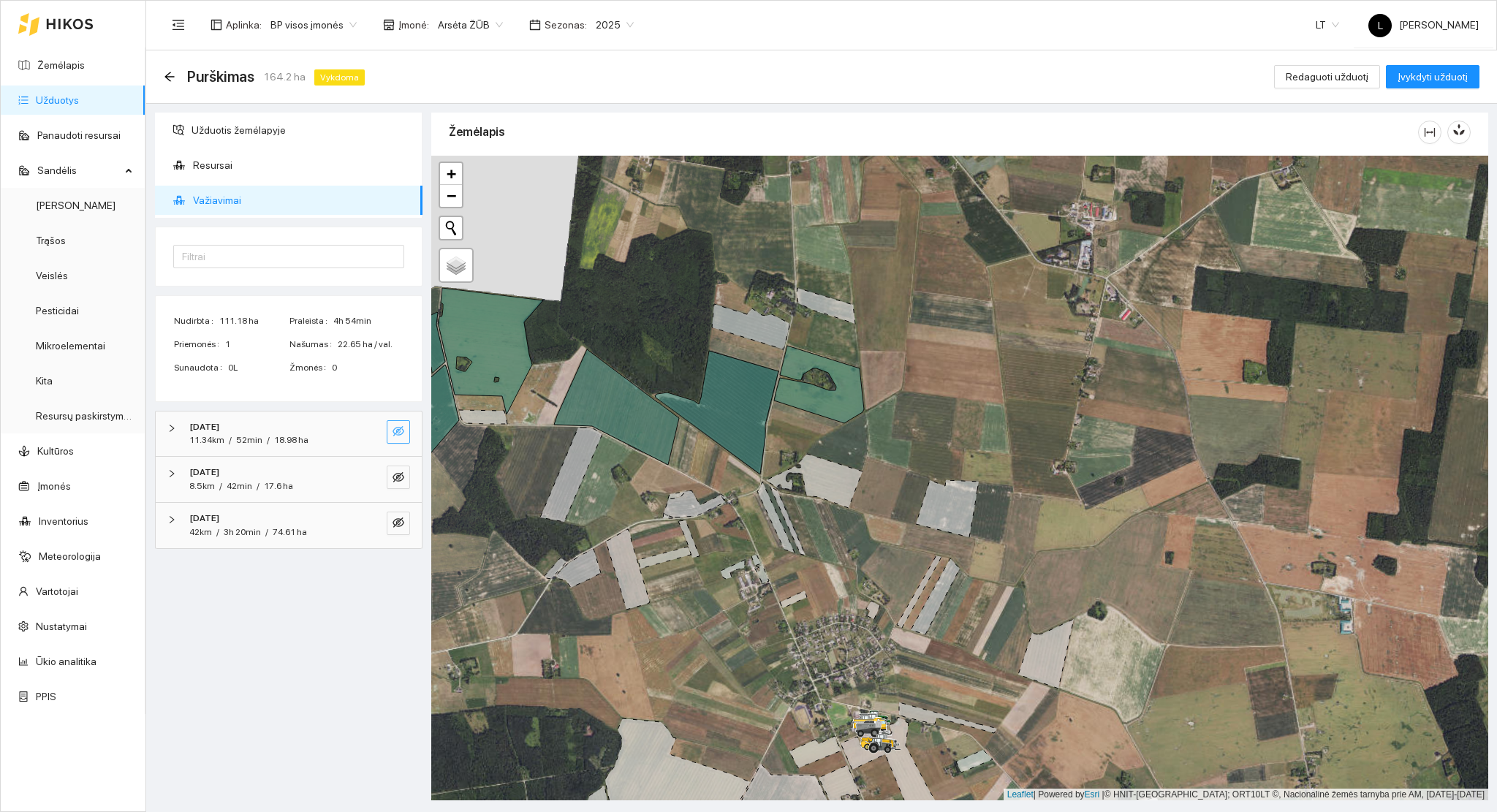
click at [403, 432] on button "button" at bounding box center [398, 431] width 24 height 24
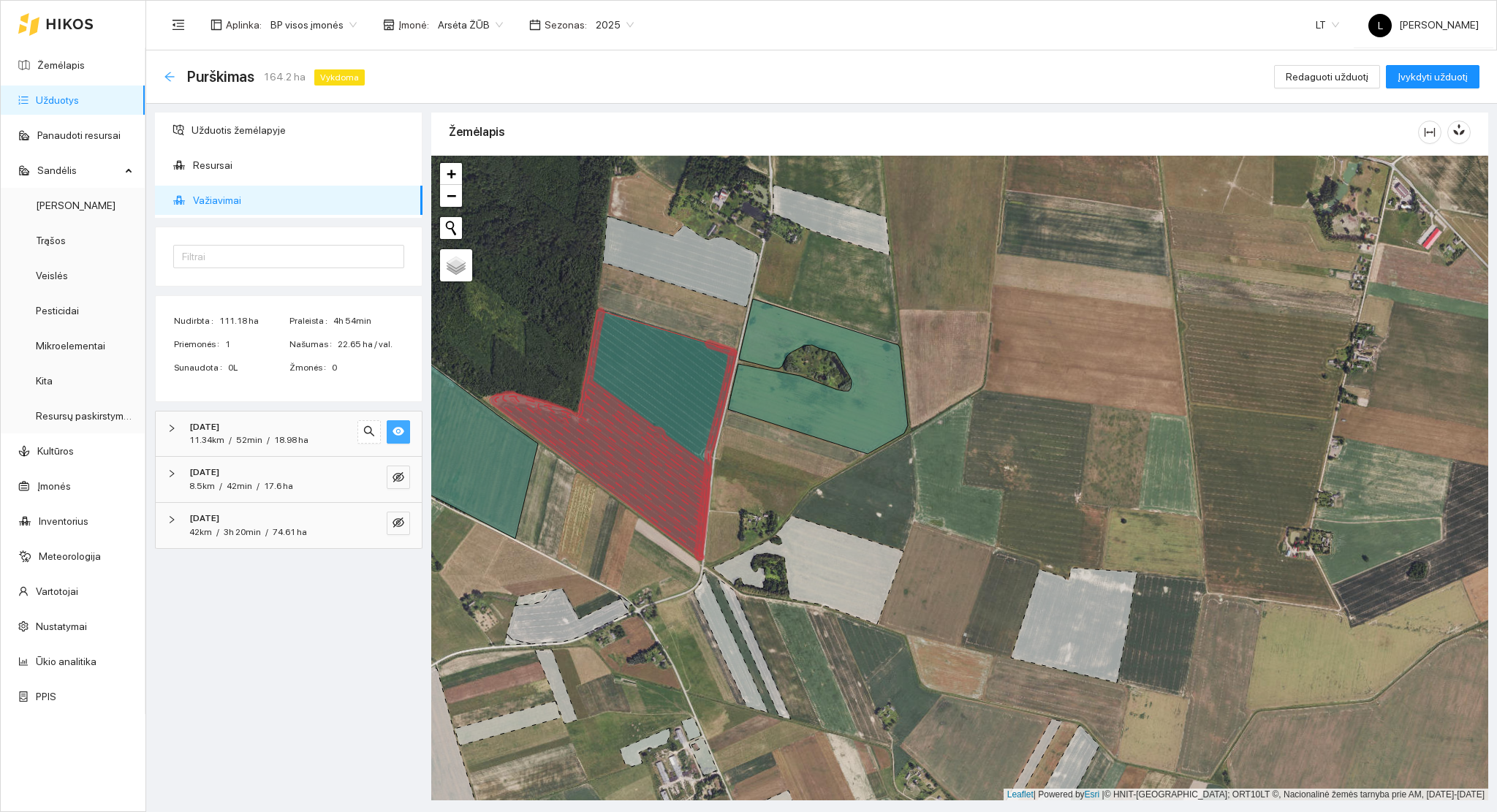
click at [168, 80] on icon "arrow-left" at bounding box center [170, 76] width 11 height 11
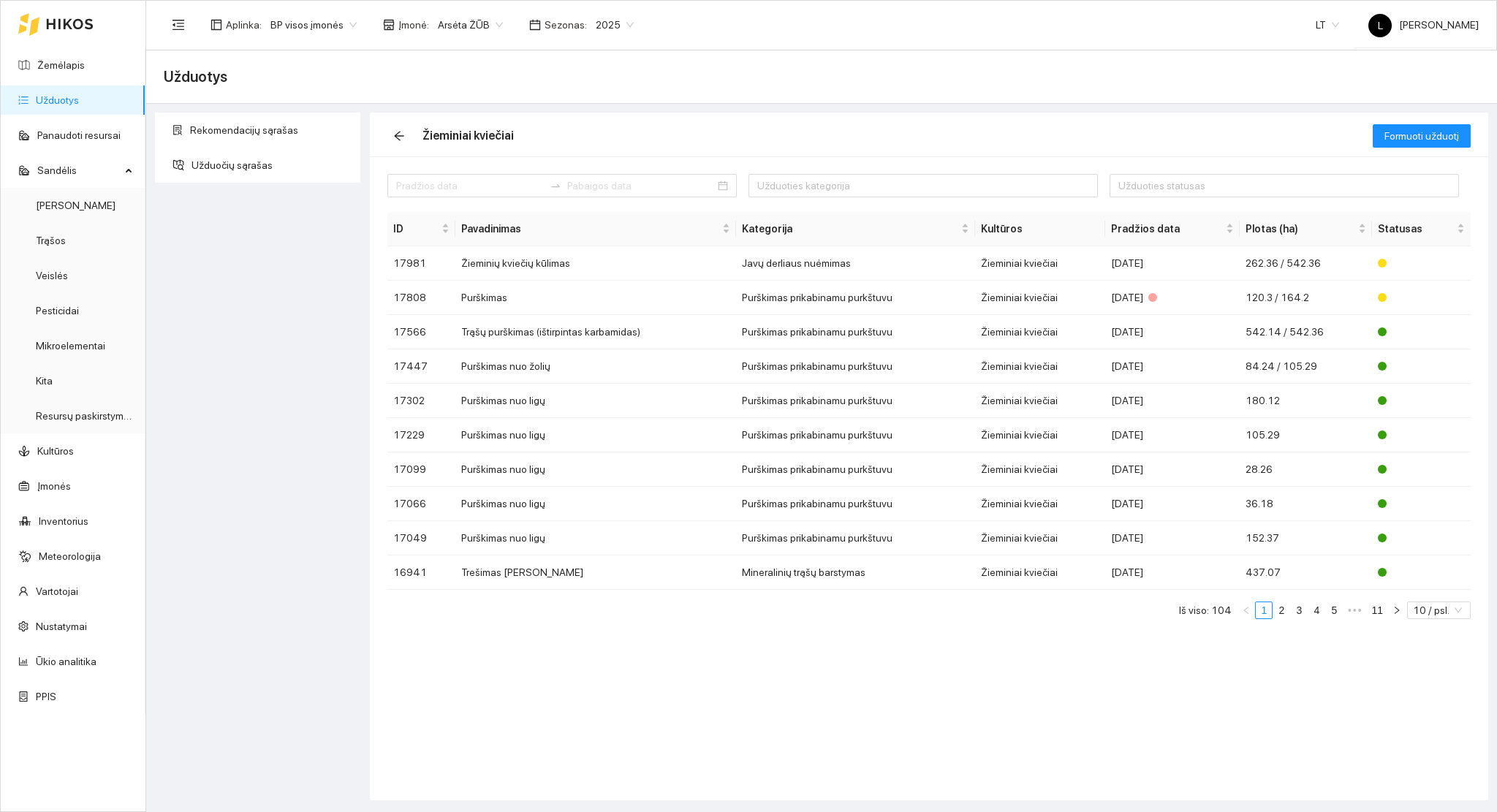
click at [64, 99] on link "Užduotys" at bounding box center [57, 100] width 43 height 11
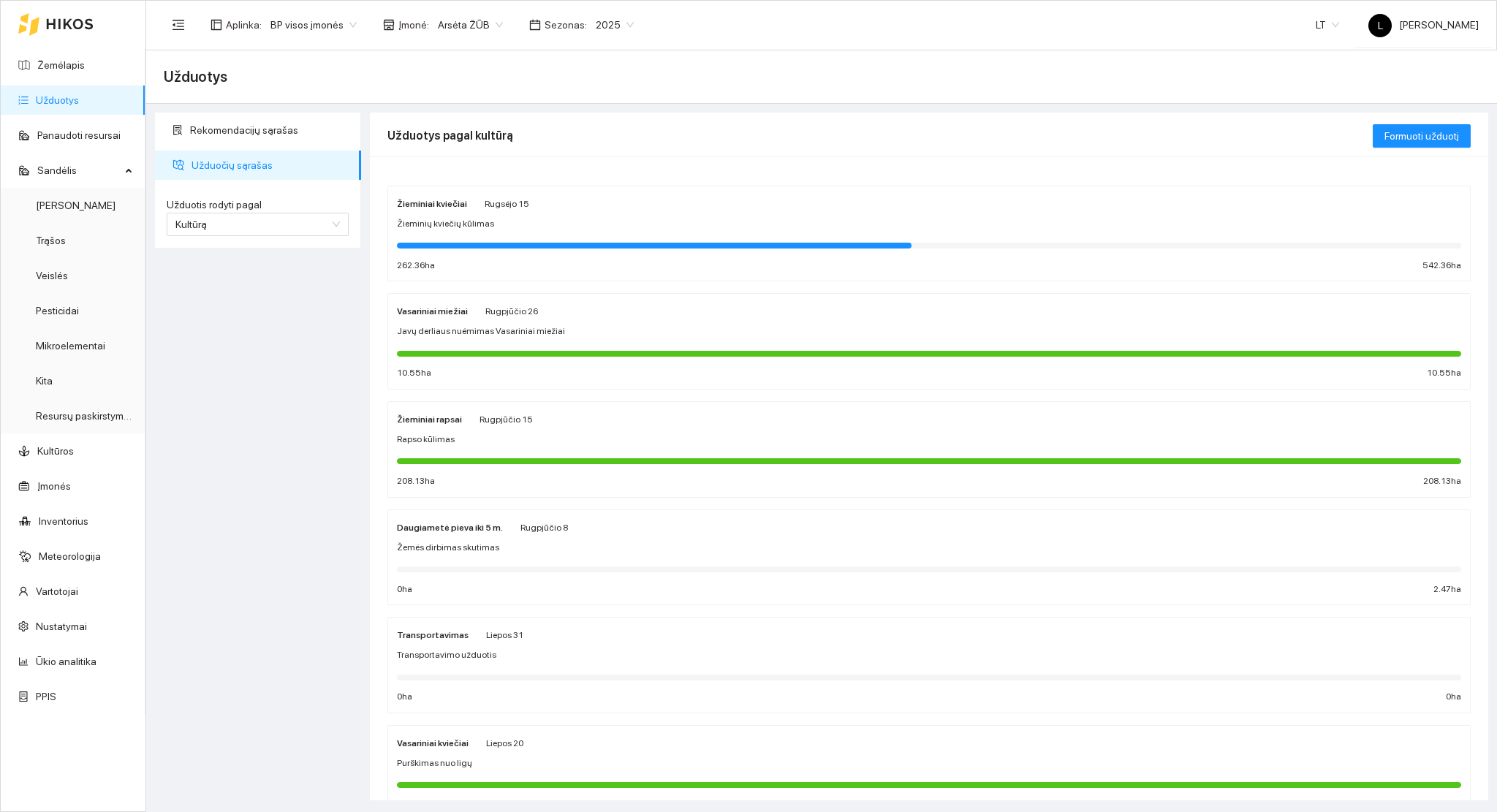
click at [681, 257] on div "Žieminiai kviečiai Rugsėjo 15 Žieminių kviečių kūlimas 262.36 ha 542.36 ha" at bounding box center [928, 234] width 1064 height 77
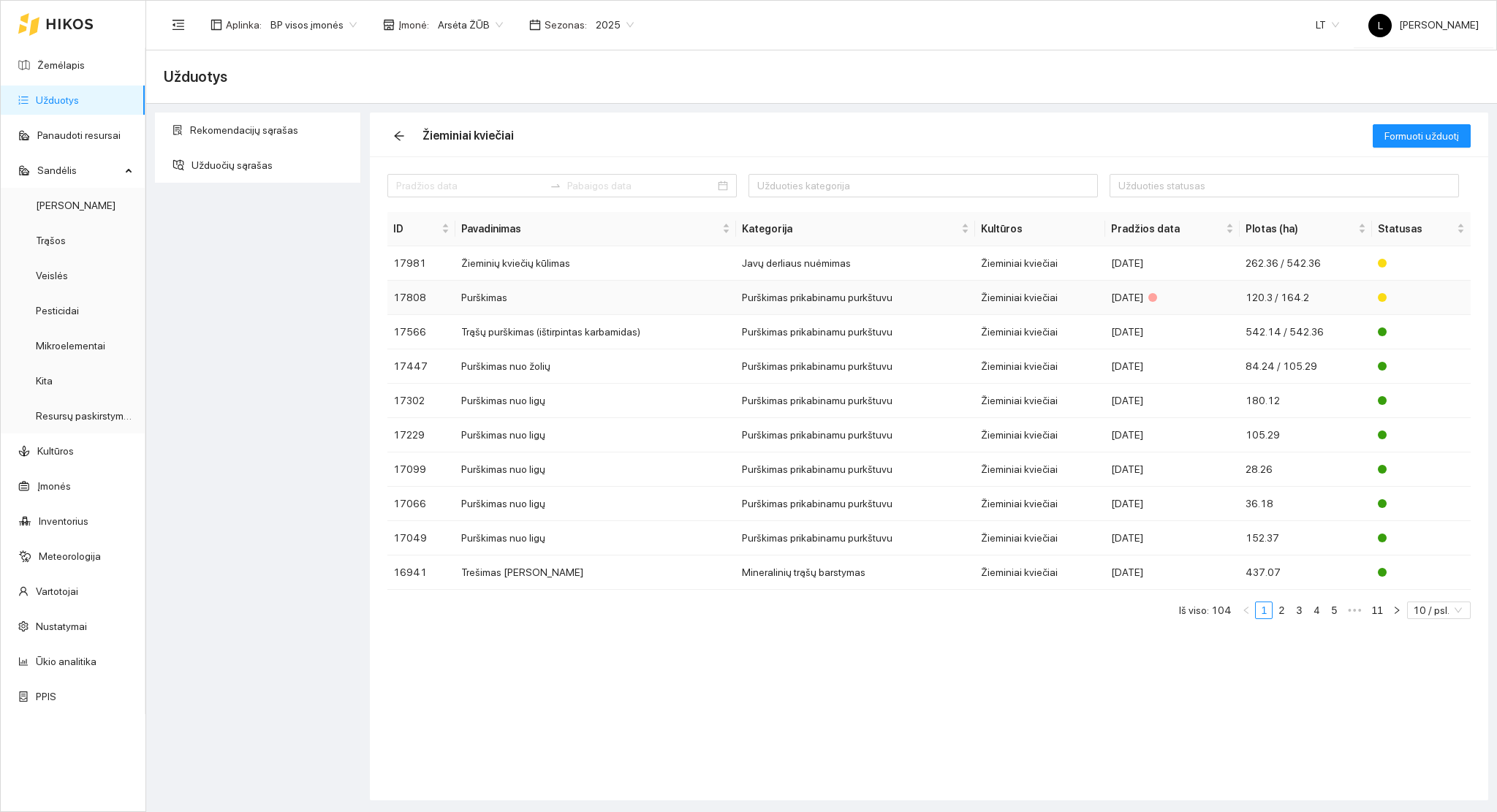
click at [985, 284] on td "Žieminiai kviečiai" at bounding box center [1040, 298] width 130 height 34
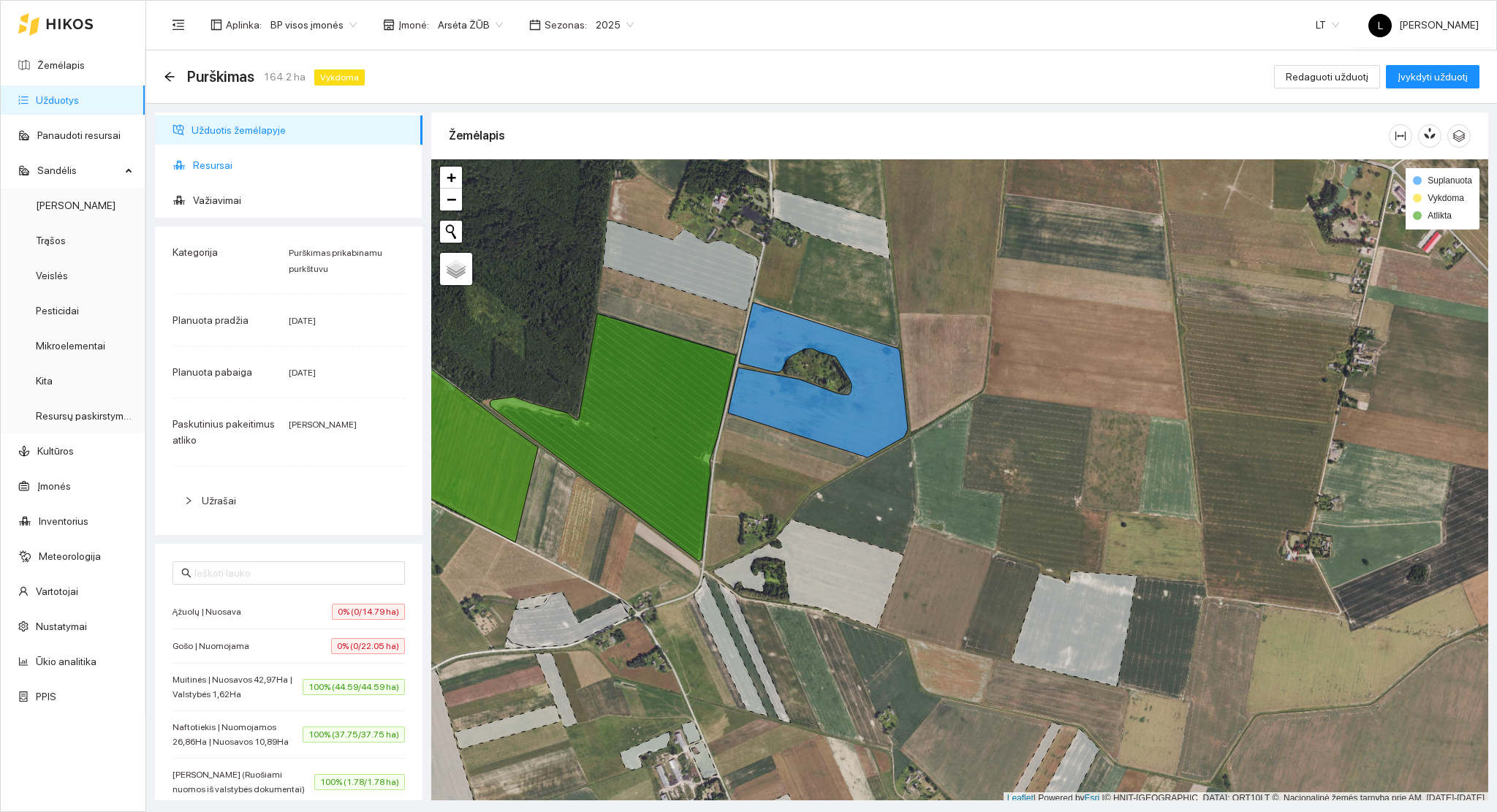
click at [234, 161] on span "Resursai" at bounding box center [301, 165] width 218 height 29
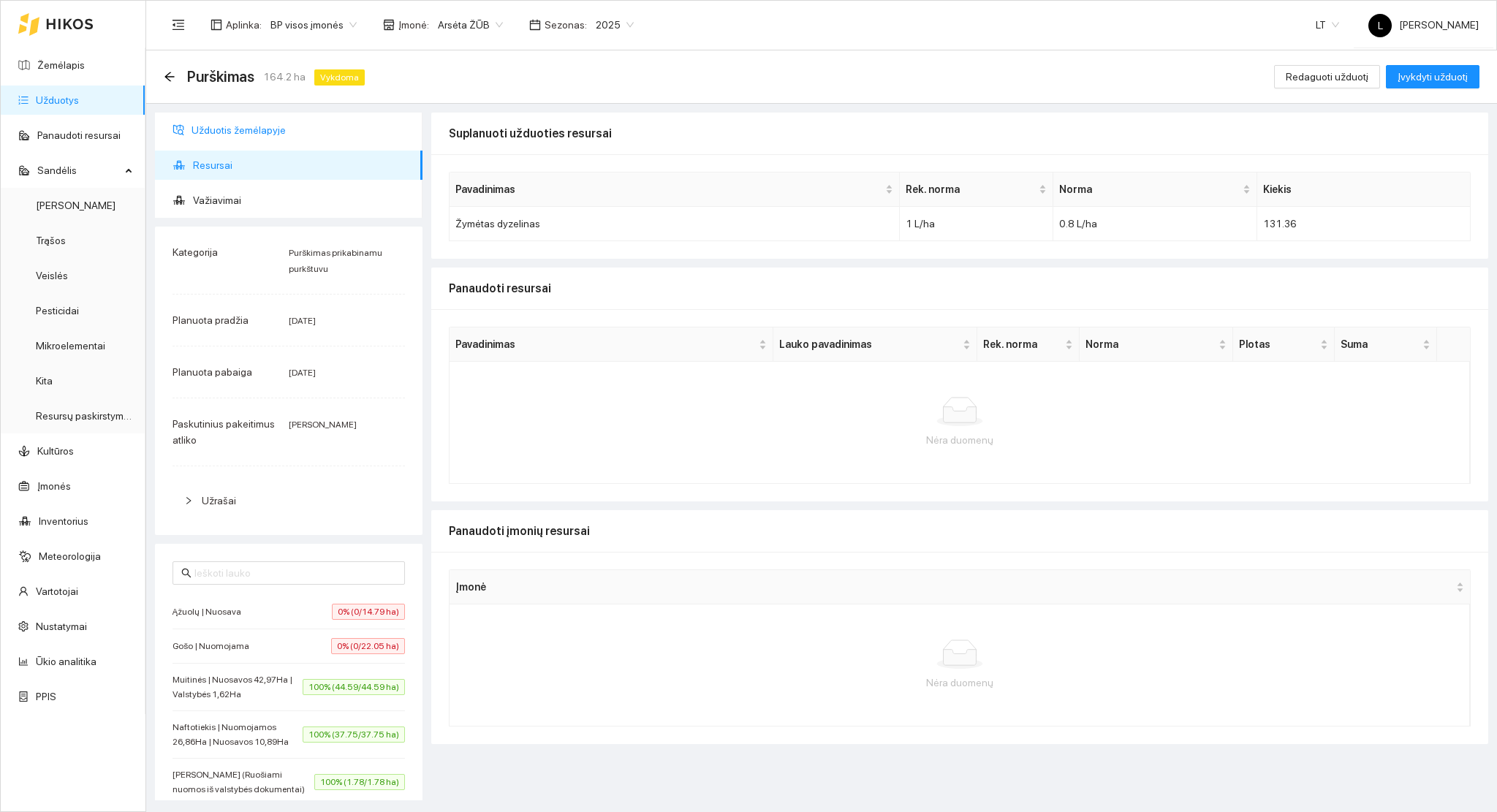
click at [231, 134] on span "Užduotis žemėlapyje" at bounding box center [301, 130] width 220 height 29
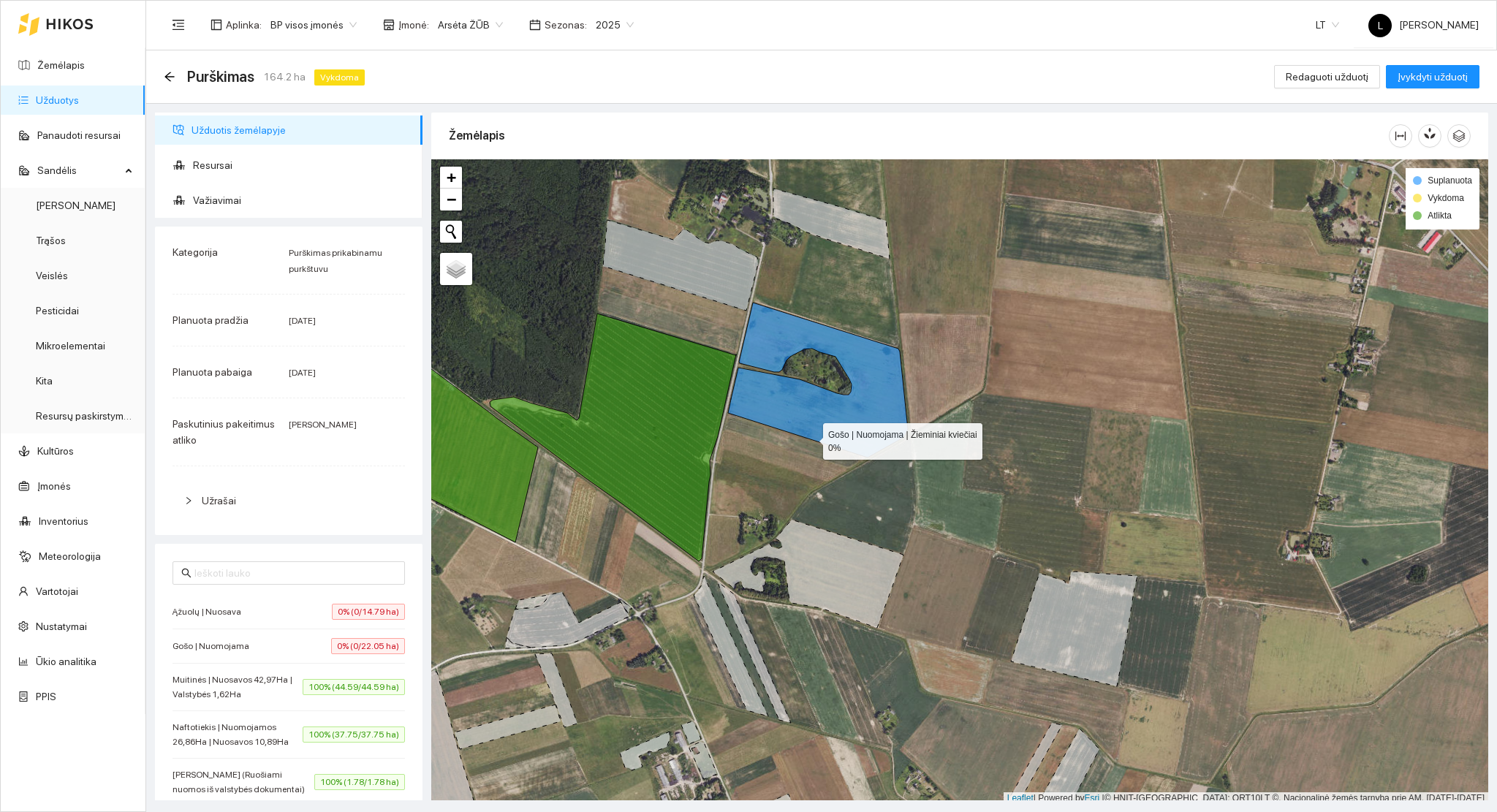
click at [811, 421] on icon at bounding box center [818, 380] width 180 height 154
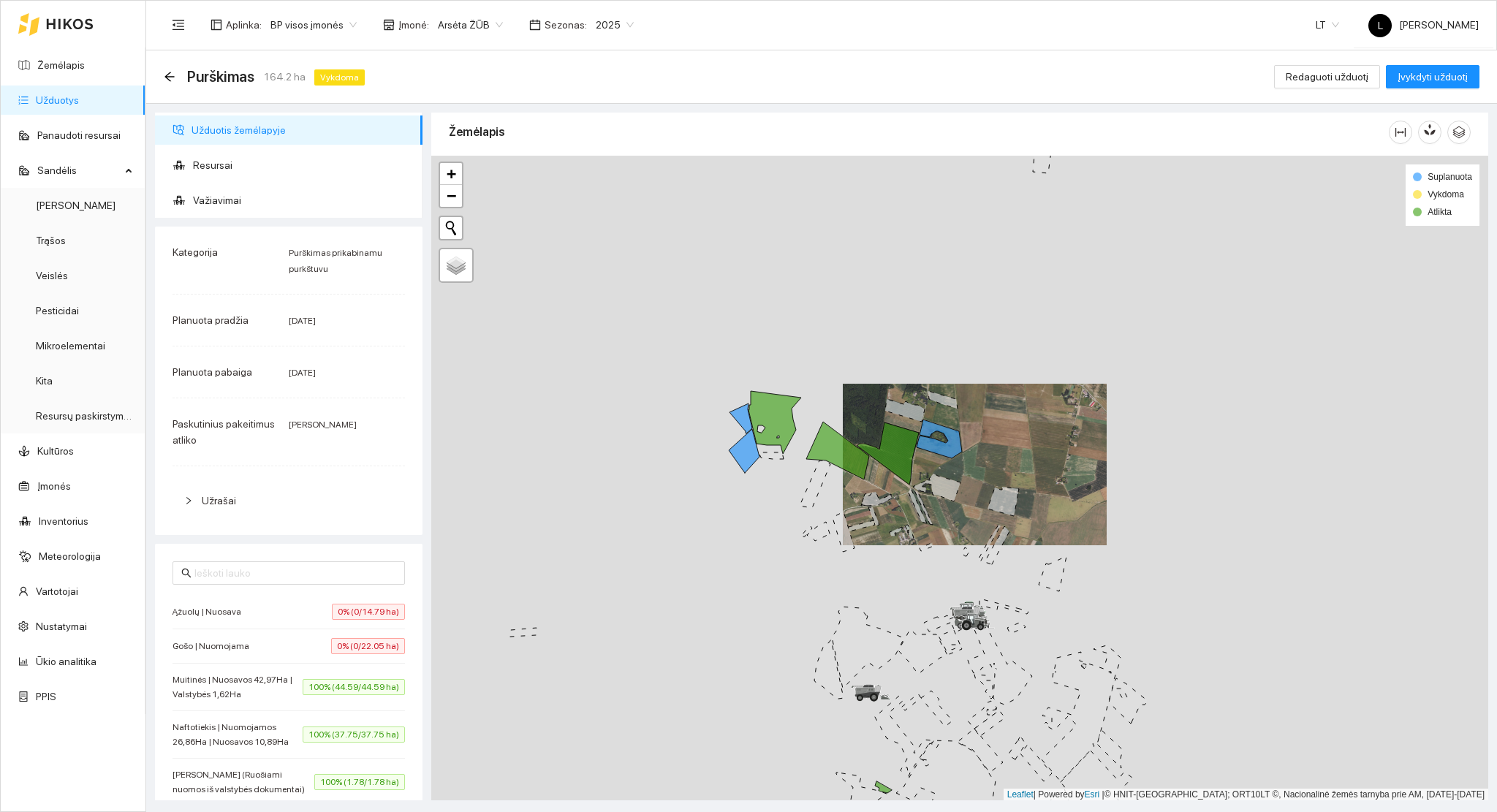
drag, startPoint x: 760, startPoint y: 494, endPoint x: 919, endPoint y: 475, distance: 160.1
click at [914, 477] on div at bounding box center [960, 478] width 1057 height 645
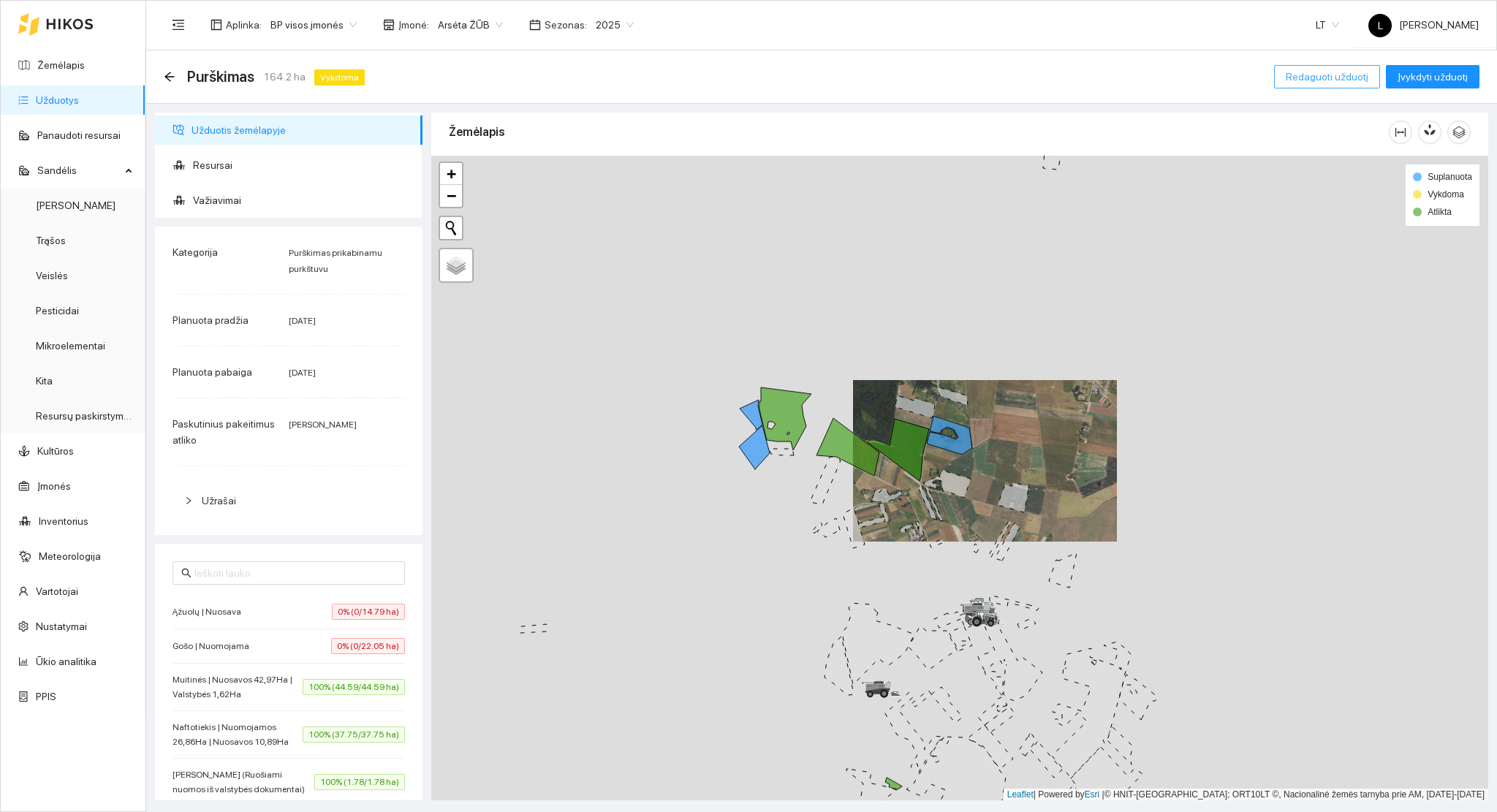
click at [1288, 75] on button "Redaguoti užduotį" at bounding box center [1326, 76] width 106 height 24
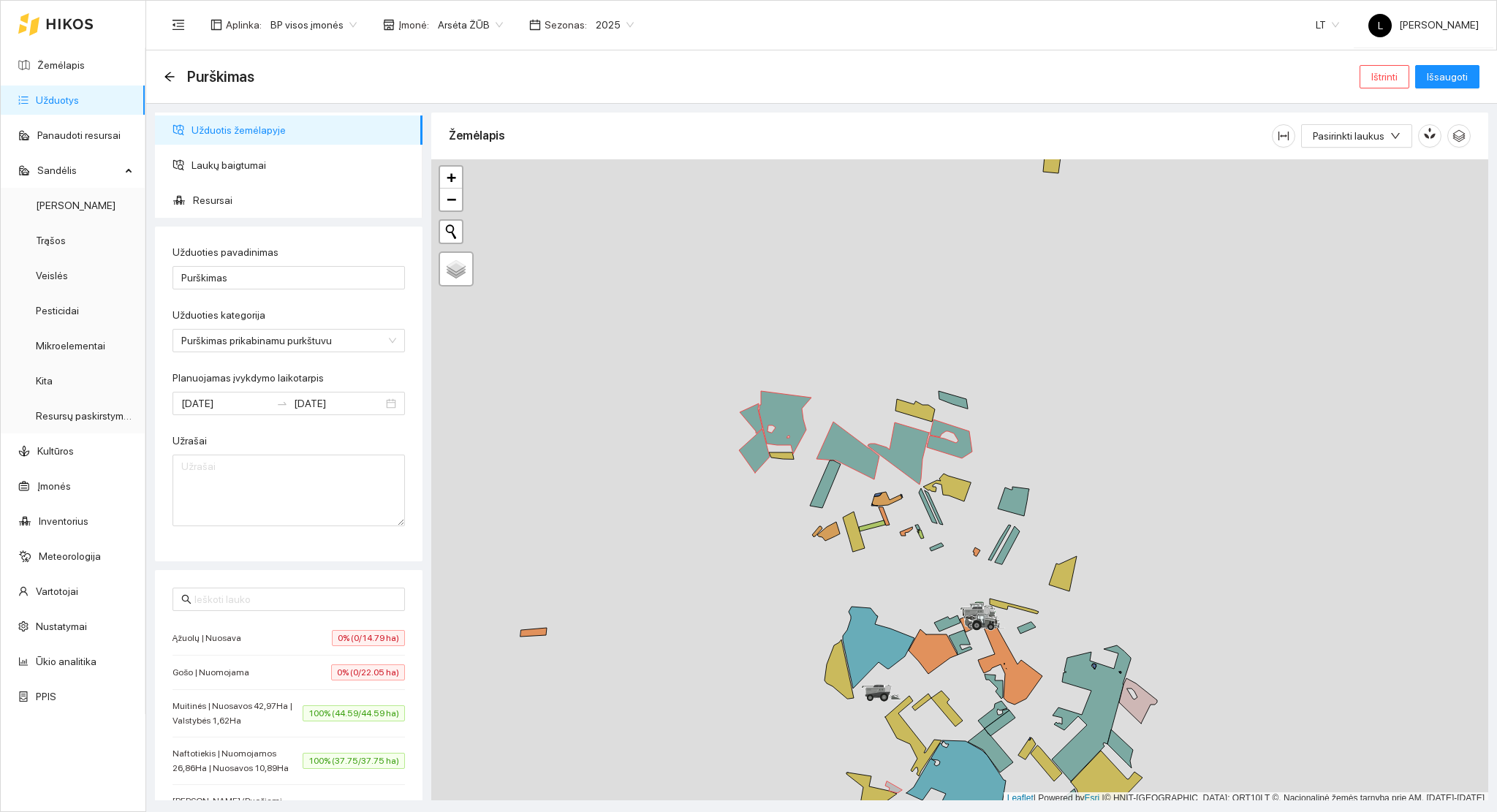
click at [746, 420] on div at bounding box center [960, 481] width 1057 height 645
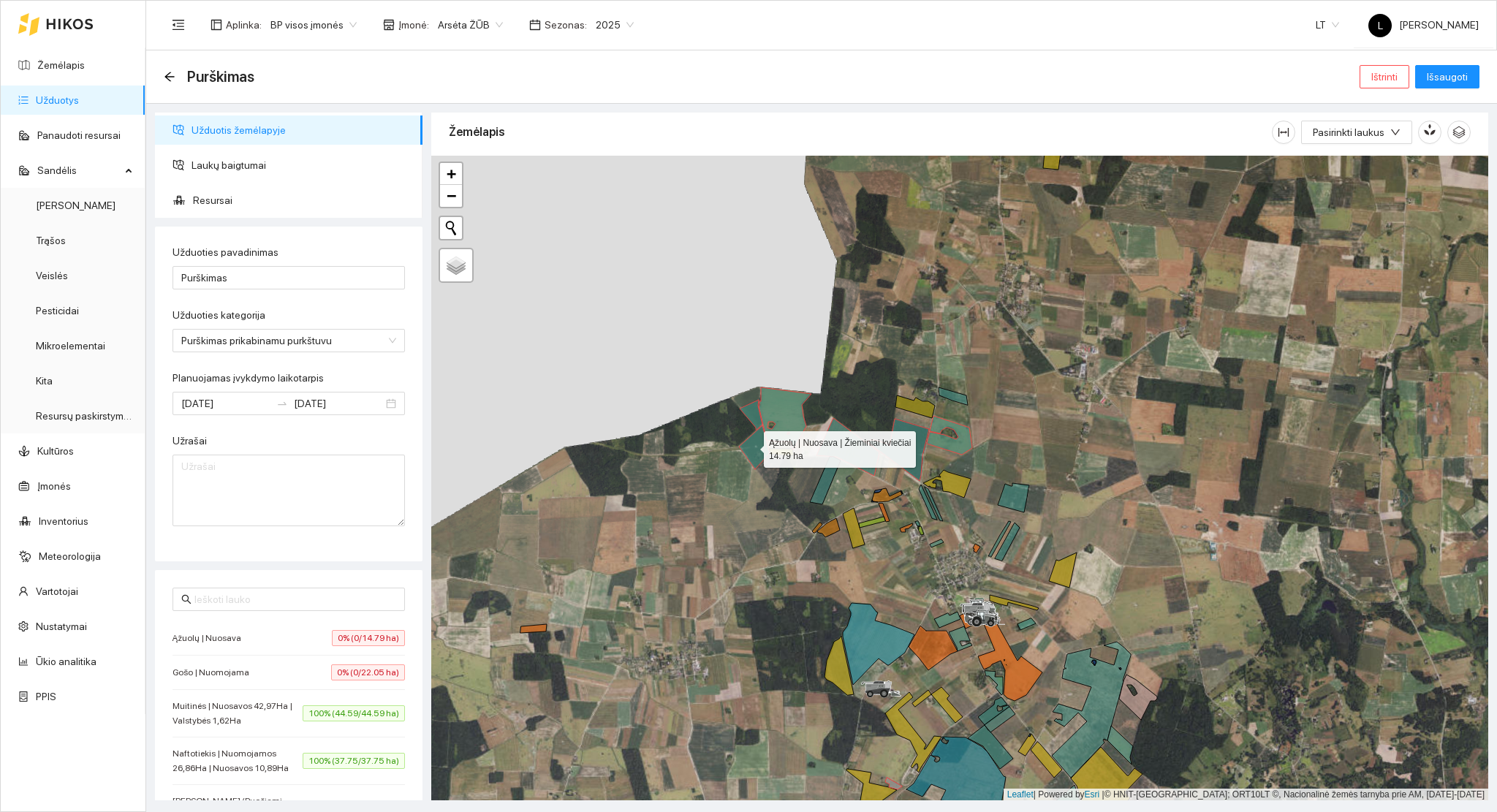
click at [751, 447] on icon at bounding box center [754, 447] width 31 height 44
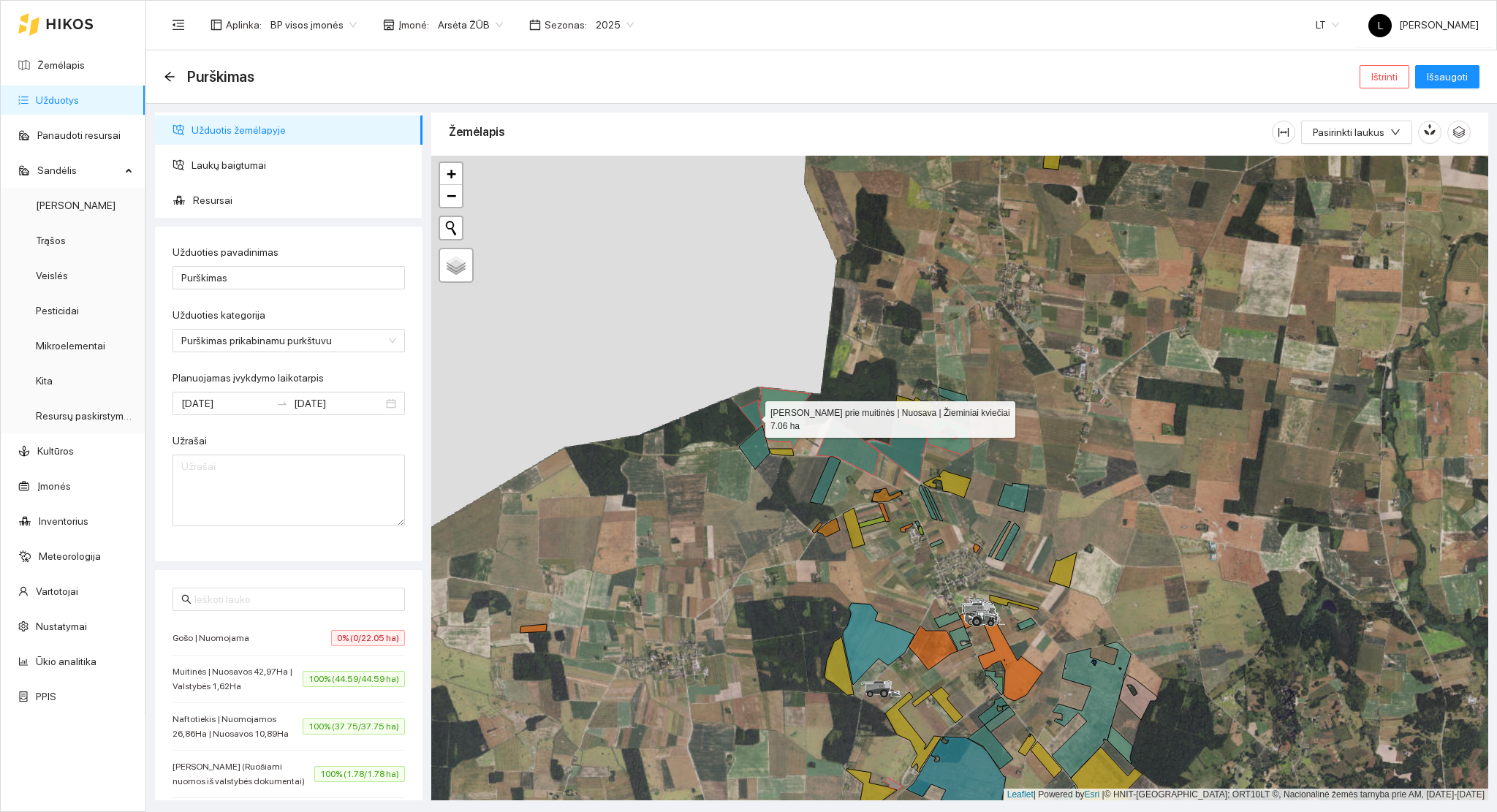
click at [753, 414] on icon at bounding box center [751, 414] width 23 height 30
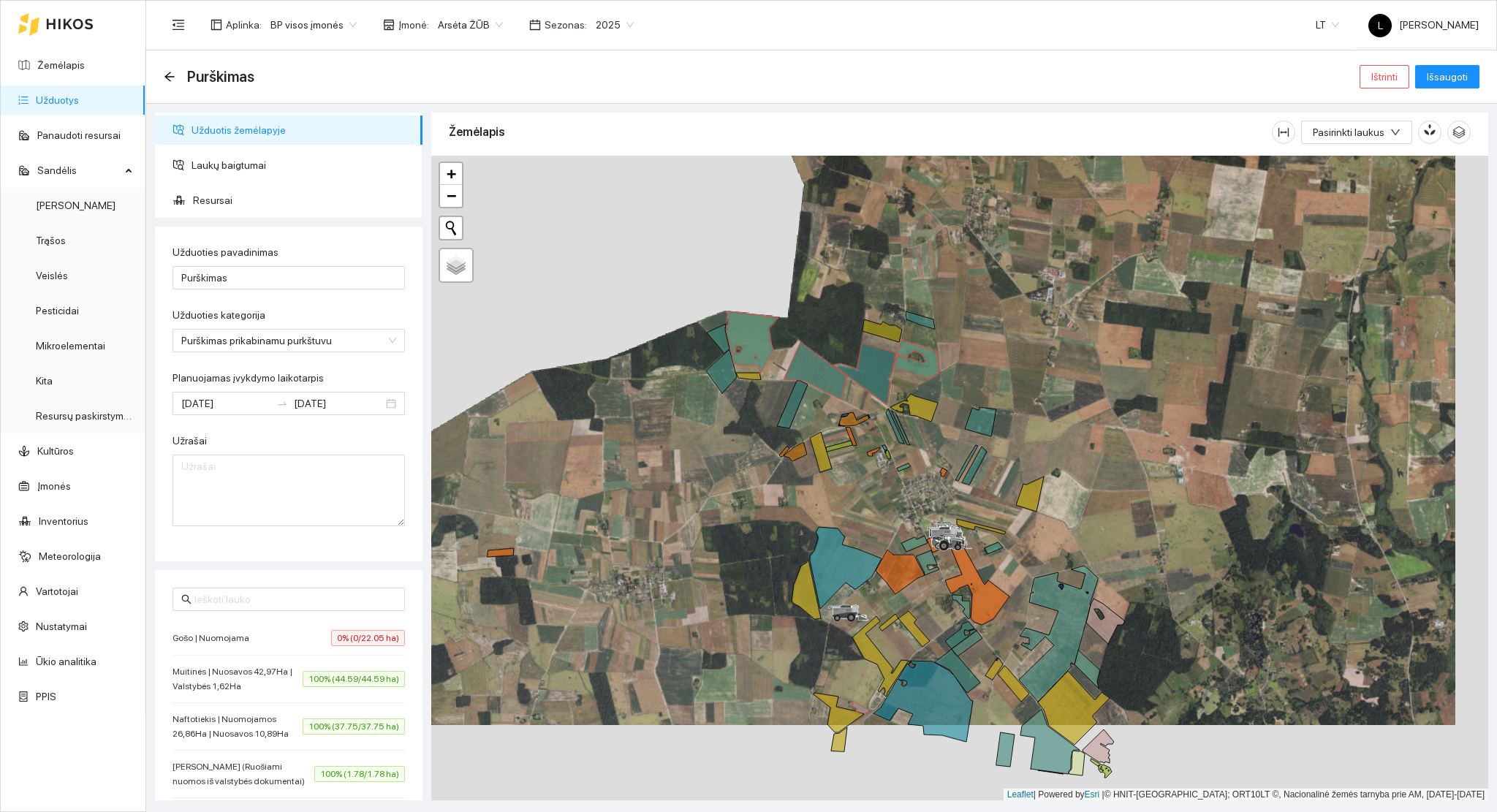
drag, startPoint x: 1084, startPoint y: 386, endPoint x: 1057, endPoint y: 348, distance: 46.6
click at [1057, 348] on div at bounding box center [960, 478] width 1057 height 645
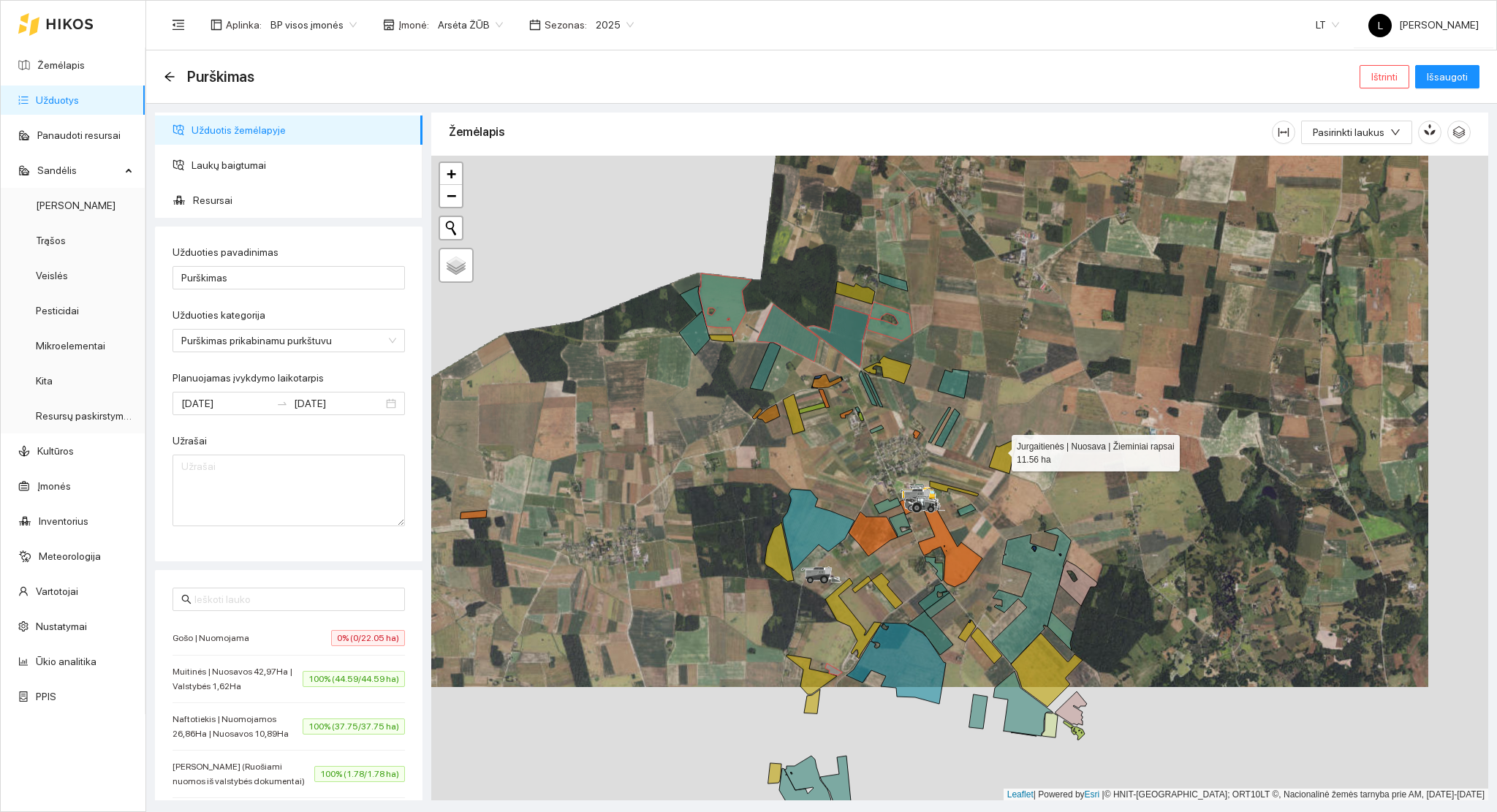
drag, startPoint x: 999, startPoint y: 449, endPoint x: 970, endPoint y: 237, distance: 214.0
click at [988, 438] on icon at bounding box center [1001, 455] width 27 height 35
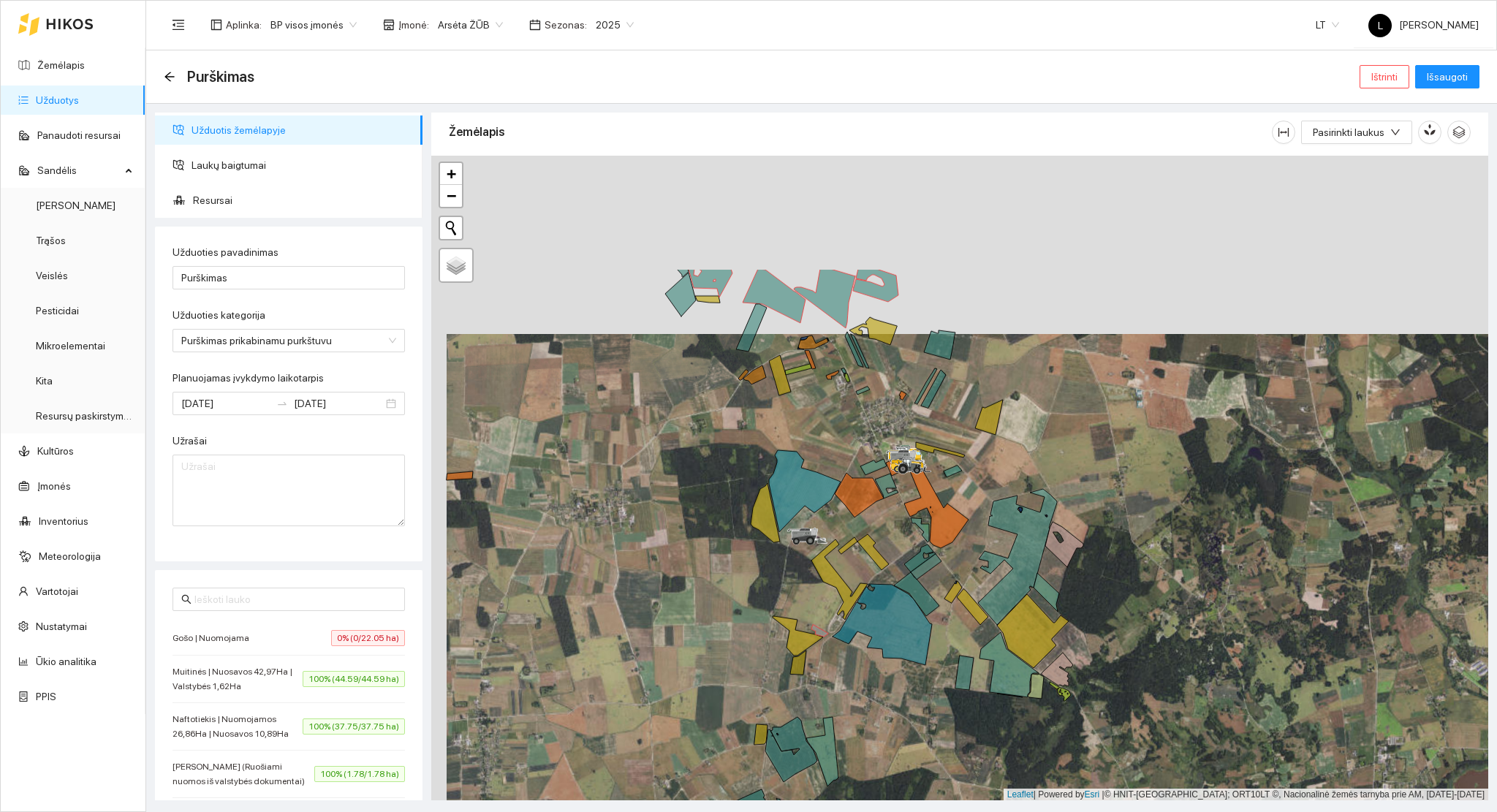
drag, startPoint x: 868, startPoint y: 348, endPoint x: 879, endPoint y: 404, distance: 57.1
click at [877, 429] on div at bounding box center [960, 478] width 1057 height 645
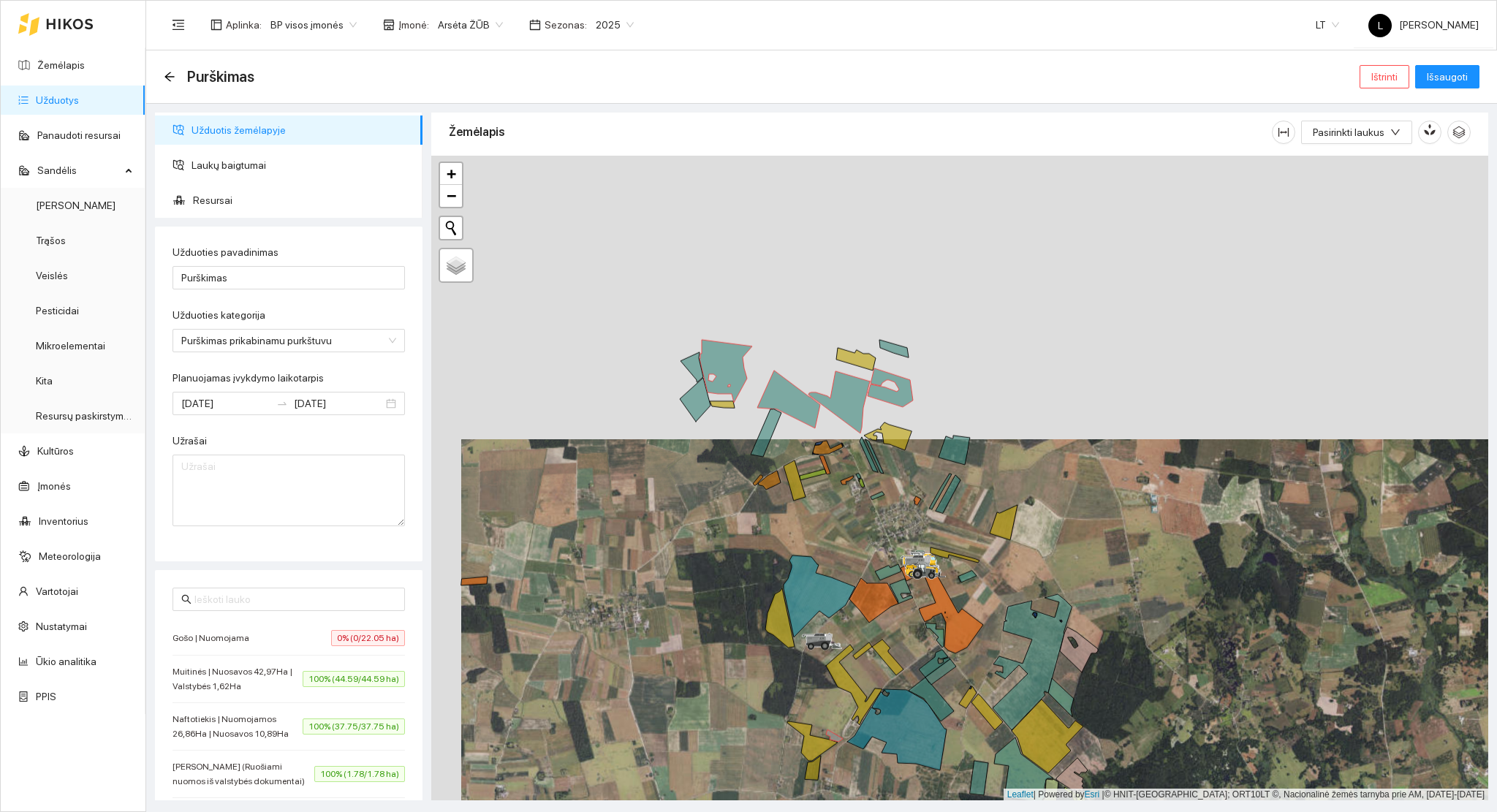
drag, startPoint x: 885, startPoint y: 425, endPoint x: 897, endPoint y: 495, distance: 71.0
click at [897, 495] on div at bounding box center [960, 478] width 1057 height 645
click at [1454, 69] on span "Išsaugoti" at bounding box center [1446, 76] width 41 height 16
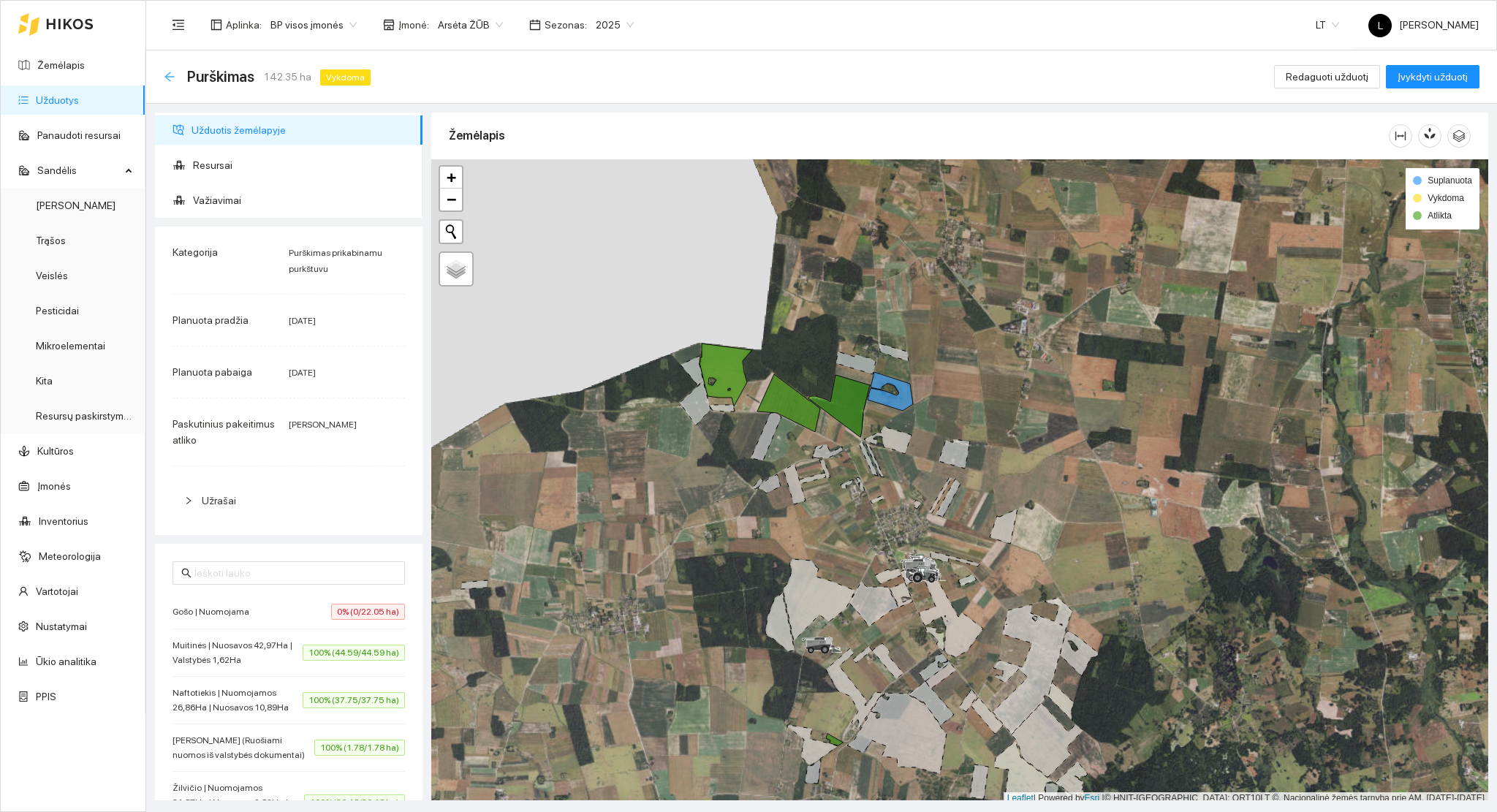
click at [170, 79] on icon "arrow-left" at bounding box center [170, 76] width 11 height 11
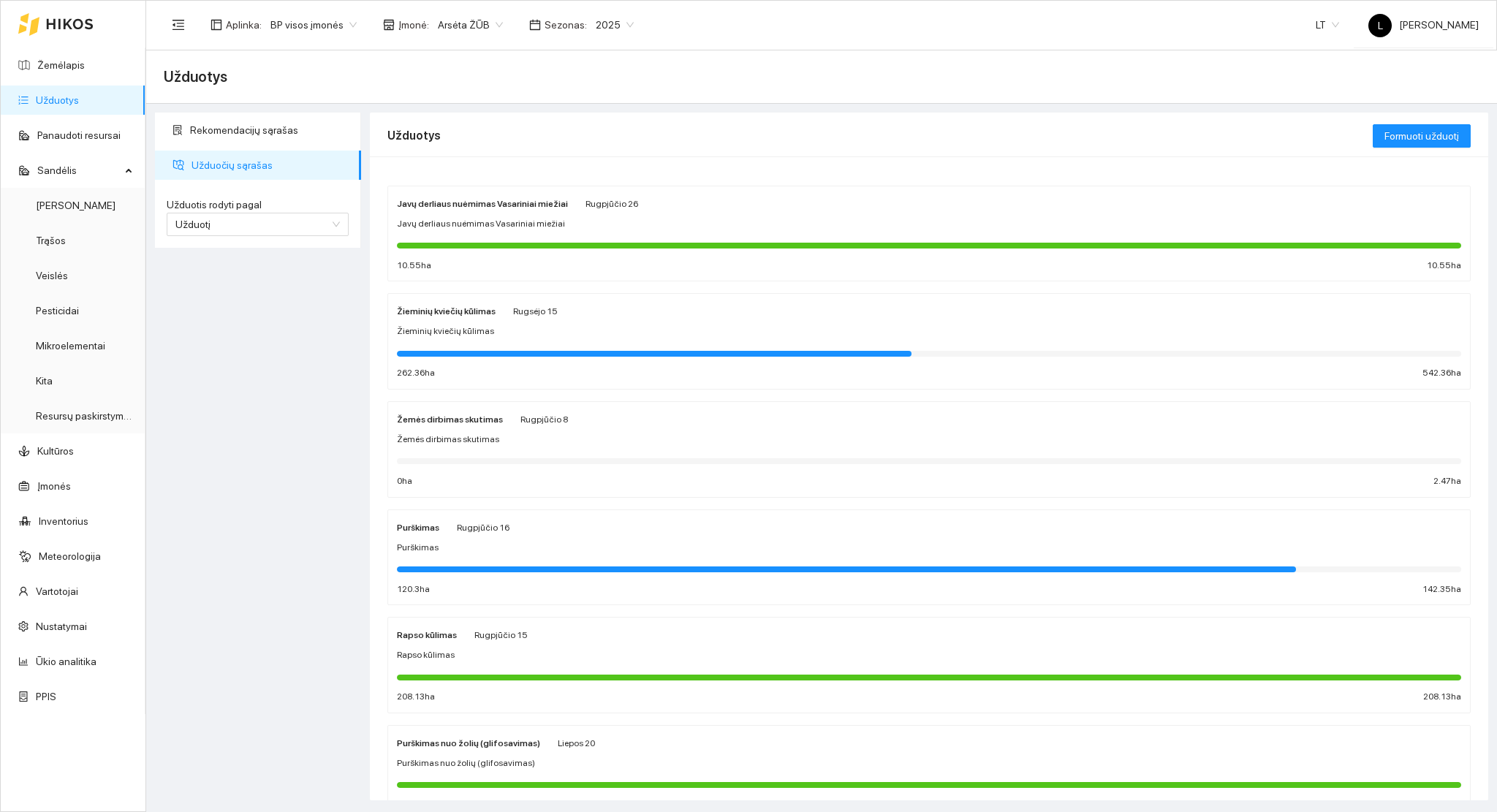
click at [50, 94] on link "Užduotys" at bounding box center [57, 100] width 43 height 11
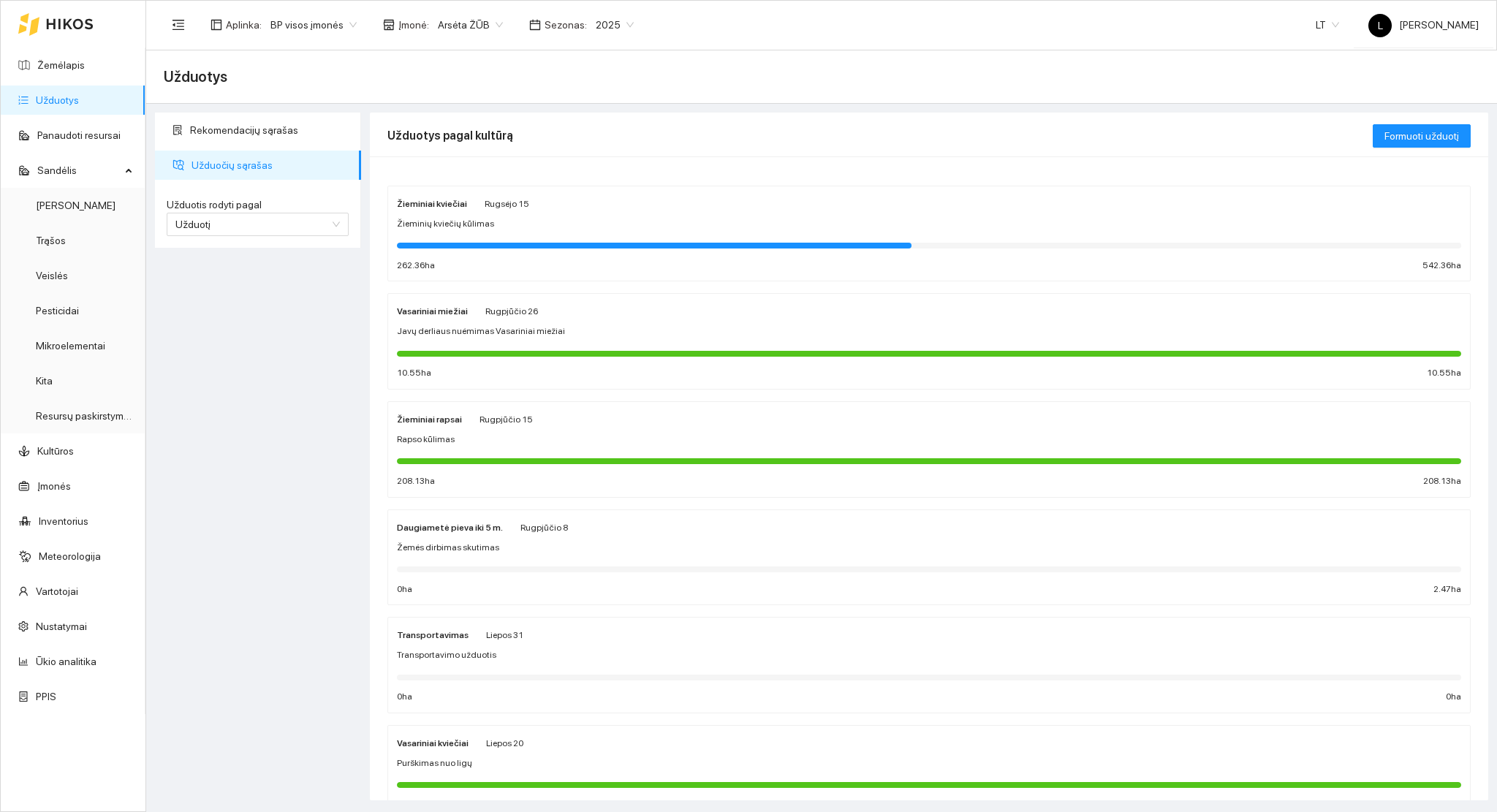
click at [578, 333] on div "Javų derliaus nuėmimas Vasariniai miežiai" at bounding box center [928, 331] width 1064 height 14
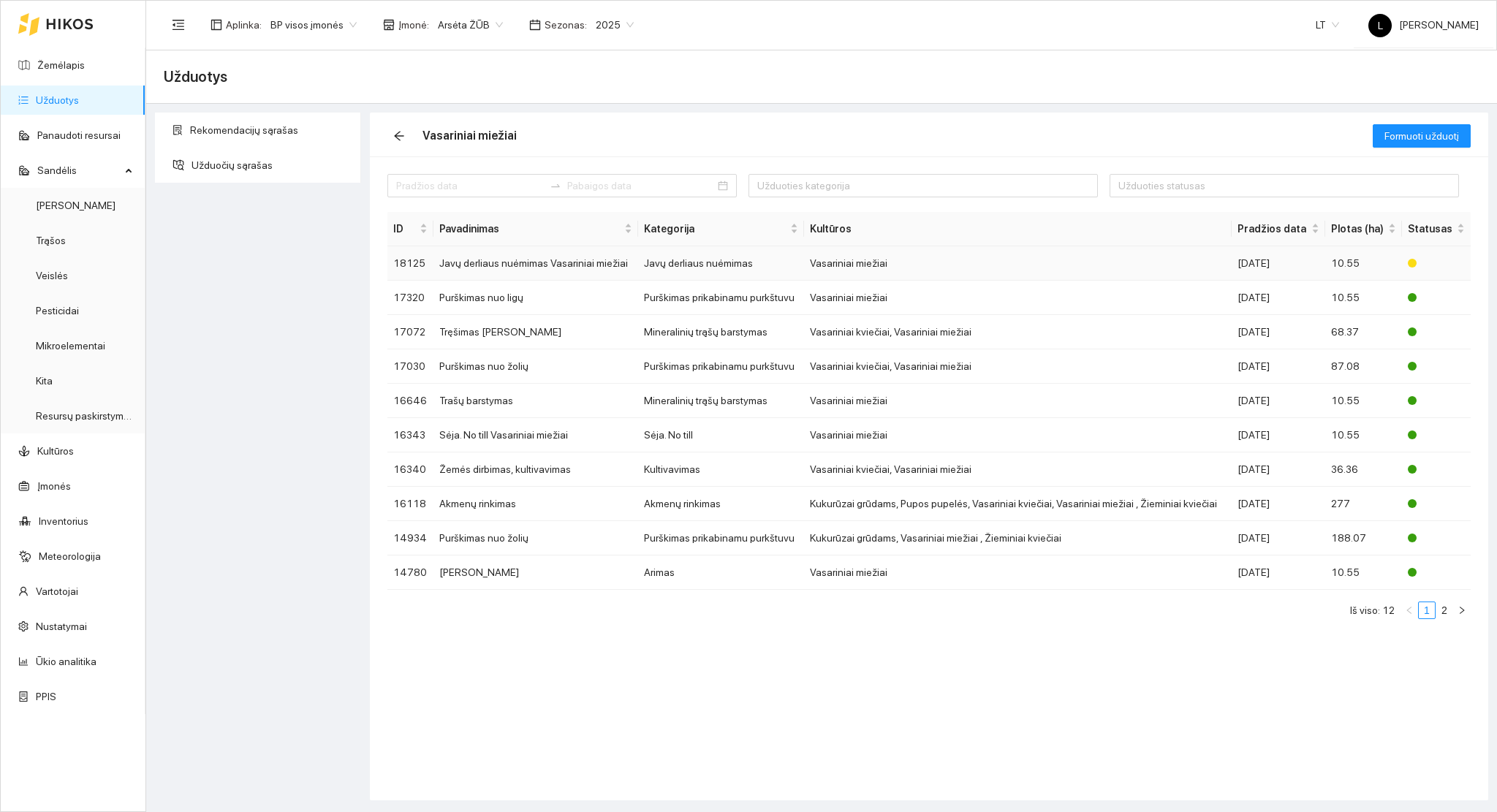
click at [698, 254] on td "Javų derliaus nuėmimas" at bounding box center [721, 263] width 166 height 34
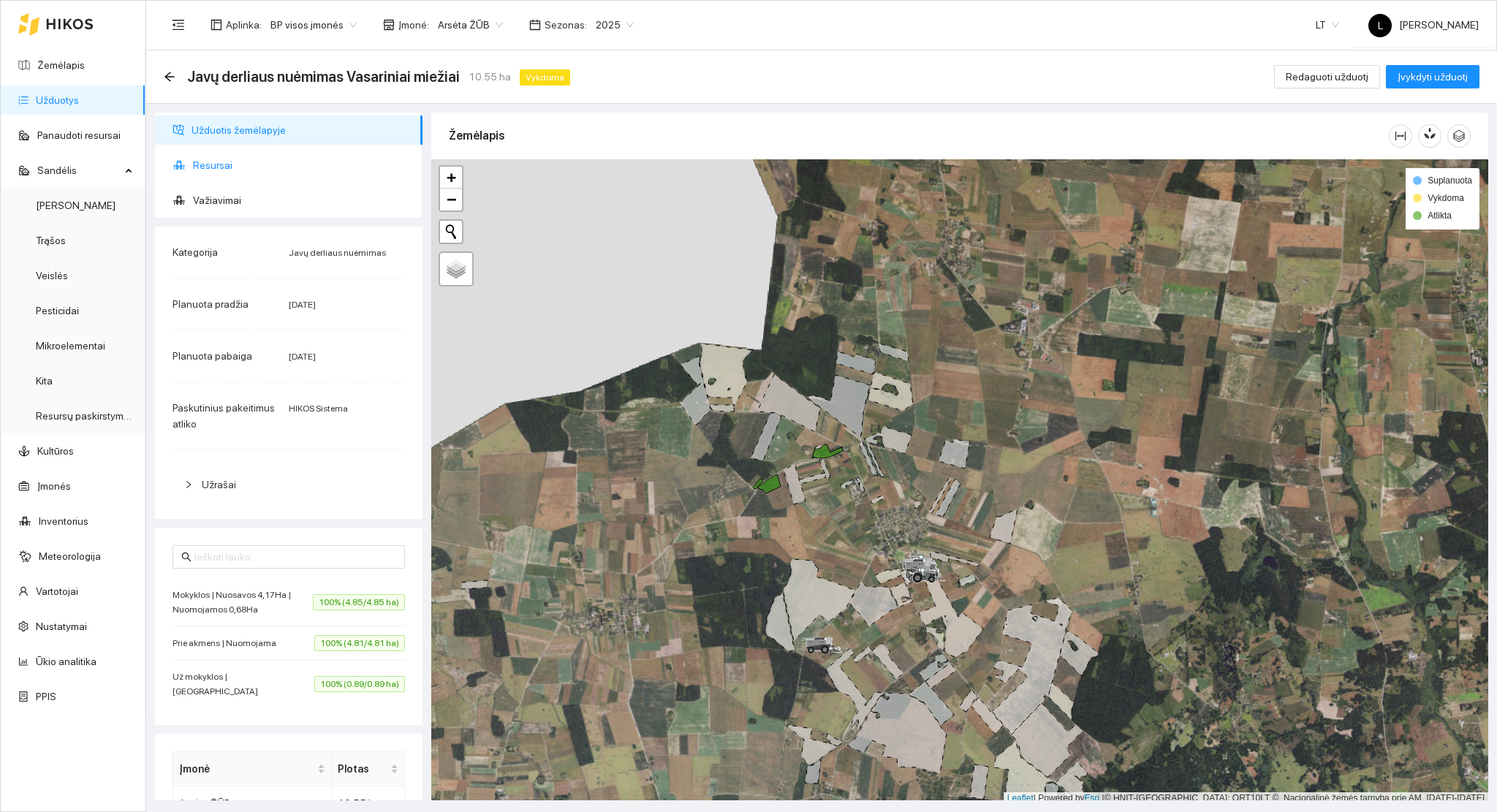
click at [212, 164] on span "Resursai" at bounding box center [301, 165] width 218 height 29
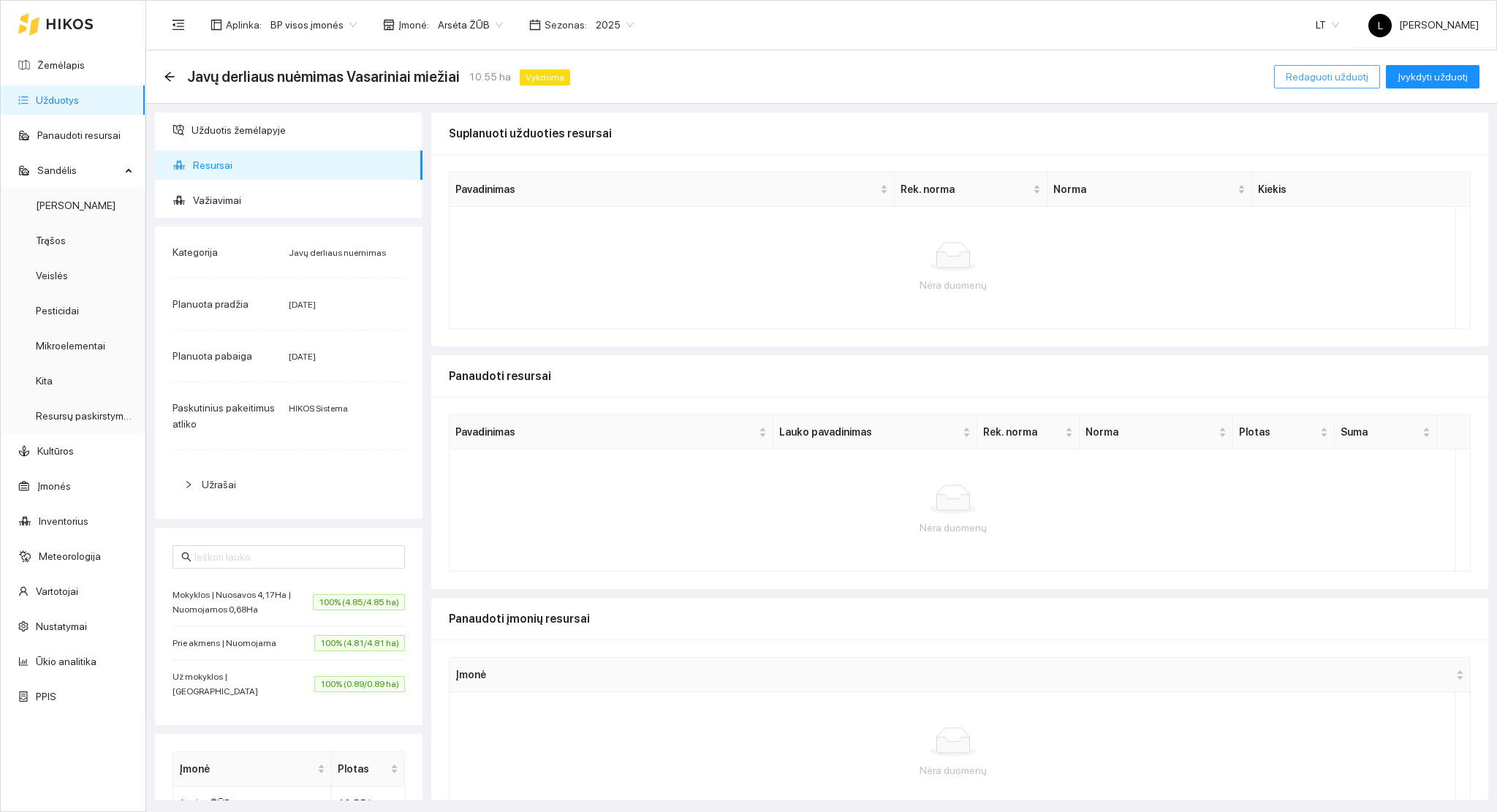
drag, startPoint x: 1321, startPoint y: 76, endPoint x: 1305, endPoint y: 83, distance: 17.5
click at [1320, 76] on span "Redaguoti užduotį" at bounding box center [1326, 76] width 83 height 16
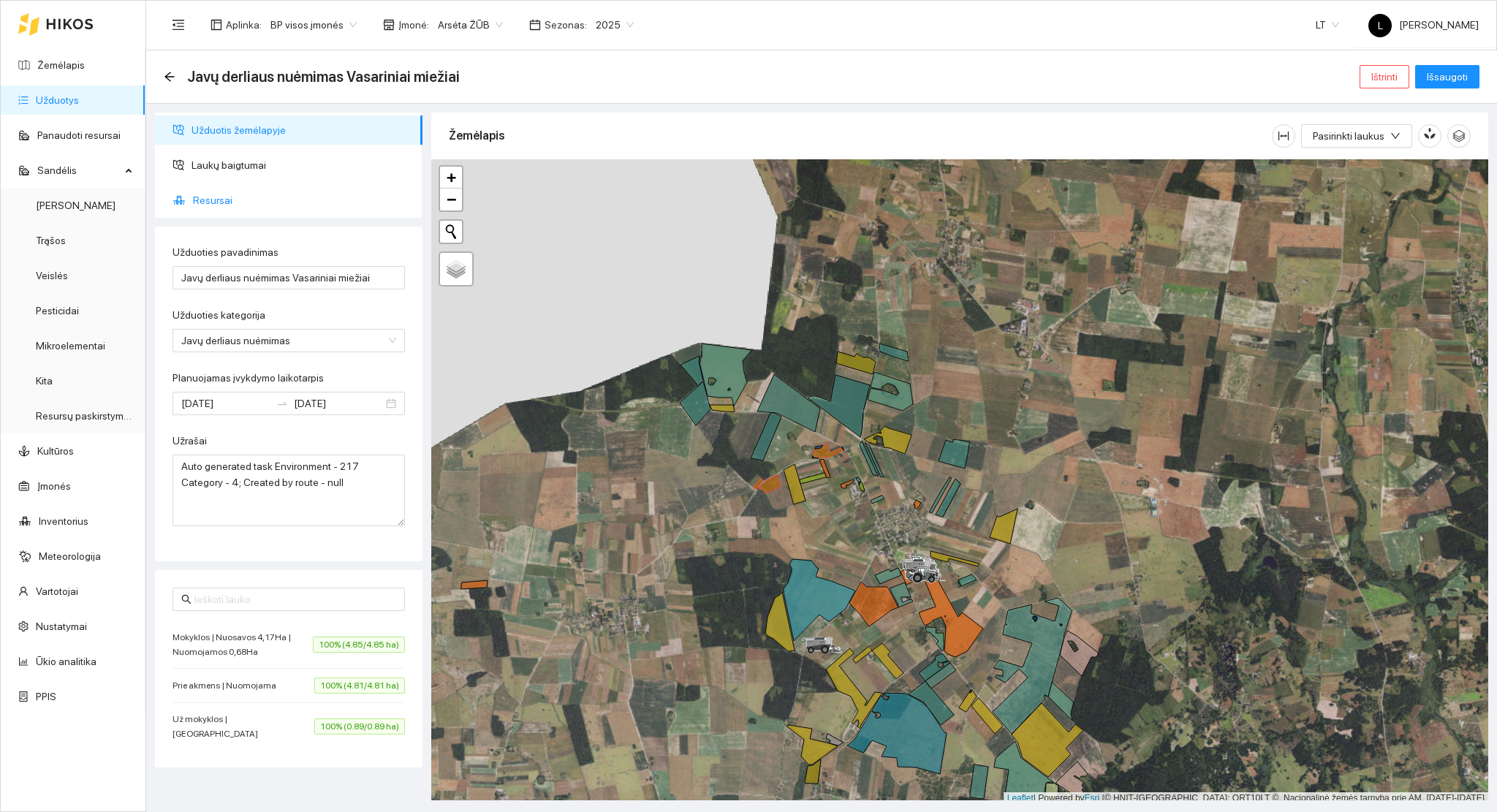
click at [213, 196] on span "Resursai" at bounding box center [301, 200] width 218 height 29
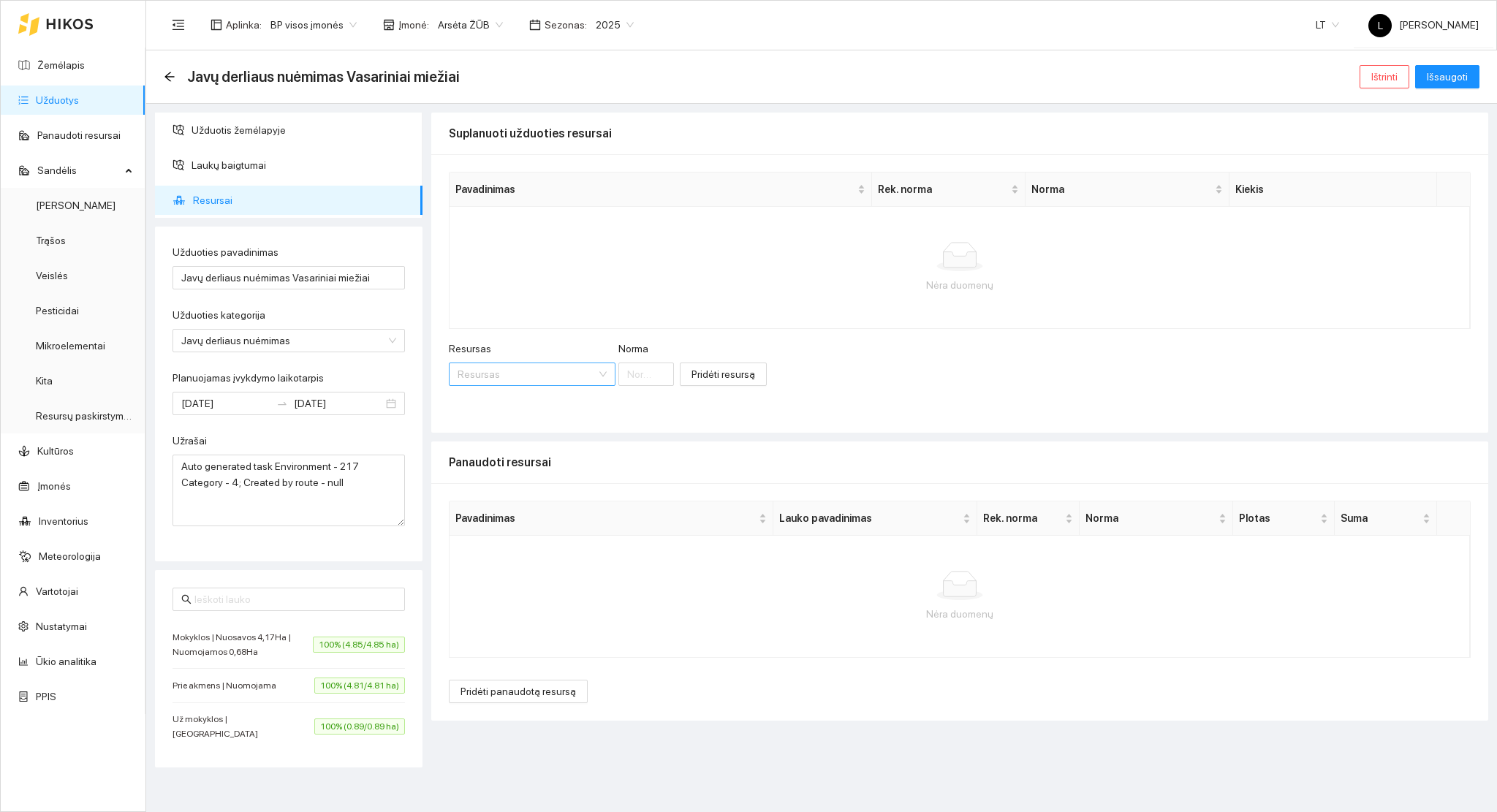
click at [513, 382] on input "Resursas" at bounding box center [527, 373] width 138 height 22
type input "DYZELI"
click at [610, 405] on span "dyzeli" at bounding box center [624, 404] width 26 height 11
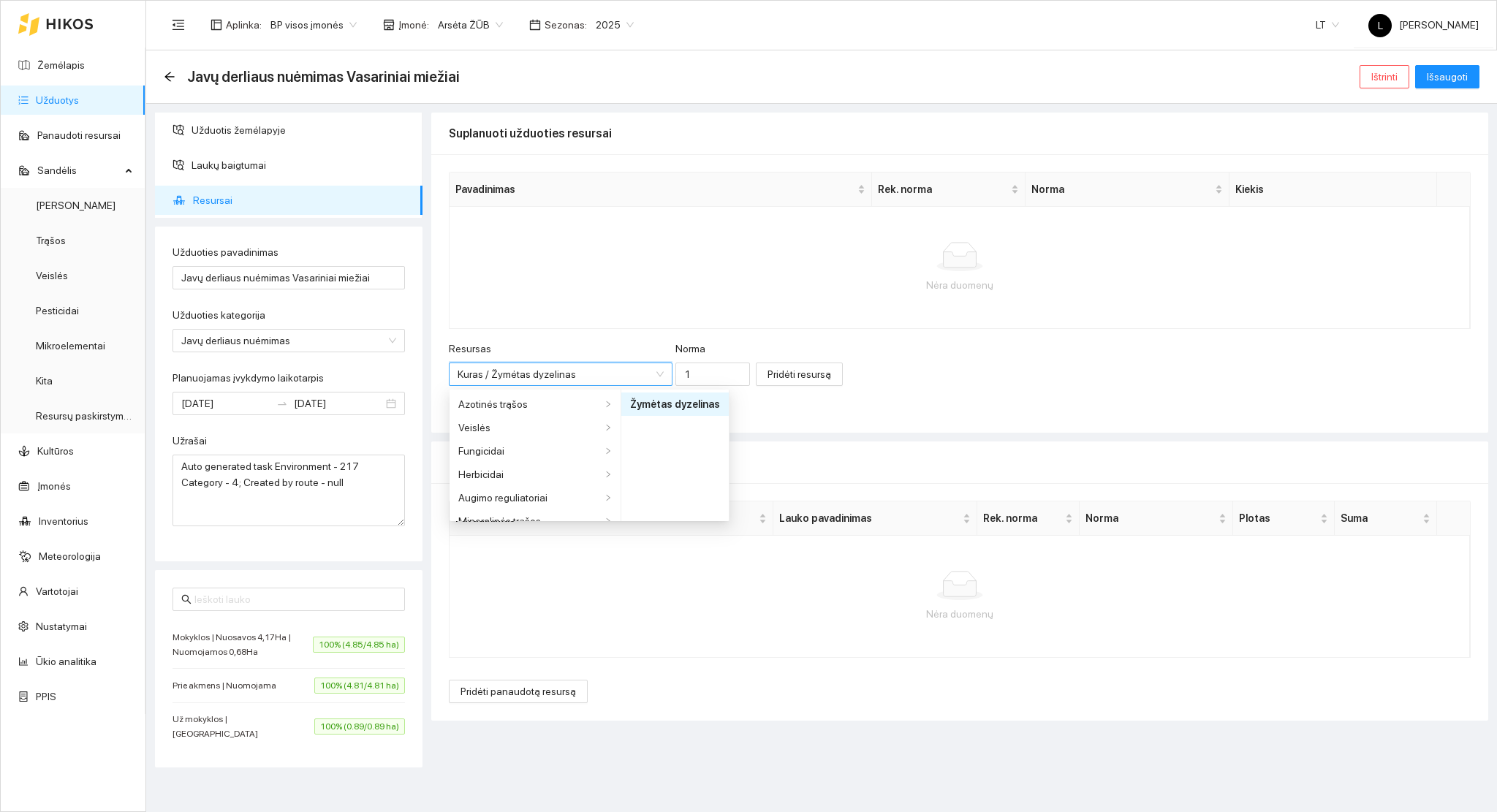
scroll to position [456, 0]
drag, startPoint x: 669, startPoint y: 367, endPoint x: 657, endPoint y: 367, distance: 12.0
click at [675, 367] on input "1" at bounding box center [712, 374] width 74 height 24
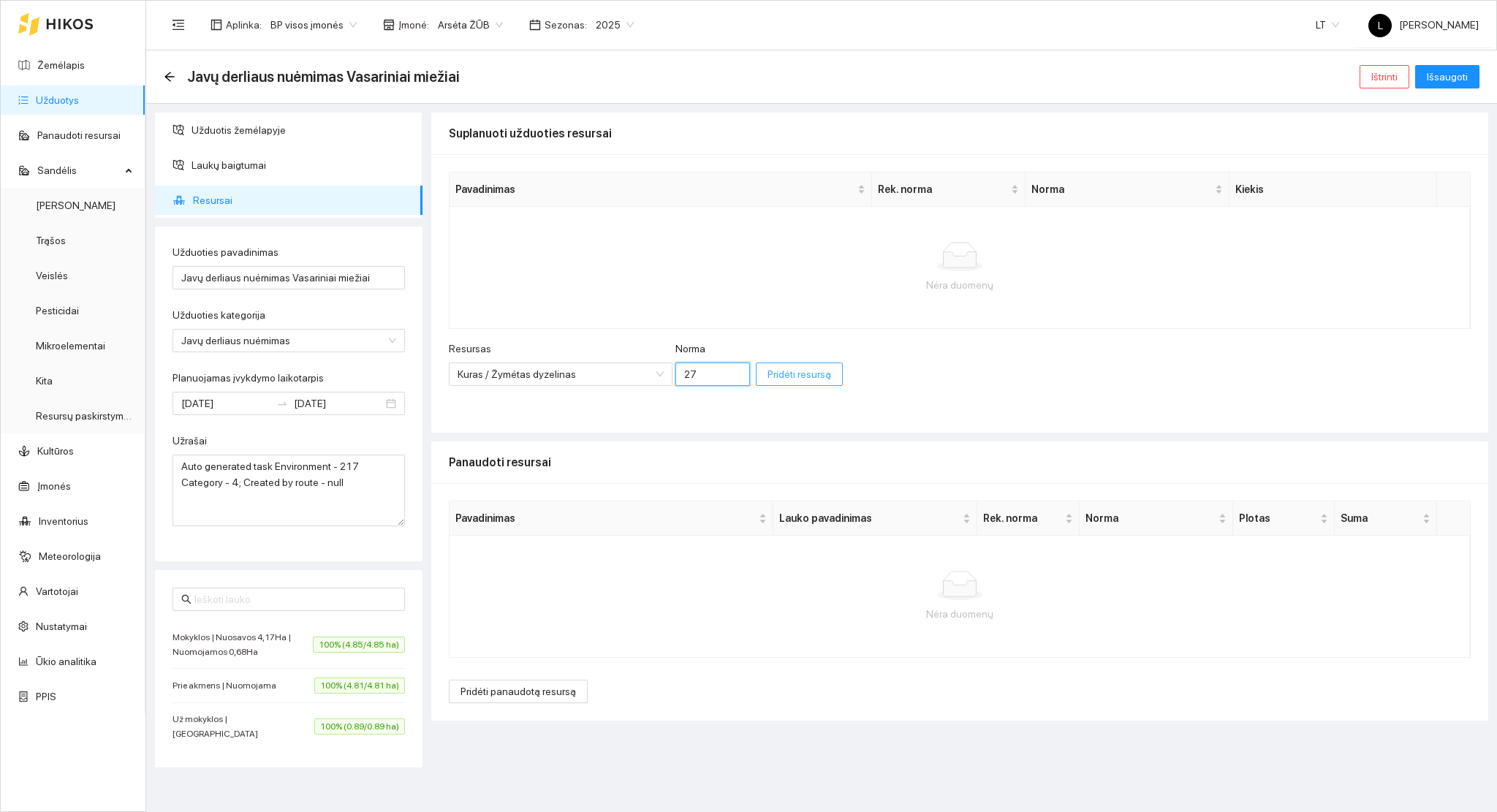
type input "27"
click at [767, 375] on span "Pridėti resursą" at bounding box center [798, 374] width 63 height 16
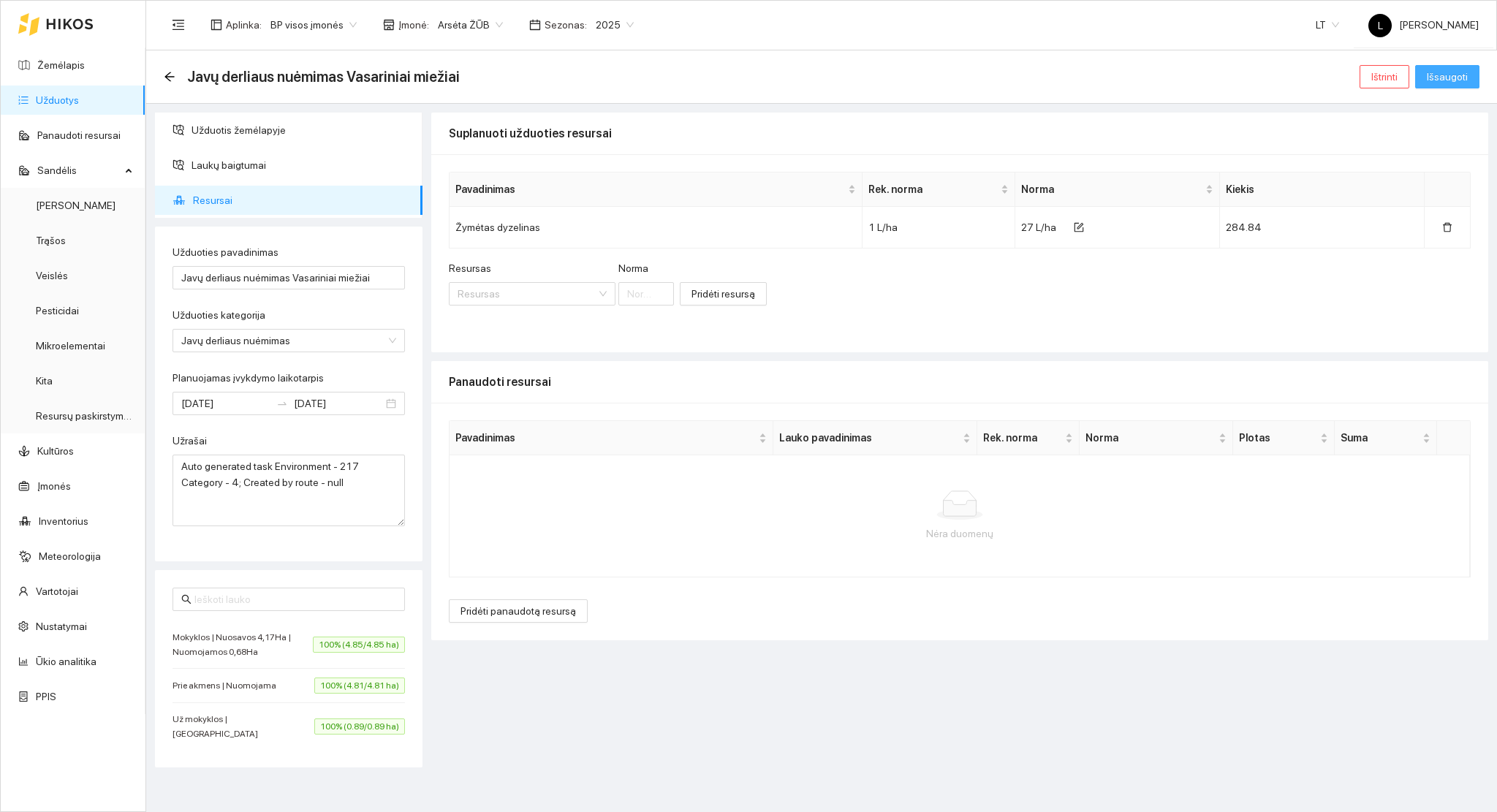
click at [1426, 79] on button "Išsaugoti" at bounding box center [1447, 76] width 64 height 24
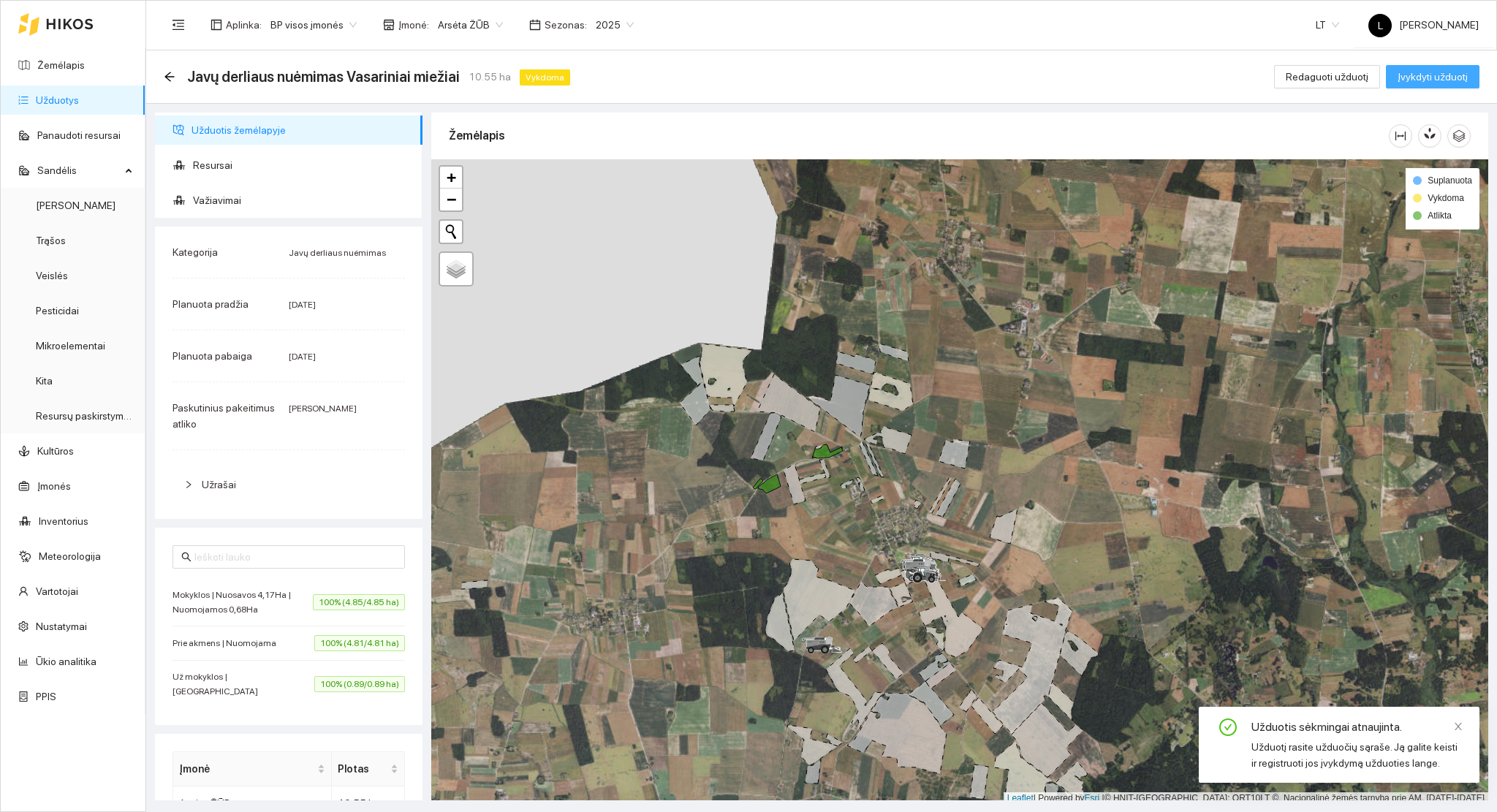
click at [1413, 79] on span "Įvykdyti užduotį" at bounding box center [1432, 76] width 70 height 16
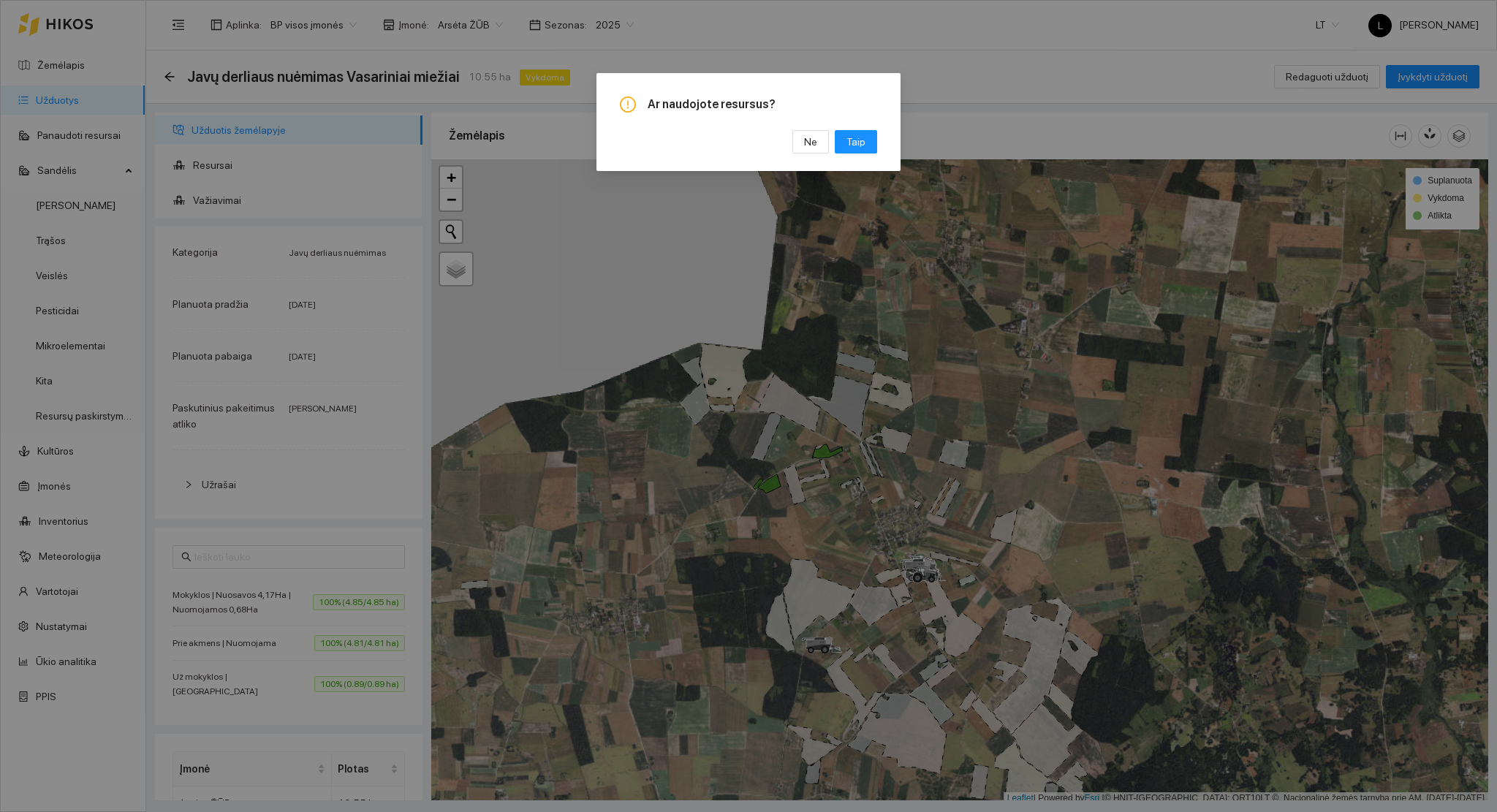
click at [878, 143] on div "Ar naudojote resursus? Ne [GEOGRAPHIC_DATA]" at bounding box center [748, 122] width 304 height 98
click at [865, 147] on button "Taip" at bounding box center [855, 141] width 42 height 24
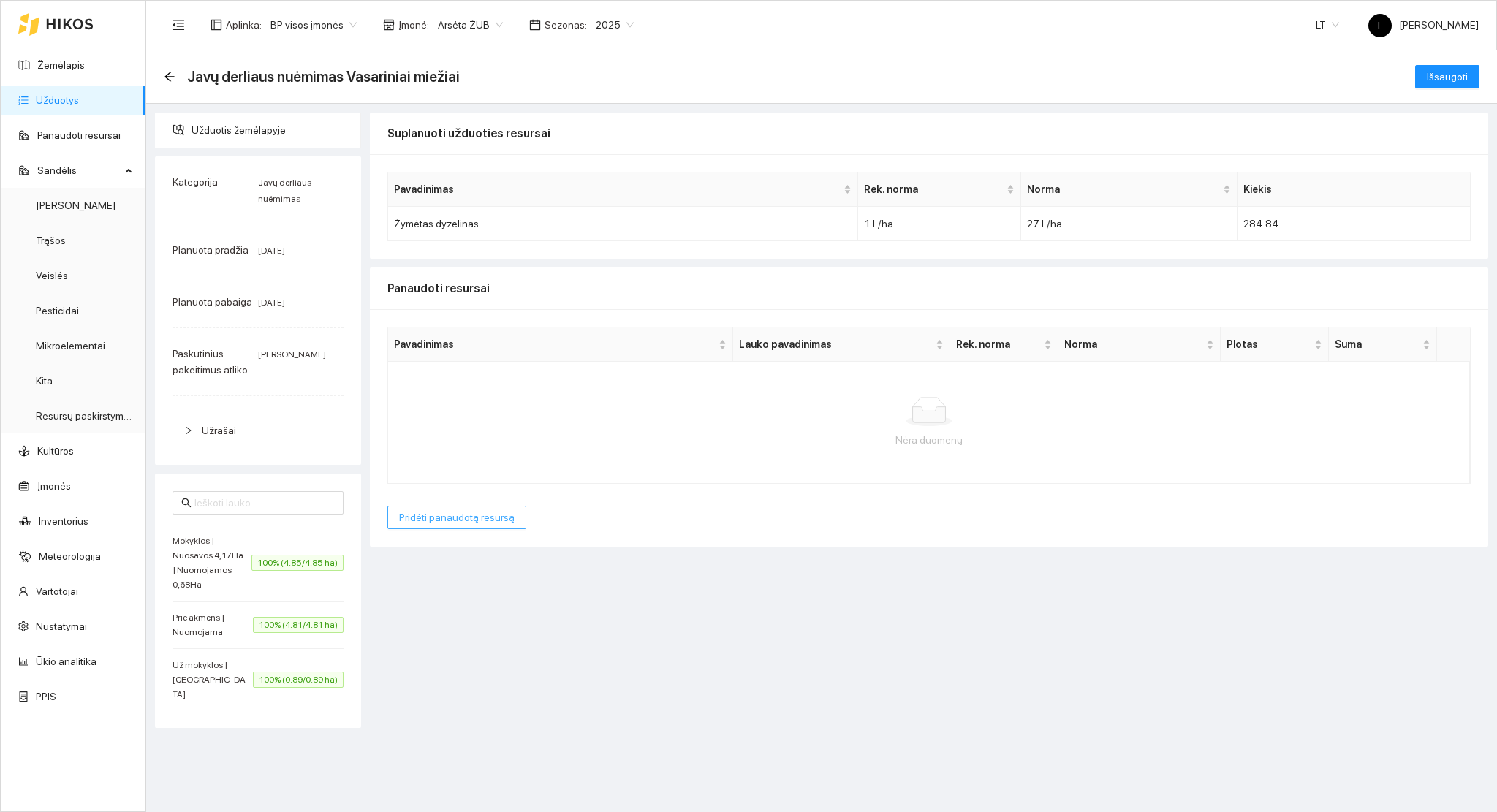
click at [475, 526] on span "Pridėti panaudotą resursą" at bounding box center [456, 517] width 116 height 16
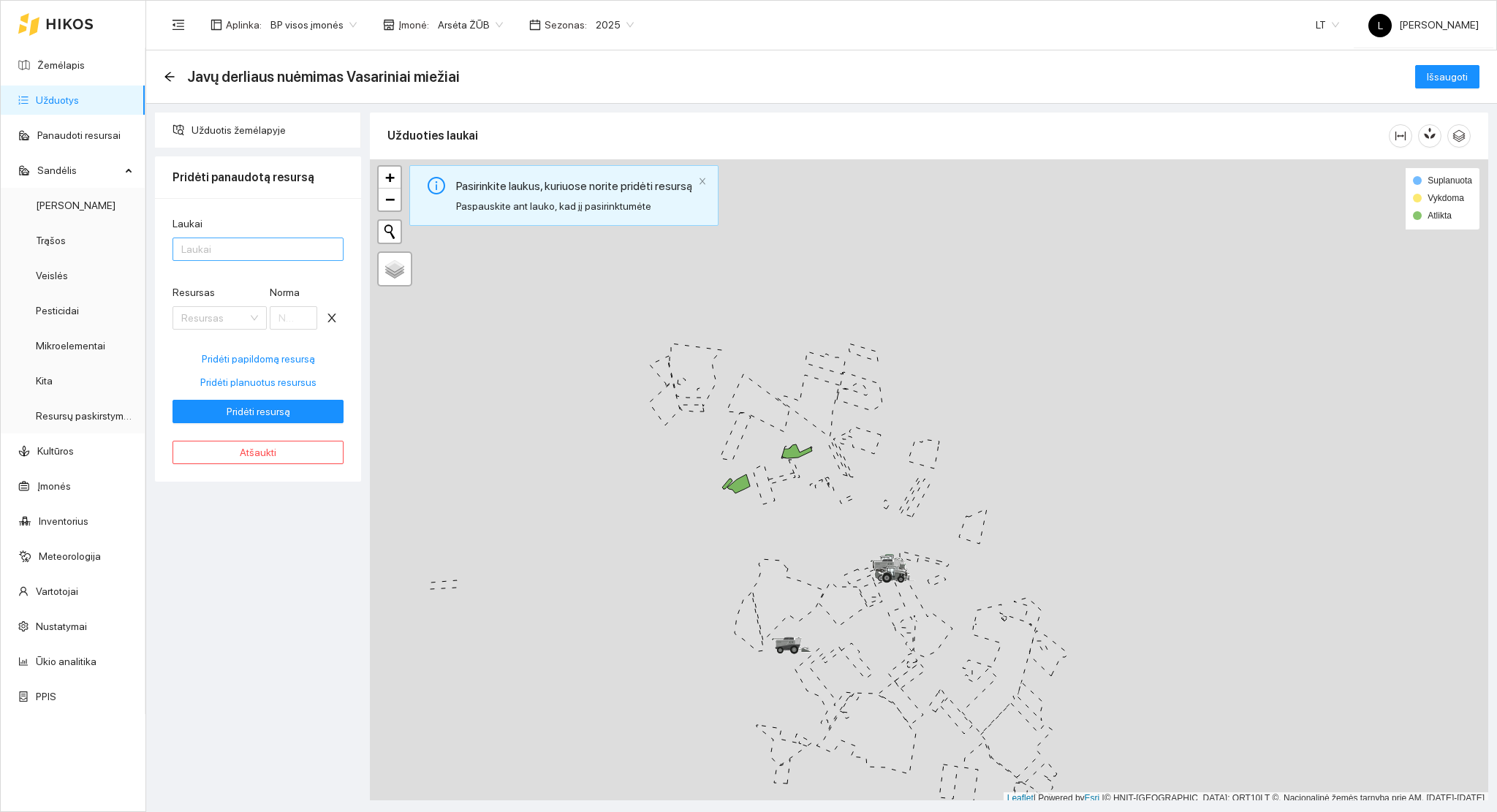
click at [232, 249] on div at bounding box center [251, 249] width 149 height 18
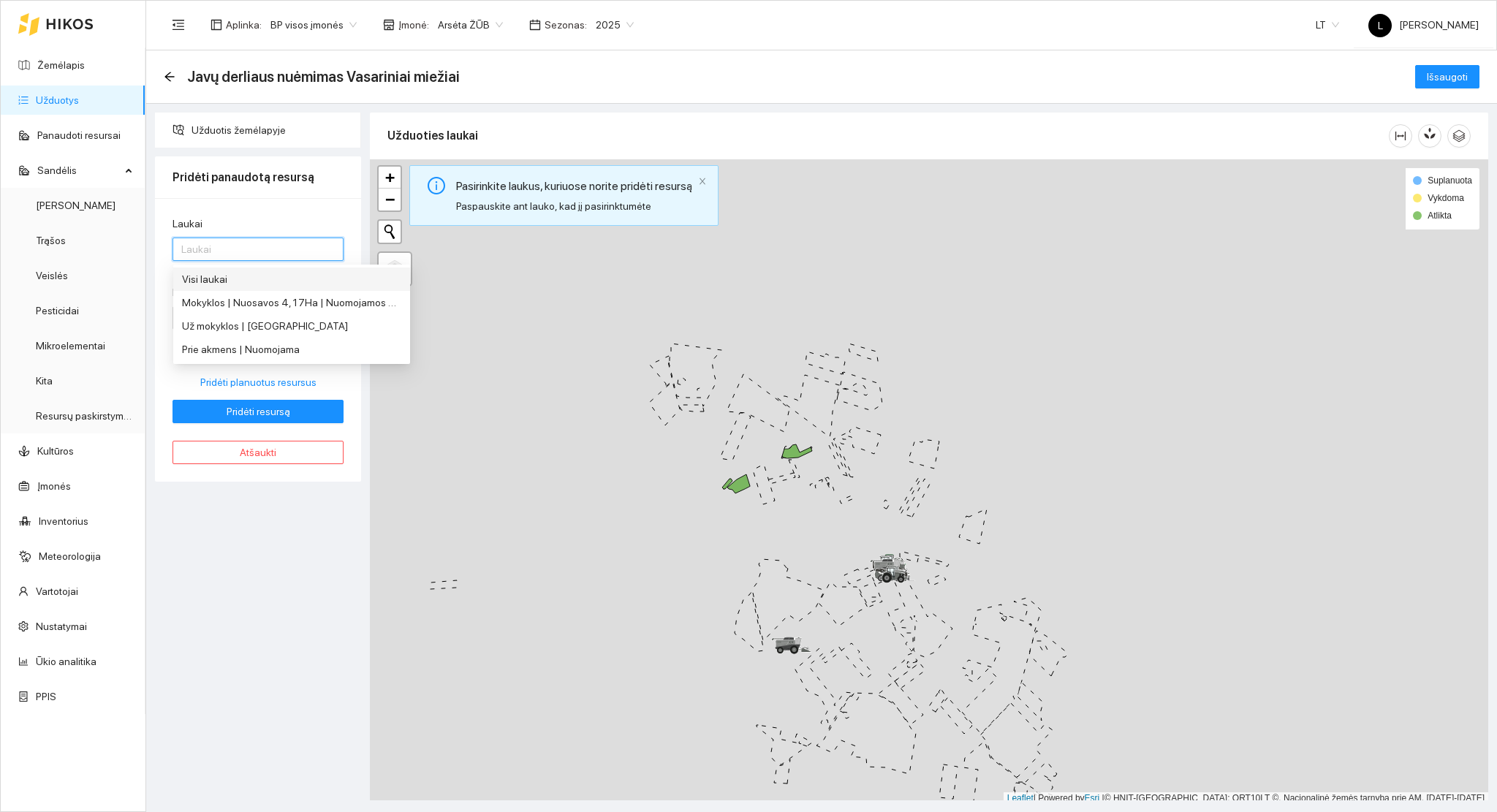
click at [242, 271] on div "Visi laukai" at bounding box center [291, 279] width 220 height 16
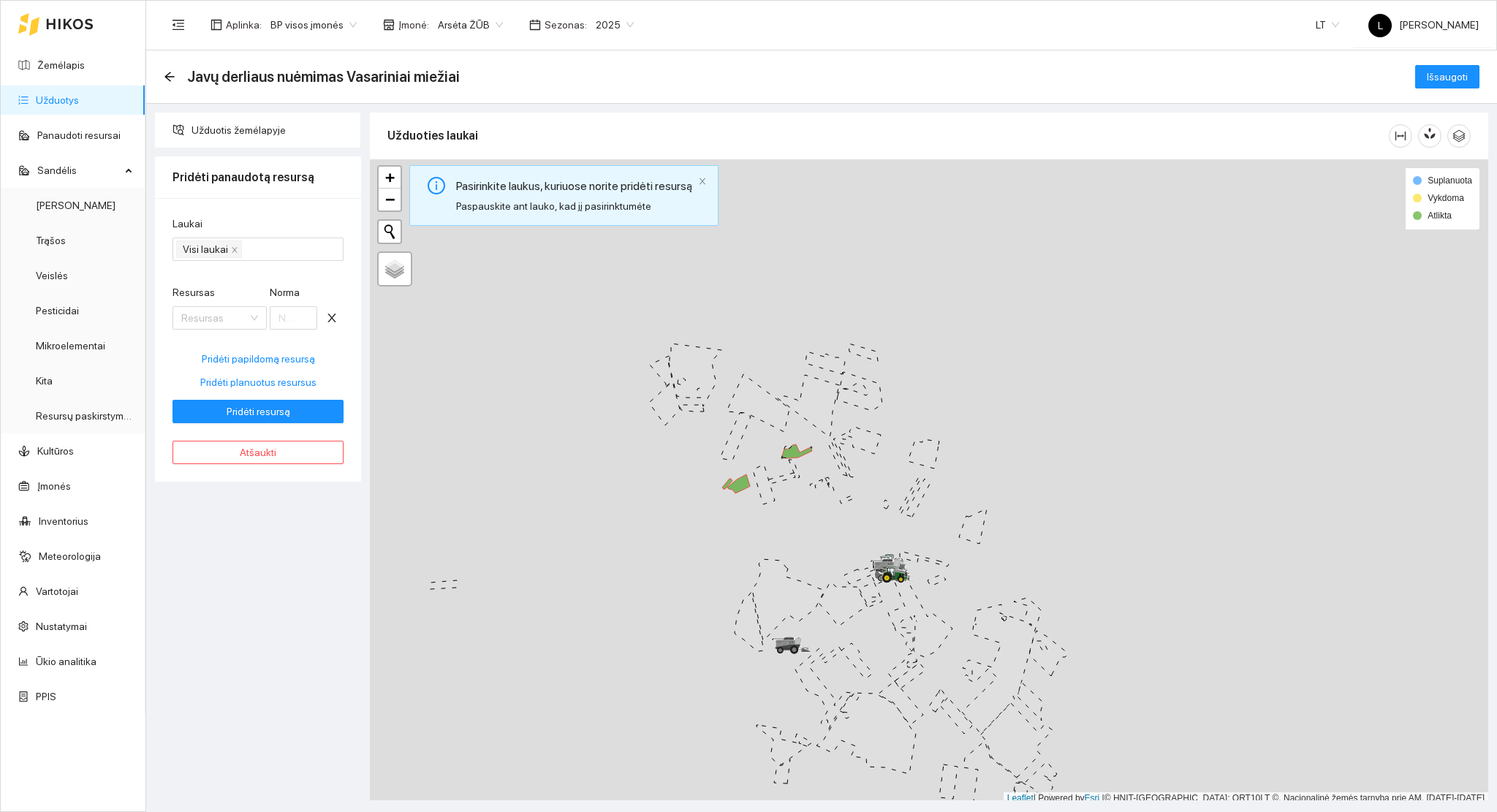
click at [255, 226] on div "Laukai" at bounding box center [257, 226] width 171 height 22
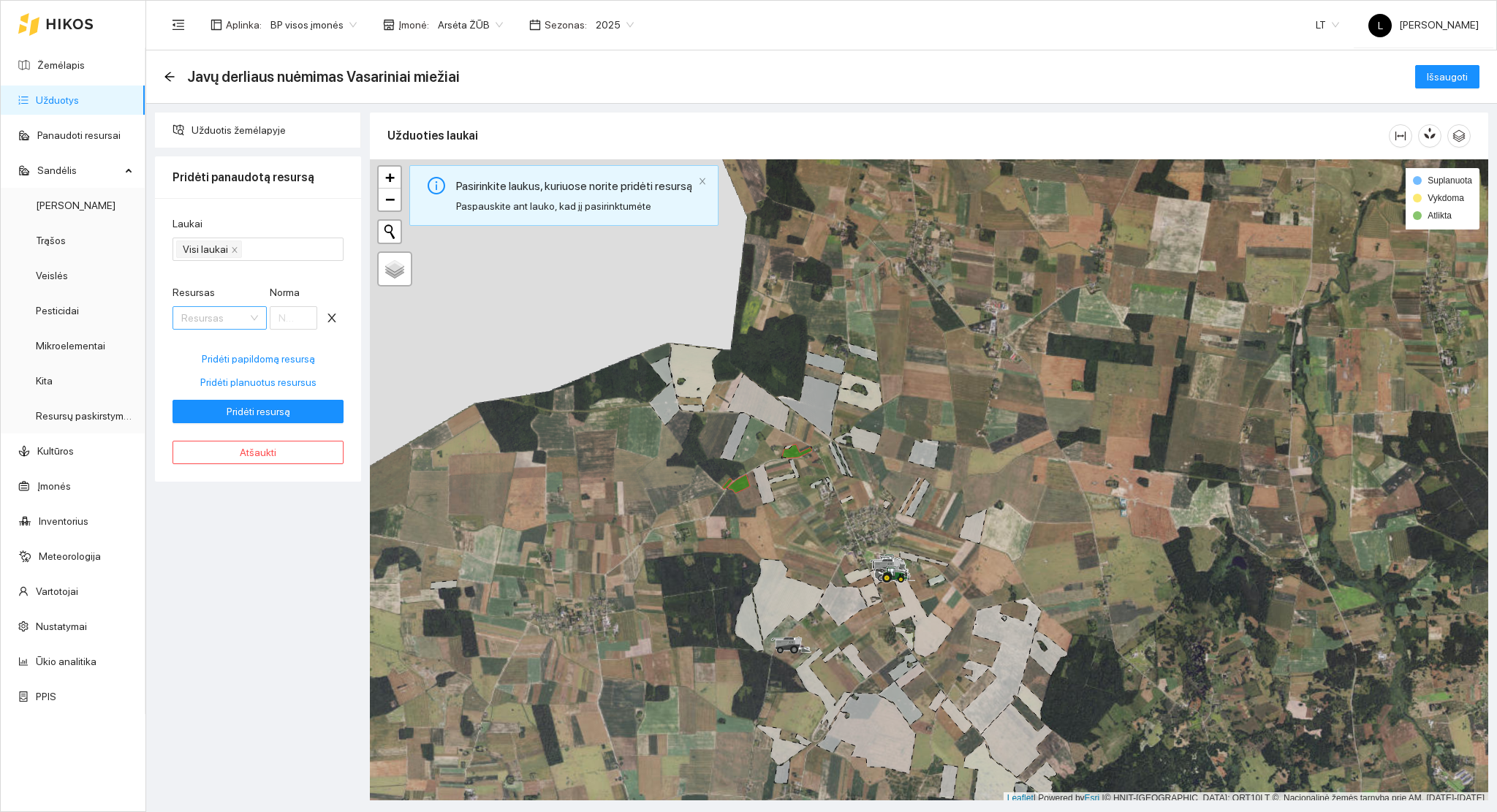
click at [220, 317] on input "Resursas" at bounding box center [214, 317] width 67 height 22
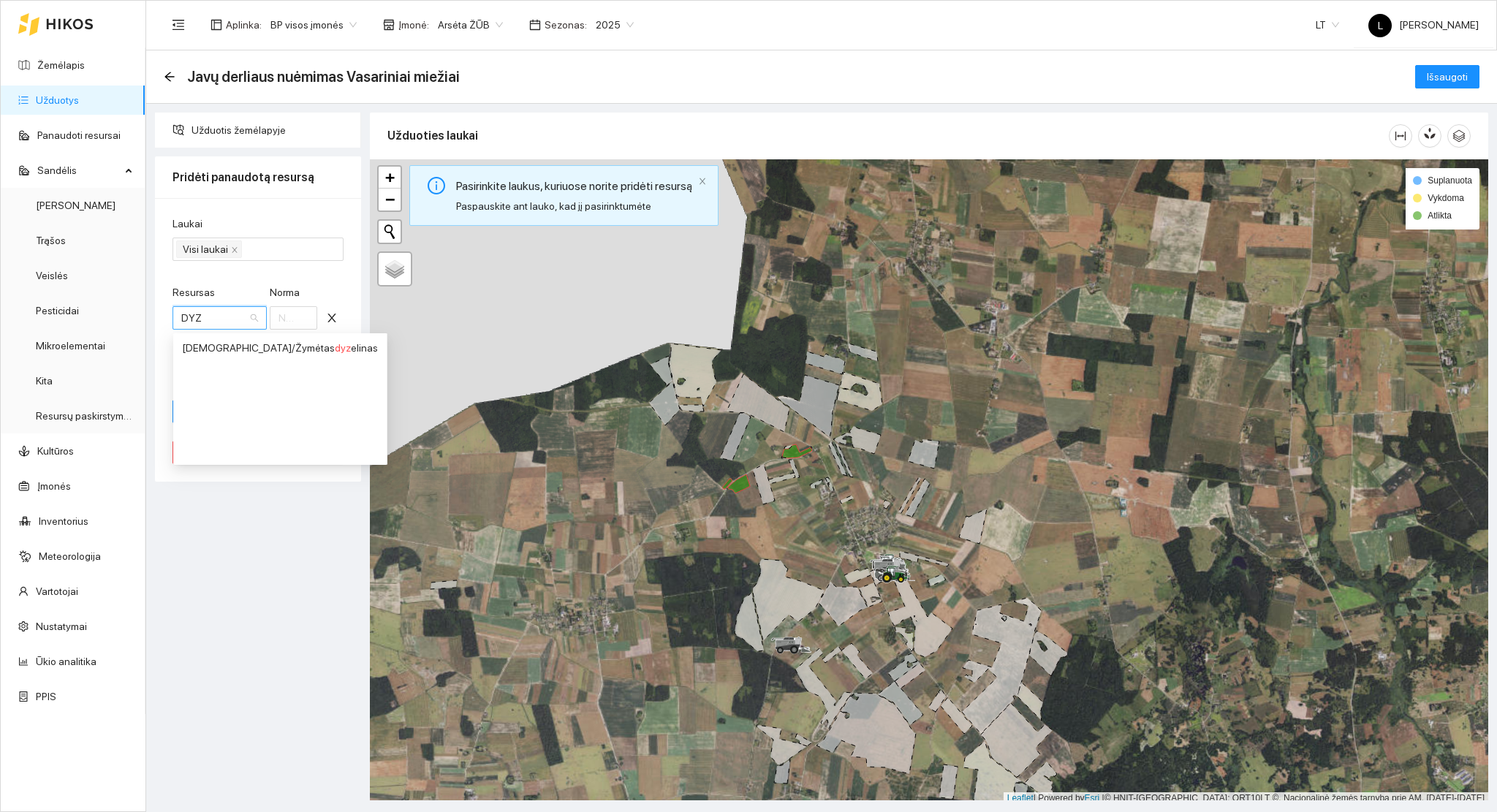
type input "DYZE"
click at [235, 352] on div "[DEMOGRAPHIC_DATA] / Žymėtas dyze linas" at bounding box center [280, 348] width 196 height 16
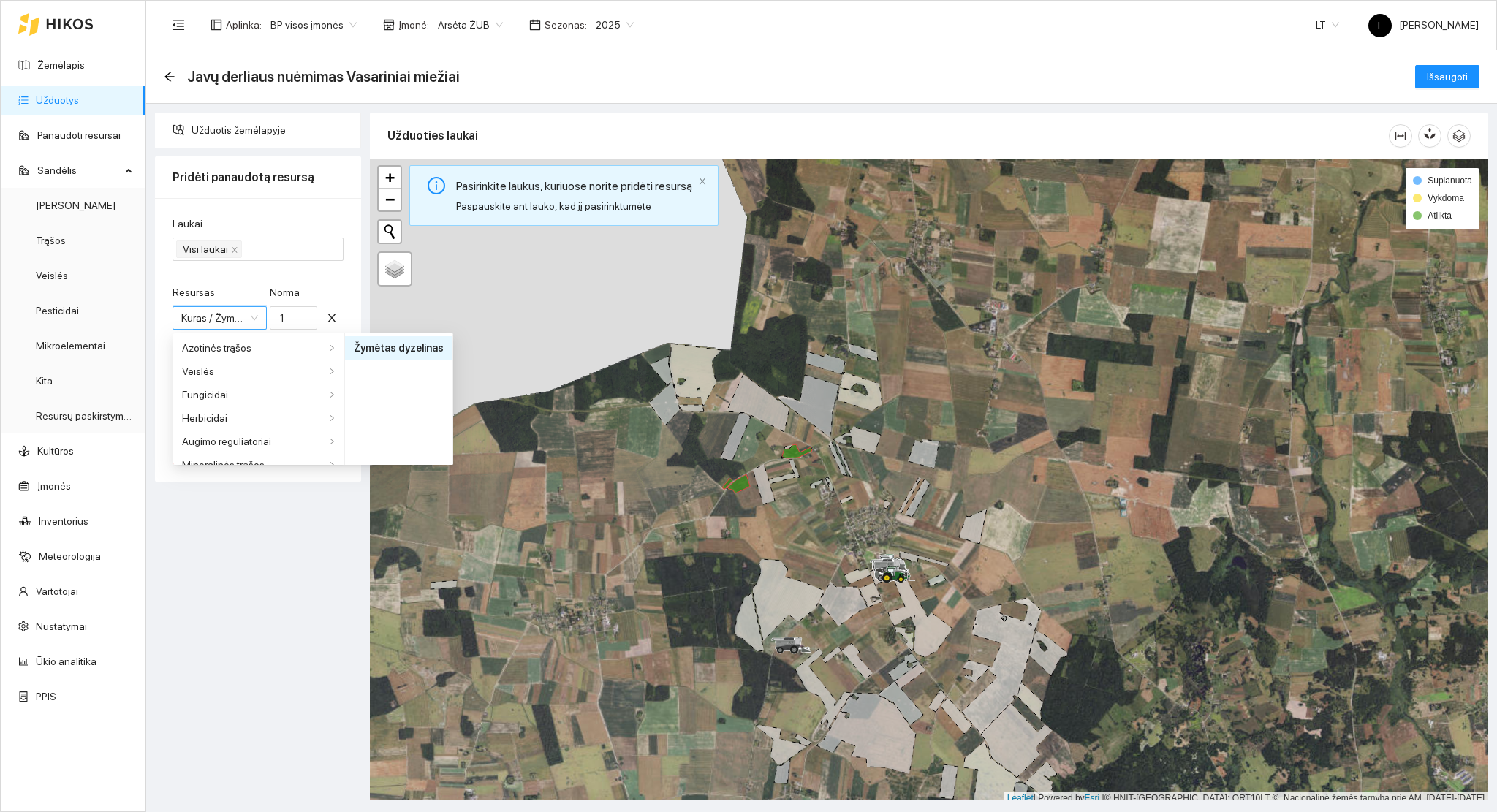
scroll to position [456, 0]
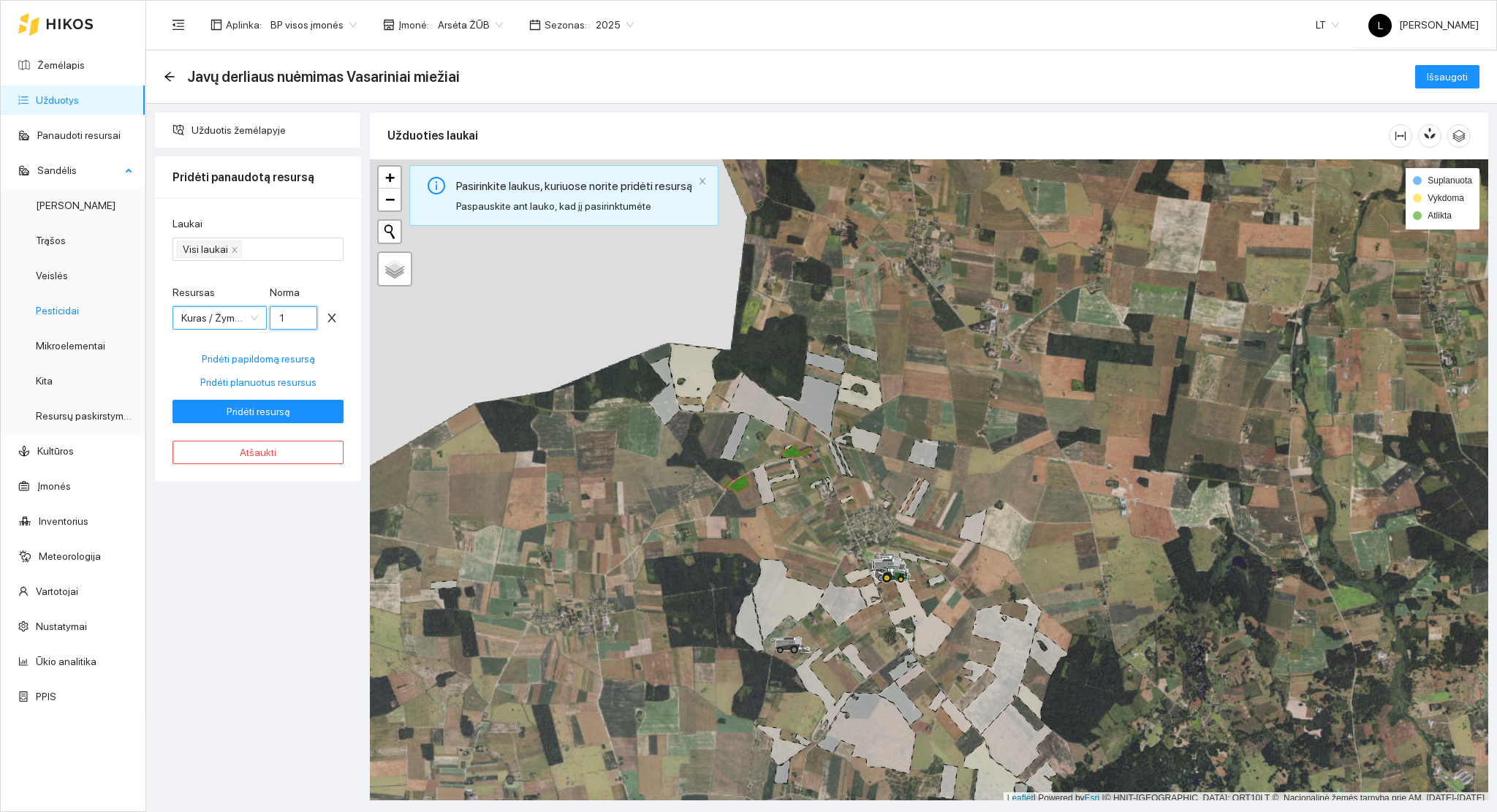
click at [187, 311] on div "Resursas Kuras / Žymėtas dyzelinas Kuras / Žymėtas dyzelinas Norma 1" at bounding box center [257, 316] width 171 height 63
type input "27"
click at [223, 356] on span "Pridėti papildomą resursą" at bounding box center [258, 358] width 113 height 16
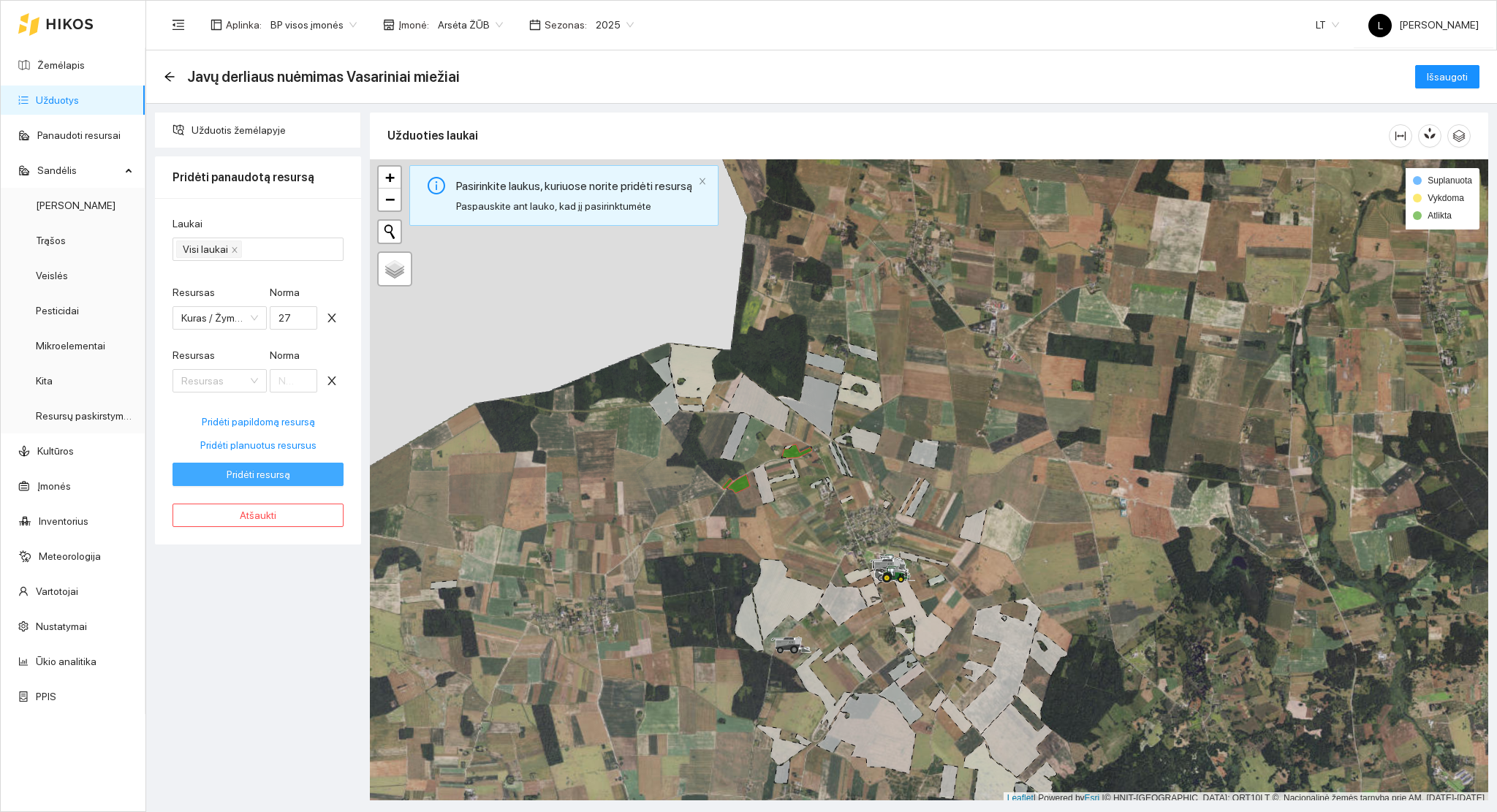
click at [265, 464] on button "Pridėti resursą" at bounding box center [257, 474] width 171 height 24
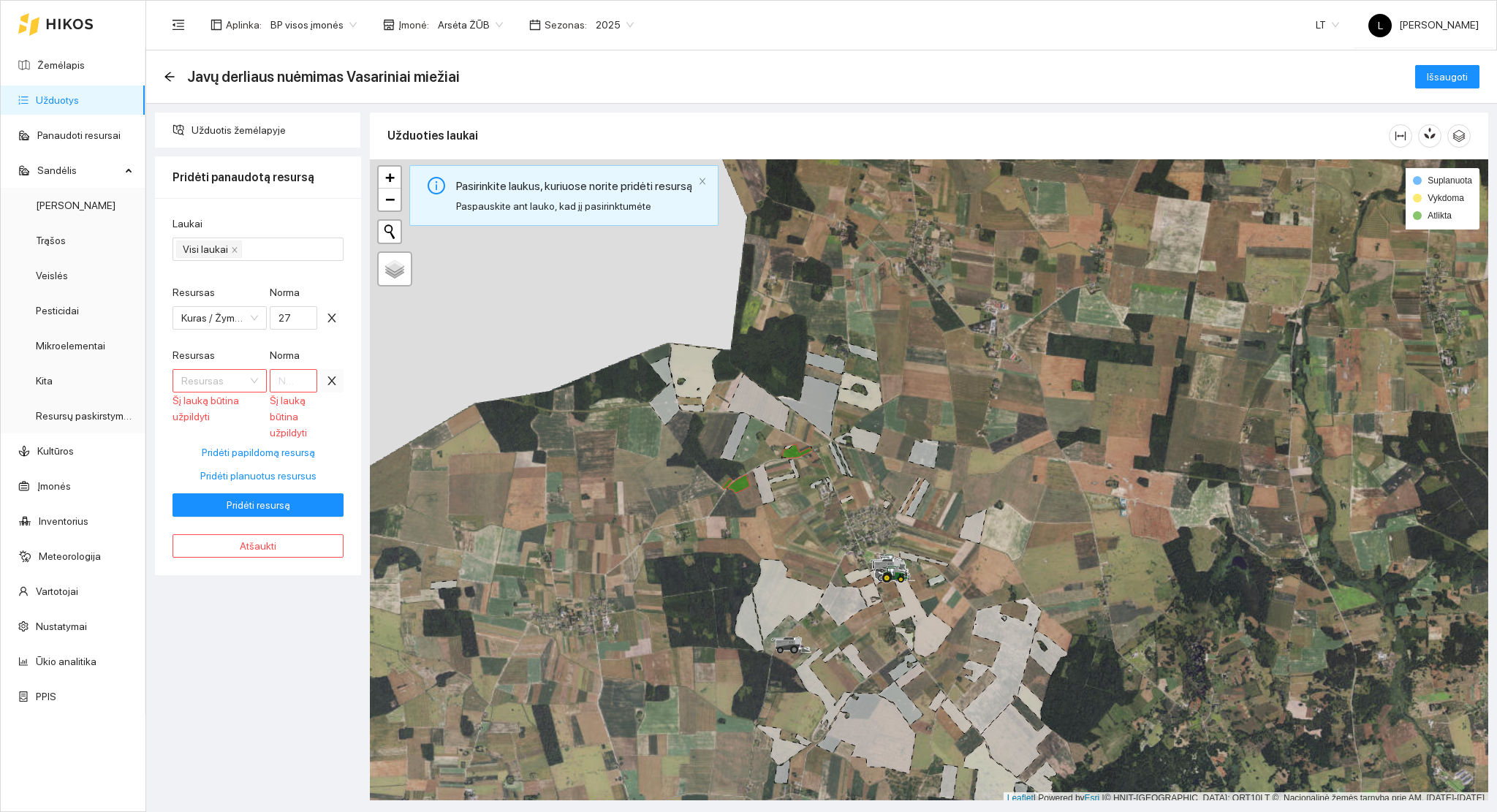
click at [329, 375] on icon "close" at bounding box center [332, 381] width 11 height 11
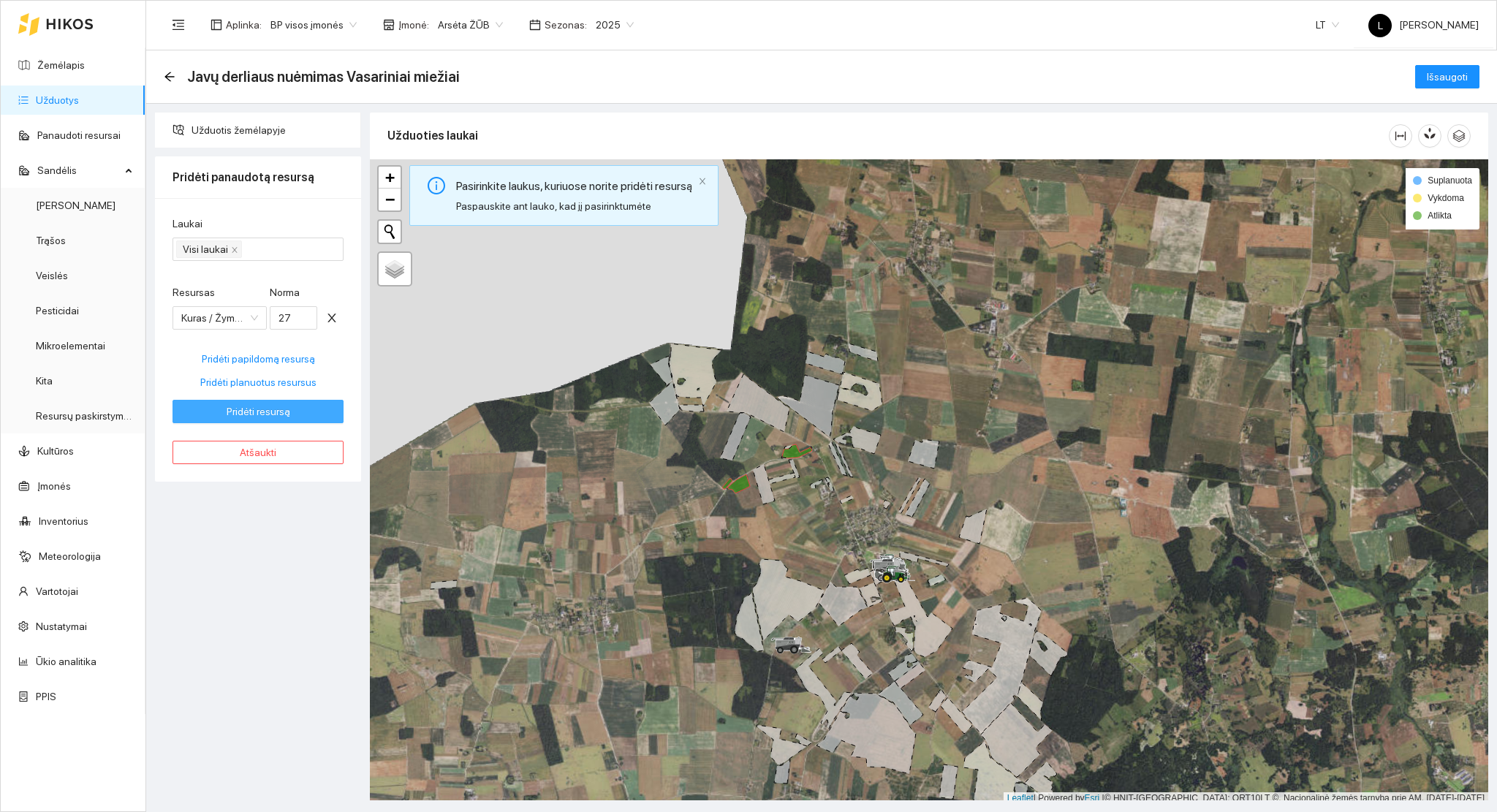
click at [295, 411] on button "Pridėti resursą" at bounding box center [257, 411] width 171 height 24
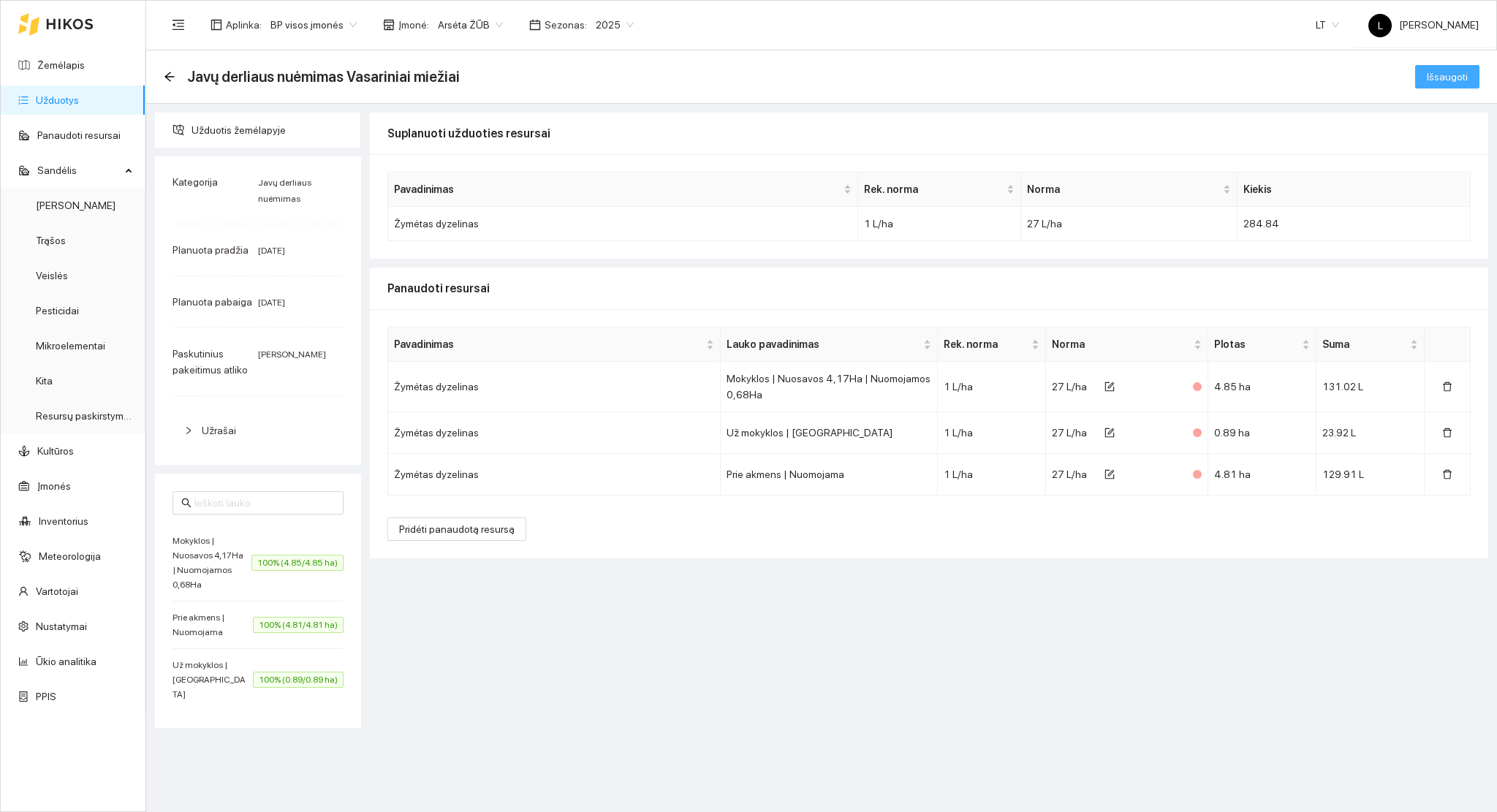
click at [1433, 77] on span "Išsaugoti" at bounding box center [1446, 76] width 41 height 16
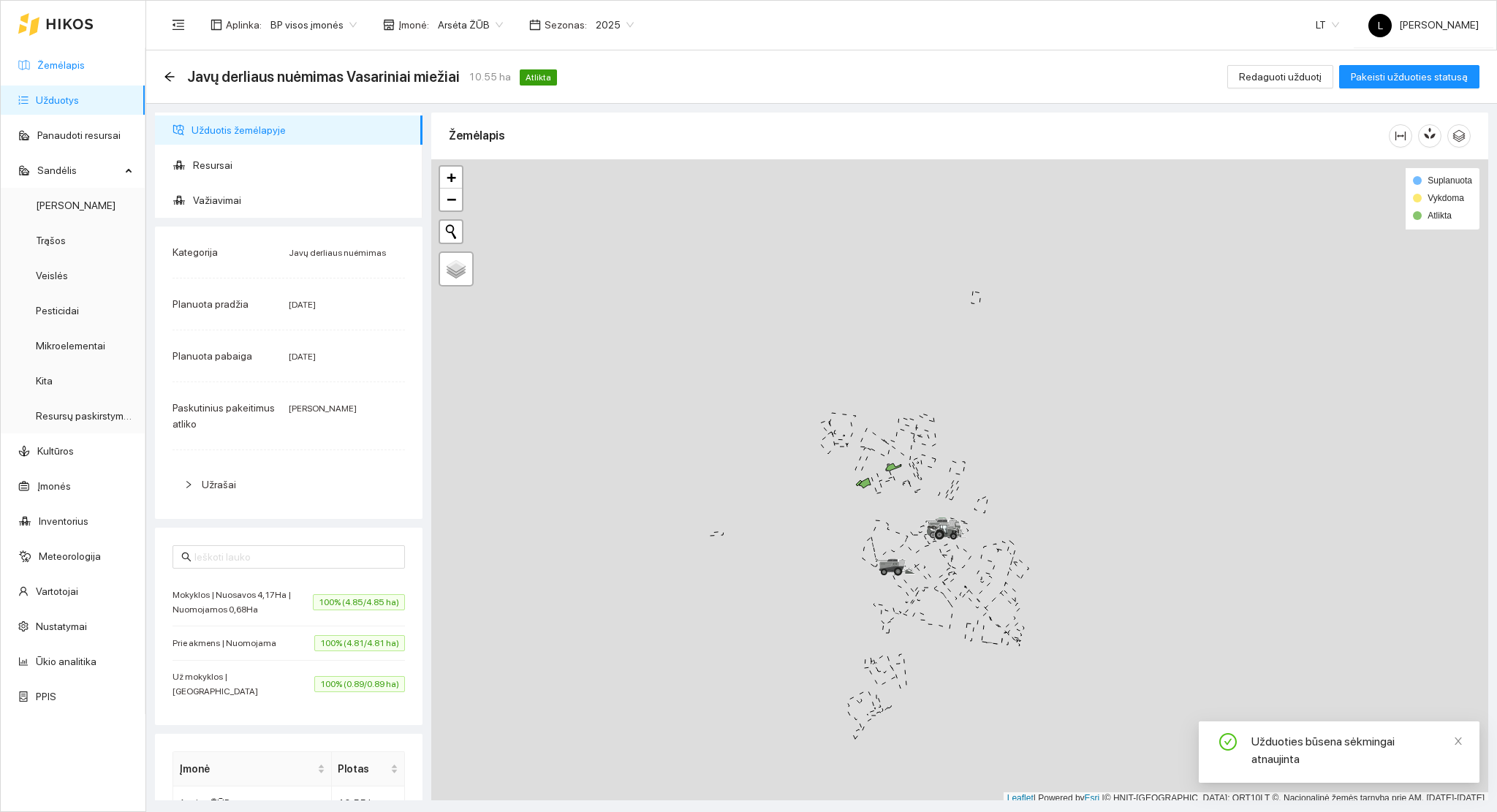
click at [47, 66] on link "Žemėlapis" at bounding box center [61, 65] width 47 height 11
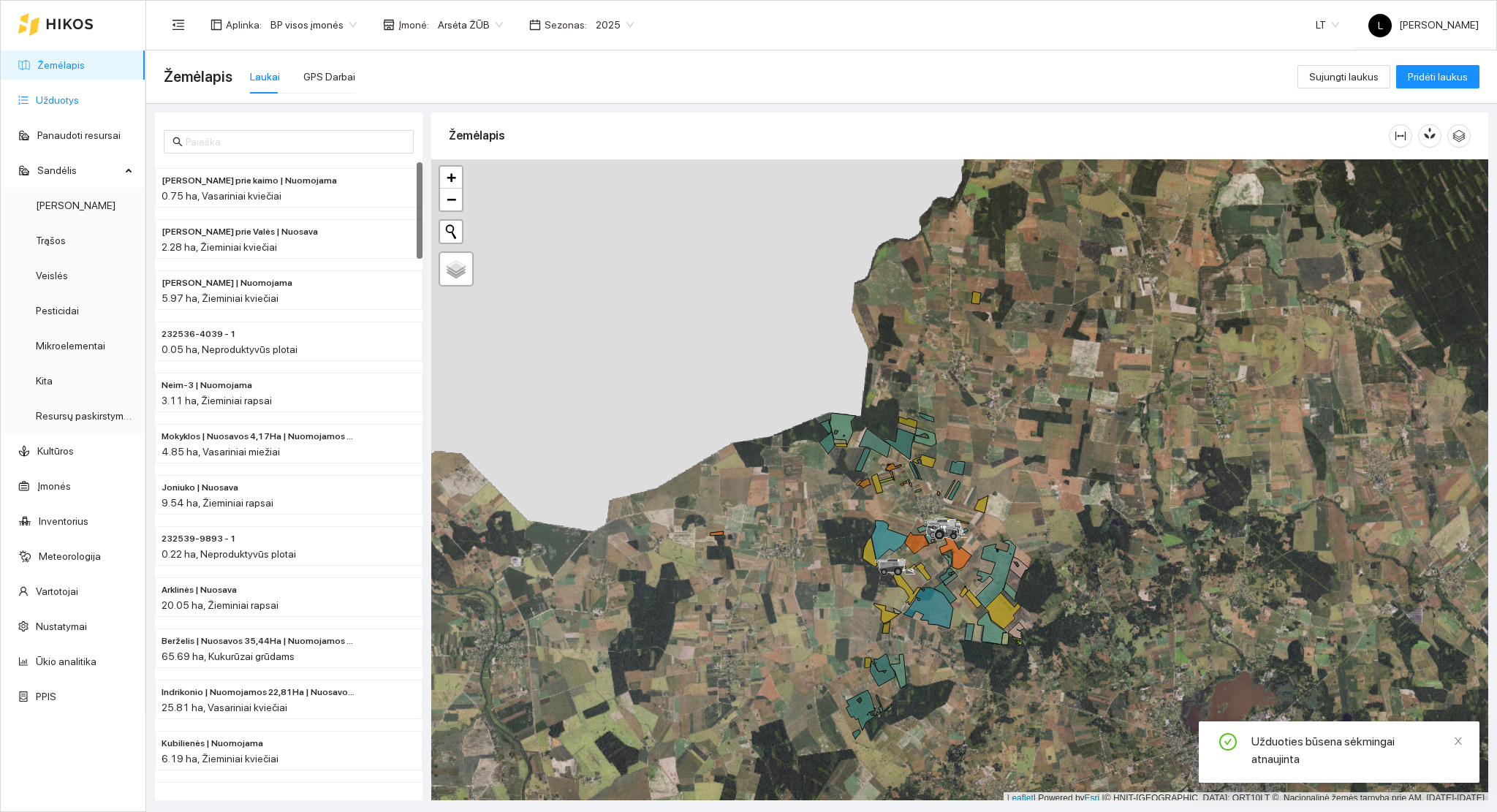
click at [51, 98] on link "Užduotys" at bounding box center [57, 100] width 43 height 11
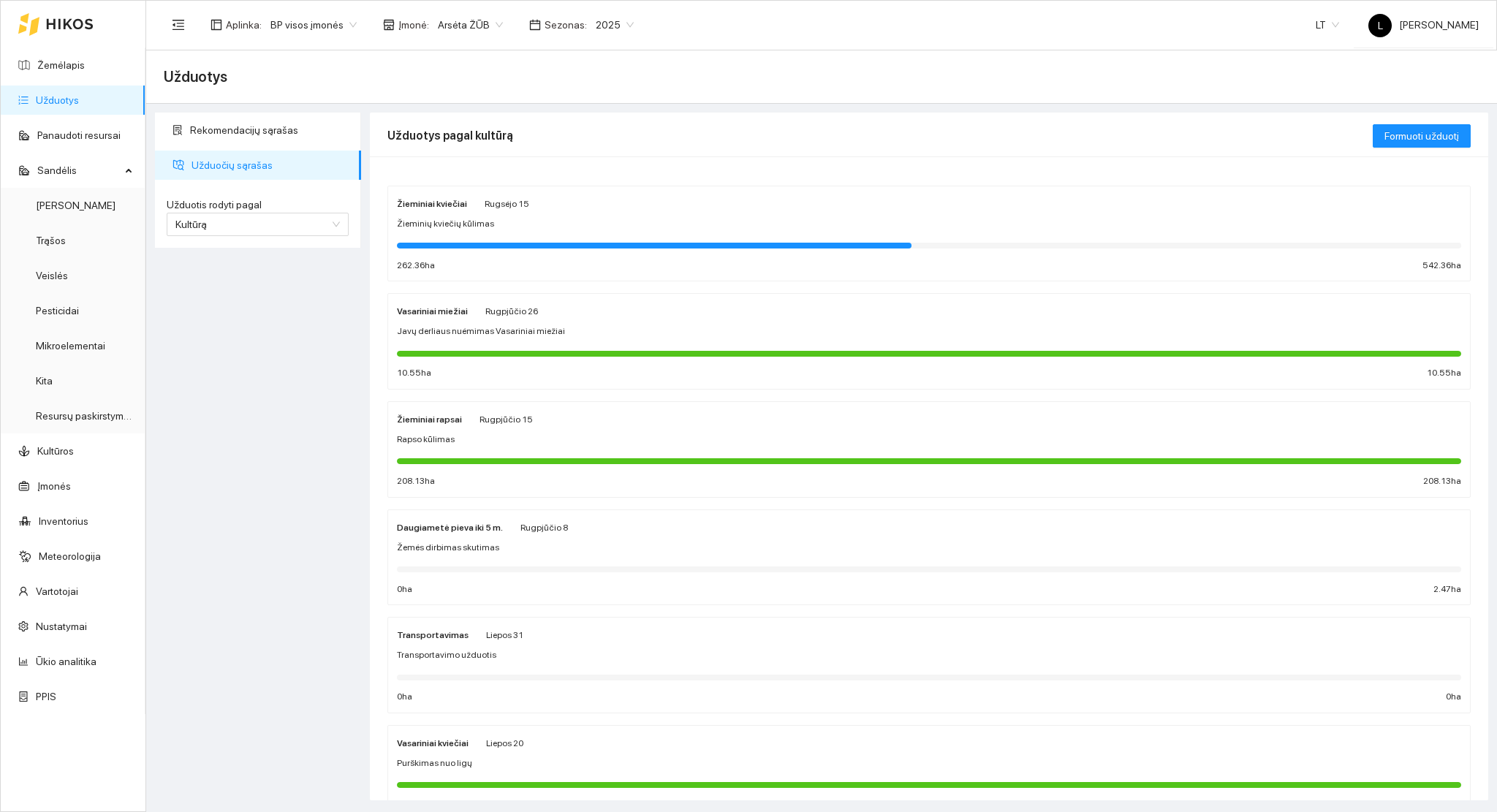
click at [595, 32] on span "2025" at bounding box center [614, 24] width 38 height 22
click at [914, 111] on div "Rekomendacijų sąrašas Užduočių sąrašas Užduotis rodyti pagal Kultūrą Užduotis r…" at bounding box center [816, 451] width 1350 height 696
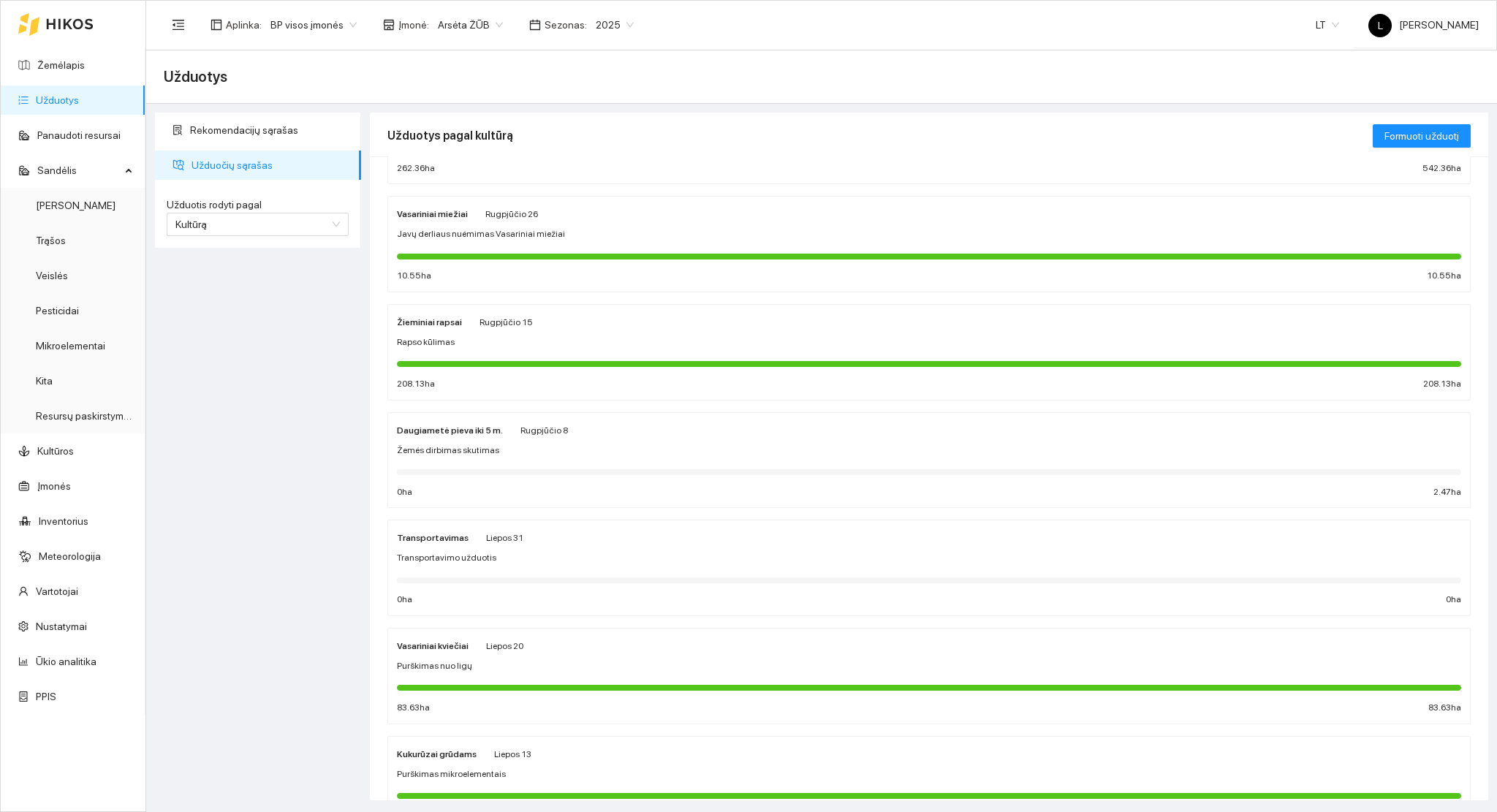
scroll to position [194, 0]
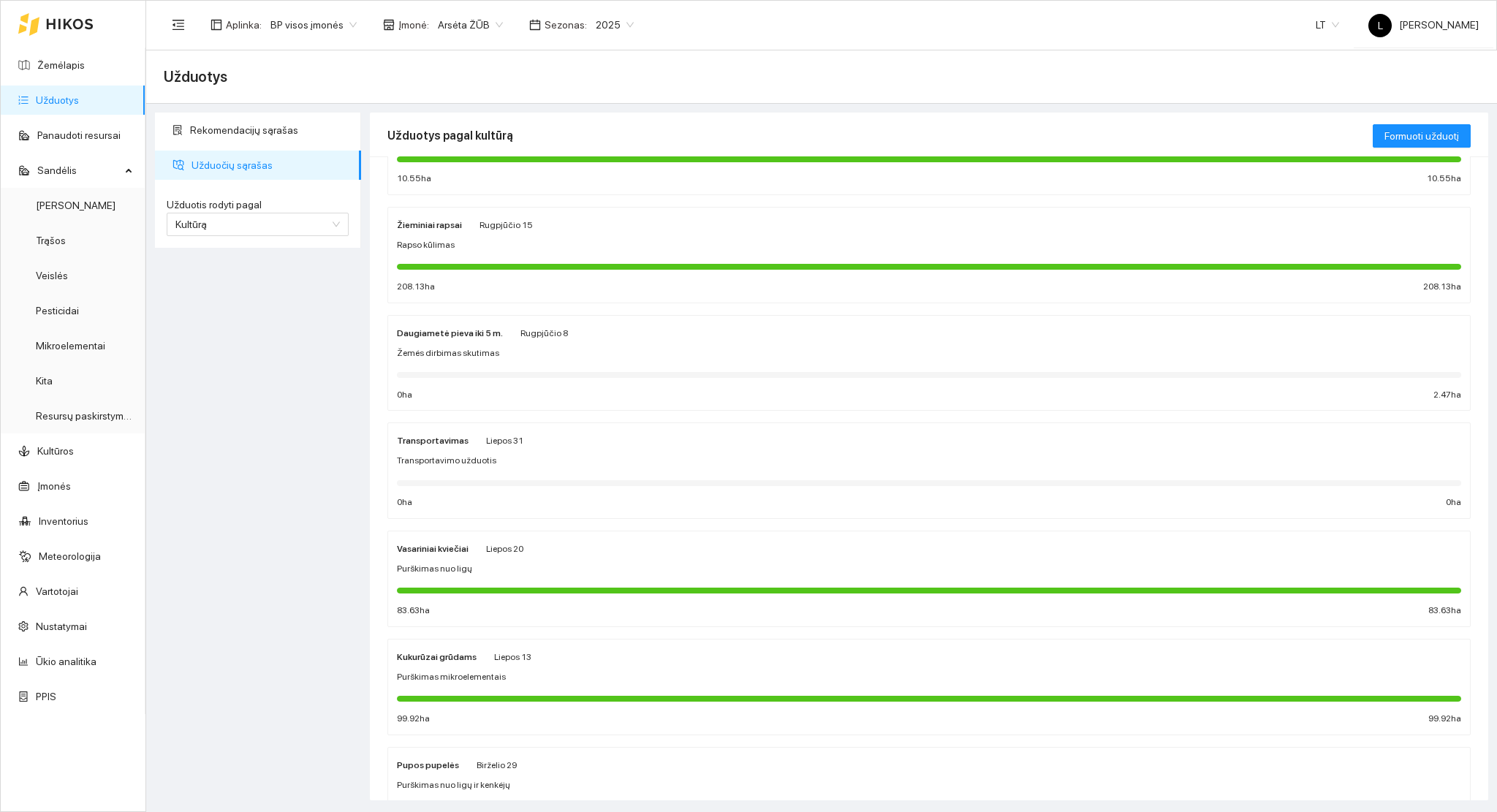
click at [581, 357] on div "Žemės dirbimas skutimas" at bounding box center [928, 353] width 1064 height 14
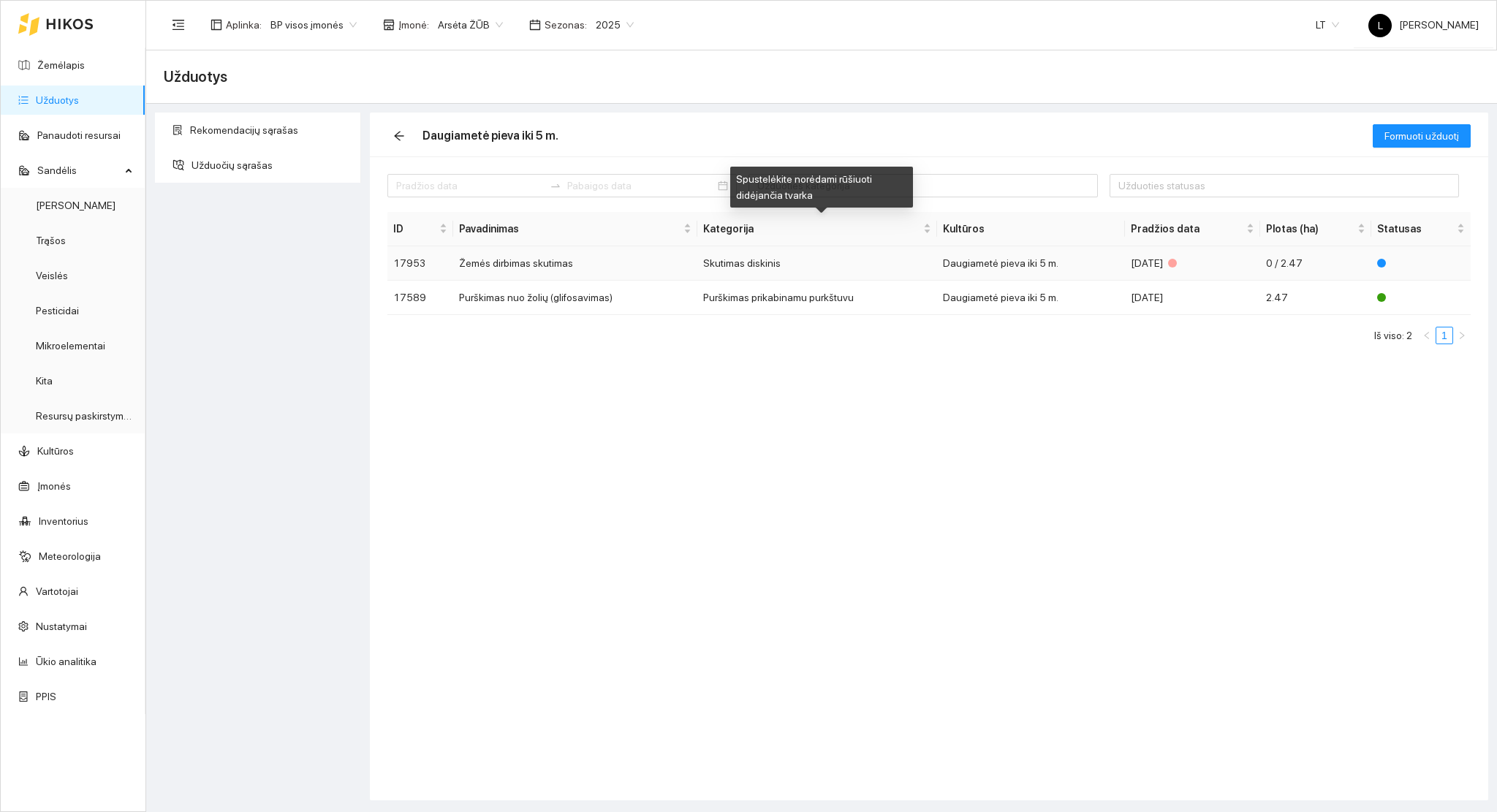
click at [891, 257] on td "Skutimas diskinis" at bounding box center [817, 263] width 239 height 34
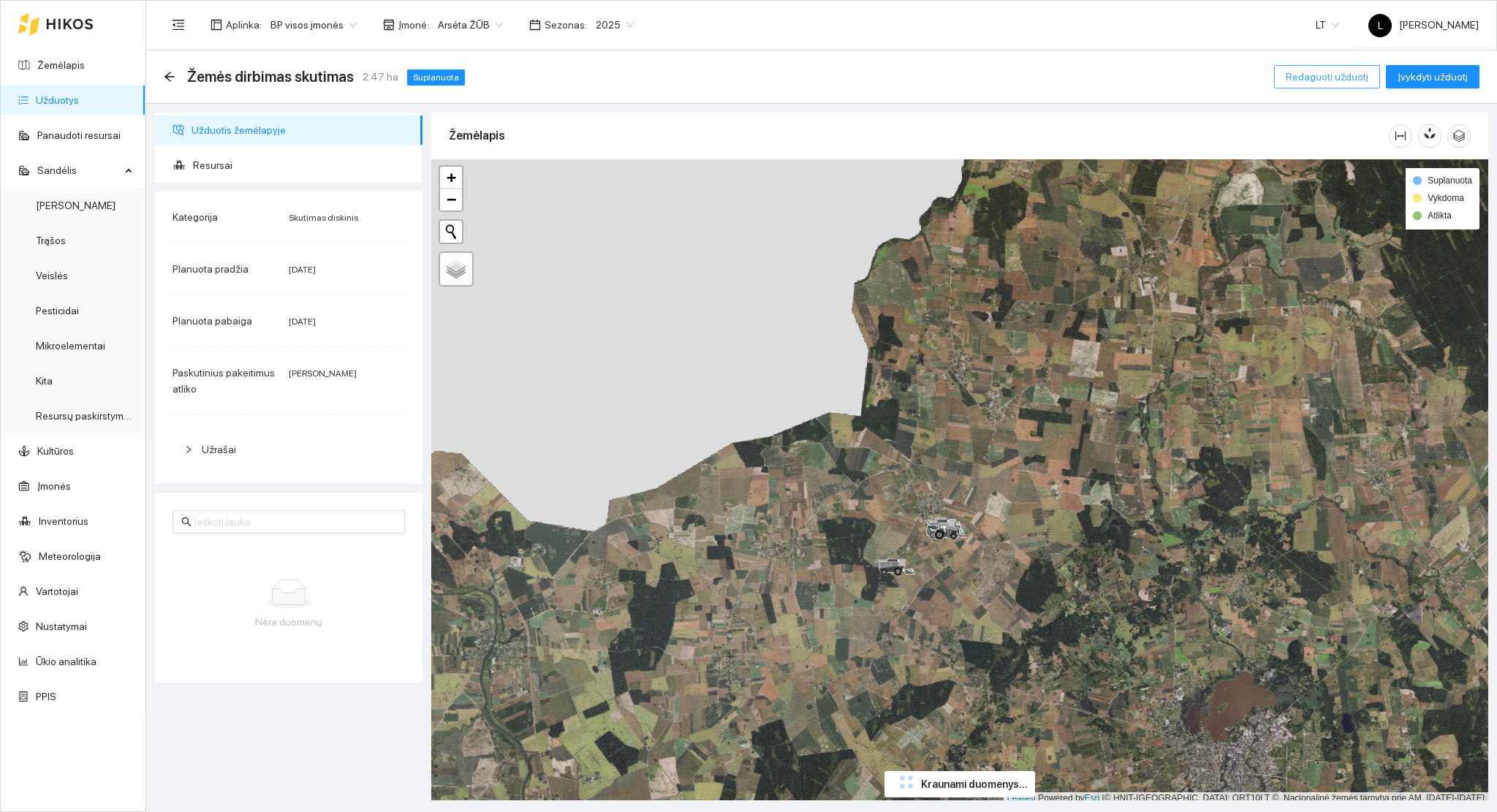
click at [1351, 73] on span "Redaguoti užduotį" at bounding box center [1326, 76] width 83 height 16
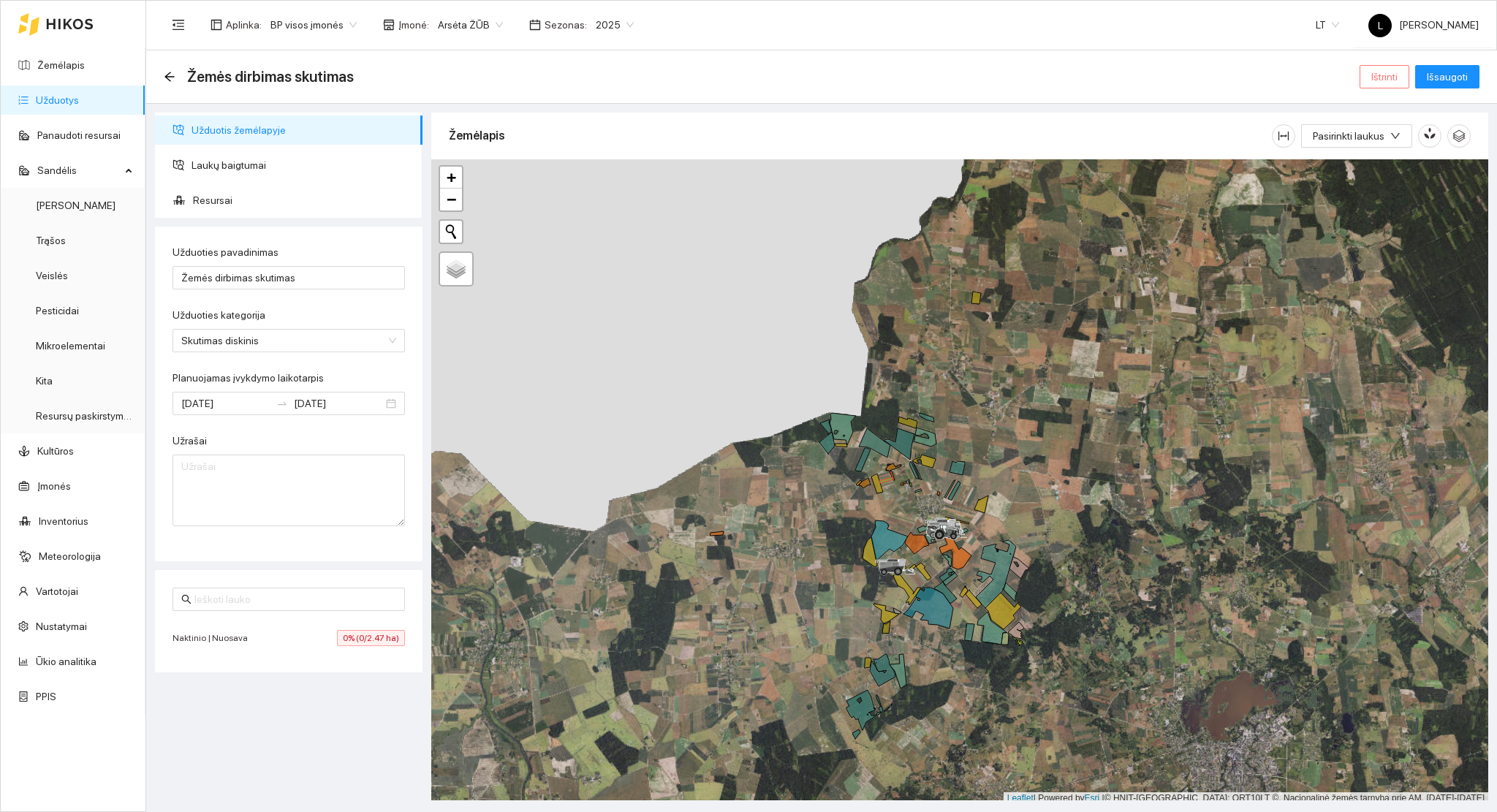
click at [1381, 84] on span "Ištrinti" at bounding box center [1384, 76] width 26 height 16
click at [1393, 157] on div "Ar tikrai norite ištrinti užduotį? Ne Taip" at bounding box center [1331, 136] width 171 height 66
click at [1390, 154] on span "Taip" at bounding box center [1390, 148] width 19 height 16
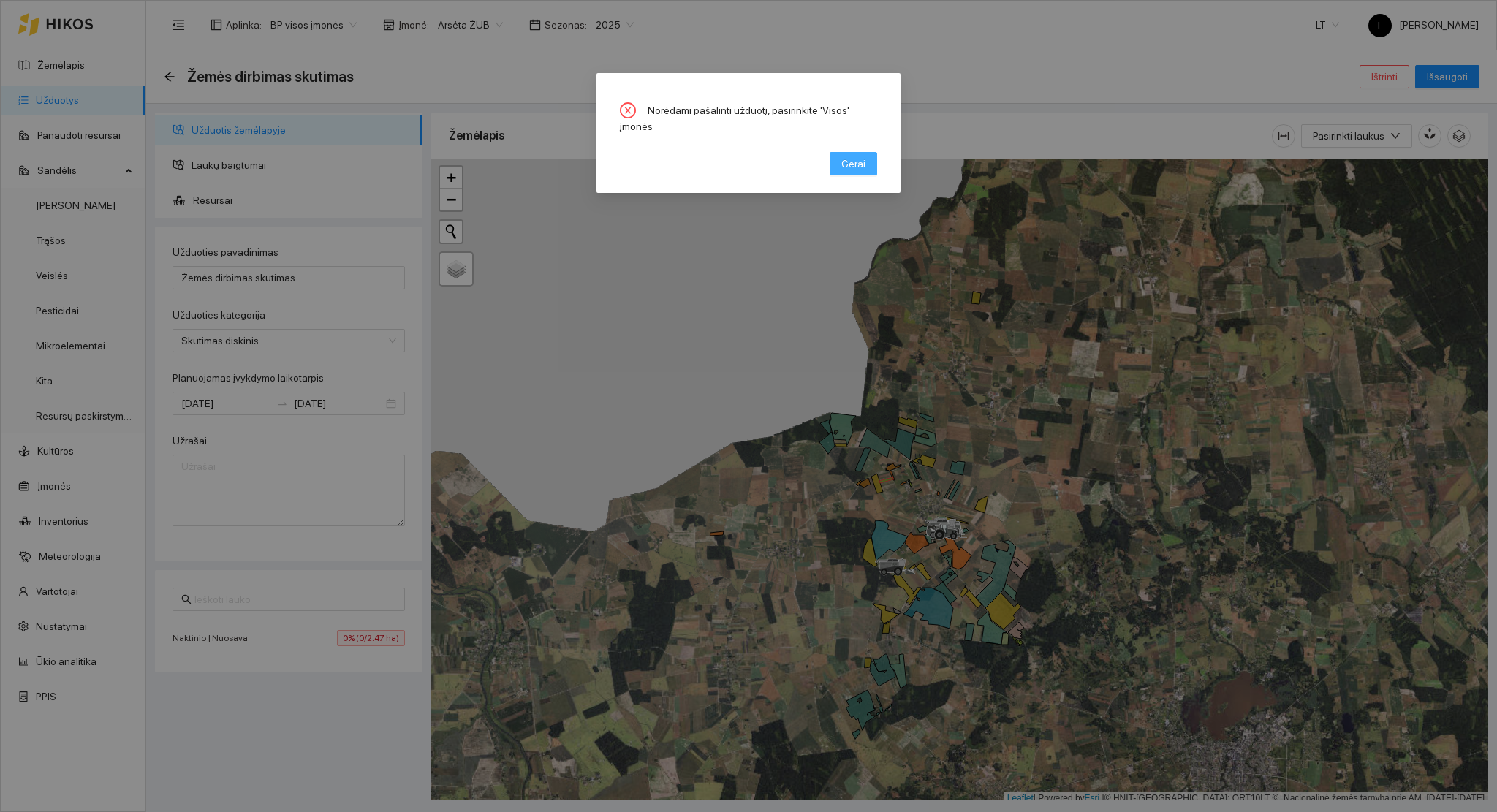
click at [839, 152] on button "Gerai" at bounding box center [853, 163] width 47 height 24
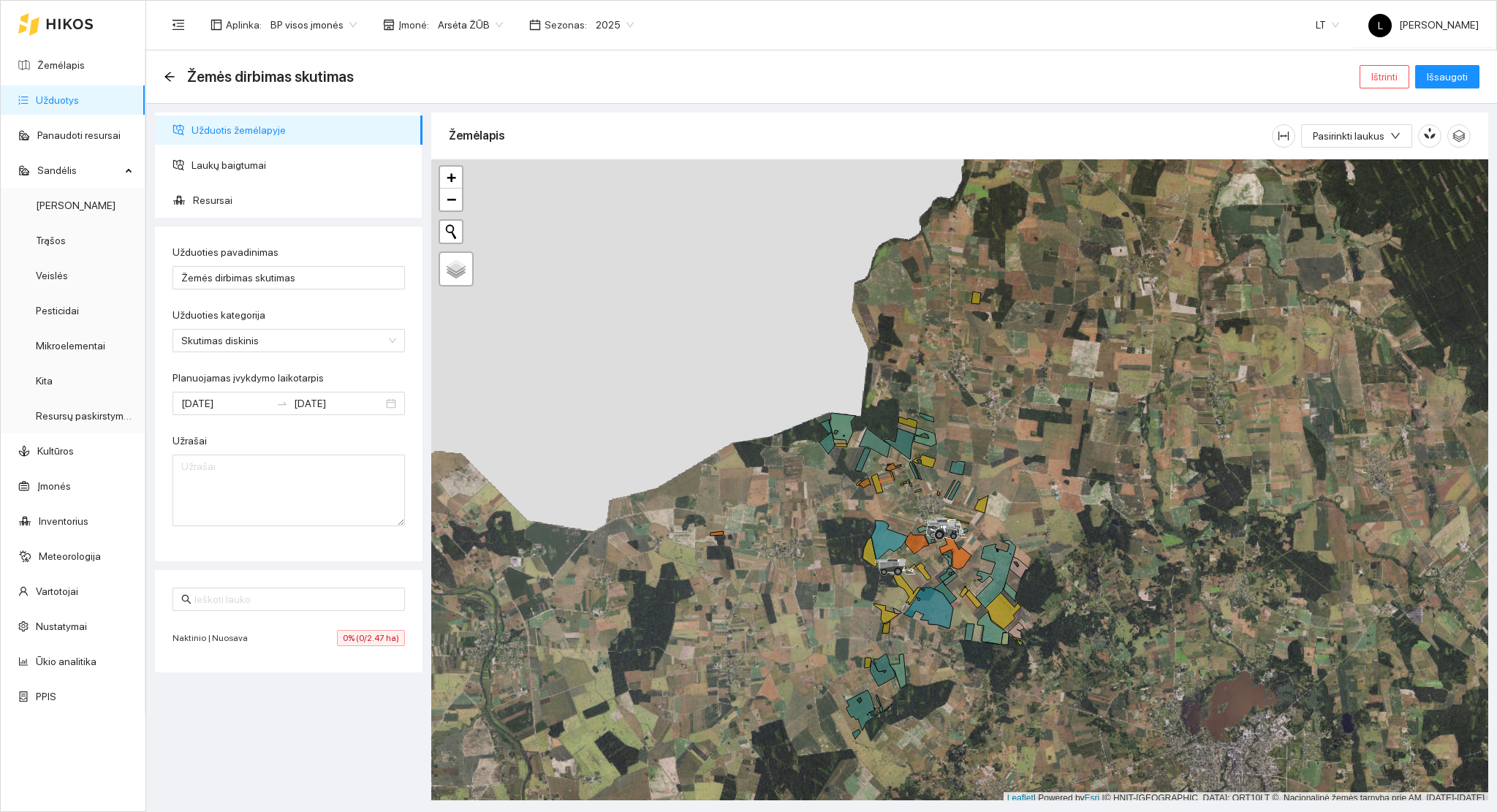
click at [441, 24] on span "Arsėta ŽŪB" at bounding box center [470, 24] width 65 height 22
click at [463, 57] on div "Visos" at bounding box center [508, 54] width 154 height 16
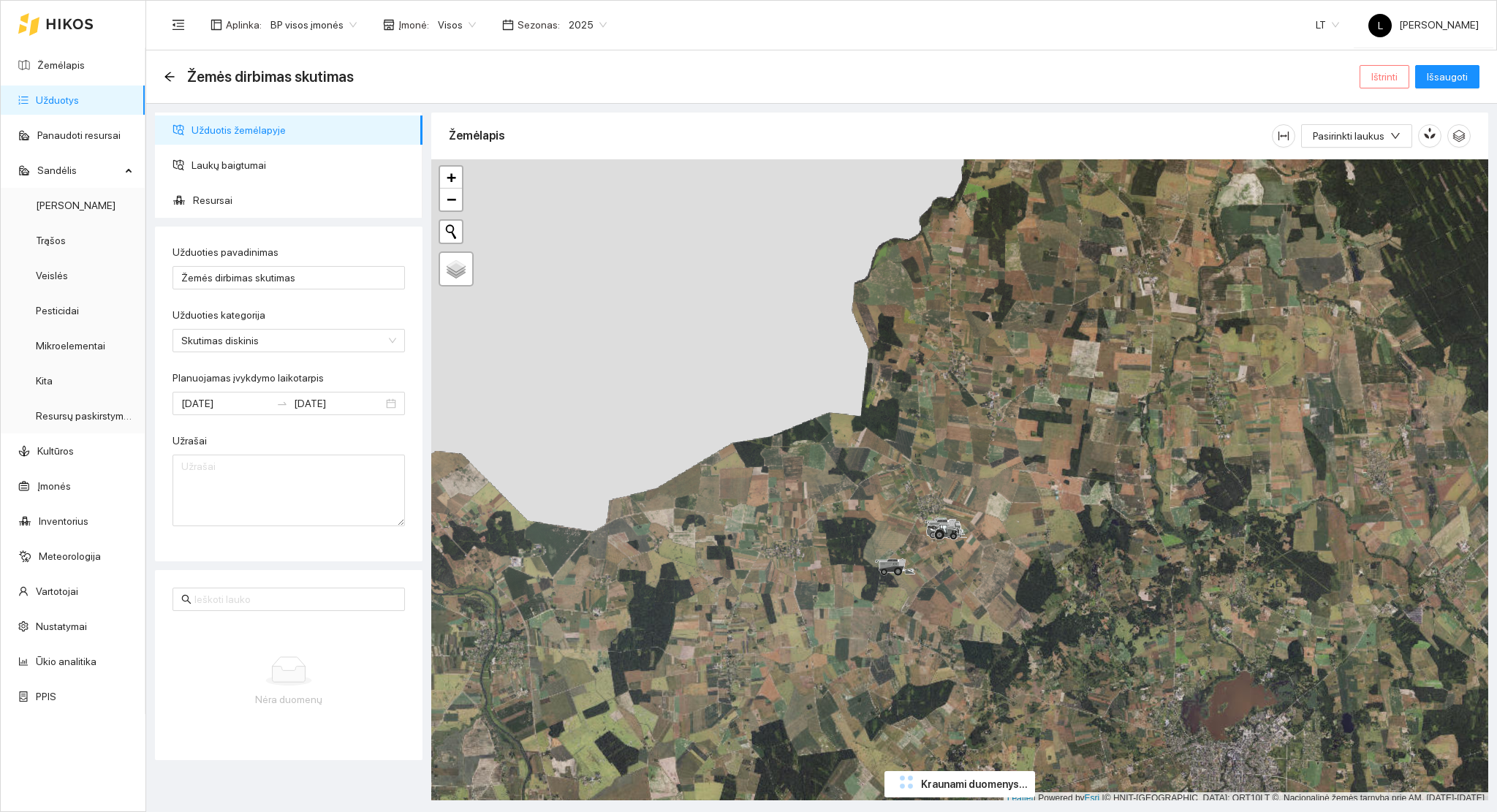
click at [1375, 75] on span "Ištrinti" at bounding box center [1384, 76] width 26 height 16
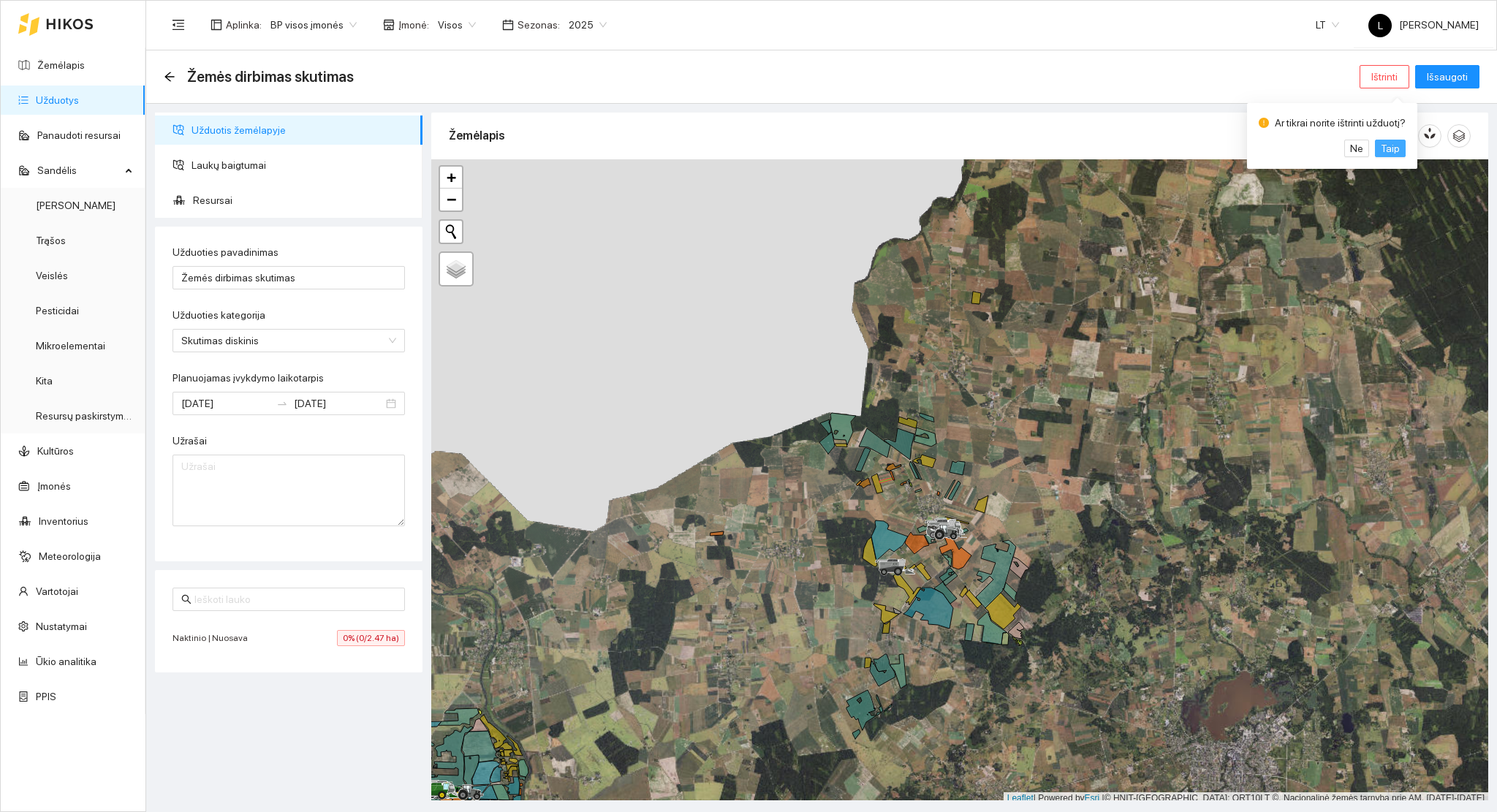
click at [1383, 150] on span "Taip" at bounding box center [1390, 148] width 19 height 16
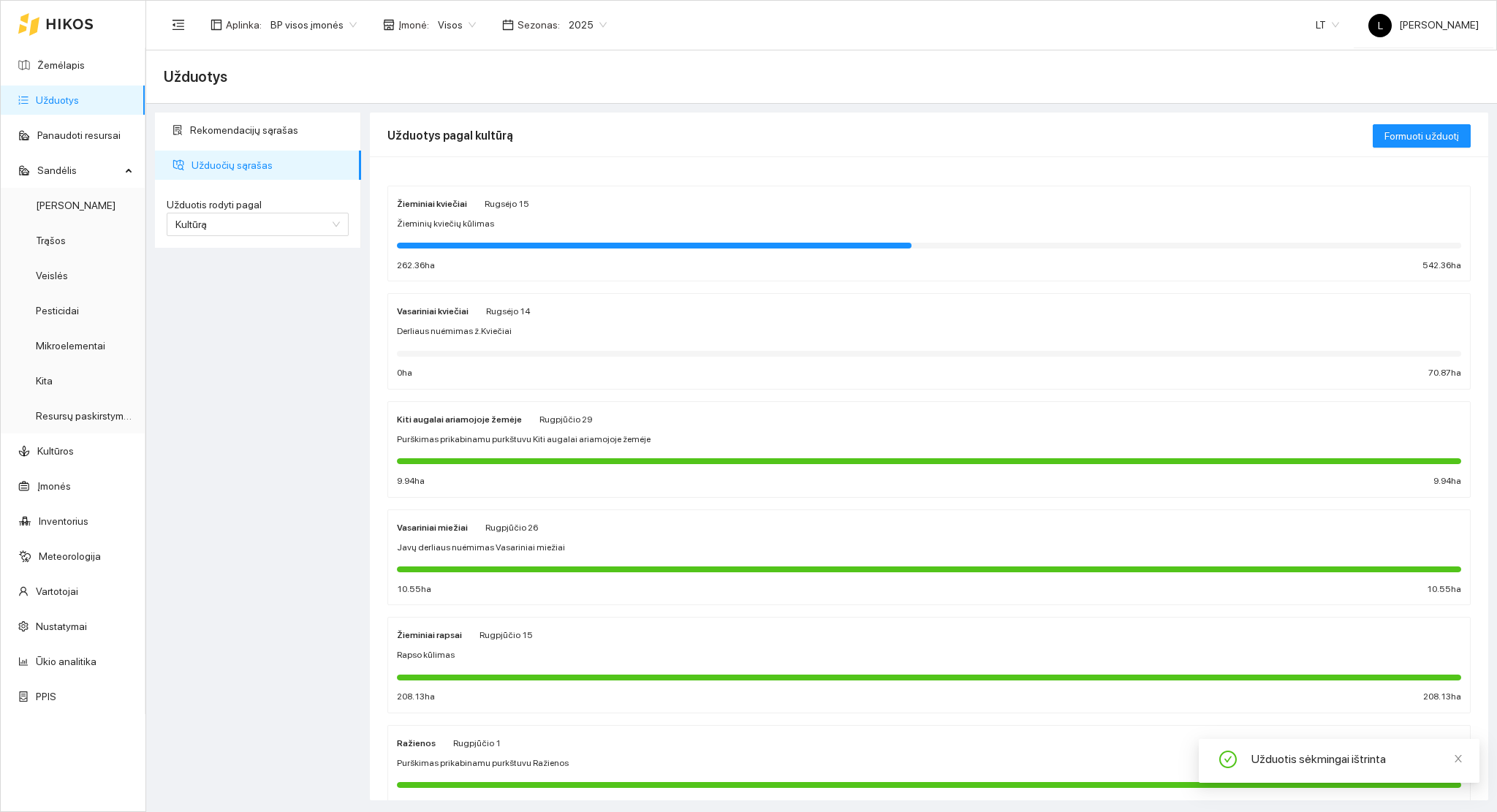
click at [445, 31] on span "Visos" at bounding box center [457, 24] width 38 height 22
click at [456, 81] on div "Arsėta ŽŪB" at bounding box center [508, 77] width 154 height 16
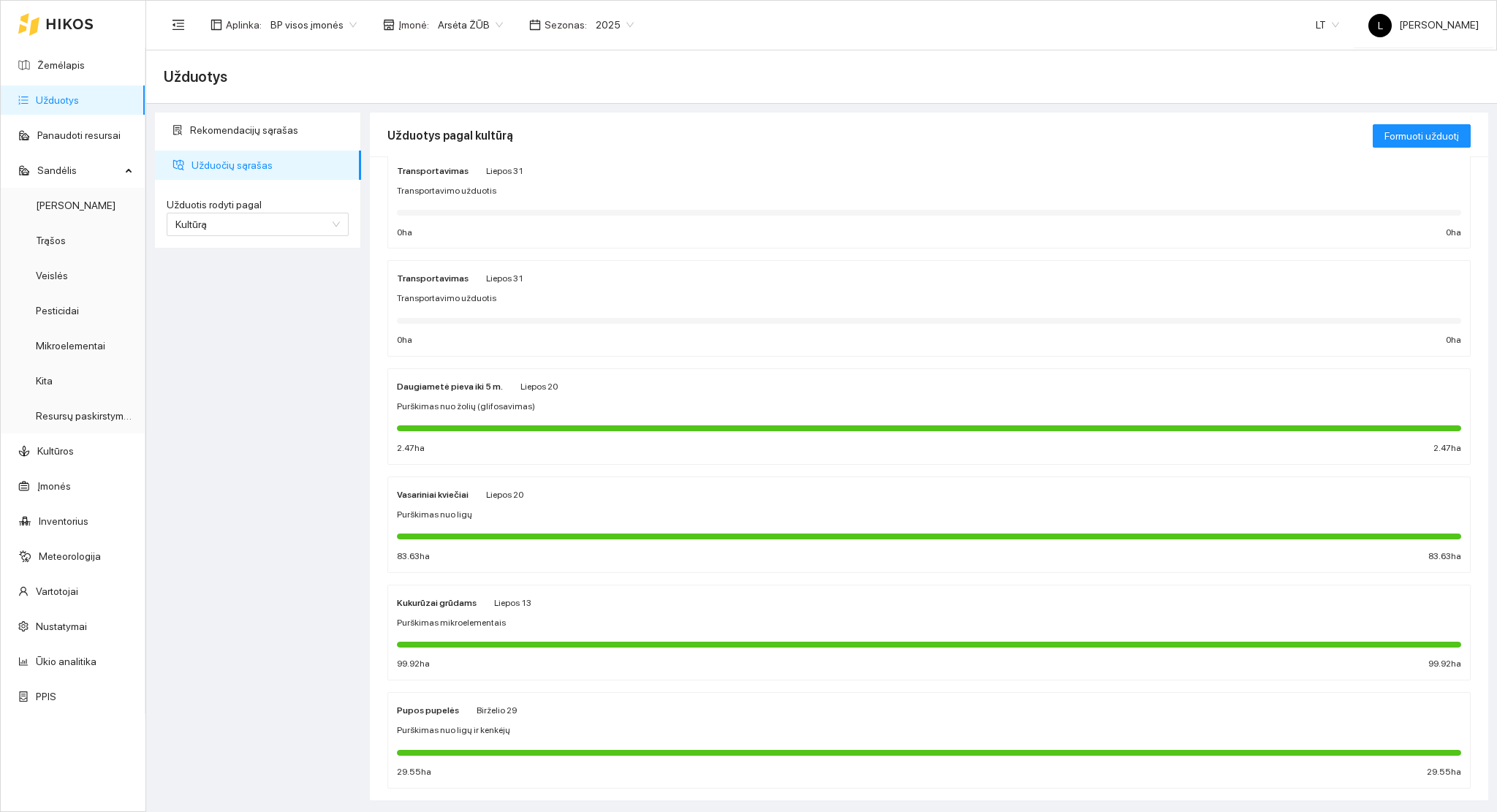
scroll to position [389, 0]
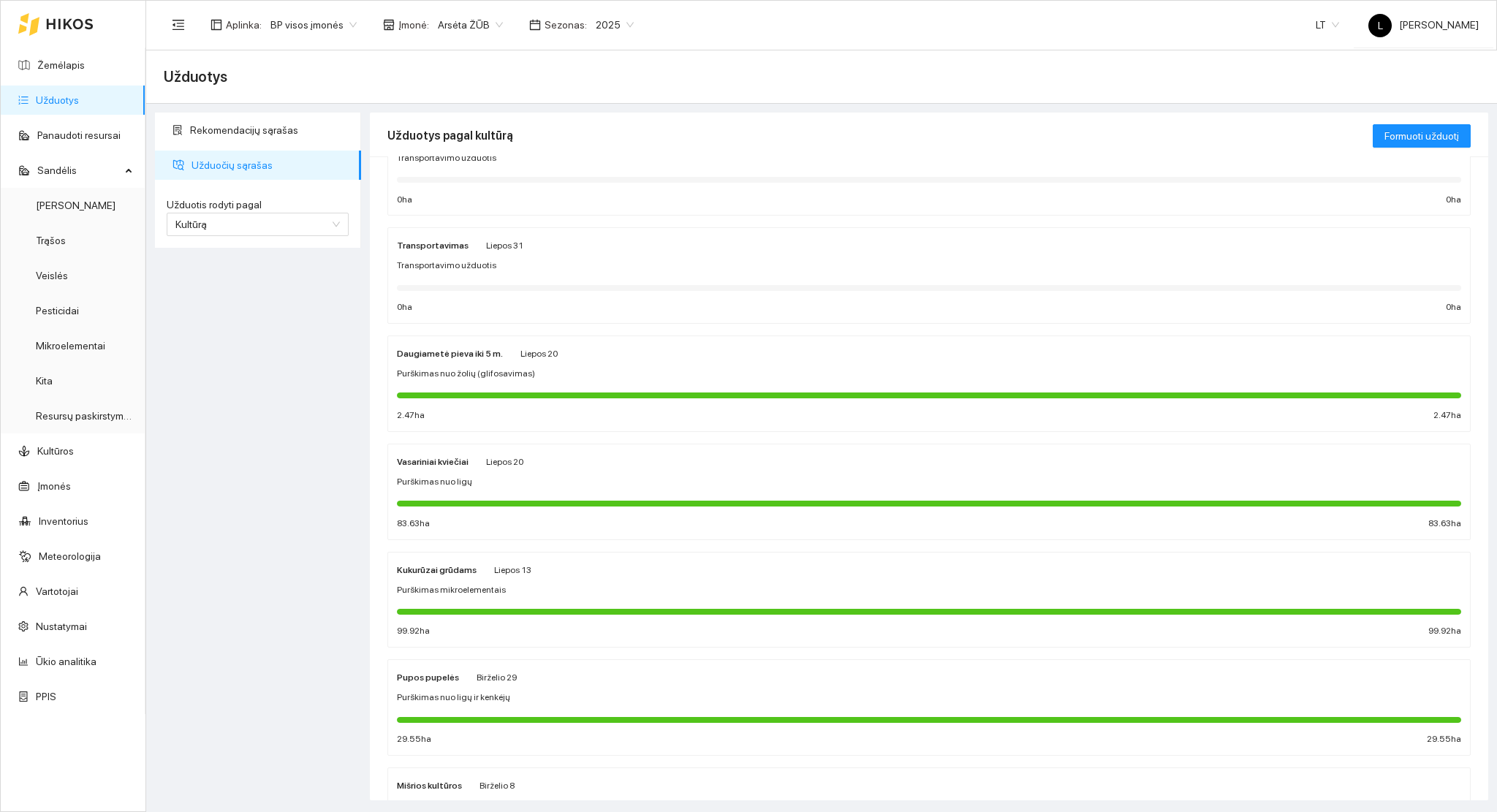
click at [533, 483] on div "Purškimas nuo ligų" at bounding box center [928, 481] width 1064 height 14
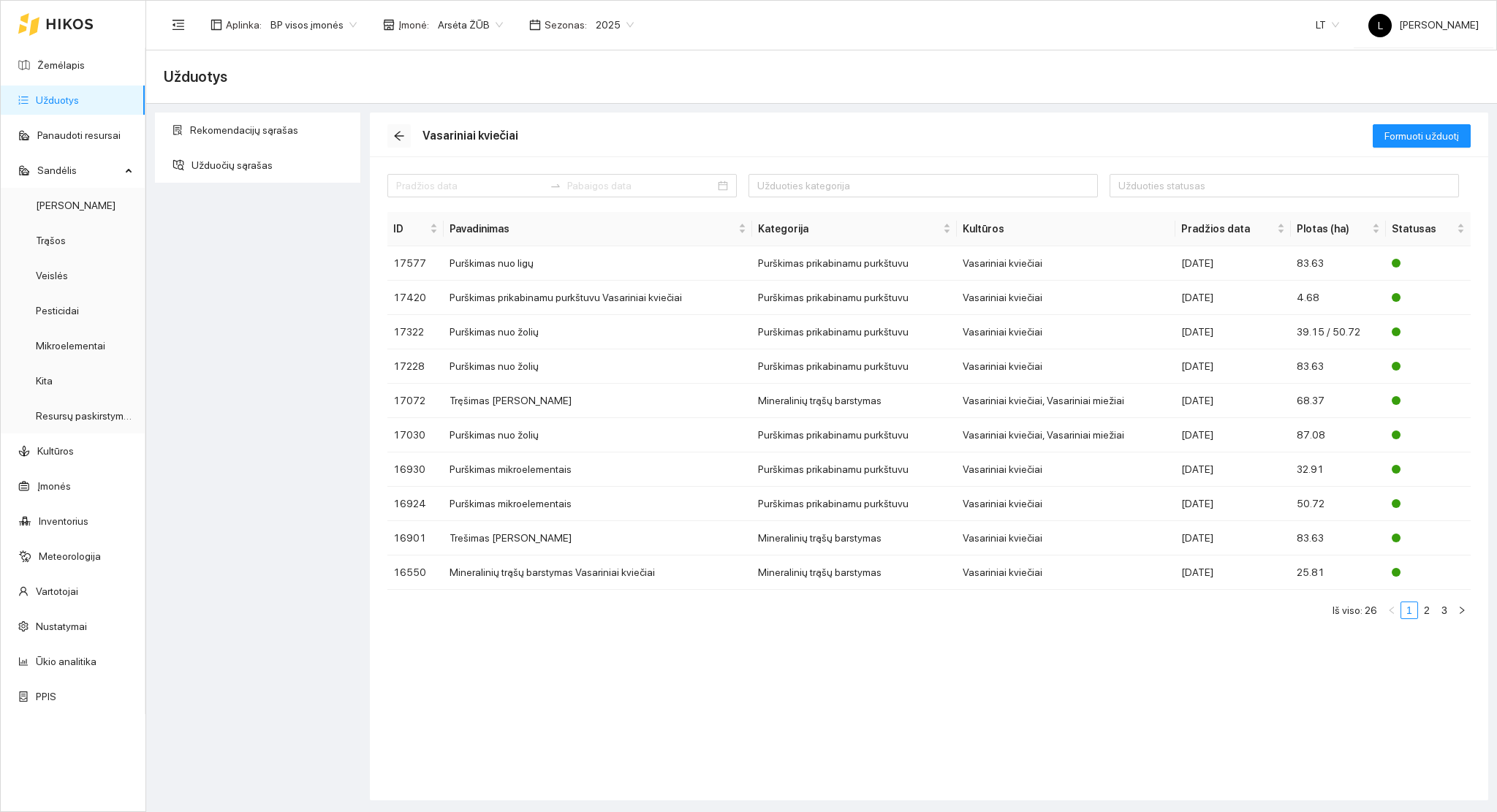
click at [398, 126] on button "button" at bounding box center [399, 136] width 24 height 24
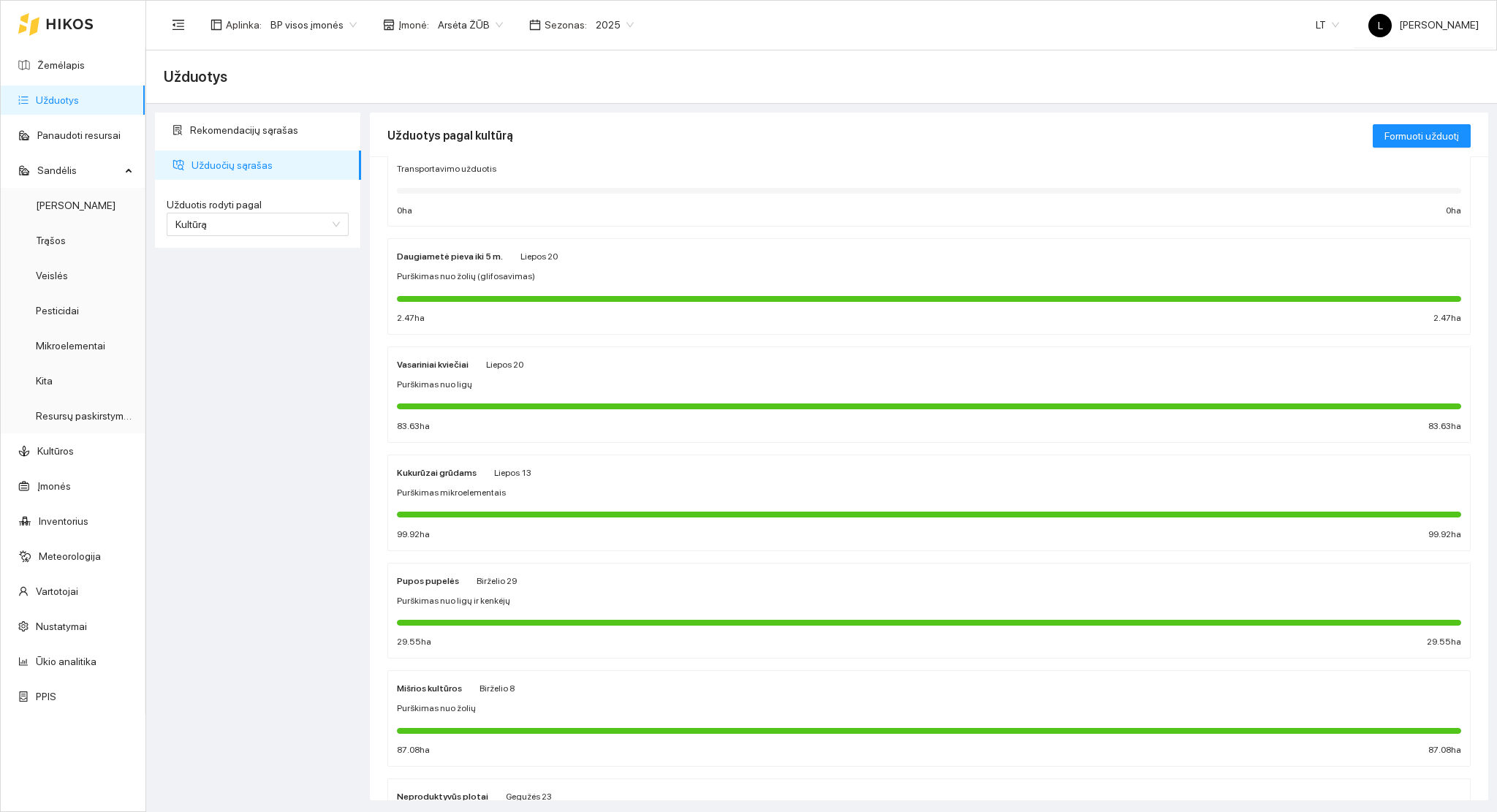
scroll to position [389, 0]
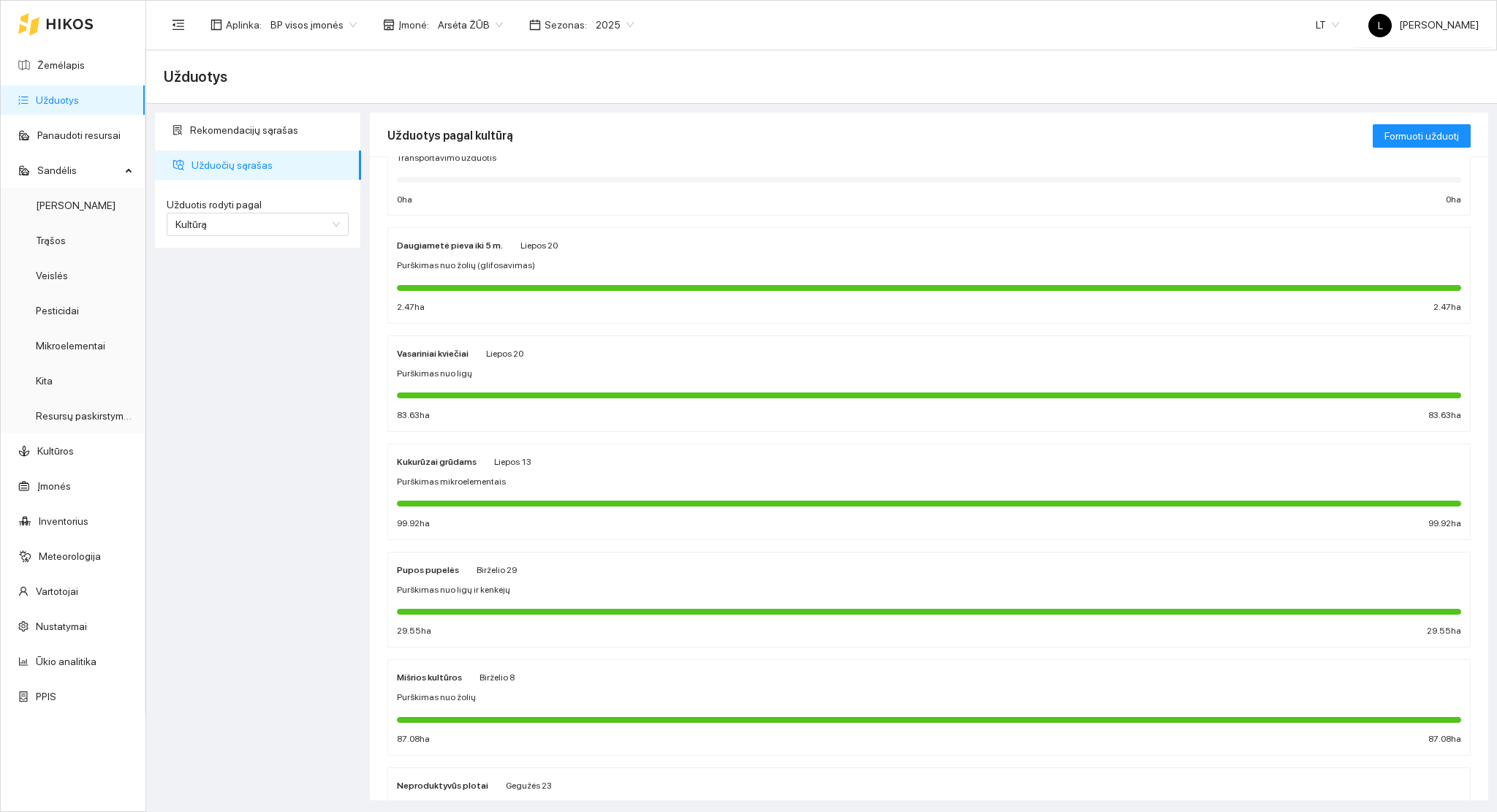
click at [510, 500] on div at bounding box center [928, 503] width 1064 height 6
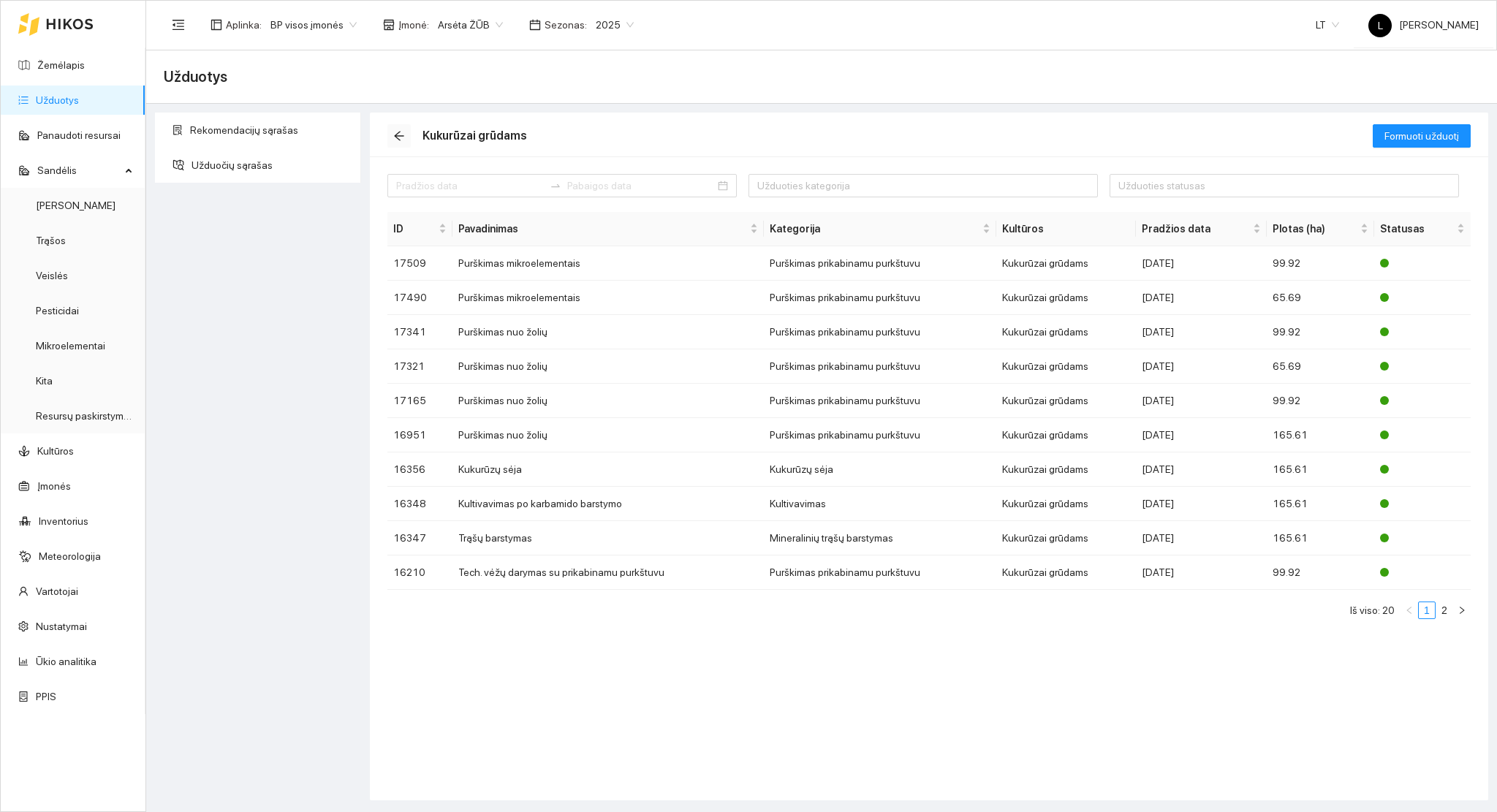
click at [399, 139] on icon "arrow-left" at bounding box center [399, 137] width 9 height 9
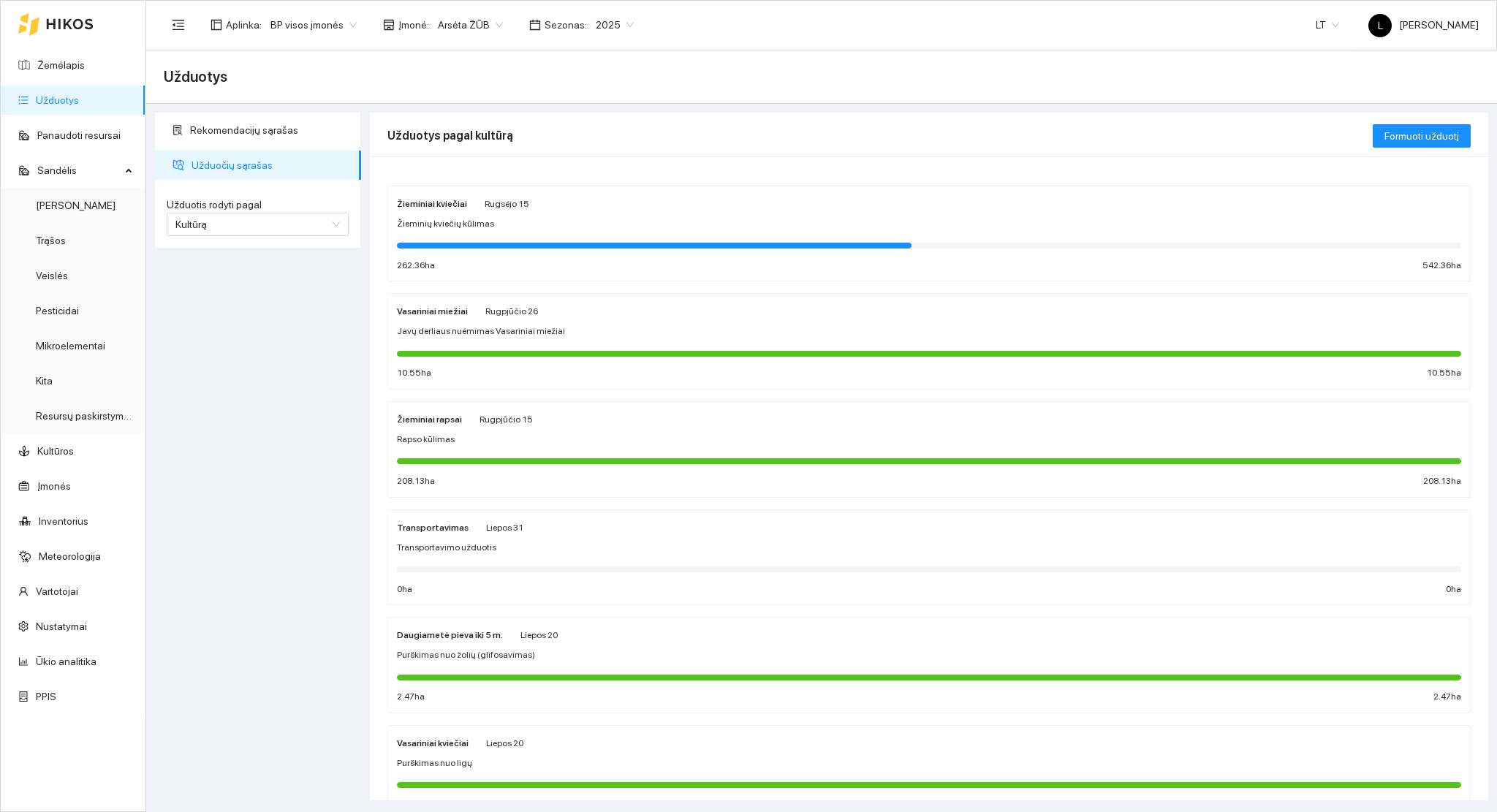
click at [595, 22] on span "2025" at bounding box center [614, 24] width 38 height 22
click at [591, 189] on div "2026" at bounding box center [603, 194] width 38 height 16
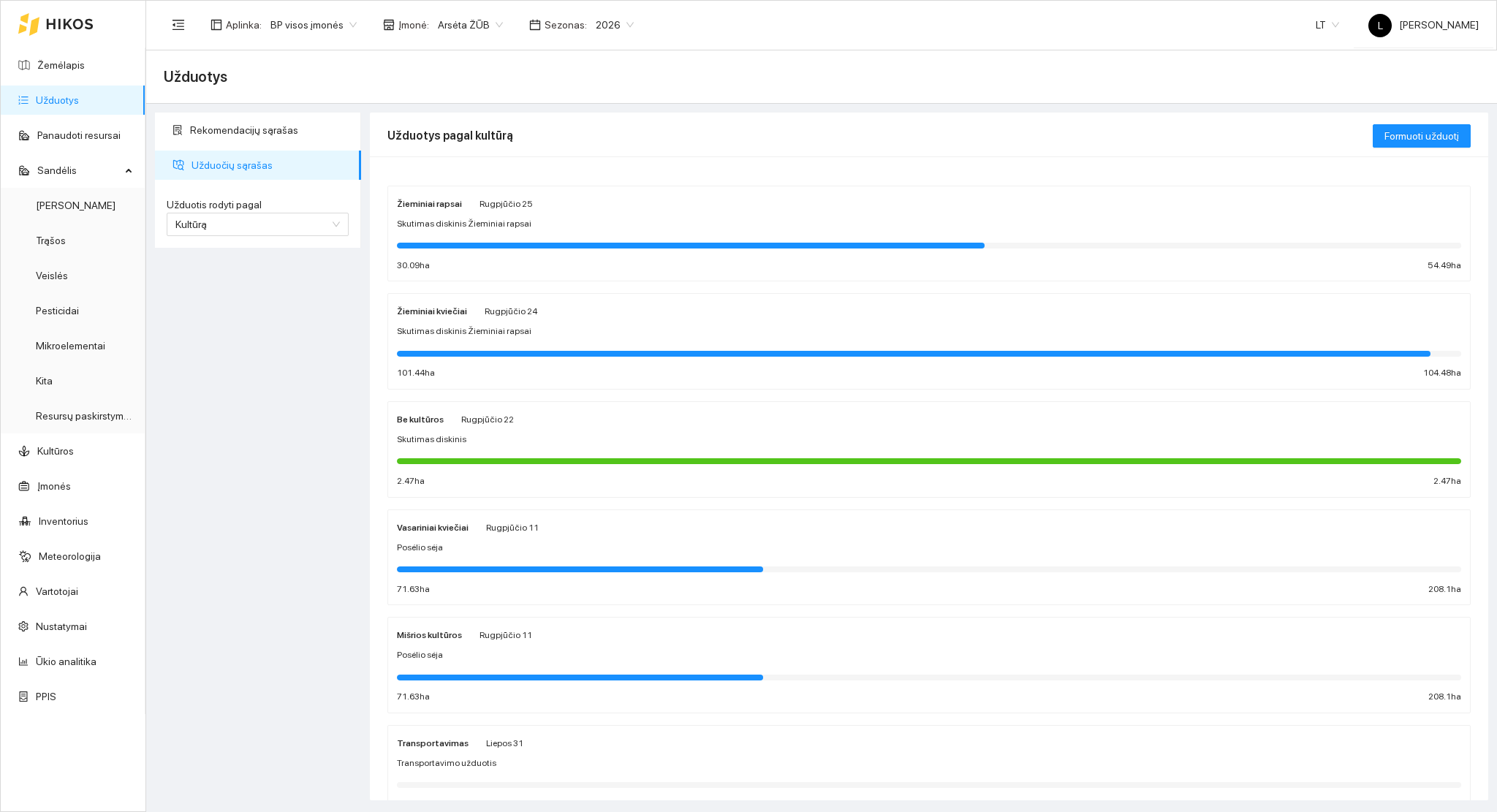
click at [79, 94] on link "Užduotys" at bounding box center [57, 100] width 43 height 11
click at [85, 68] on link "Žemėlapis" at bounding box center [61, 65] width 47 height 11
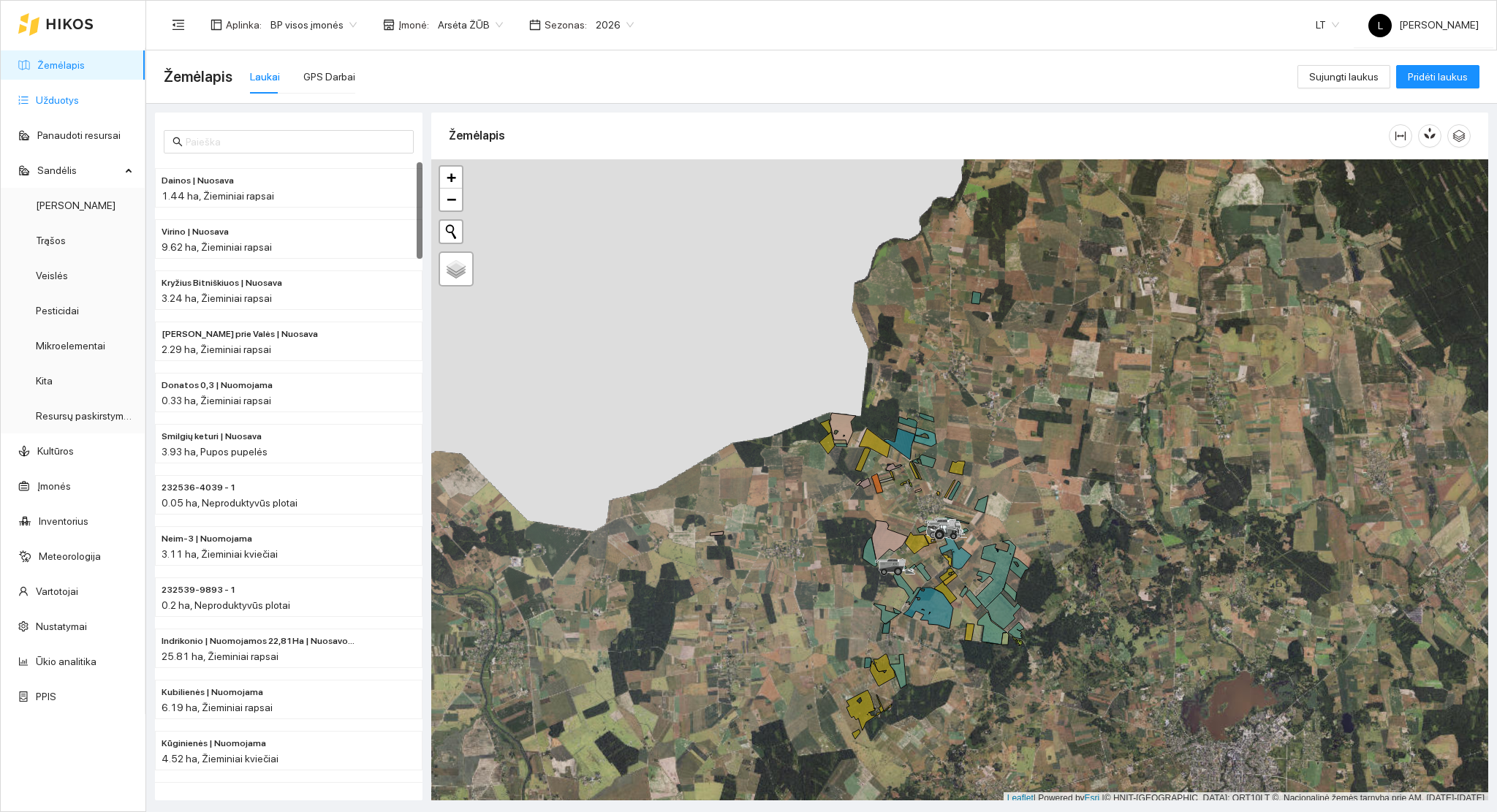
click at [72, 106] on link "Užduotys" at bounding box center [57, 100] width 43 height 11
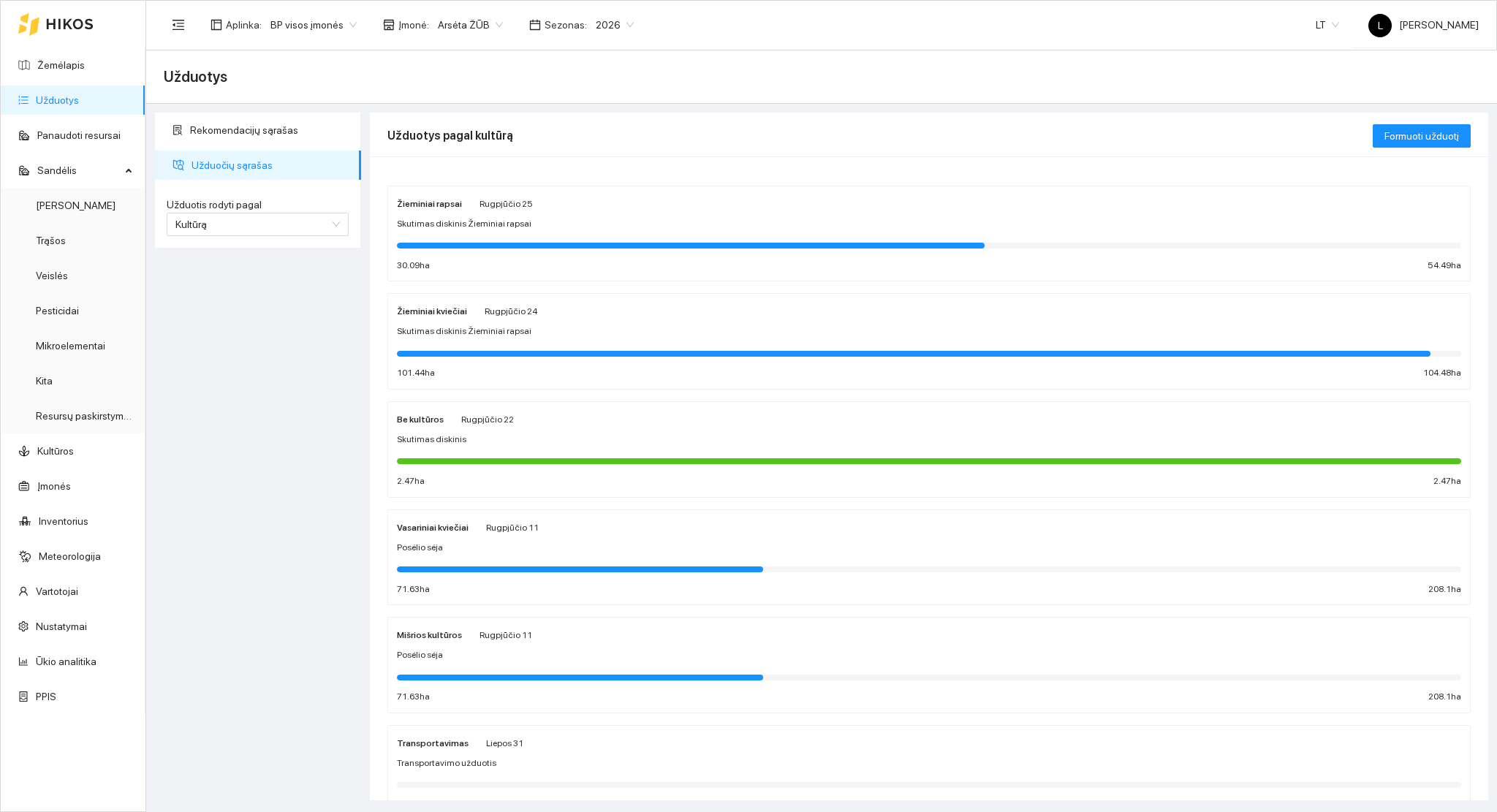
click at [517, 235] on div "Žieminiai rapsai Rugpjūčio 25 Skutimas diskinis Žieminiai rapsai 30.09 ha 54.49…" at bounding box center [928, 234] width 1064 height 77
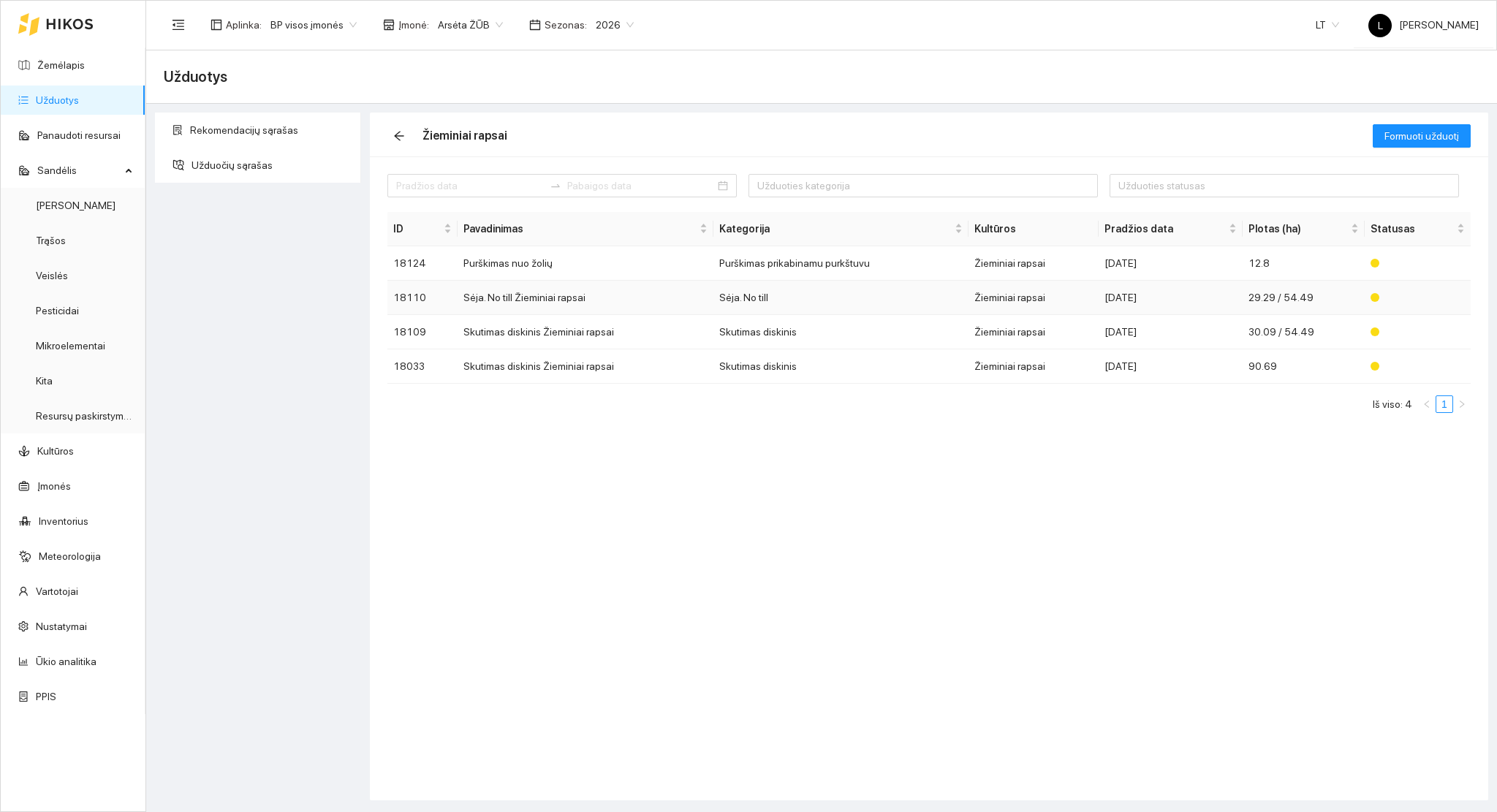
click at [625, 292] on td "Sėja. No till Žieminiai rapsai" at bounding box center [585, 298] width 255 height 34
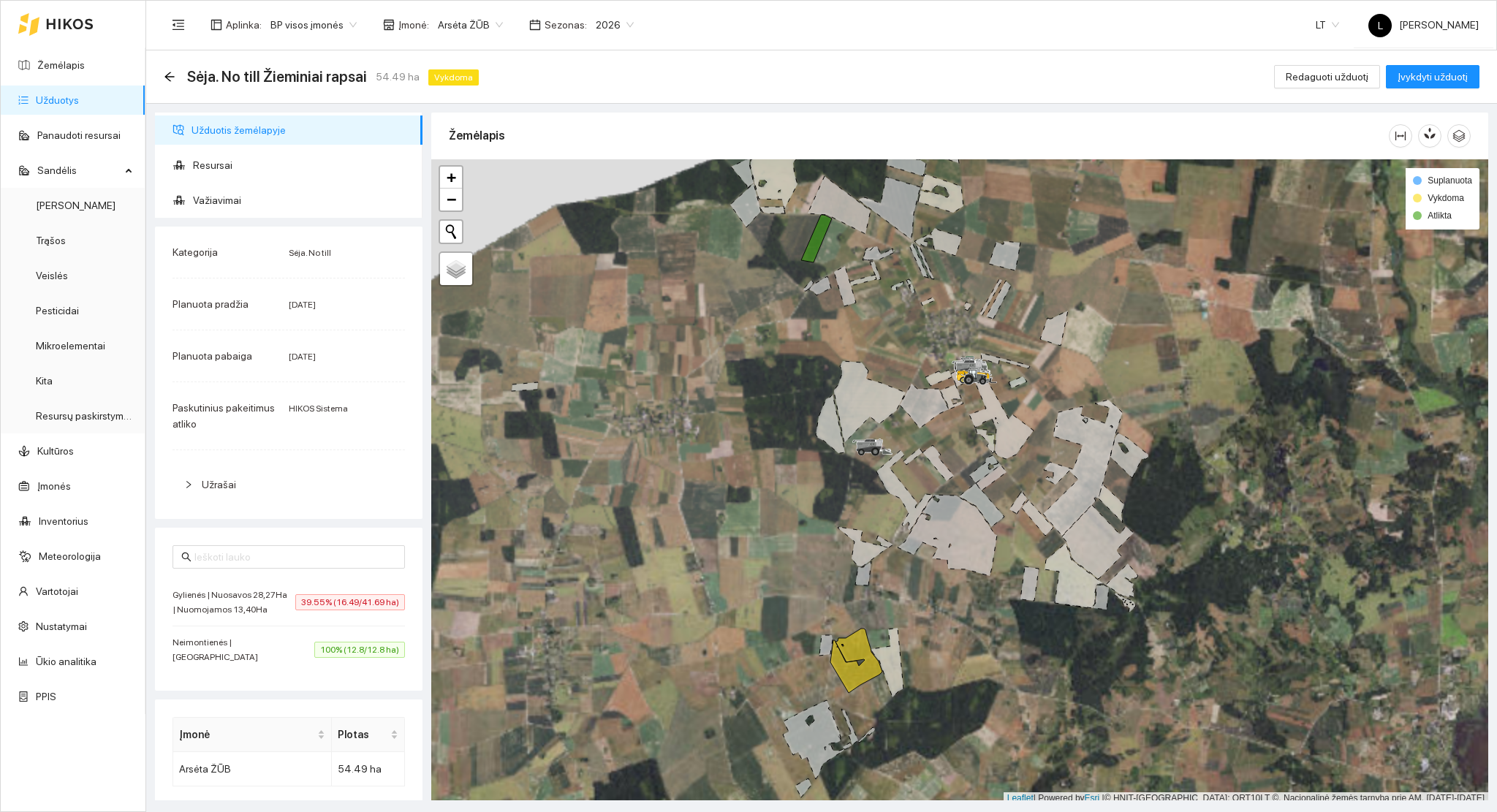
scroll to position [4, 0]
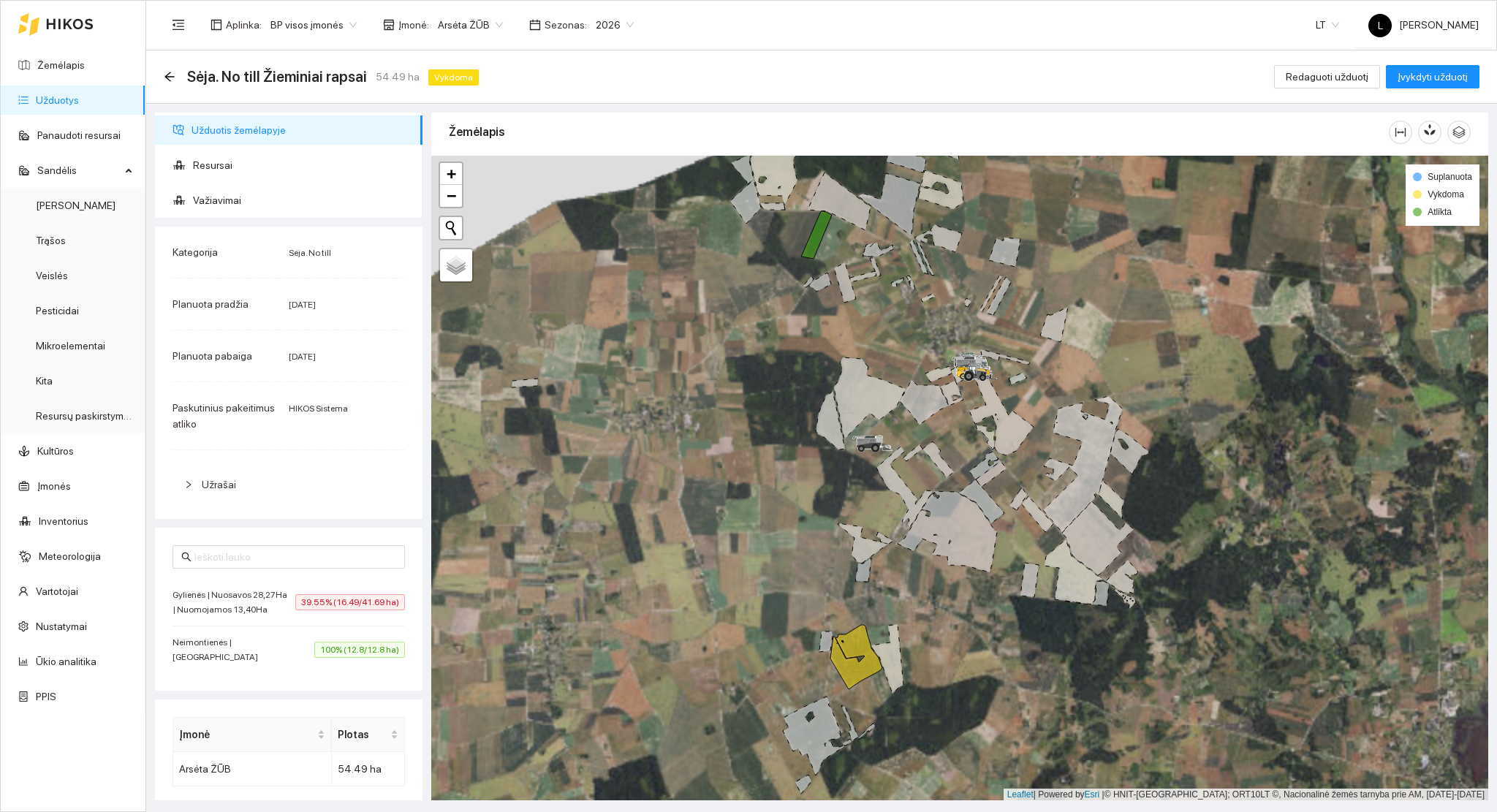
drag, startPoint x: 910, startPoint y: 669, endPoint x: 903, endPoint y: 565, distance: 104.2
click at [927, 560] on div at bounding box center [960, 478] width 1057 height 645
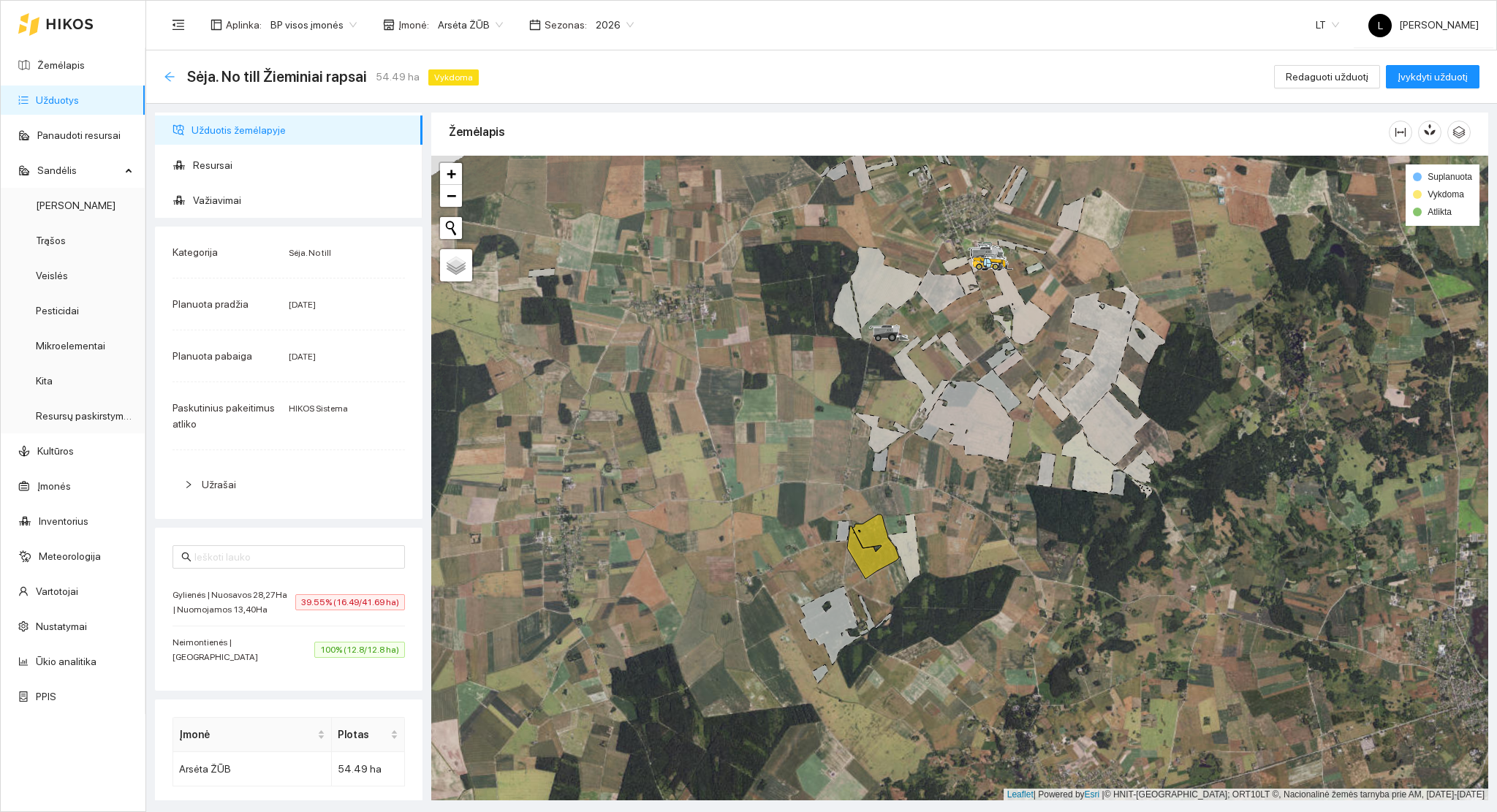
click at [171, 76] on icon "arrow-left" at bounding box center [170, 76] width 9 height 9
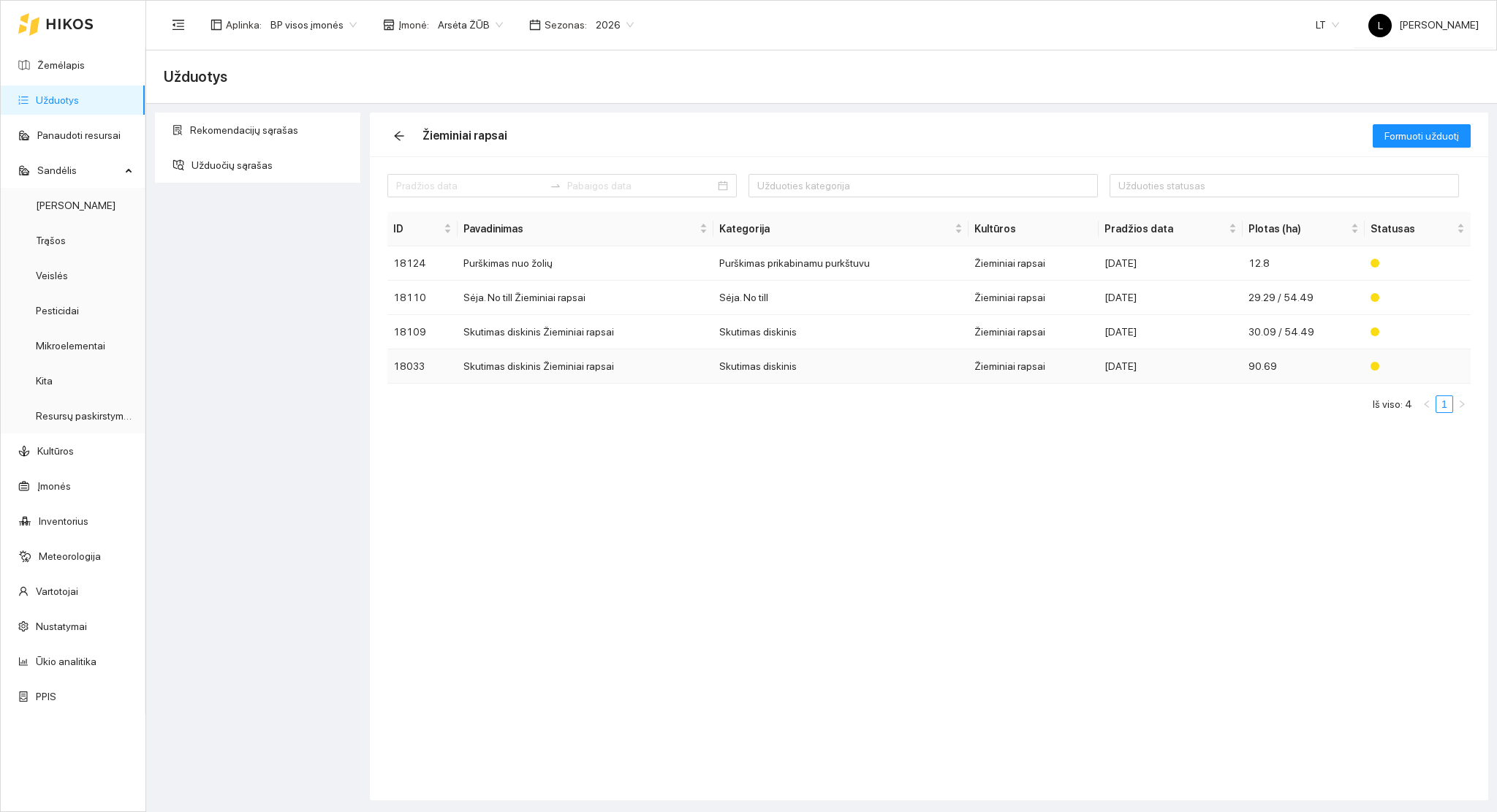
click at [583, 376] on td "Skutimas diskinis Žieminiai rapsai" at bounding box center [585, 366] width 255 height 34
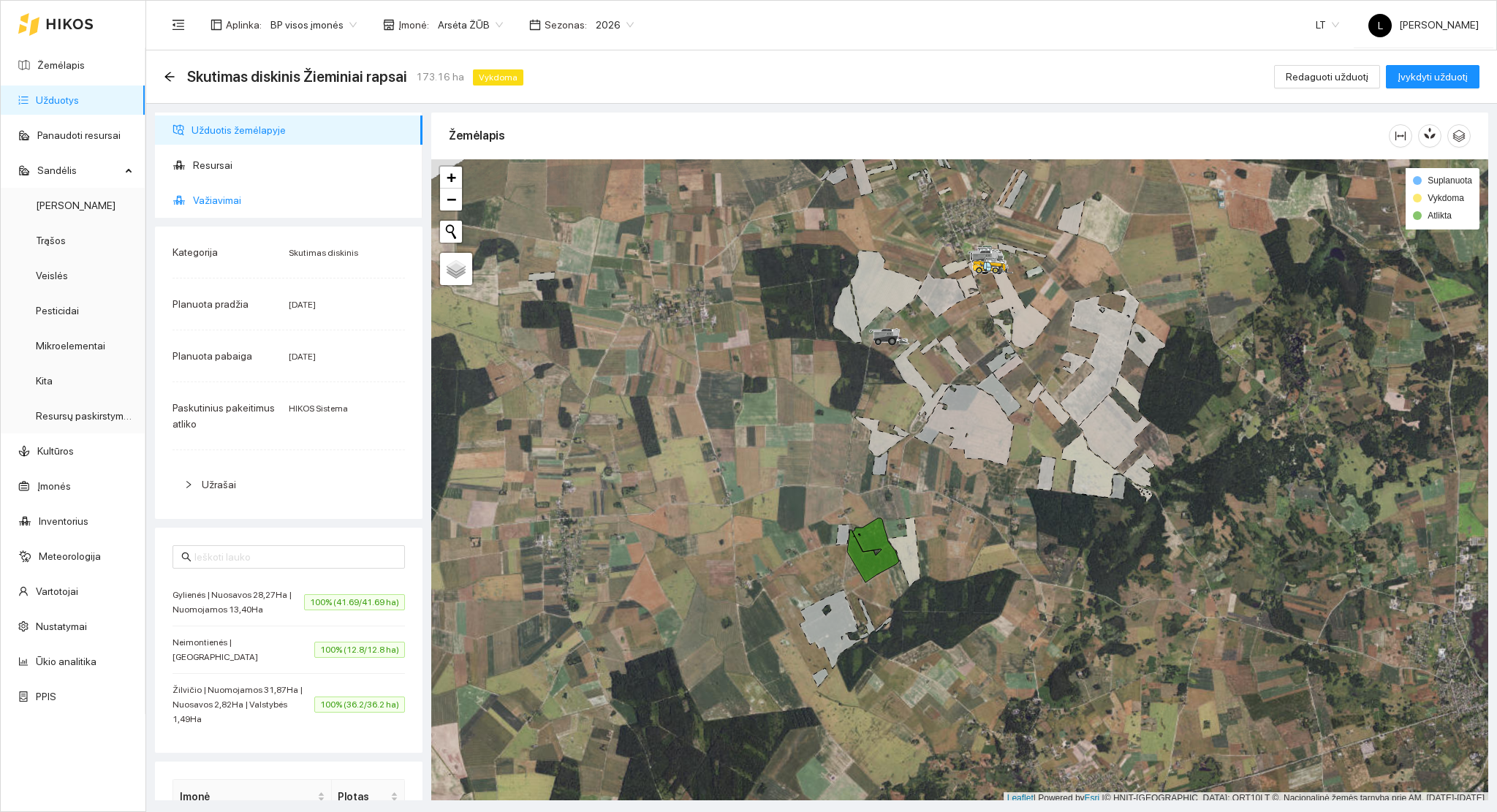
click at [232, 199] on span "Važiavimai" at bounding box center [301, 200] width 218 height 29
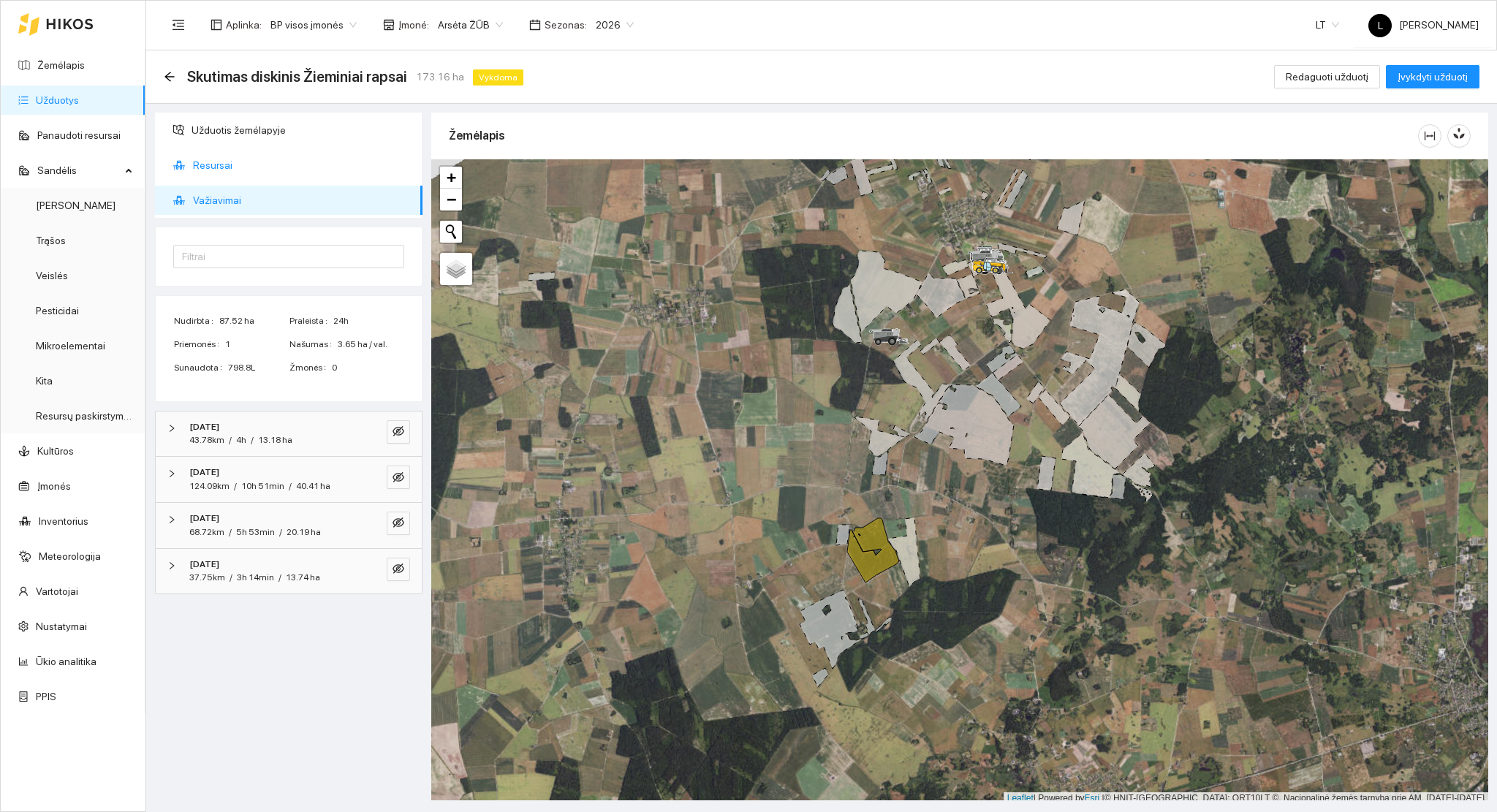
click at [222, 150] on ul "Užduotis žemėlapyje Resursai Važiavimai" at bounding box center [288, 165] width 268 height 106
click at [223, 167] on span "Resursai" at bounding box center [301, 165] width 218 height 29
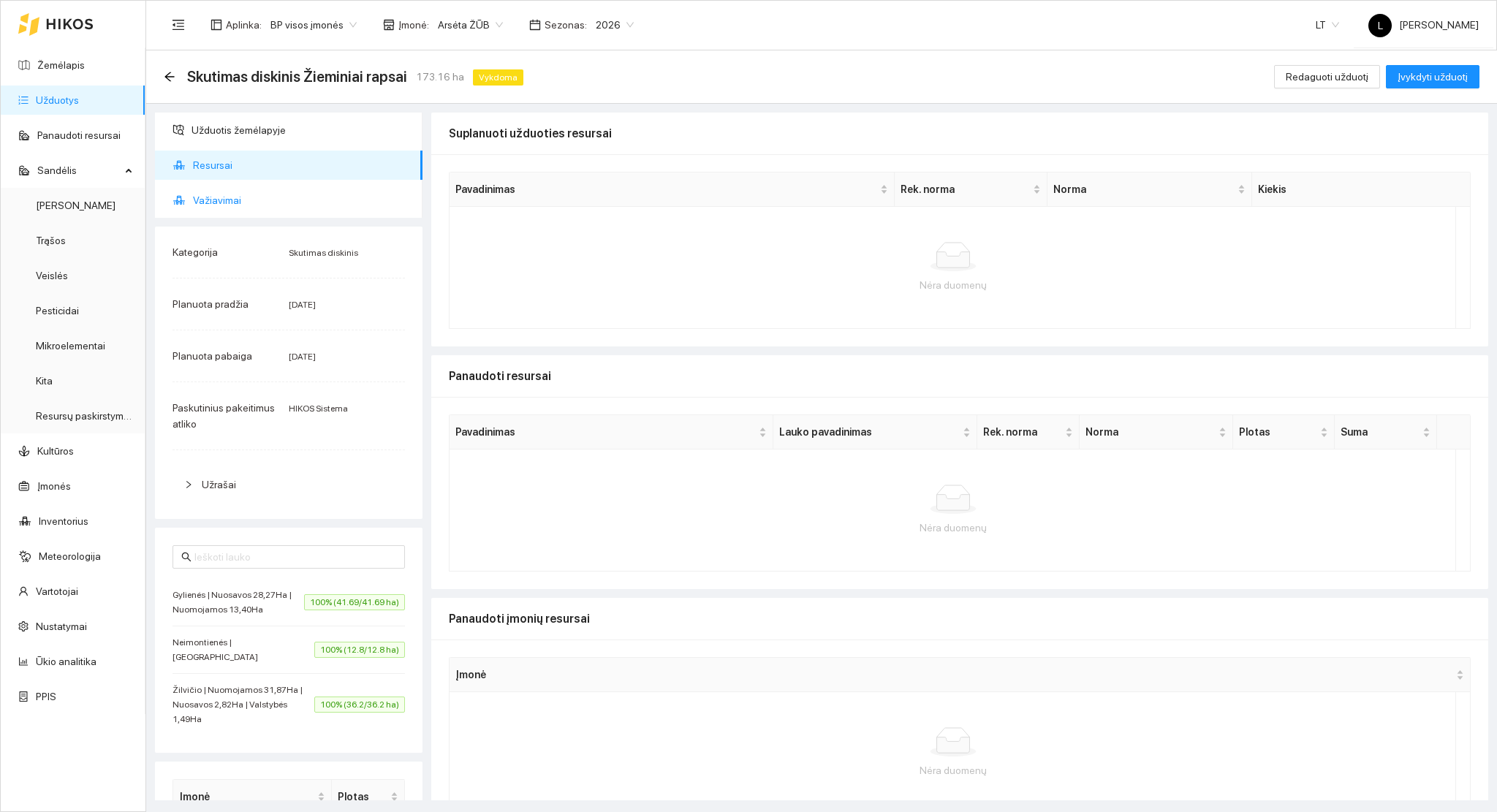
click at [204, 189] on span "Važiavimai" at bounding box center [301, 200] width 218 height 29
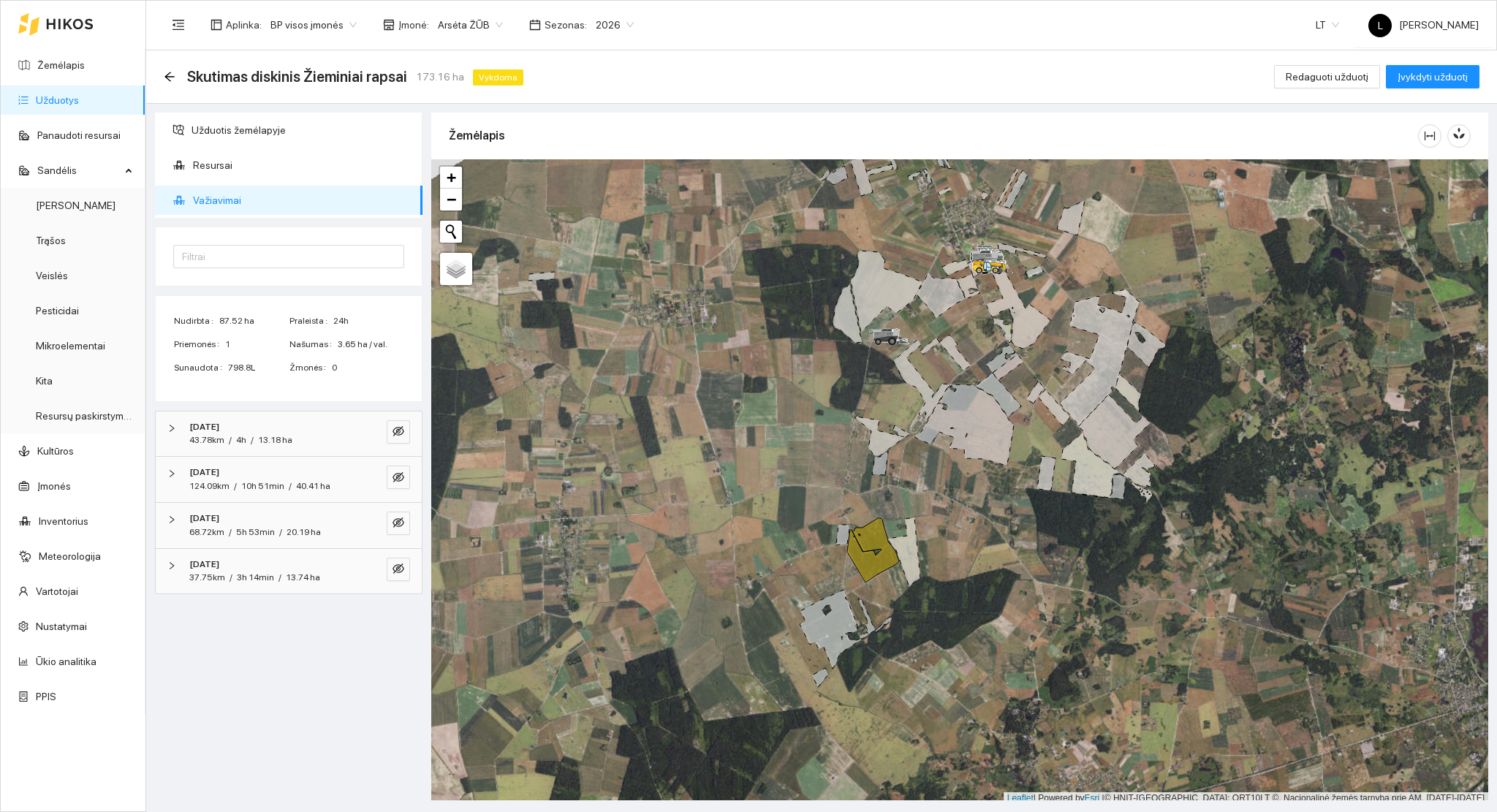
click at [304, 431] on div "2025-08-13" at bounding box center [268, 427] width 158 height 14
click at [295, 435] on div "43.78km / 4h / 13.18 ha" at bounding box center [268, 440] width 158 height 14
click at [194, 162] on span "Resursai" at bounding box center [301, 165] width 218 height 29
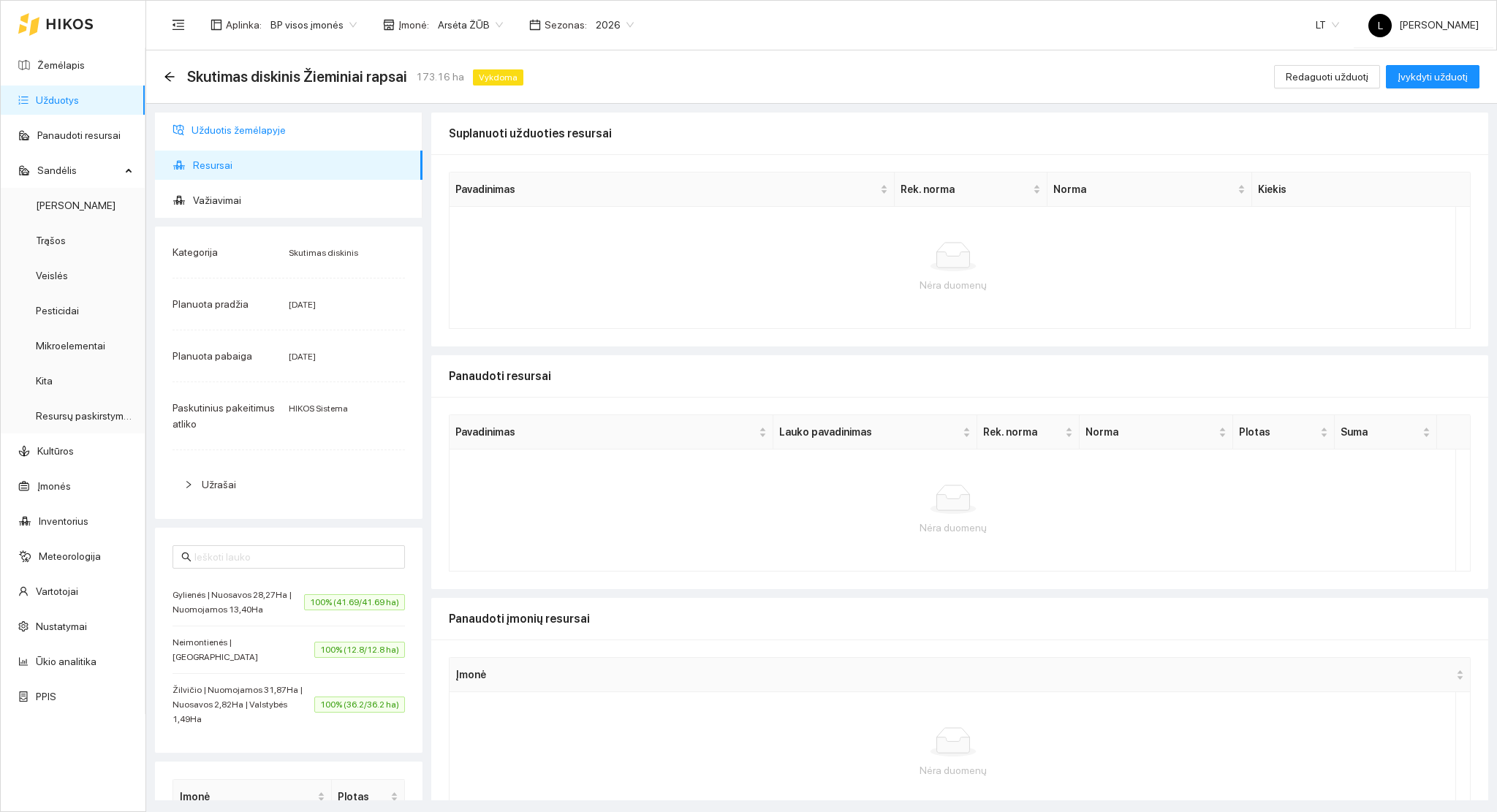
click at [203, 138] on span "Užduotis žemėlapyje" at bounding box center [301, 130] width 220 height 29
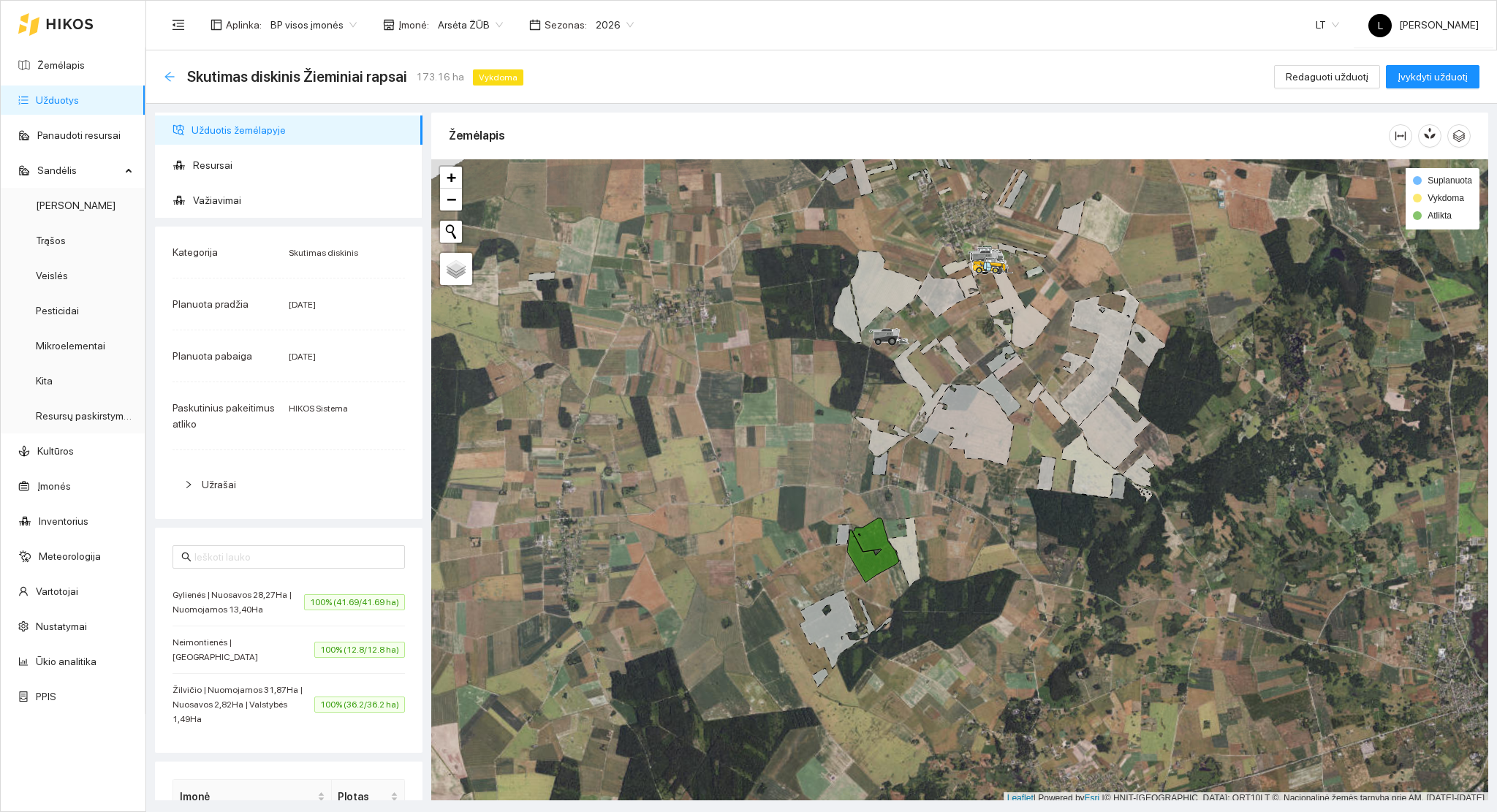
click at [165, 73] on icon "arrow-left" at bounding box center [170, 76] width 11 height 11
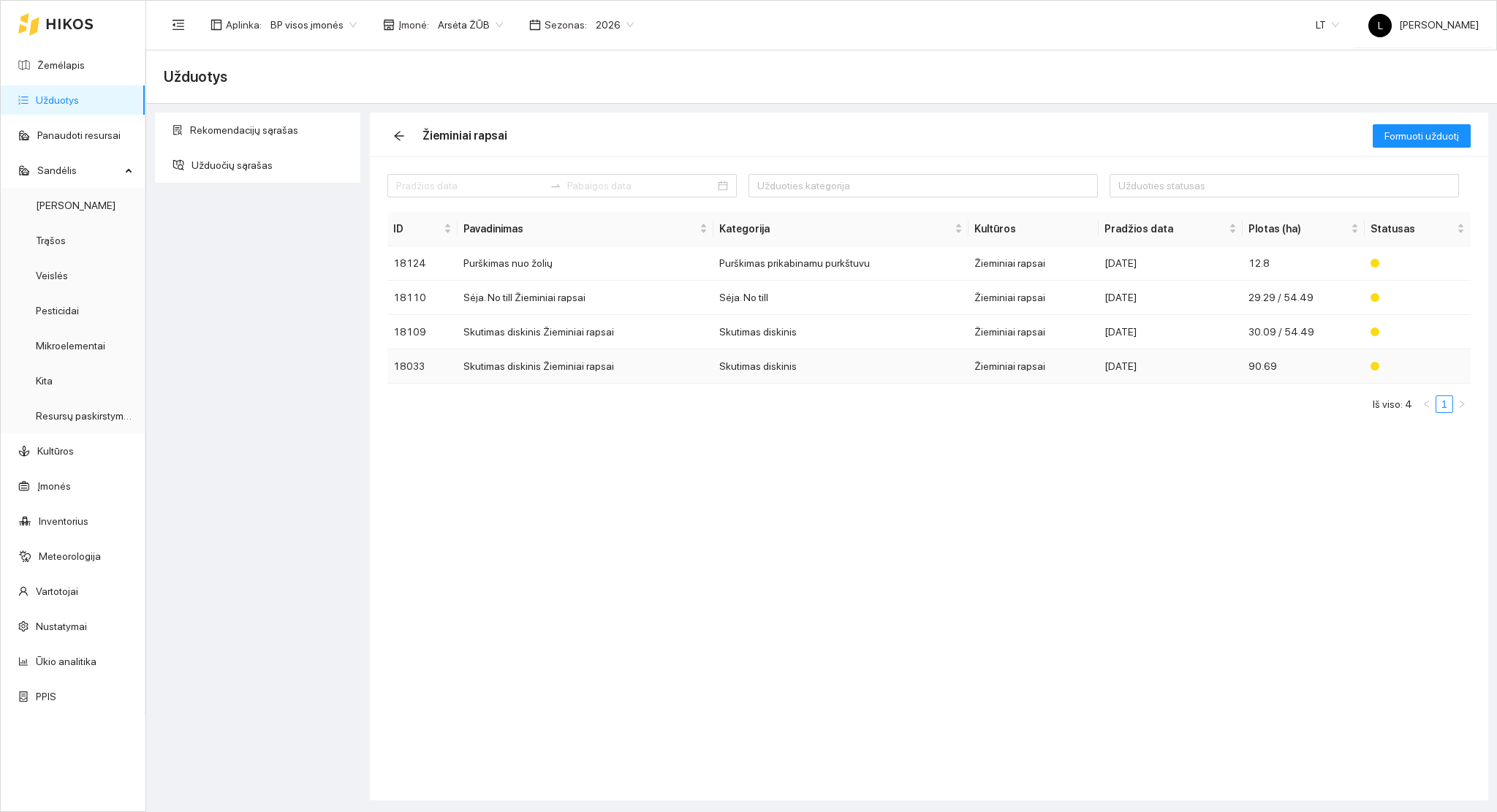
click at [507, 367] on td "Skutimas diskinis Žieminiai rapsai" at bounding box center [585, 366] width 255 height 34
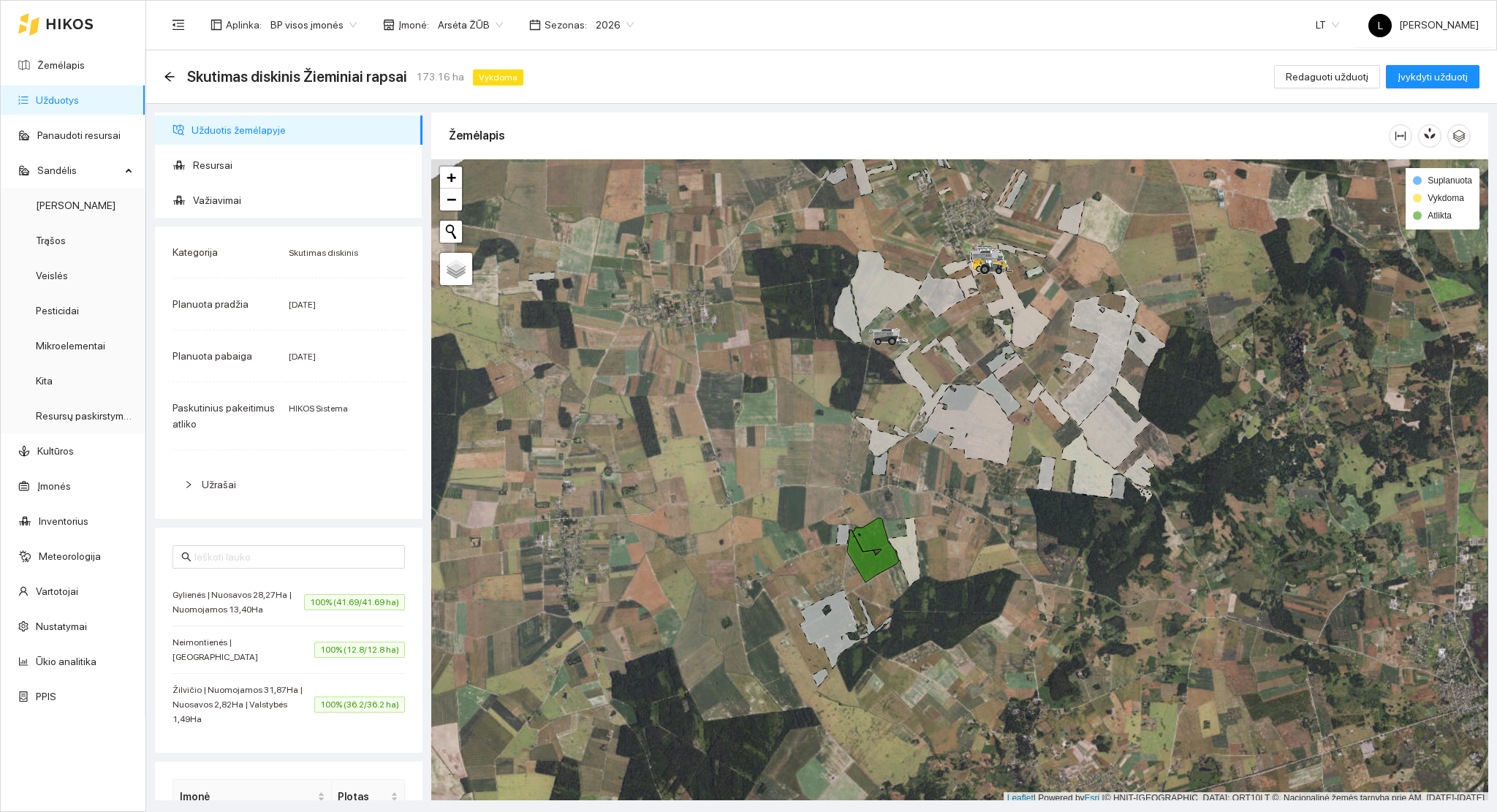
scroll to position [184, 0]
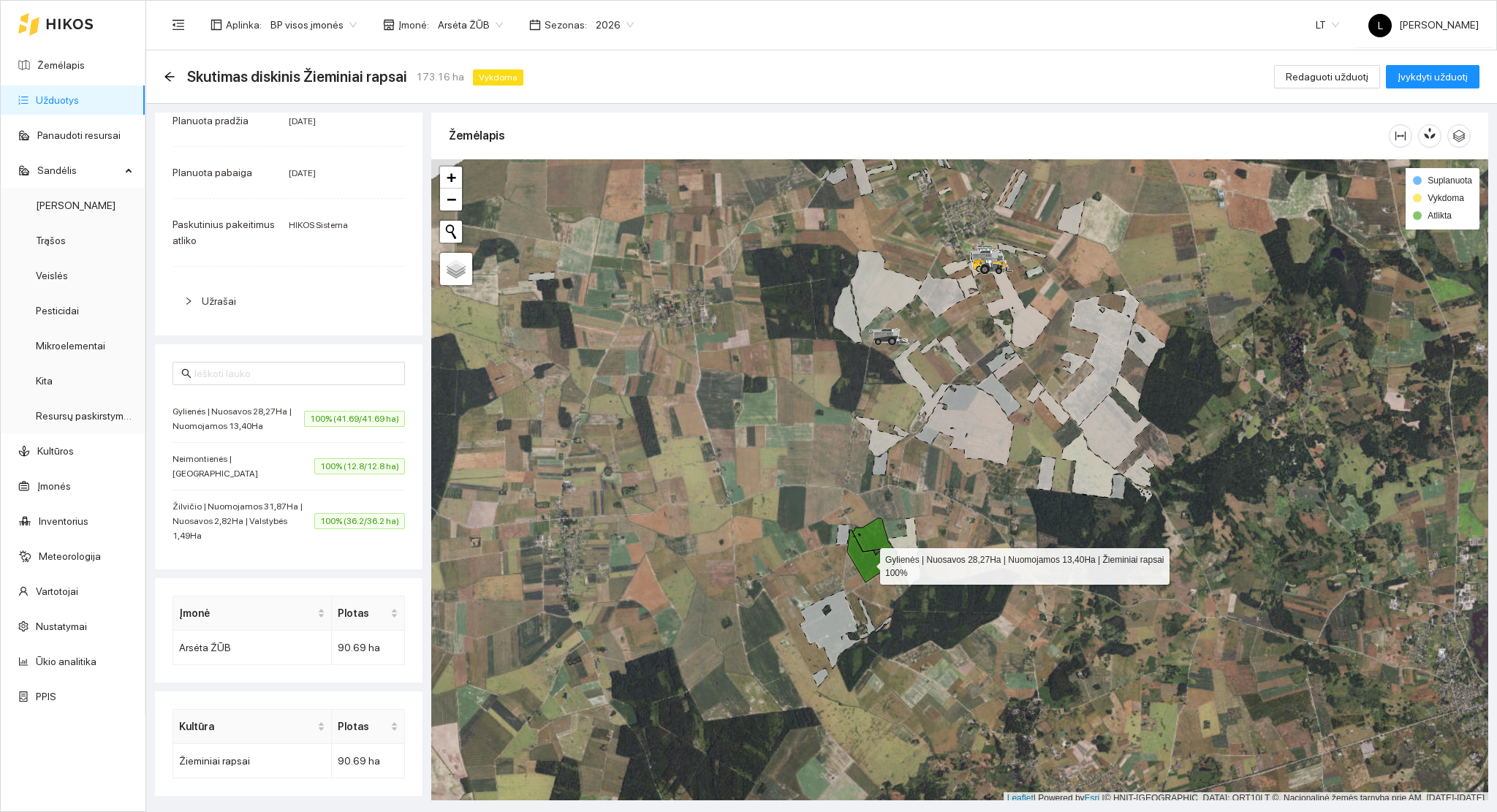
click at [867, 562] on icon at bounding box center [872, 550] width 52 height 64
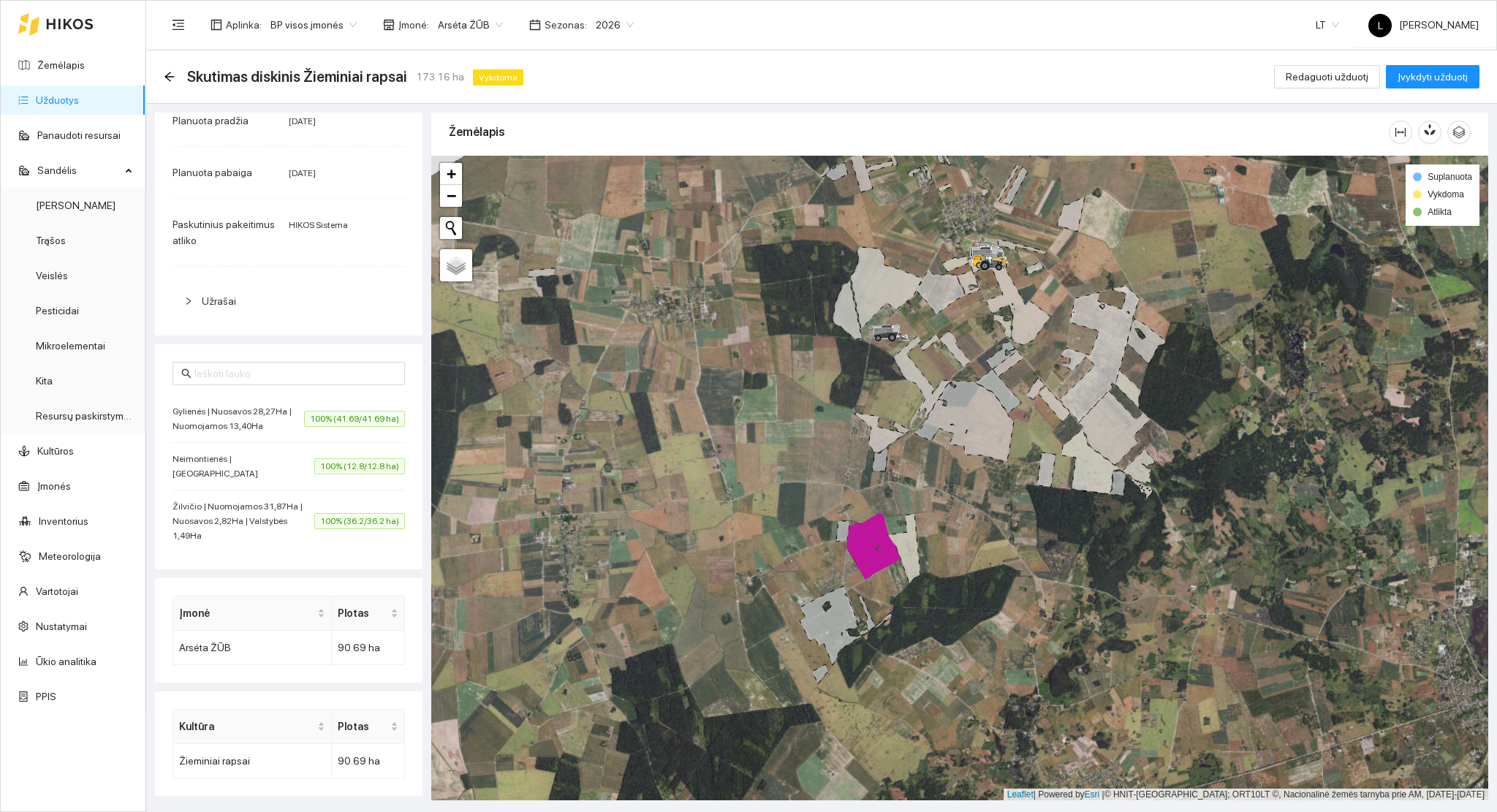
click at [227, 525] on span "Žilvičio | Nuomojamos 31,87Ha | Nuosavos 2,82Ha | Valstybės 1,49Ha" at bounding box center [243, 521] width 141 height 44
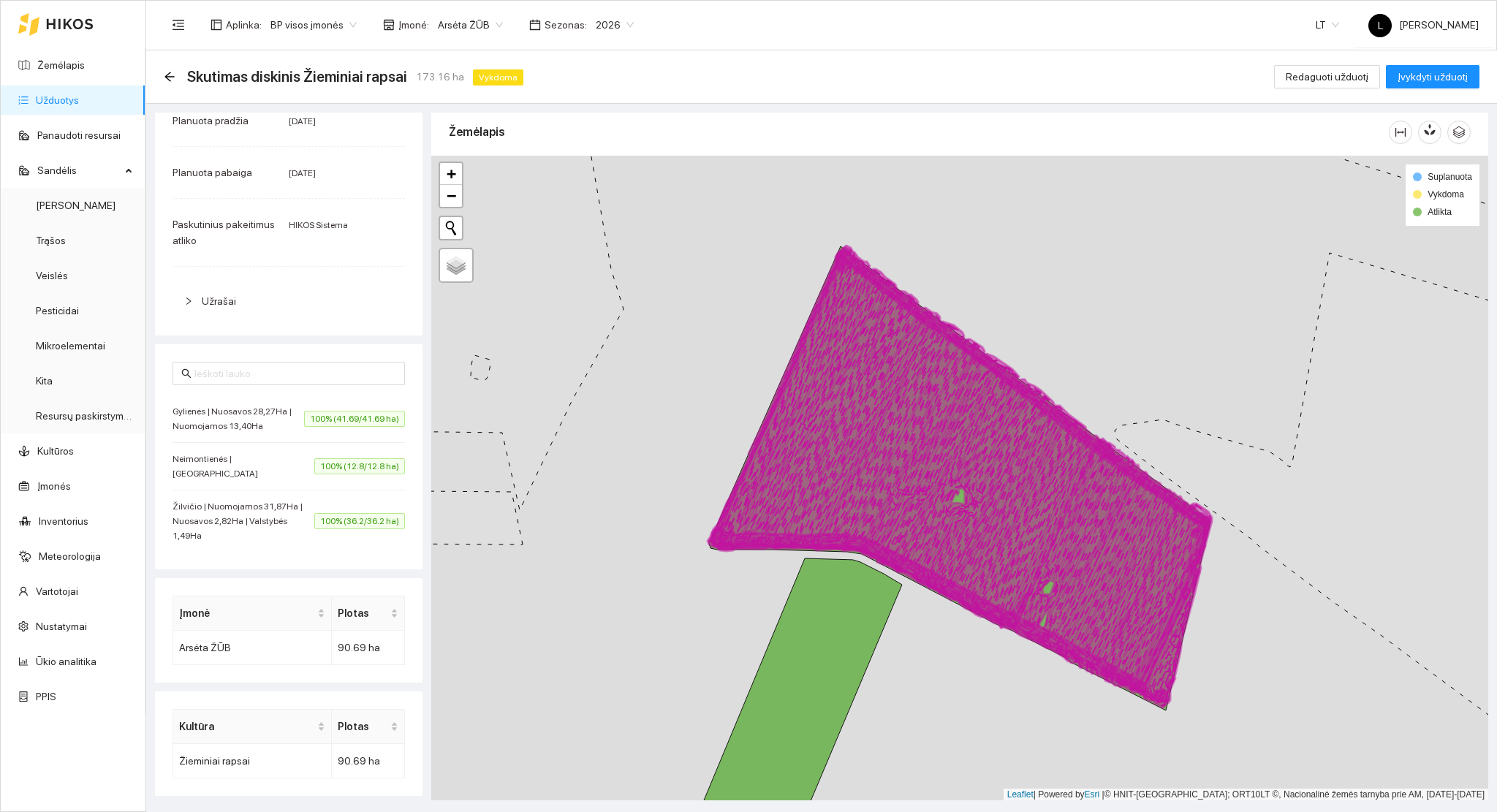
click at [241, 460] on li "Neimontienės | Nuomojama 100% (12.8/12.8 ha)" at bounding box center [288, 466] width 233 height 47
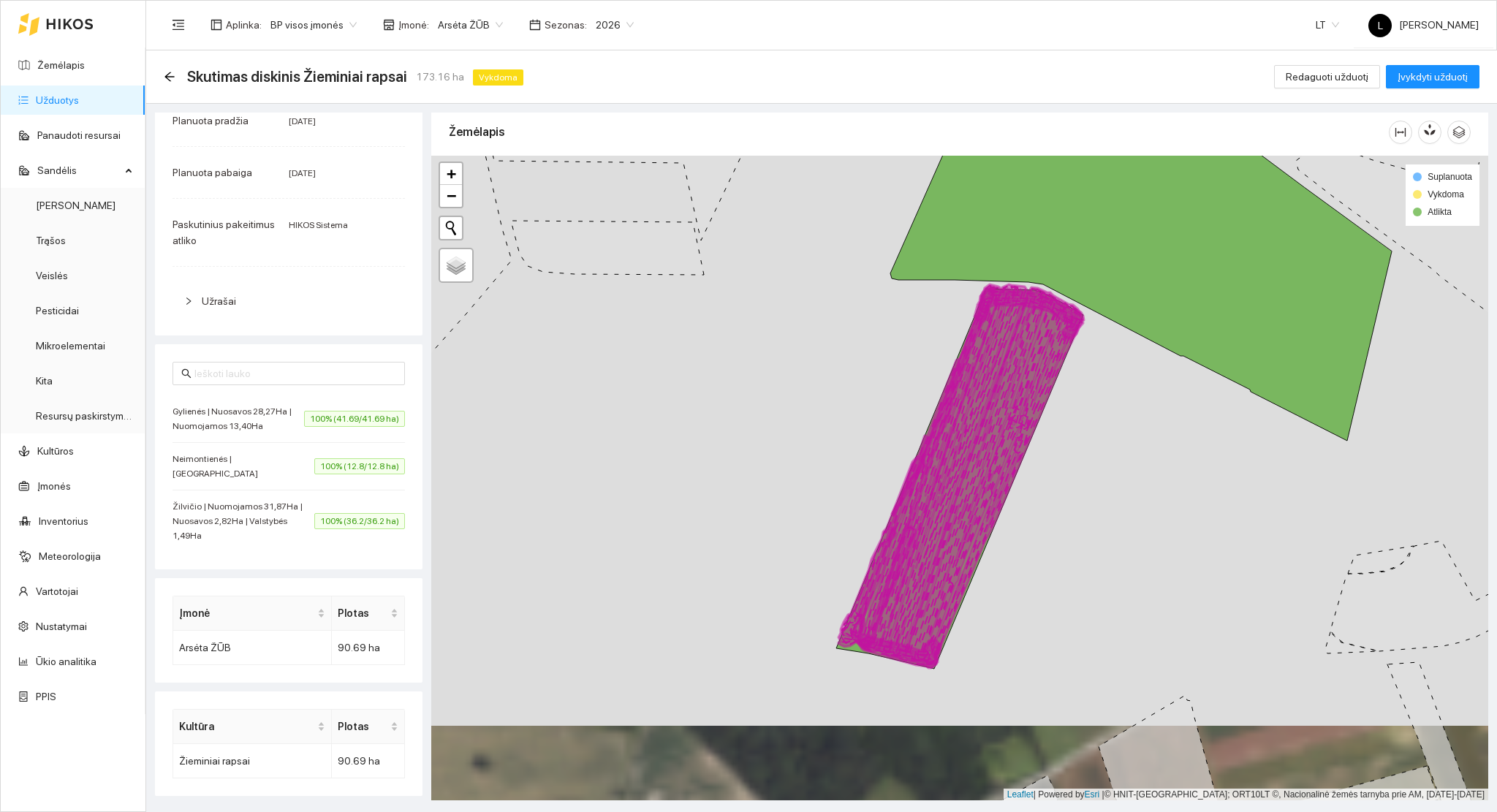
click at [241, 468] on span "Neimontienės | Nuomojama" at bounding box center [243, 465] width 141 height 29
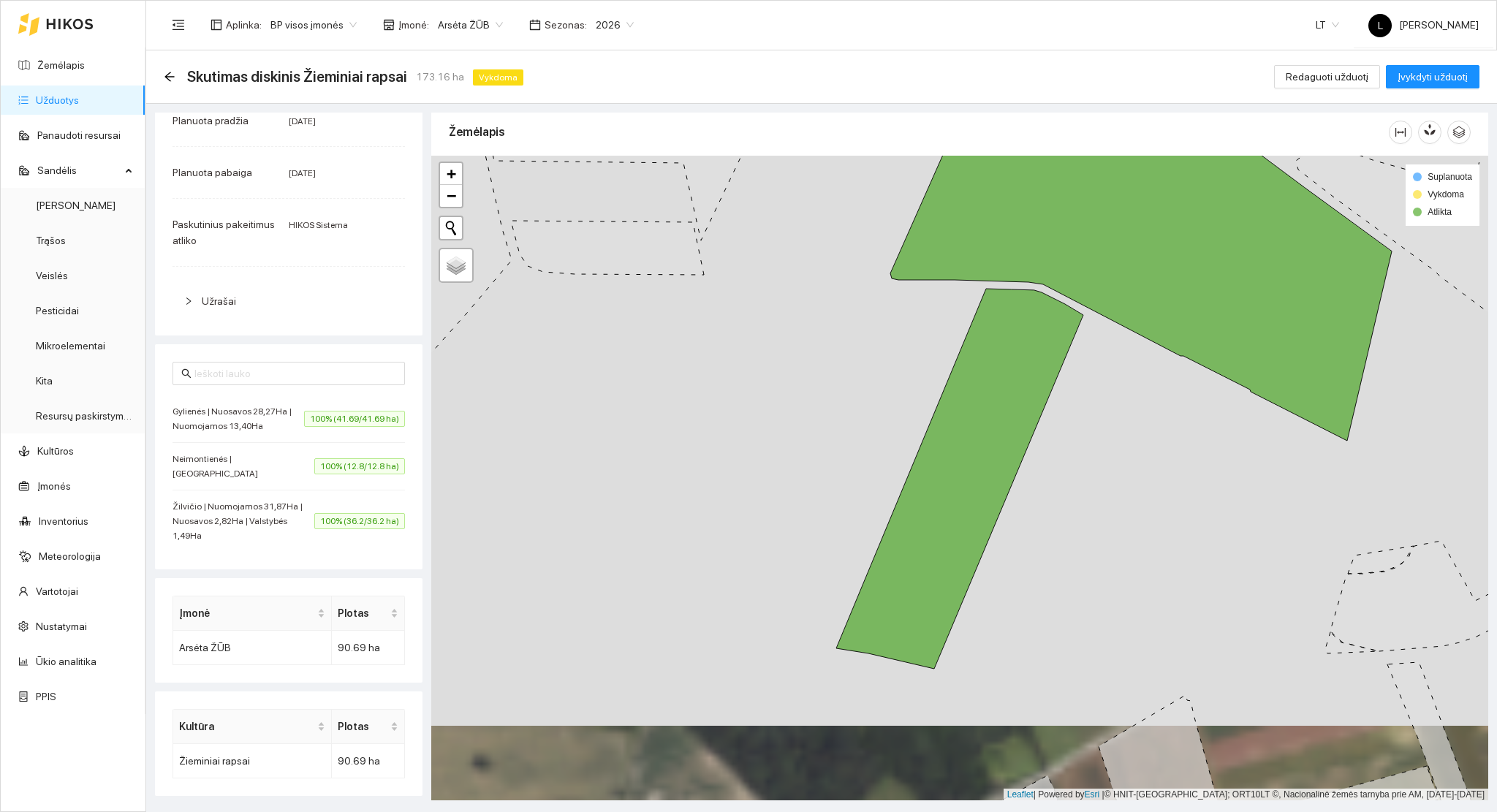
click at [239, 430] on span "Gylienės | Nuosavos 28,27Ha | Nuomojamos 13,40Ha" at bounding box center [238, 418] width 132 height 29
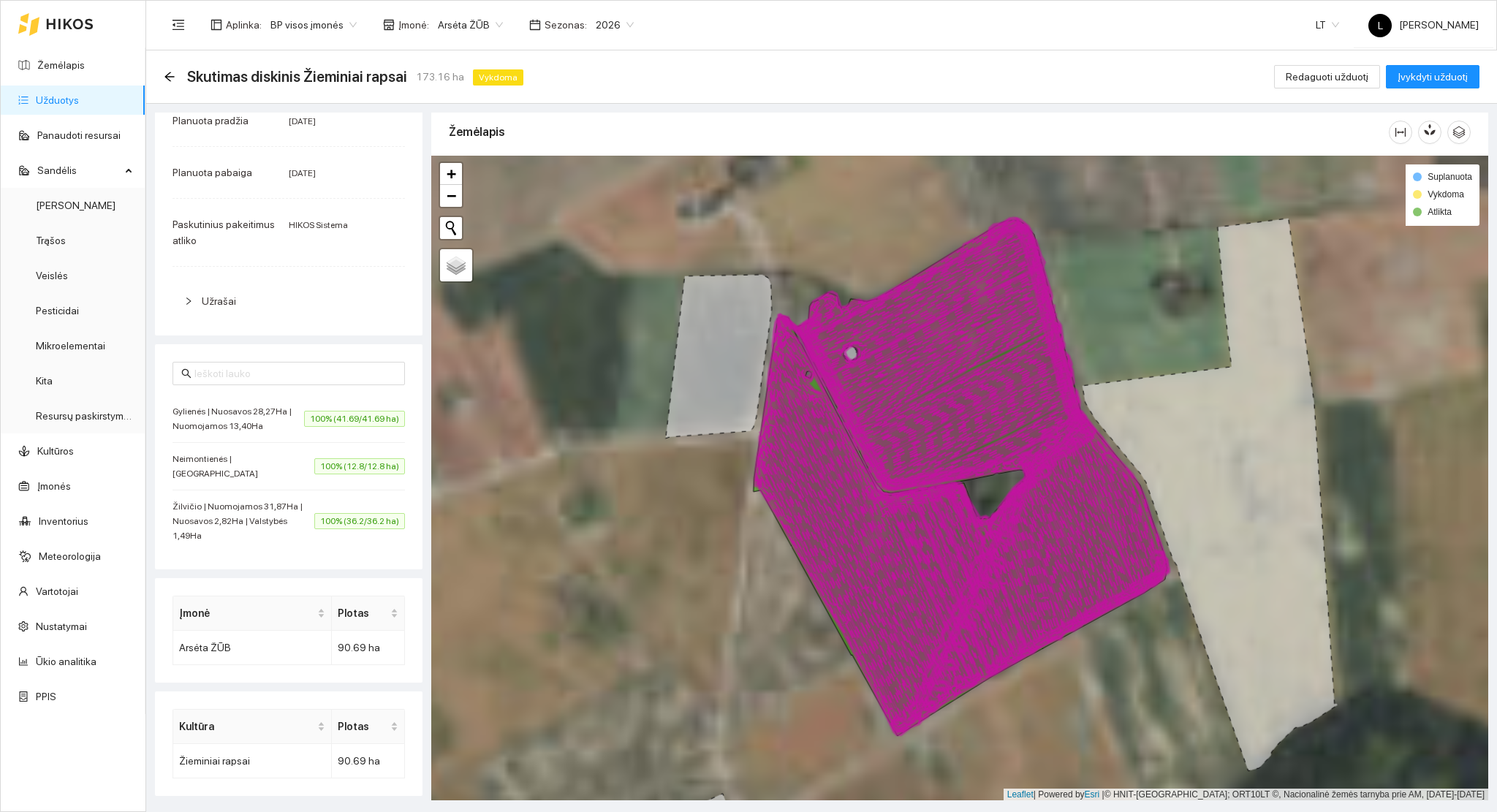
click at [239, 470] on span "Neimontienės | Nuomojama" at bounding box center [243, 465] width 141 height 29
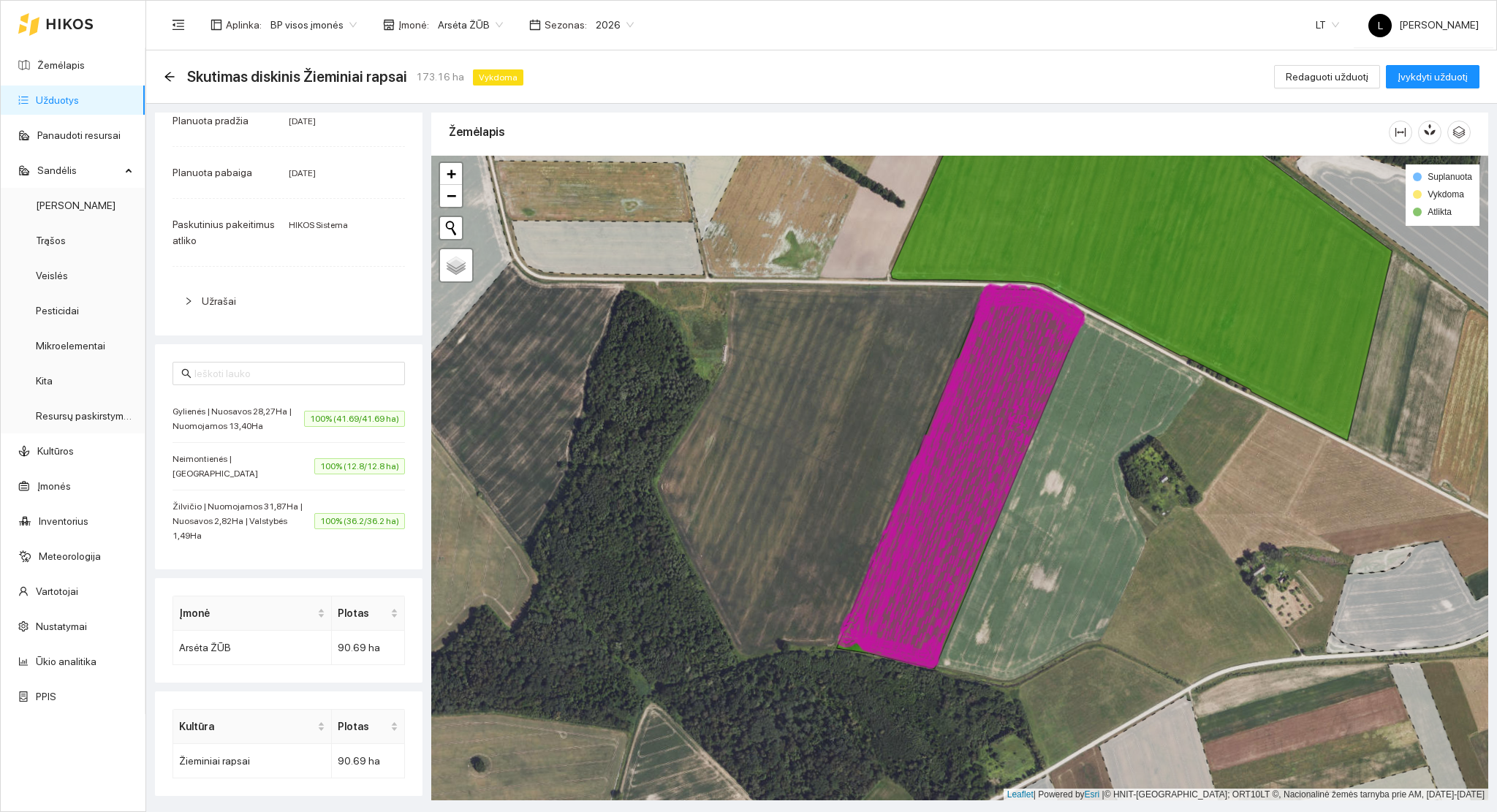
click at [252, 526] on span "Žilvičio | Nuomojamos 31,87Ha | Nuosavos 2,82Ha | Valstybės 1,49Ha" at bounding box center [243, 521] width 141 height 44
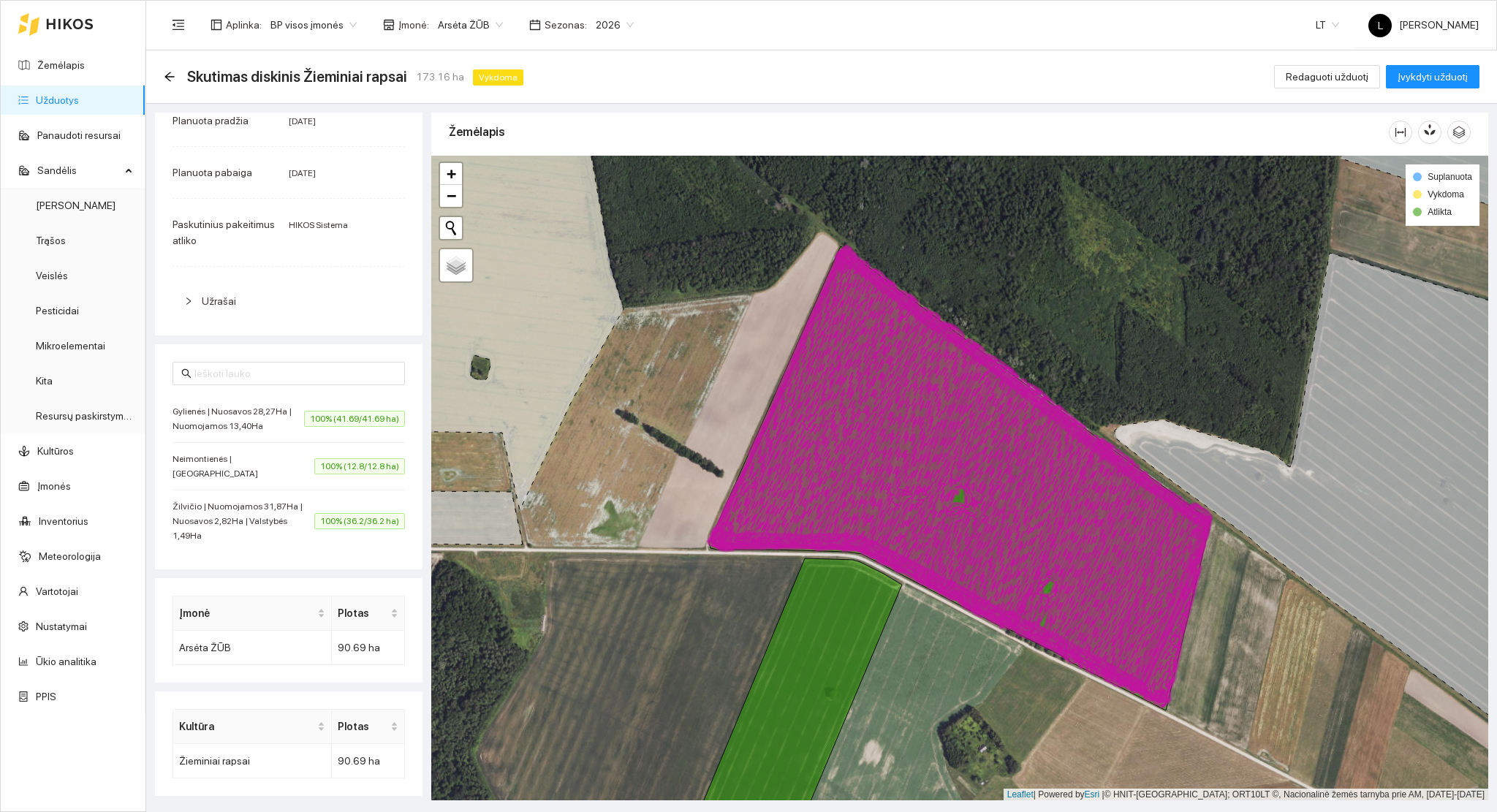
click at [243, 467] on span "Neimontienės | Nuomojama" at bounding box center [243, 465] width 141 height 29
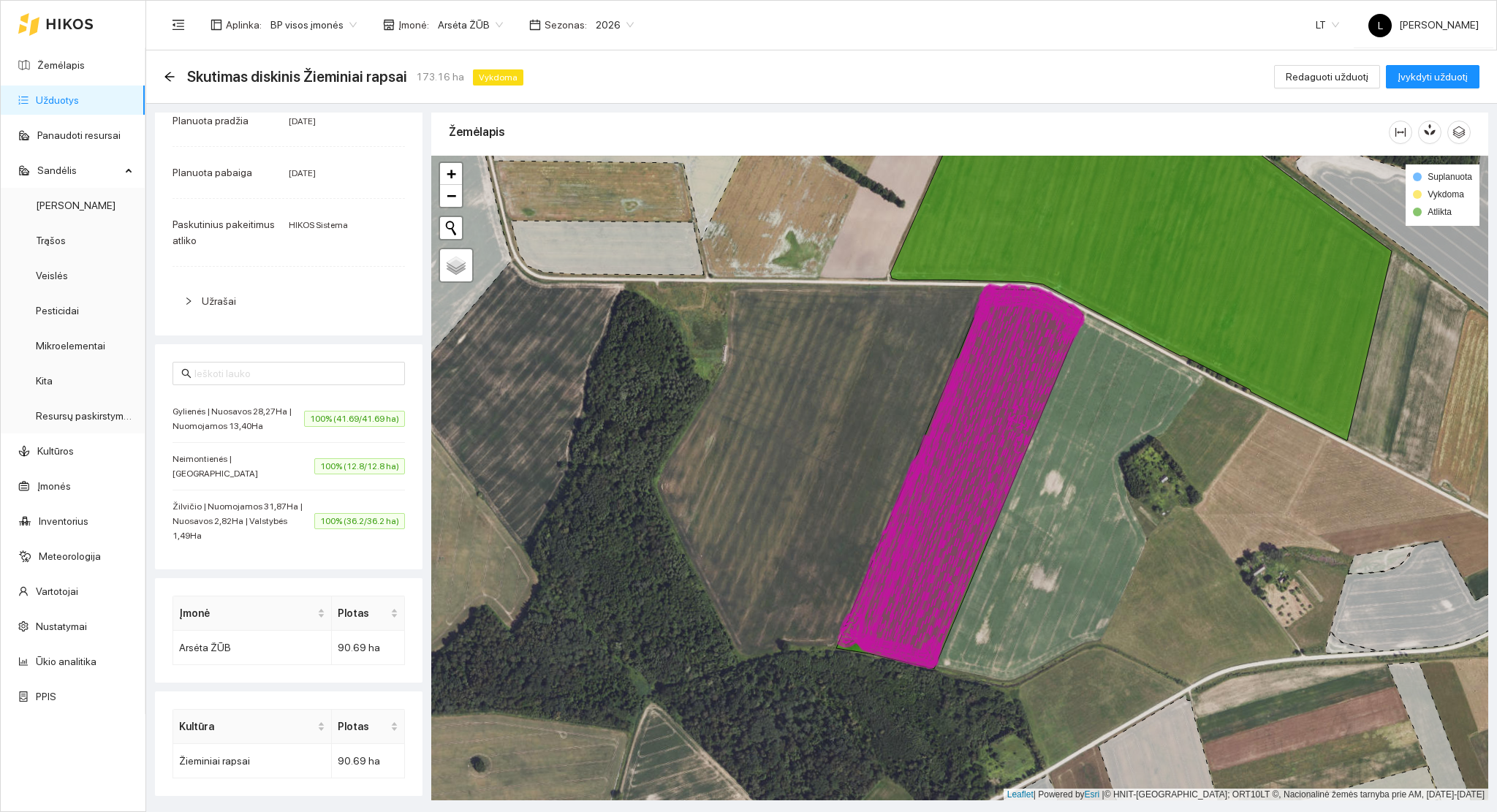
click at [243, 433] on span "Gylienės | Nuosavos 28,27Ha | Nuomojamos 13,40Ha" at bounding box center [238, 418] width 132 height 29
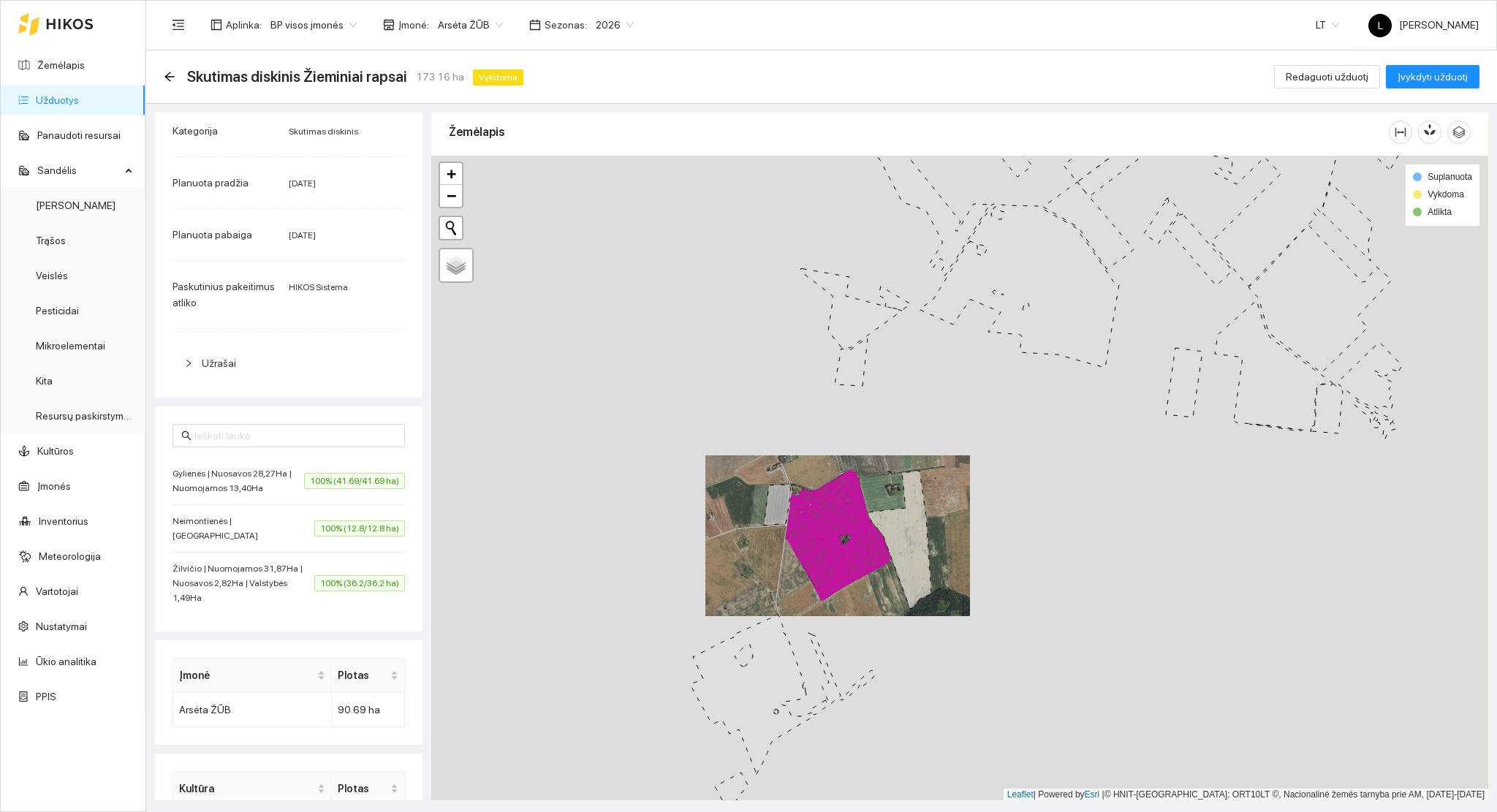
scroll to position [87, 0]
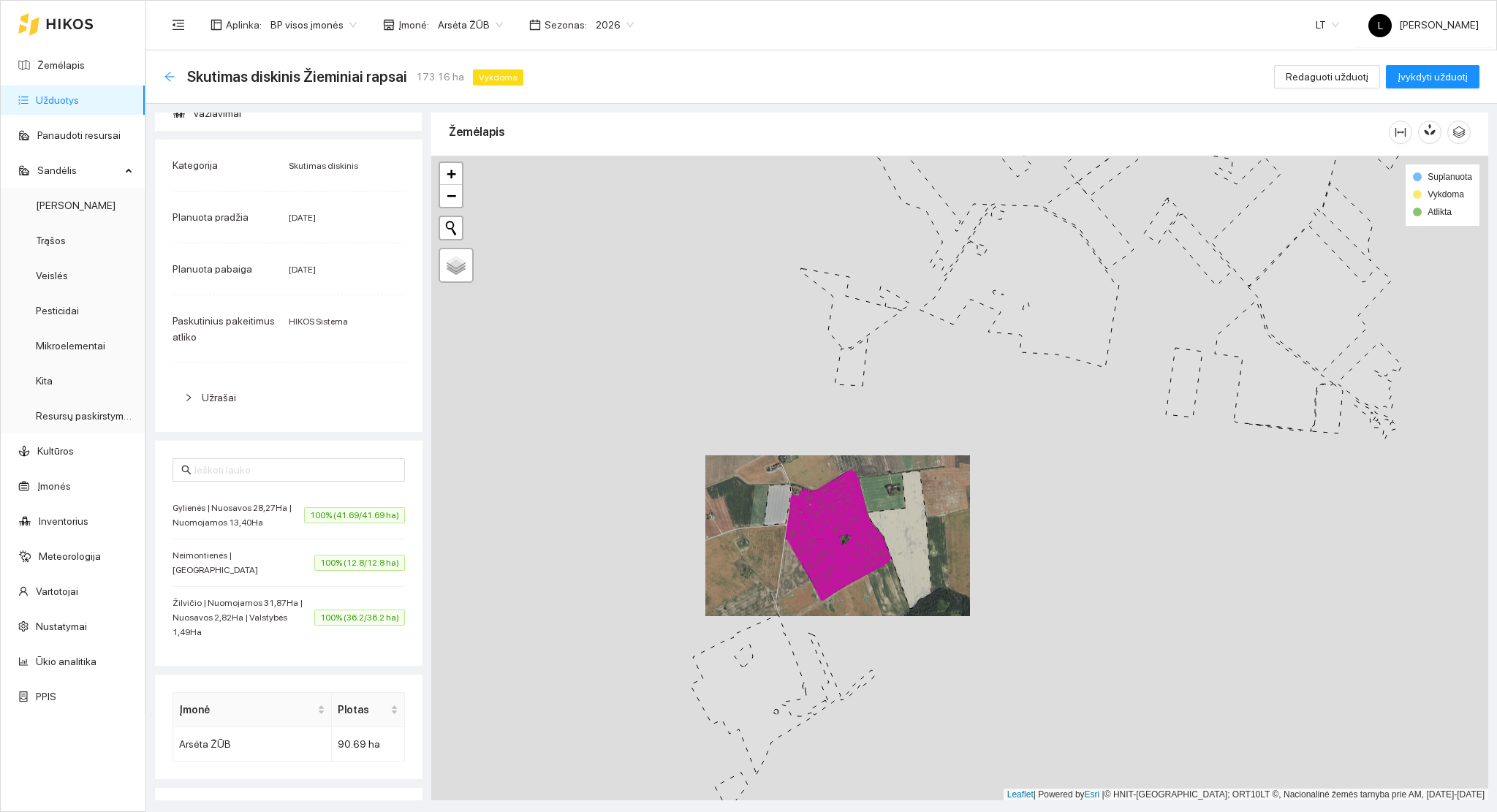
click at [165, 73] on icon "arrow-left" at bounding box center [170, 76] width 11 height 11
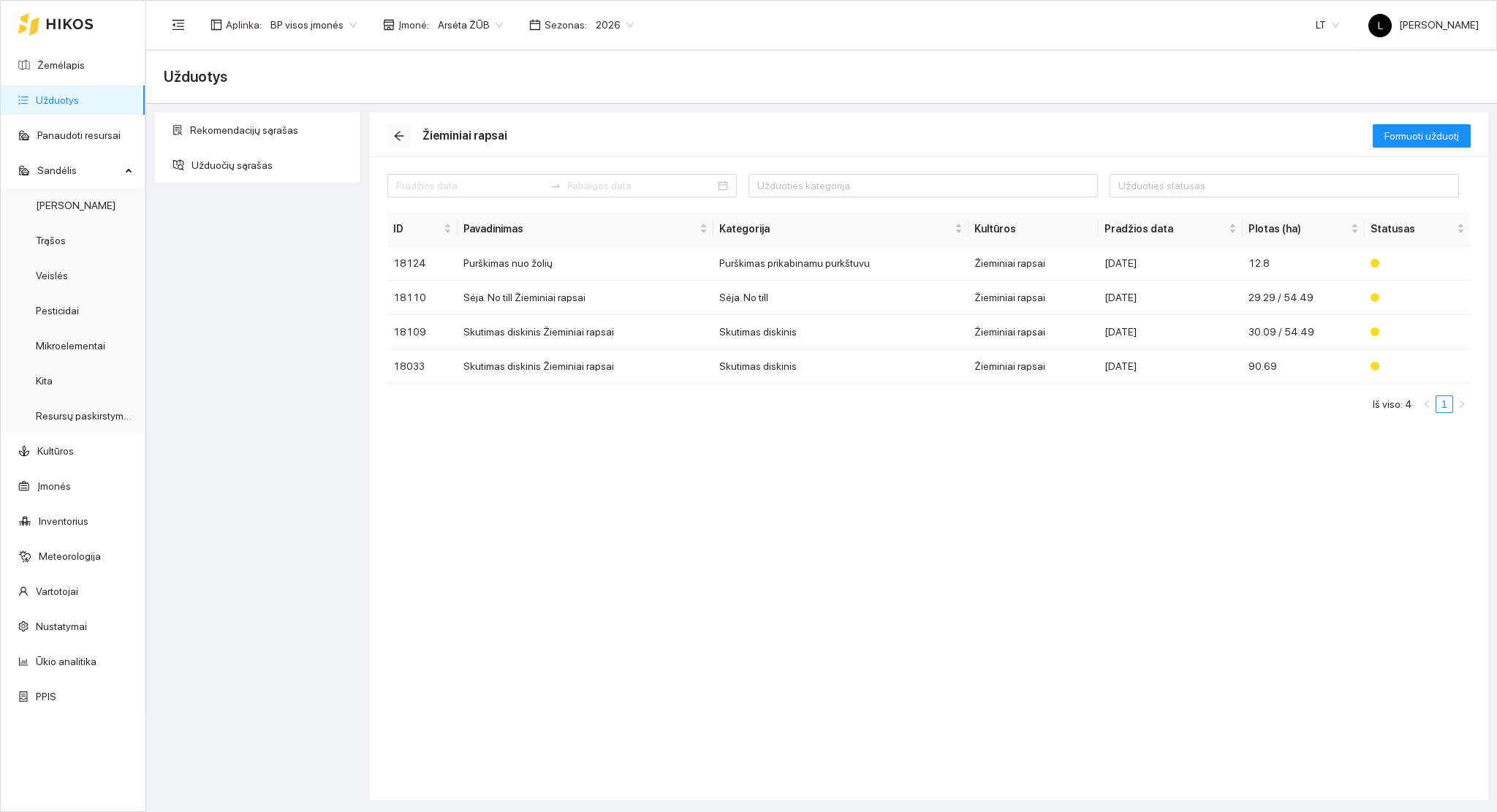
click at [396, 132] on icon "arrow-left" at bounding box center [399, 136] width 11 height 11
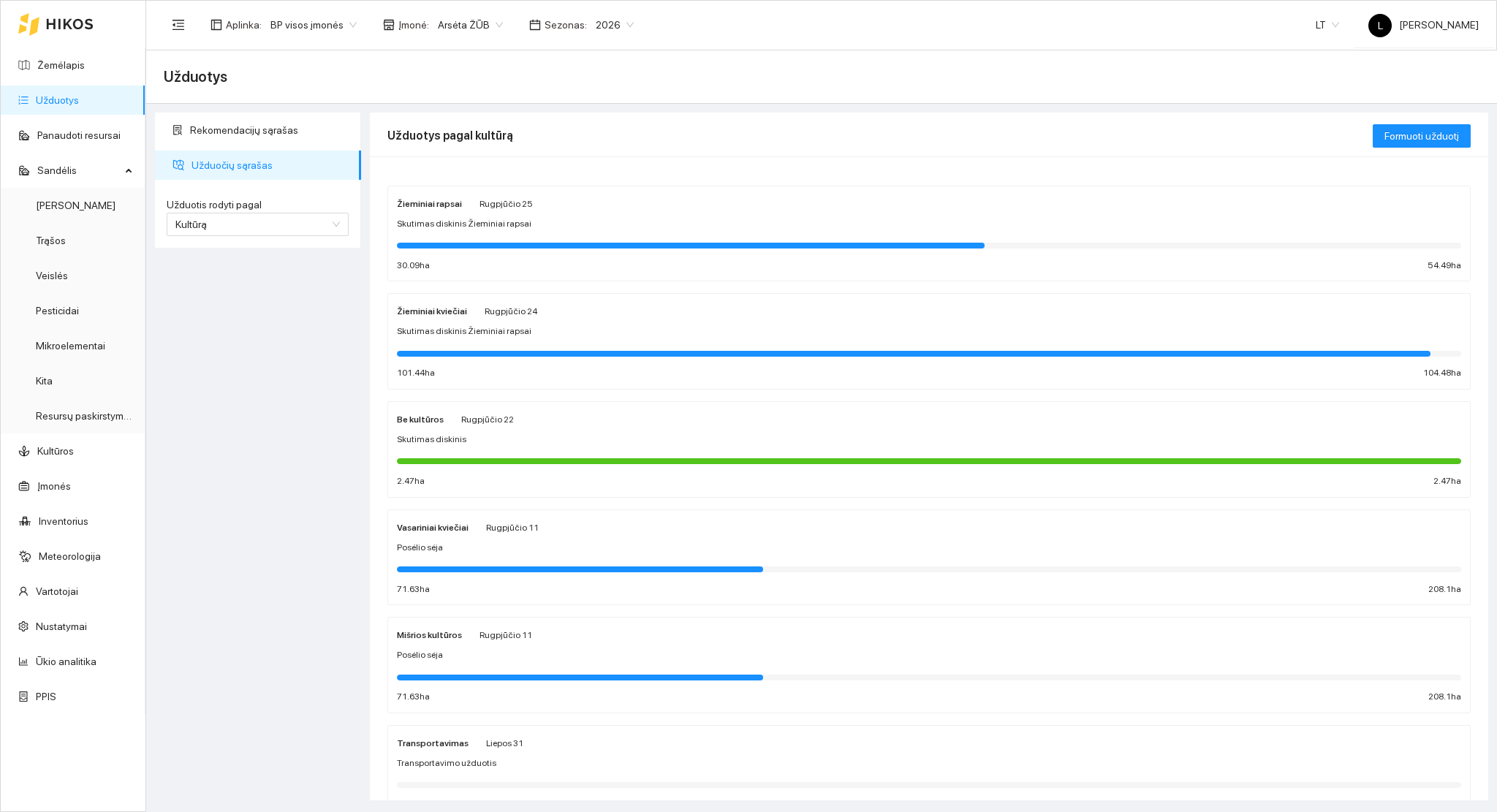
click at [507, 348] on div at bounding box center [928, 351] width 1064 height 16
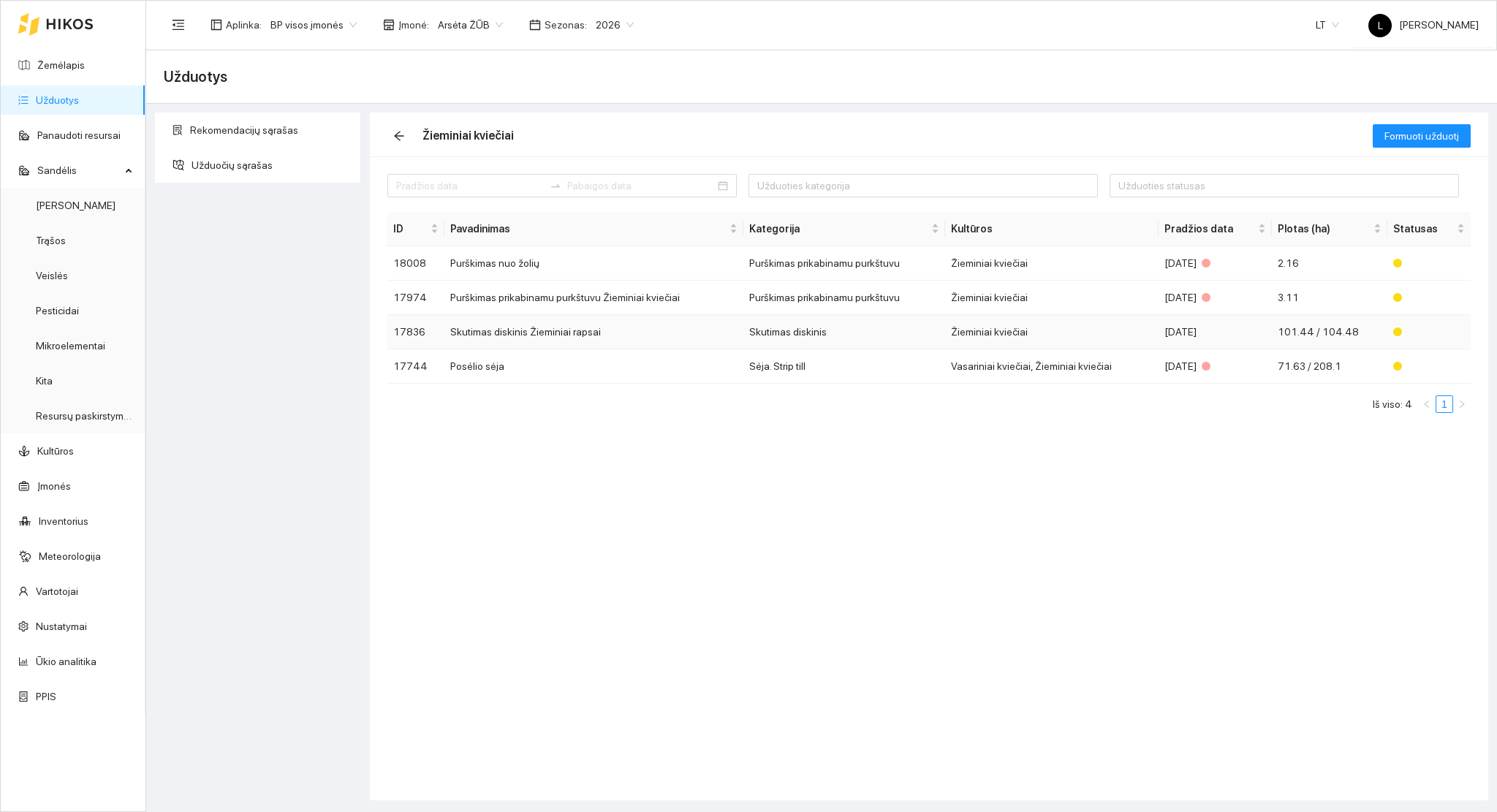
click at [528, 338] on td "Skutimas diskinis Žieminiai rapsai" at bounding box center [594, 332] width 299 height 34
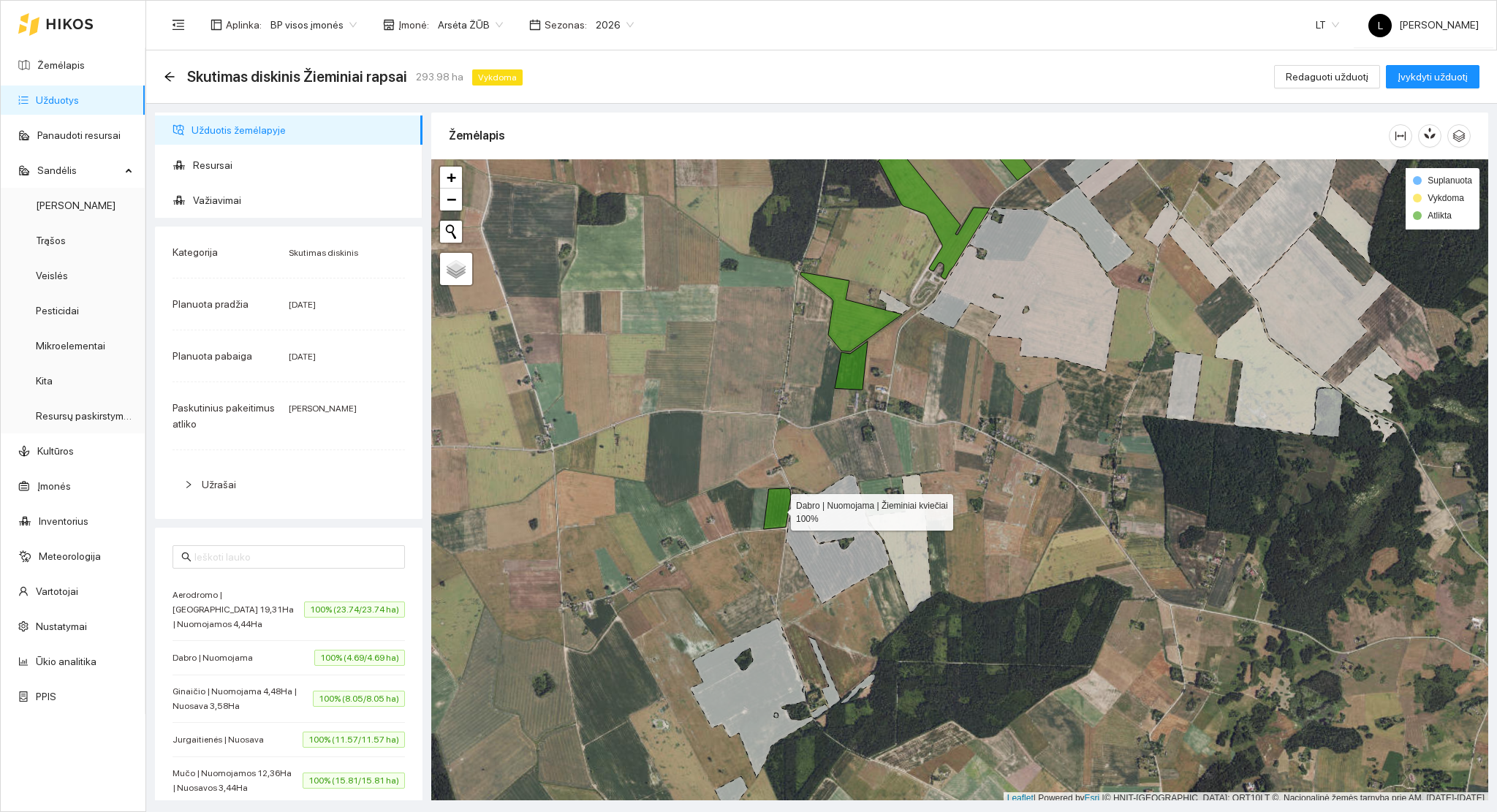
click at [780, 512] on icon at bounding box center [777, 508] width 27 height 41
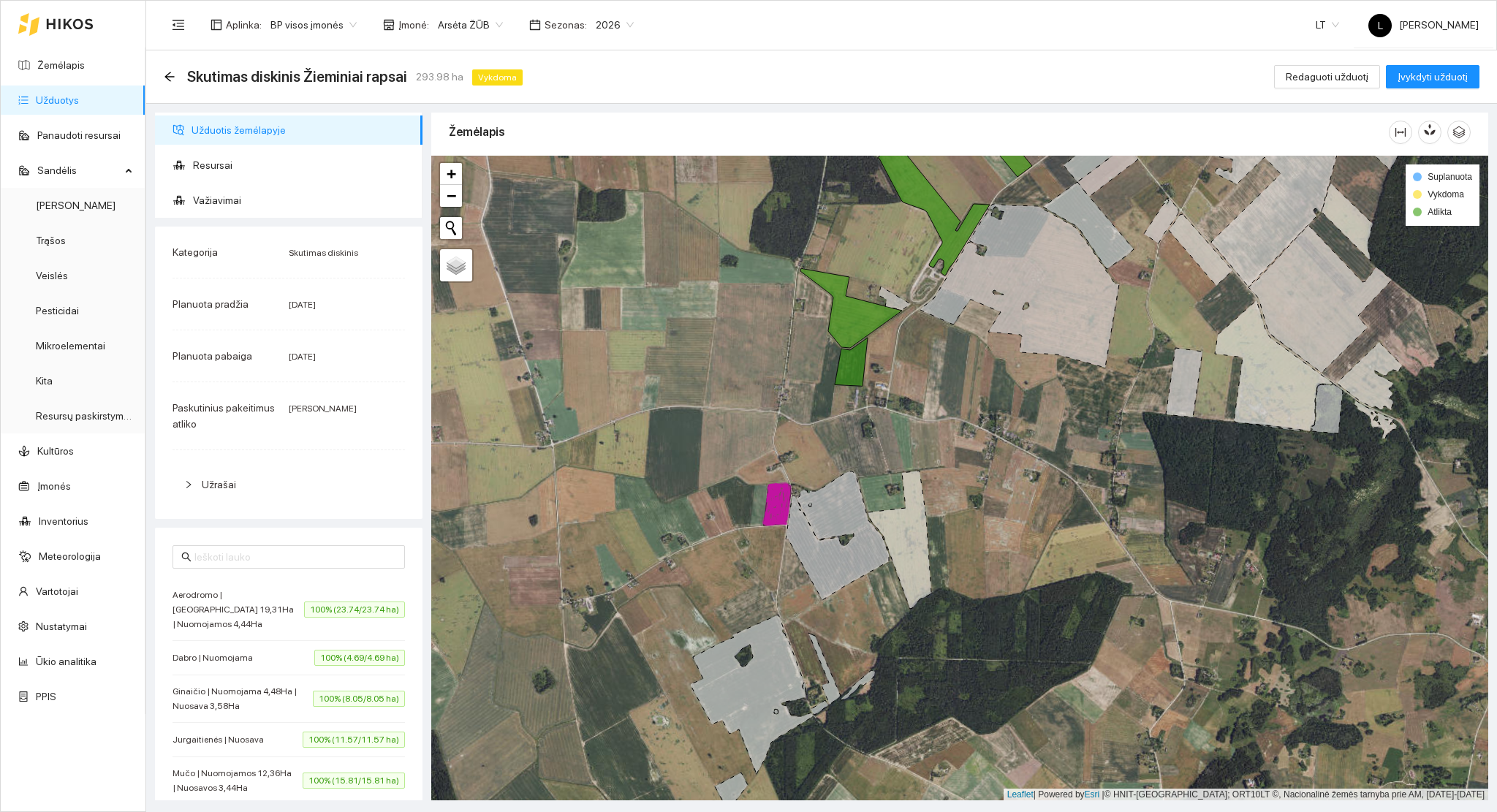
click at [786, 508] on icon at bounding box center [782, 503] width 15 height 41
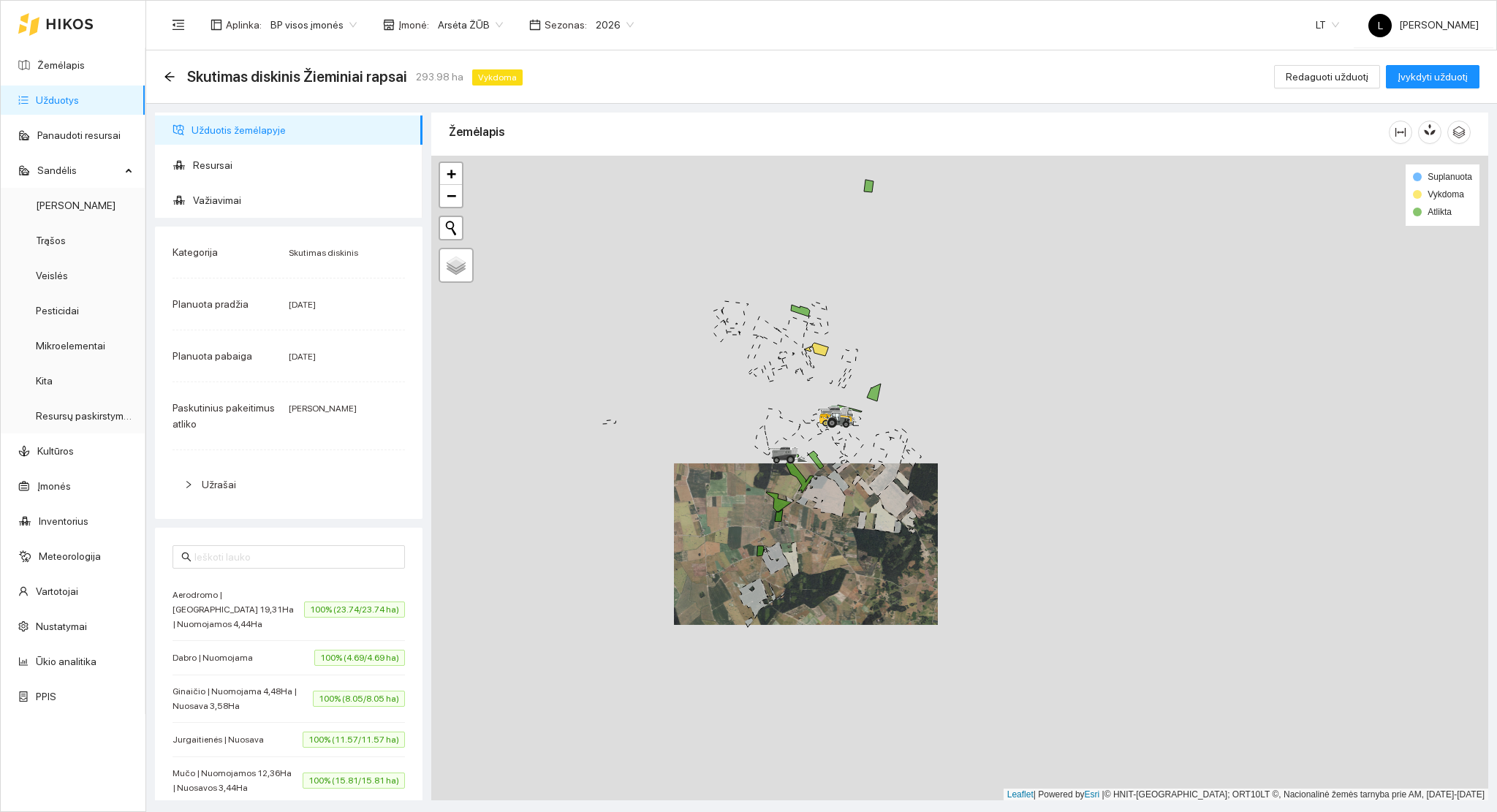
drag, startPoint x: 881, startPoint y: 493, endPoint x: 846, endPoint y: 542, distance: 60.2
click at [847, 542] on div at bounding box center [960, 478] width 1057 height 645
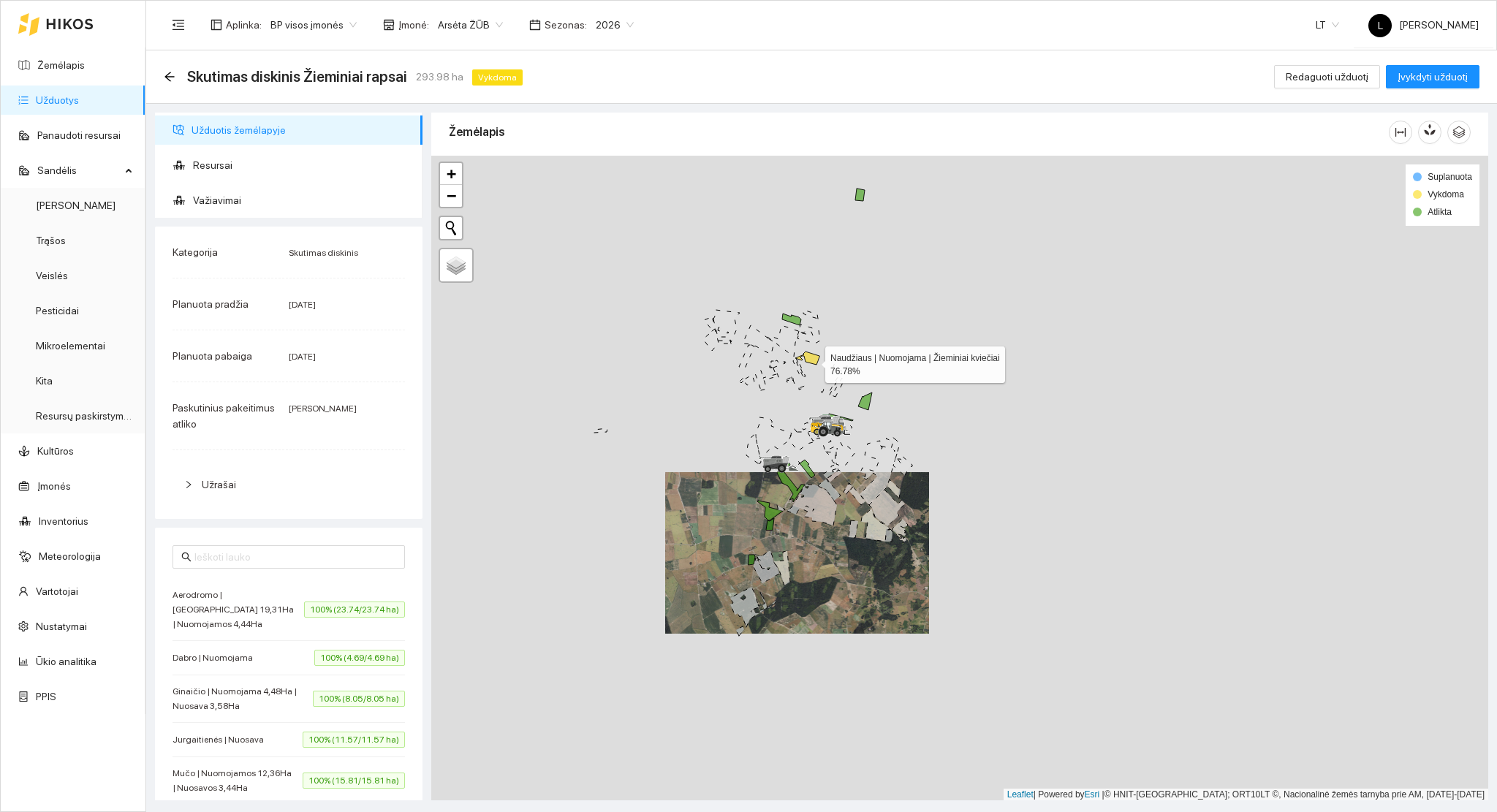
click at [812, 360] on icon at bounding box center [807, 358] width 24 height 13
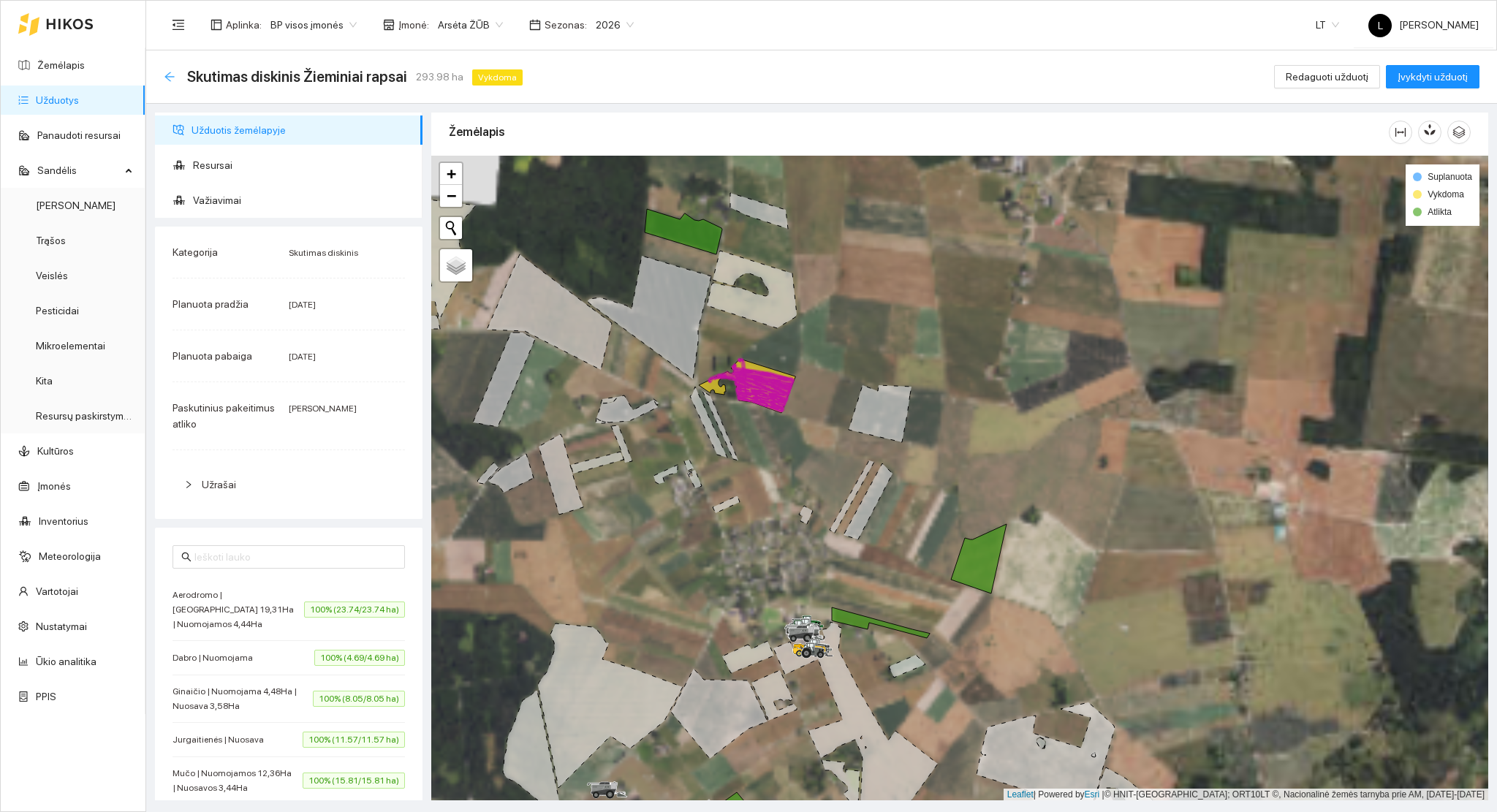
click at [168, 74] on icon "arrow-left" at bounding box center [170, 76] width 11 height 11
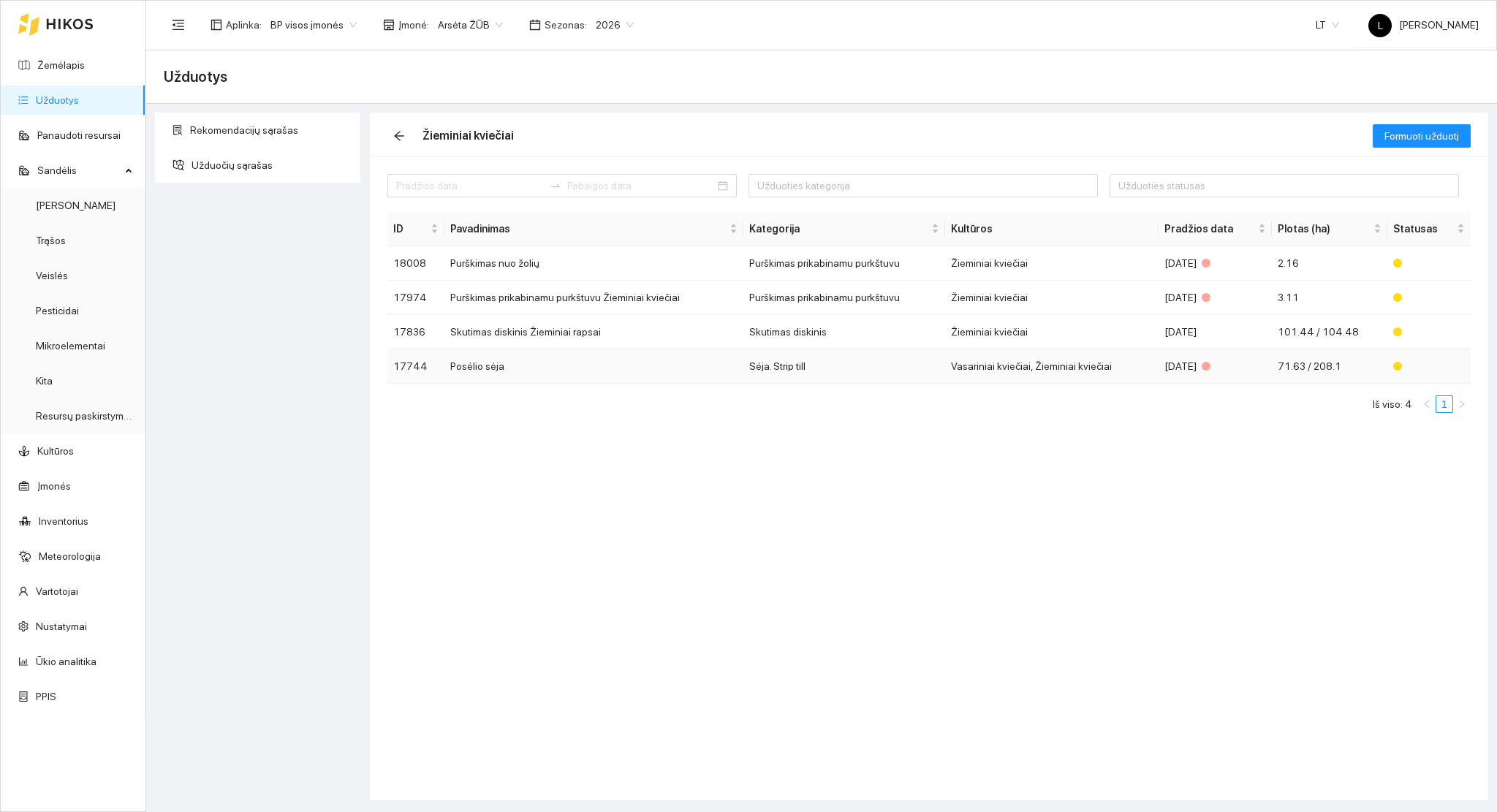
click at [641, 363] on td "Posėlio sėja" at bounding box center [594, 366] width 299 height 34
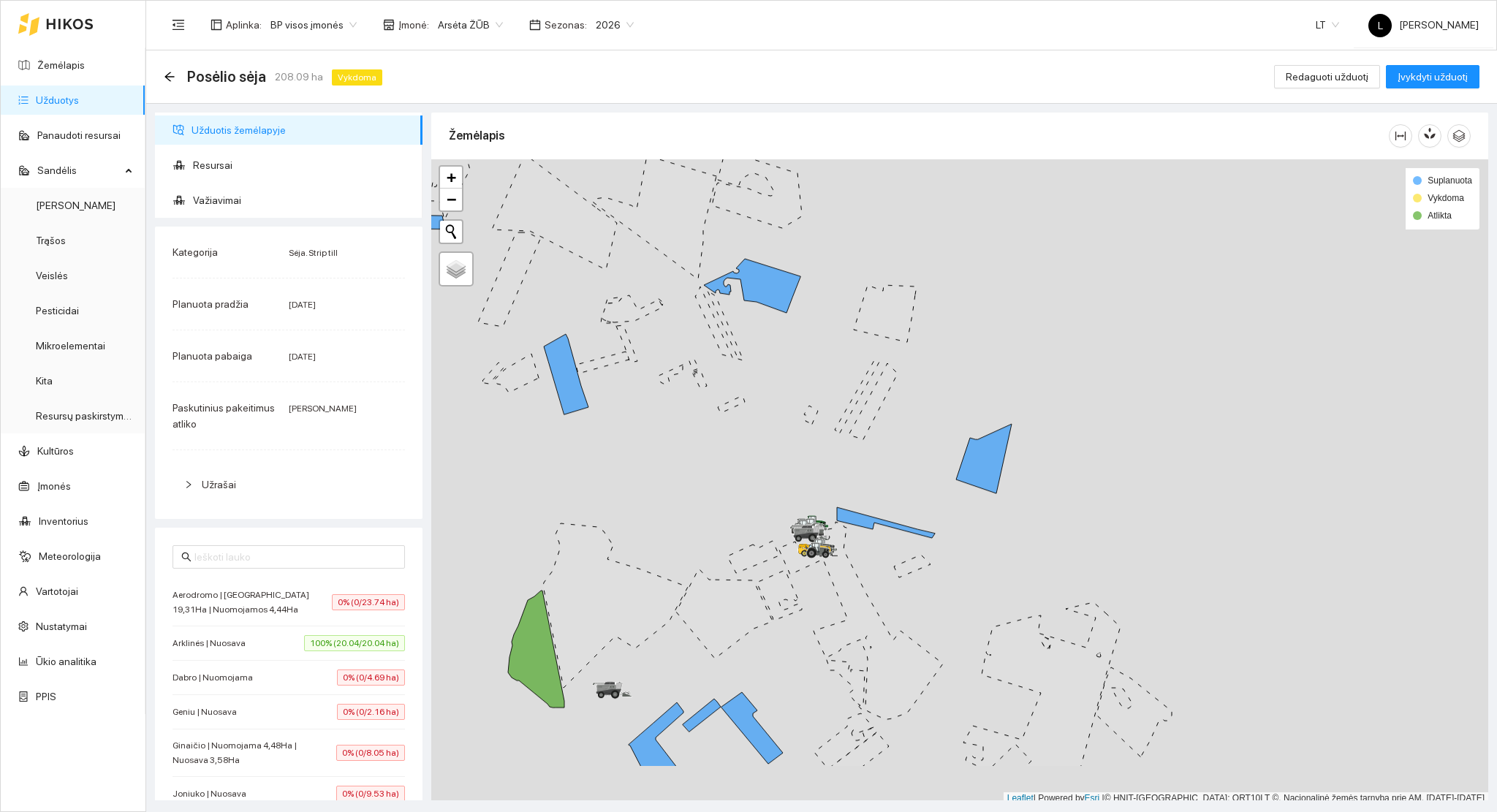
scroll to position [4, 0]
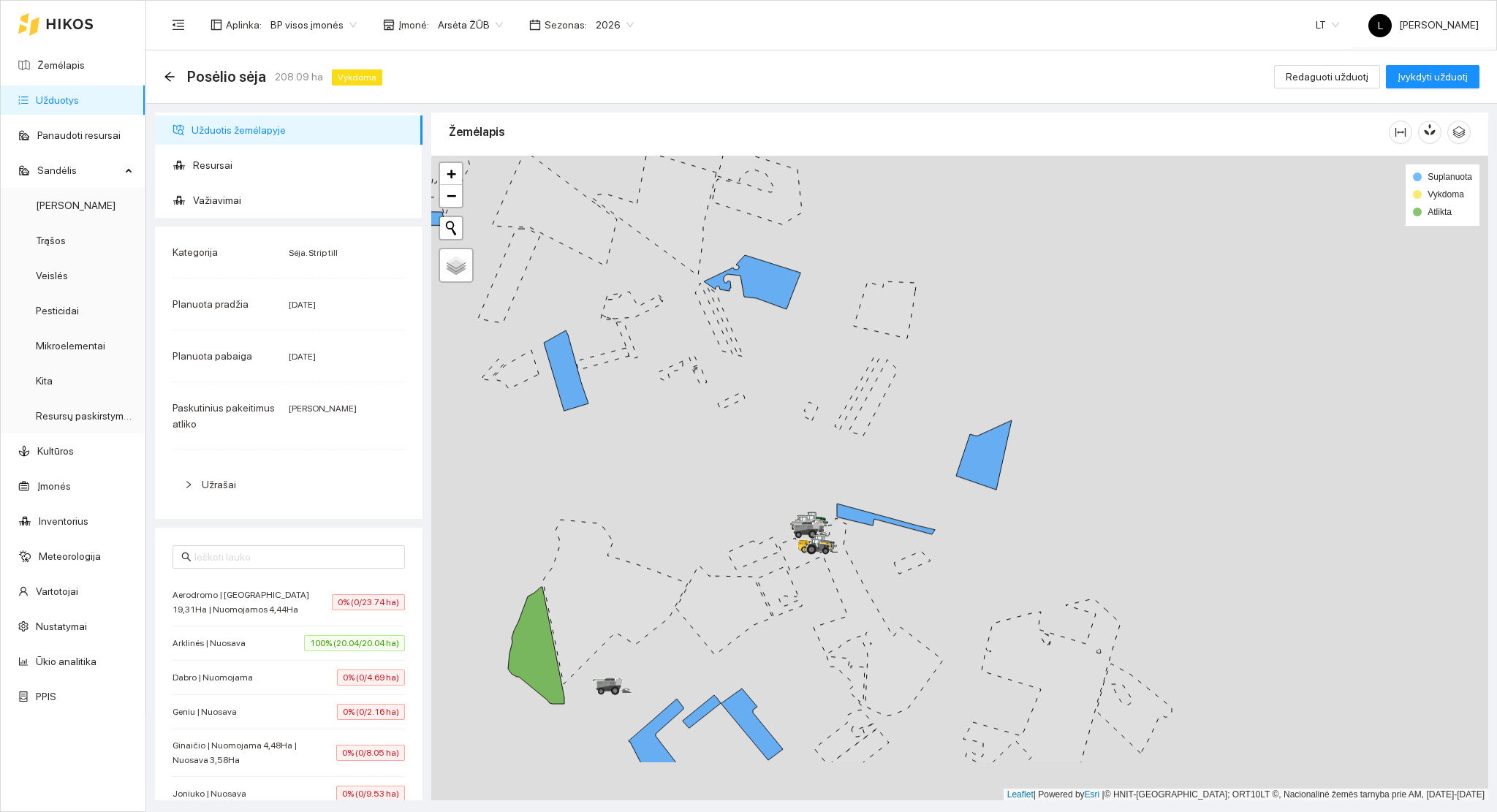
drag, startPoint x: 664, startPoint y: 533, endPoint x: 775, endPoint y: 152, distance: 396.8
click at [775, 147] on div "Žemėlapis" at bounding box center [960, 453] width 1057 height 688
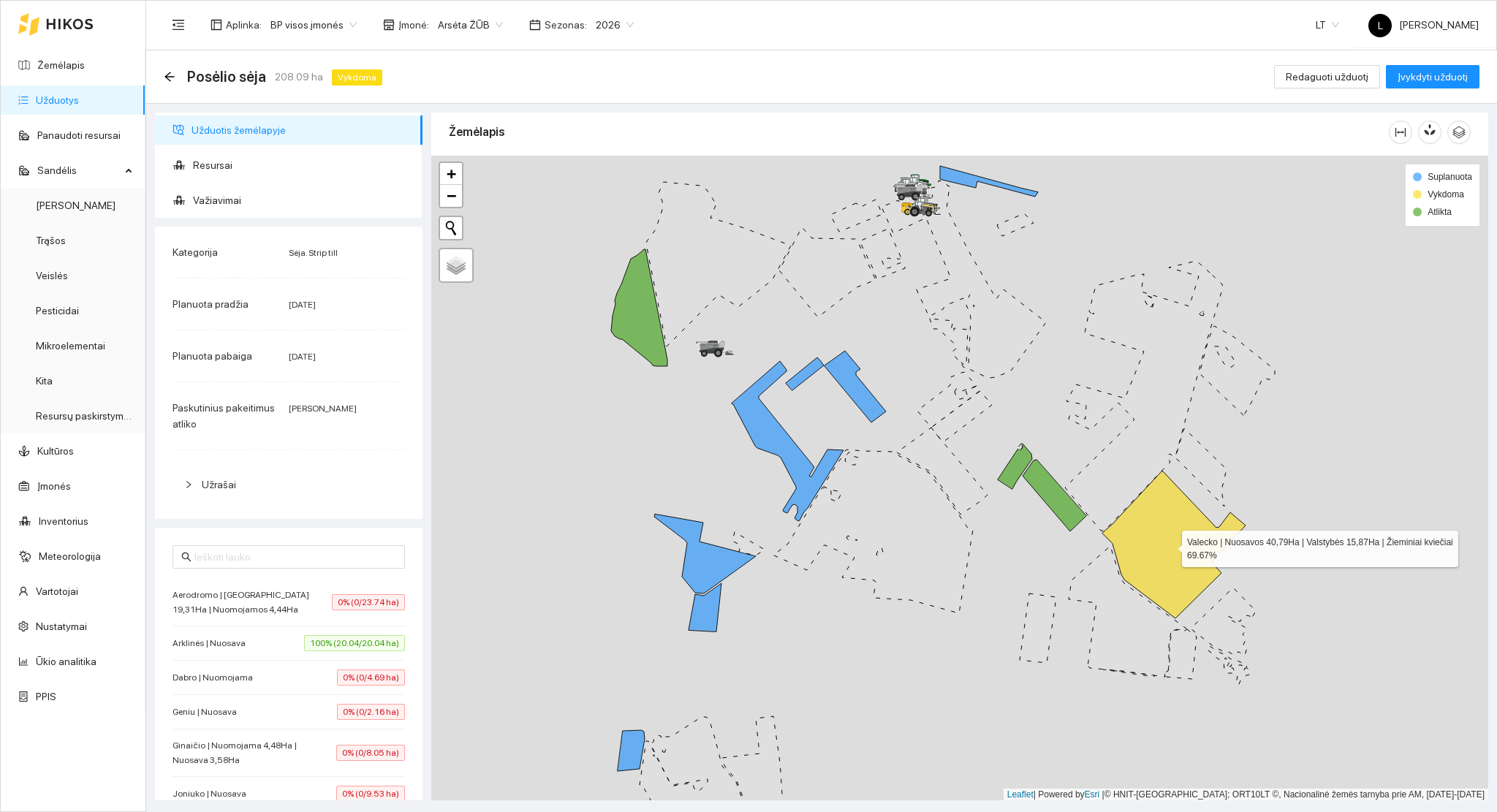
click at [1191, 565] on icon at bounding box center [1174, 544] width 143 height 148
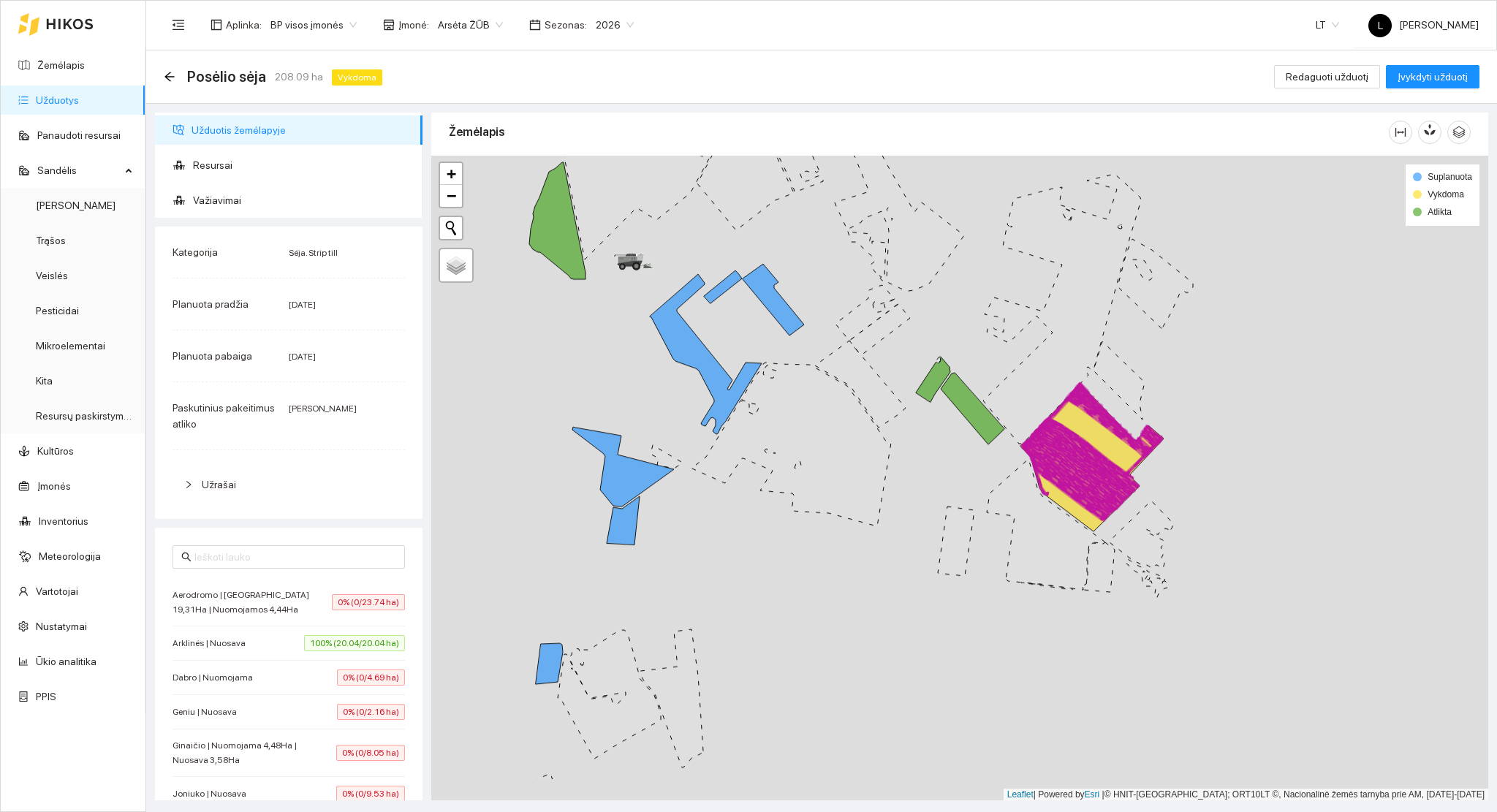
drag, startPoint x: 1070, startPoint y: 572, endPoint x: 899, endPoint y: 448, distance: 211.2
click at [986, 459] on icon at bounding box center [1045, 524] width 118 height 131
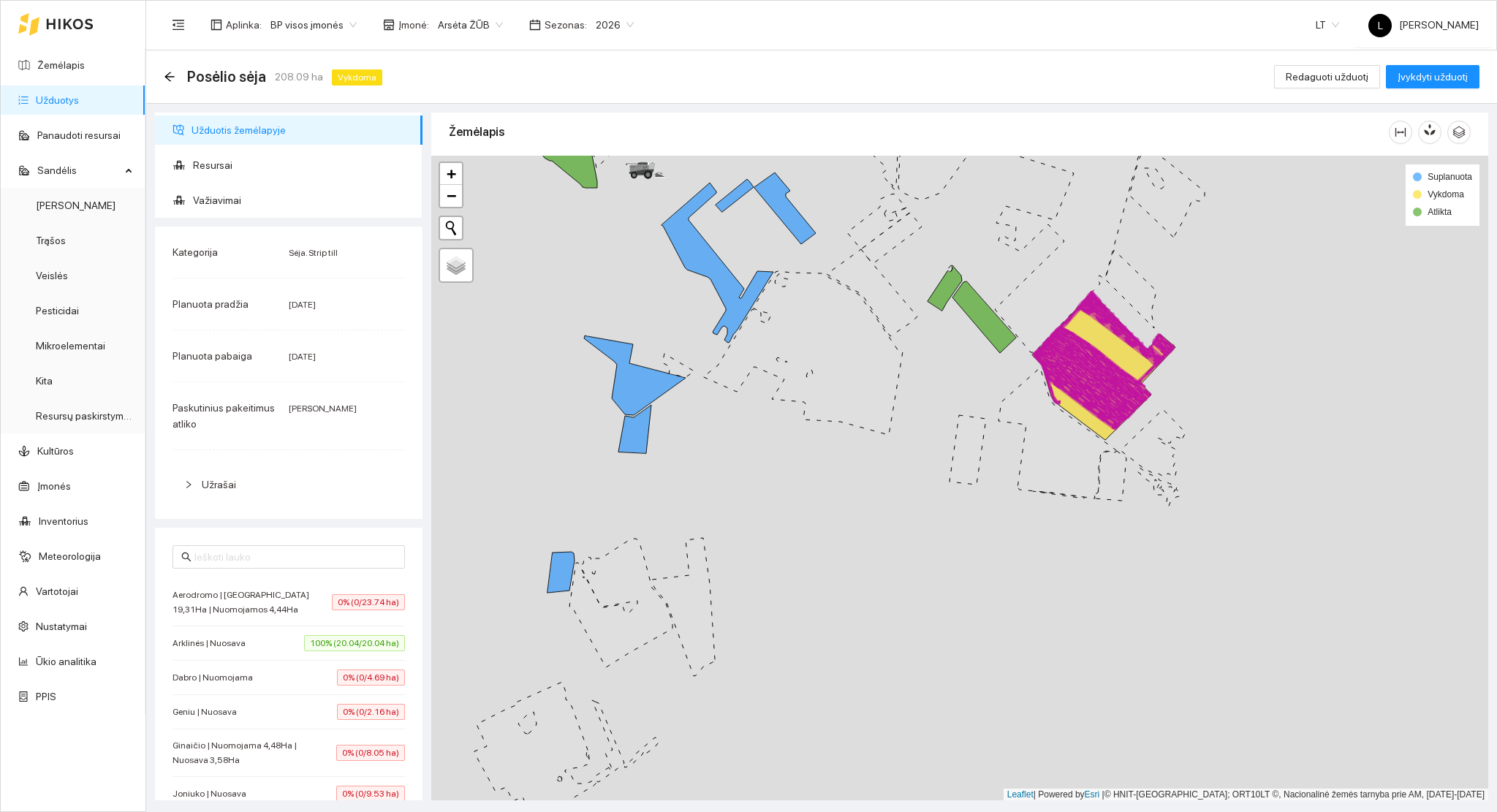
drag, startPoint x: 874, startPoint y: 483, endPoint x: 1060, endPoint y: 430, distance: 193.4
click at [1060, 430] on div at bounding box center [960, 478] width 1057 height 645
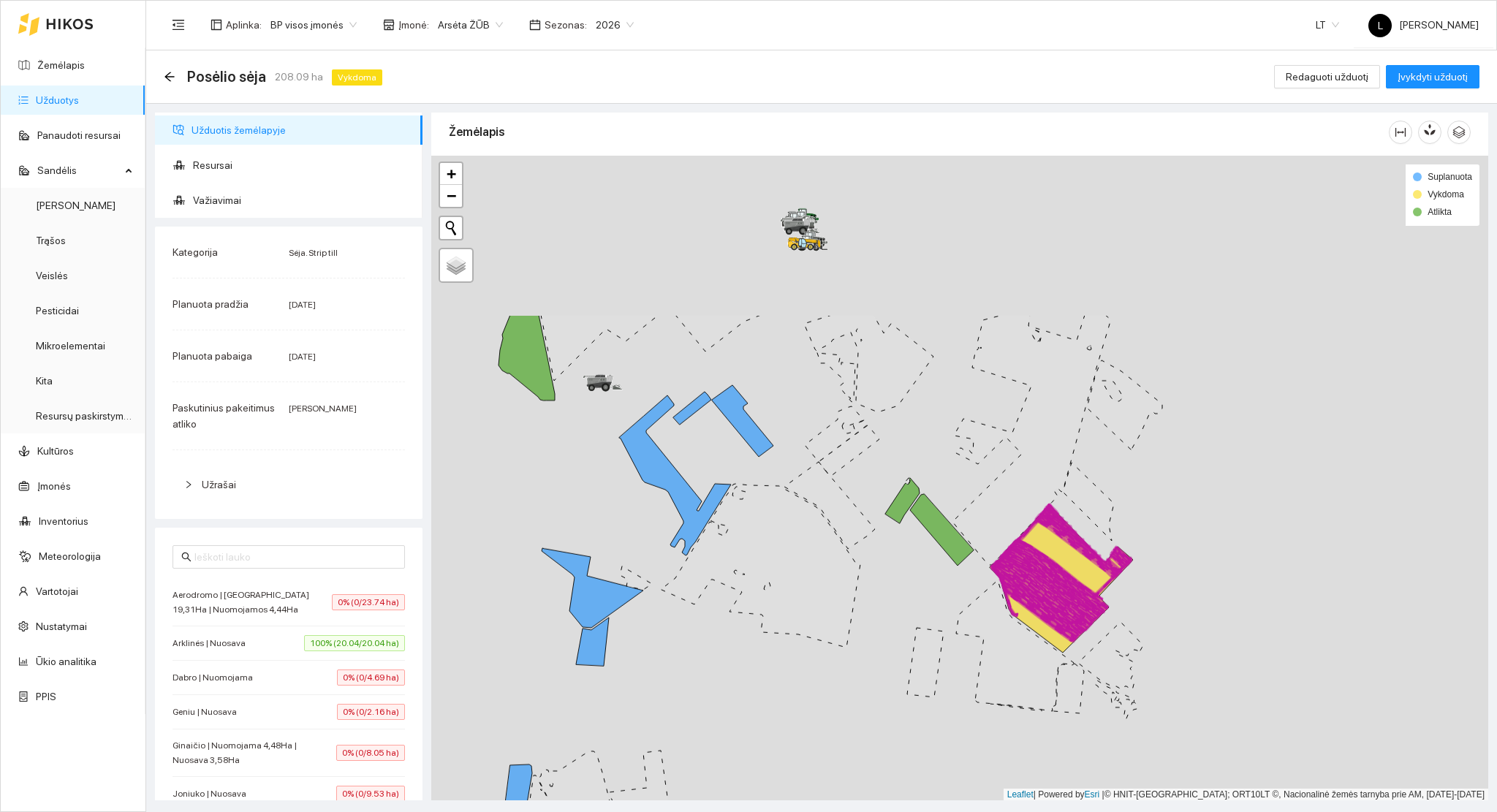
drag, startPoint x: 972, startPoint y: 481, endPoint x: 880, endPoint y: 624, distance: 170.0
click at [880, 624] on div at bounding box center [960, 478] width 1057 height 645
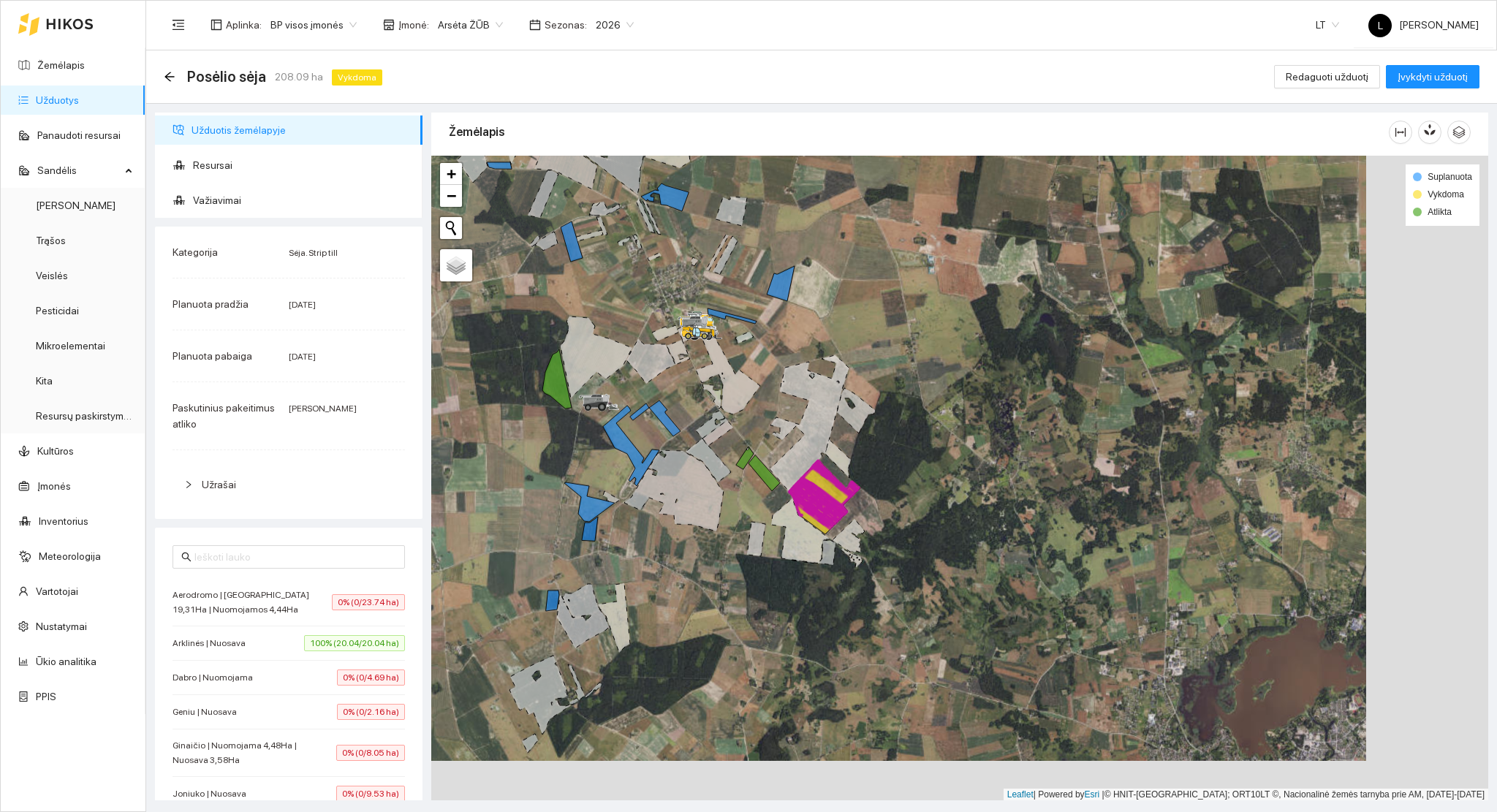
drag, startPoint x: 927, startPoint y: 539, endPoint x: 809, endPoint y: 505, distance: 122.8
click at [814, 503] on icon at bounding box center [815, 505] width 51 height 38
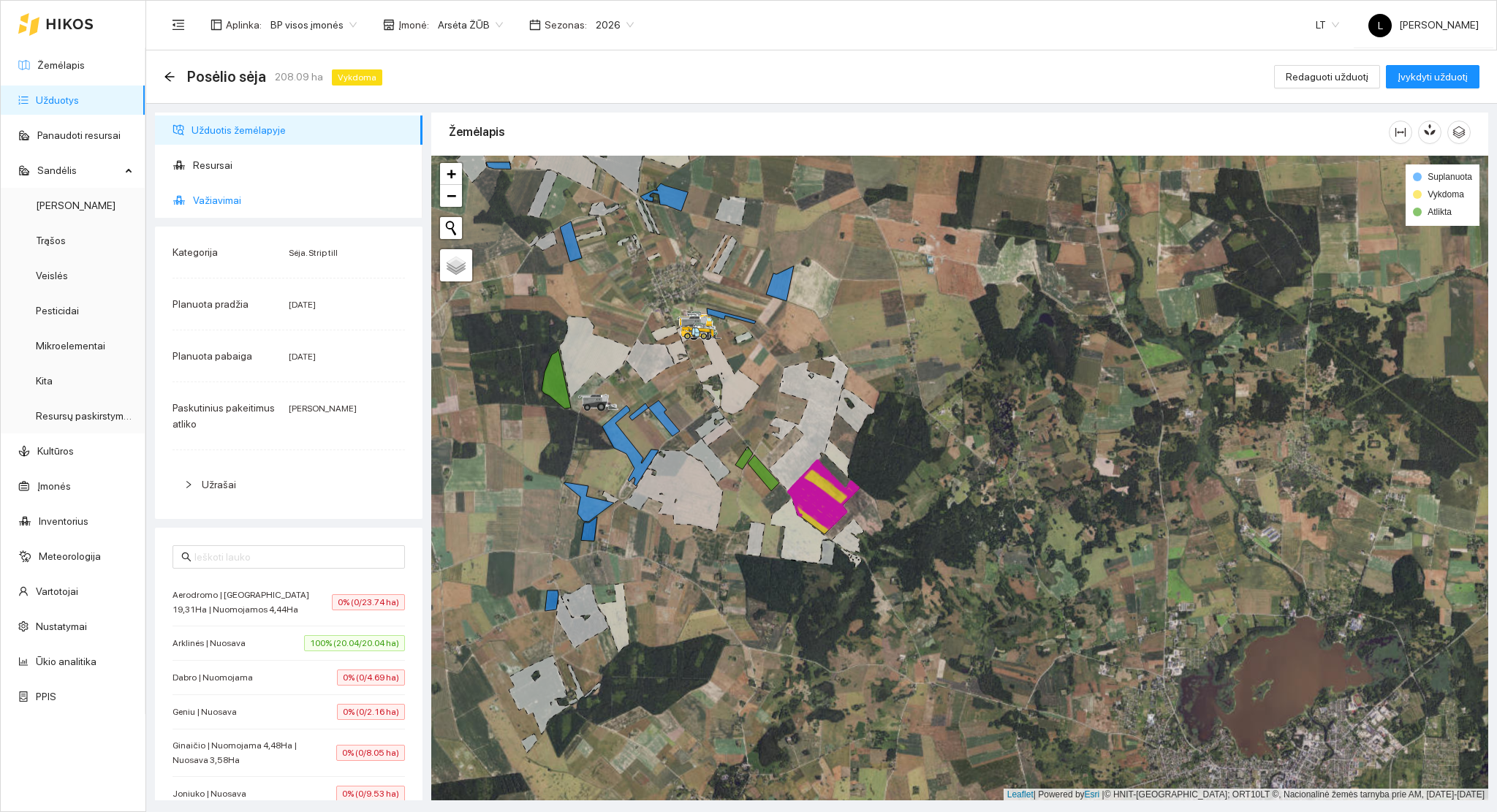
click at [226, 202] on span "Važiavimai" at bounding box center [301, 200] width 218 height 29
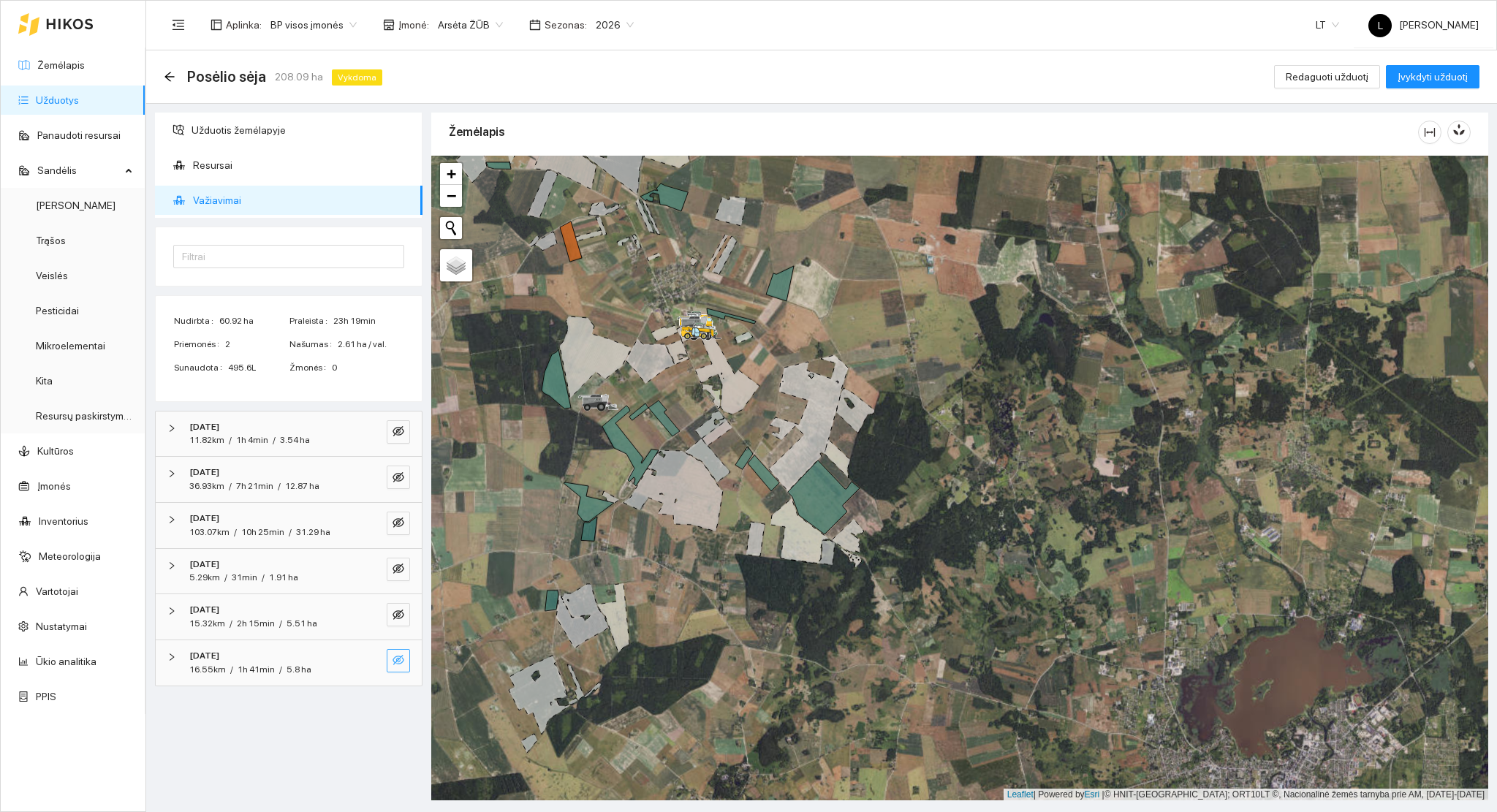
click at [393, 659] on icon "eye-invisible" at bounding box center [399, 659] width 11 height 11
click at [395, 617] on icon "eye-invisible" at bounding box center [399, 614] width 11 height 10
click at [400, 572] on icon "eye-invisible" at bounding box center [399, 568] width 11 height 11
click at [394, 617] on icon "eye" at bounding box center [399, 614] width 11 height 11
click at [394, 614] on icon "eye-invisible" at bounding box center [399, 614] width 11 height 11
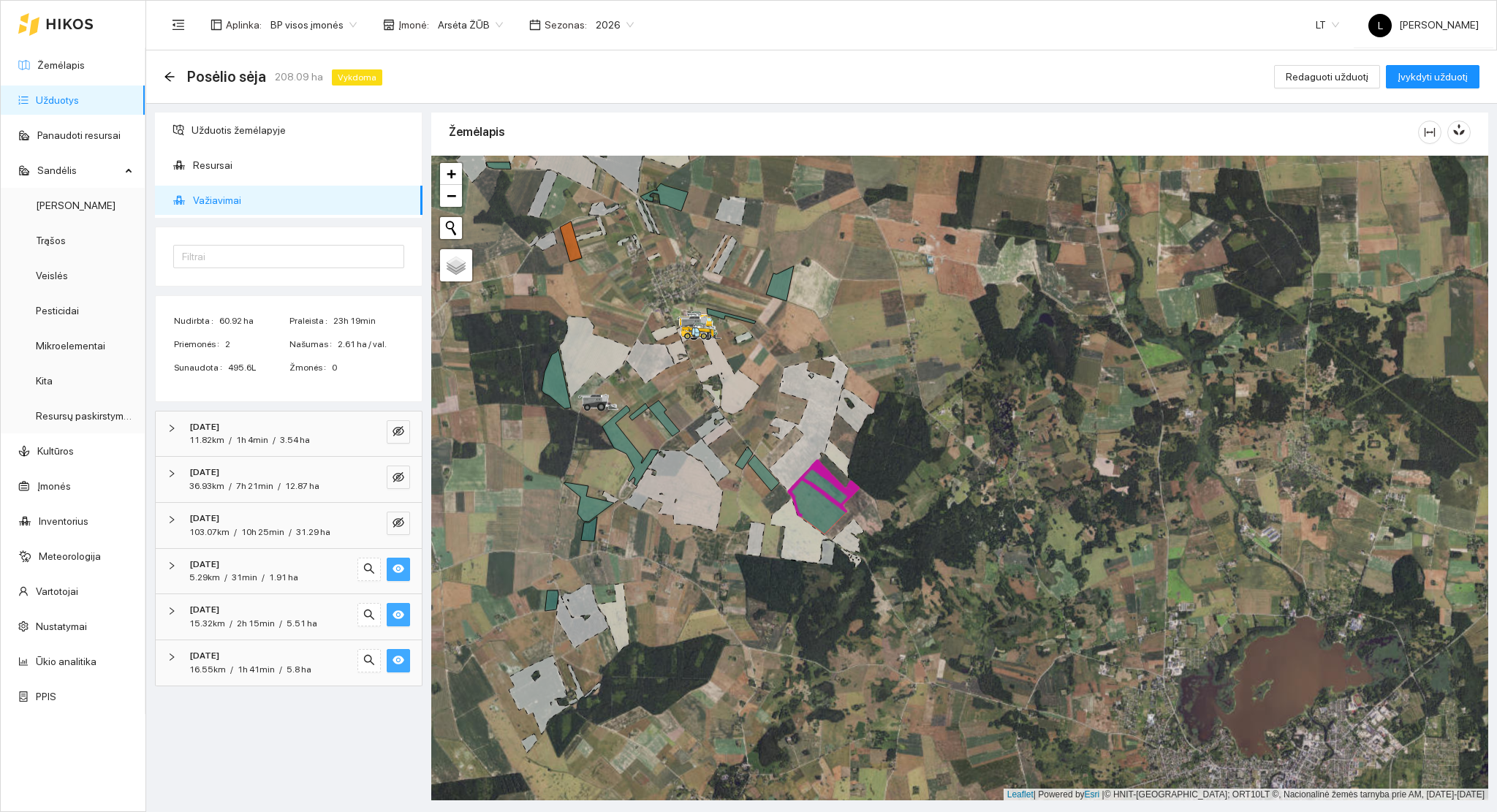
click at [394, 657] on icon "eye" at bounding box center [399, 659] width 11 height 11
click at [394, 657] on icon "eye-invisible" at bounding box center [399, 659] width 11 height 11
click at [398, 614] on icon "eye" at bounding box center [399, 614] width 11 height 8
click at [399, 614] on icon "eye-invisible" at bounding box center [399, 614] width 11 height 11
click at [393, 522] on icon "eye-invisible" at bounding box center [399, 522] width 11 height 11
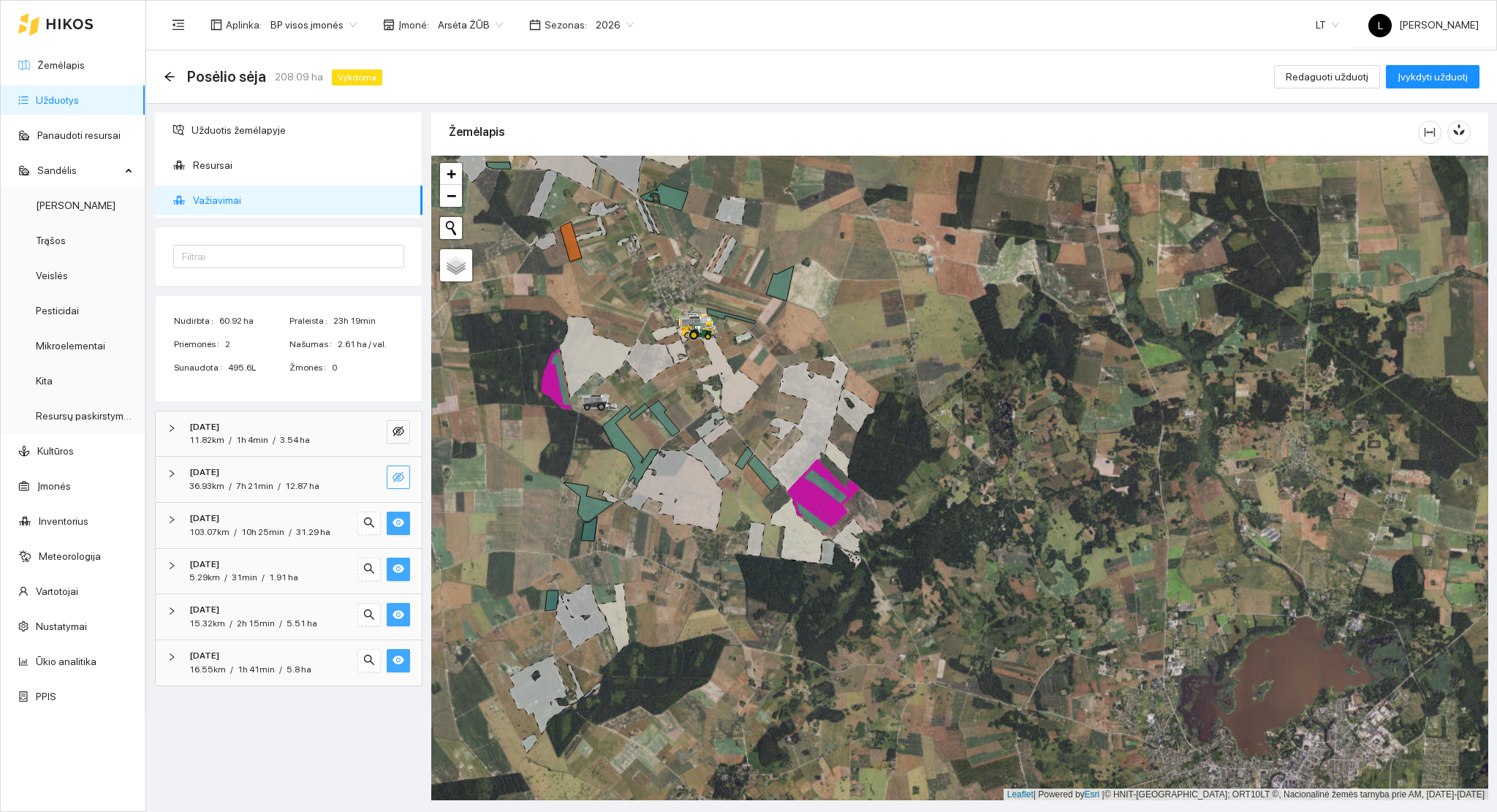
click at [398, 478] on icon "eye-invisible" at bounding box center [399, 477] width 11 height 11
click at [399, 433] on icon "eye-invisible" at bounding box center [399, 430] width 11 height 11
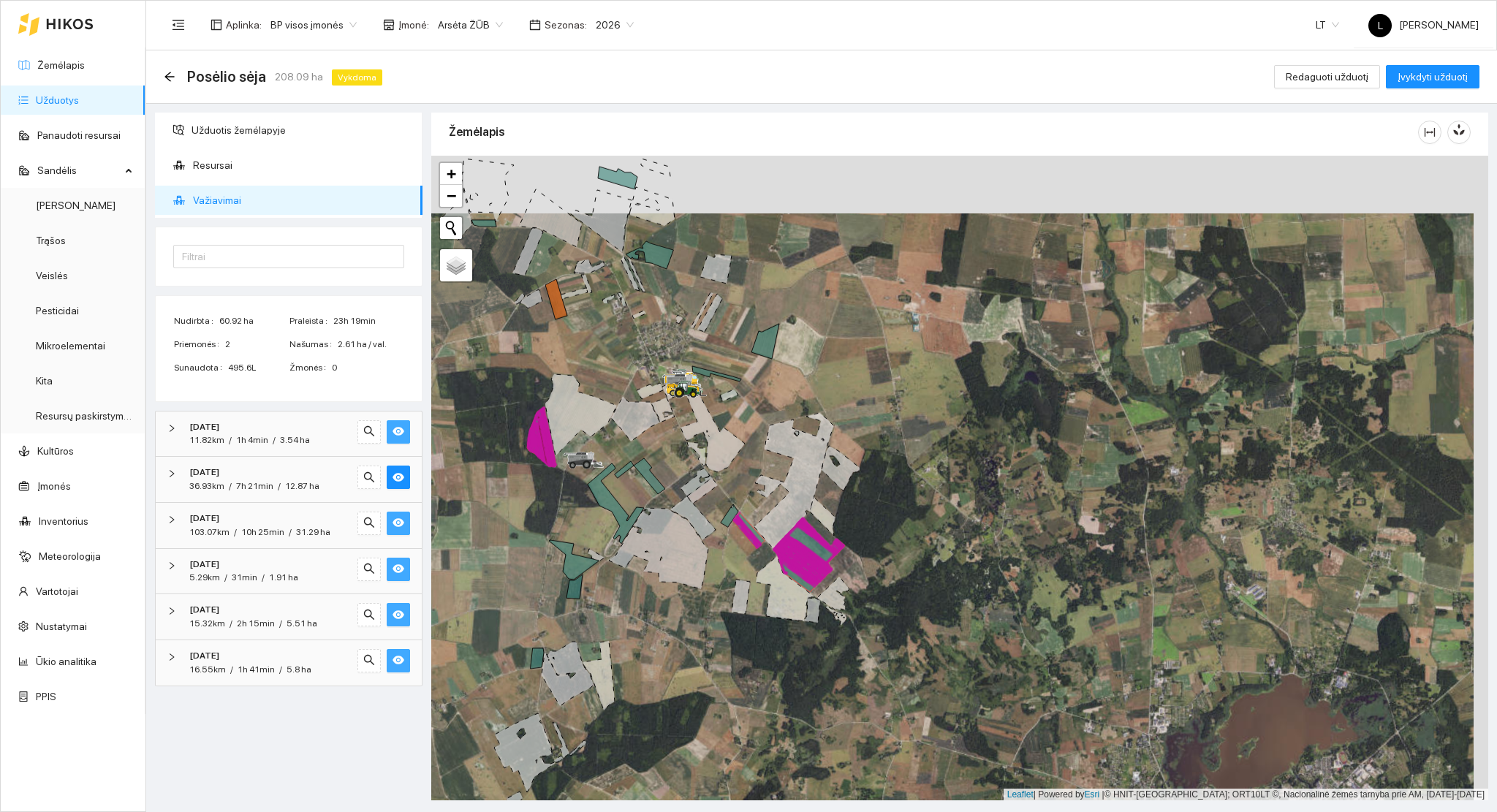
drag, startPoint x: 731, startPoint y: 464, endPoint x: 716, endPoint y: 506, distance: 44.6
click at [718, 500] on div at bounding box center [960, 478] width 1057 height 645
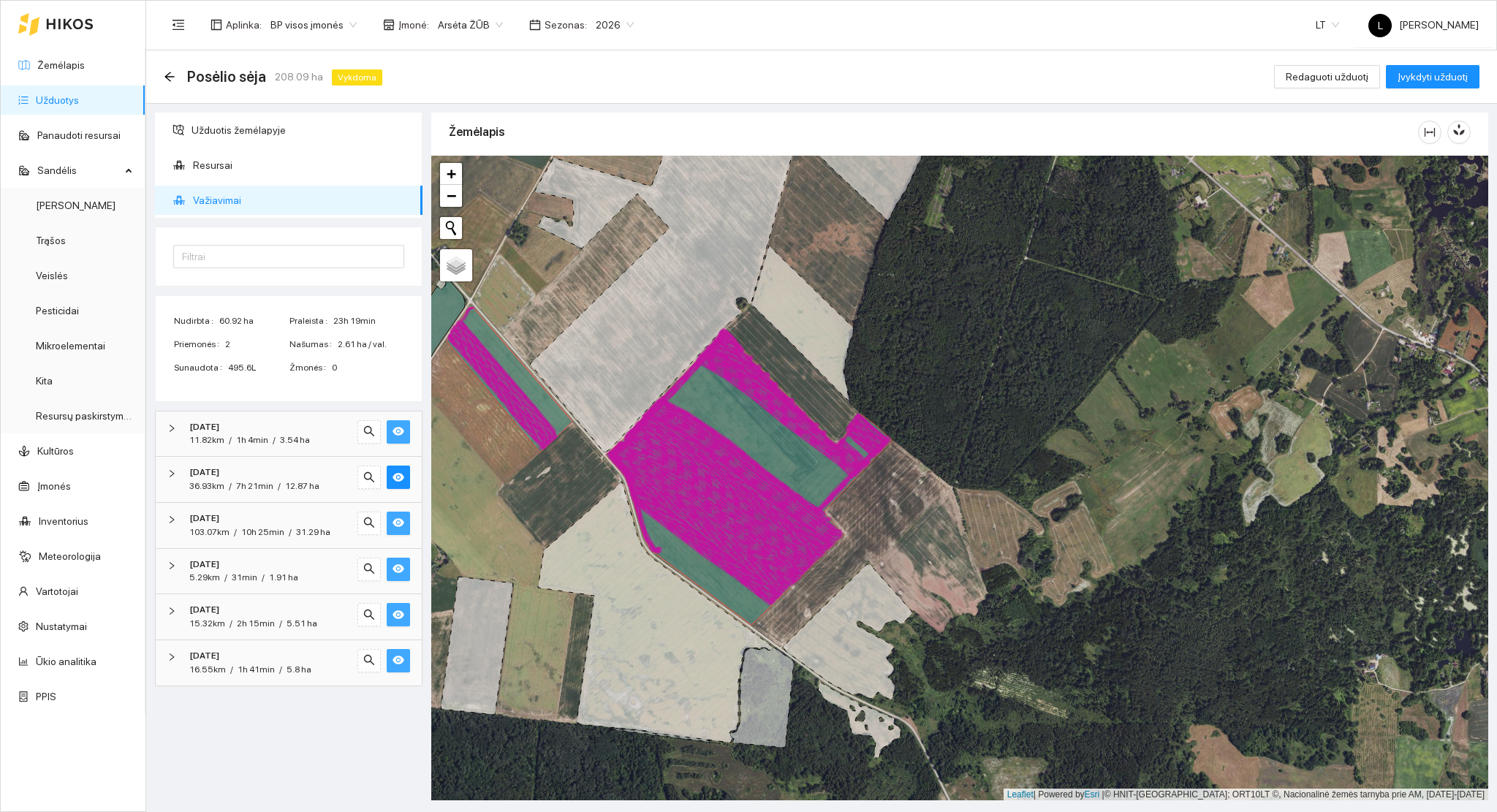
click at [162, 71] on div "Posėlio sėja 208.09 ha Vykdoma Redaguoti užduotį Įvykdyti užduotį" at bounding box center [821, 77] width 1350 height 54
click at [165, 81] on icon "arrow-left" at bounding box center [170, 76] width 11 height 11
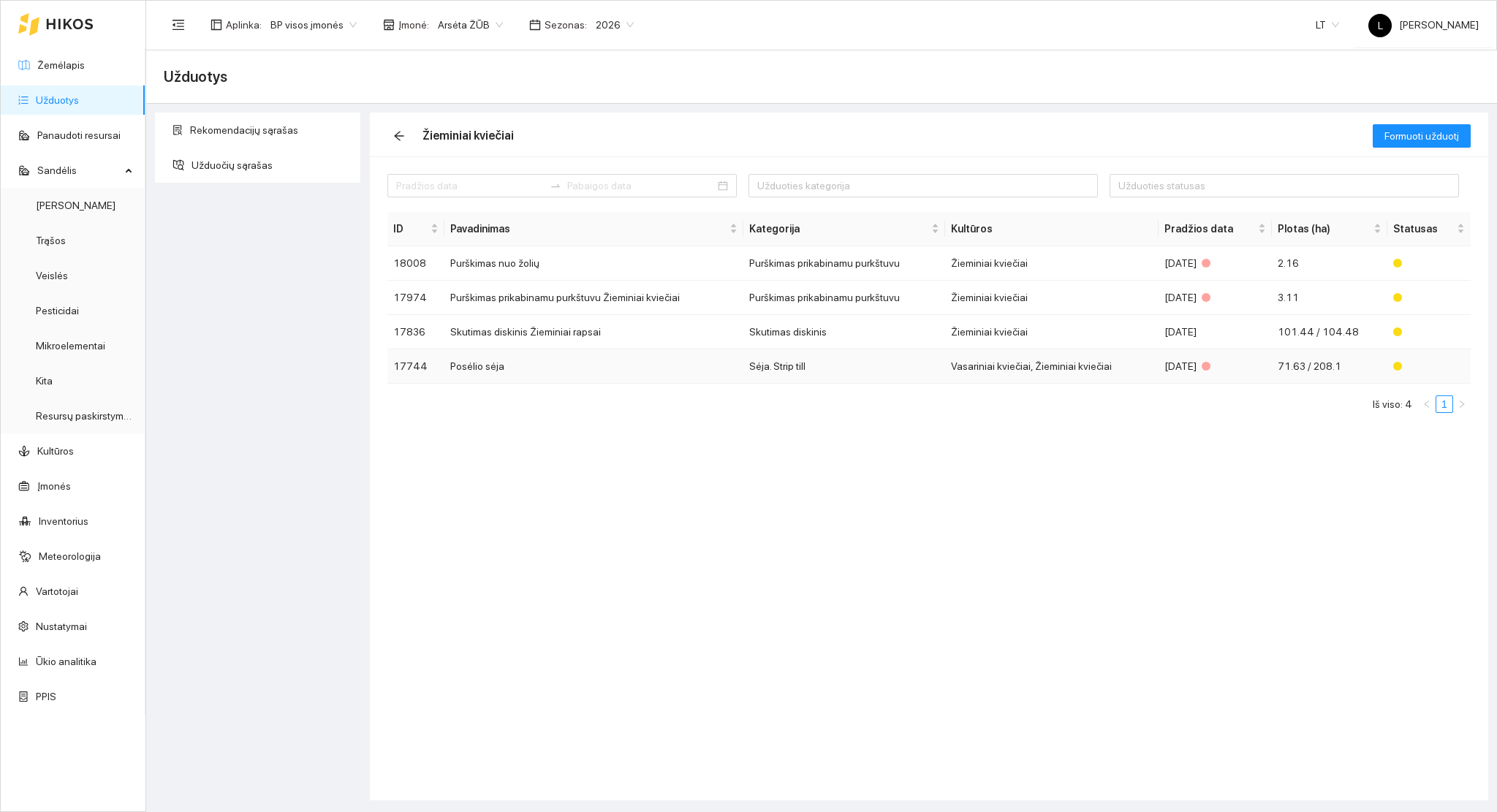
click at [1102, 377] on td "Vasariniai kviečiai, Žieminiai kviečiai" at bounding box center [1051, 366] width 214 height 34
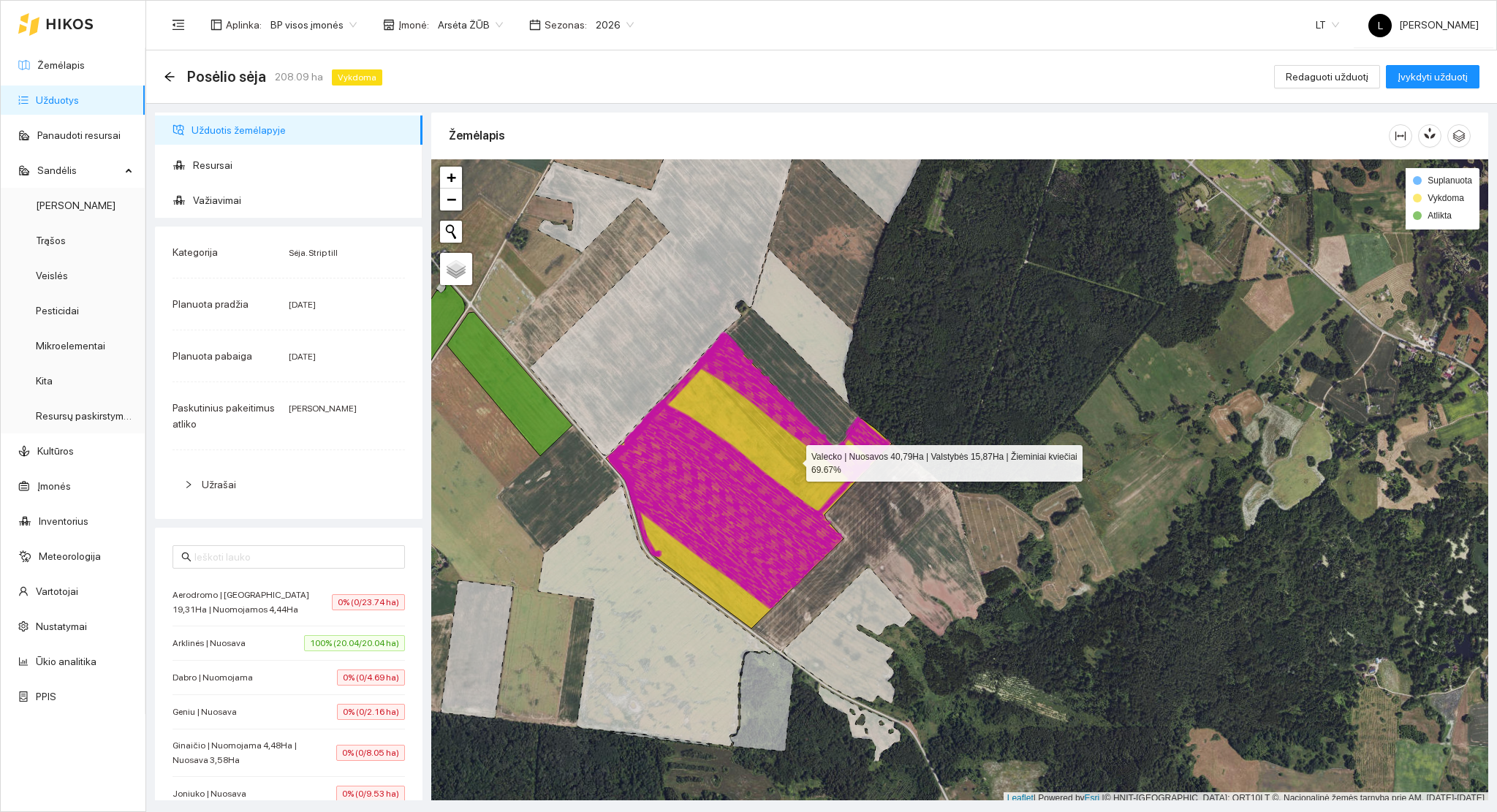
scroll to position [4, 0]
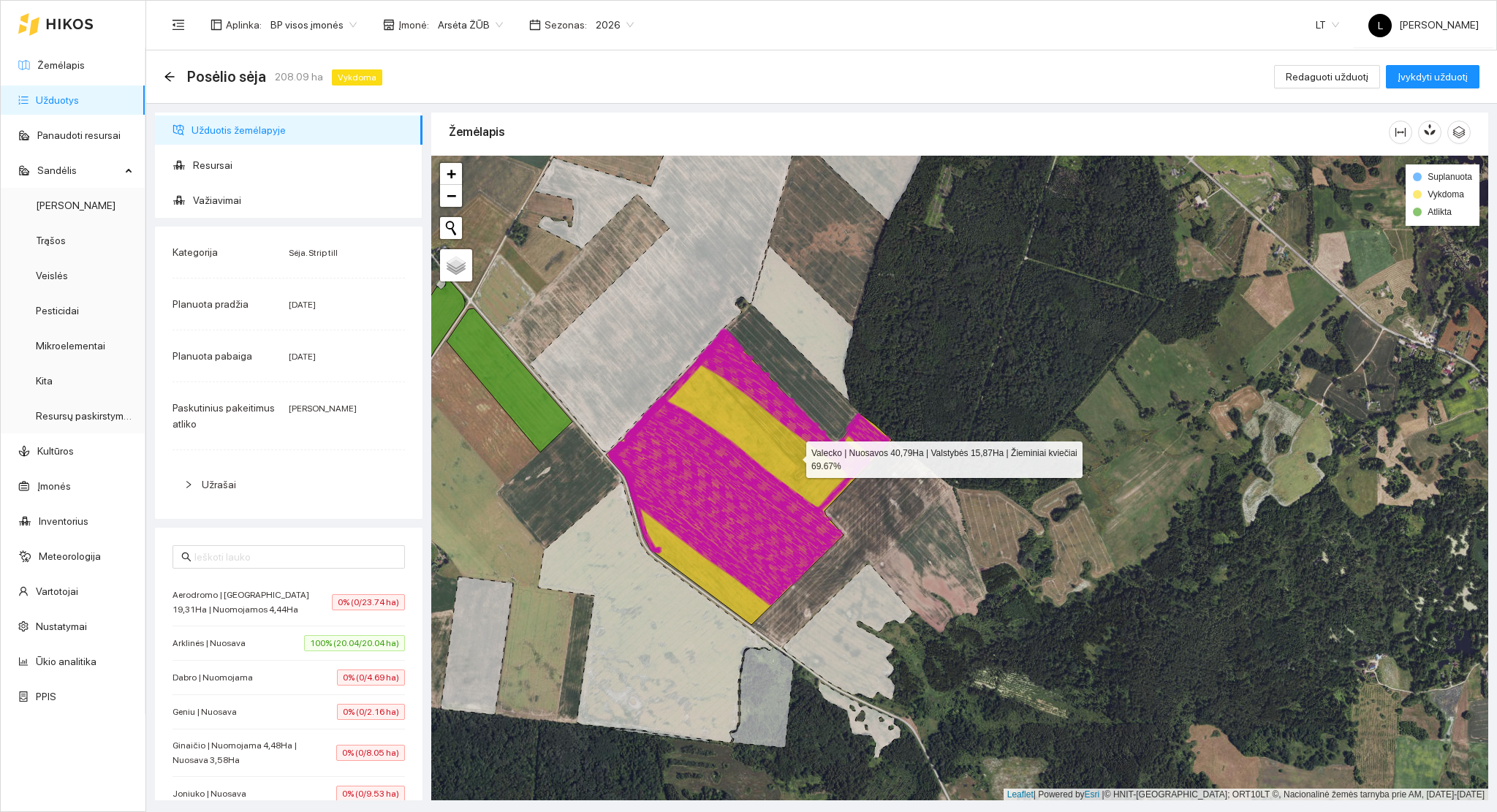
click at [793, 460] on icon at bounding box center [748, 478] width 285 height 294
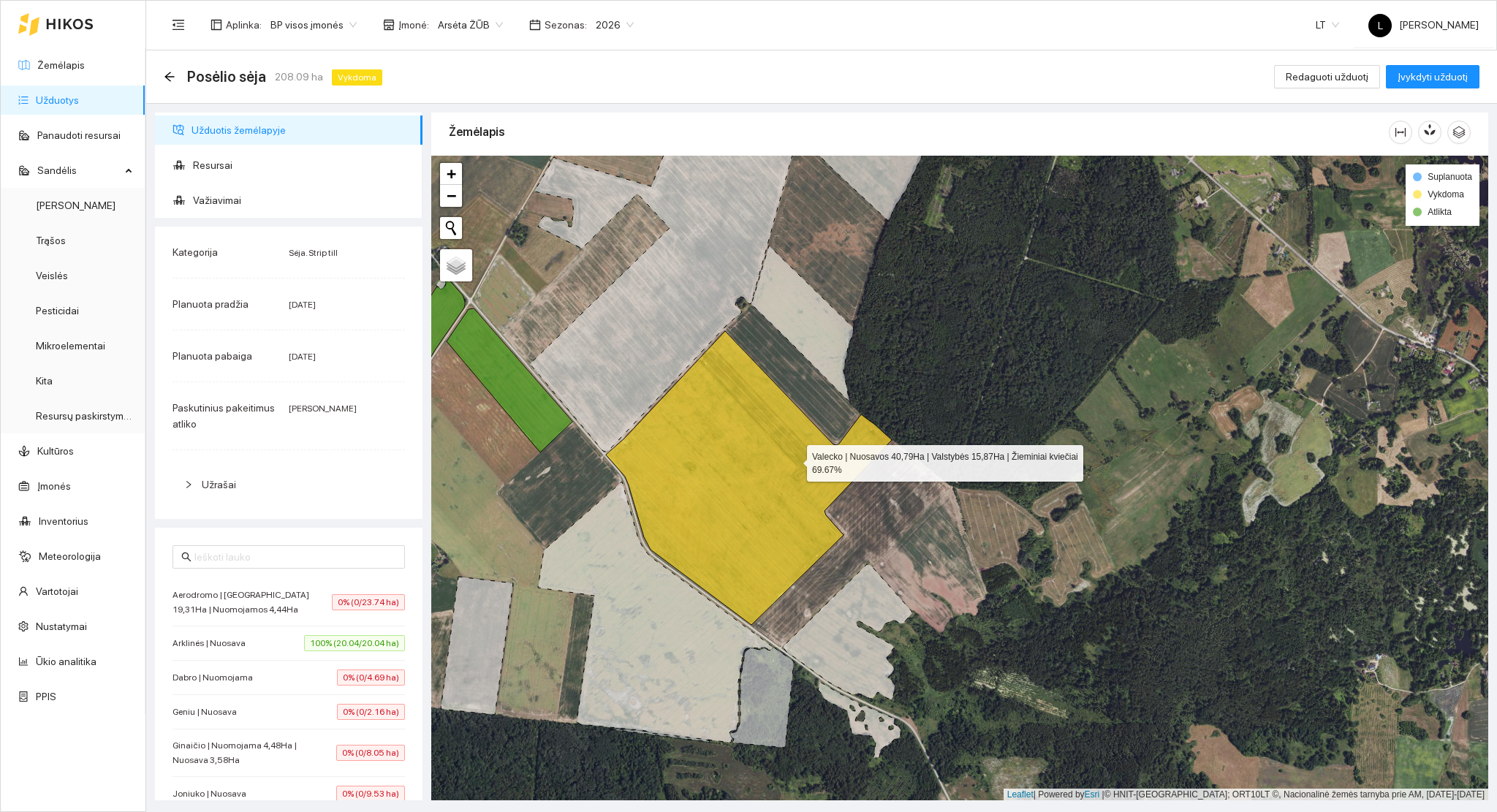
click at [793, 460] on icon at bounding box center [748, 478] width 285 height 294
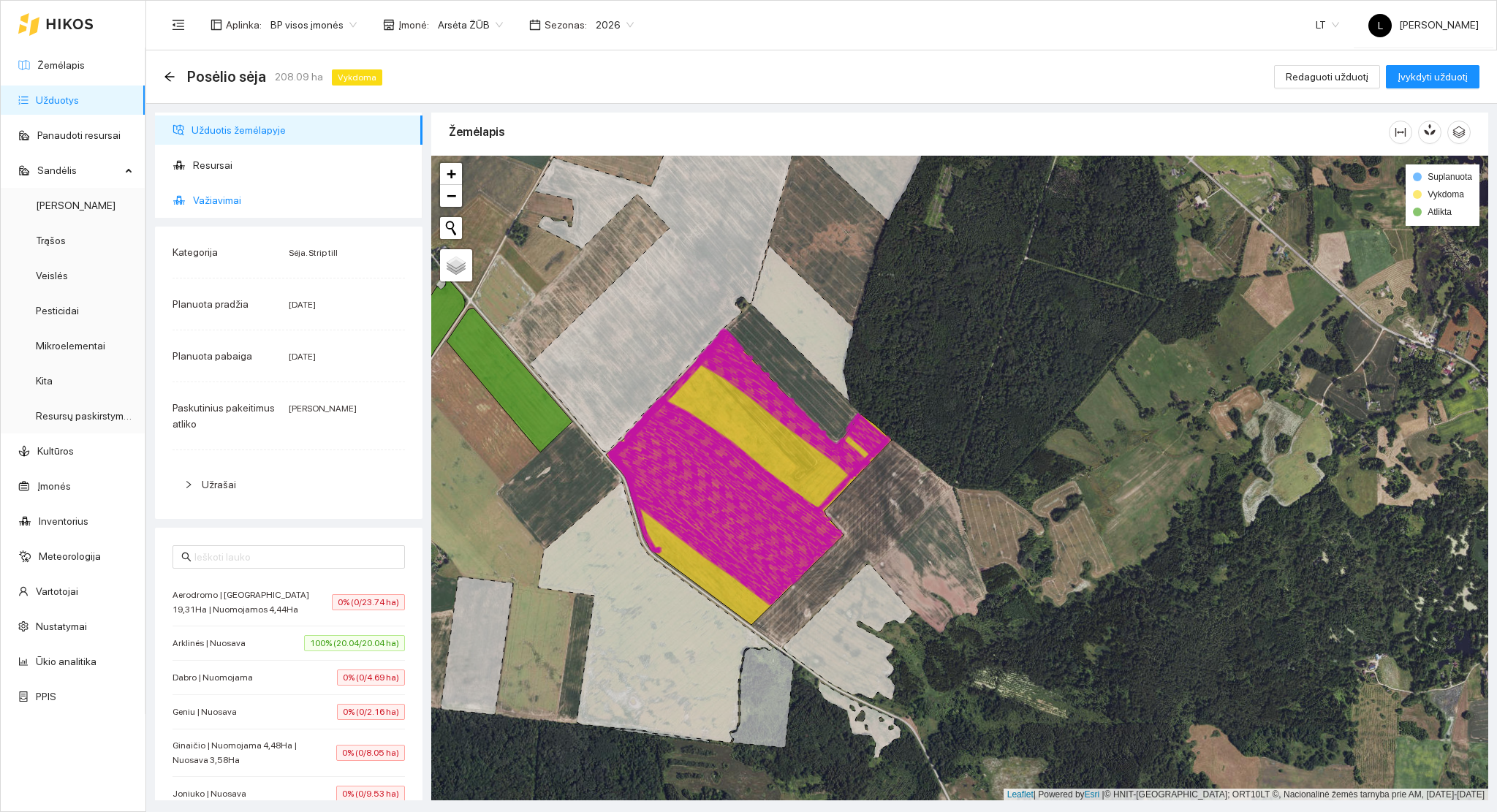
click at [248, 196] on span "Važiavimai" at bounding box center [301, 200] width 218 height 29
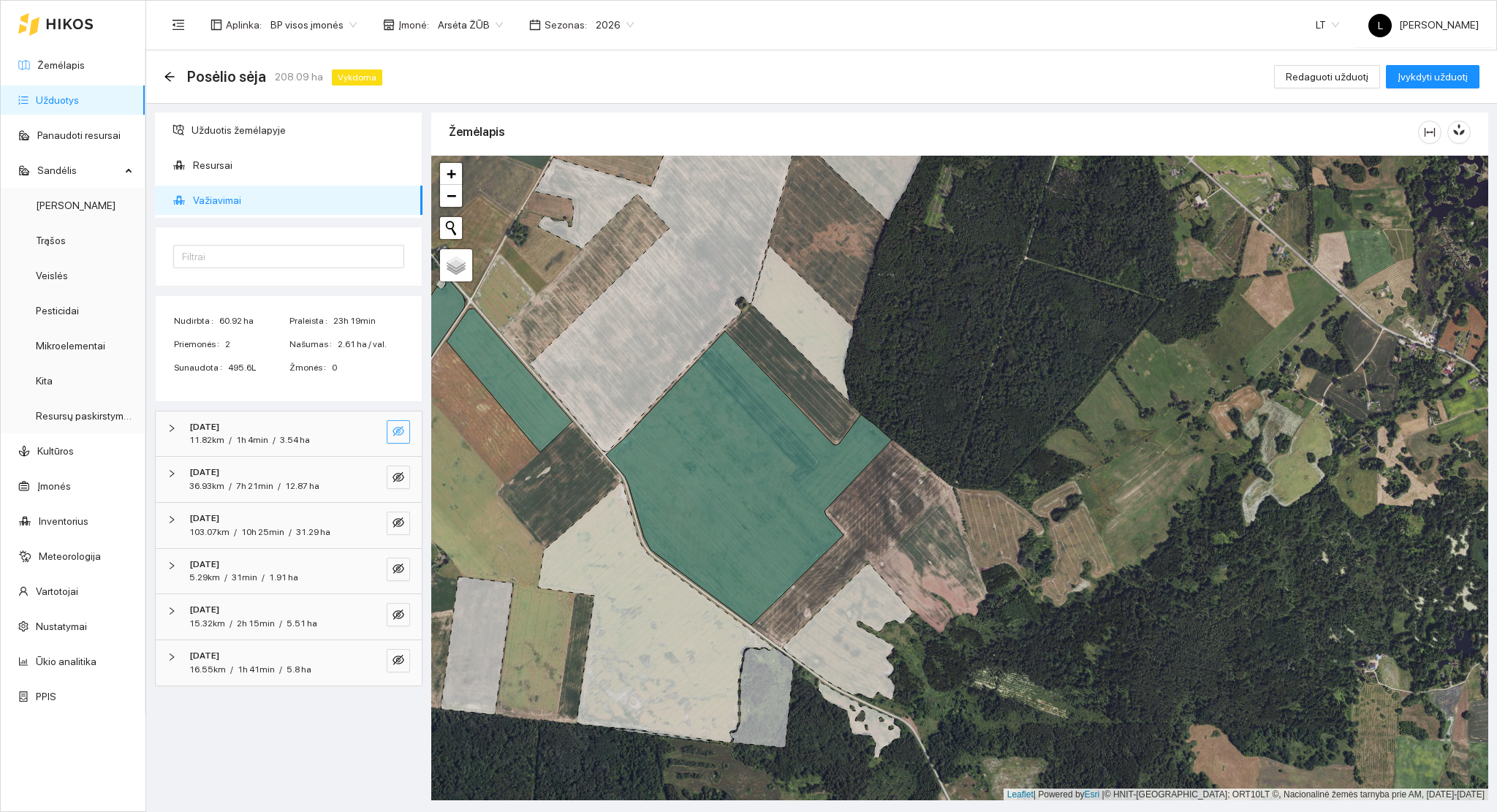
click at [405, 435] on button "button" at bounding box center [398, 431] width 24 height 24
click at [402, 435] on icon "eye" at bounding box center [399, 430] width 11 height 11
click at [402, 467] on button "button" at bounding box center [398, 477] width 24 height 24
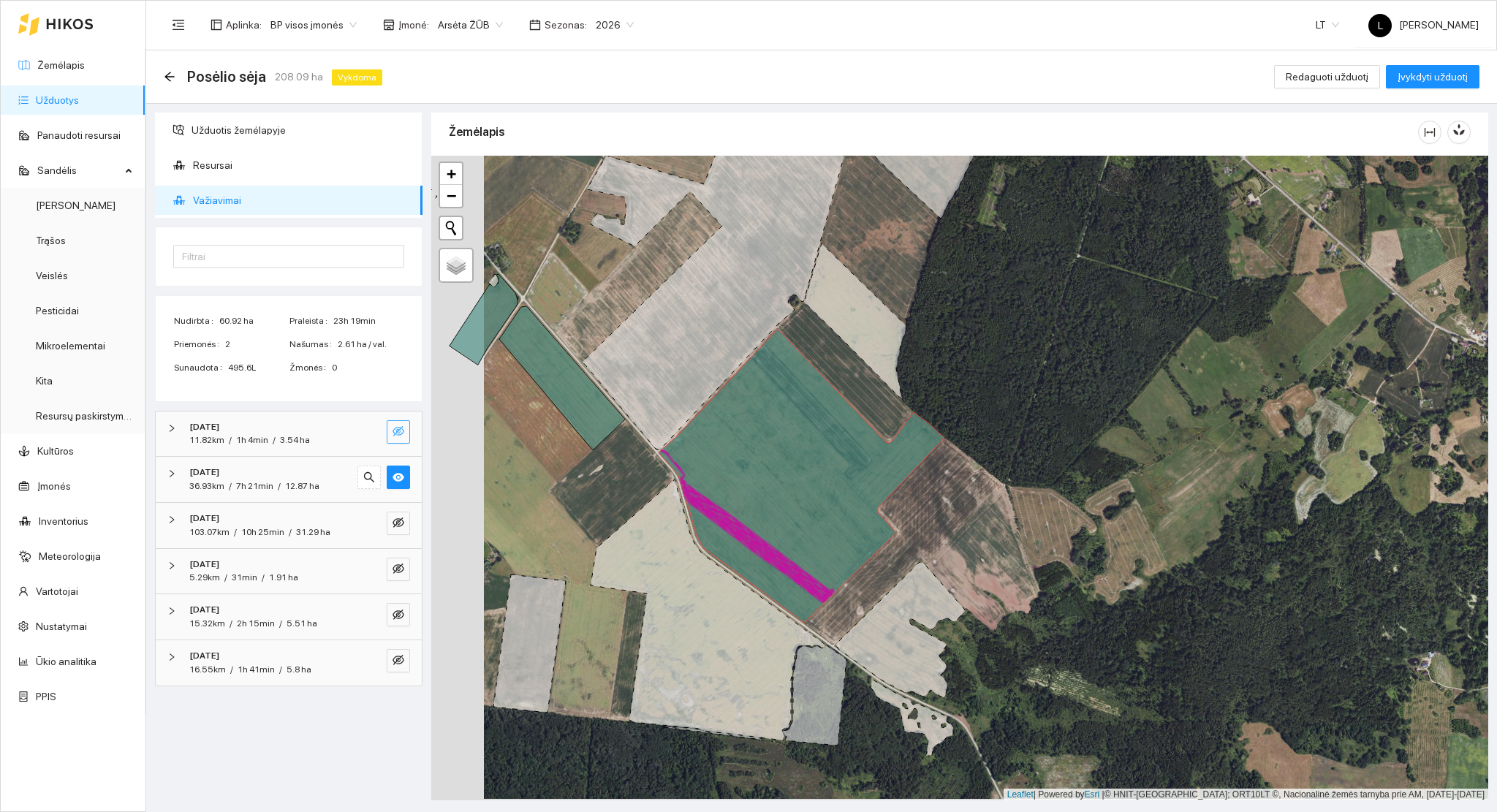
drag, startPoint x: 617, startPoint y: 422, endPoint x: 738, endPoint y: 400, distance: 123.0
click at [752, 410] on icon at bounding box center [723, 268] width 281 height 363
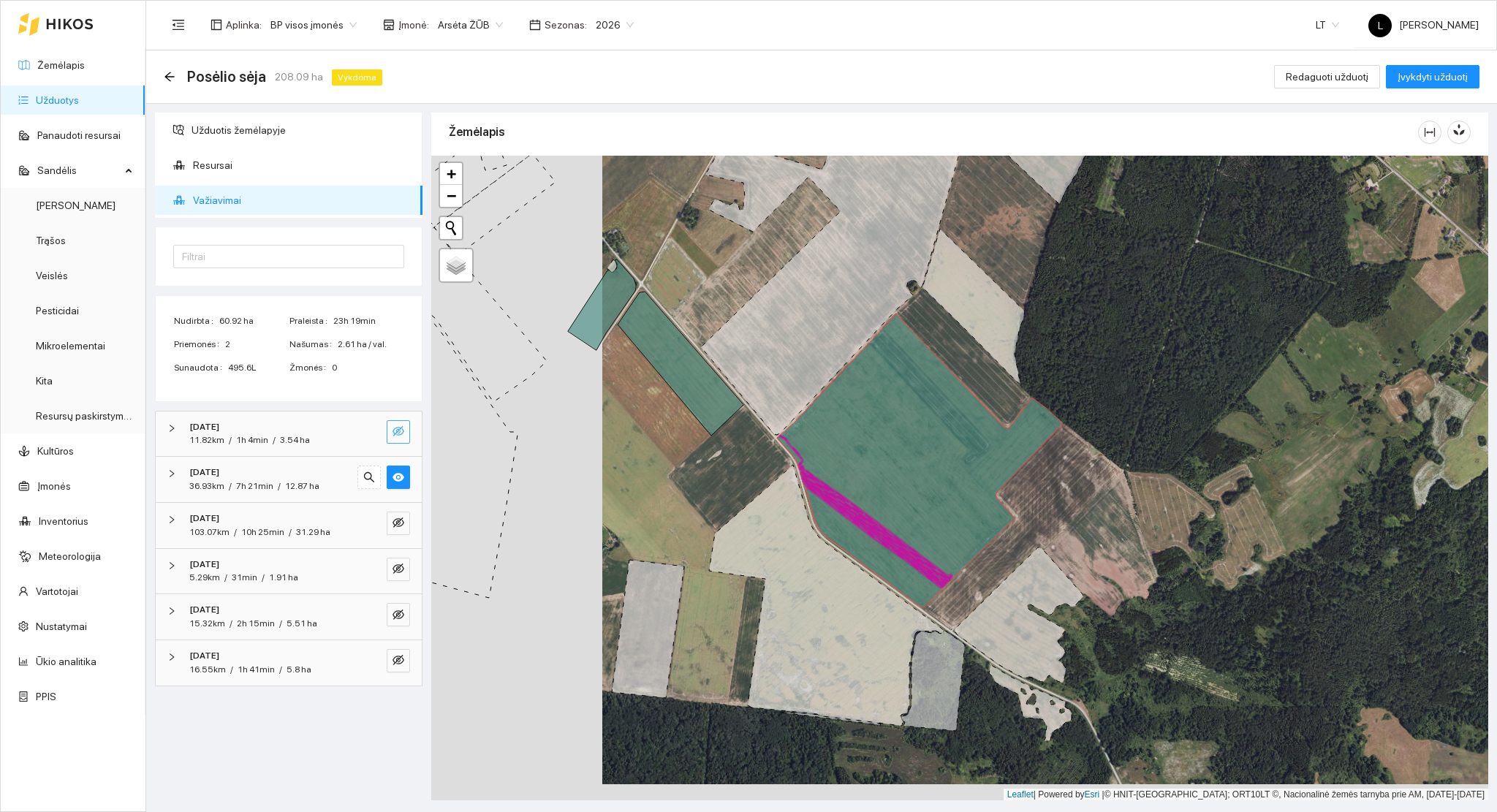
click at [193, 199] on span "Važiavimai" at bounding box center [301, 200] width 218 height 29
click at [162, 73] on div "Posėlio sėja 208.09 ha Vykdoma Redaguoti užduotį Įvykdyti užduotį" at bounding box center [821, 77] width 1350 height 54
click at [165, 73] on icon "arrow-left" at bounding box center [170, 76] width 11 height 11
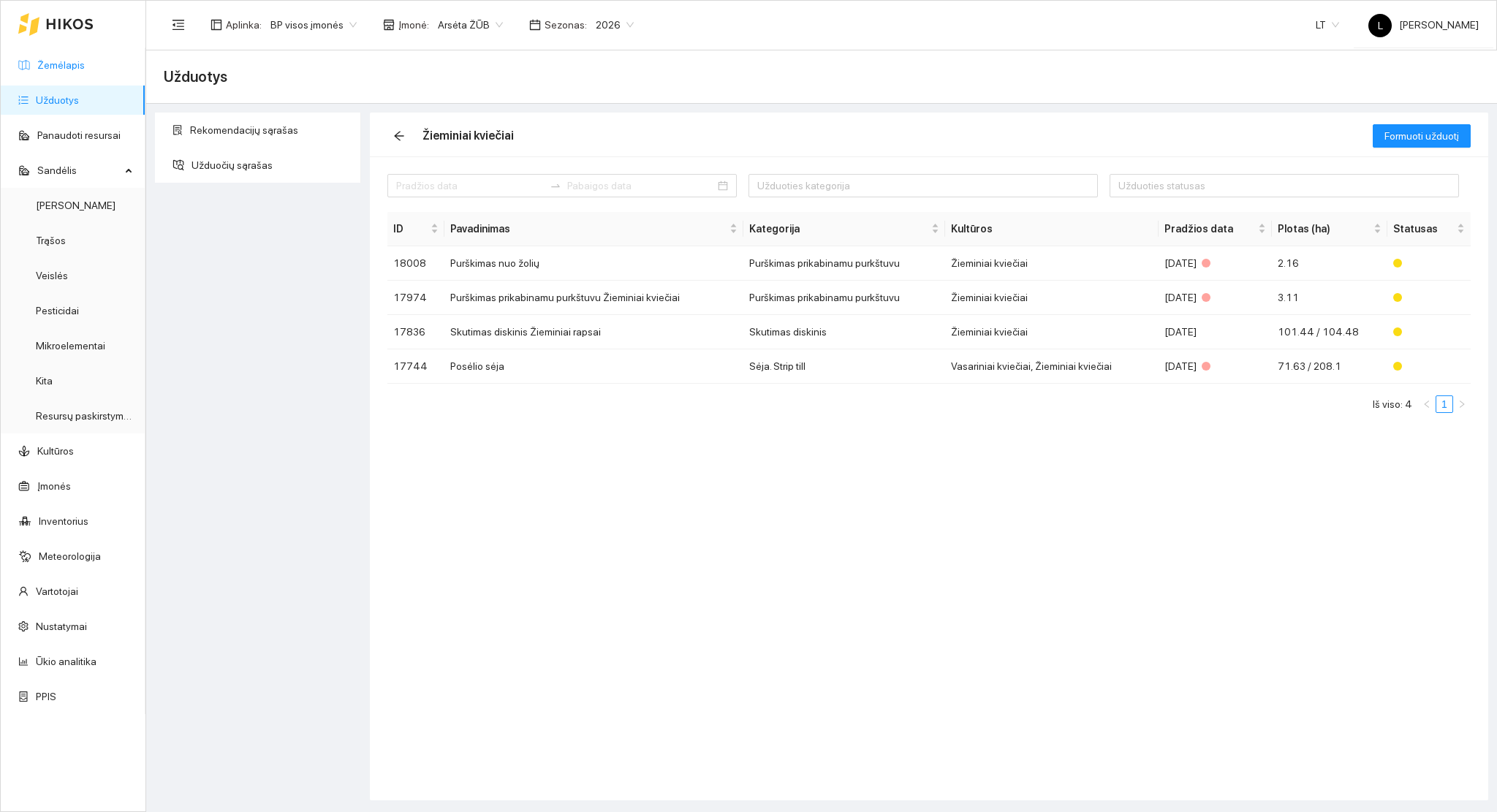
drag, startPoint x: 92, startPoint y: 66, endPoint x: 102, endPoint y: 71, distance: 11.2
click at [85, 66] on link "Žemėlapis" at bounding box center [61, 65] width 47 height 11
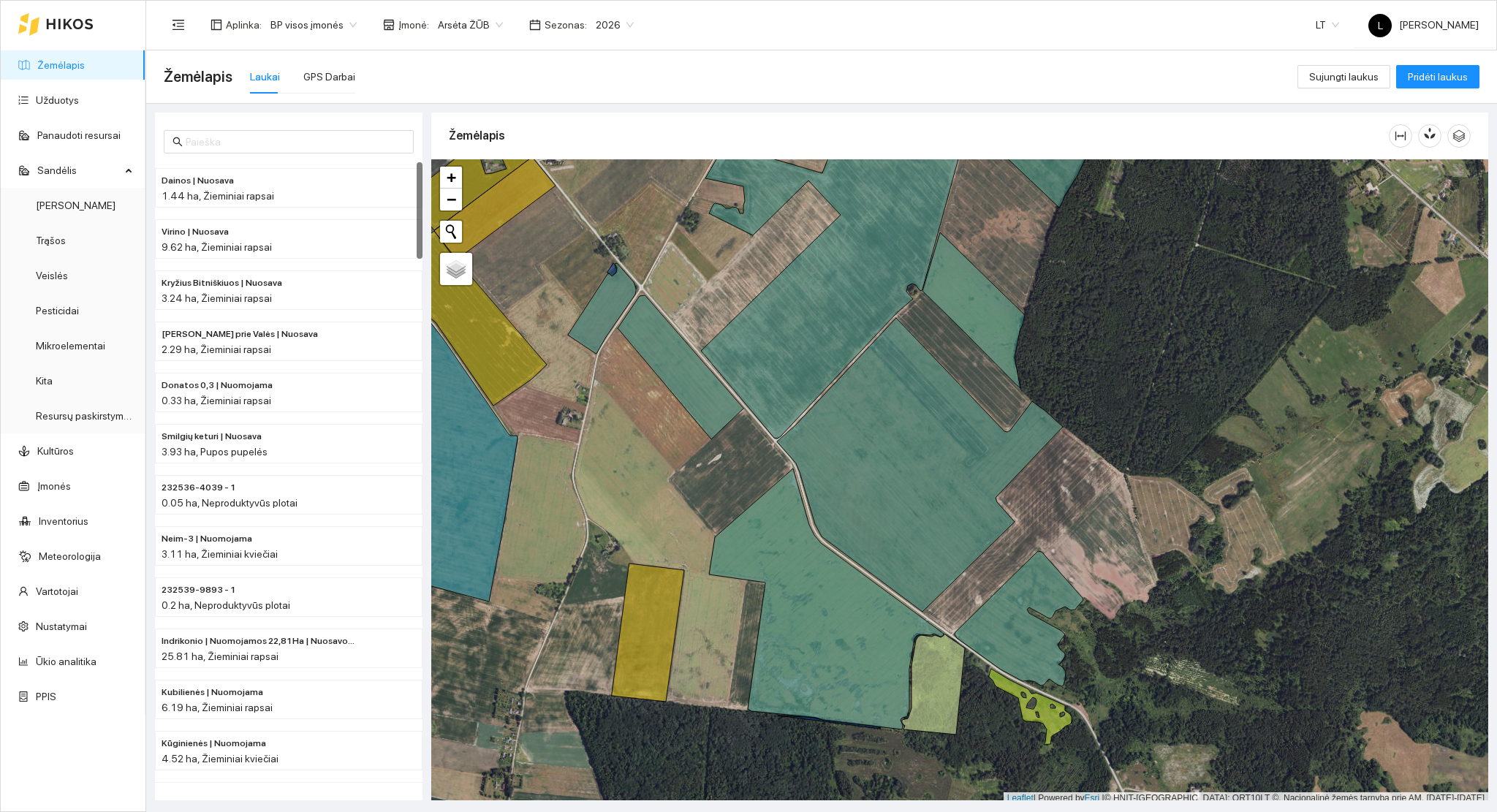
scroll to position [4, 0]
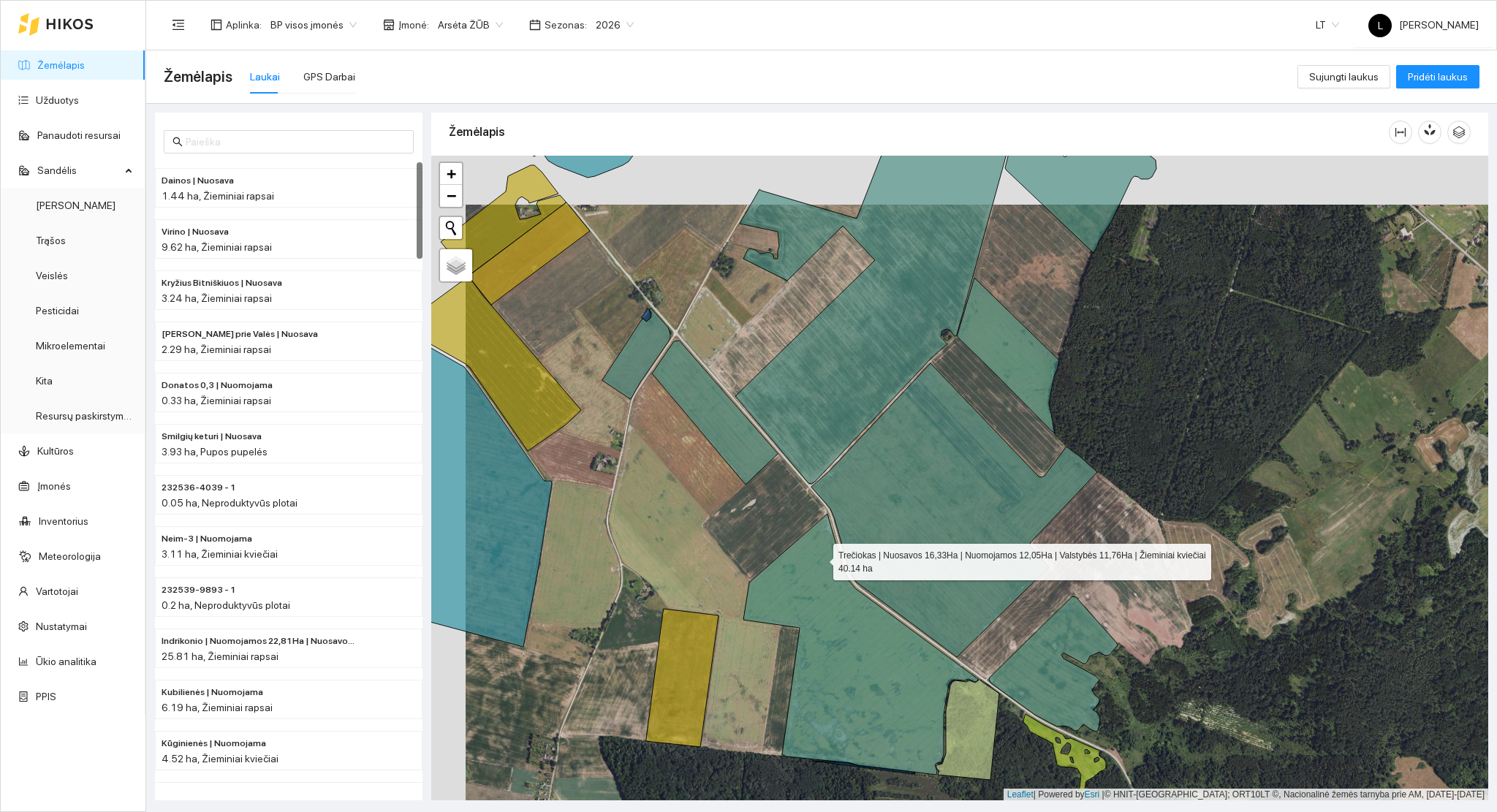
drag, startPoint x: 809, startPoint y: 537, endPoint x: 874, endPoint y: 658, distance: 137.4
click at [855, 625] on icon at bounding box center [860, 643] width 235 height 261
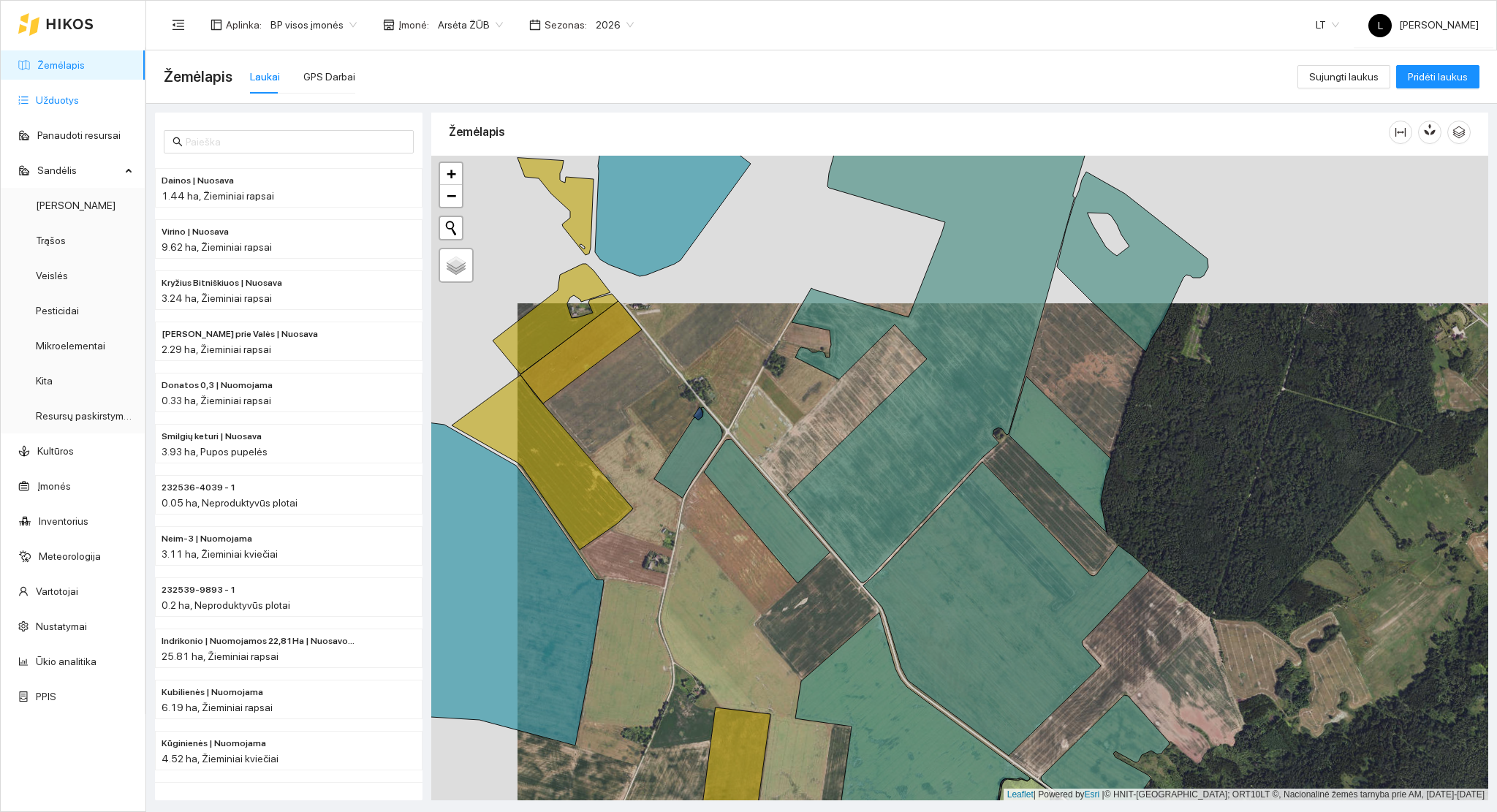
click at [61, 103] on link "Užduotys" at bounding box center [57, 100] width 43 height 11
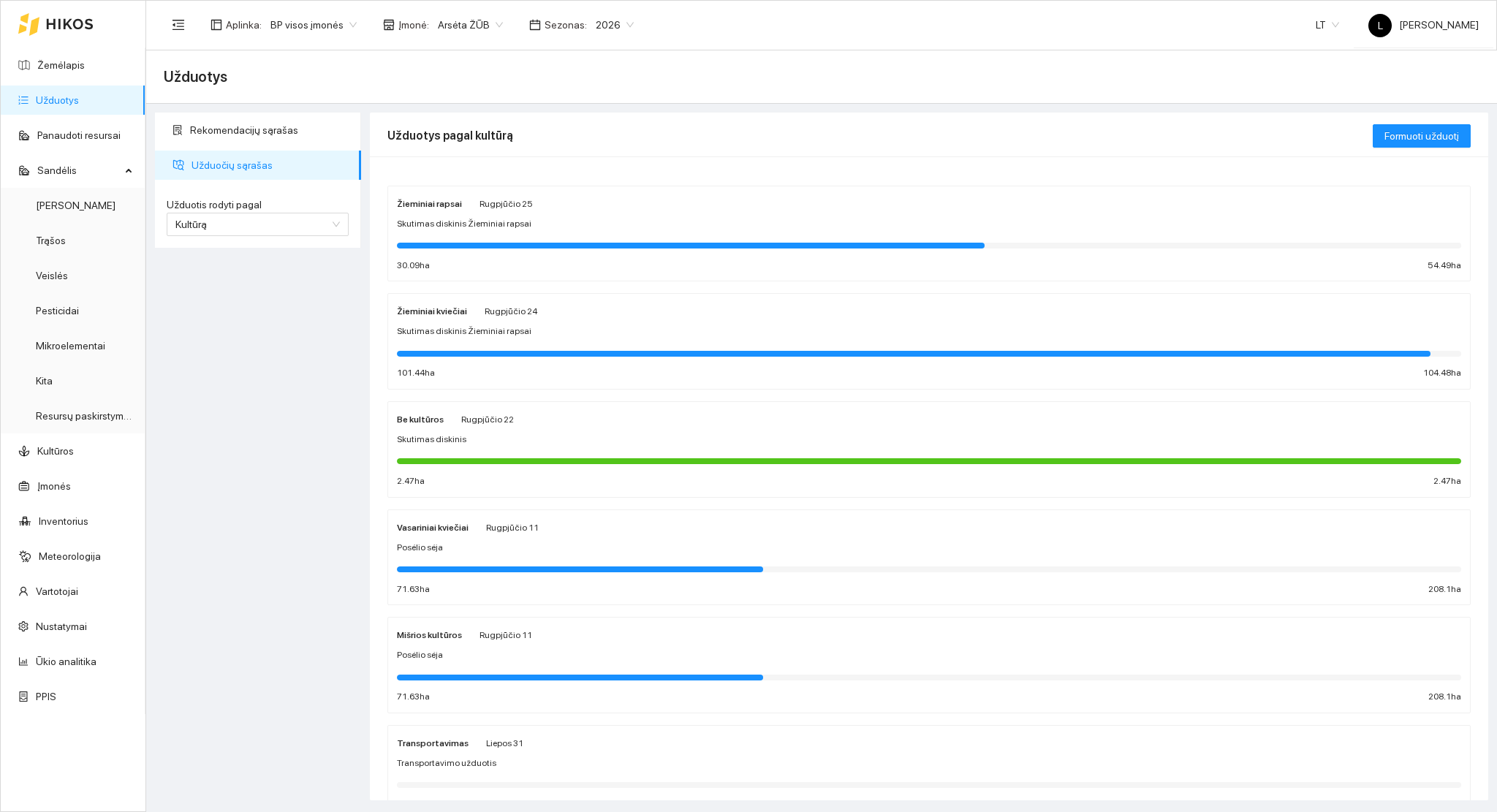
click at [513, 344] on div at bounding box center [928, 351] width 1064 height 16
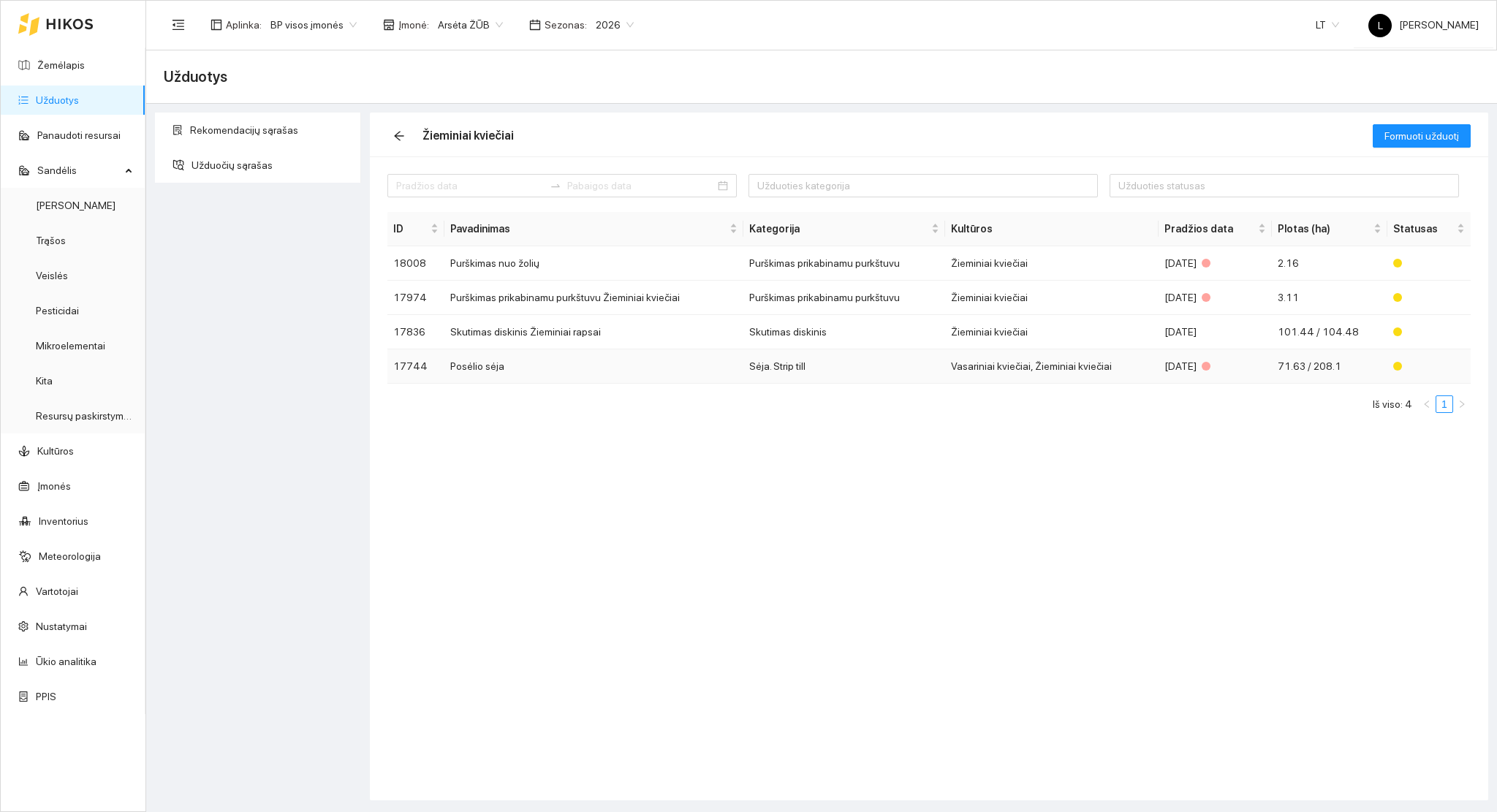
click at [877, 363] on td "Sėja. Strip till" at bounding box center [843, 366] width 201 height 34
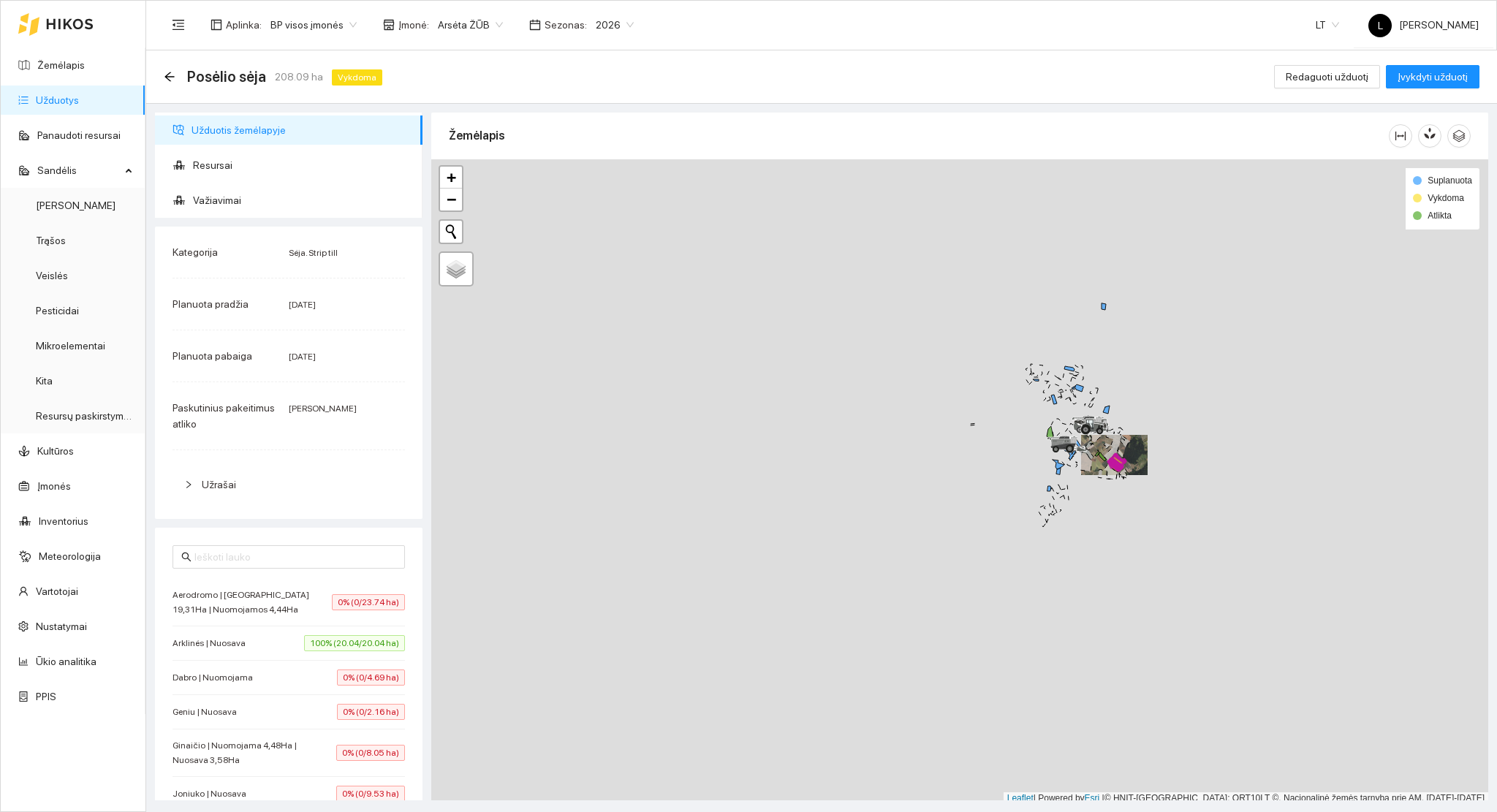
scroll to position [4, 0]
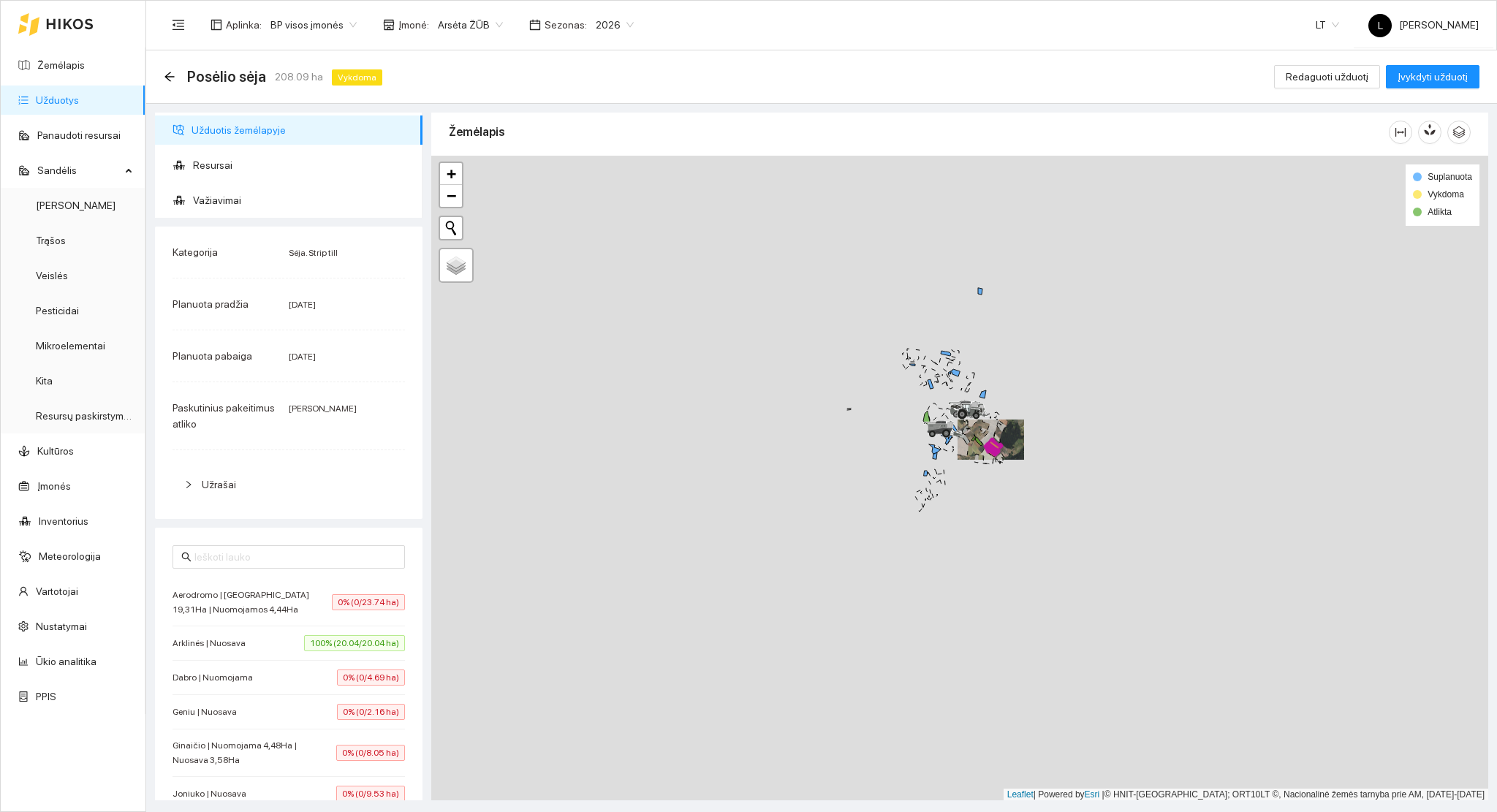
drag, startPoint x: 1091, startPoint y: 405, endPoint x: 995, endPoint y: 397, distance: 96.3
click at [996, 397] on div at bounding box center [960, 478] width 1057 height 645
click at [1327, 74] on span "Redaguoti užduotį" at bounding box center [1326, 76] width 83 height 16
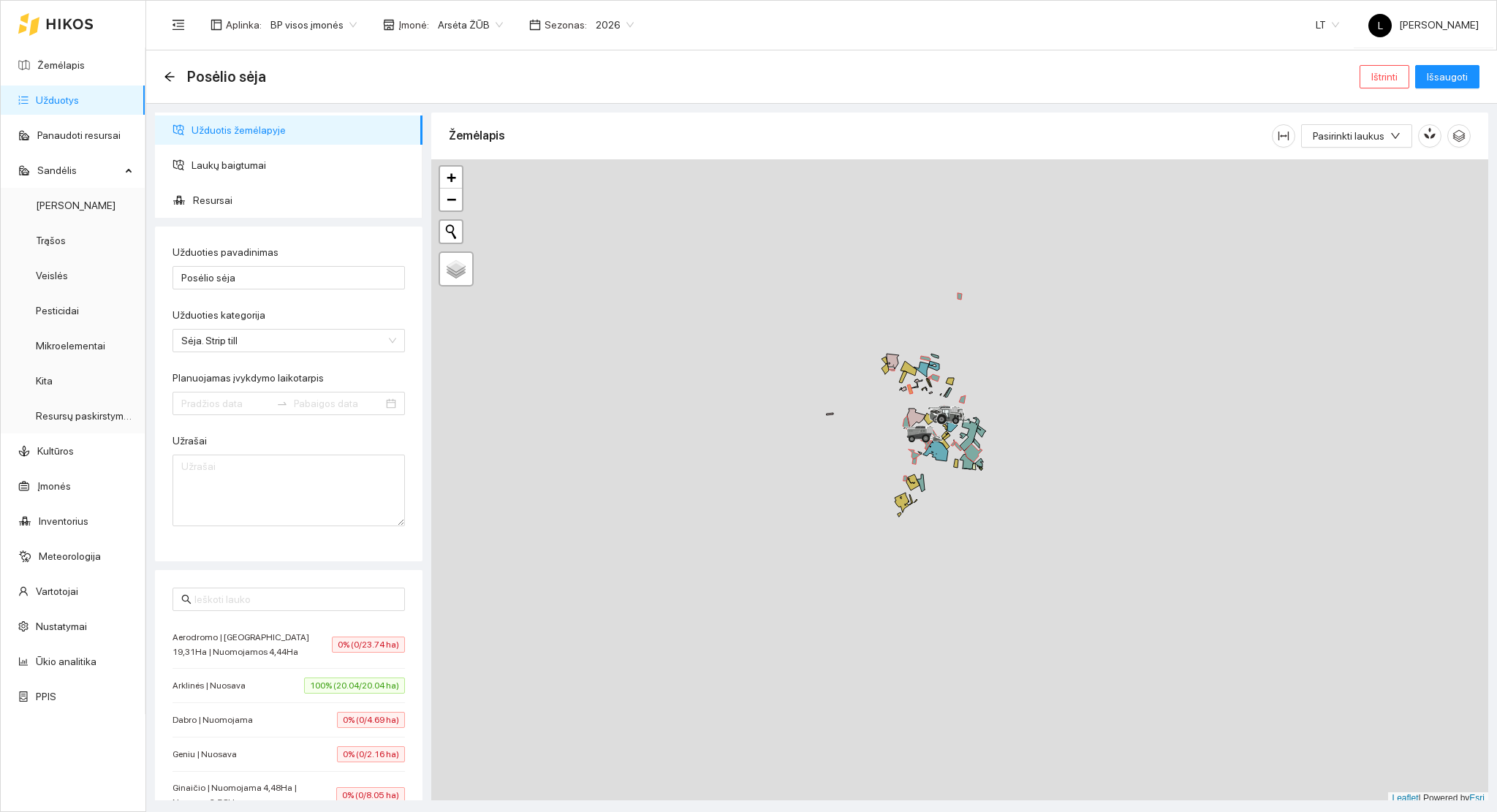
type input "2025-07-29"
type input "2025-08-11"
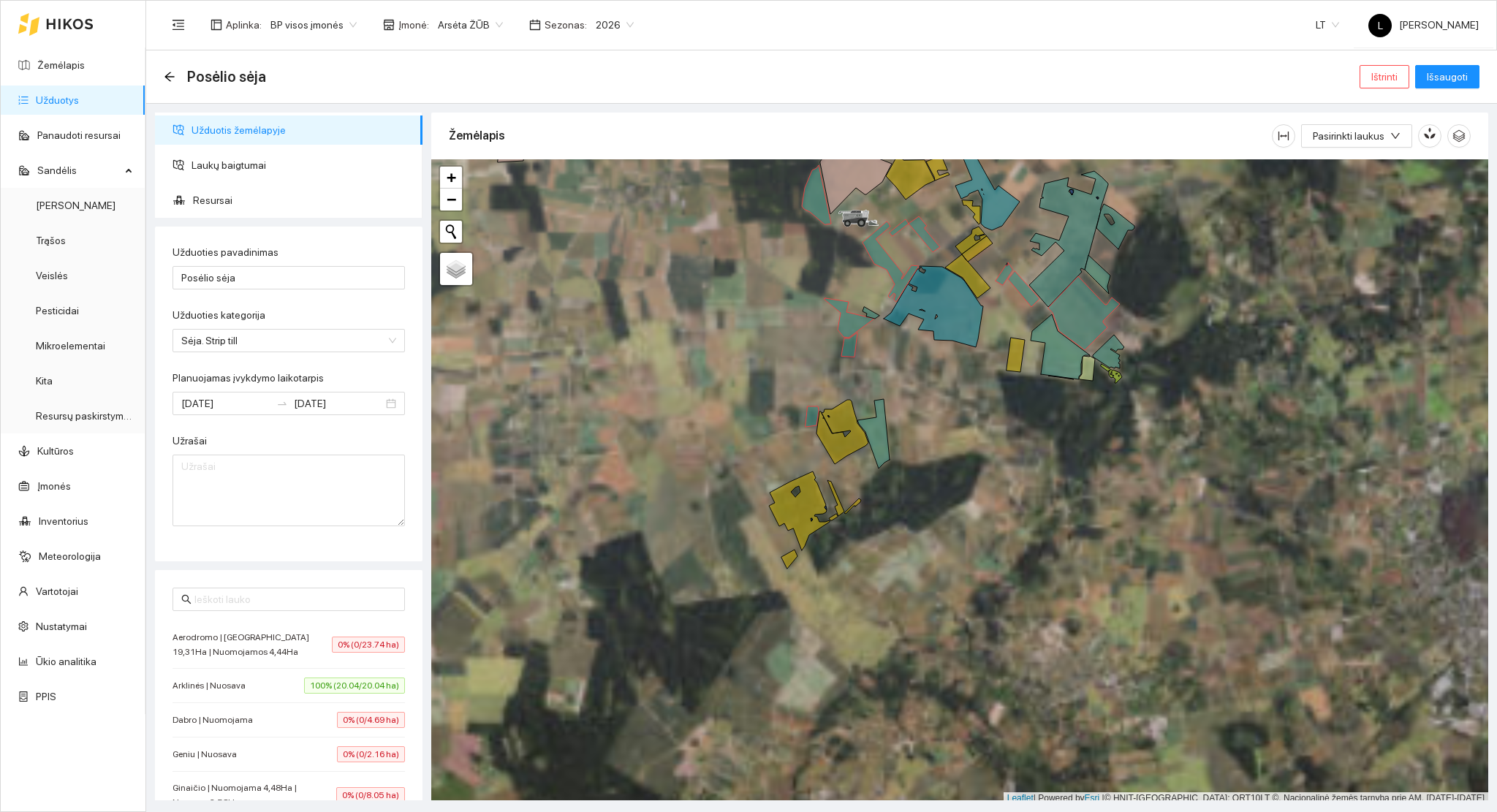
scroll to position [4, 0]
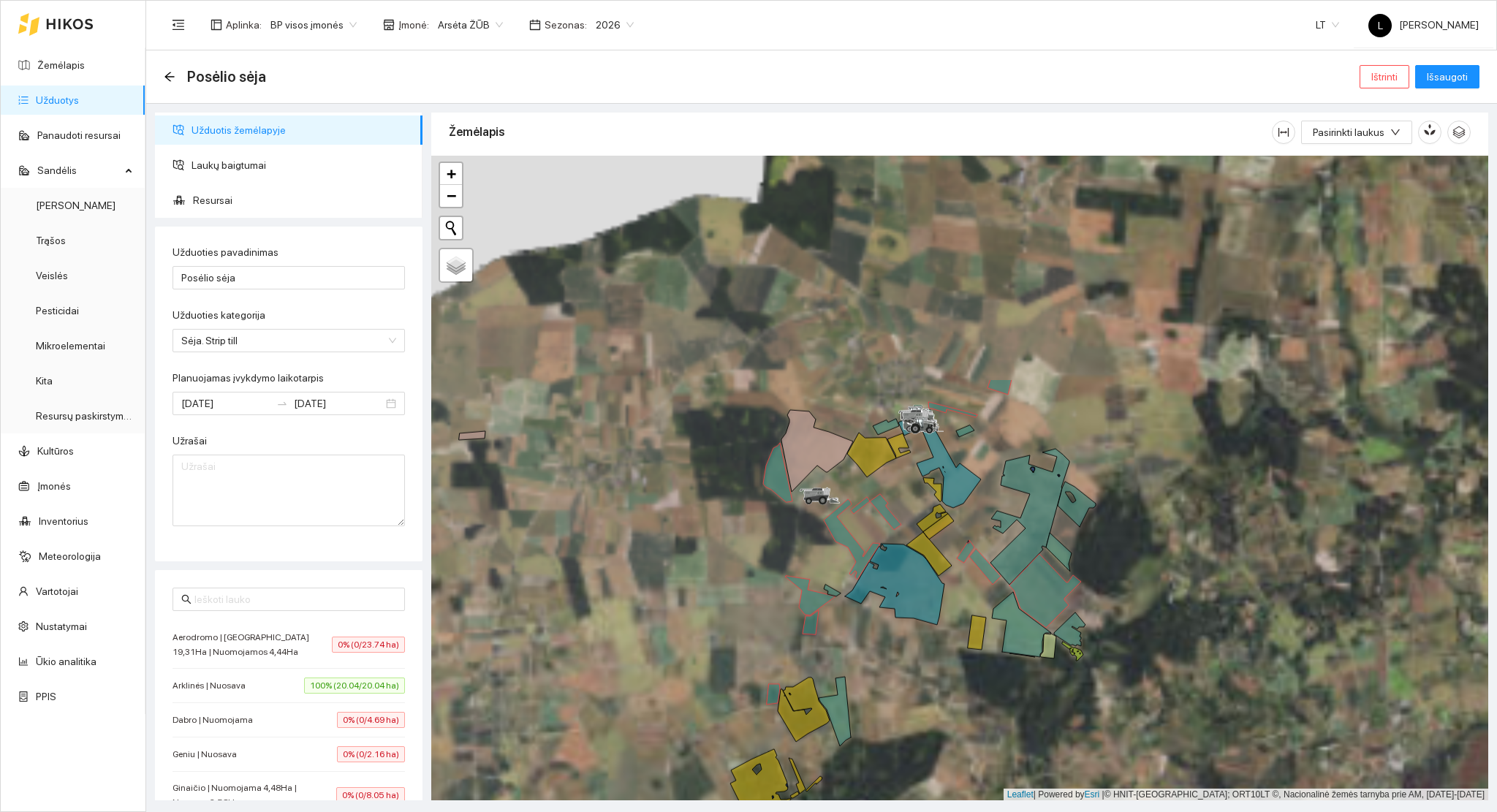
drag, startPoint x: 918, startPoint y: 483, endPoint x: 879, endPoint y: 766, distance: 285.7
click at [879, 766] on div at bounding box center [960, 478] width 1057 height 645
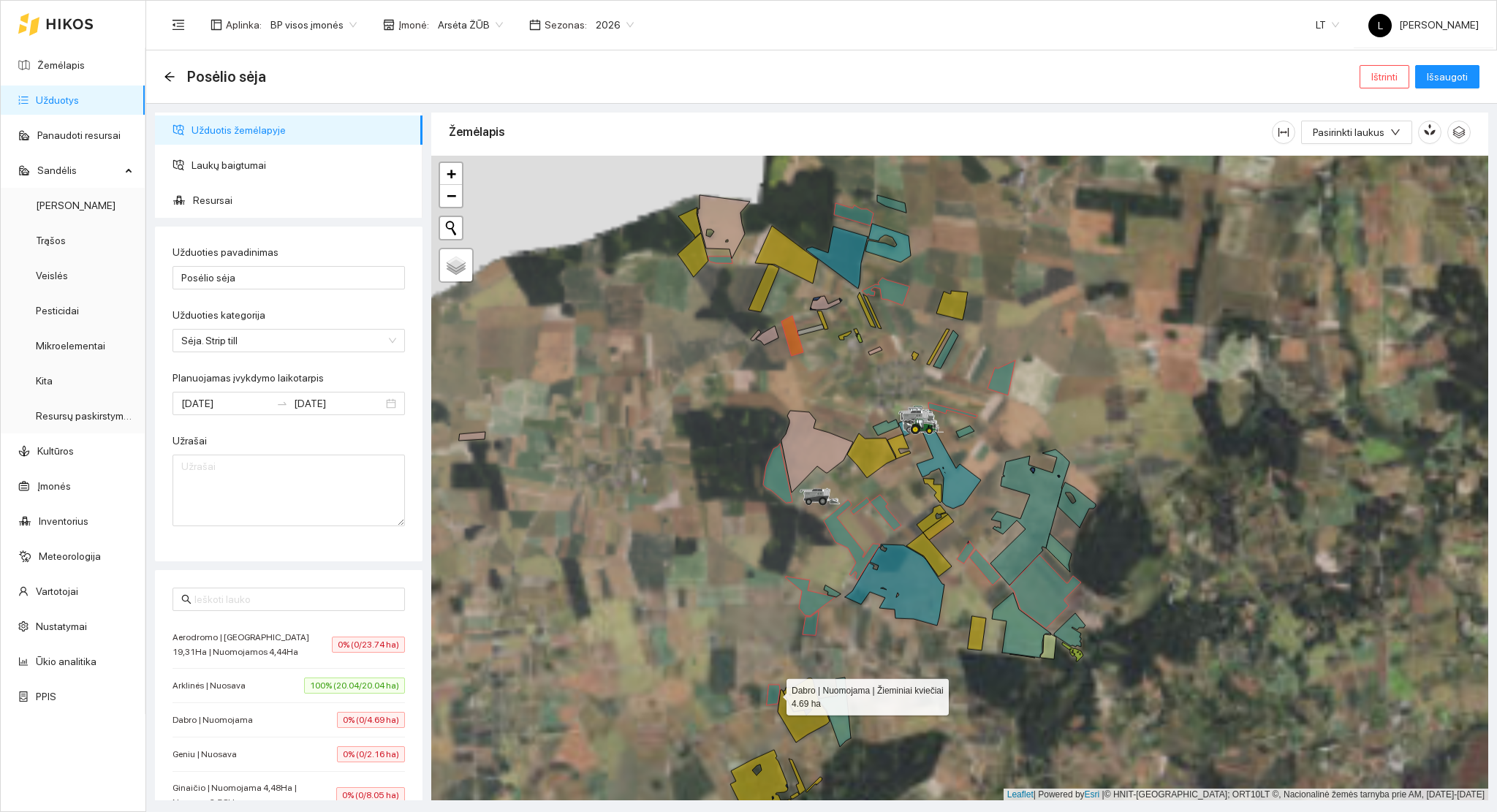
click at [773, 692] on icon at bounding box center [773, 695] width 13 height 21
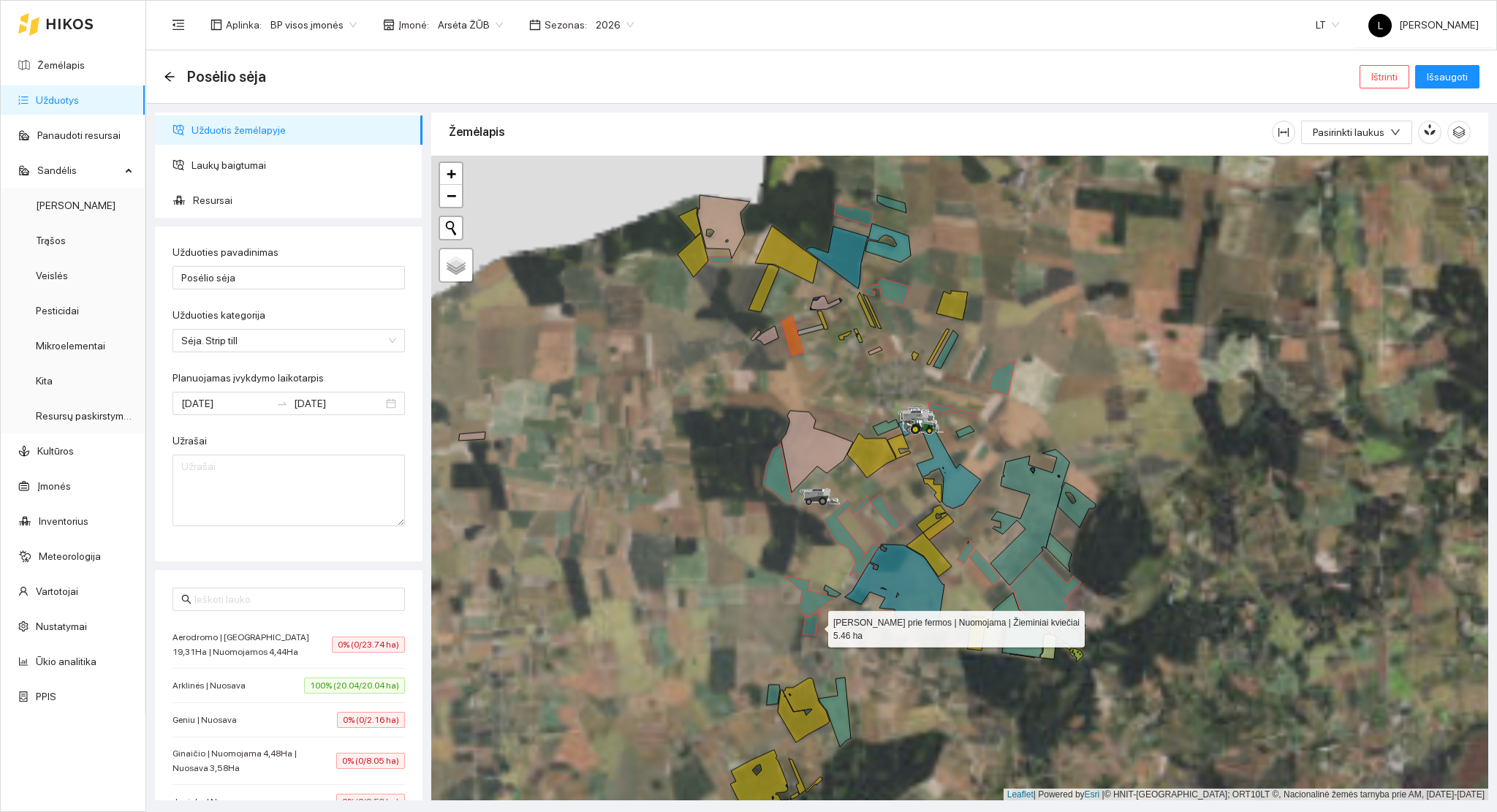
click at [814, 625] on icon at bounding box center [810, 623] width 16 height 24
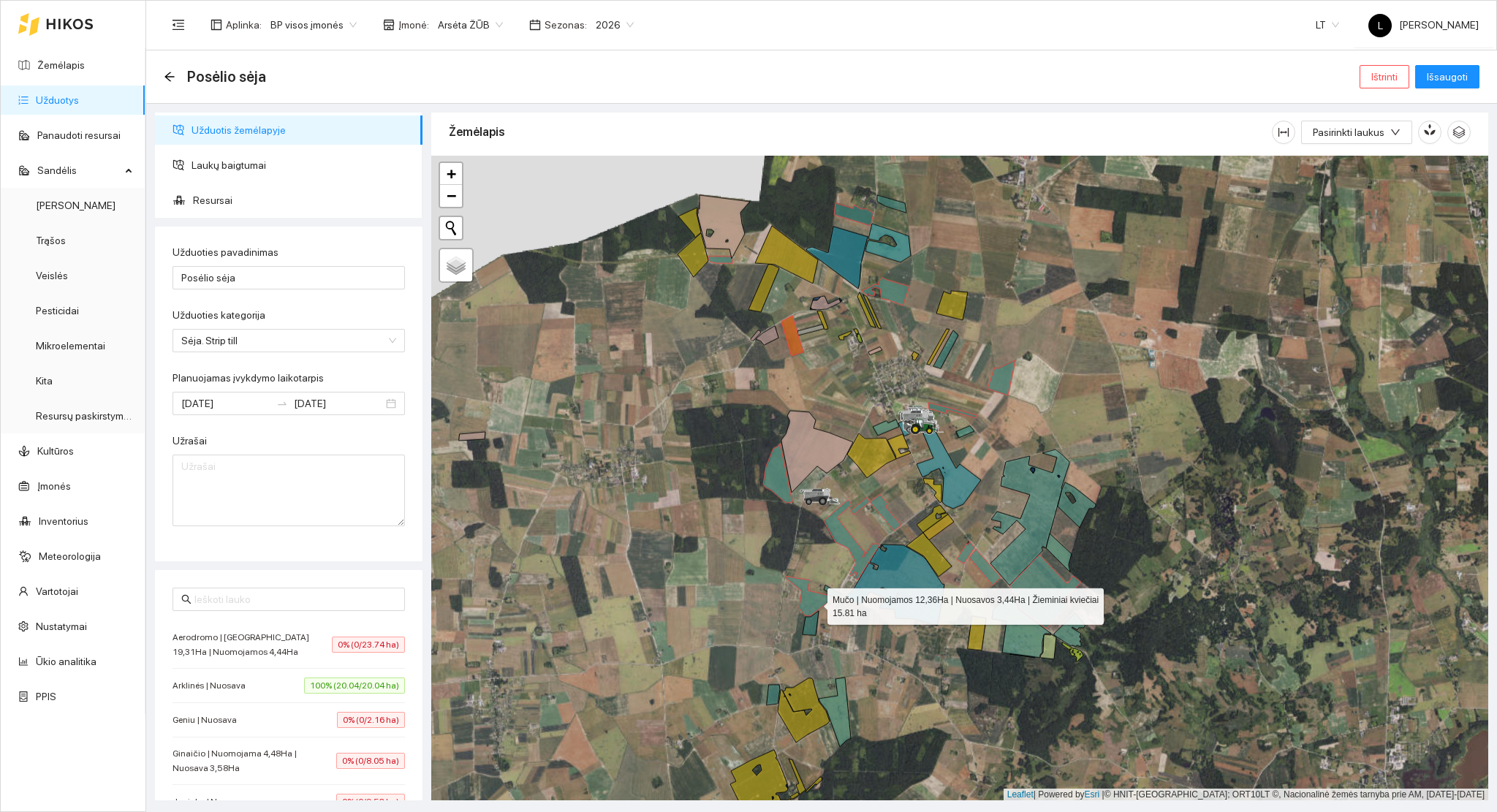
click at [814, 603] on icon at bounding box center [810, 596] width 51 height 40
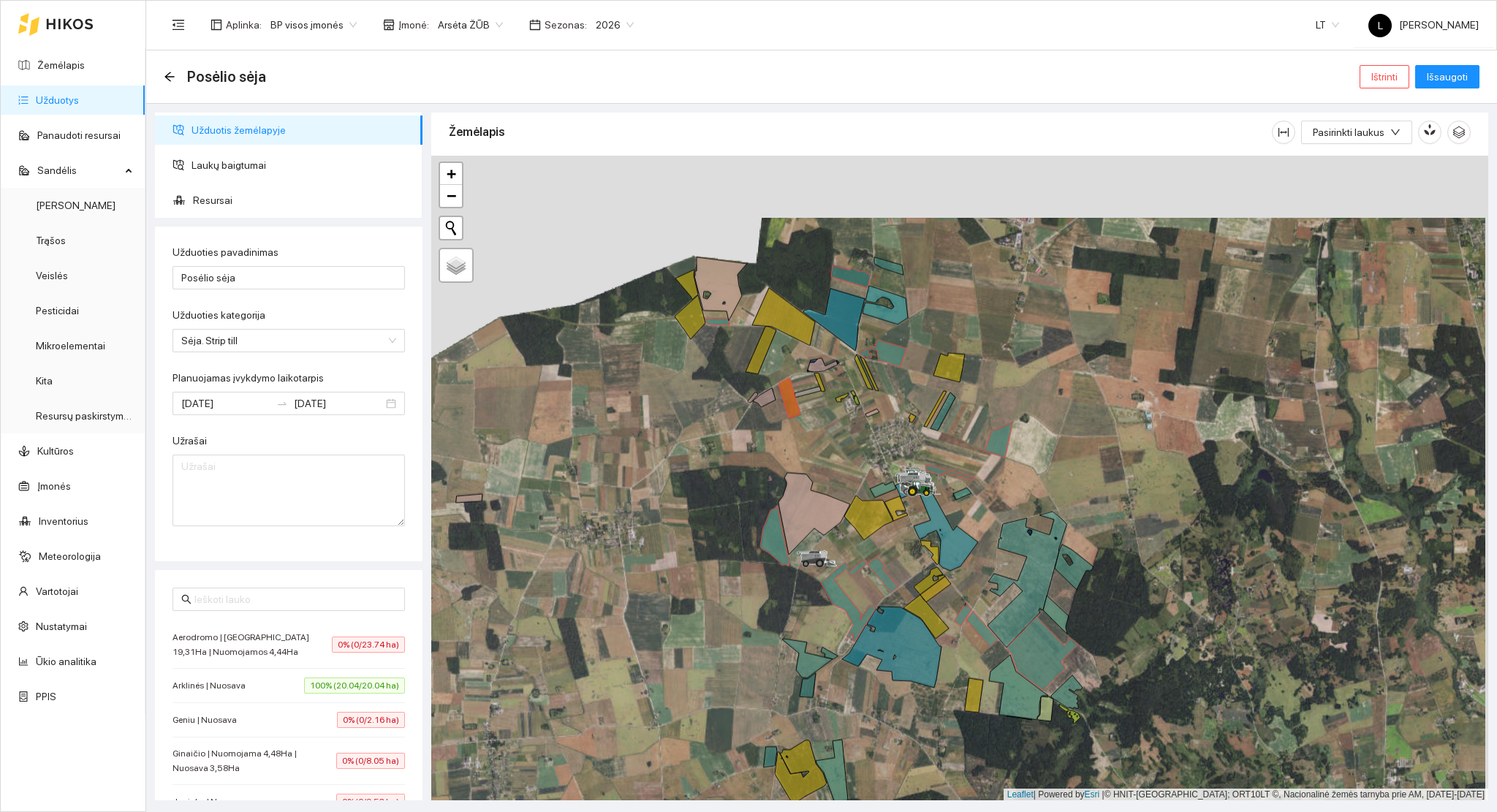
drag, startPoint x: 895, startPoint y: 706, endPoint x: 871, endPoint y: 793, distance: 90.2
click at [871, 793] on div at bounding box center [960, 478] width 1057 height 645
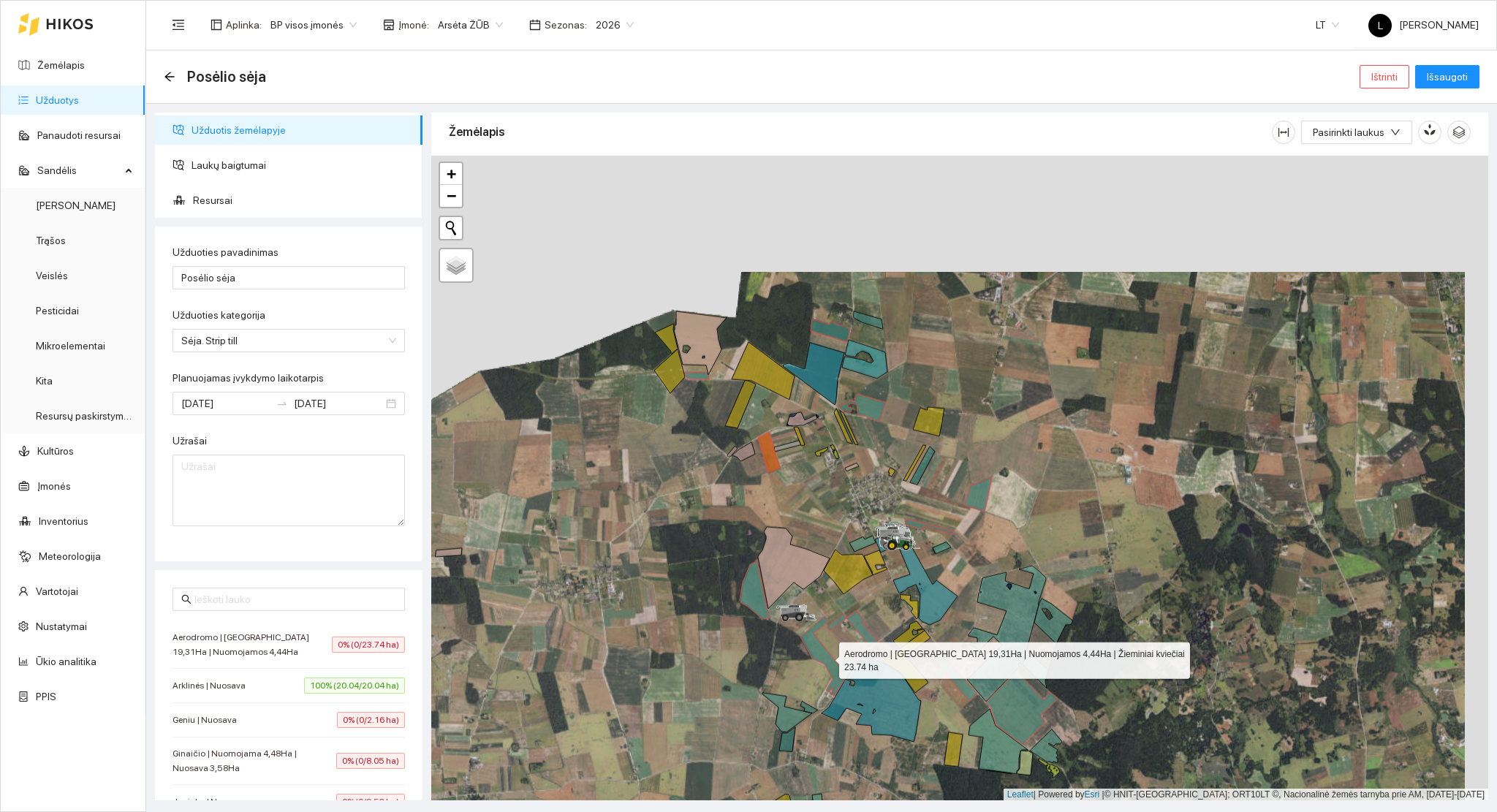
click at [832, 666] on icon at bounding box center [828, 656] width 57 height 80
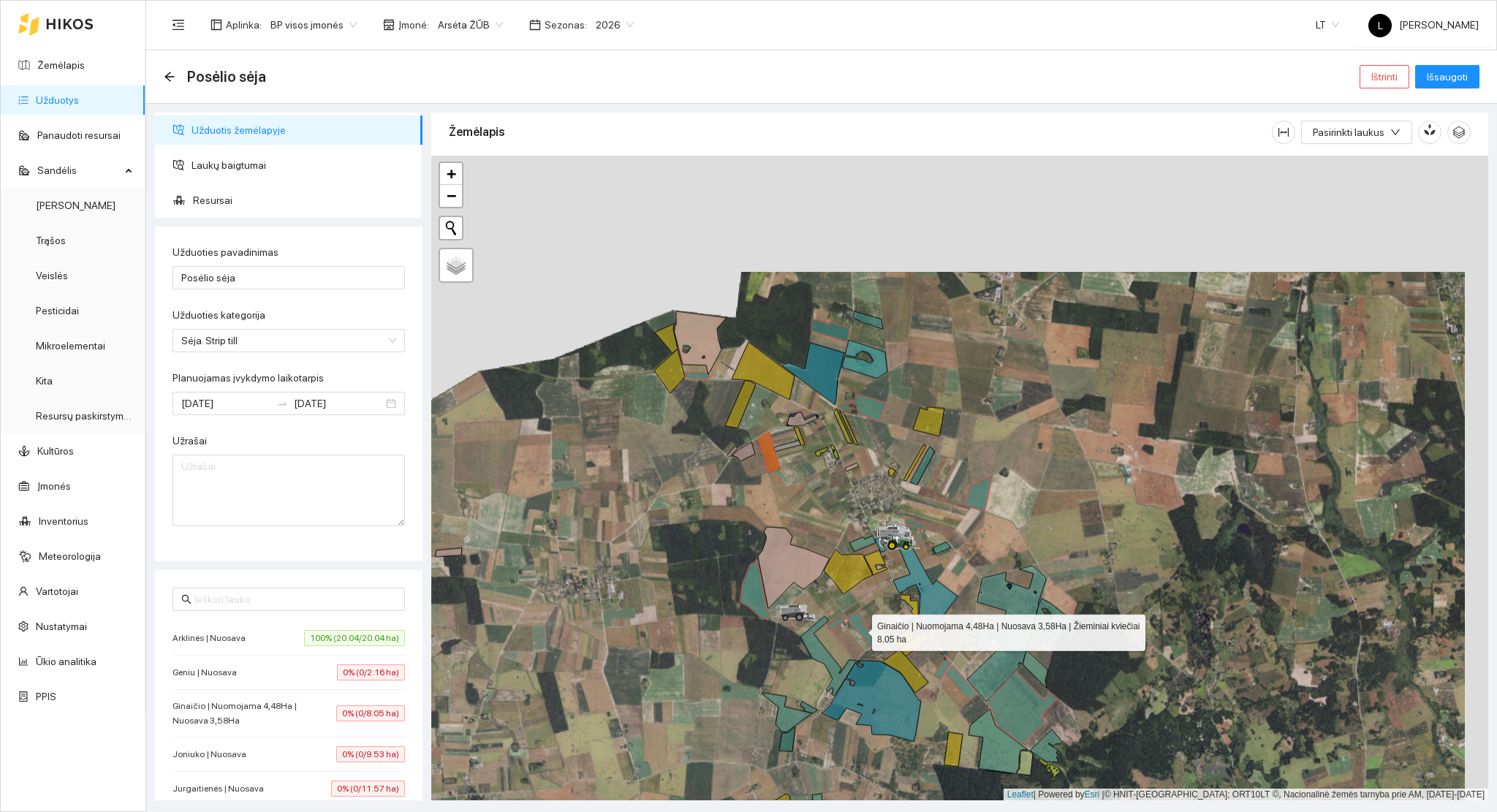
click at [859, 626] on icon at bounding box center [861, 628] width 31 height 36
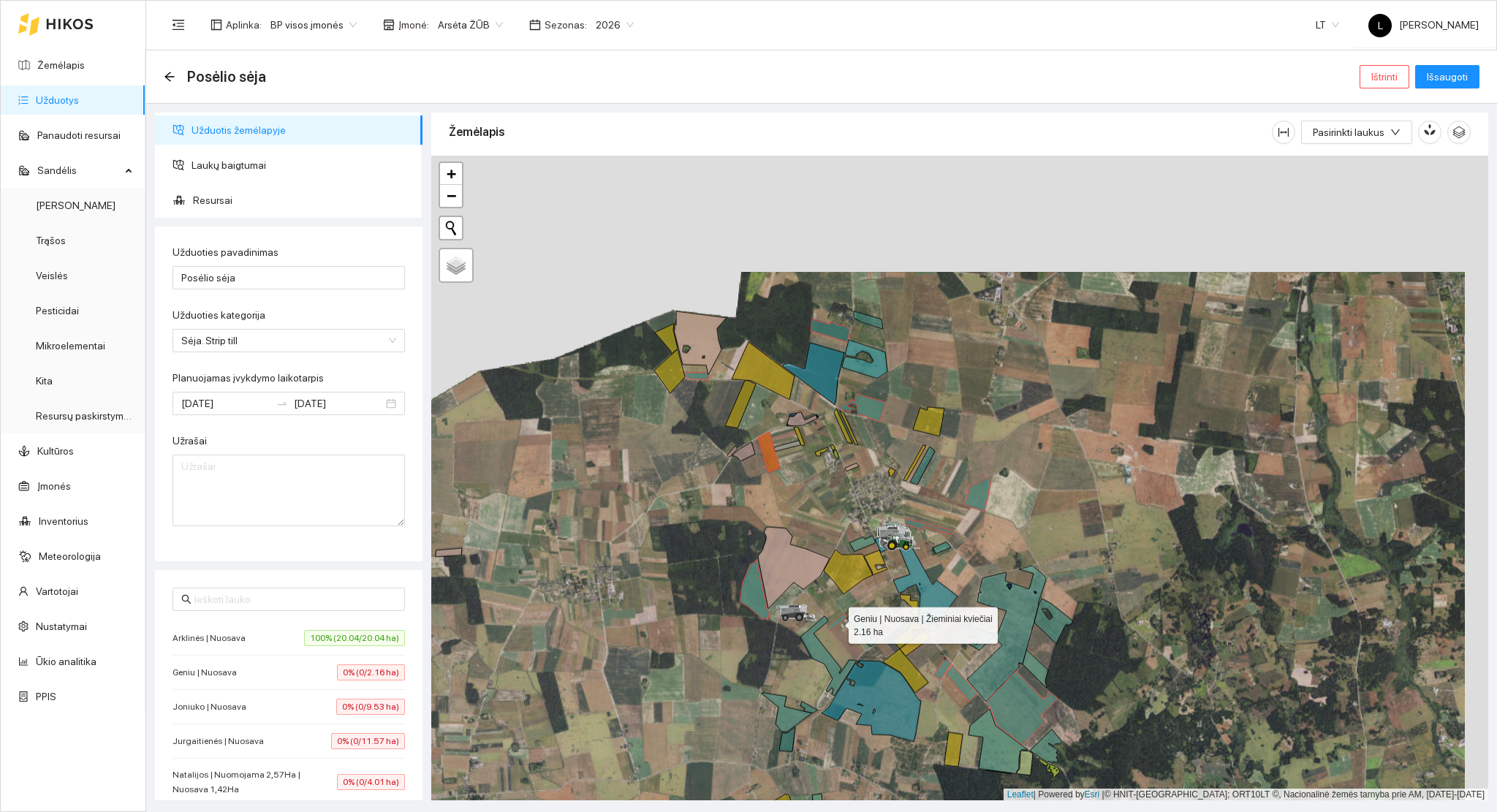
click at [836, 622] on icon at bounding box center [837, 623] width 19 height 17
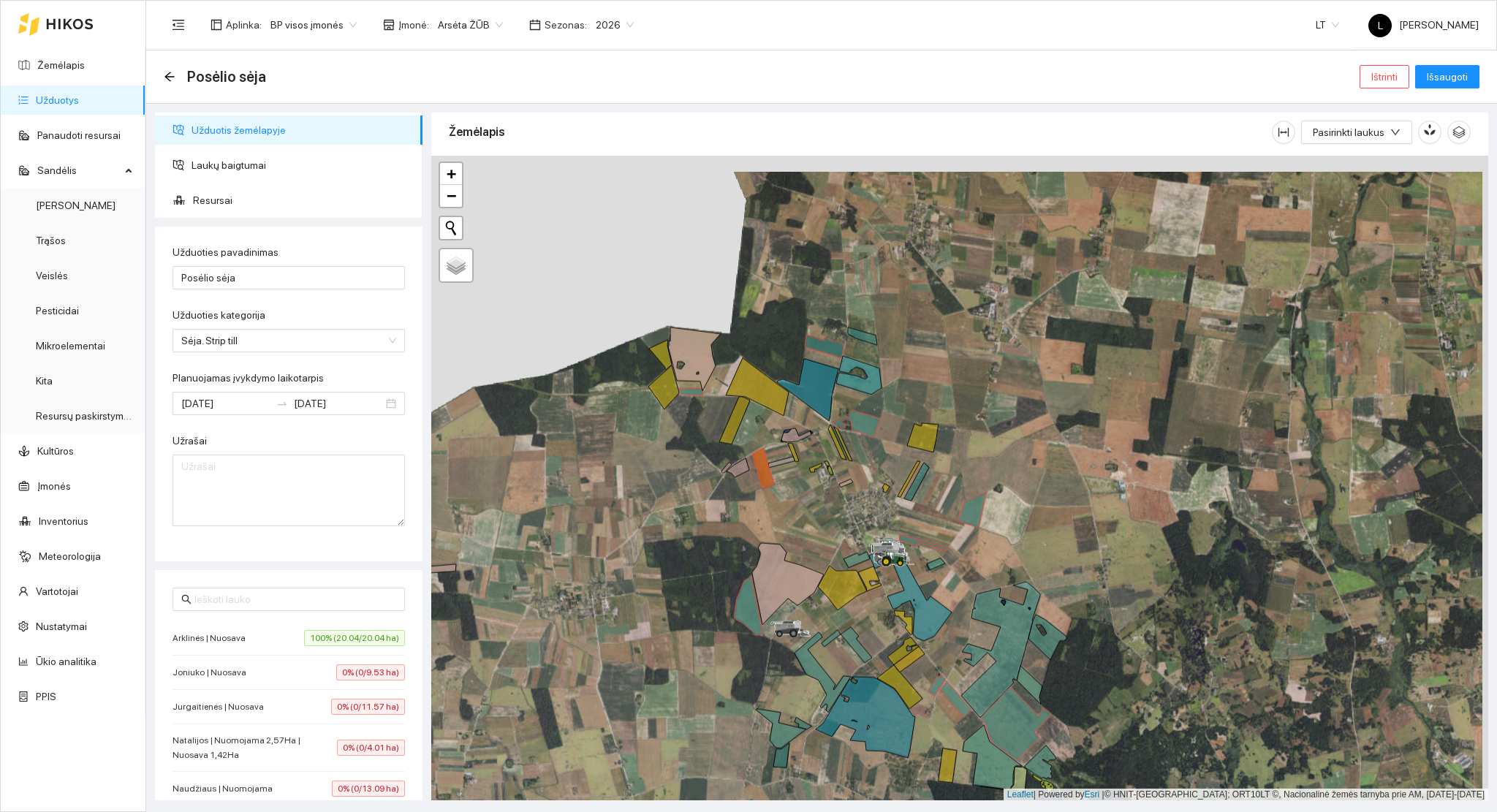
drag, startPoint x: 947, startPoint y: 711, endPoint x: 941, endPoint y: 728, distance: 18.0
click at [941, 728] on div at bounding box center [960, 478] width 1057 height 645
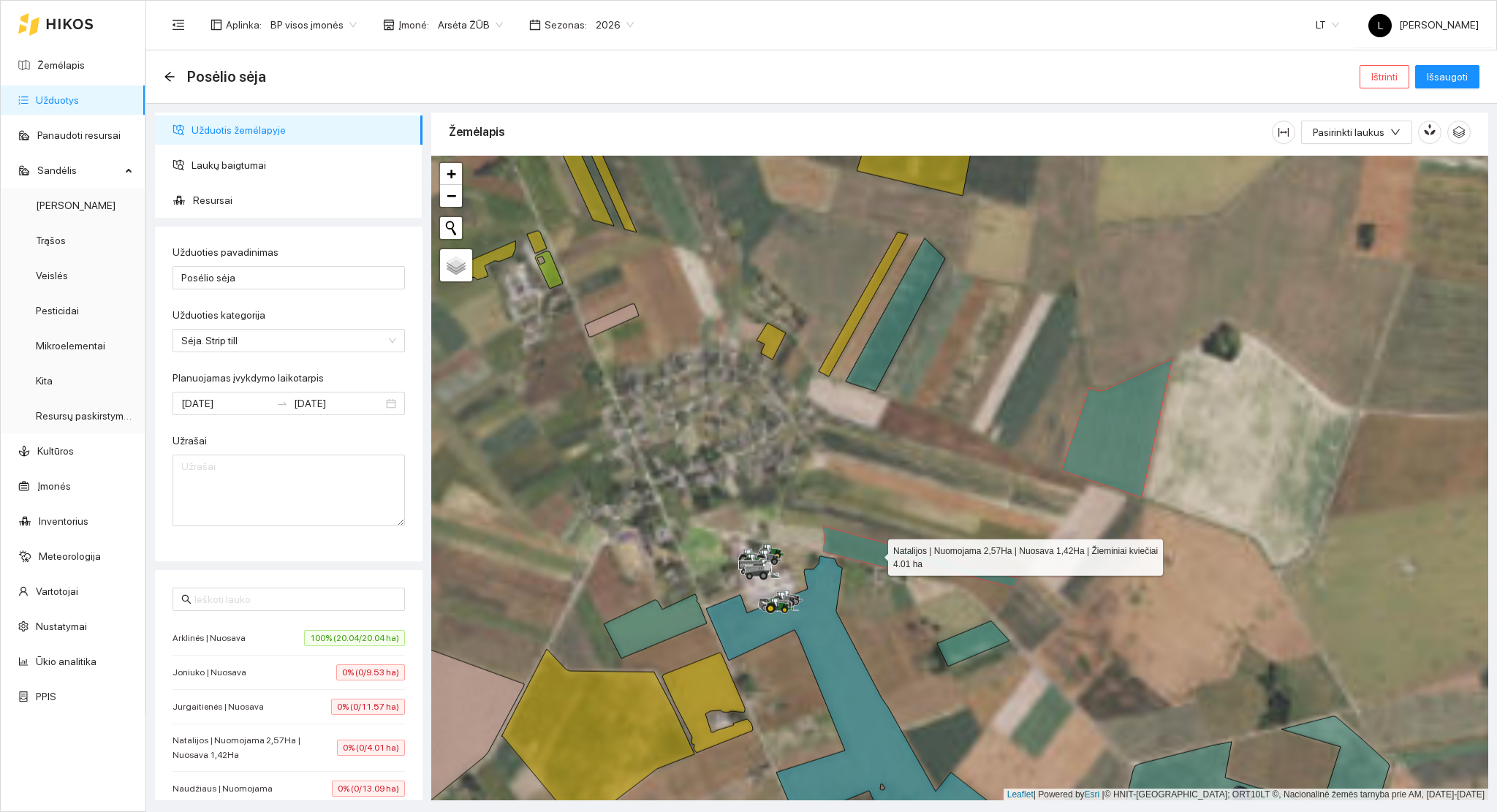
click at [874, 554] on icon at bounding box center [920, 556] width 197 height 61
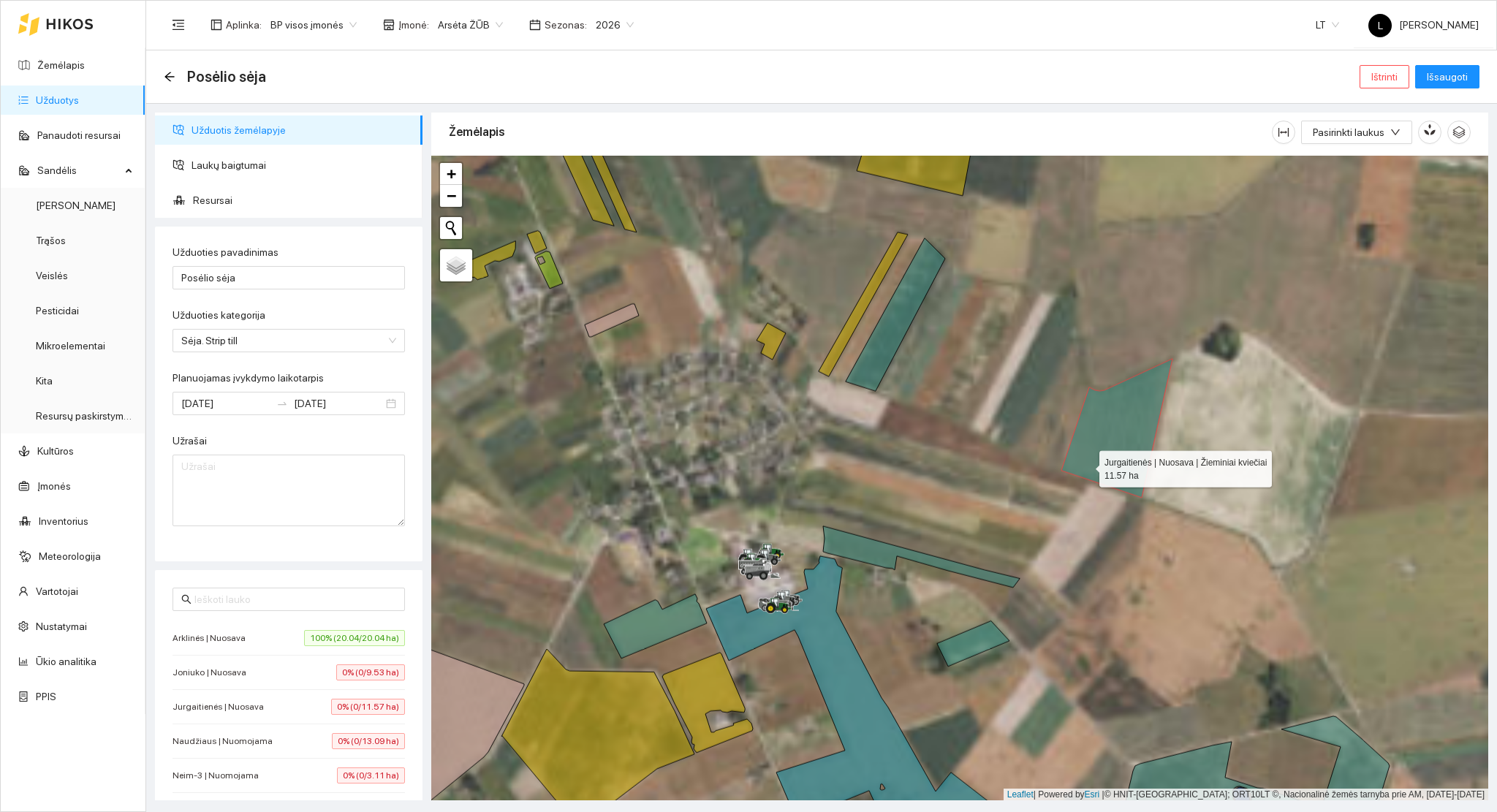
click at [1093, 455] on icon at bounding box center [1116, 428] width 111 height 138
drag, startPoint x: 901, startPoint y: 448, endPoint x: 1080, endPoint y: 632, distance: 256.7
click at [1080, 630] on div at bounding box center [960, 478] width 1057 height 645
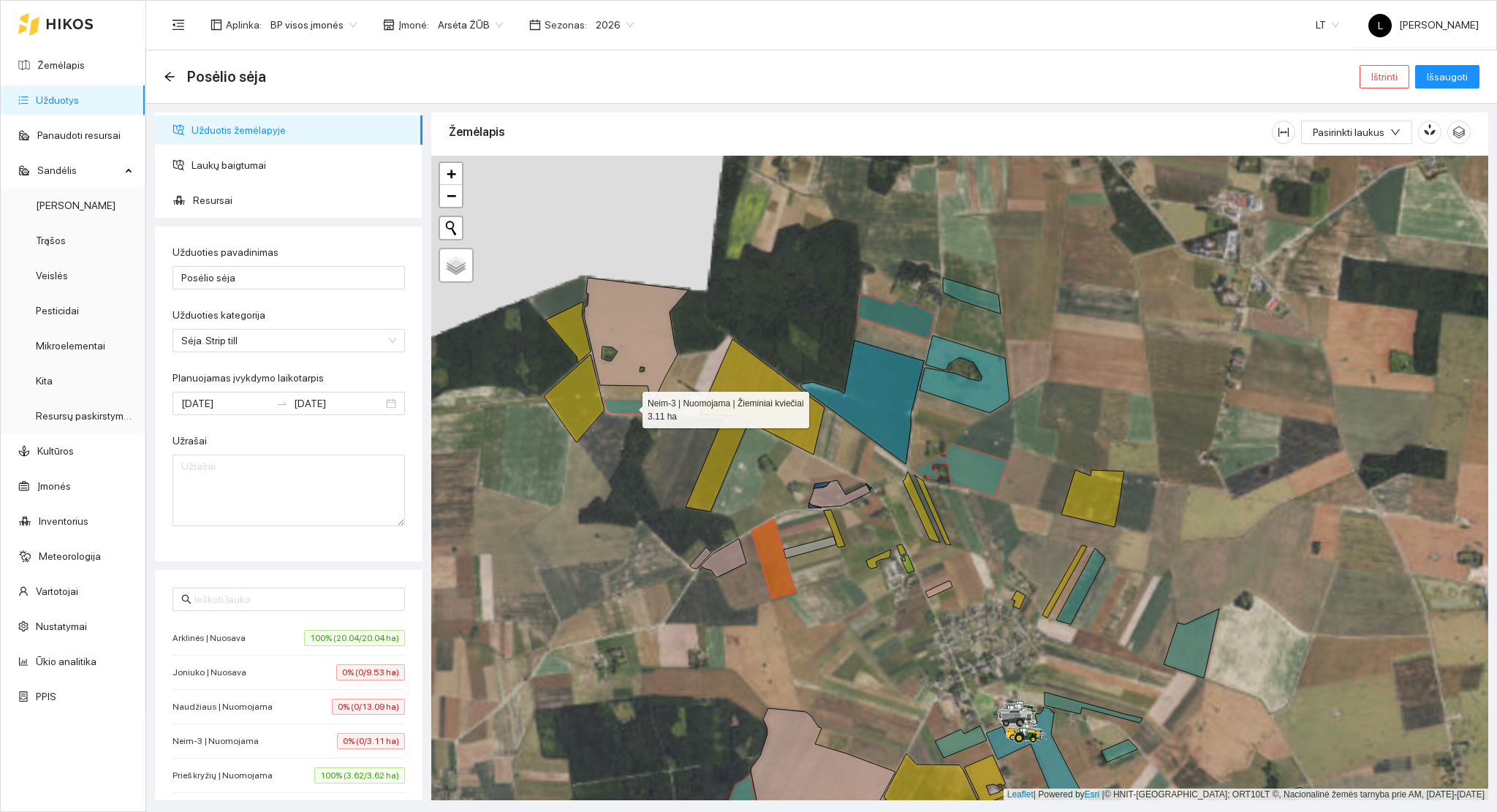
click at [624, 402] on icon at bounding box center [627, 406] width 48 height 14
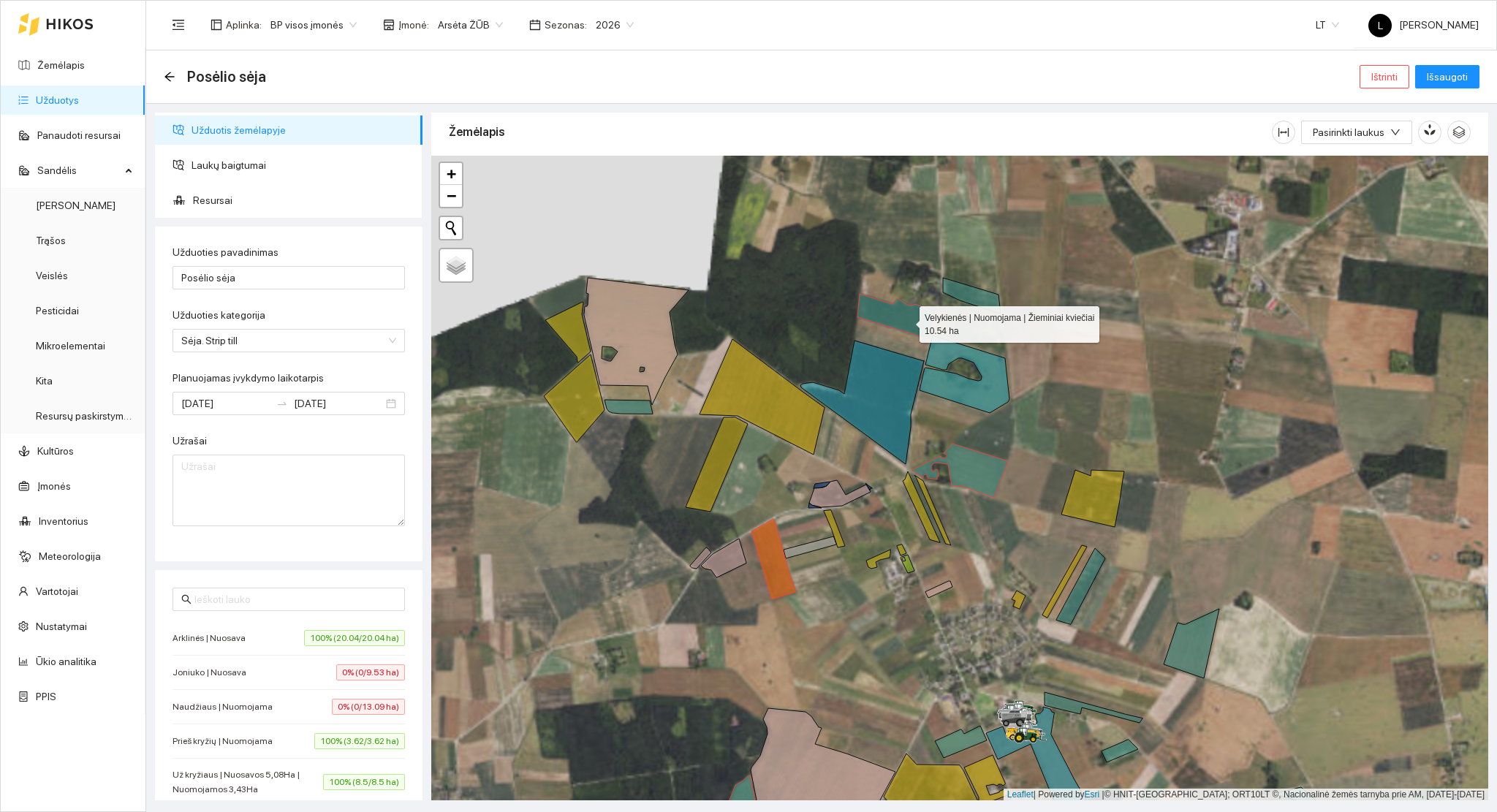
click at [906, 320] on icon at bounding box center [896, 317] width 77 height 45
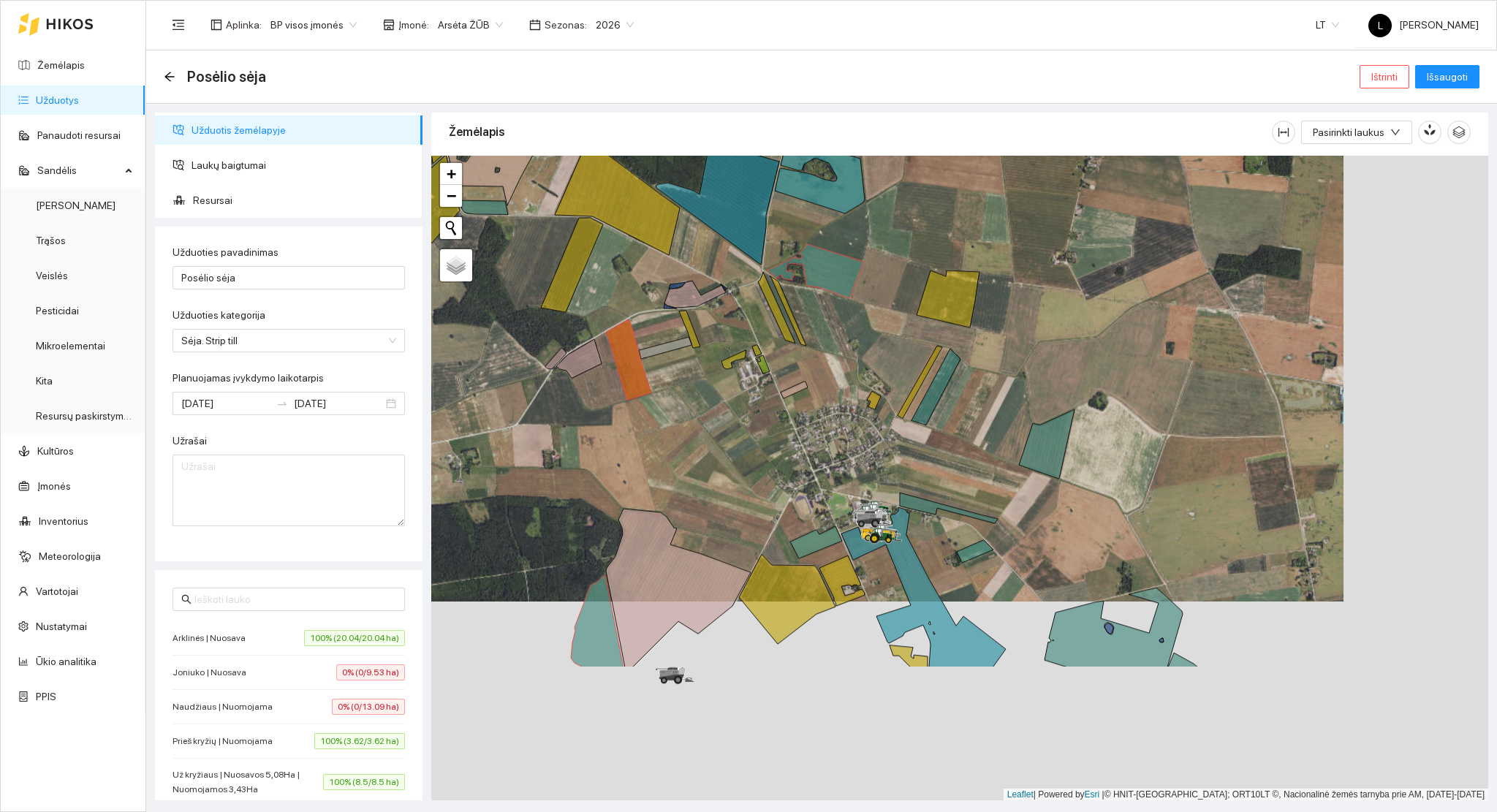
drag, startPoint x: 903, startPoint y: 614, endPoint x: 768, endPoint y: 380, distance: 270.1
click at [768, 380] on div at bounding box center [960, 478] width 1057 height 645
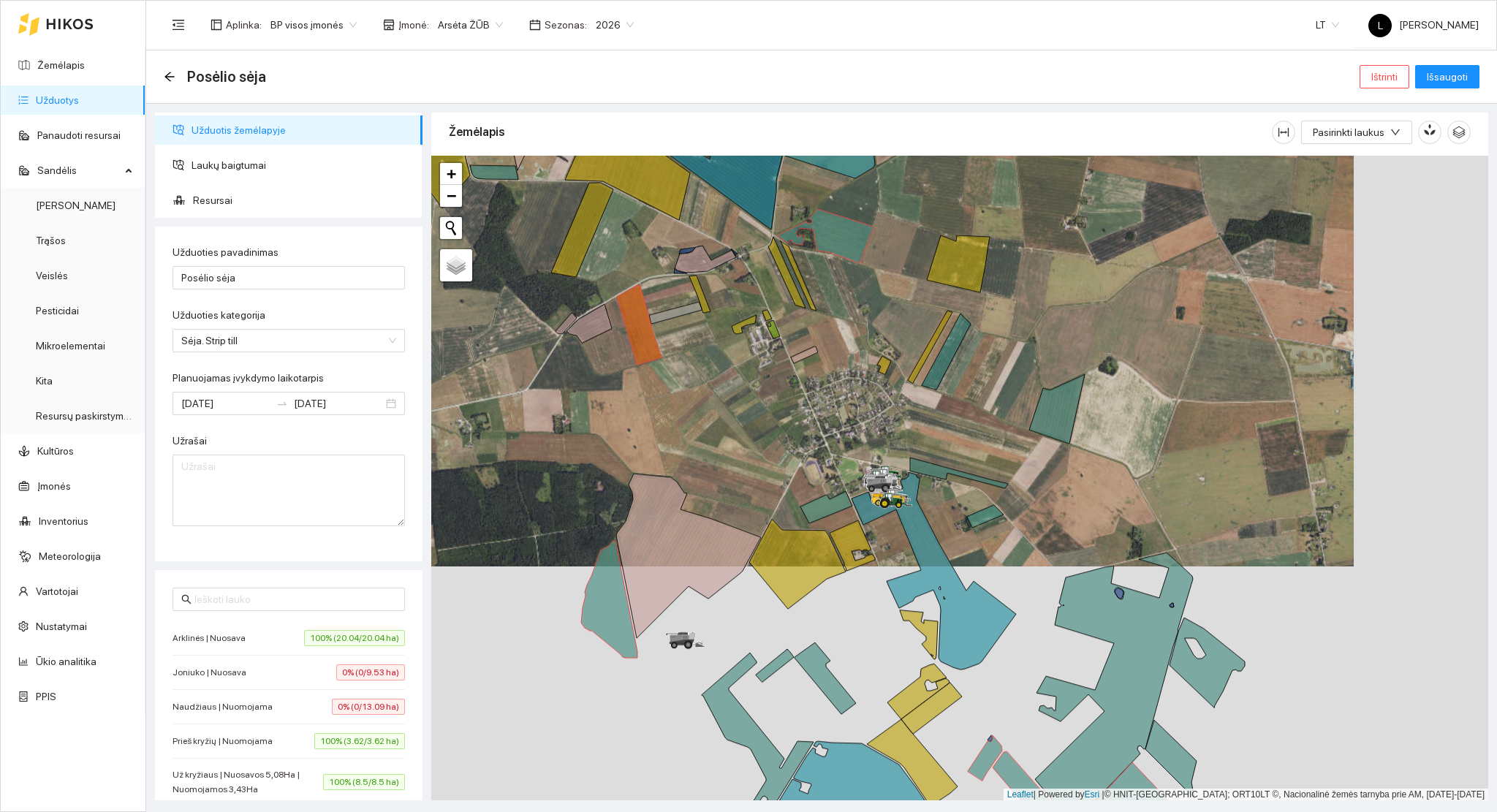
click at [251, 667] on div "Joniuko | Nuosava 0% (0/9.53 ha)" at bounding box center [288, 672] width 233 height 16
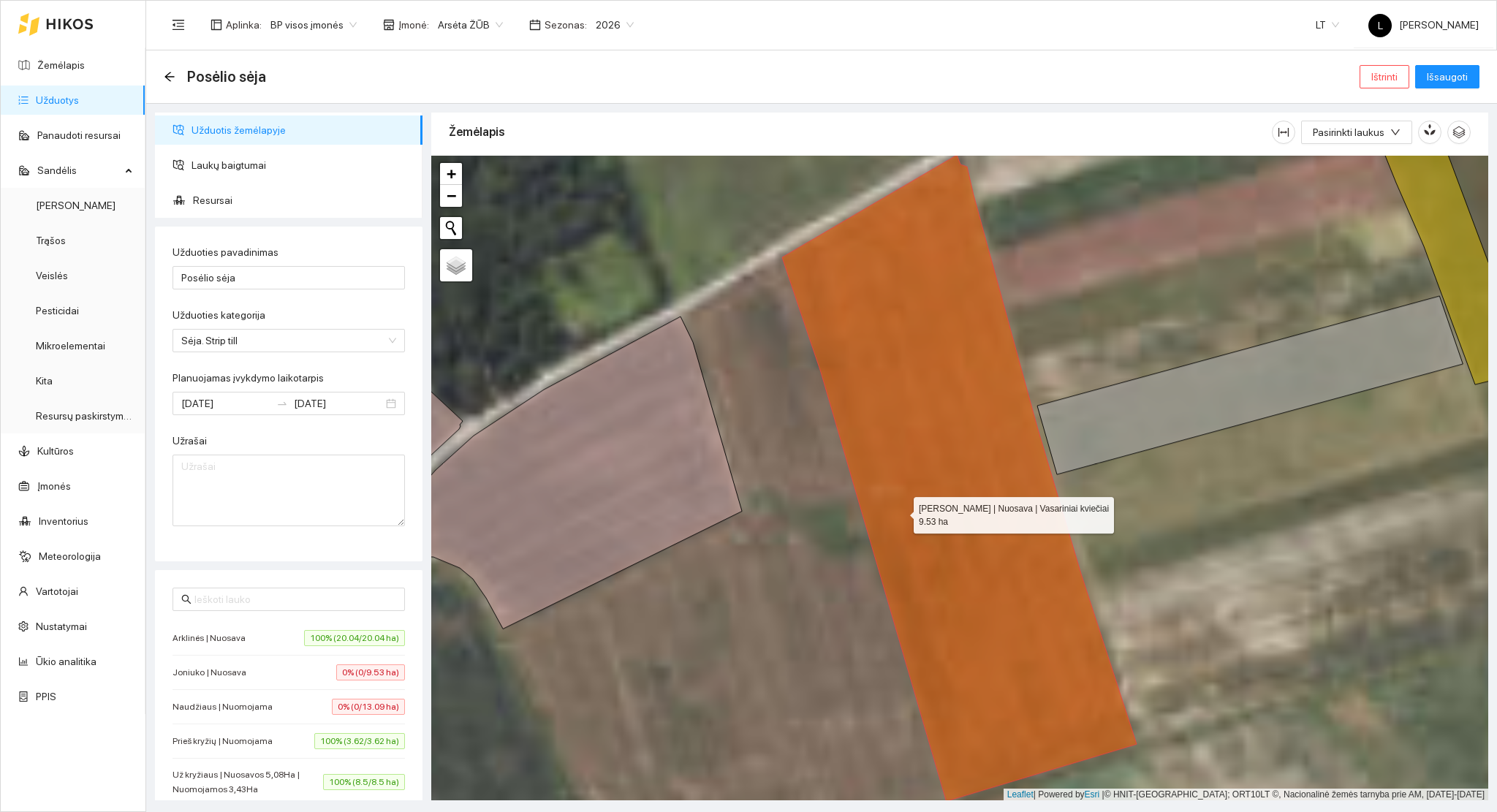
click at [901, 512] on icon at bounding box center [959, 478] width 354 height 646
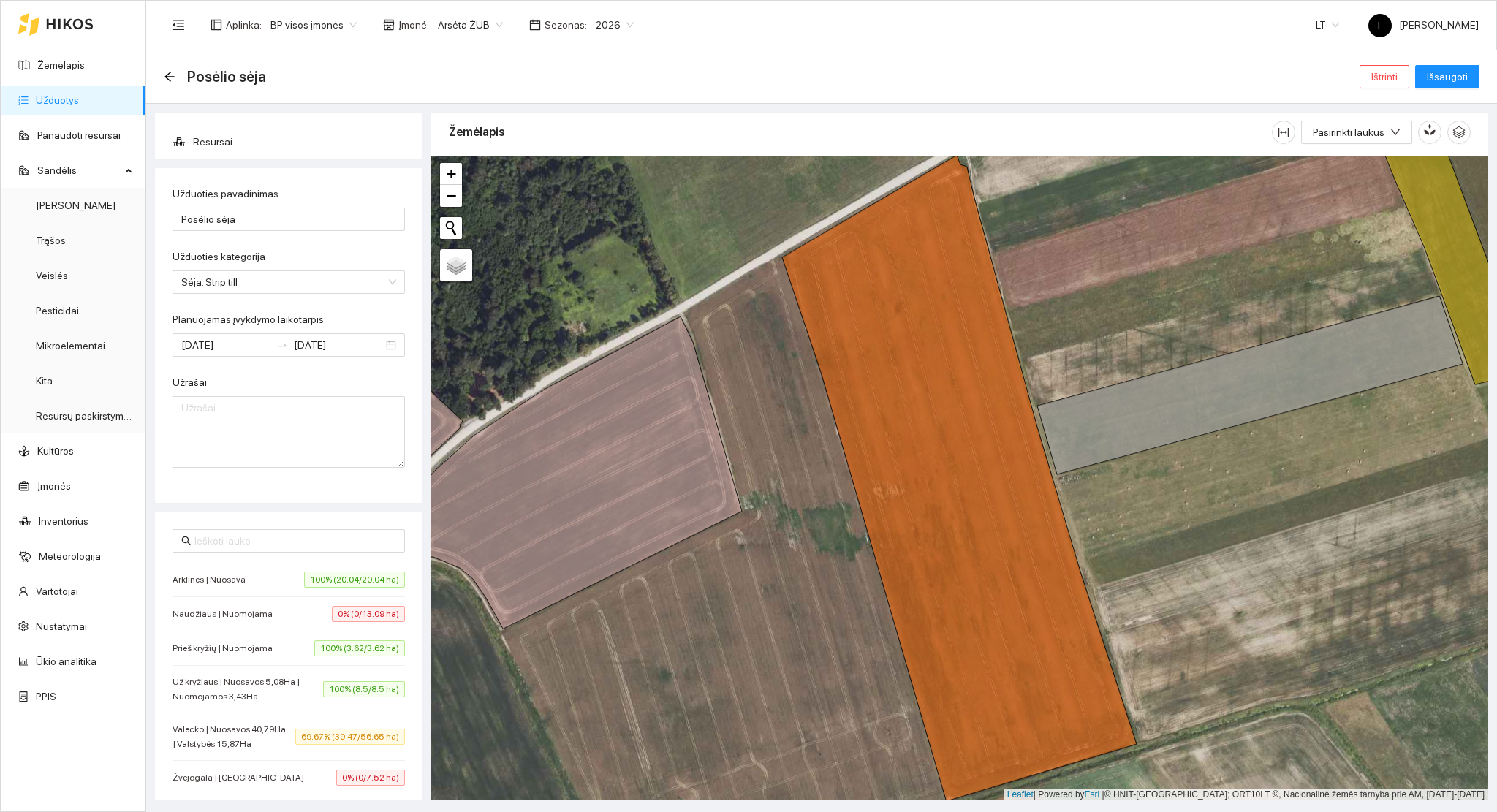
scroll to position [89, 0]
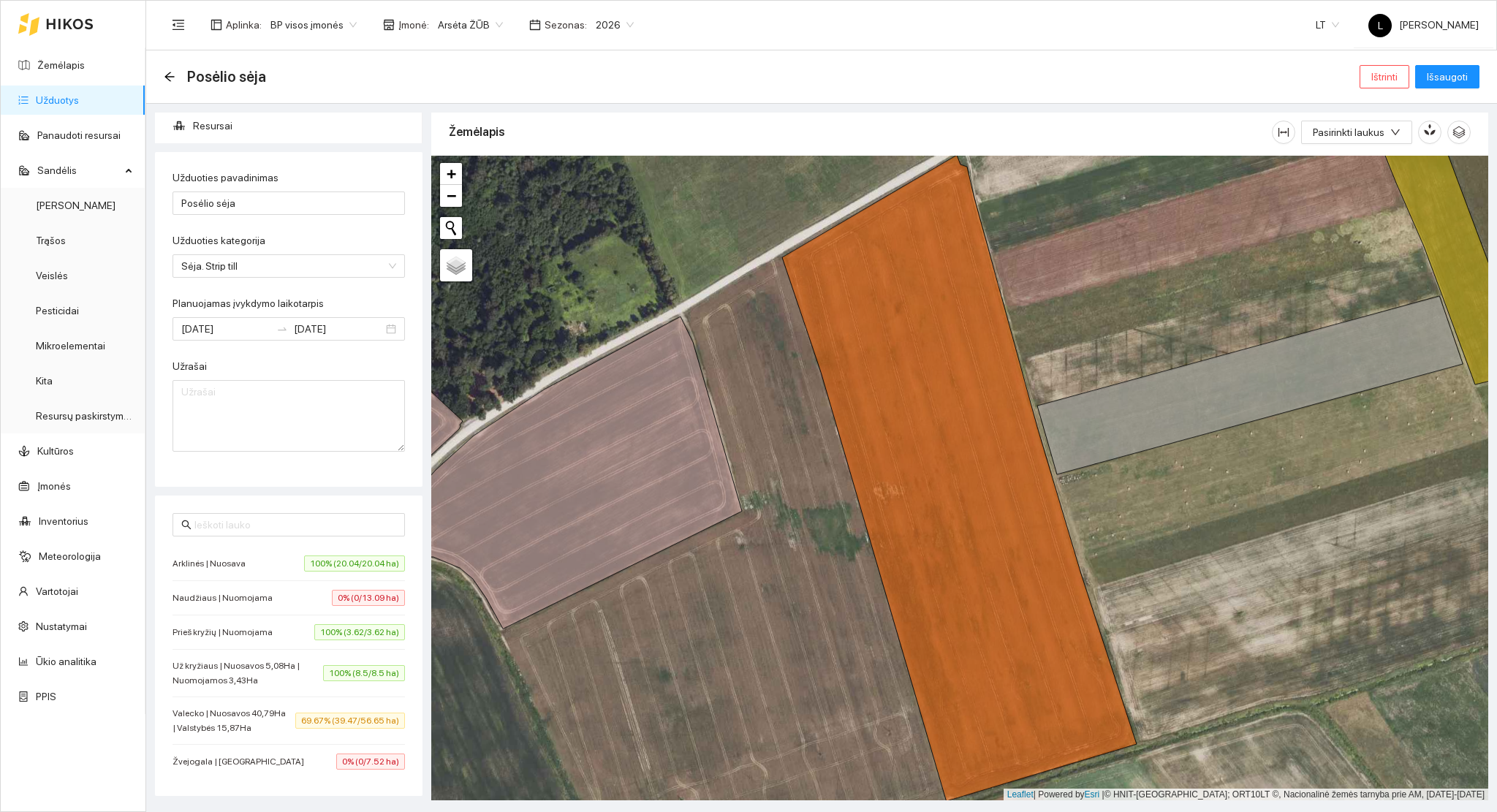
click at [298, 721] on span "69.67% (39.47/56.65 ha)" at bounding box center [350, 720] width 109 height 16
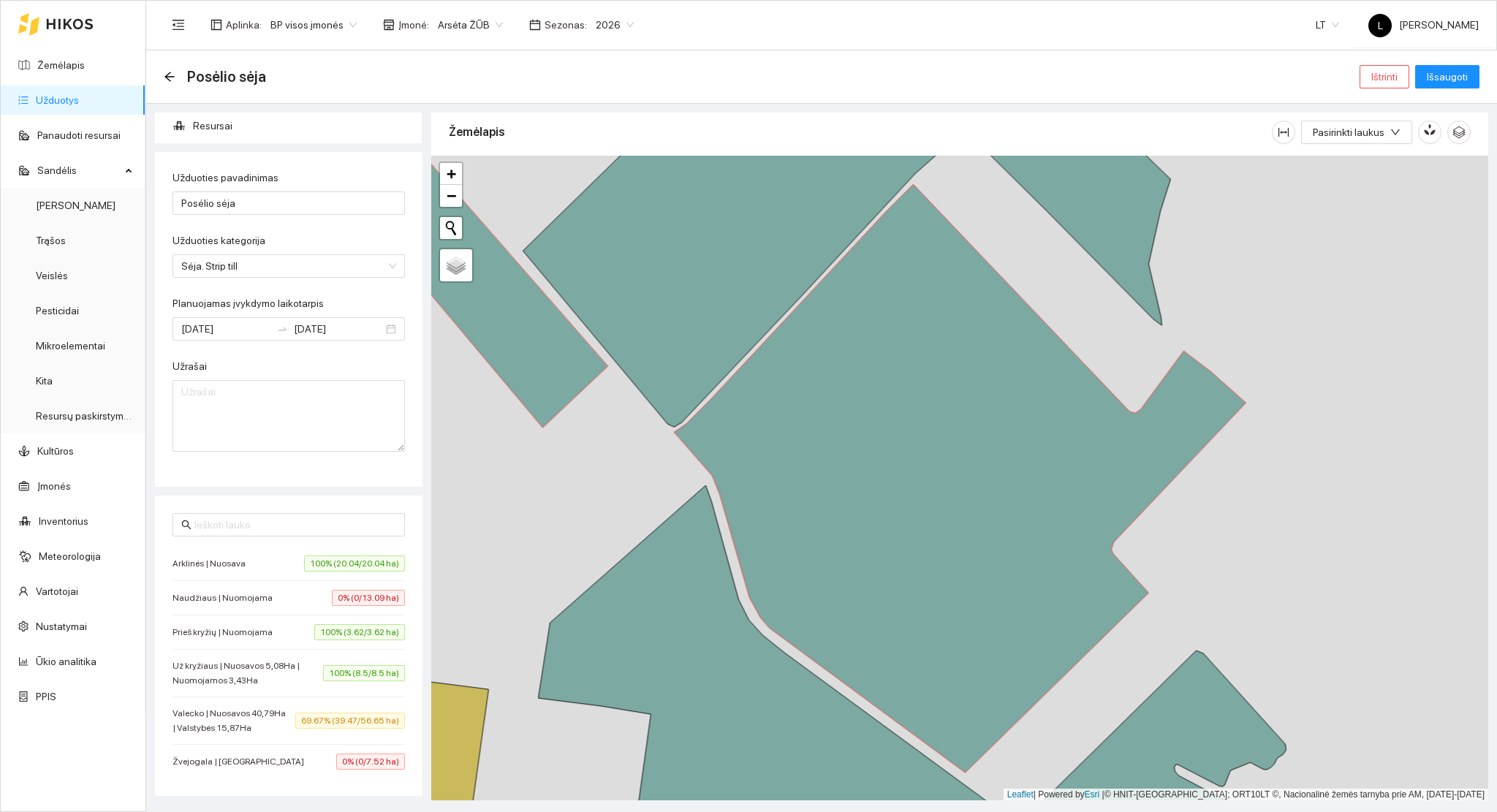
click at [298, 761] on div "Žvejogala | Nuosava 0% (0/7.52 ha)" at bounding box center [288, 761] width 233 height 16
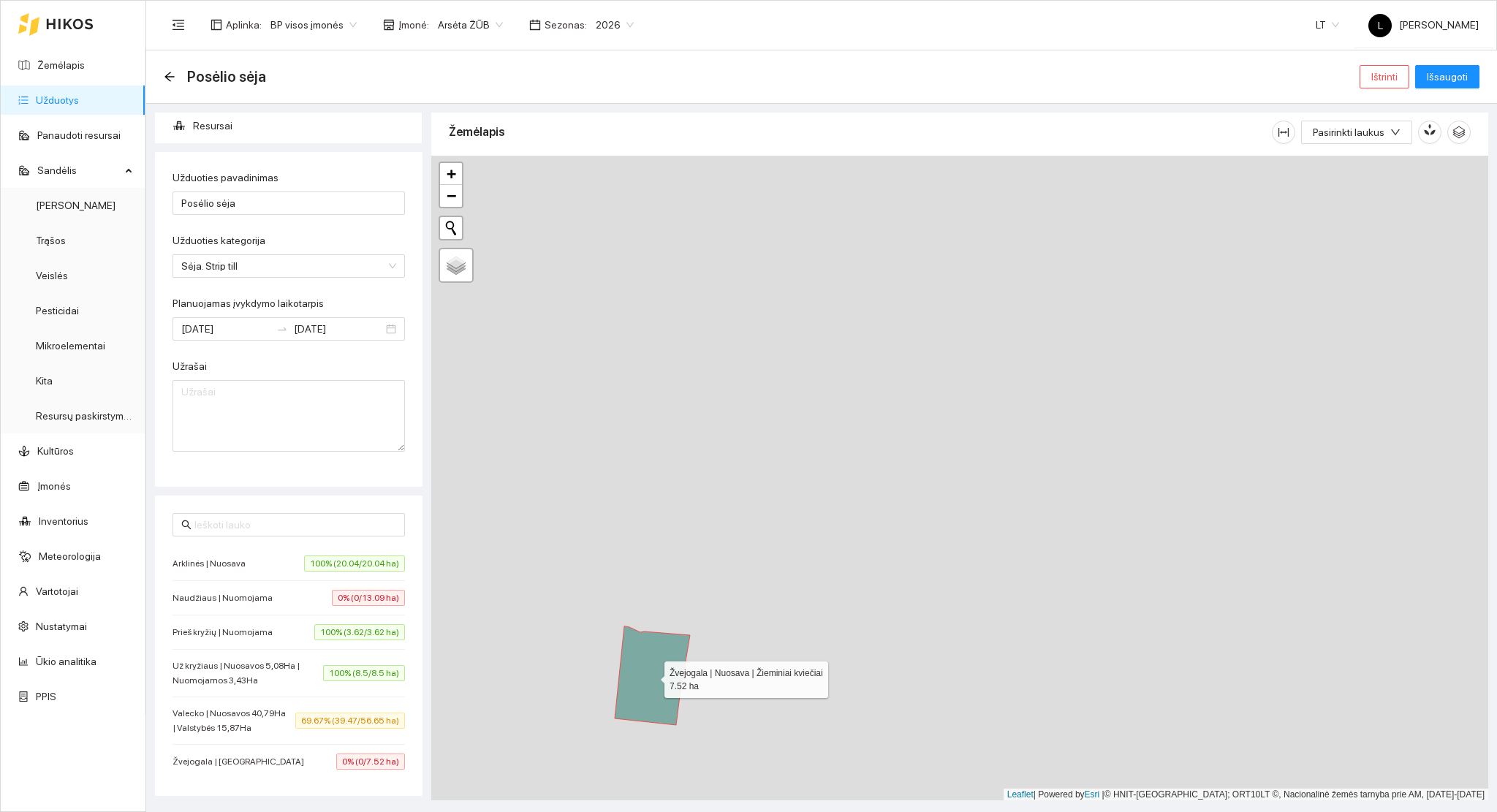
click at [636, 713] on icon at bounding box center [652, 675] width 75 height 99
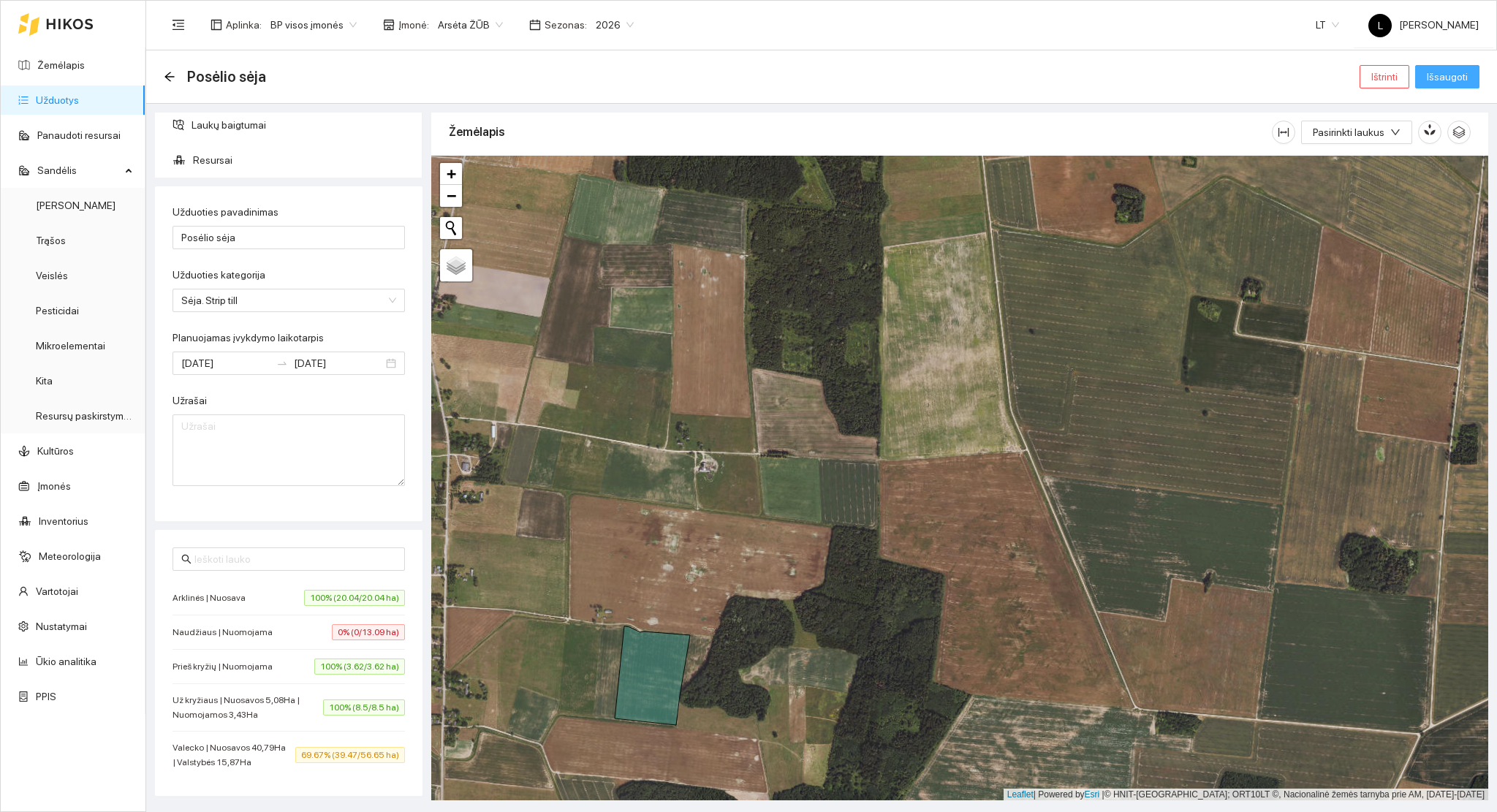
click at [1438, 83] on span "Išsaugoti" at bounding box center [1446, 76] width 41 height 16
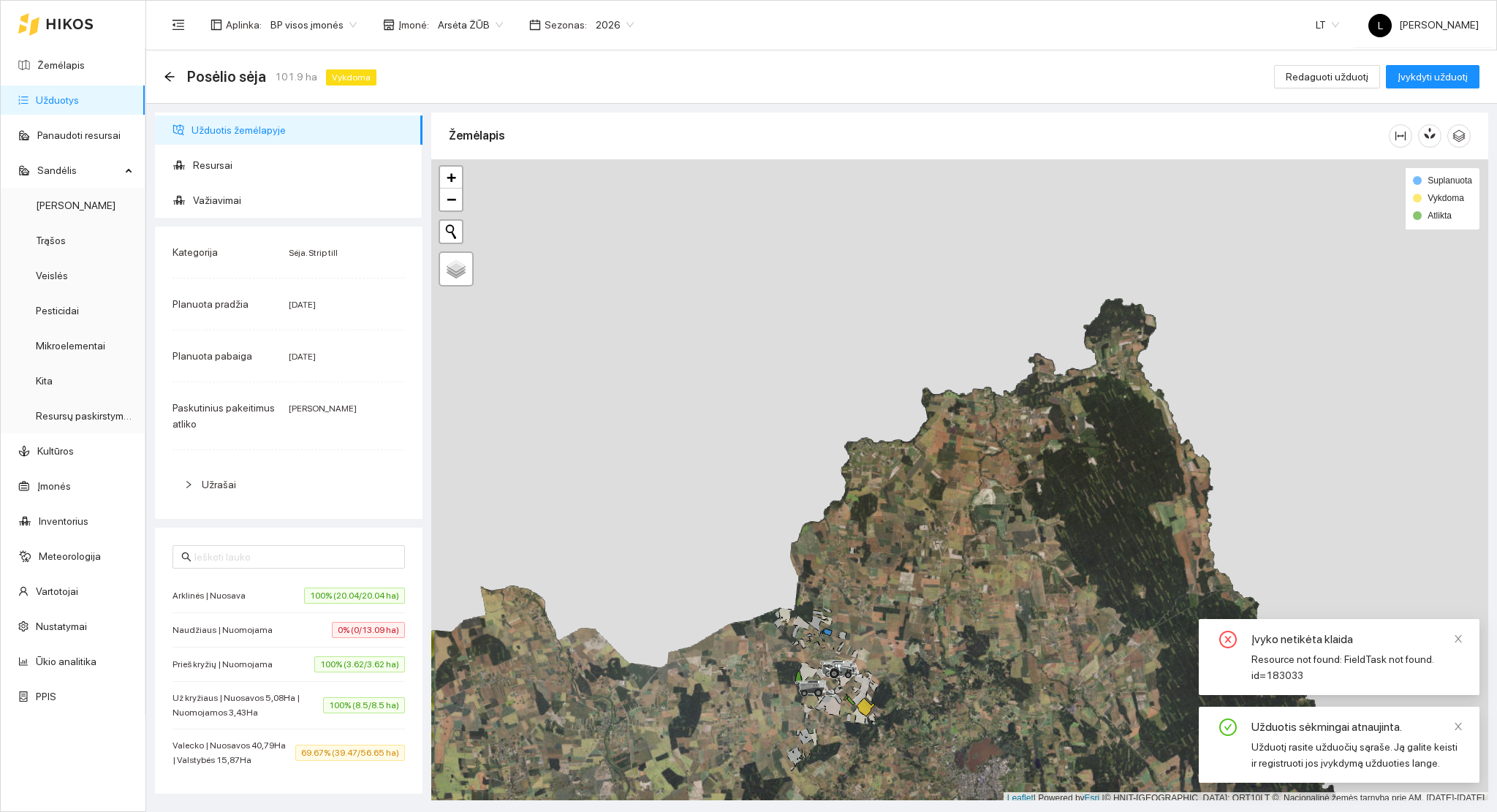
scroll to position [4, 0]
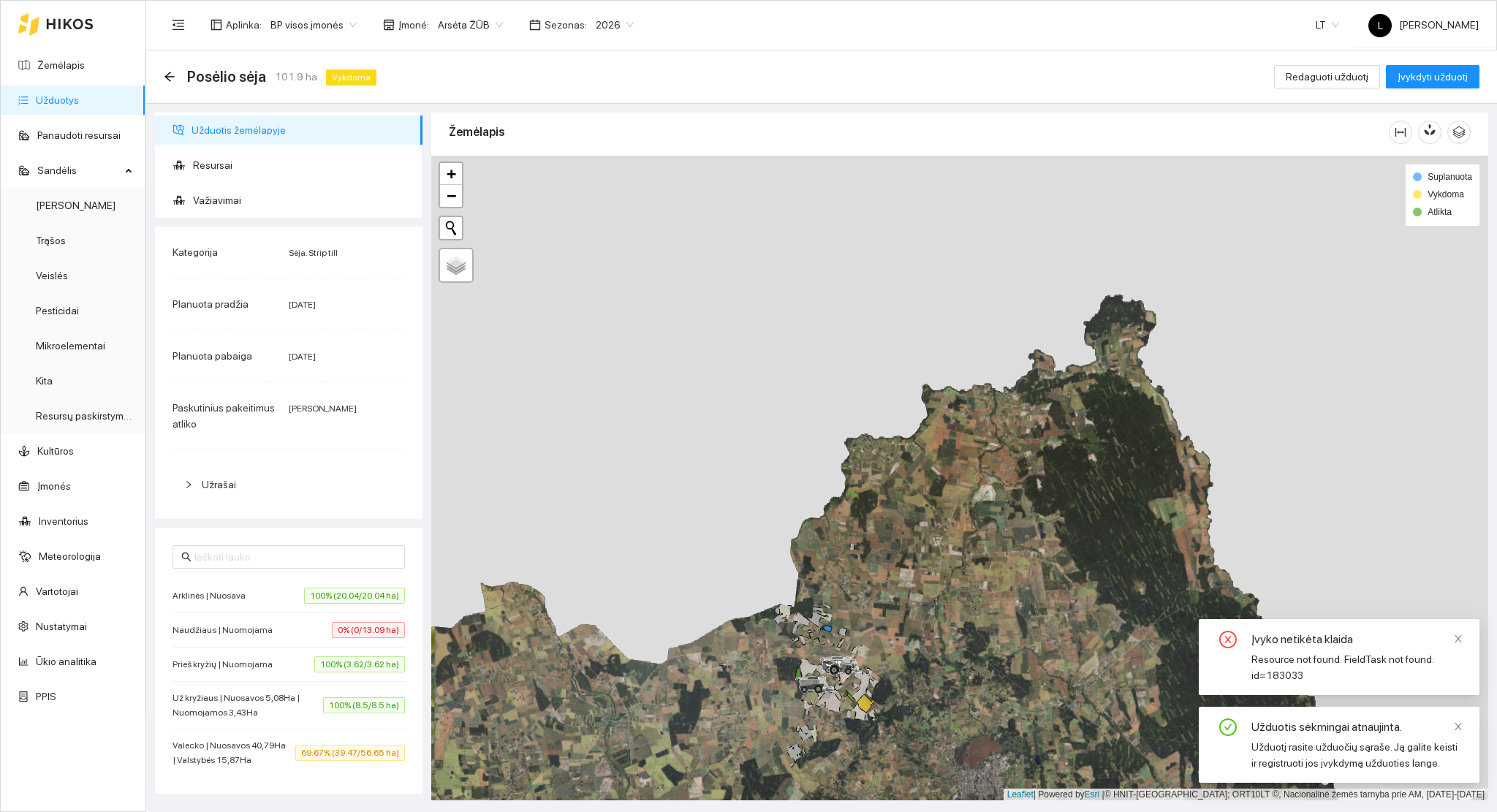
drag, startPoint x: 879, startPoint y: 665, endPoint x: 921, endPoint y: 535, distance: 136.6
click at [921, 535] on div at bounding box center [960, 478] width 1057 height 645
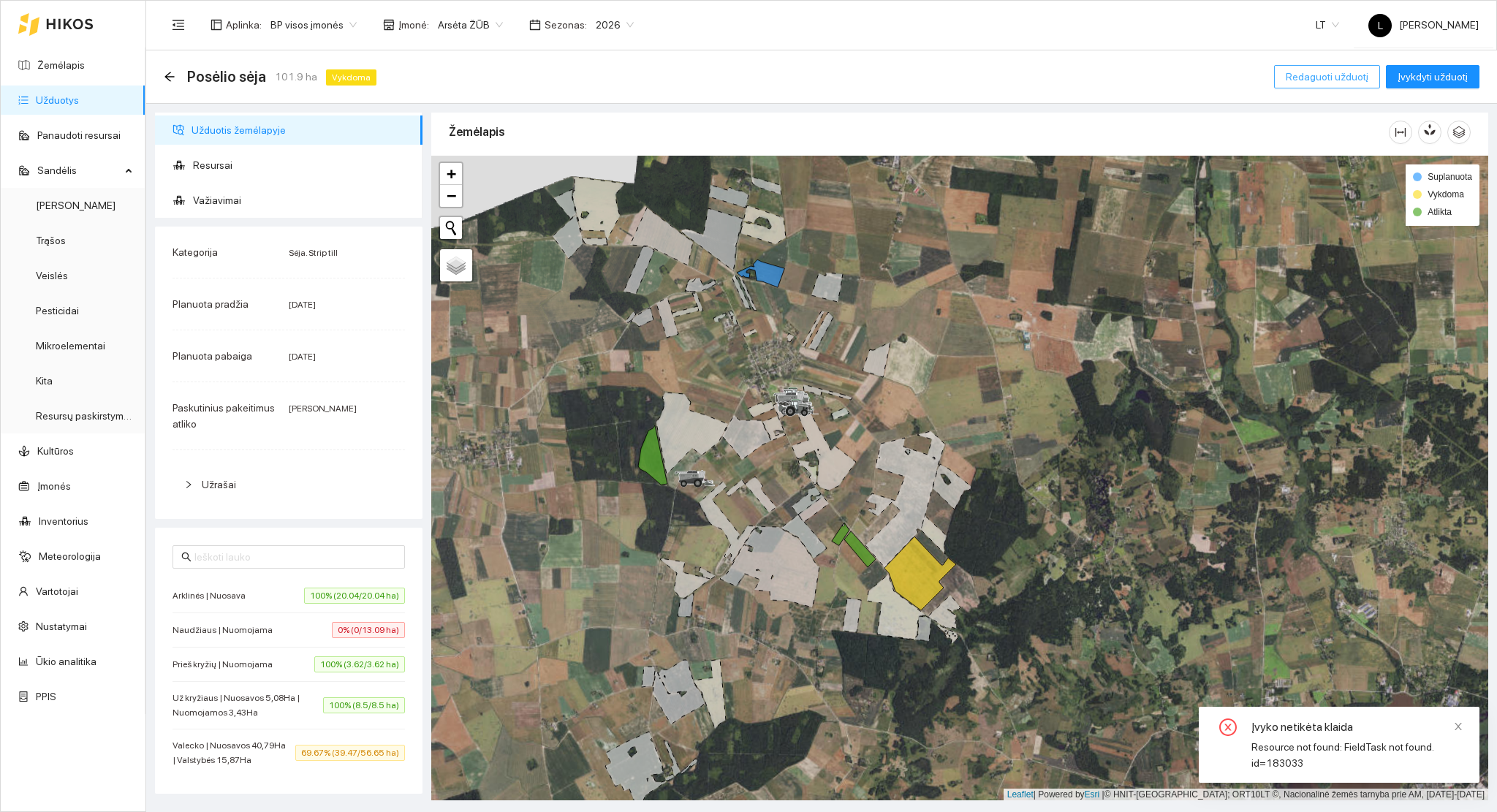
click at [1342, 79] on span "Redaguoti užduotį" at bounding box center [1326, 76] width 83 height 16
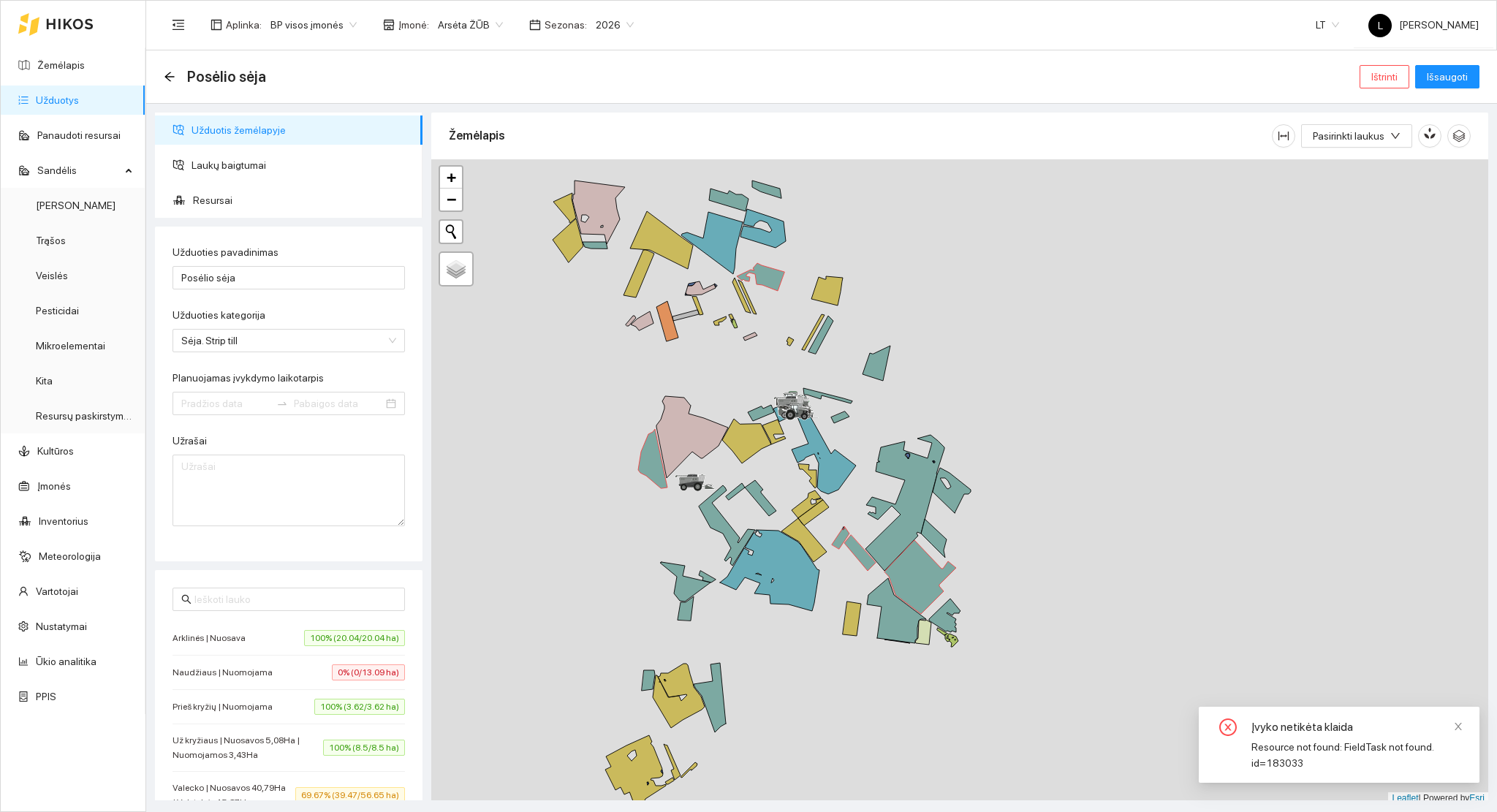
type input "2025-07-29"
type input "2025-08-11"
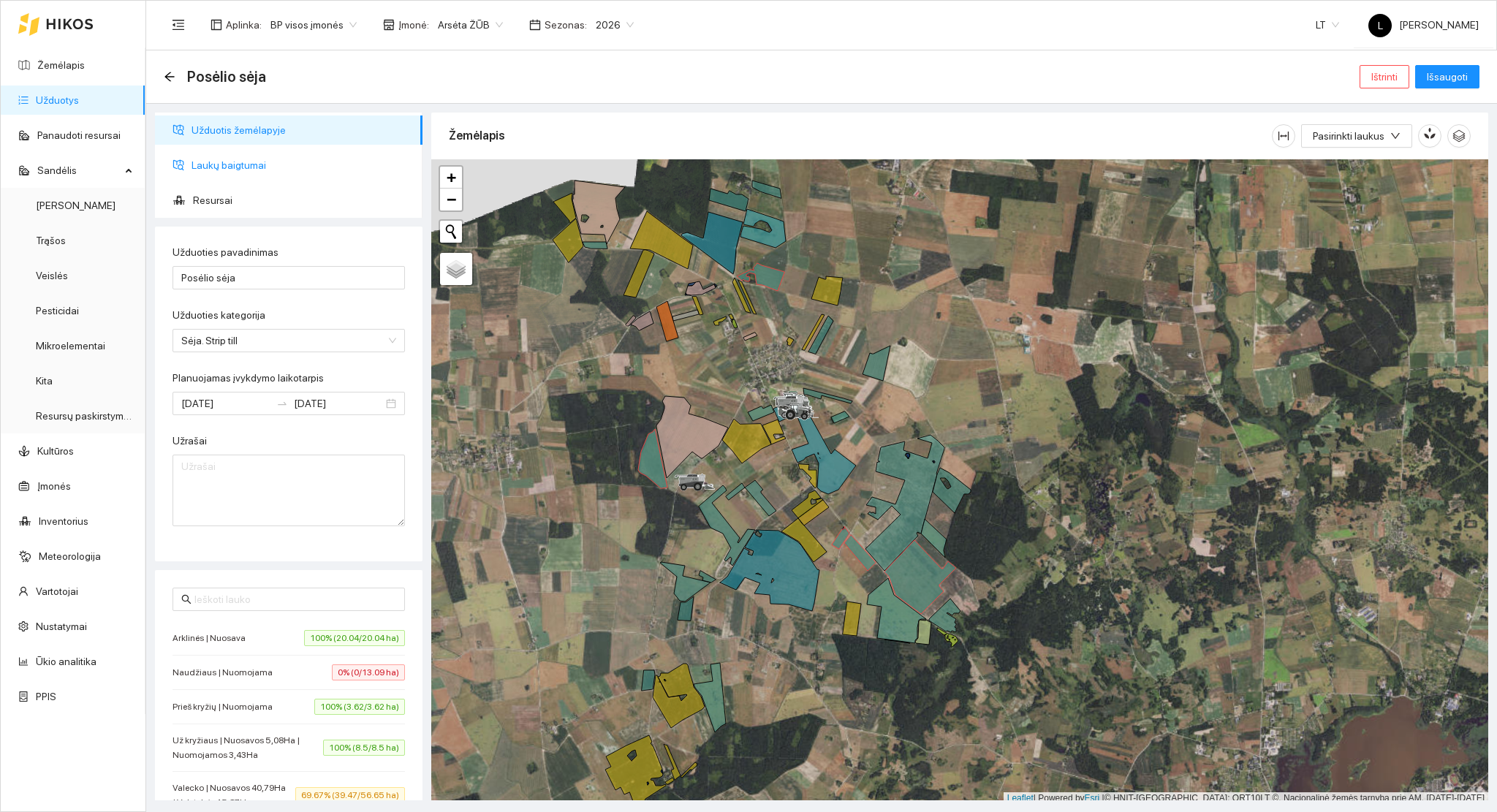
click at [233, 168] on span "Laukų baigtumai" at bounding box center [301, 165] width 220 height 29
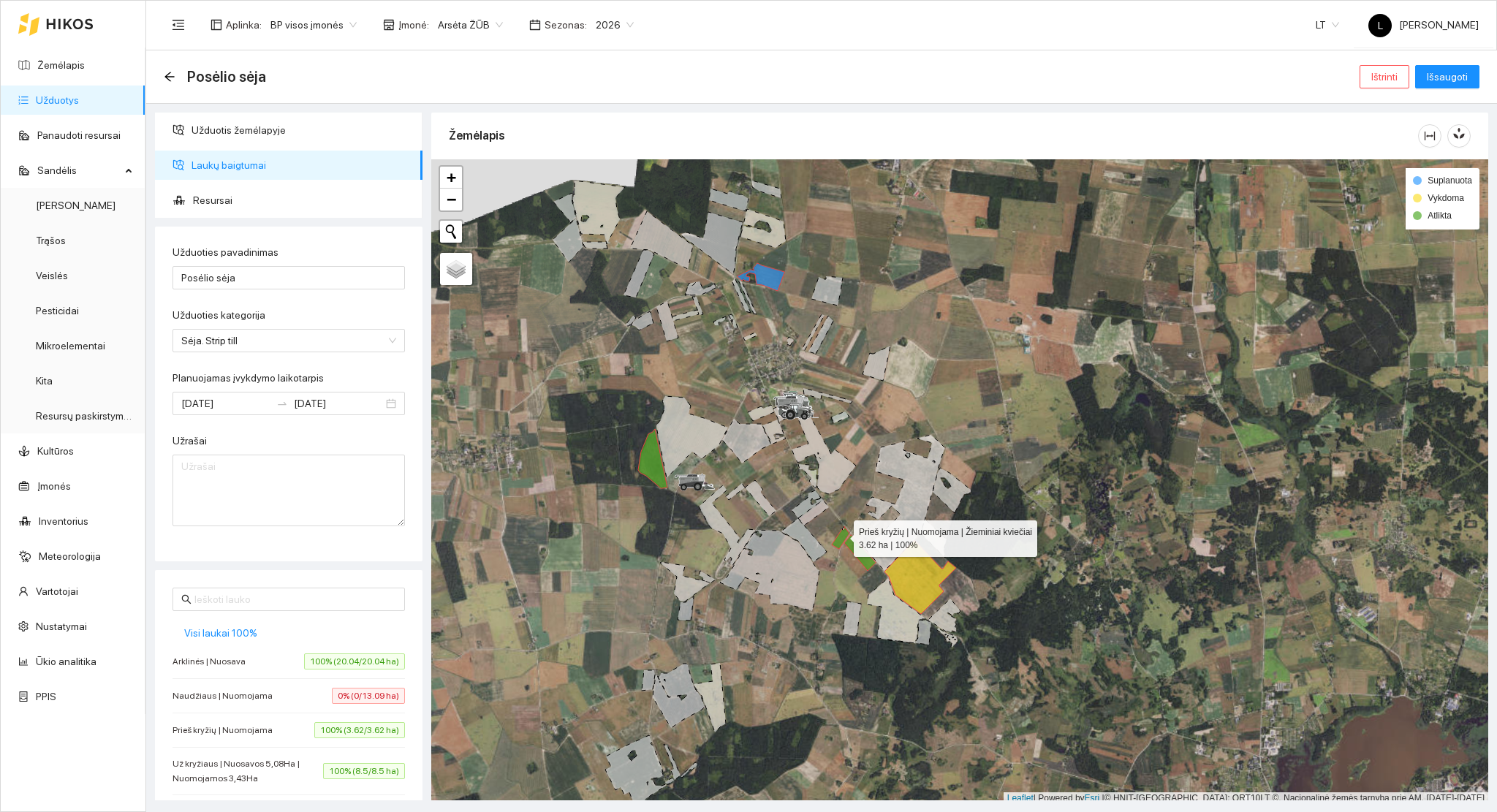
click at [840, 535] on icon at bounding box center [840, 537] width 18 height 23
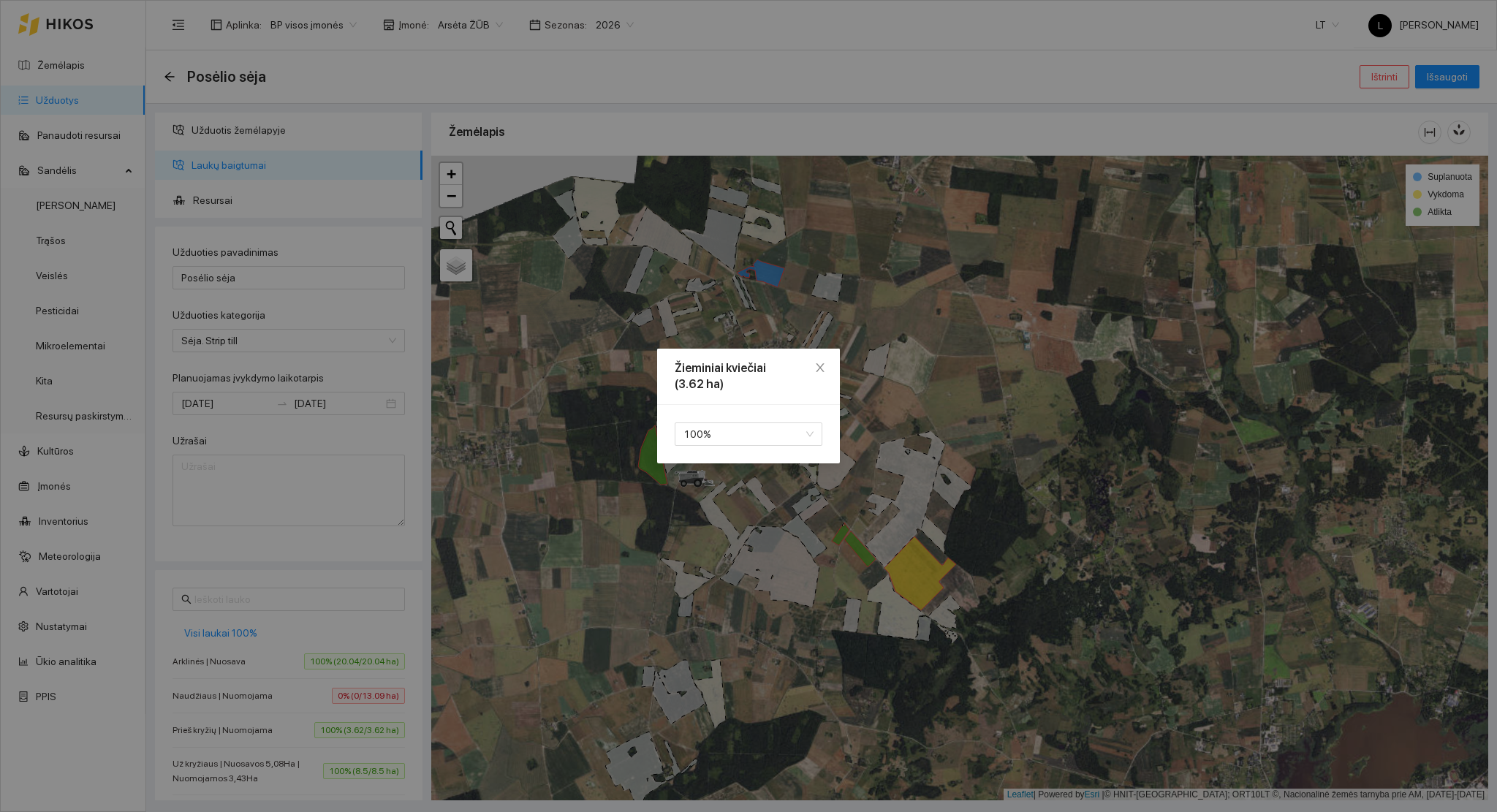
click at [1102, 505] on div "Žieminiai kviečiai (3.62 ha) 100 %" at bounding box center [748, 406] width 1497 height 812
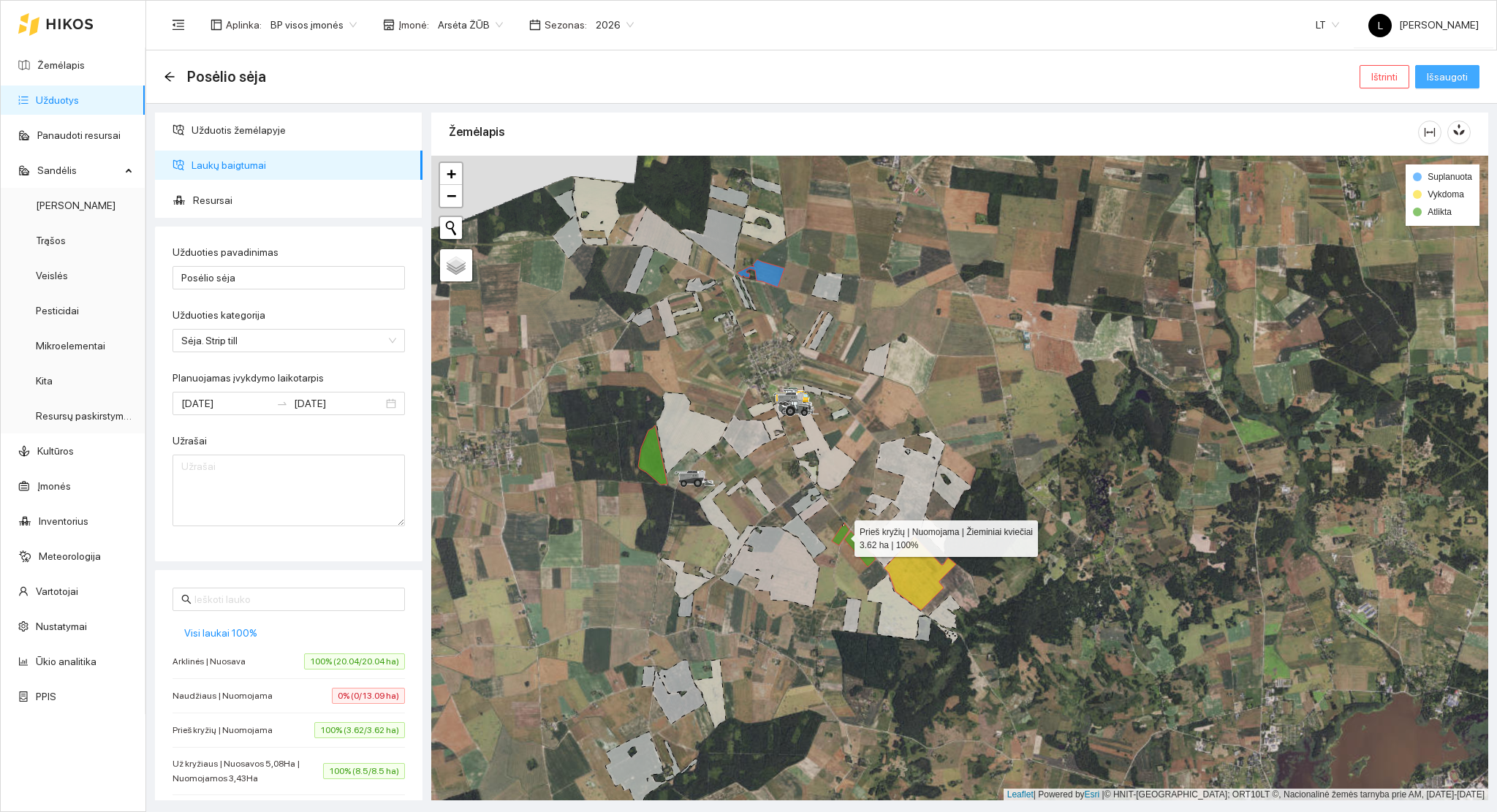
click at [1465, 73] on span "Išsaugoti" at bounding box center [1446, 76] width 41 height 16
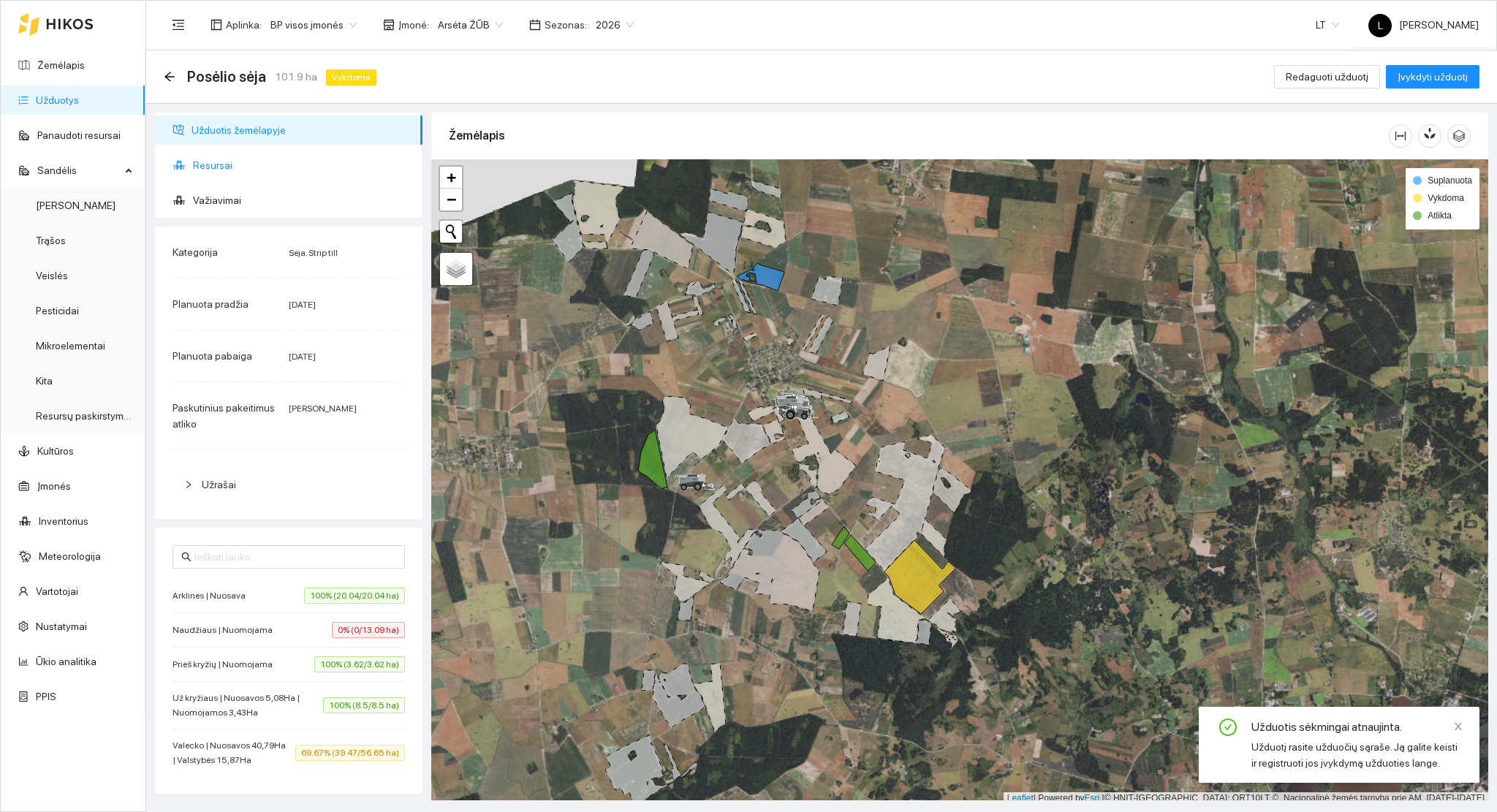
click at [195, 157] on span "Resursai" at bounding box center [301, 165] width 218 height 29
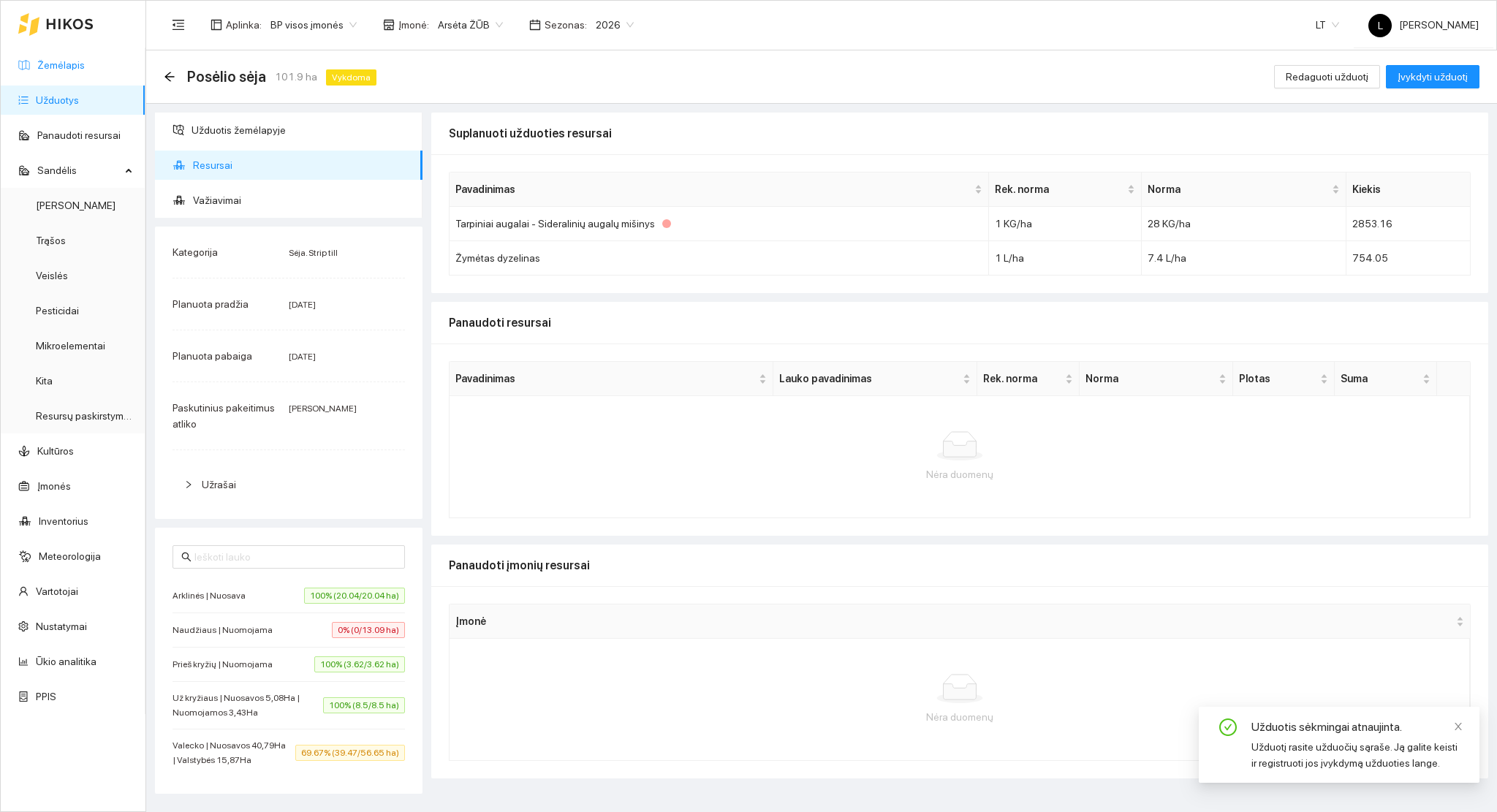
click at [73, 63] on link "Žemėlapis" at bounding box center [61, 65] width 47 height 11
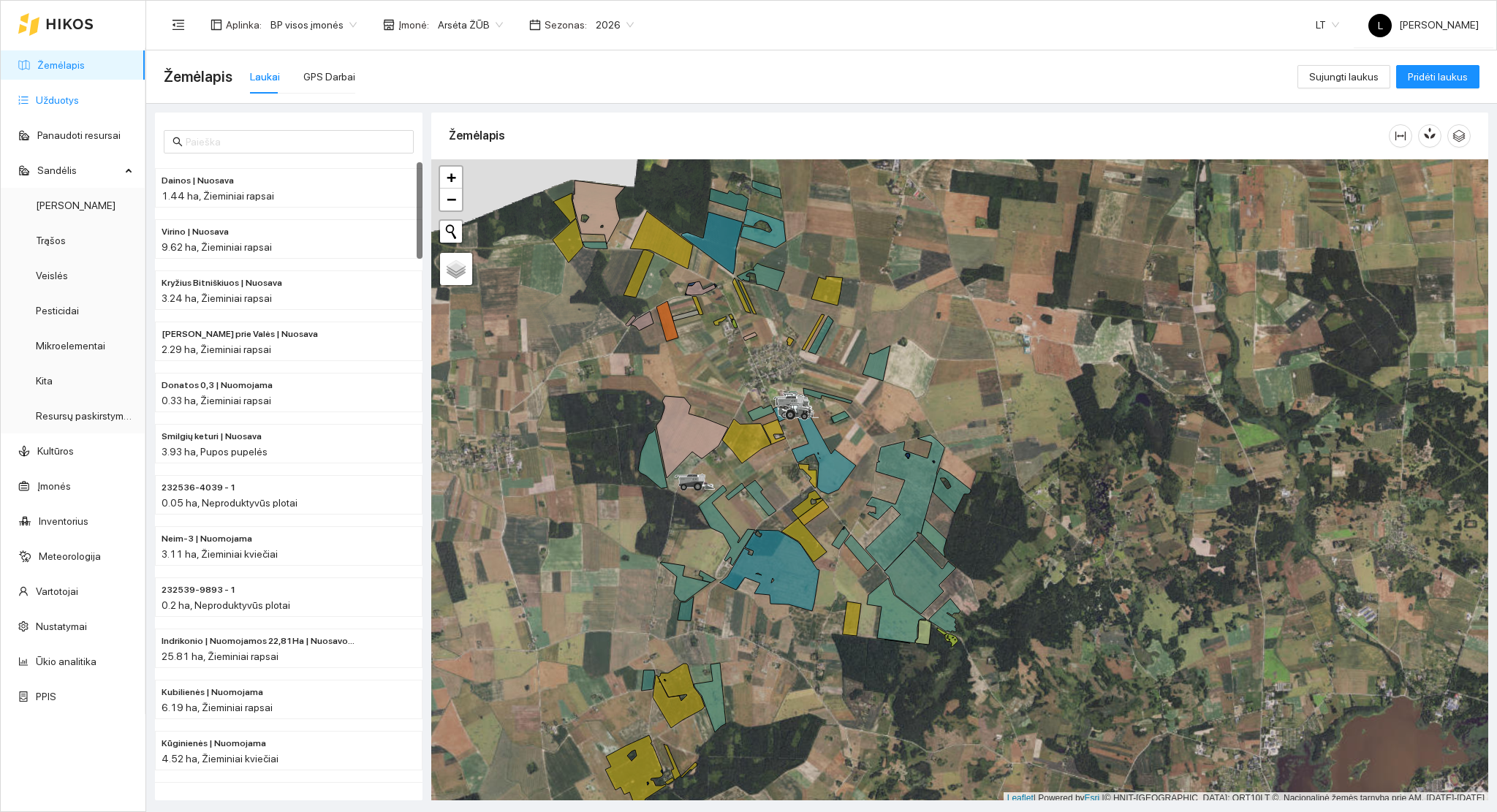
click at [74, 94] on link "Užduotys" at bounding box center [57, 100] width 43 height 11
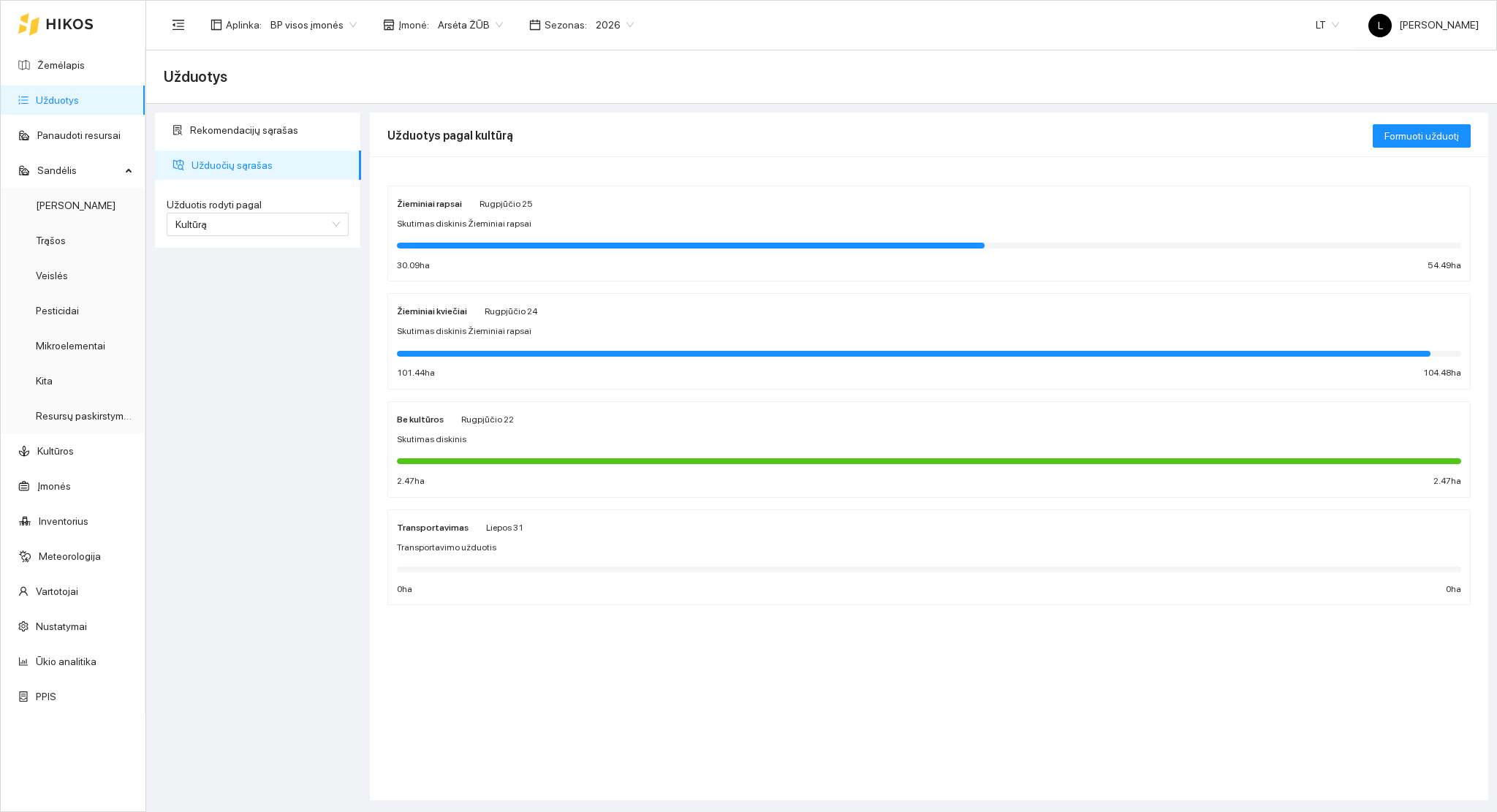
click at [592, 346] on div at bounding box center [928, 351] width 1064 height 16
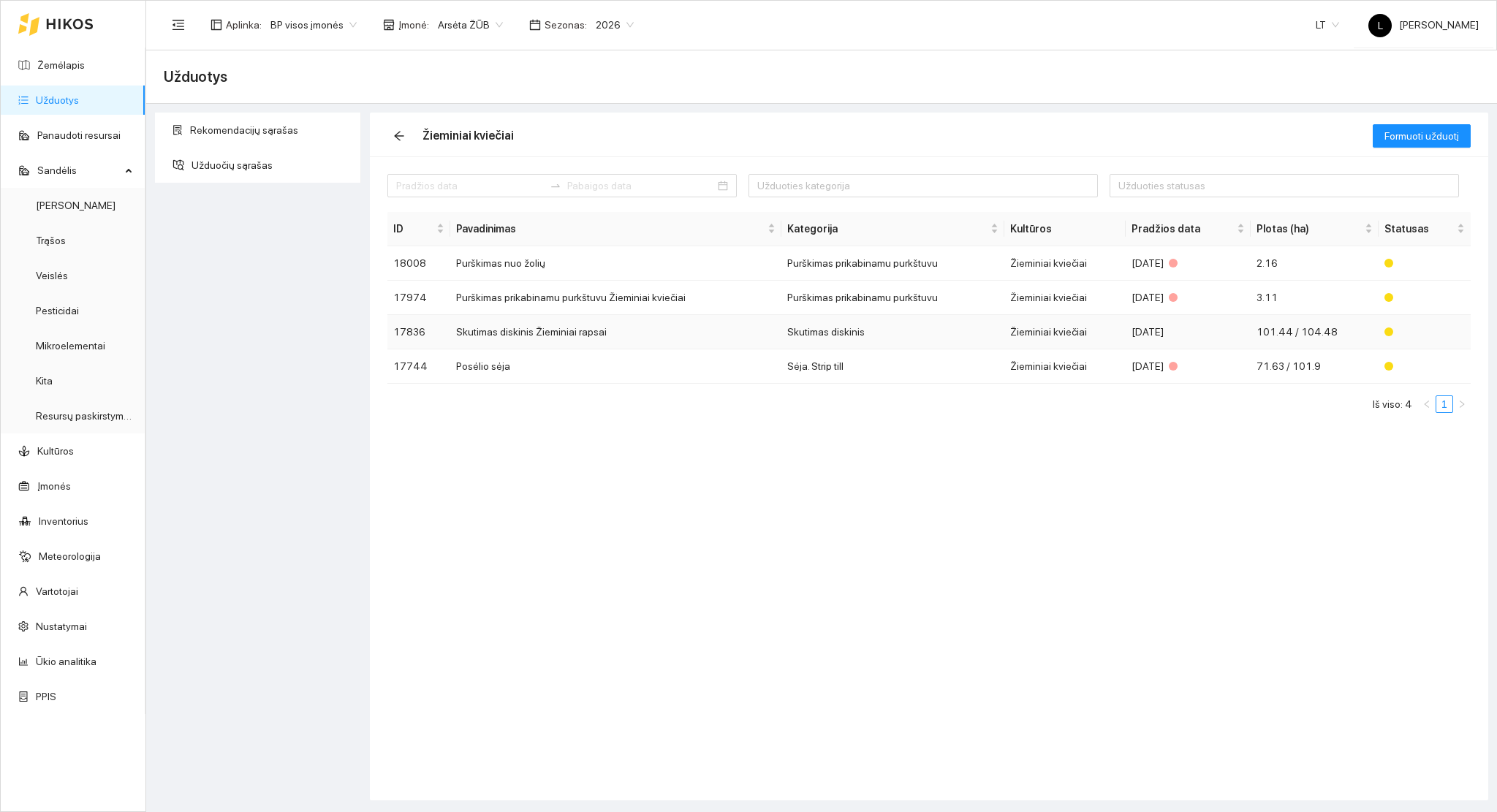
click at [770, 333] on td "Skutimas diskinis Žieminiai rapsai" at bounding box center [615, 332] width 331 height 34
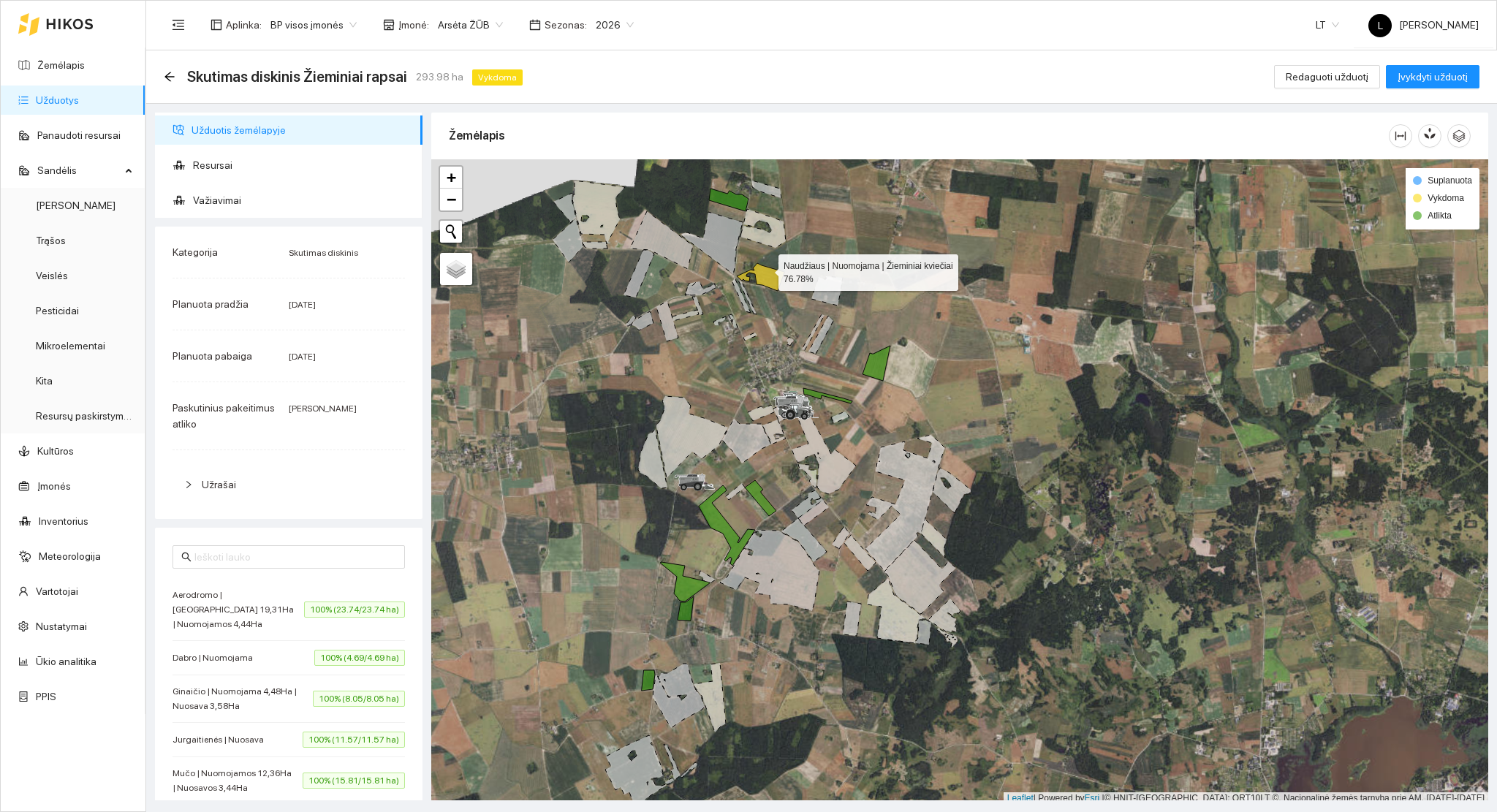
click at [765, 268] on icon at bounding box center [760, 276] width 47 height 27
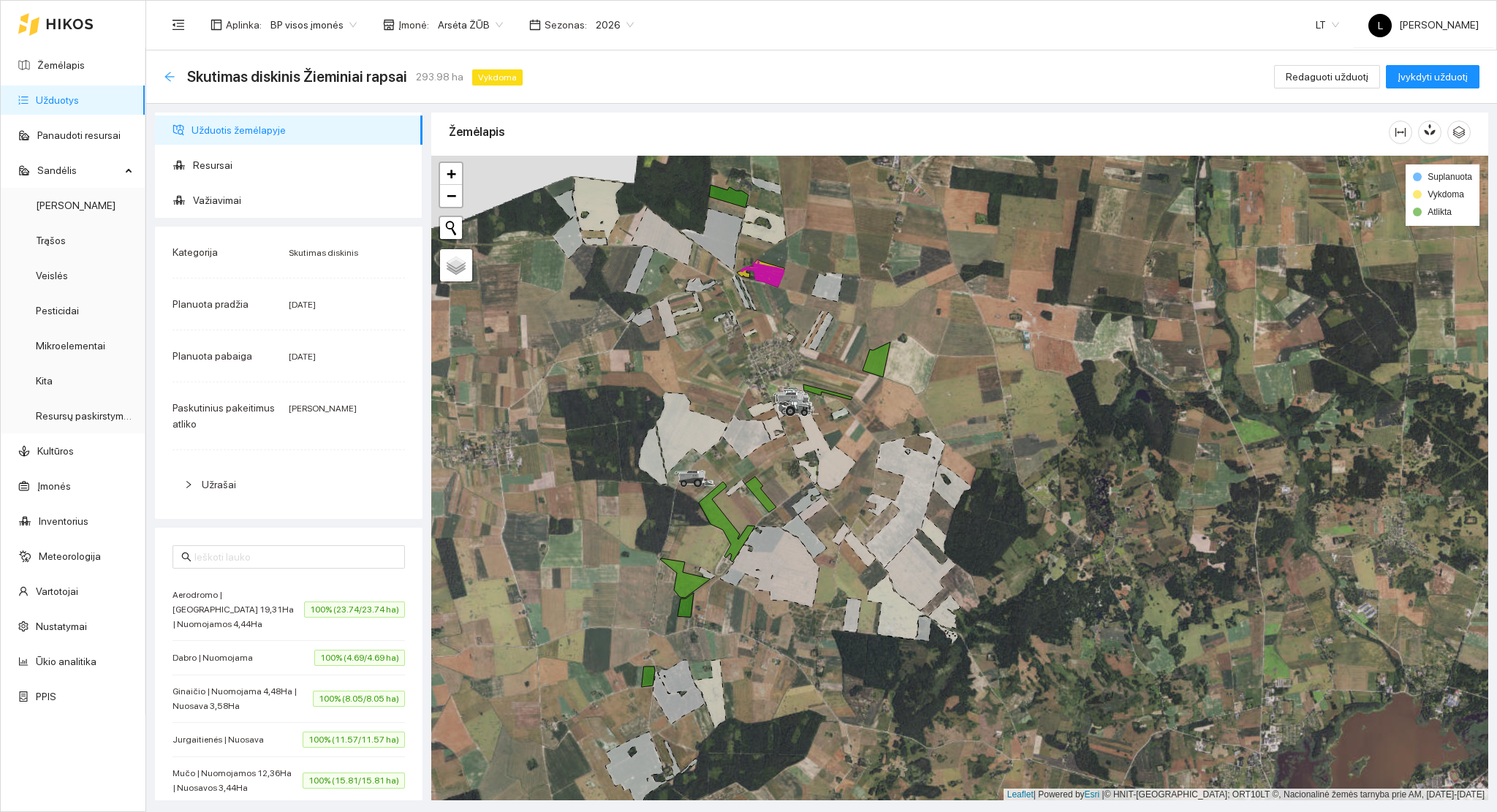
click at [171, 73] on icon "arrow-left" at bounding box center [170, 76] width 11 height 11
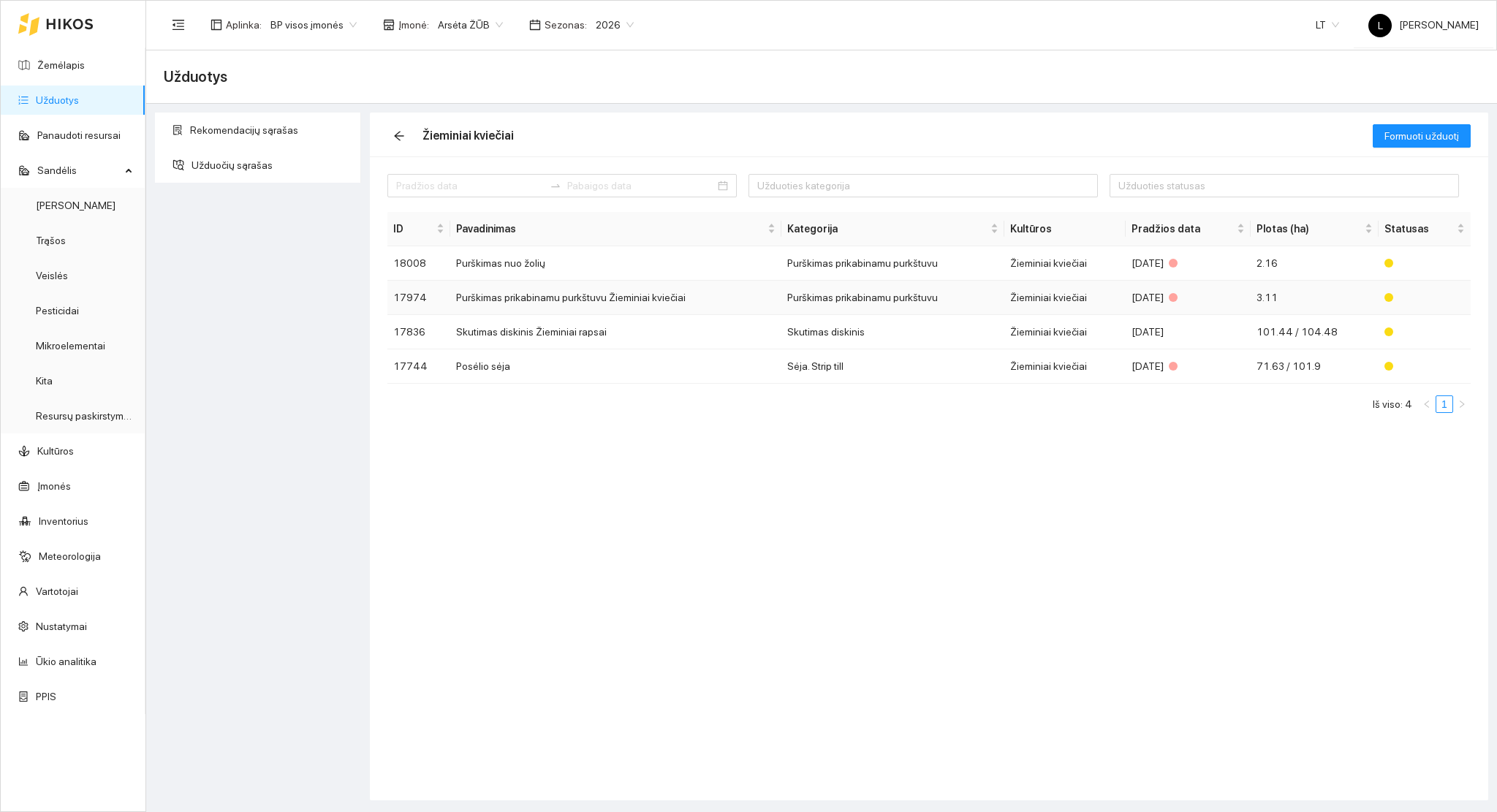
click at [1059, 297] on td "Žieminiai kviečiai" at bounding box center [1065, 298] width 122 height 34
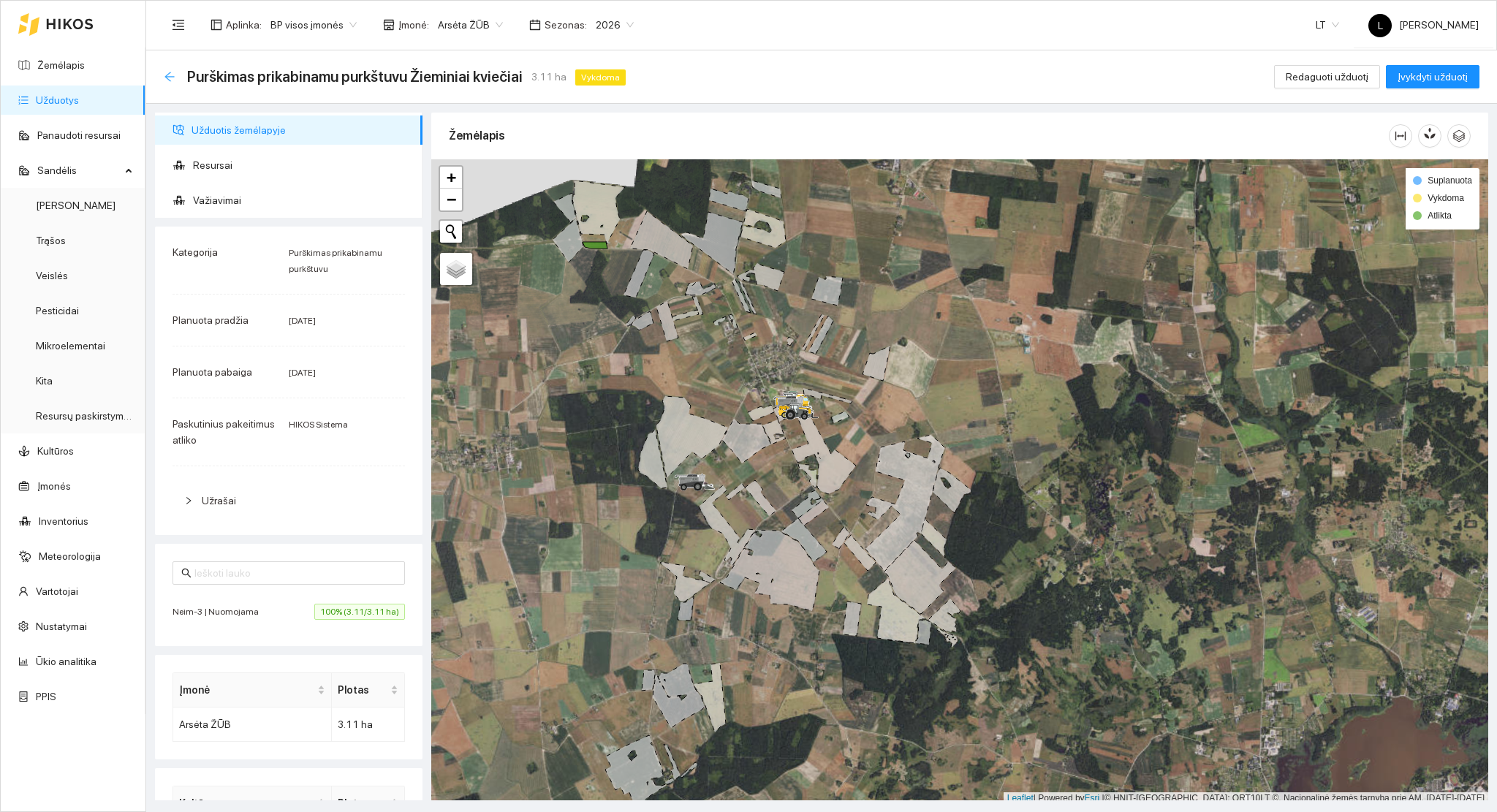
click at [168, 77] on icon "arrow-left" at bounding box center [170, 76] width 9 height 9
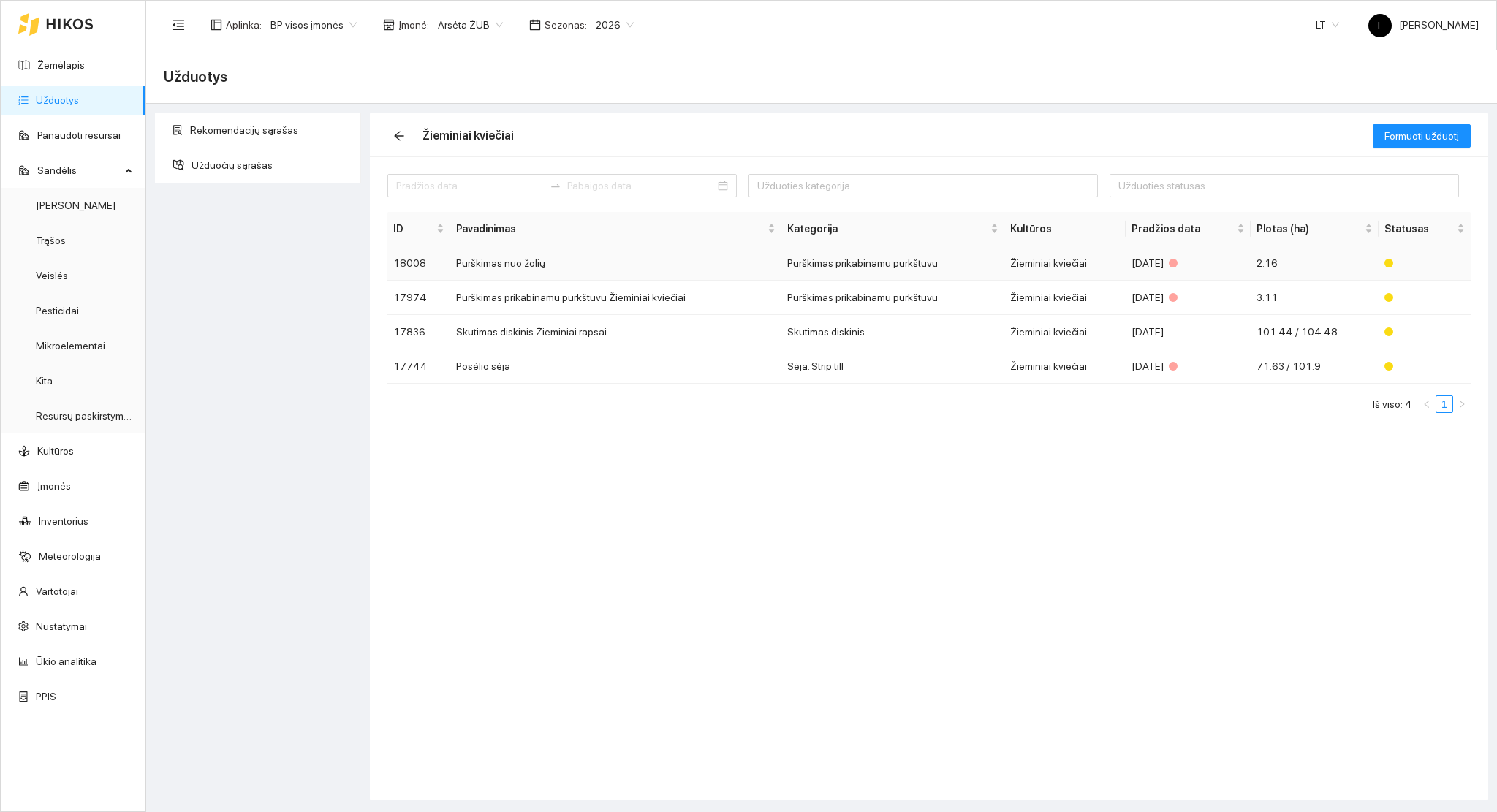
click at [1026, 266] on td "Žieminiai kviečiai" at bounding box center [1065, 263] width 122 height 34
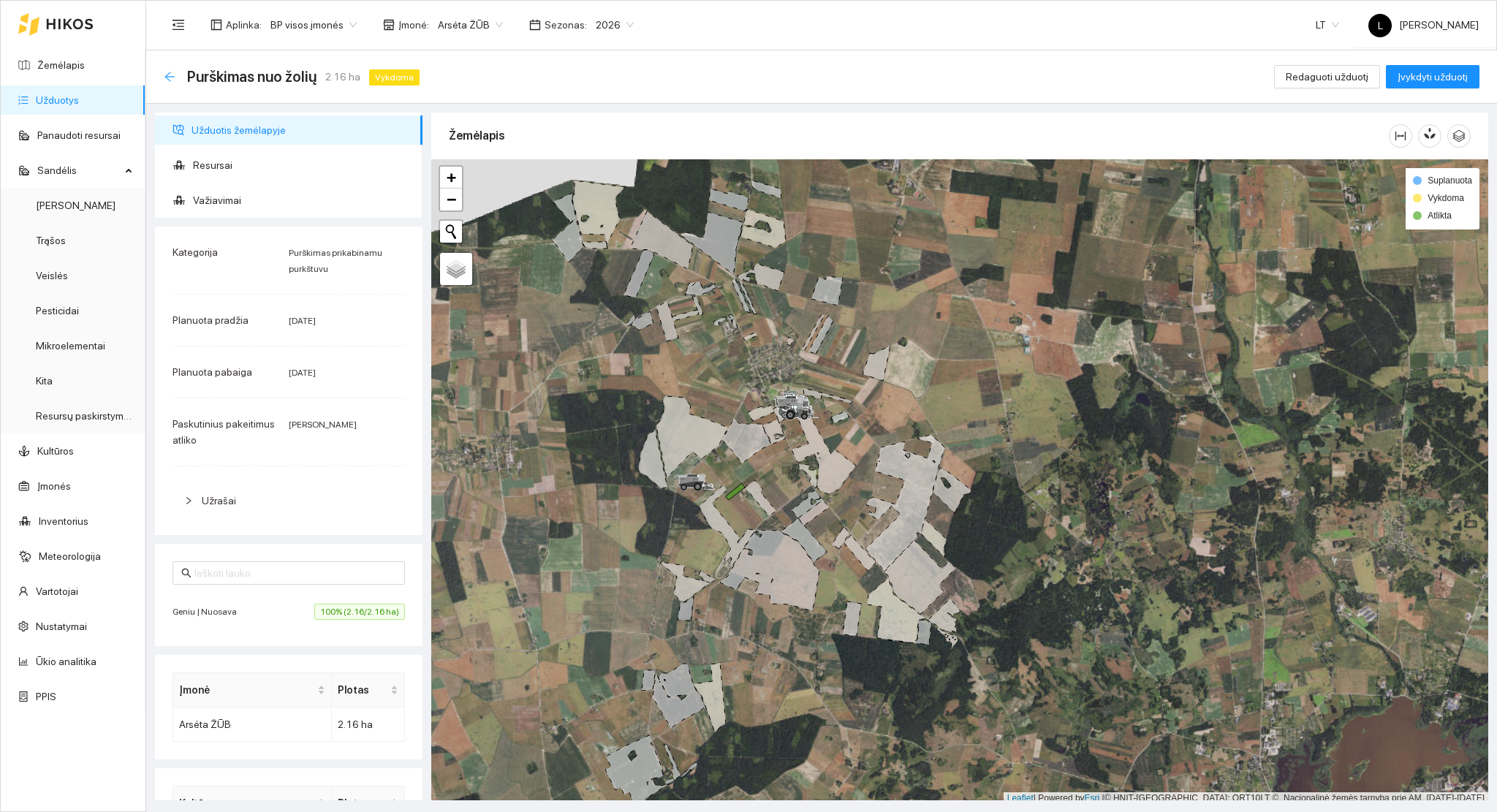
click at [172, 75] on icon "arrow-left" at bounding box center [170, 76] width 9 height 9
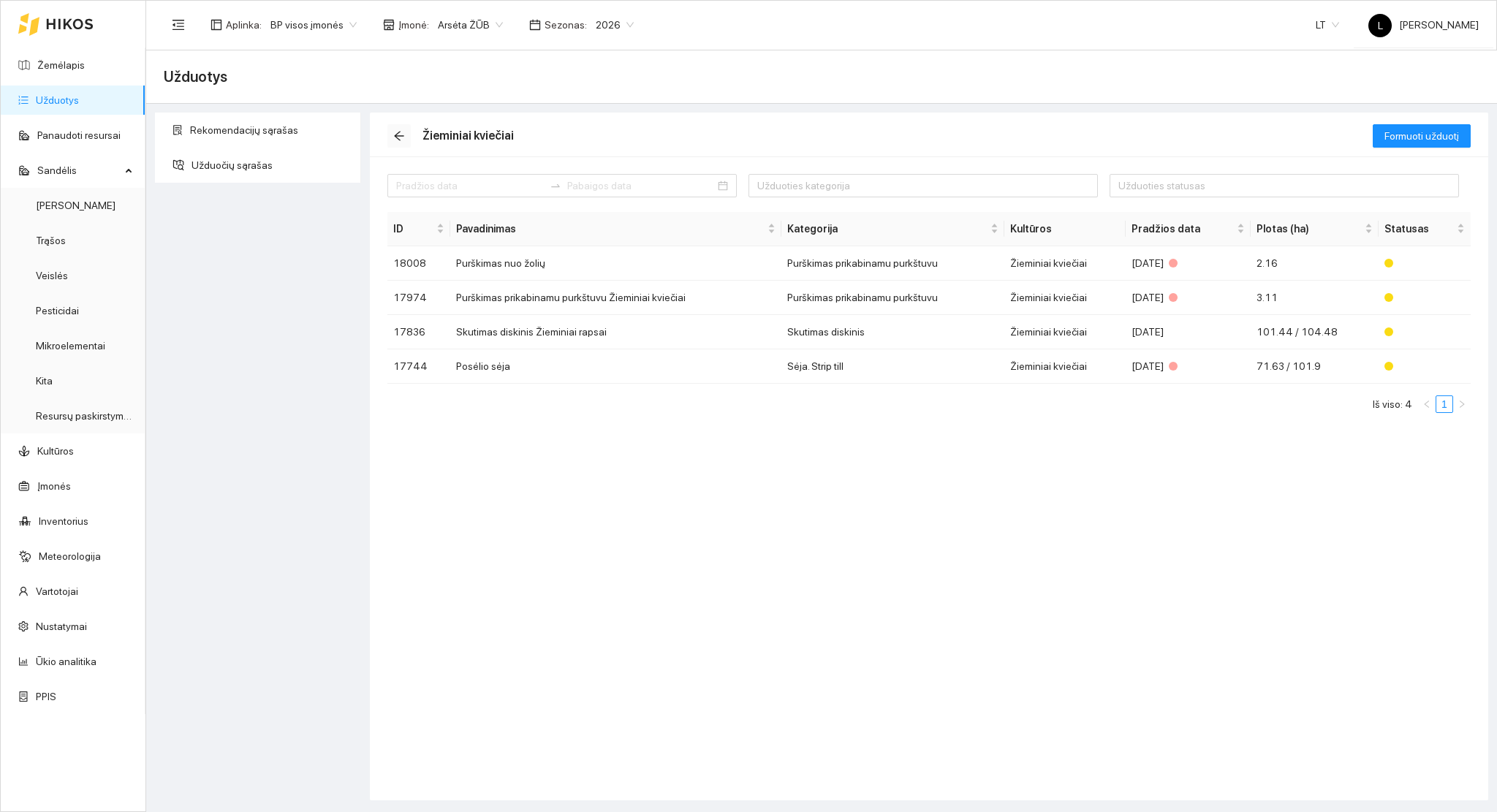
click at [408, 133] on span "arrow-left" at bounding box center [399, 136] width 22 height 11
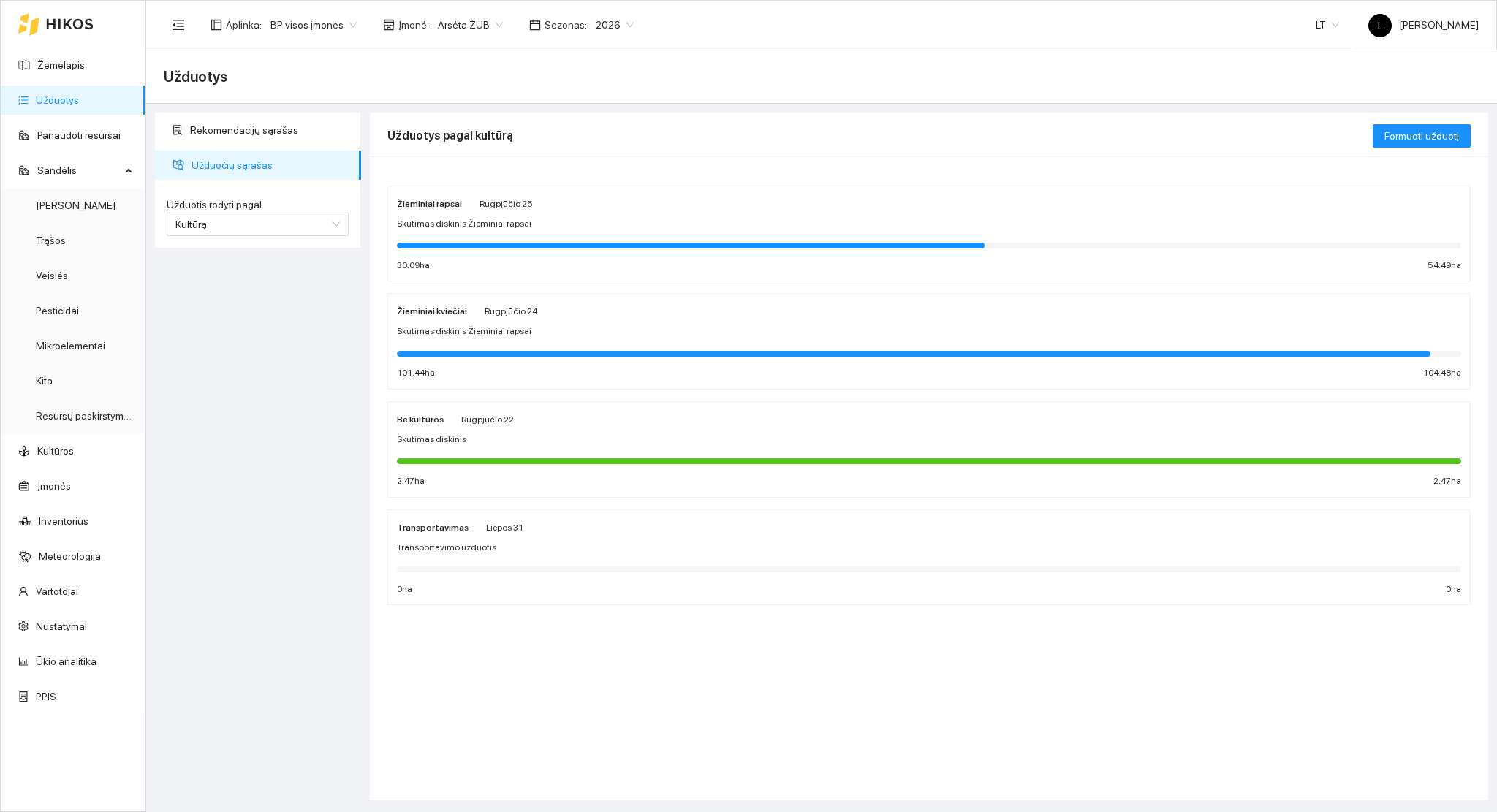
click at [457, 260] on div "30.09 ha 54.49 ha" at bounding box center [928, 266] width 1064 height 14
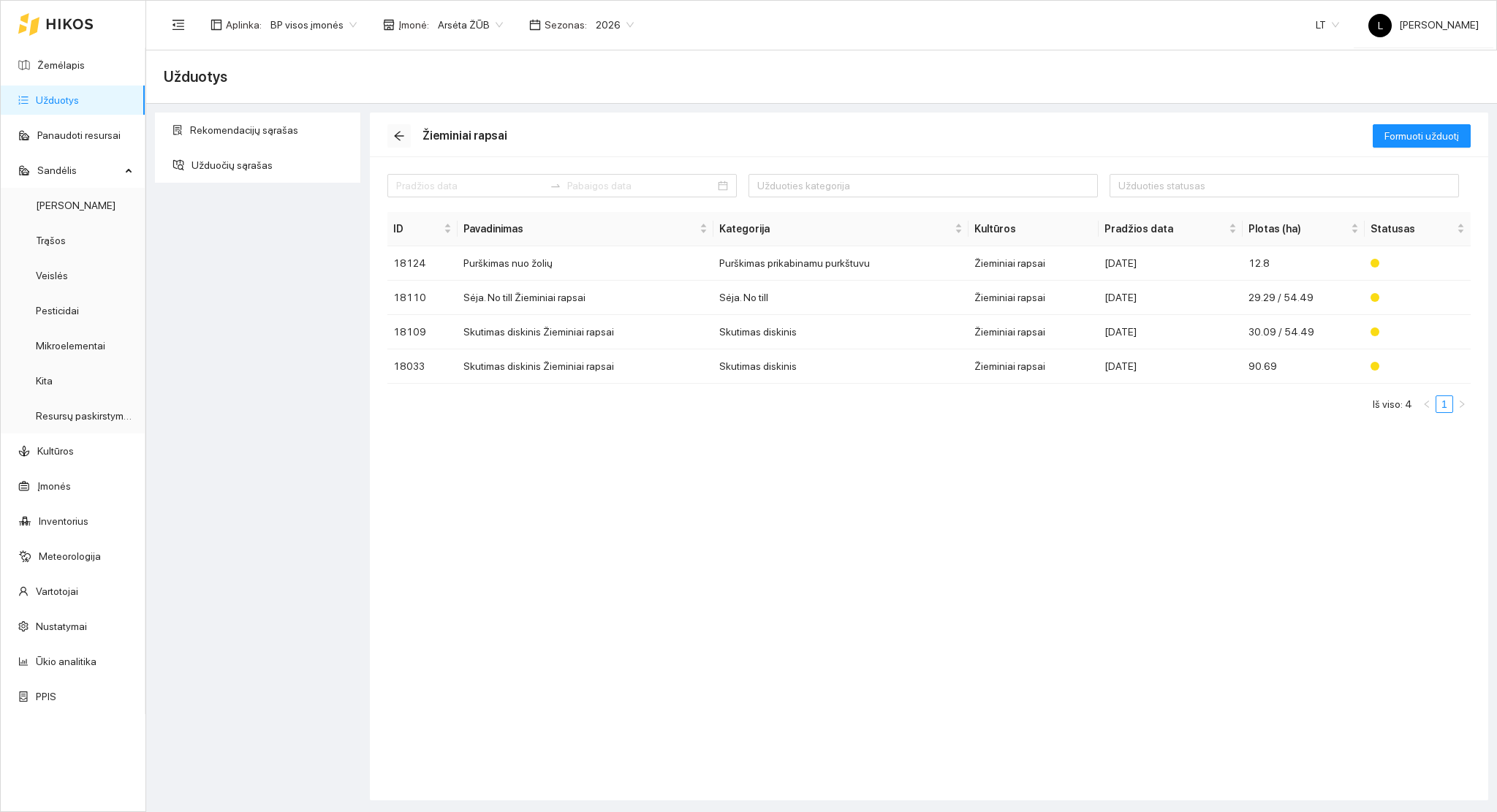
click at [400, 136] on icon "arrow-left" at bounding box center [399, 136] width 11 height 11
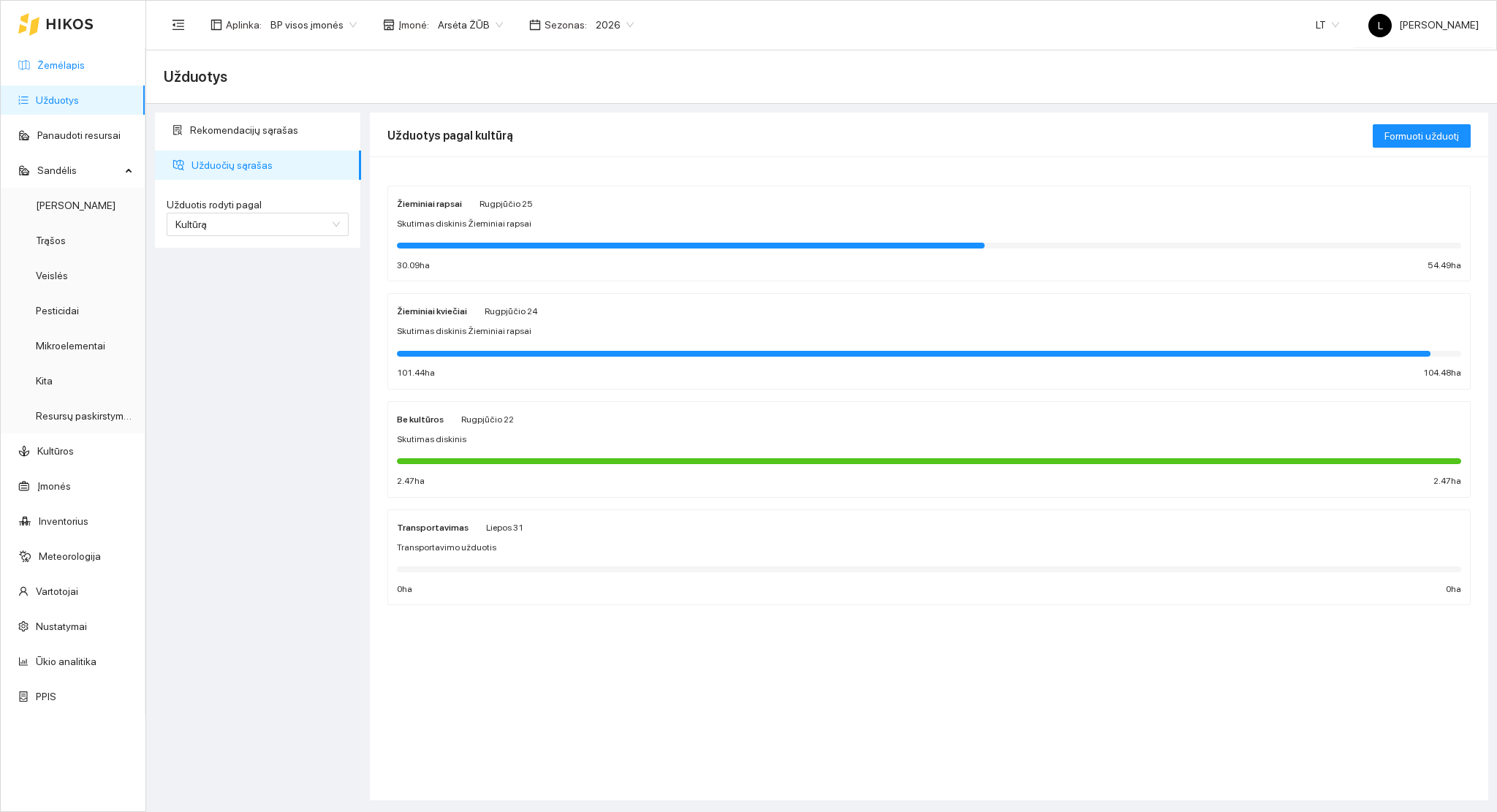
click at [85, 59] on link "Žemėlapis" at bounding box center [61, 65] width 47 height 11
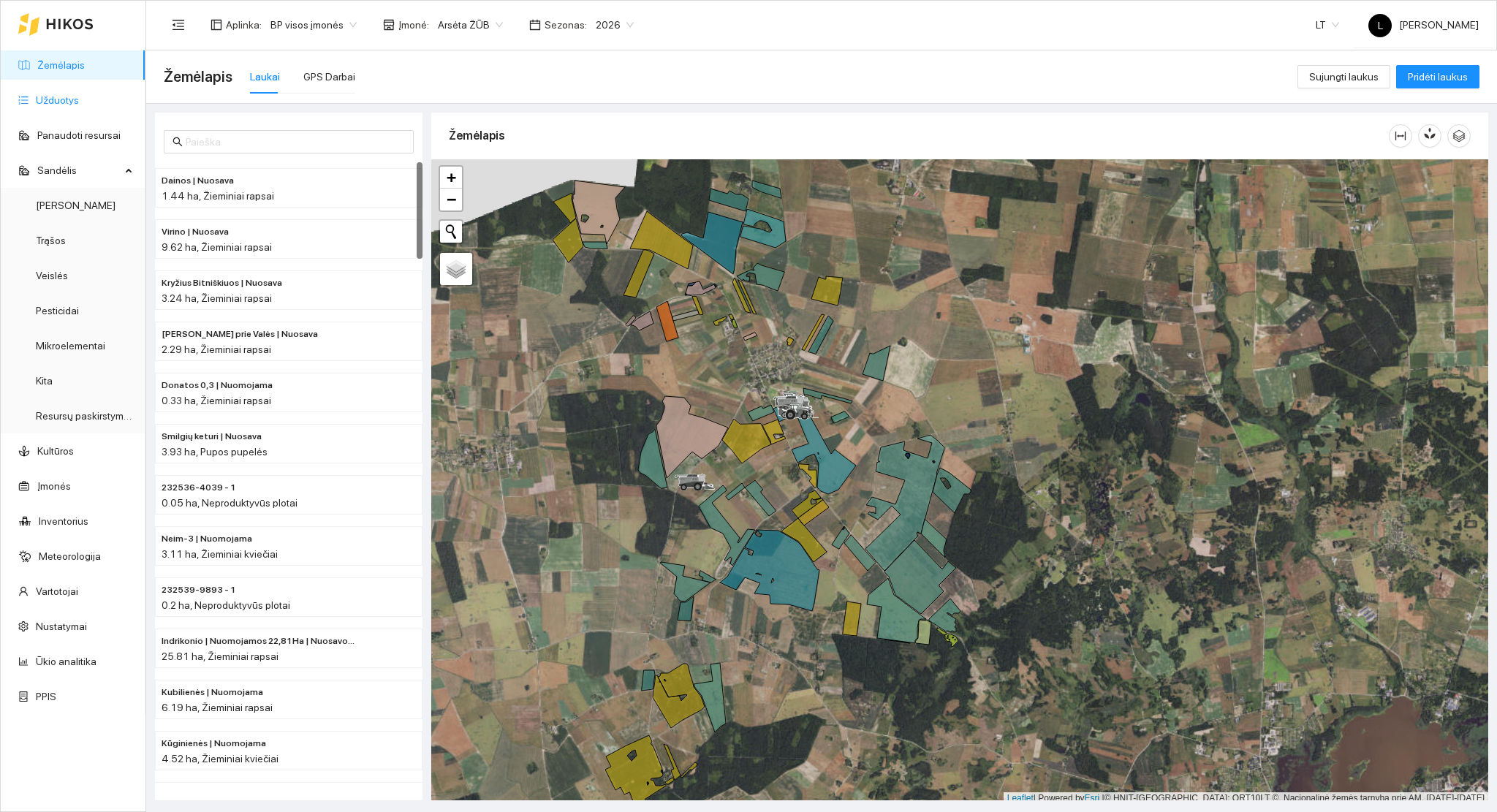
click at [77, 99] on link "Užduotys" at bounding box center [57, 100] width 43 height 11
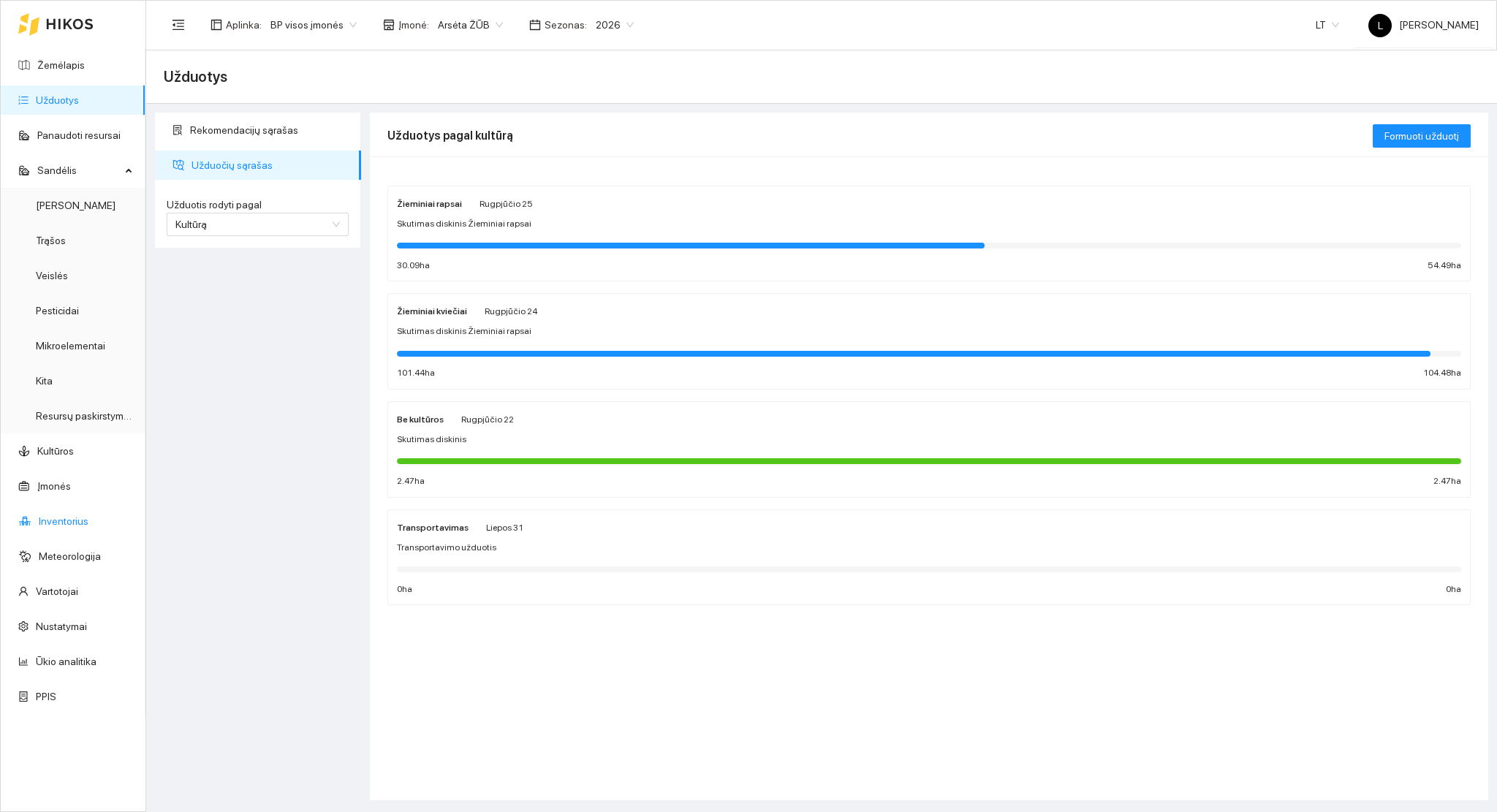
click at [68, 516] on link "Inventorius" at bounding box center [63, 521] width 50 height 11
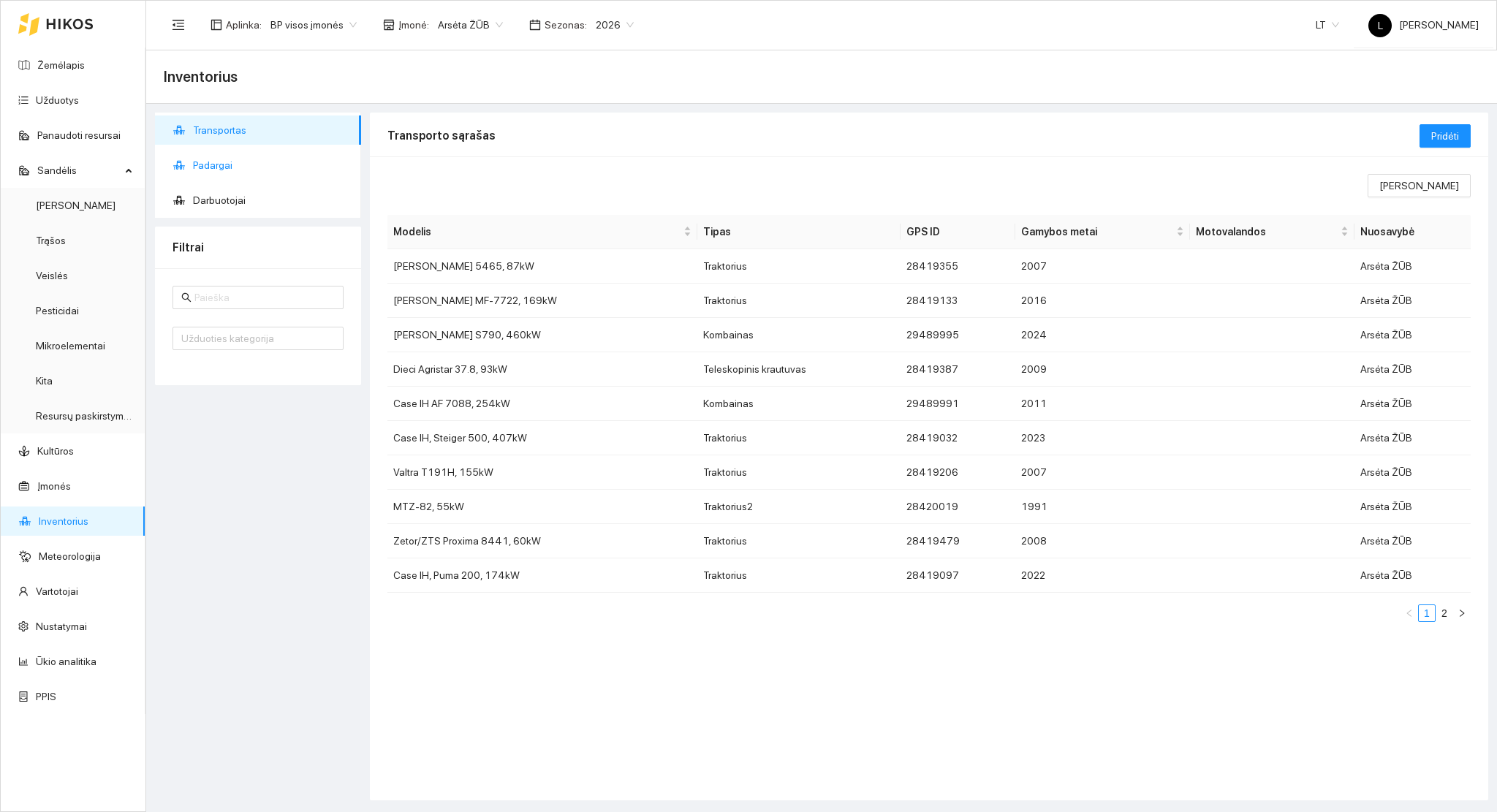
click at [217, 168] on span "Padargai" at bounding box center [271, 165] width 156 height 29
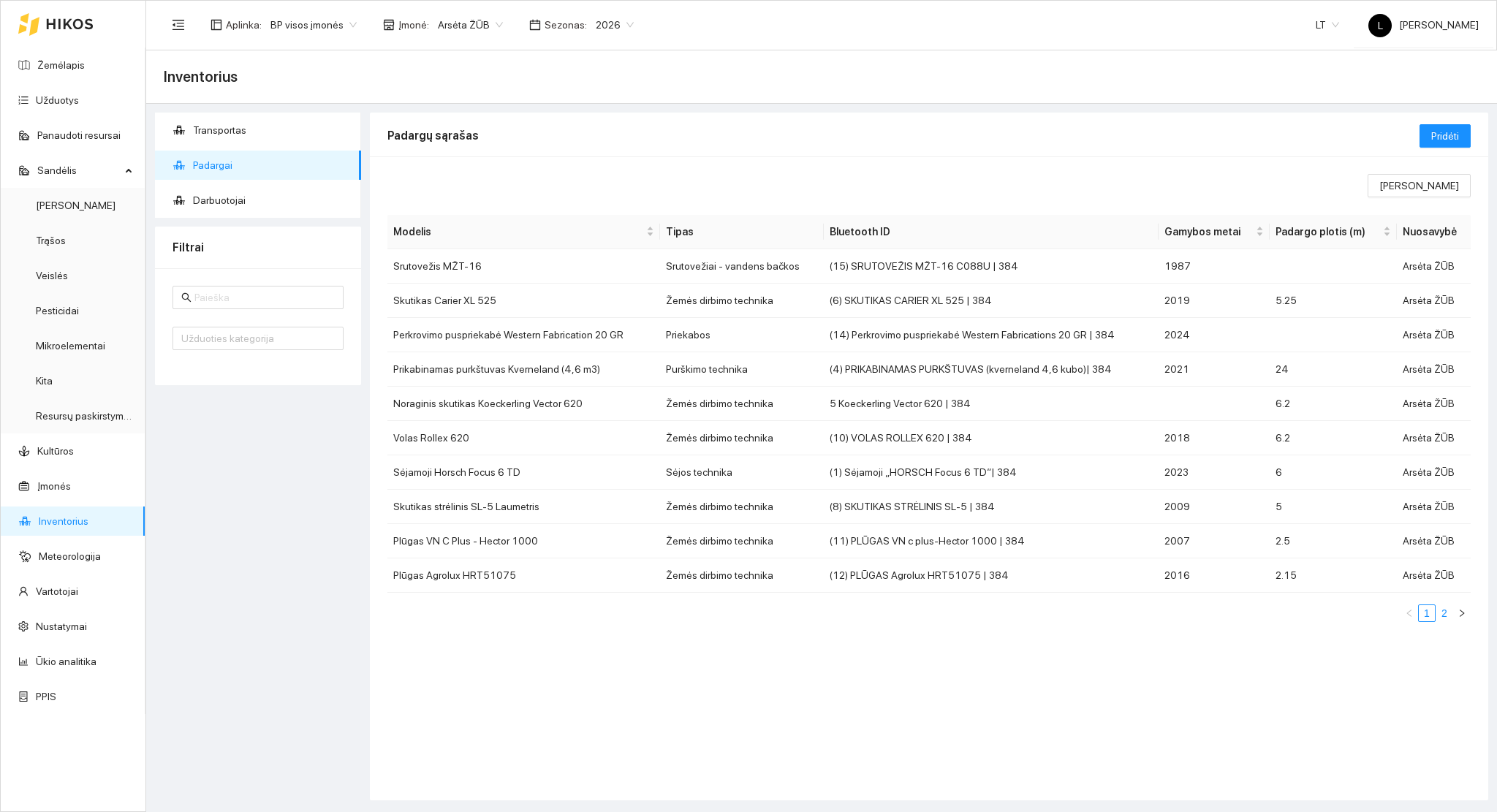
click at [1443, 612] on link "2" at bounding box center [1443, 612] width 16 height 16
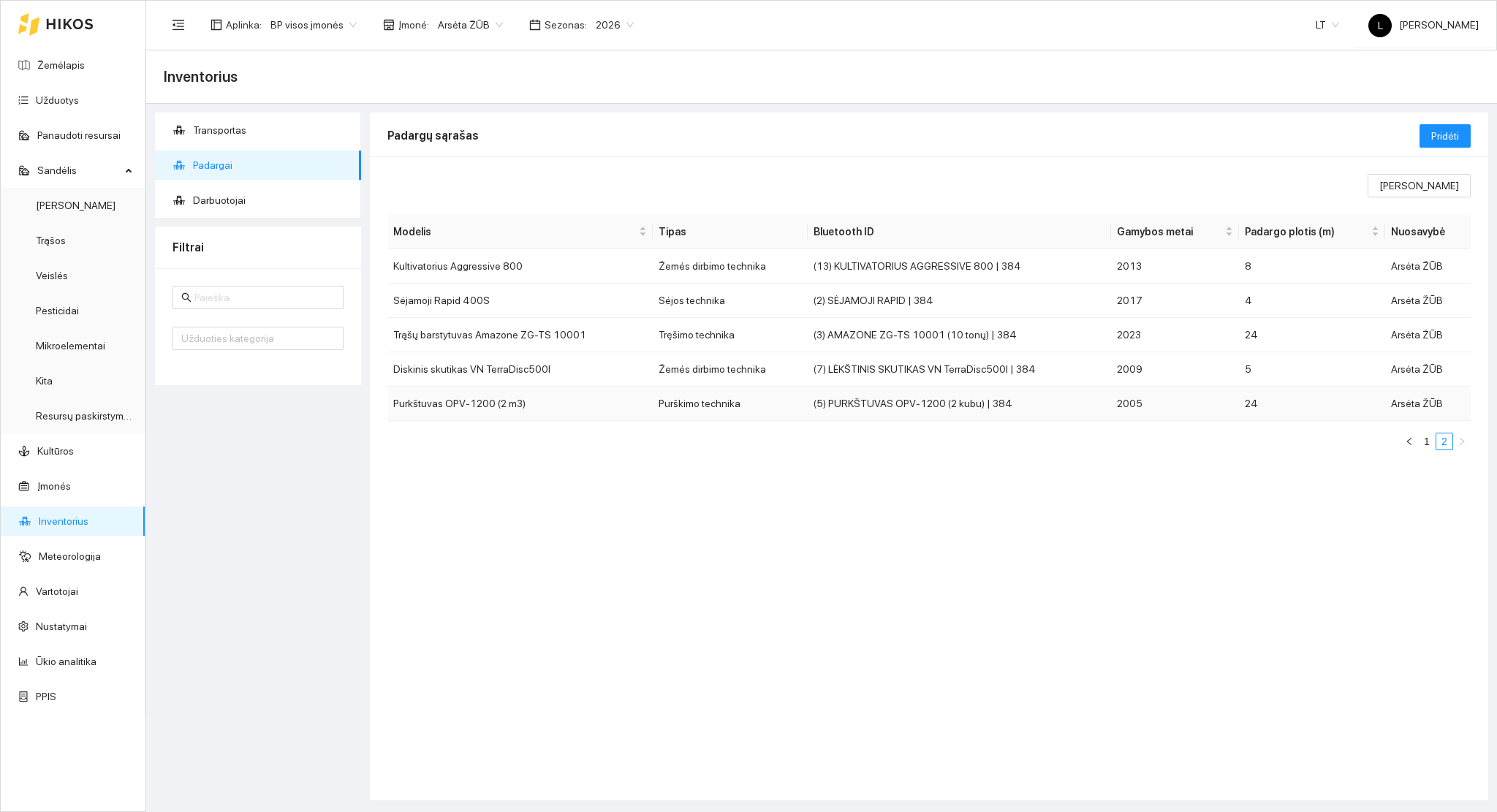
click at [885, 403] on td "(5) PURKŠTUVAS OPV-1200 (2 kubu) | 384" at bounding box center [959, 403] width 303 height 34
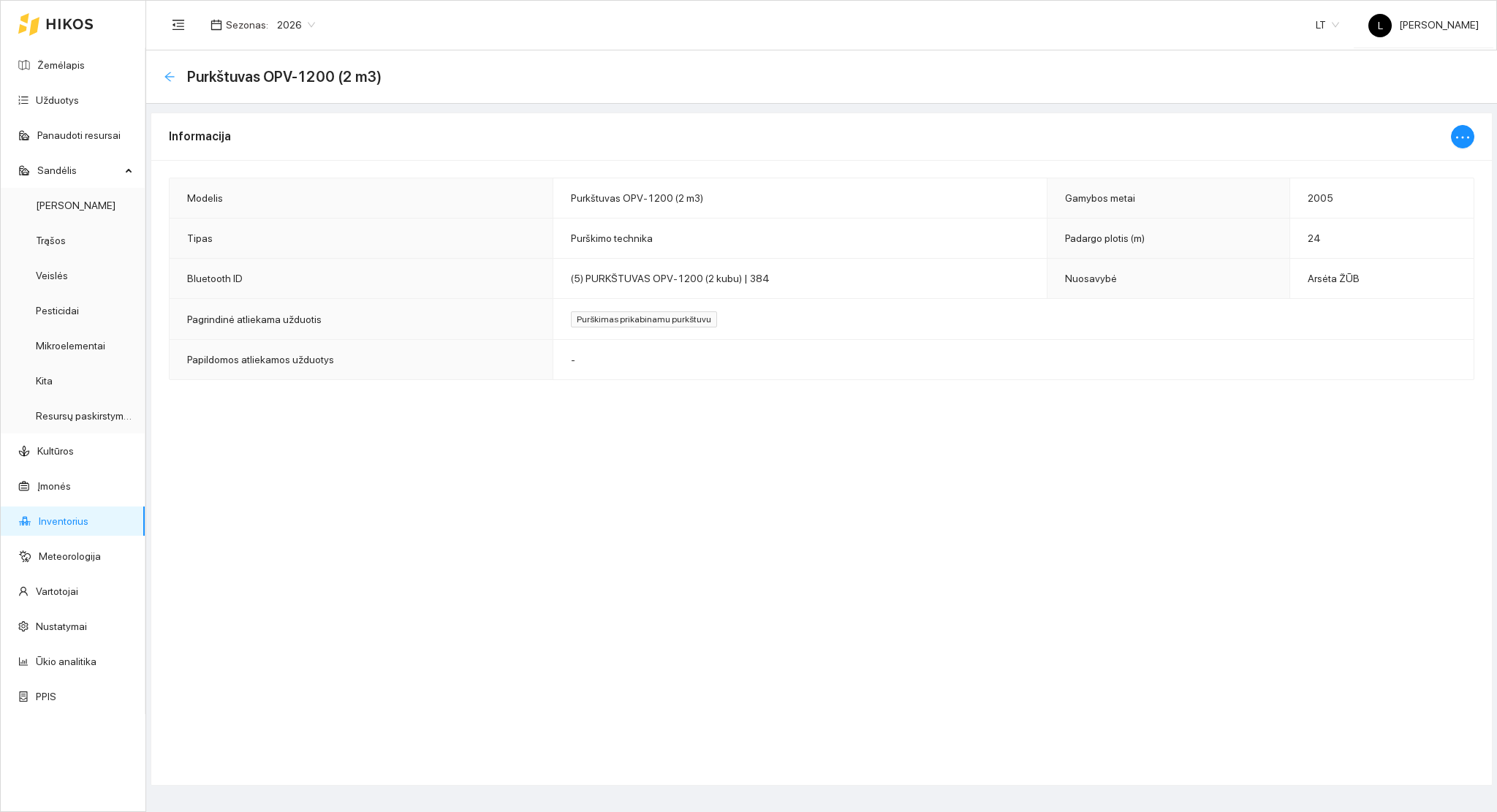
click at [171, 76] on icon "arrow-left" at bounding box center [170, 76] width 9 height 9
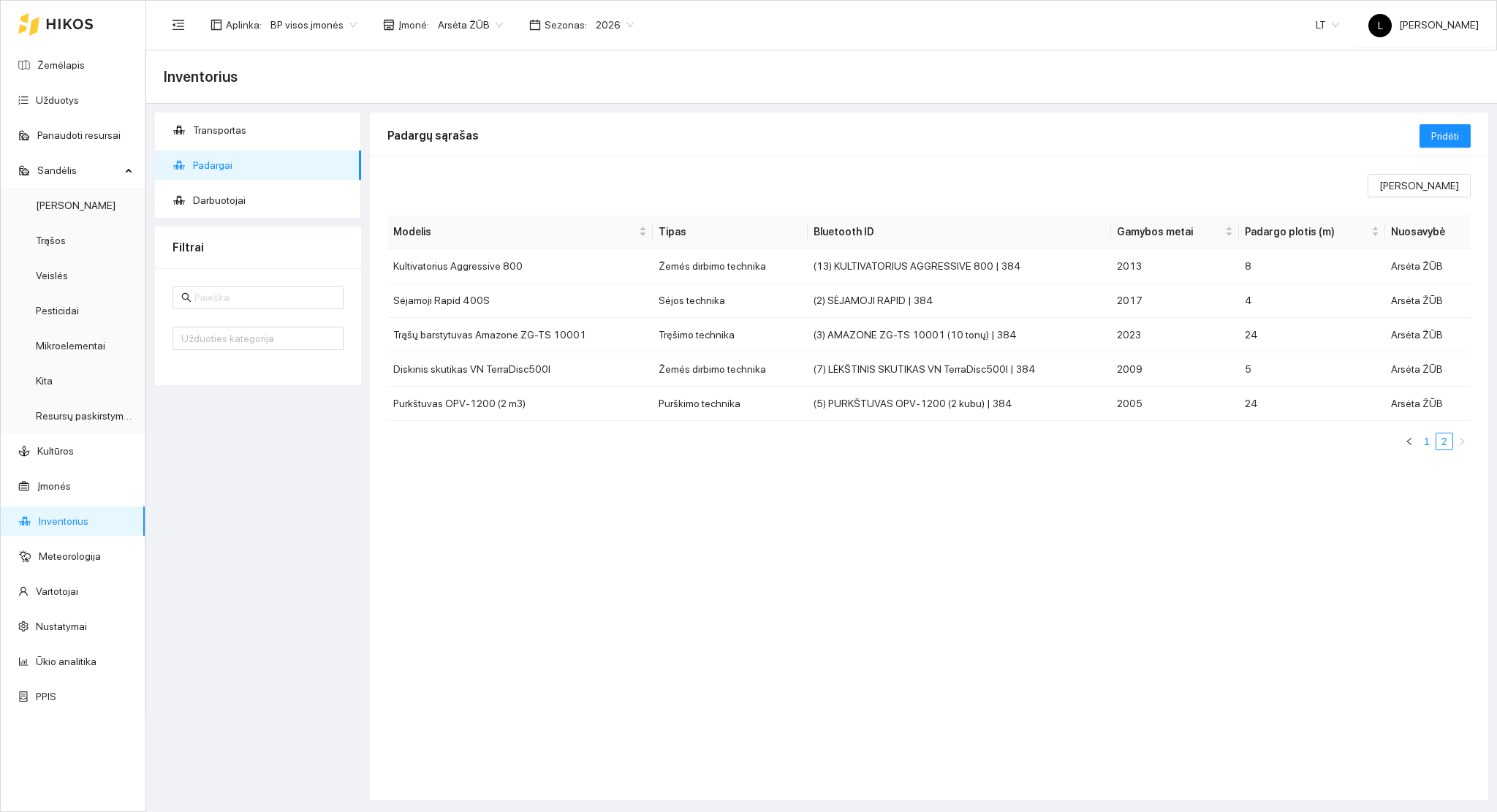
click at [1428, 438] on link "1" at bounding box center [1426, 441] width 16 height 16
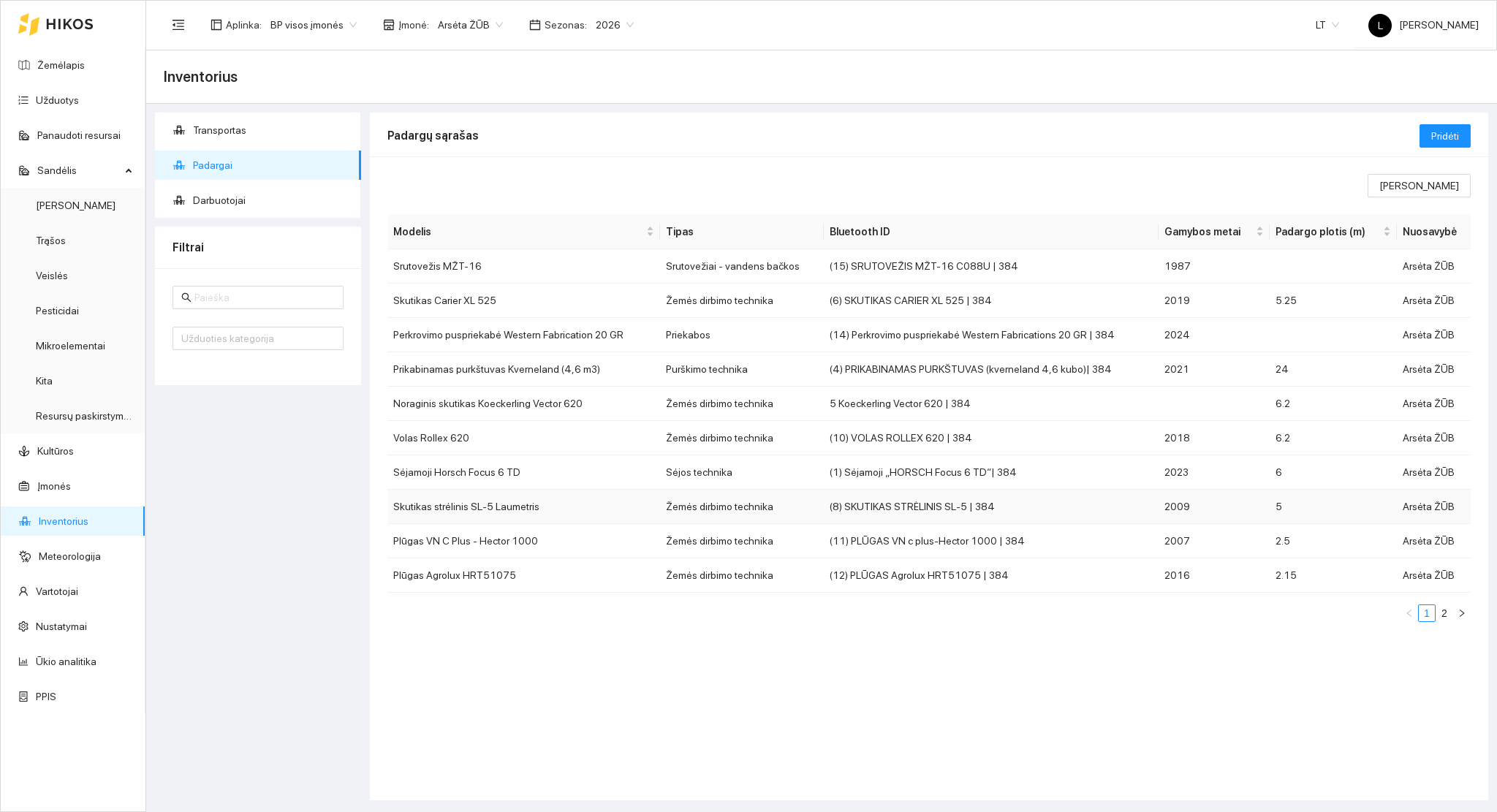
click at [538, 500] on td "Skutikas strėlinis SL-5 Laumetris" at bounding box center [523, 507] width 272 height 34
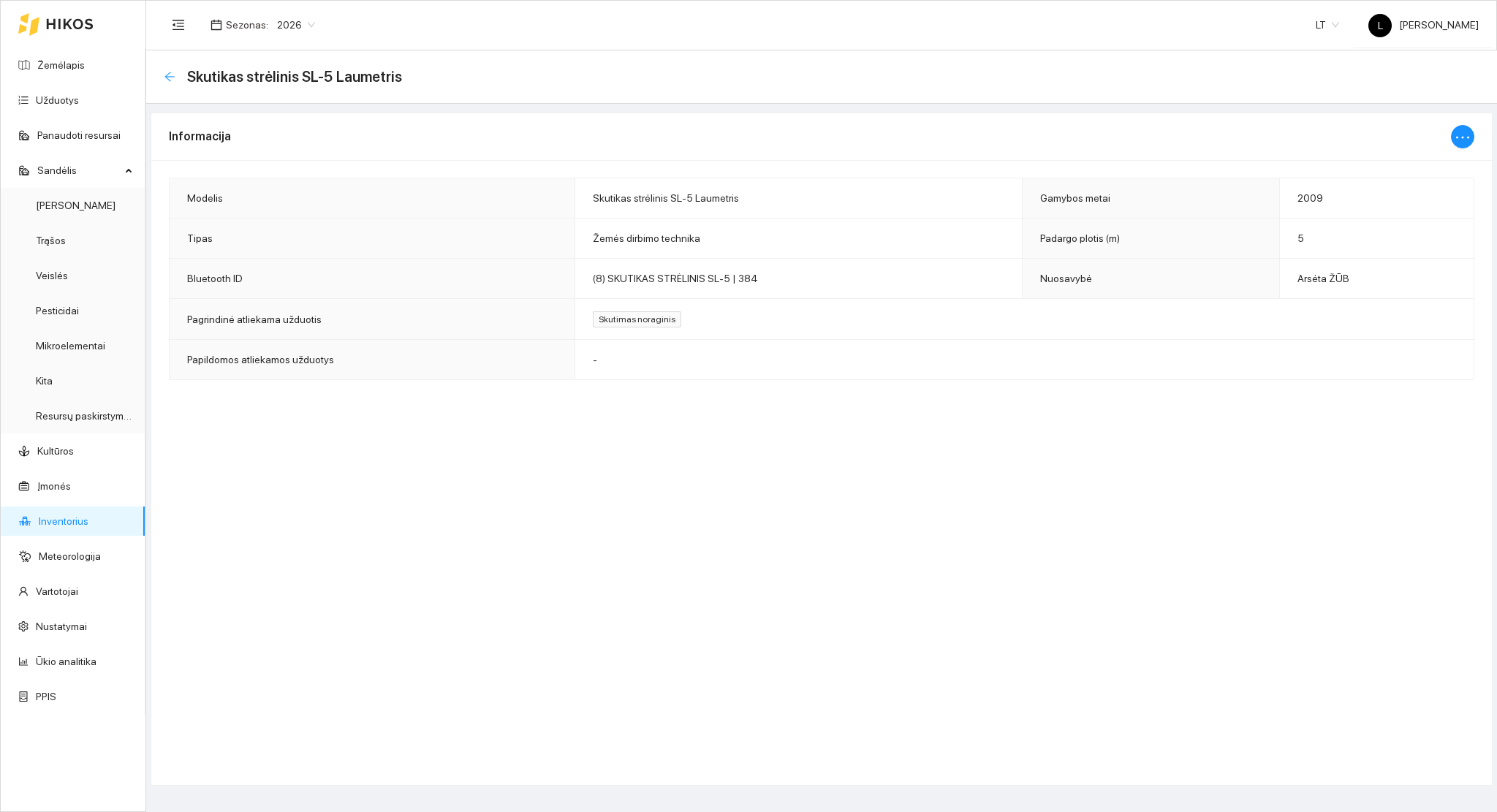
click at [168, 73] on icon "arrow-left" at bounding box center [170, 76] width 11 height 11
